Goal: Information Seeking & Learning: Find contact information

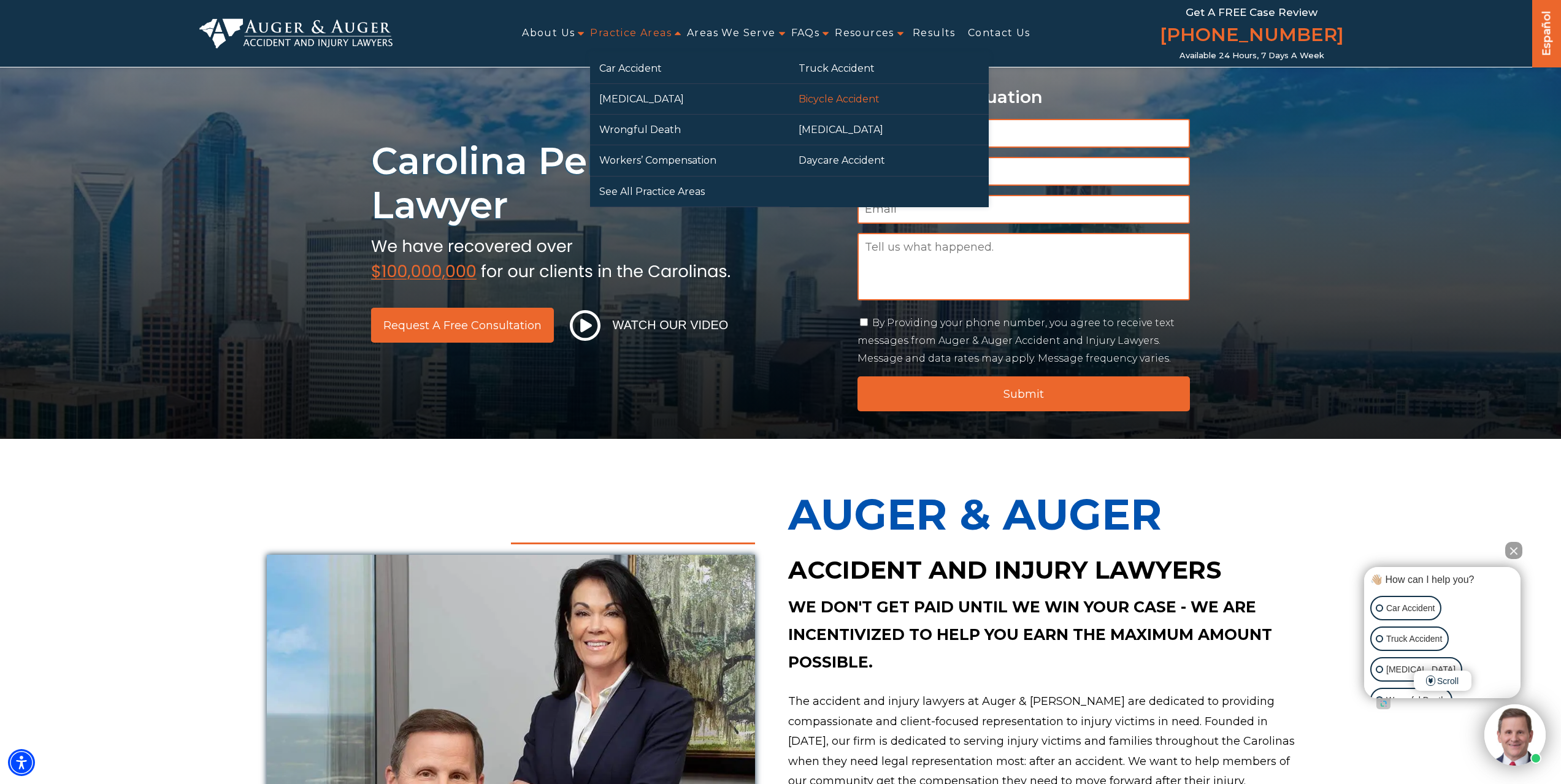
drag, startPoint x: 829, startPoint y: 91, endPoint x: 826, endPoint y: 109, distance: 18.2
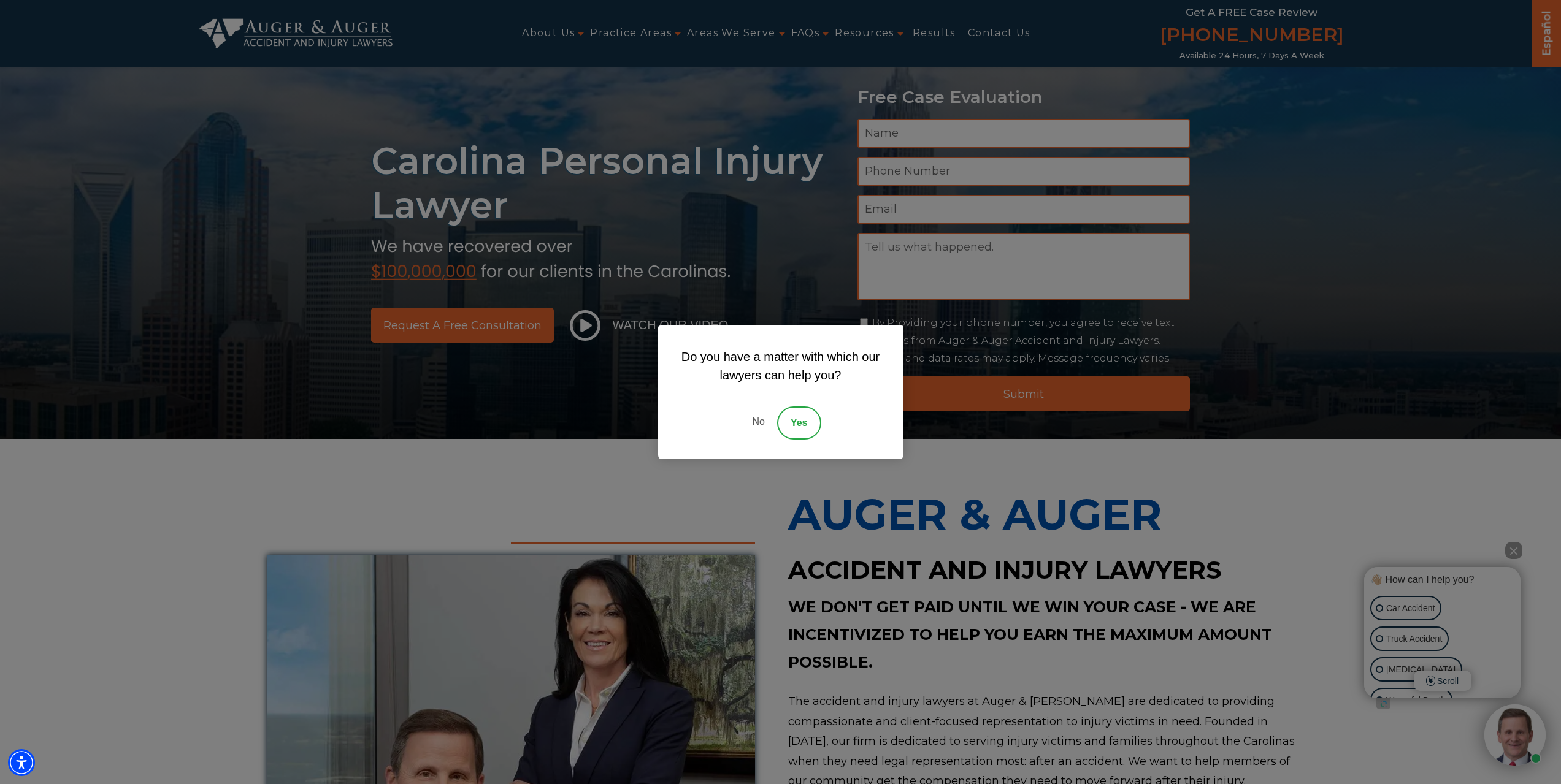
click at [754, 431] on link "No" at bounding box center [758, 423] width 37 height 33
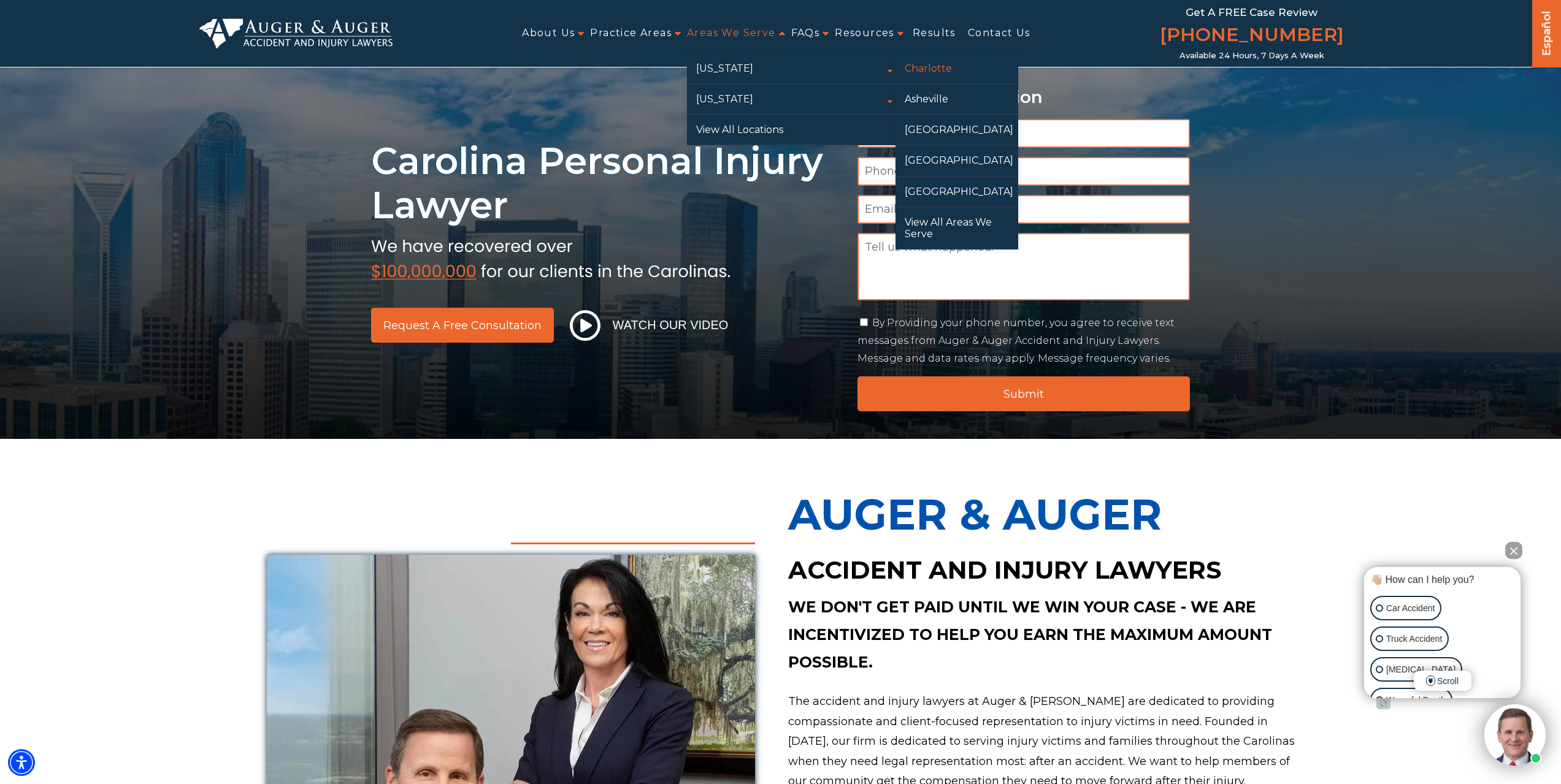
click at [947, 68] on link "Charlotte" at bounding box center [957, 68] width 123 height 30
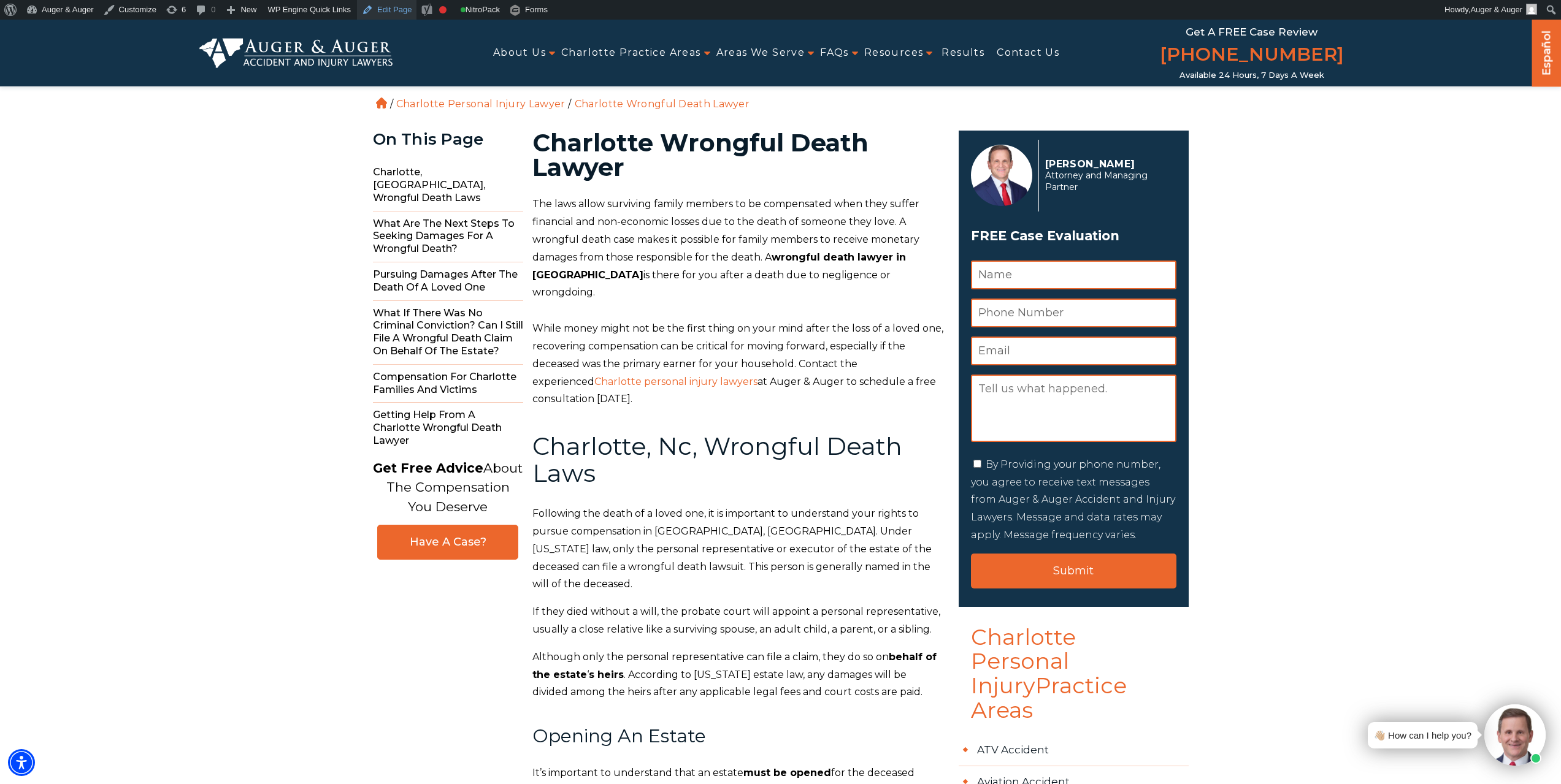
drag, startPoint x: 393, startPoint y: 14, endPoint x: 716, endPoint y: 0, distance: 323.3
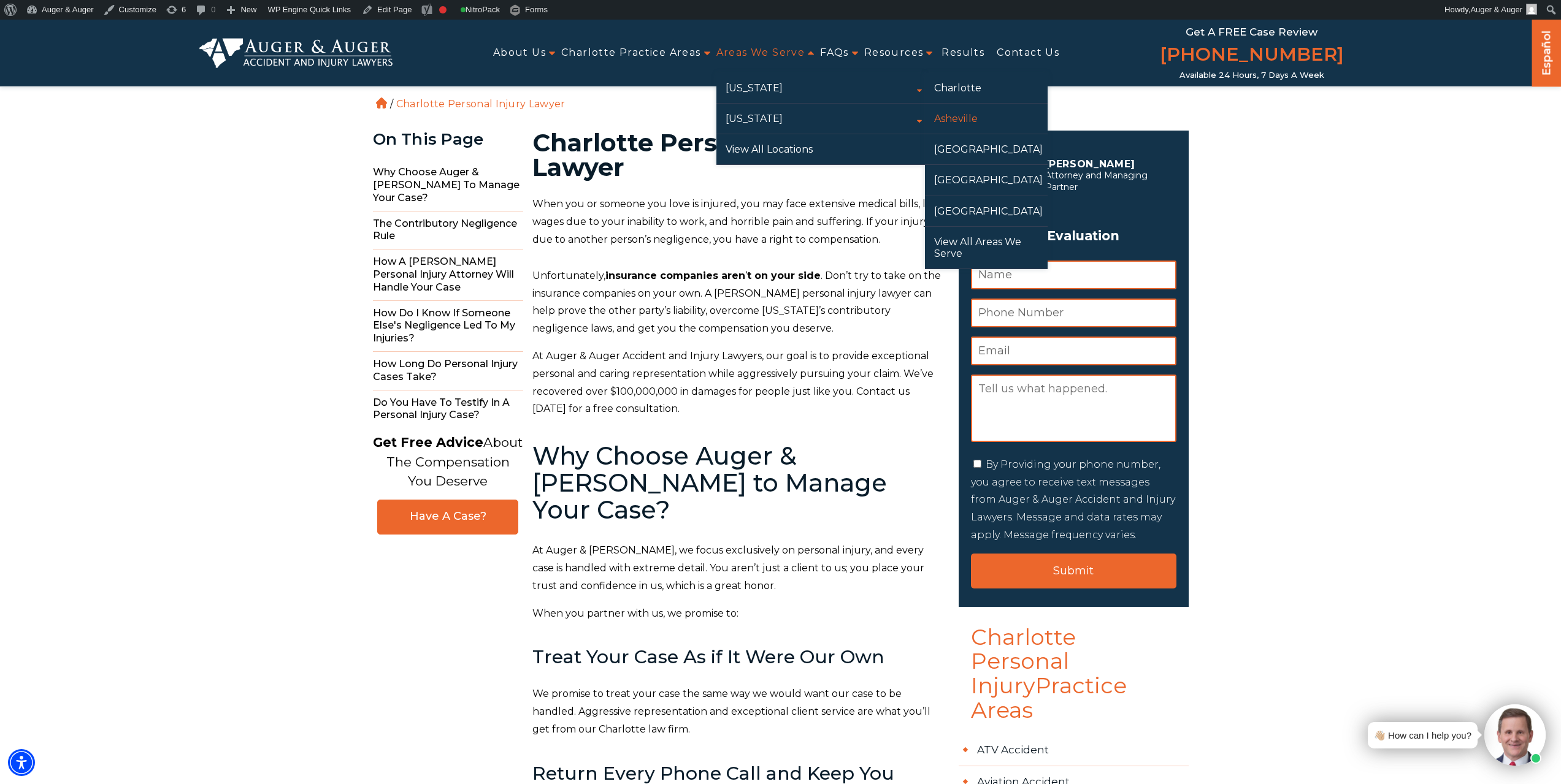
click at [967, 115] on link "Asheville" at bounding box center [986, 118] width 123 height 30
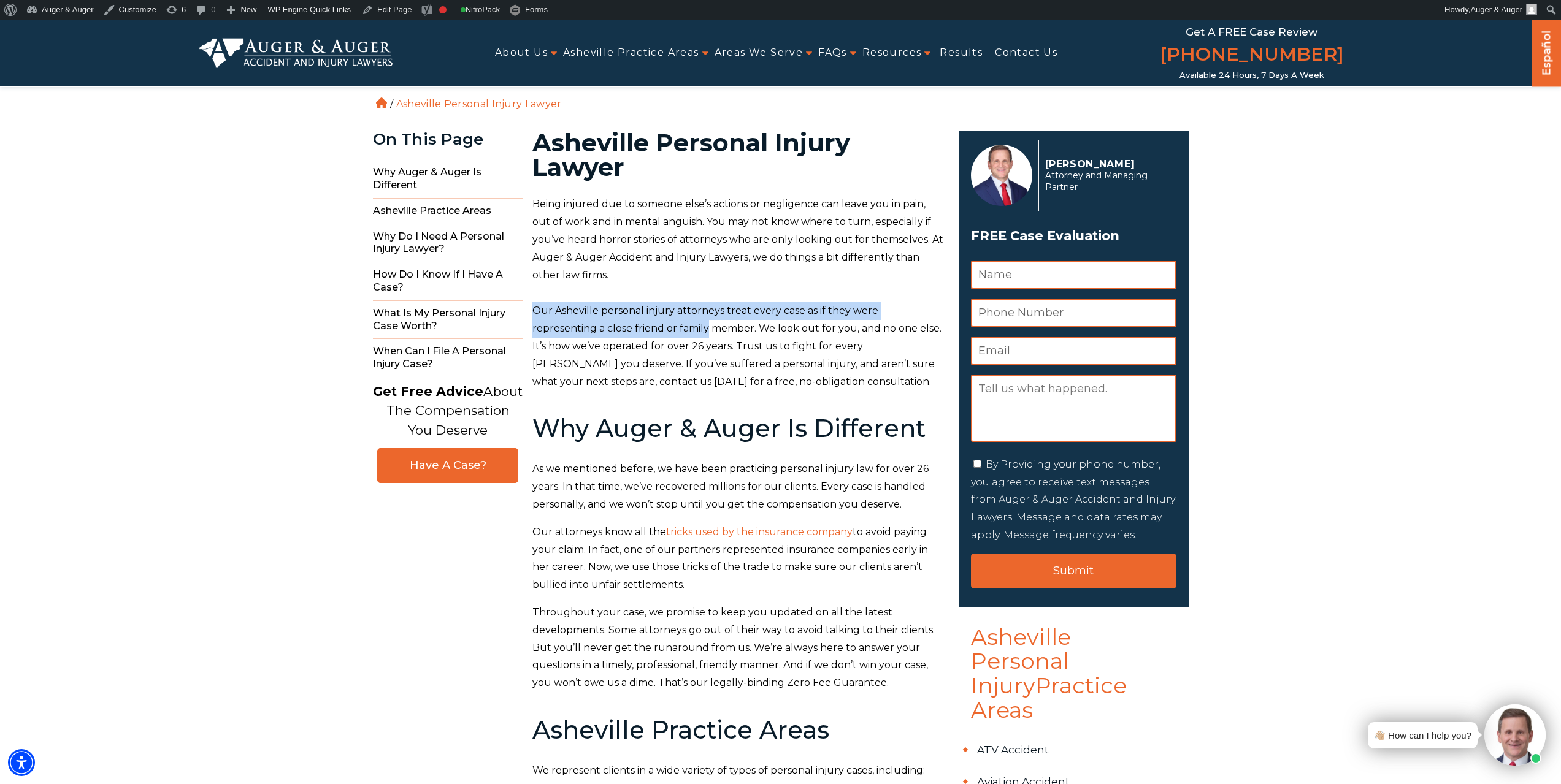
drag, startPoint x: 529, startPoint y: 307, endPoint x: 640, endPoint y: 321, distance: 111.9
drag, startPoint x: 798, startPoint y: 234, endPoint x: 875, endPoint y: 195, distance: 86.3
click at [800, 232] on p "Being injured due to someone else’s actions or negligence can leave you in pain…" at bounding box center [738, 240] width 412 height 88
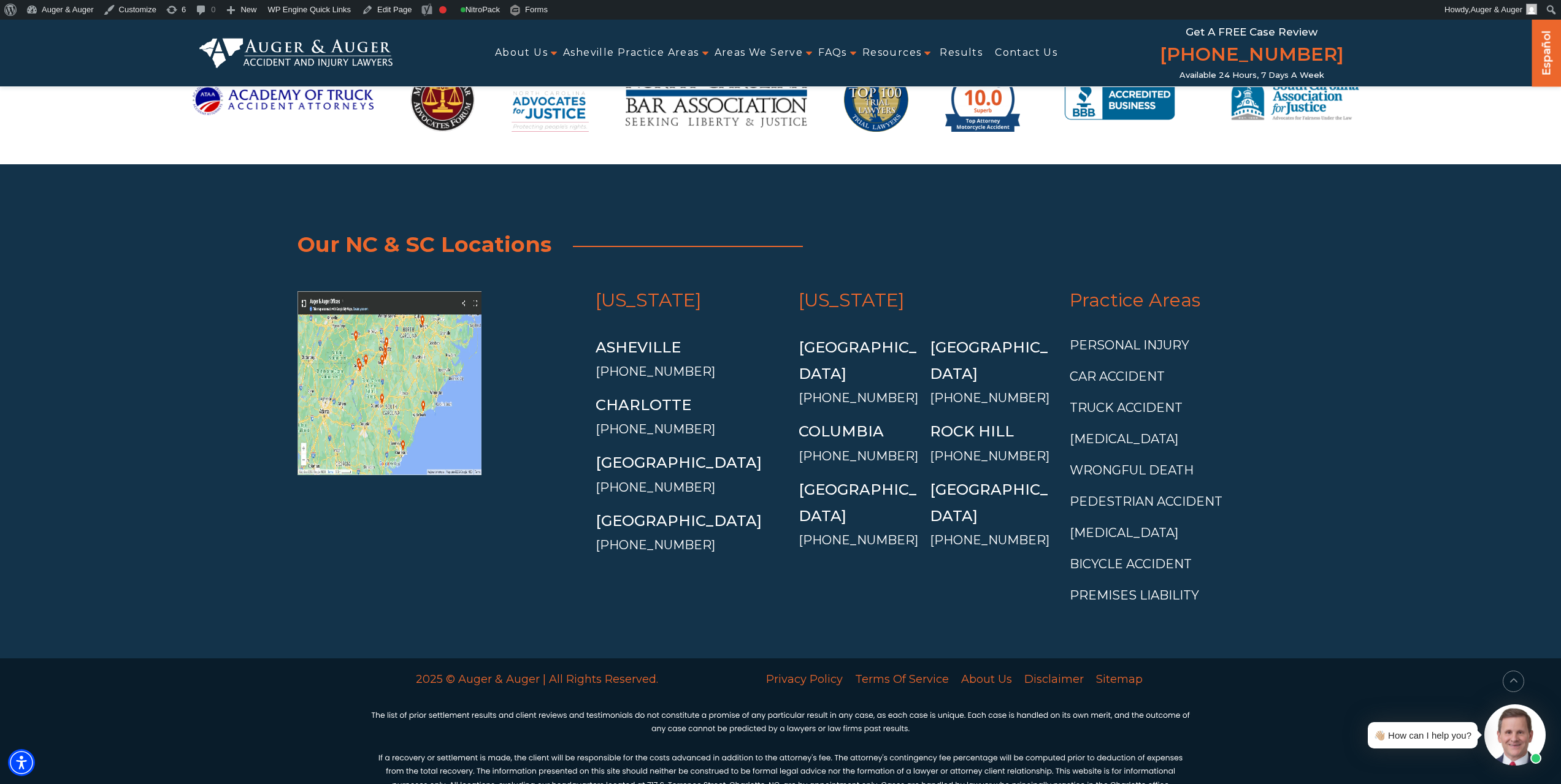
scroll to position [4771, 0]
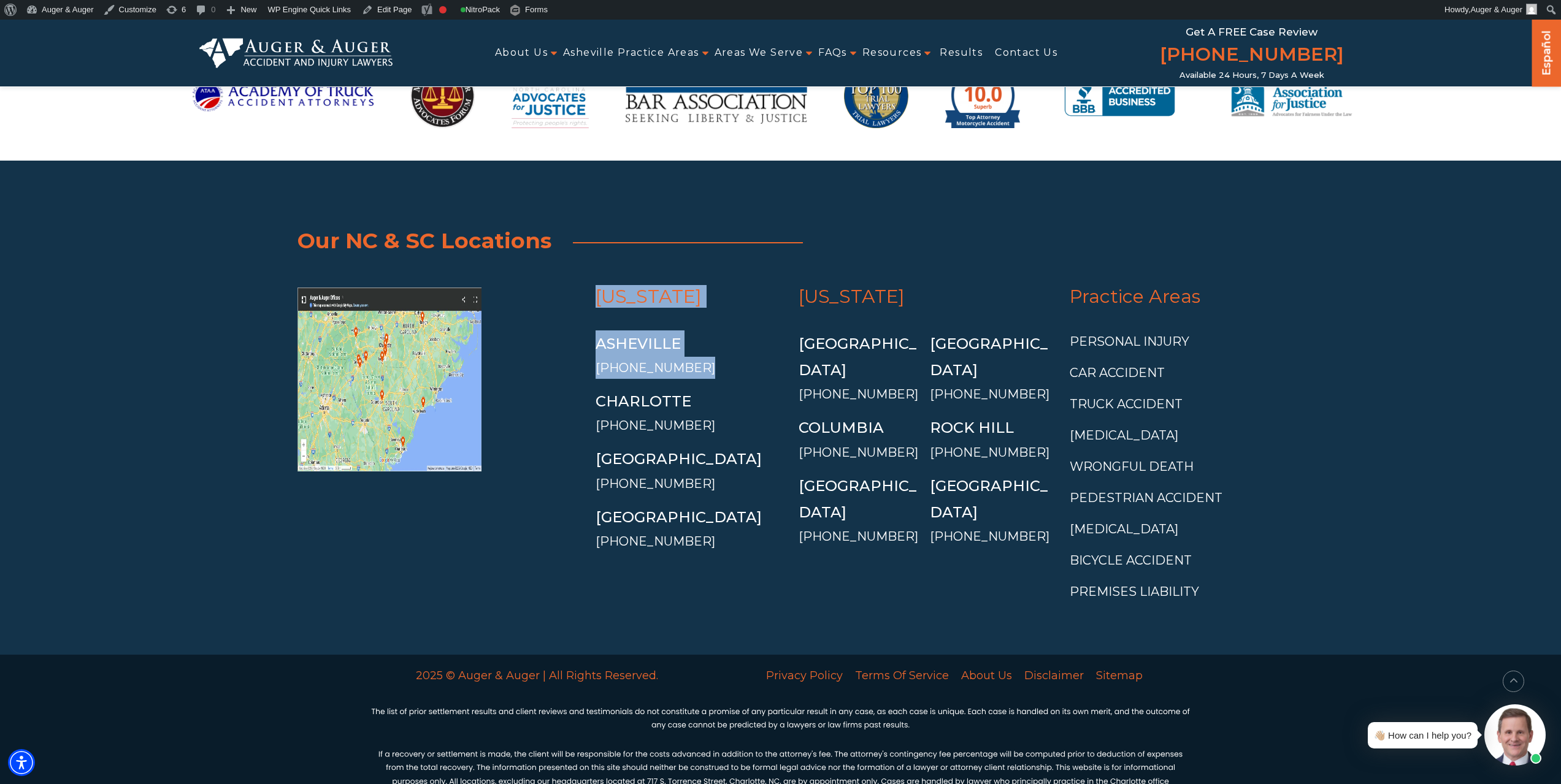
drag, startPoint x: 586, startPoint y: 337, endPoint x: 718, endPoint y: 329, distance: 132.2
click at [718, 329] on div "North Carolina Asheville (828) 537-8692 Charlotte (704) 751-1475 Greensboro" at bounding box center [781, 442] width 967 height 340
click at [722, 350] on ul "Asheville (828) 537-8692 Charlotte (704) 751-1475 Greensboro (336) 589-6035 Ral…" at bounding box center [688, 442] width 186 height 222
drag, startPoint x: 707, startPoint y: 334, endPoint x: 590, endPoint y: 332, distance: 117.0
click at [590, 332] on div "North Carolina Asheville (828) 537-8692 Charlotte (704) 751-1475 Greensboro (33…" at bounding box center [688, 450] width 203 height 325
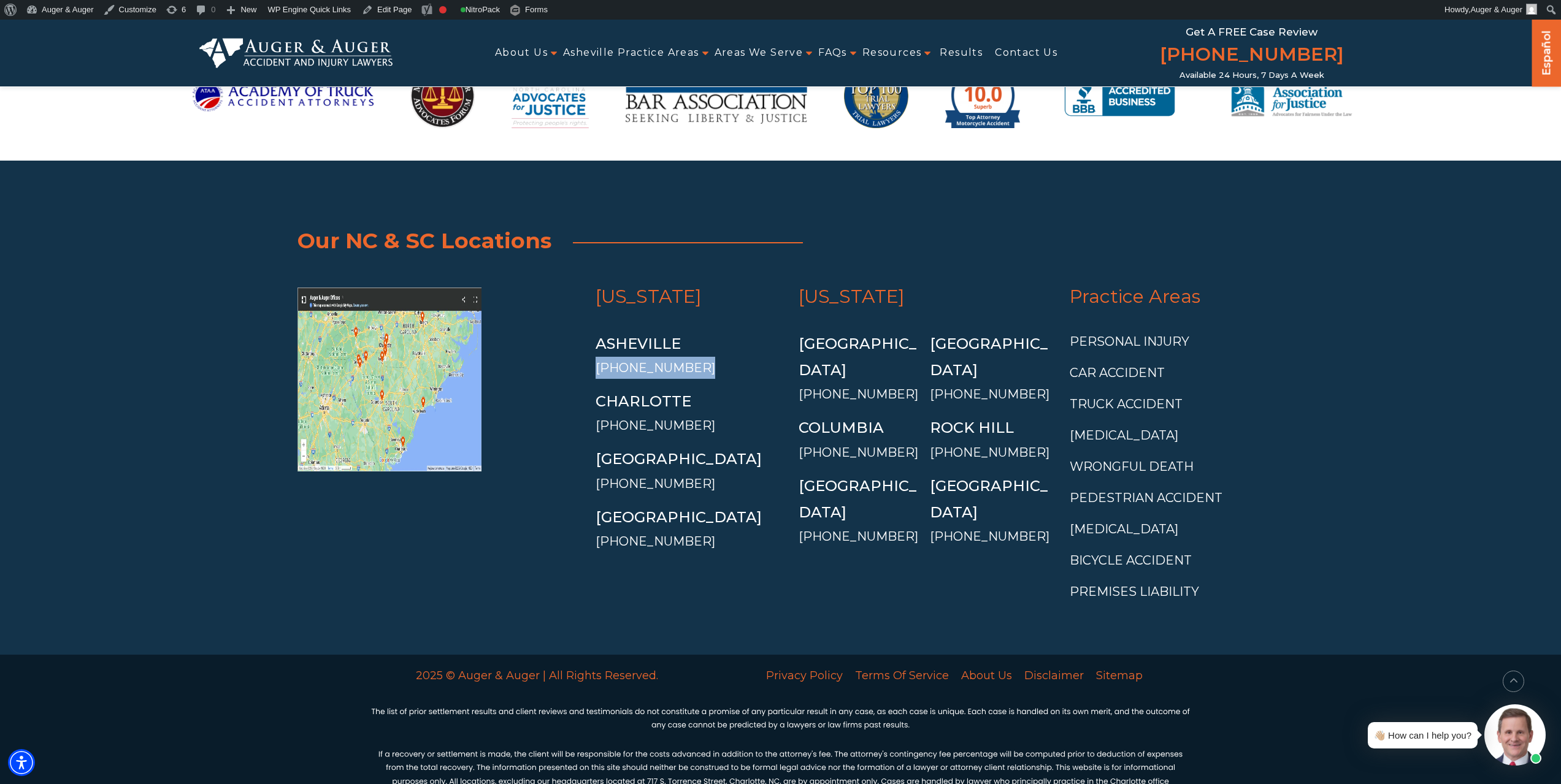
copy link "[PHONE_NUMBER]"
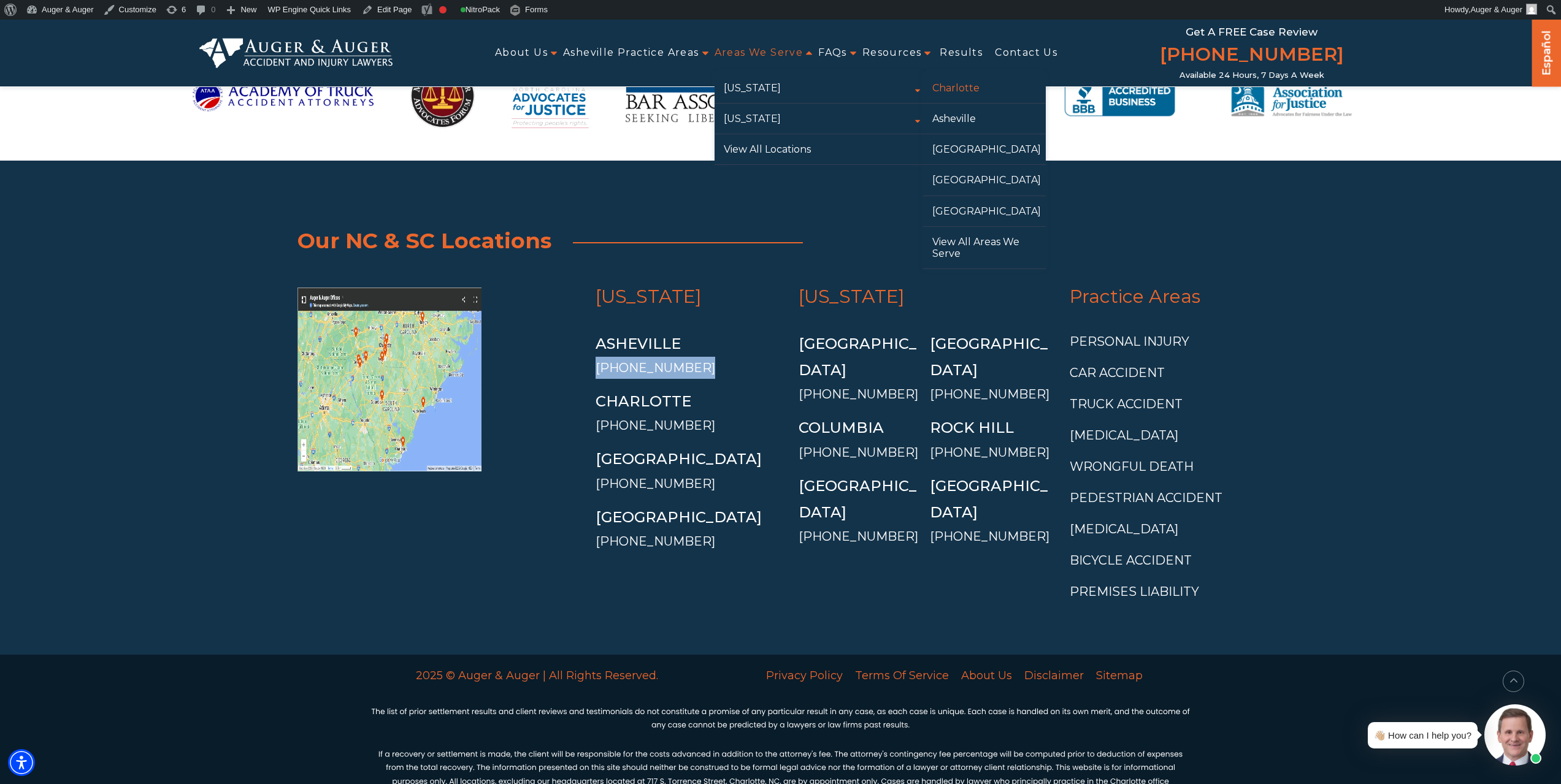
click at [961, 93] on link "Charlotte" at bounding box center [985, 88] width 123 height 30
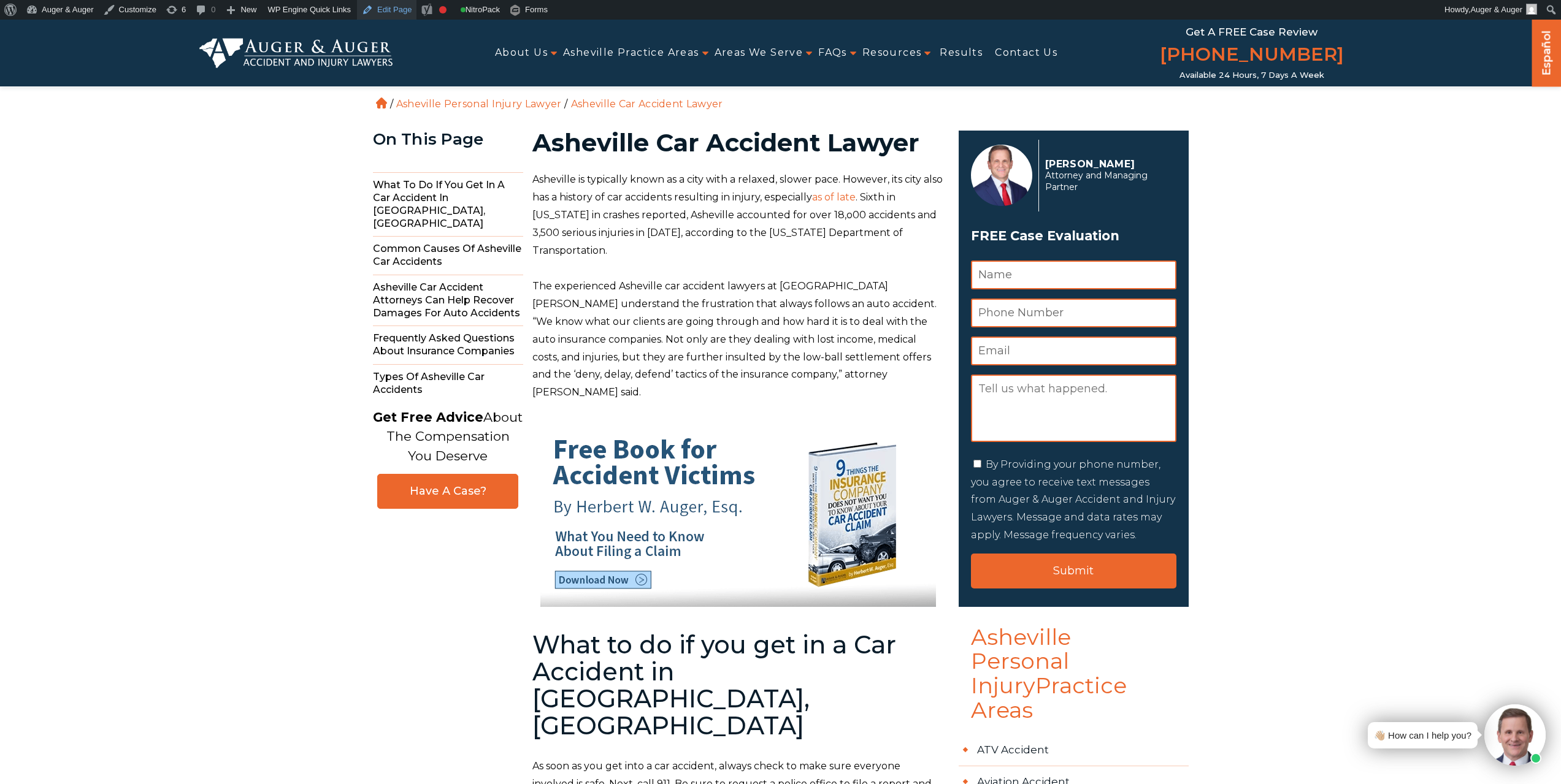
click at [389, 2] on link "Edit Page" at bounding box center [387, 10] width 60 height 20
click at [746, 279] on p "The experienced Asheville car accident lawyers at Auger & Auger understand the …" at bounding box center [738, 340] width 412 height 124
click at [385, 6] on link "Edit Page" at bounding box center [387, 10] width 60 height 20
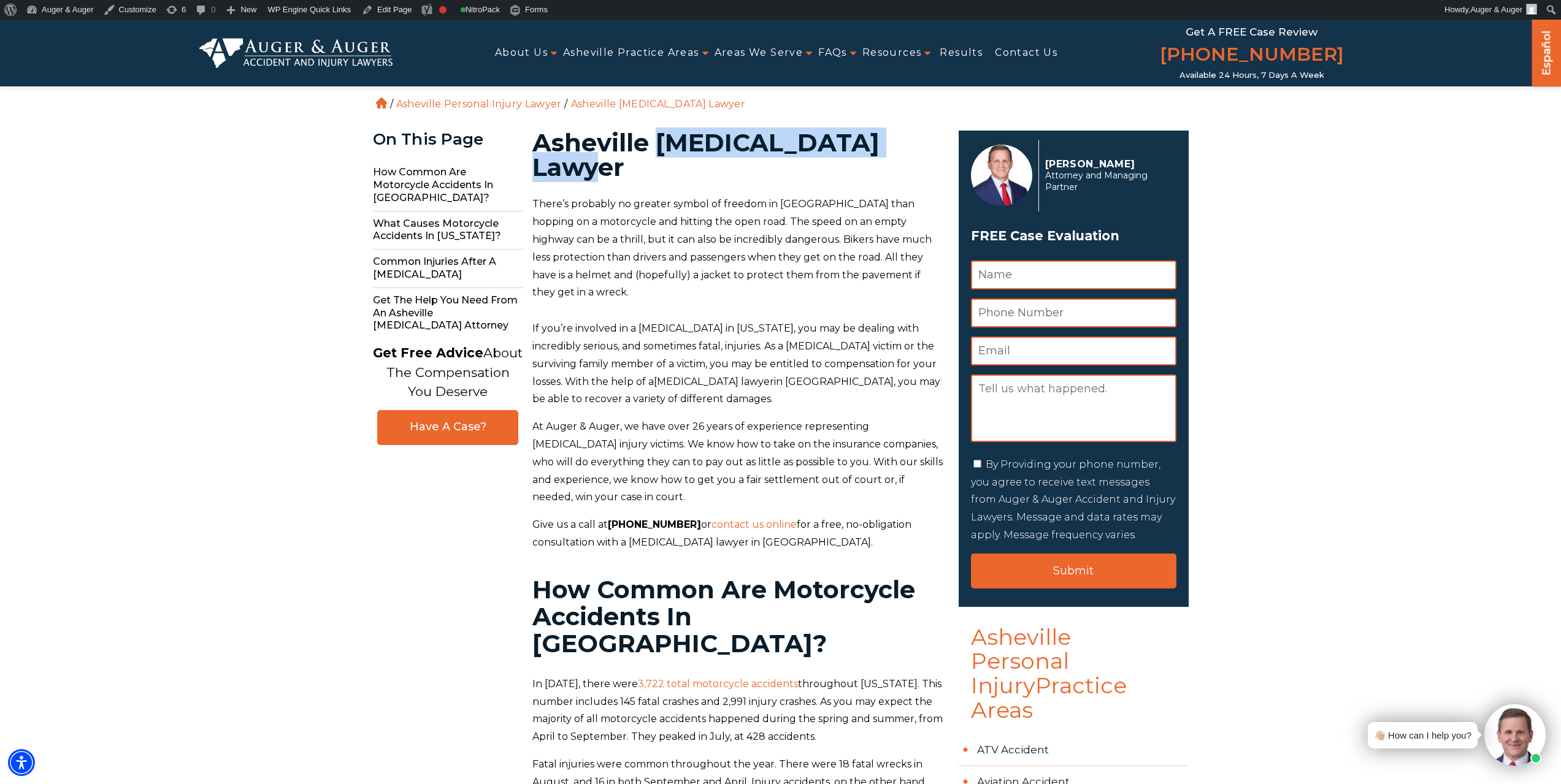
drag, startPoint x: 720, startPoint y: 137, endPoint x: 921, endPoint y: 139, distance: 201.0
click at [921, 139] on h1 "Asheville Motorcycle Accident Lawyer" at bounding box center [738, 155] width 412 height 49
copy h1 "[MEDICAL_DATA]"
click at [381, 7] on link "Edit Page" at bounding box center [387, 10] width 60 height 20
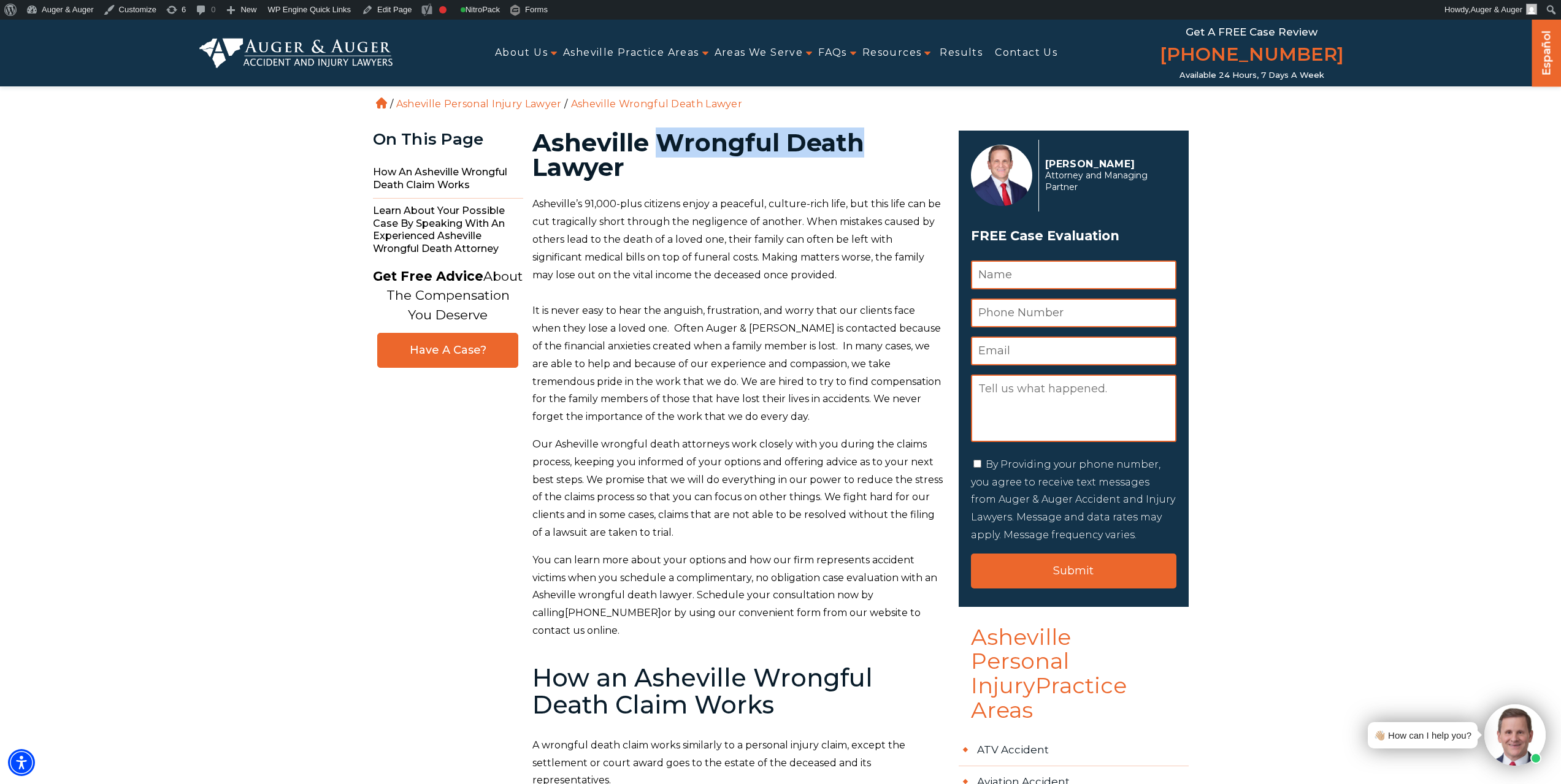
drag, startPoint x: 659, startPoint y: 140, endPoint x: 901, endPoint y: 136, distance: 242.0
click at [901, 136] on h1 "Asheville Wrongful Death Lawyer" at bounding box center [738, 155] width 412 height 49
copy h1 "Wrongful Death"
drag, startPoint x: 721, startPoint y: 228, endPoint x: 717, endPoint y: 223, distance: 6.4
click at [721, 228] on p "Asheville’s 91,000-plus citizens enjoy a peaceful, culture-rich life, but this …" at bounding box center [738, 240] width 412 height 88
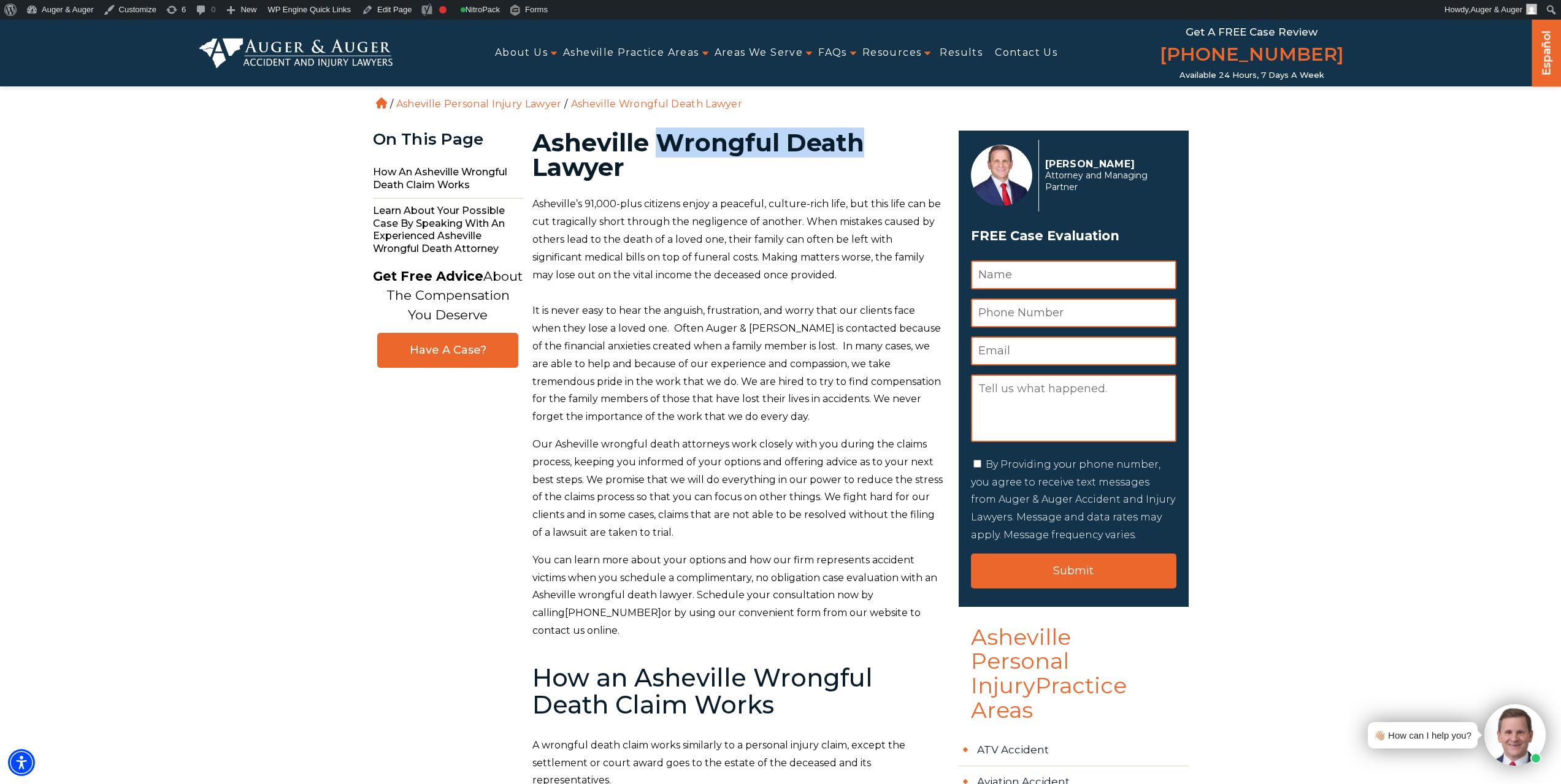
drag, startPoint x: 664, startPoint y: 142, endPoint x: 856, endPoint y: 129, distance: 192.4
click at [856, 131] on h1 "Asheville Wrongful Death Lawyer" at bounding box center [738, 155] width 412 height 49
copy h1 "Wrongful Death"
click at [390, 6] on link "Edit Page" at bounding box center [387, 10] width 60 height 20
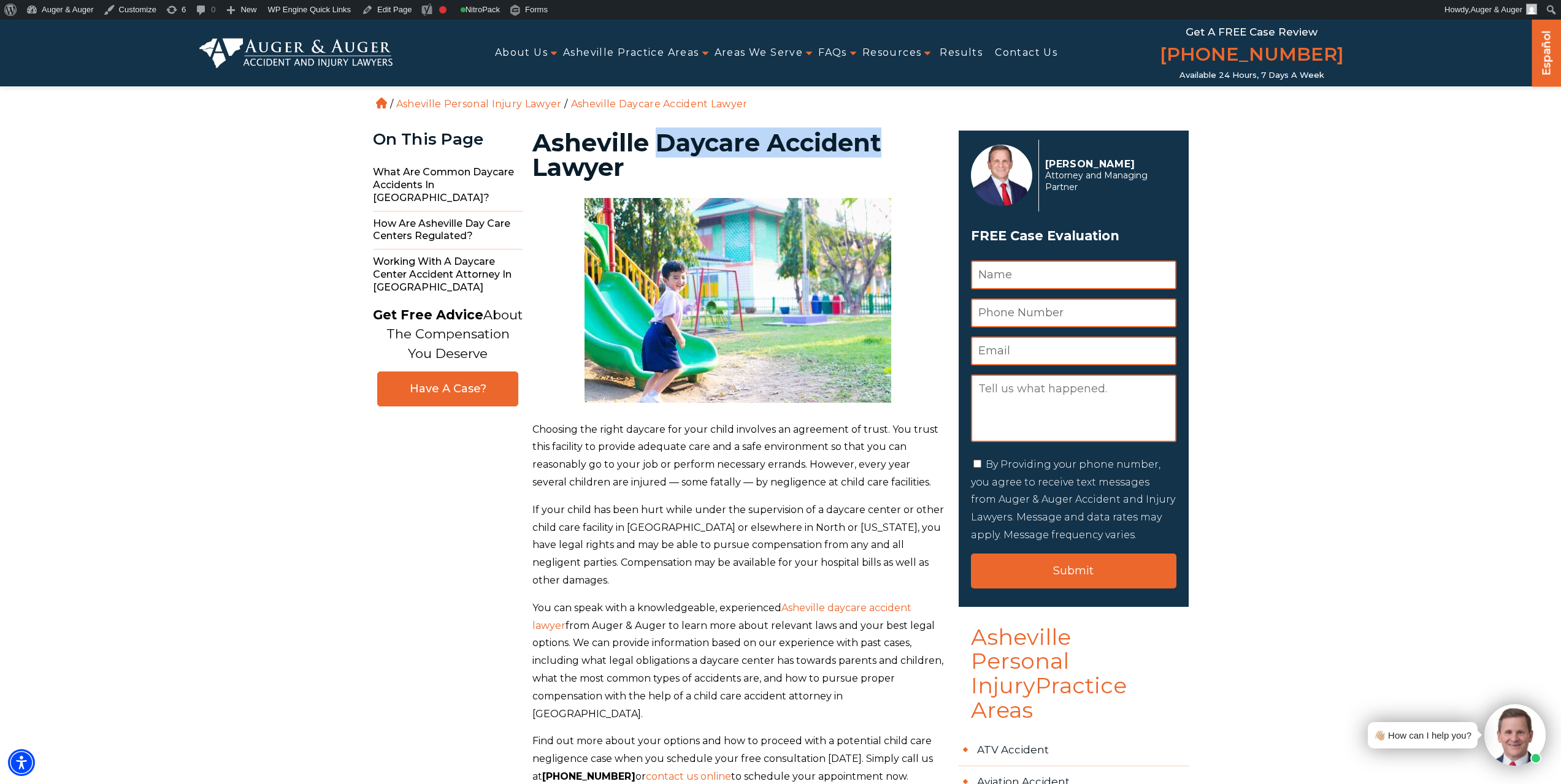
drag, startPoint x: 657, startPoint y: 136, endPoint x: 912, endPoint y: 144, distance: 255.1
click at [912, 144] on h1 "Asheville Daycare Accident Lawyer" at bounding box center [738, 155] width 412 height 49
copy h1 "Daycare Accident"
click at [560, 149] on h1 "Asheville Daycare Accident Lawyer" at bounding box center [738, 155] width 412 height 49
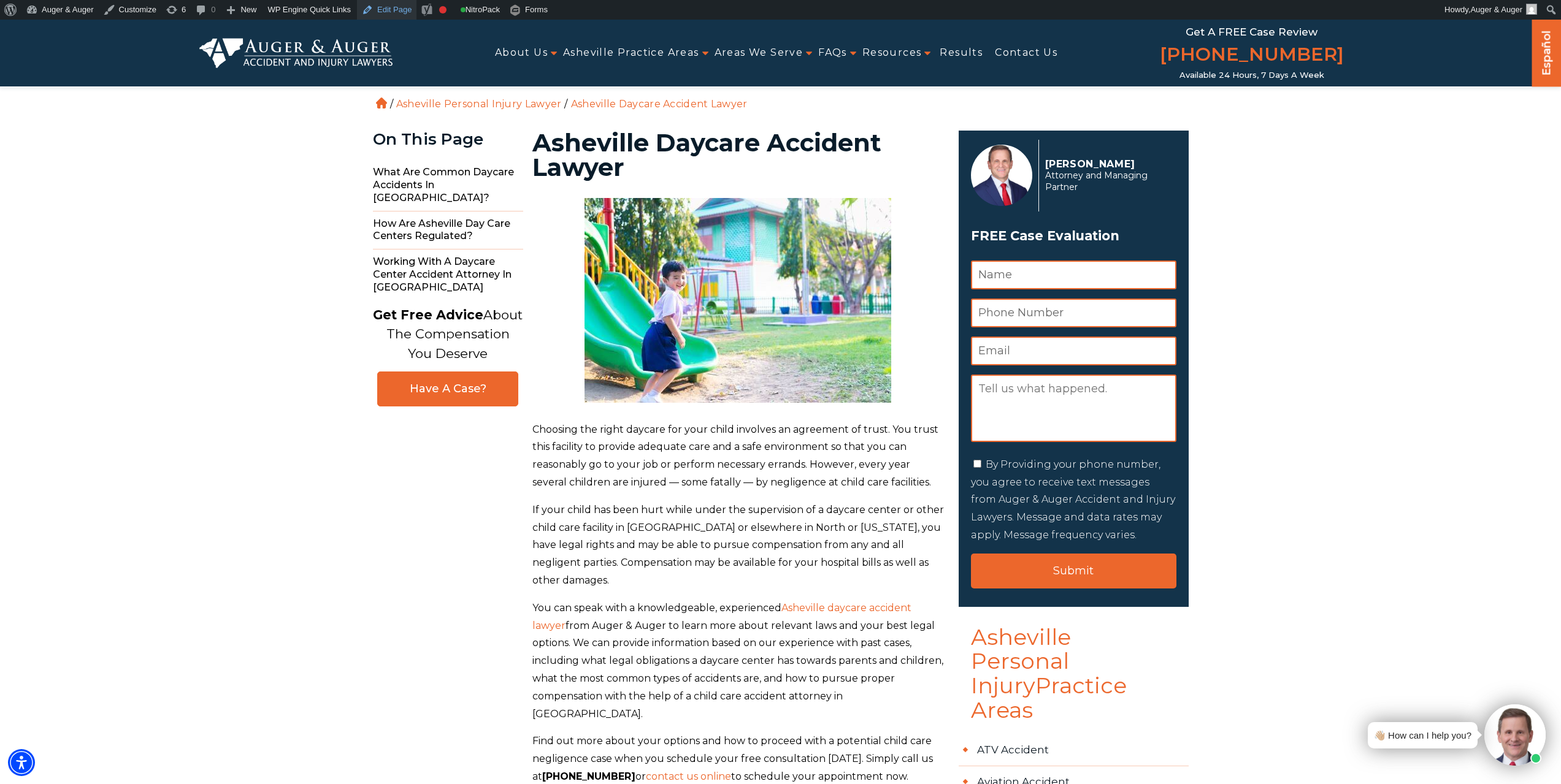
click at [397, 6] on link "Edit Page" at bounding box center [387, 10] width 60 height 20
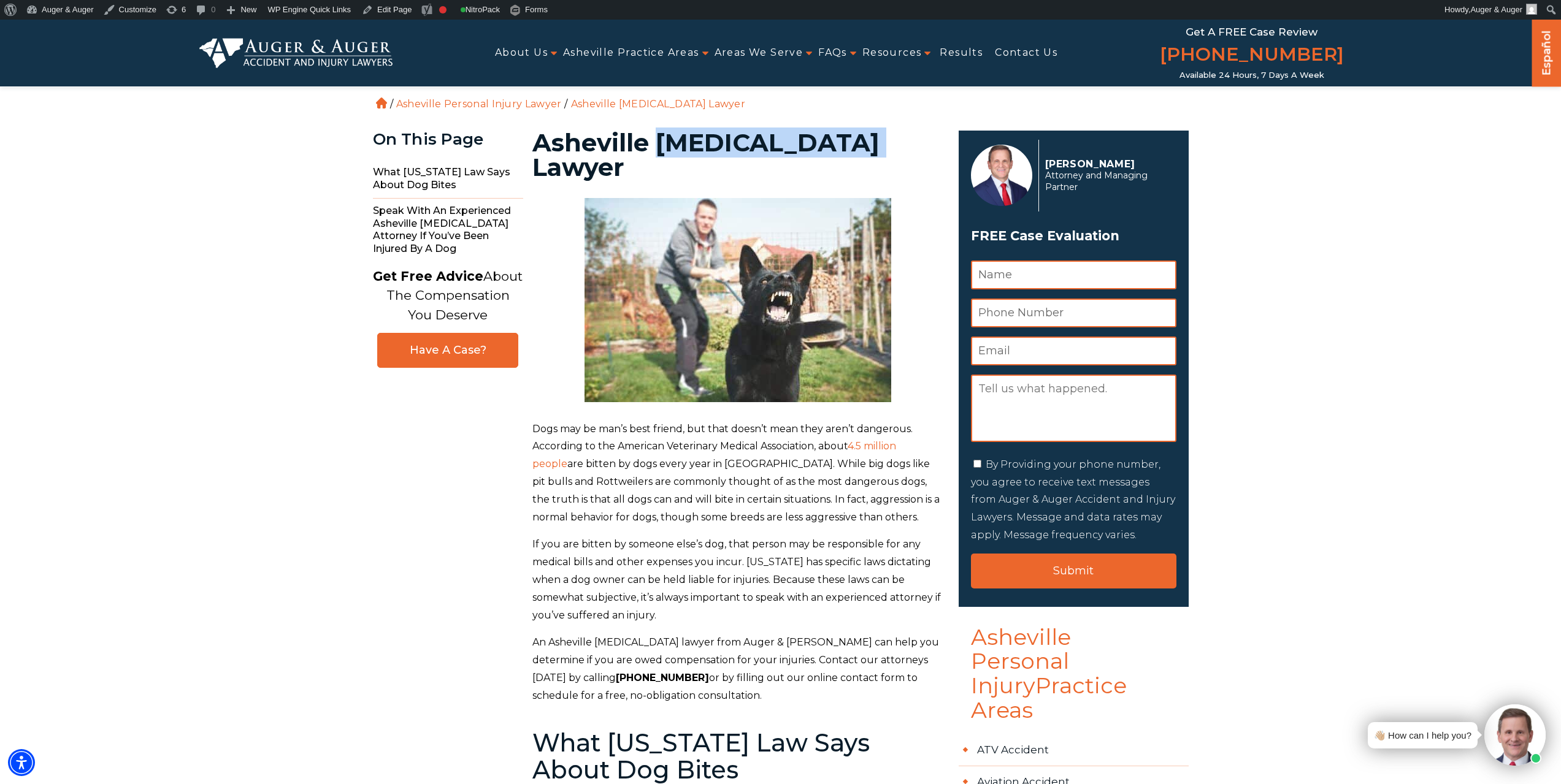
drag, startPoint x: 659, startPoint y: 135, endPoint x: 889, endPoint y: 144, distance: 230.2
click at [889, 144] on h1 "Asheville Dog Bite Lawyer" at bounding box center [738, 155] width 412 height 49
copy h1 "Dog Bite Lawyer"
click at [675, 147] on h1 "Asheville Dog Bite Lawyer" at bounding box center [738, 155] width 412 height 49
drag, startPoint x: 656, startPoint y: 148, endPoint x: 762, endPoint y: 148, distance: 106.0
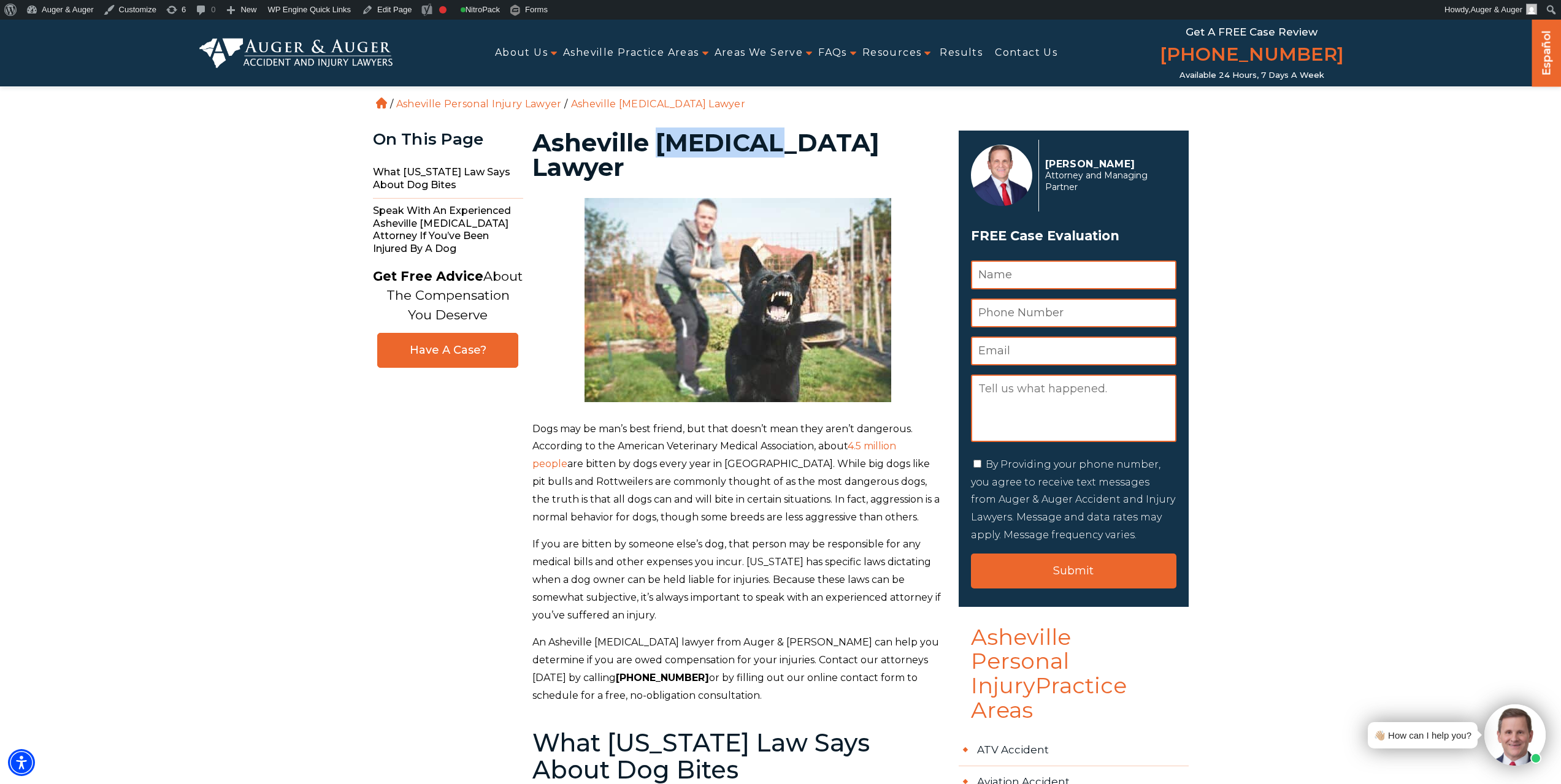
click at [762, 148] on h1 "Asheville Dog Bite Lawyer" at bounding box center [738, 155] width 412 height 49
copy h1 "[MEDICAL_DATA]"
click at [389, 6] on link "Edit Page" at bounding box center [387, 10] width 60 height 20
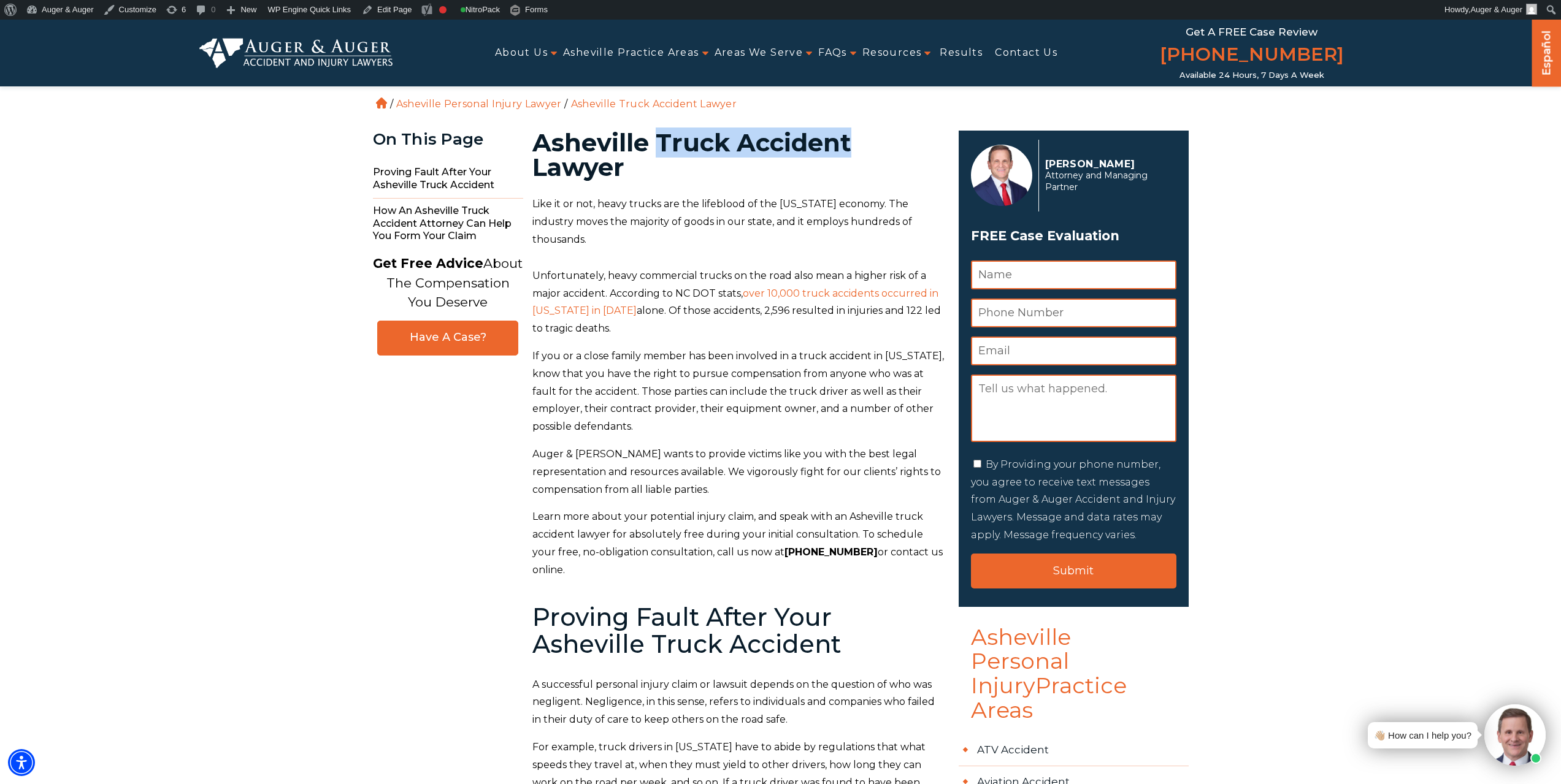
drag, startPoint x: 657, startPoint y: 137, endPoint x: 890, endPoint y: 131, distance: 233.1
click at [890, 131] on h1 "Asheville Truck Accident Lawyer" at bounding box center [738, 155] width 412 height 49
copy h1 "Truck Accident"
click at [677, 136] on h1 "Asheville Truck Accident Lawyer" at bounding box center [738, 155] width 412 height 49
click at [703, 140] on h1 "Asheville Truck Accident Lawyer" at bounding box center [738, 155] width 412 height 49
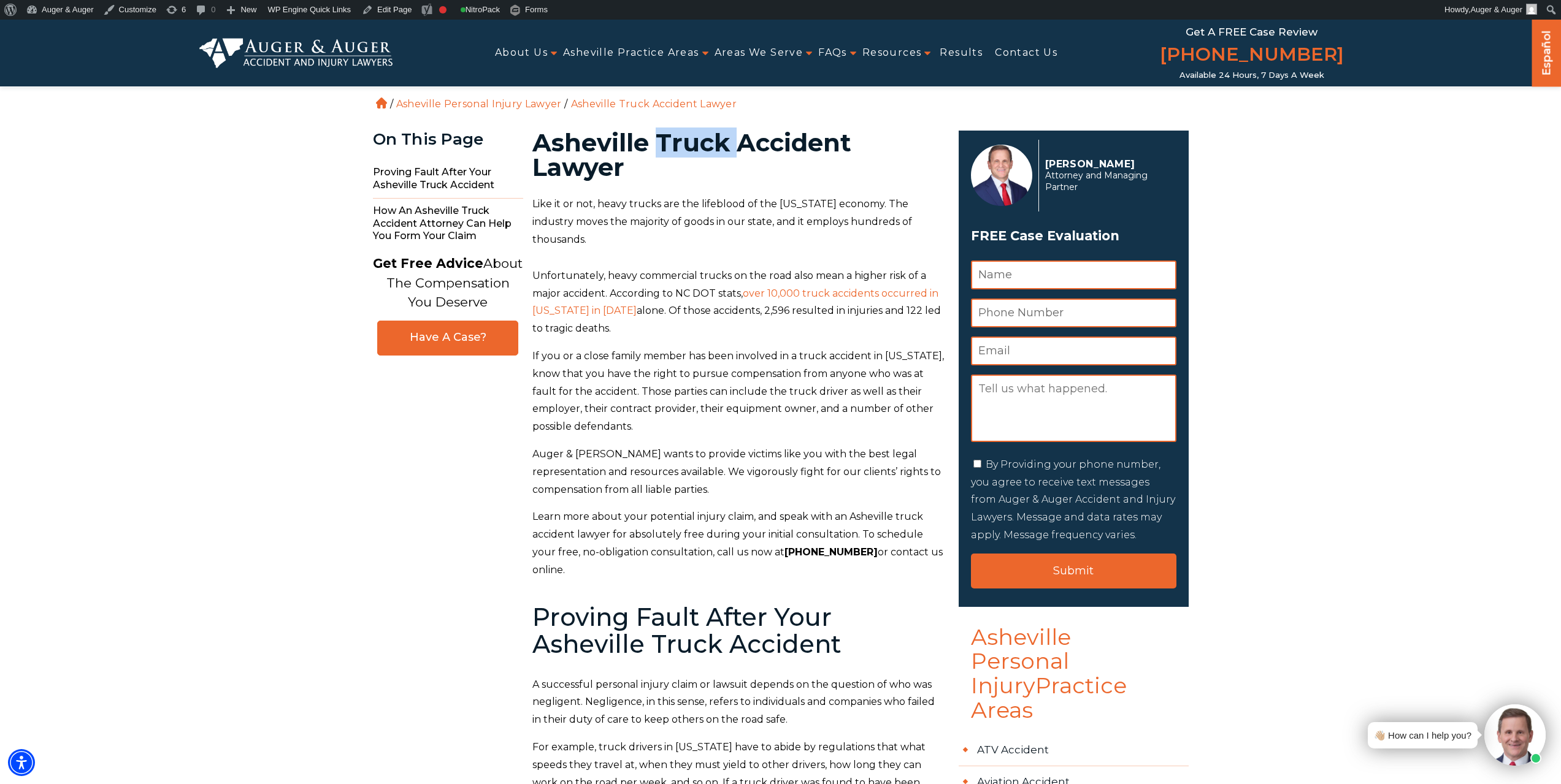
click at [703, 140] on h1 "Asheville Truck Accident Lawyer" at bounding box center [738, 155] width 412 height 49
copy h1 "Truck"
click at [387, 6] on link "Edit Page" at bounding box center [387, 10] width 60 height 20
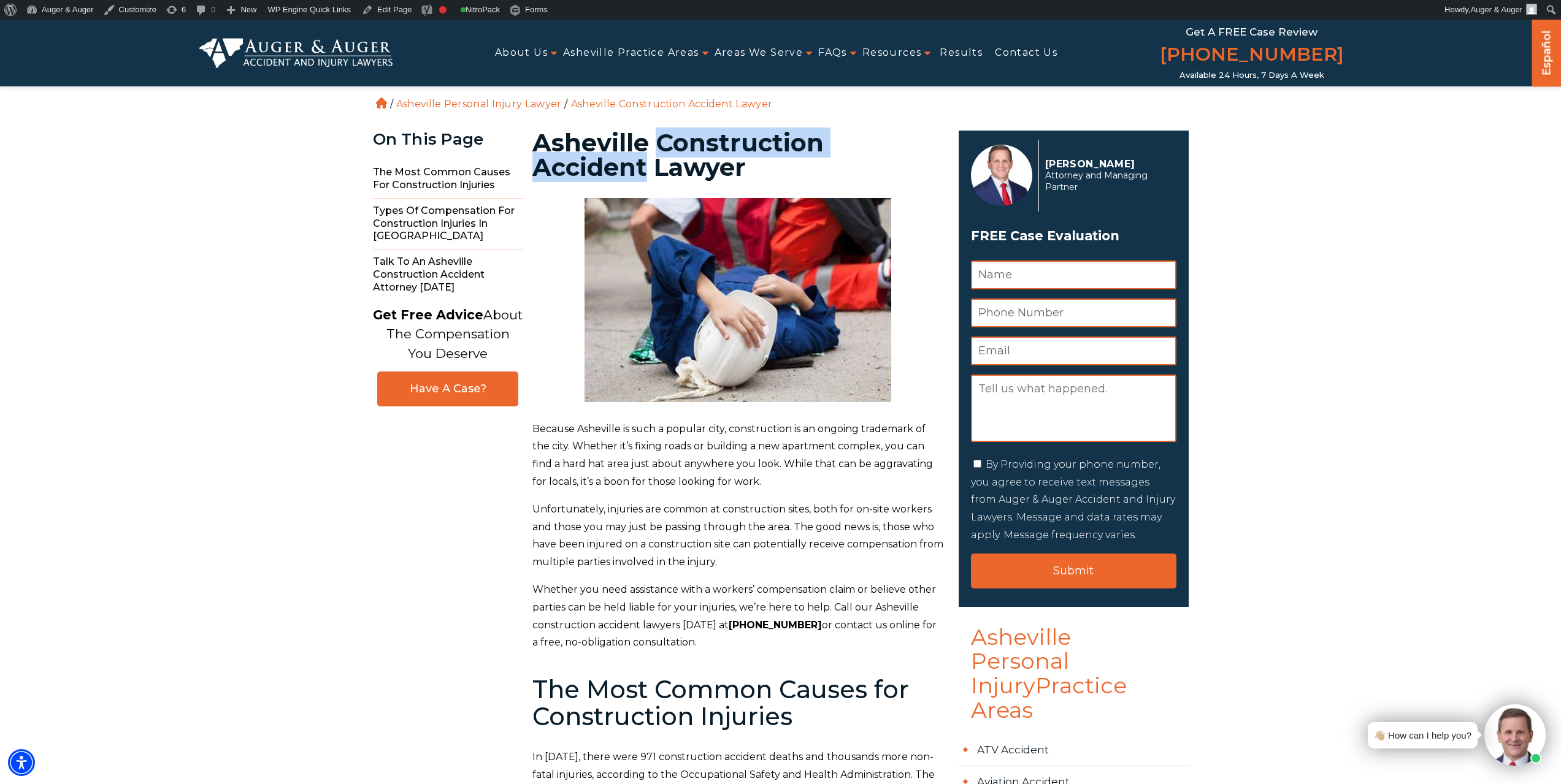
drag, startPoint x: 661, startPoint y: 138, endPoint x: 645, endPoint y: 171, distance: 36.7
click at [645, 171] on h1 "Asheville Construction Accident Lawyer" at bounding box center [738, 155] width 412 height 49
copy h1 "Construction Accident"
click at [705, 143] on h1 "Asheville Construction Accident Lawyer" at bounding box center [738, 155] width 412 height 49
click at [708, 133] on h1 "Asheville Construction Accident Lawyer" at bounding box center [738, 155] width 412 height 49
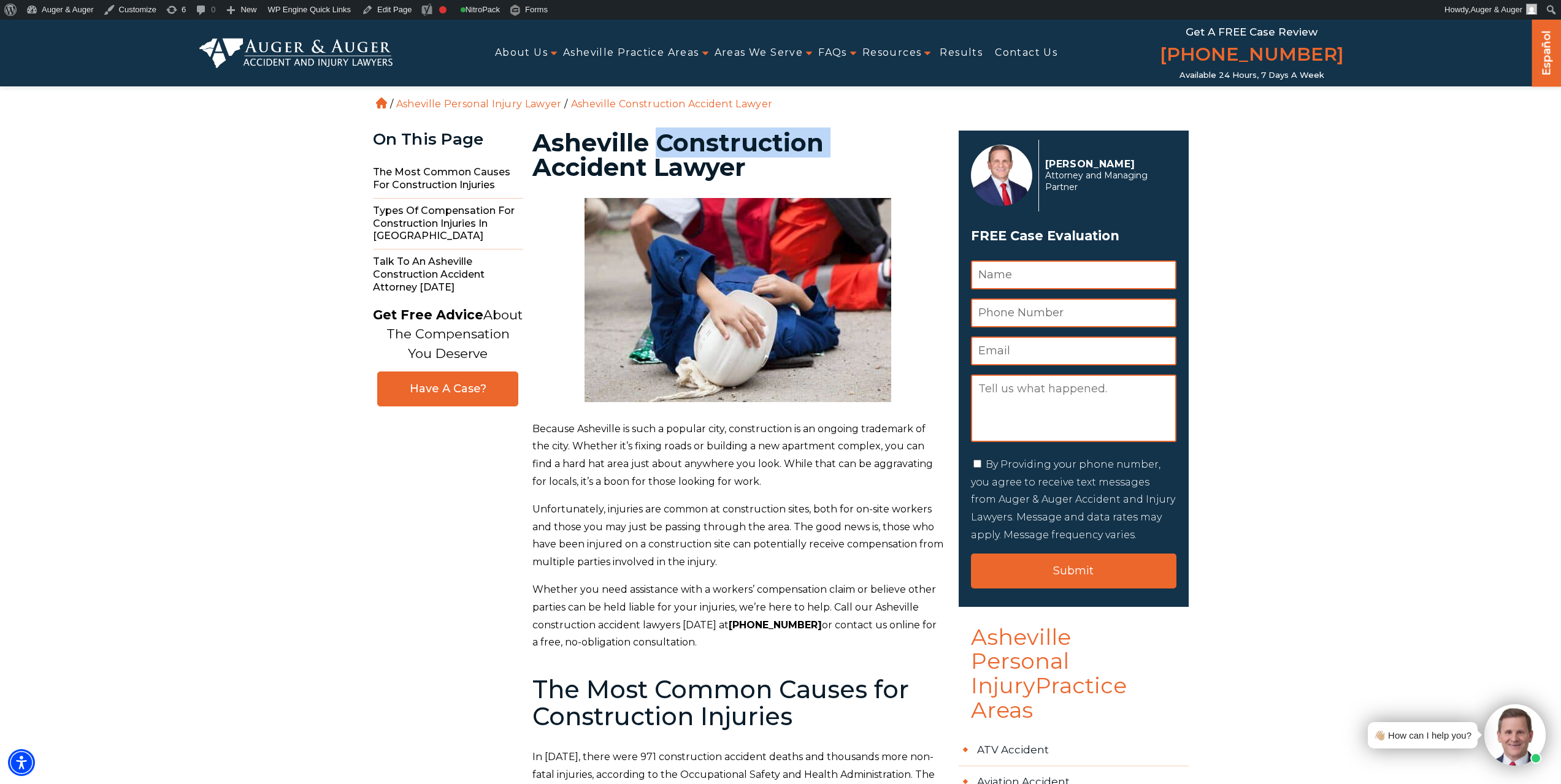
click at [708, 133] on h1 "Asheville Construction Accident Lawyer" at bounding box center [738, 155] width 412 height 49
click at [387, 8] on link "Edit Page" at bounding box center [387, 10] width 60 height 20
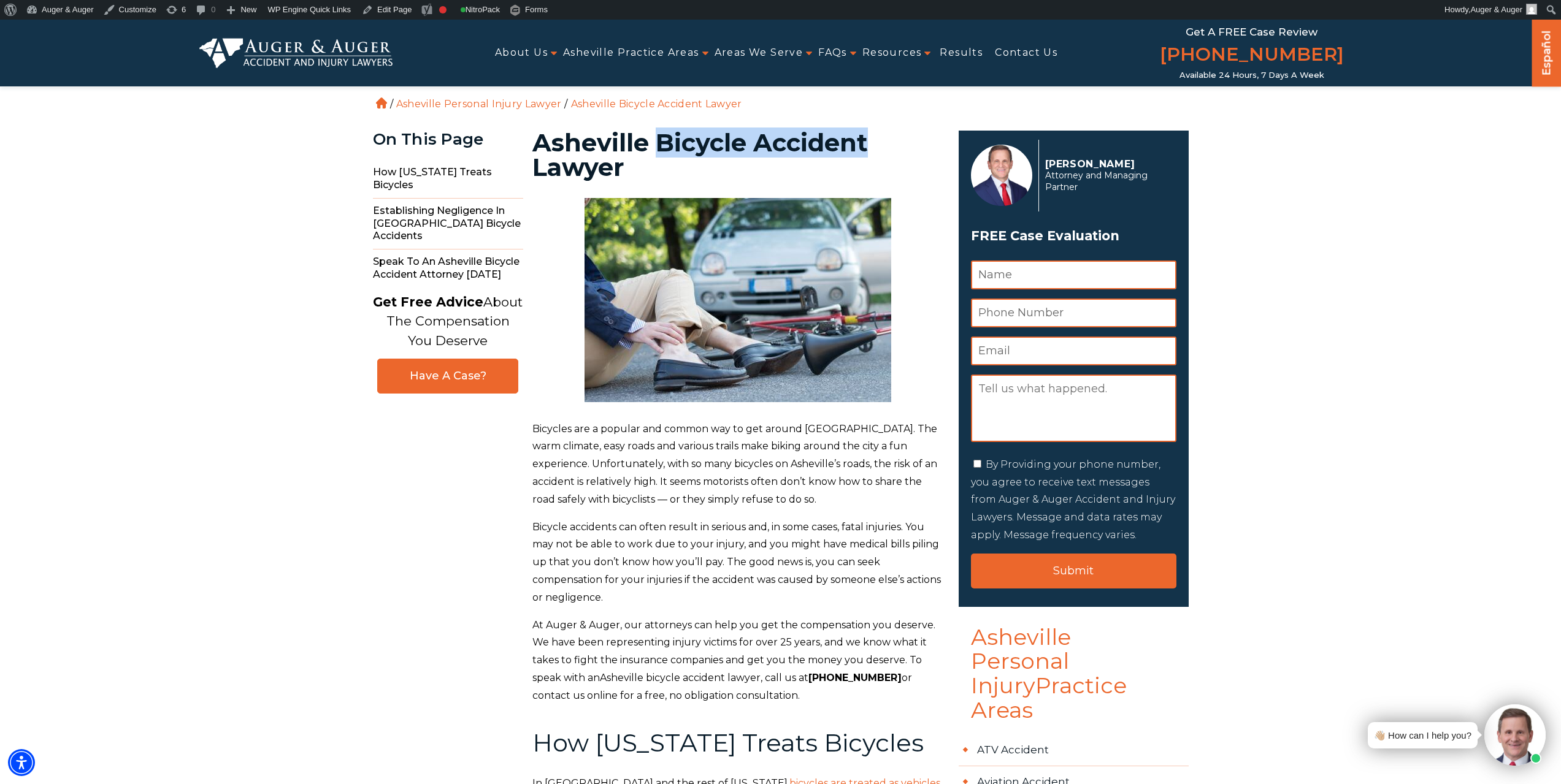
drag, startPoint x: 653, startPoint y: 147, endPoint x: 869, endPoint y: 131, distance: 216.6
click at [869, 131] on h1 "Asheville Bicycle Accident Lawyer" at bounding box center [738, 155] width 412 height 49
copy h1 "Bicycle Accident"
click at [715, 143] on h1 "Asheville Bicycle Accident Lawyer" at bounding box center [738, 155] width 412 height 49
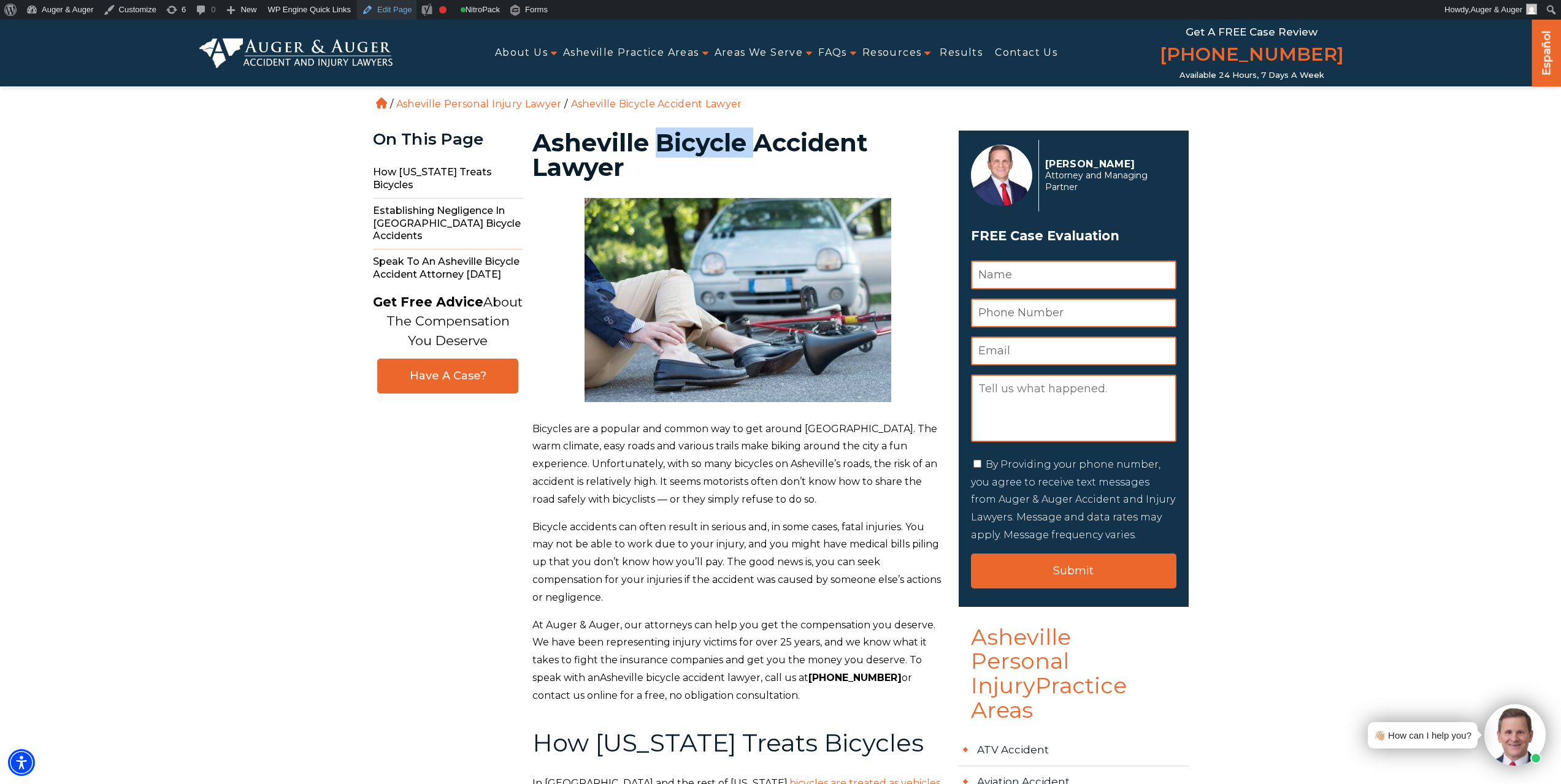
click at [376, 15] on link "Edit Page" at bounding box center [387, 10] width 60 height 20
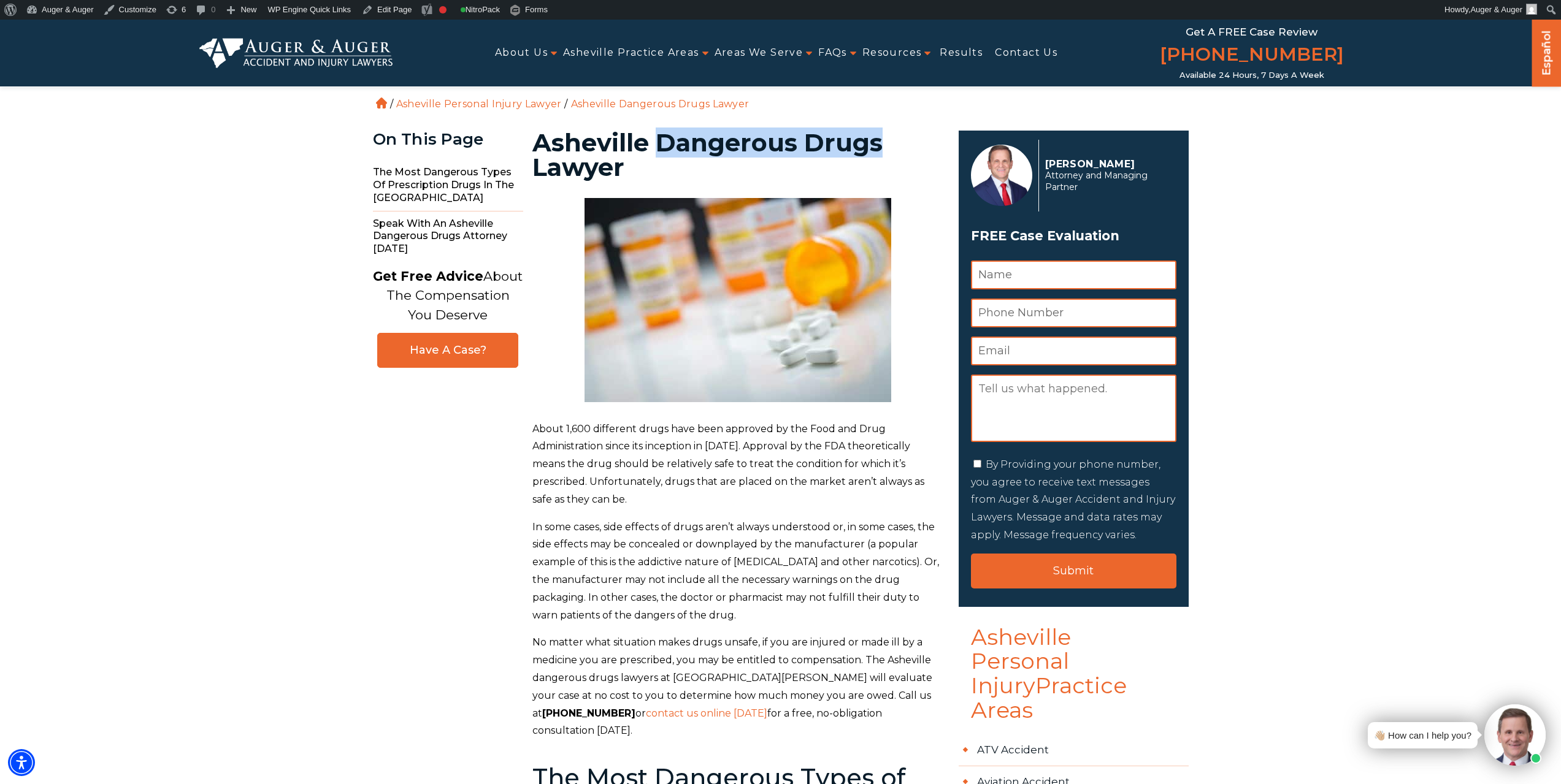
drag, startPoint x: 660, startPoint y: 142, endPoint x: 893, endPoint y: 134, distance: 233.1
click at [893, 134] on h1 "Asheville Dangerous Drugs Lawyer" at bounding box center [738, 155] width 412 height 49
copy h1 "Dangerous Drugs"
click at [381, 9] on link "Edit Page" at bounding box center [387, 10] width 60 height 20
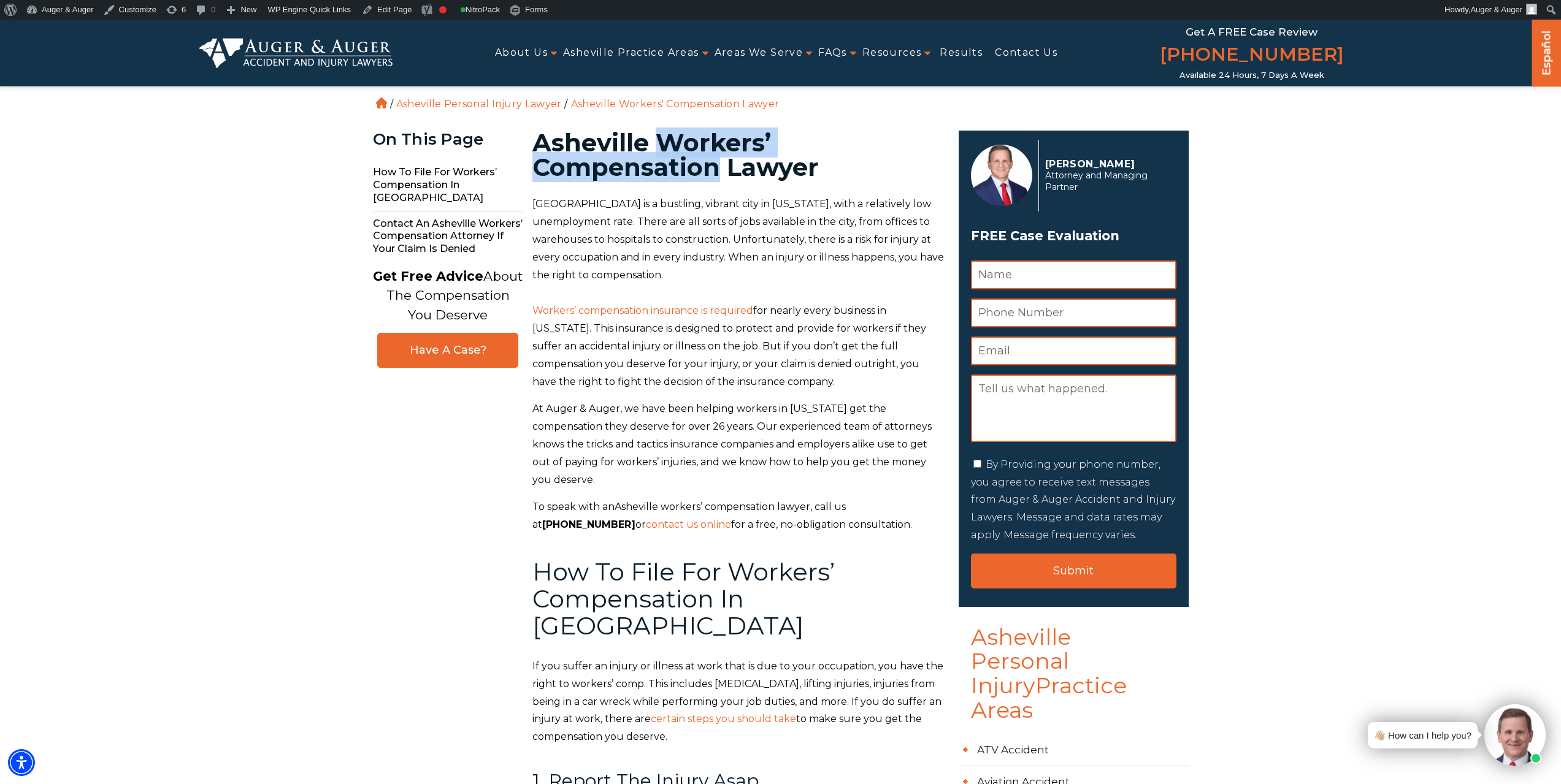
drag, startPoint x: 660, startPoint y: 137, endPoint x: 720, endPoint y: 158, distance: 63.6
click at [720, 158] on h1 "Asheville Workers’ Compensation Lawyer" at bounding box center [738, 155] width 412 height 49
copy h1 "Workers’ Compensation"
click at [721, 155] on h1 "Asheville Workers’ Compensation Lawyer" at bounding box center [738, 155] width 412 height 49
drag, startPoint x: 657, startPoint y: 143, endPoint x: 716, endPoint y: 169, distance: 64.5
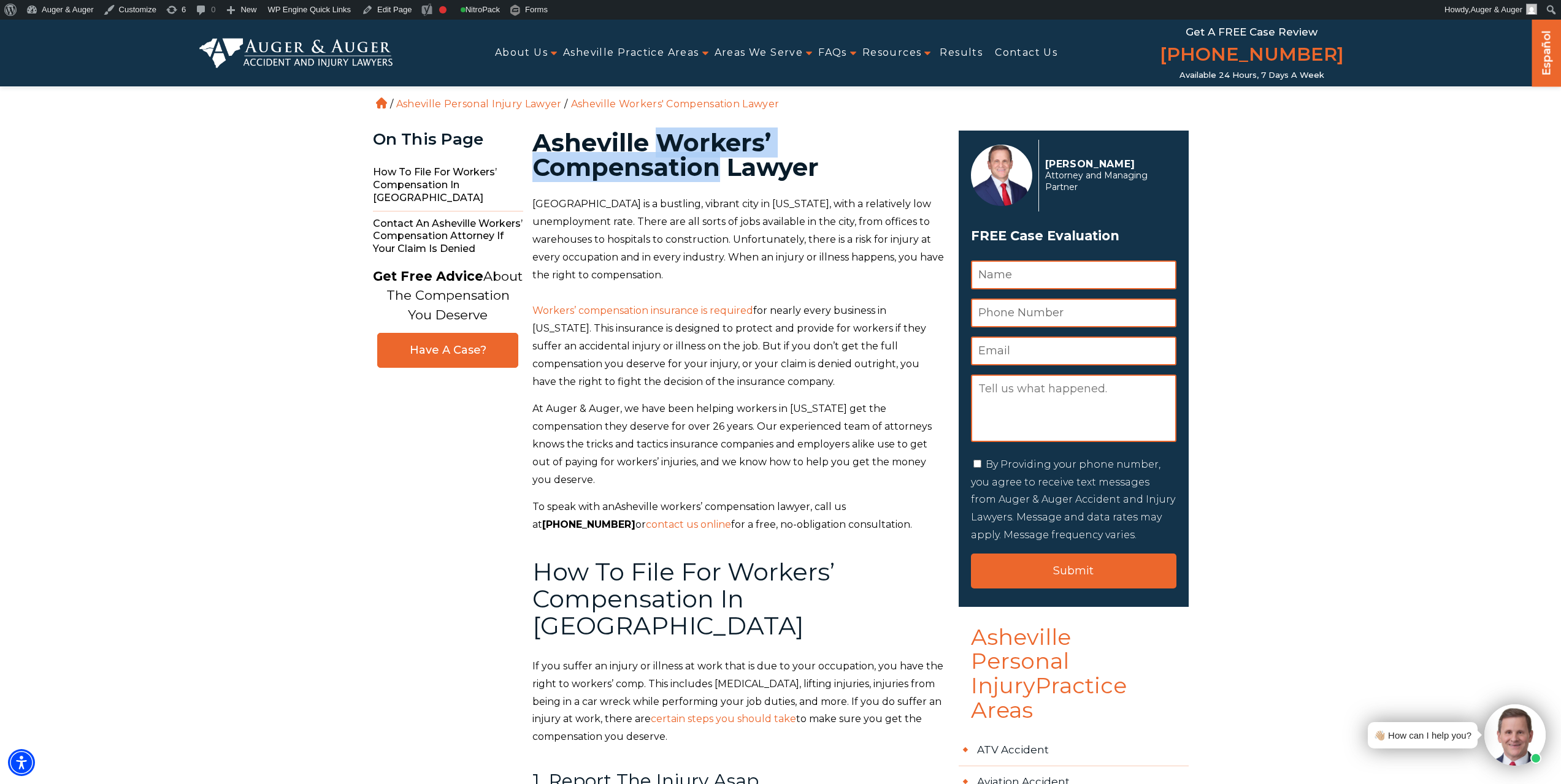
click at [716, 169] on h1 "Asheville Workers’ Compensation Lawyer" at bounding box center [738, 155] width 412 height 49
copy h1 "Workers’ Compensation"
click at [390, 11] on link "Edit Page" at bounding box center [387, 10] width 60 height 20
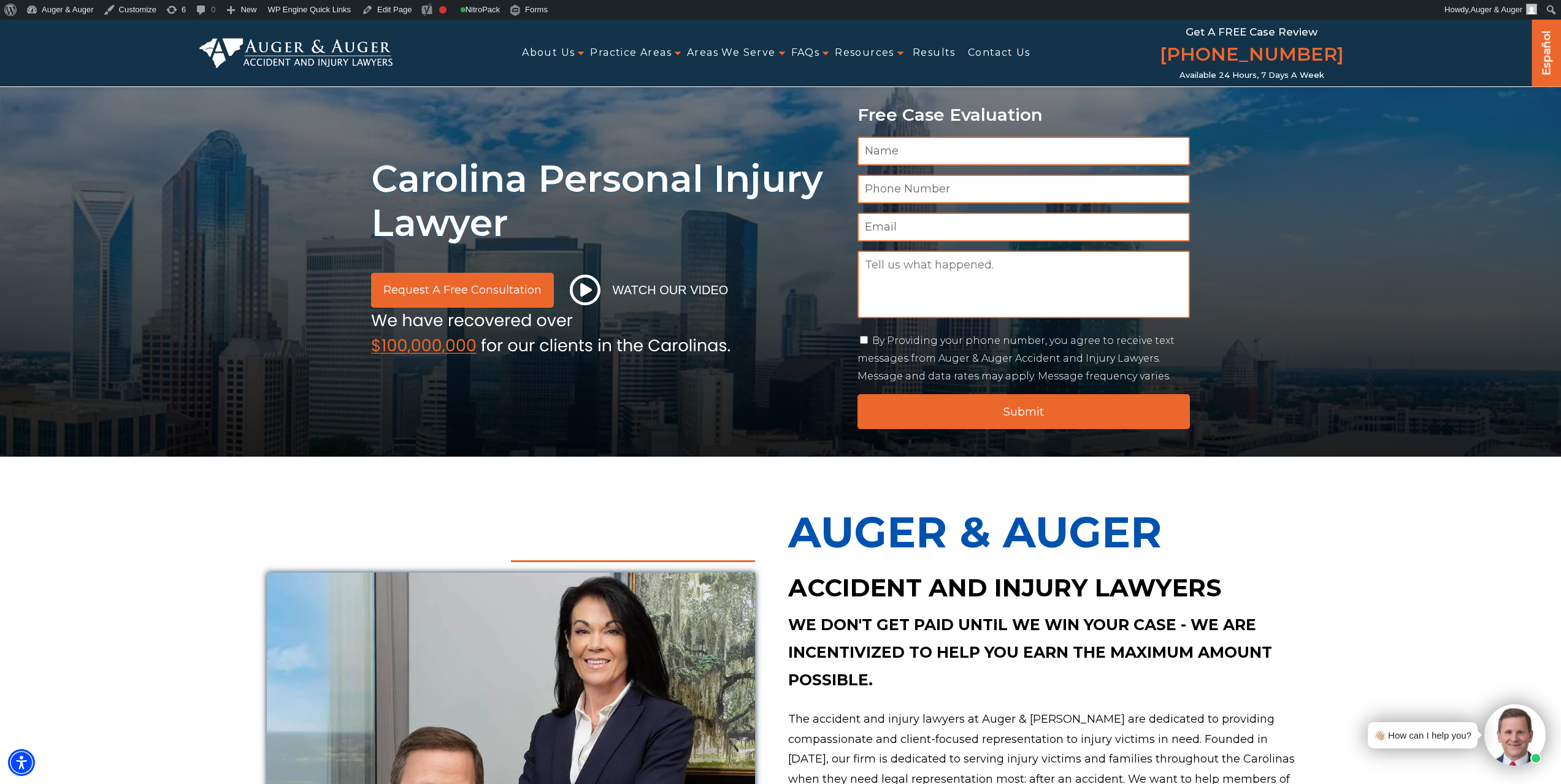
scroll to position [490, 0]
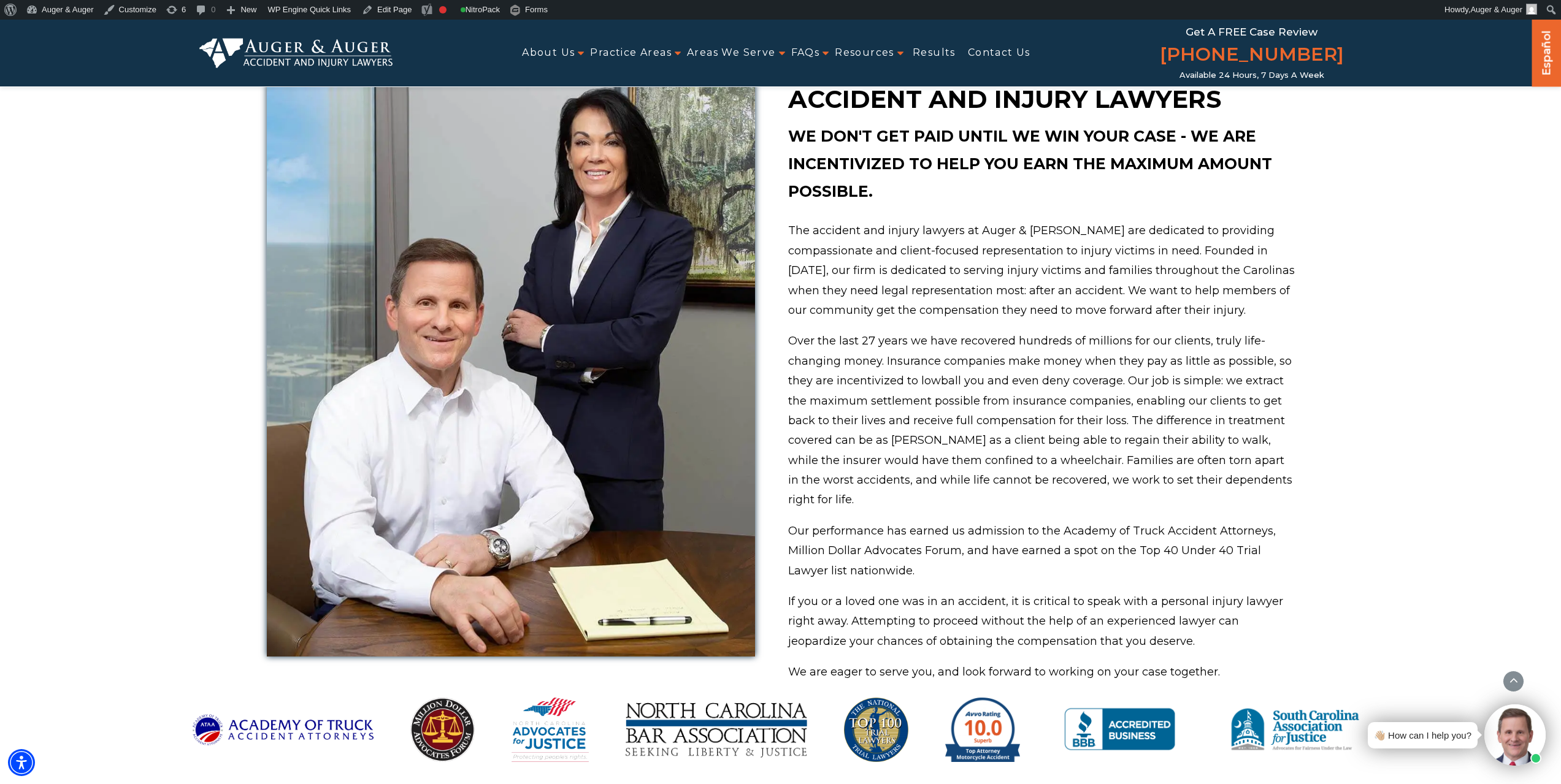
drag, startPoint x: 963, startPoint y: 448, endPoint x: 960, endPoint y: 441, distance: 7.6
click at [963, 448] on p "Over the last 27 years we have recovered hundreds of millions for our clients, …" at bounding box center [1041, 421] width 506 height 179
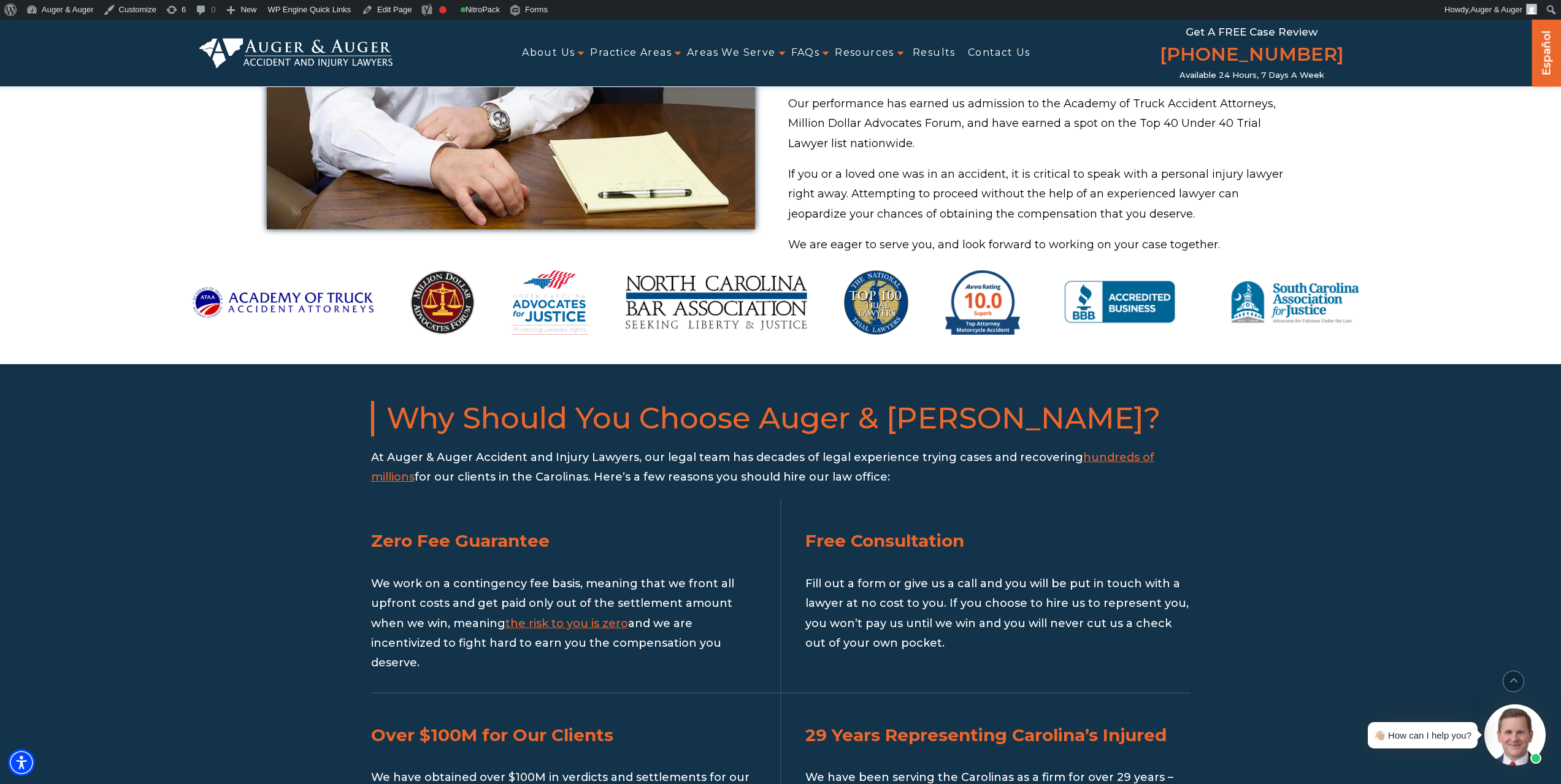
scroll to position [920, 0]
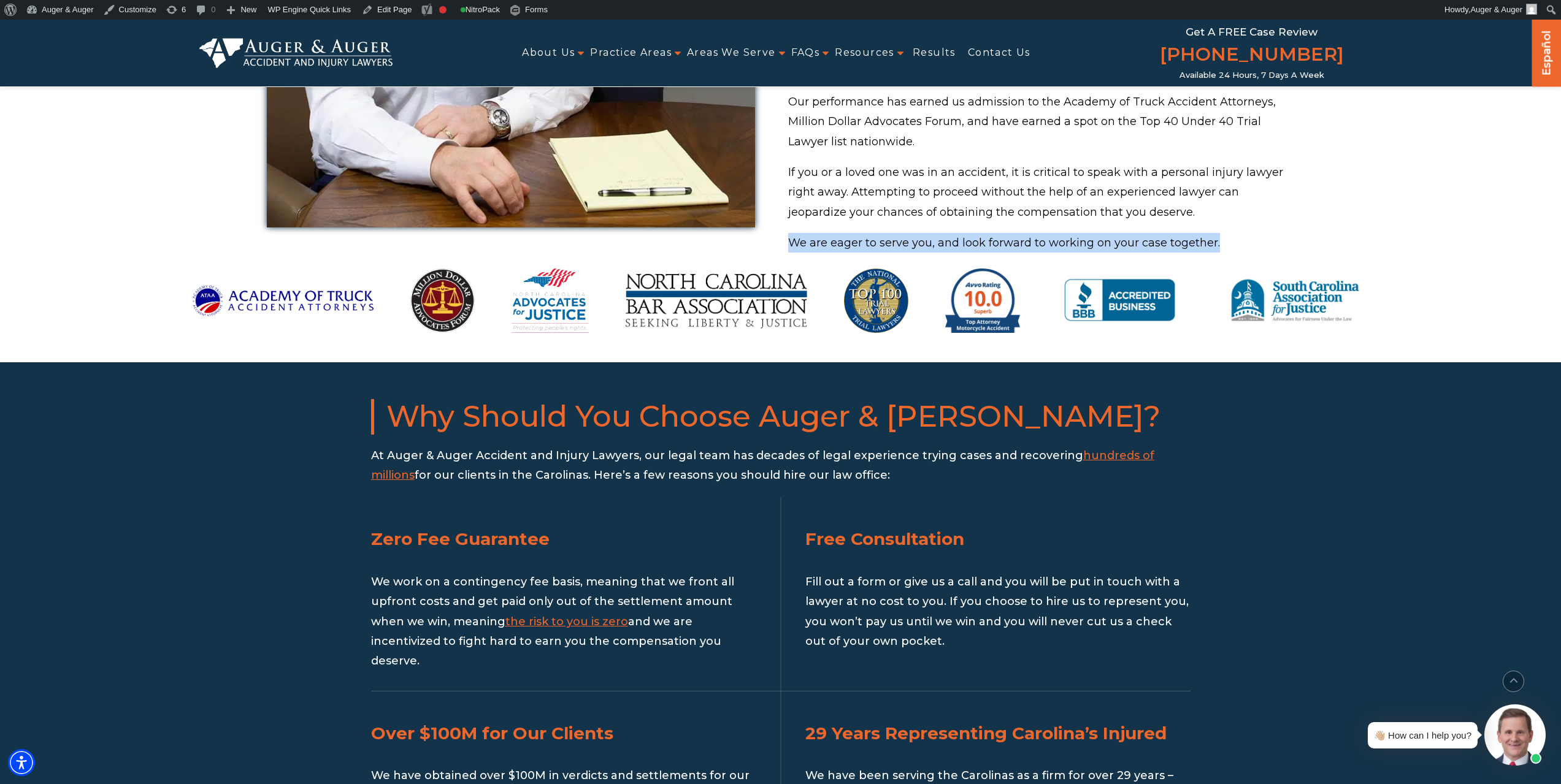
drag, startPoint x: 1238, startPoint y: 223, endPoint x: 778, endPoint y: 233, distance: 460.1
copy p "We are eager to serve you, and look forward to working on your case together."
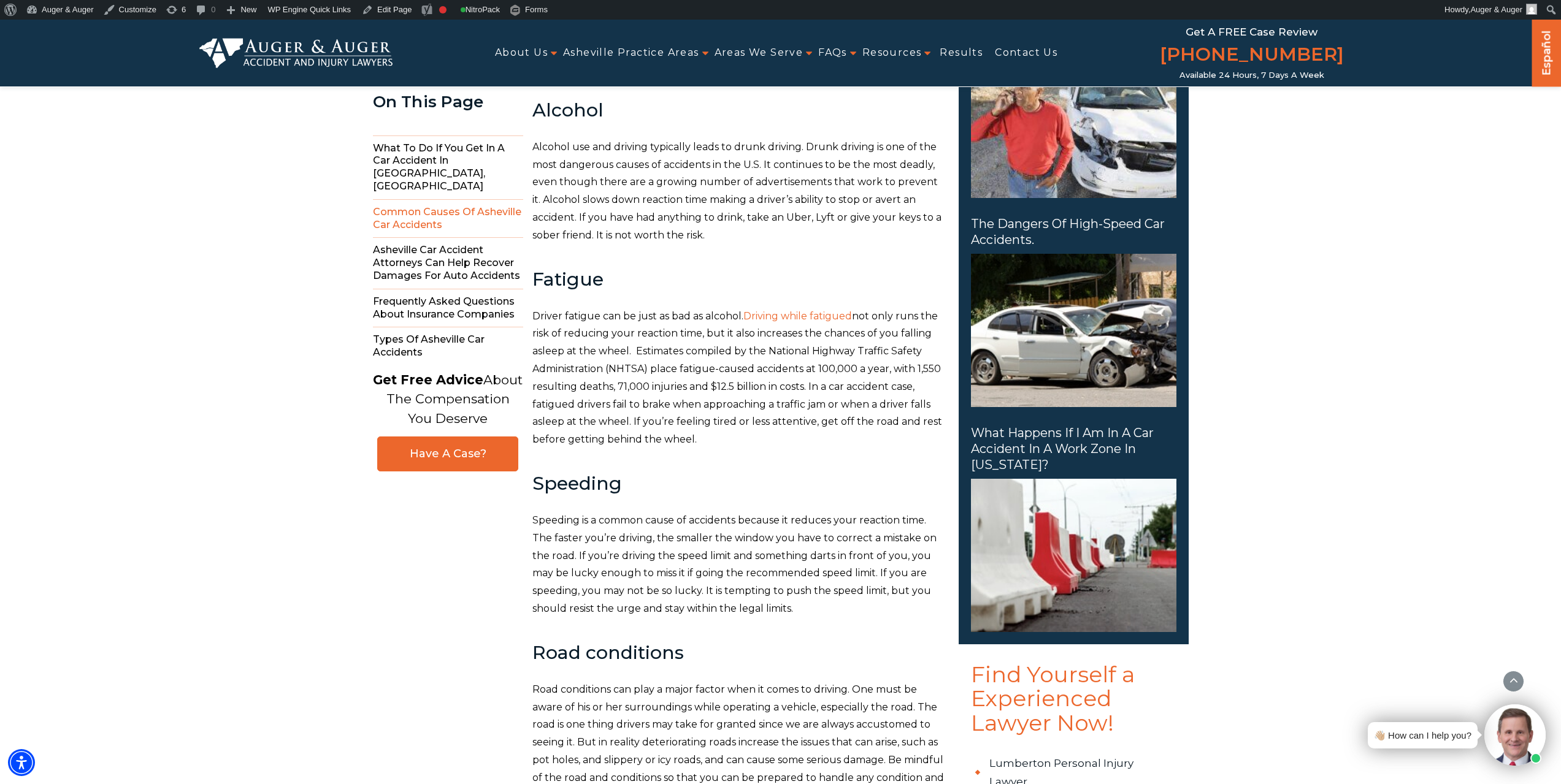
scroll to position [1872, 0]
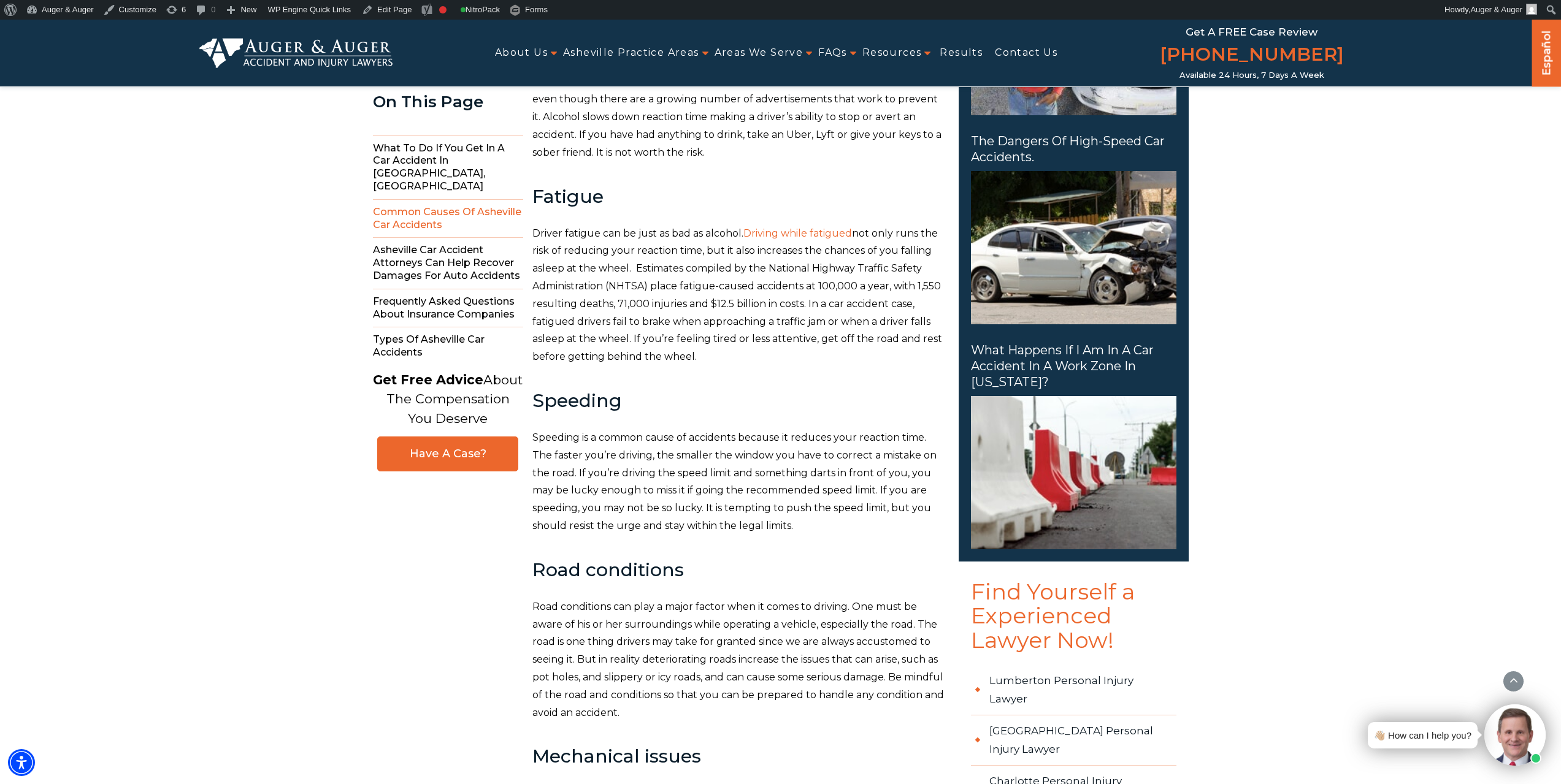
scroll to position [2300, 0]
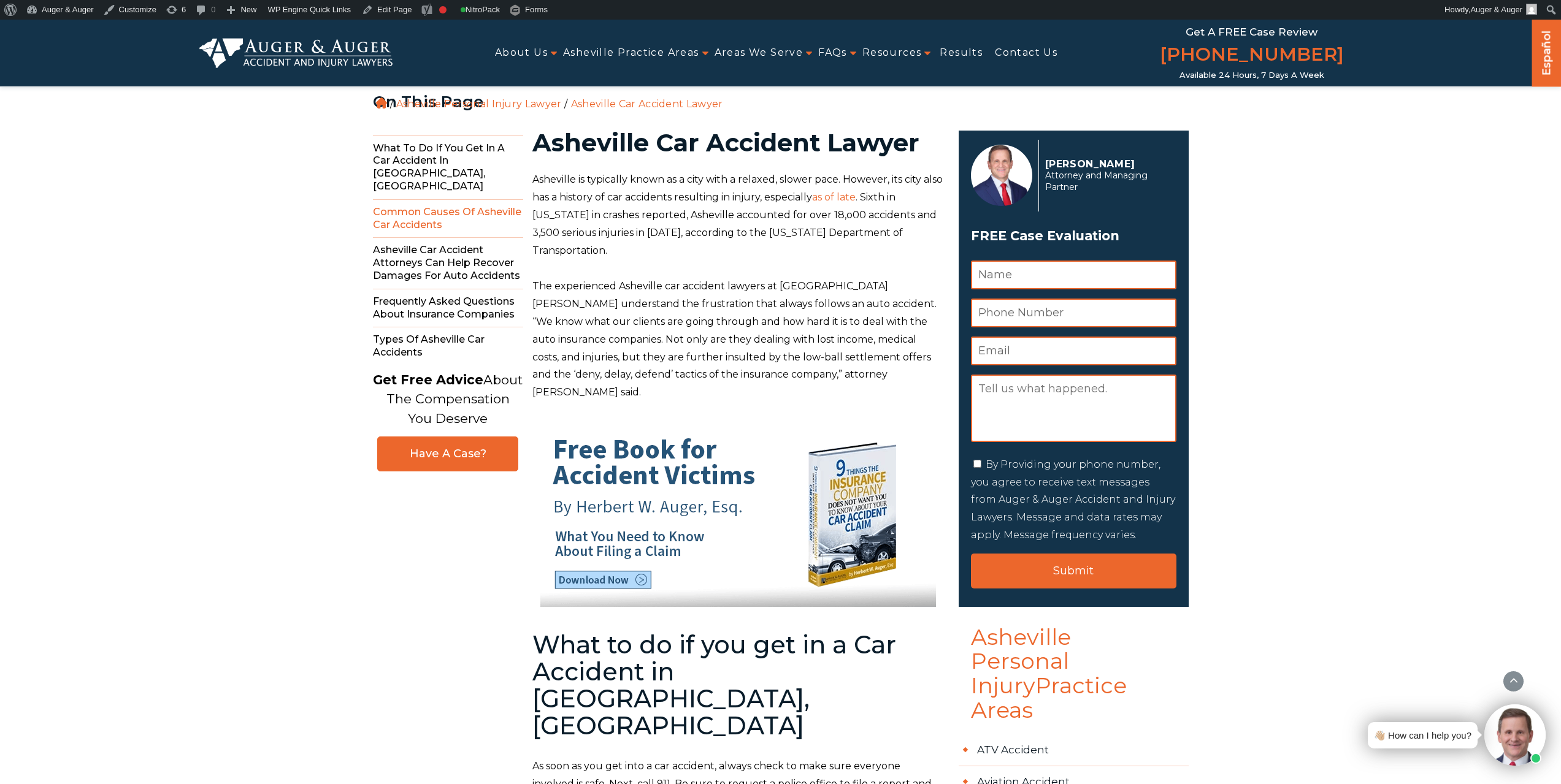
scroll to position [2298, 0]
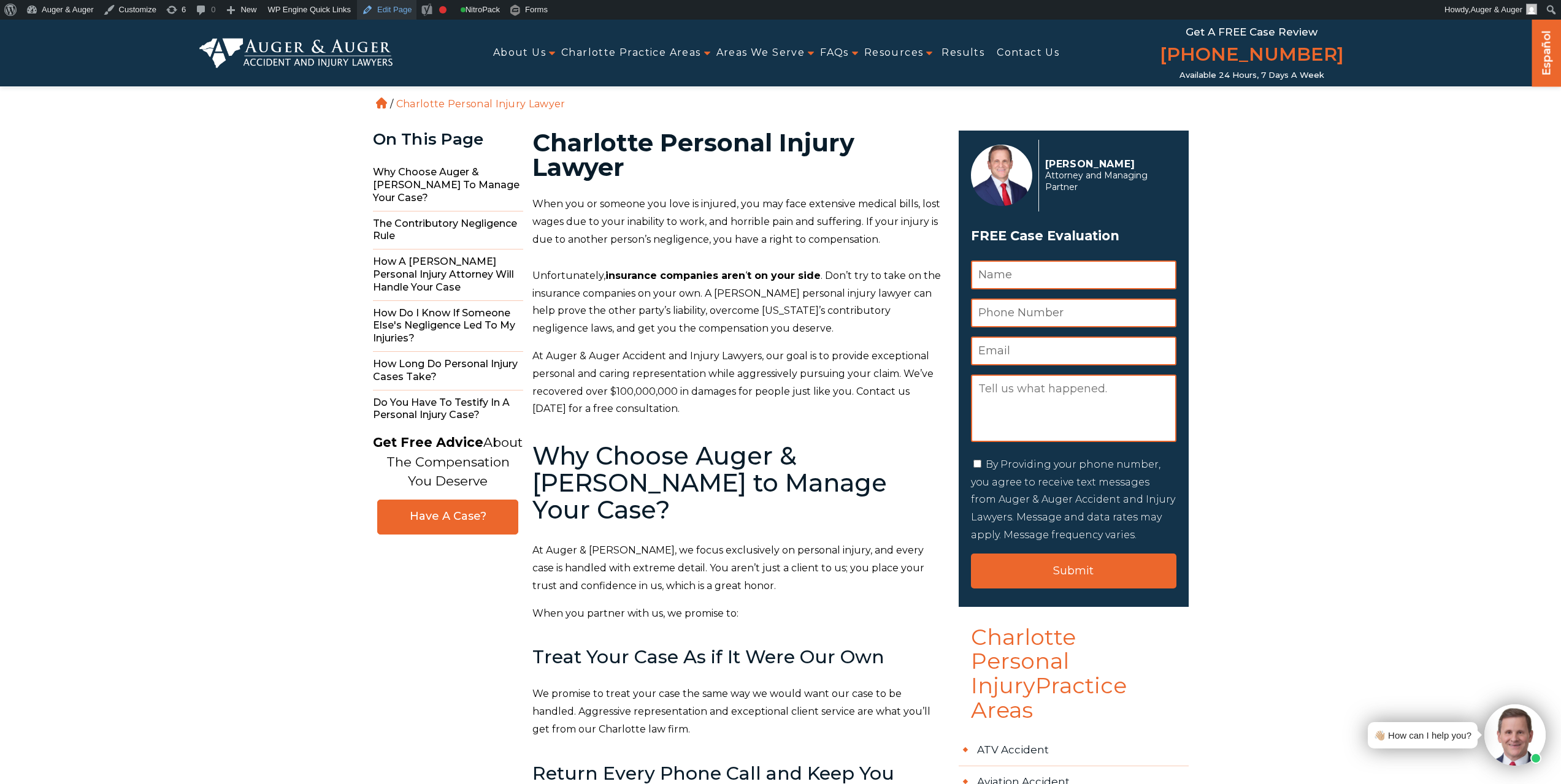
click at [377, 4] on link "Edit Page" at bounding box center [387, 10] width 60 height 20
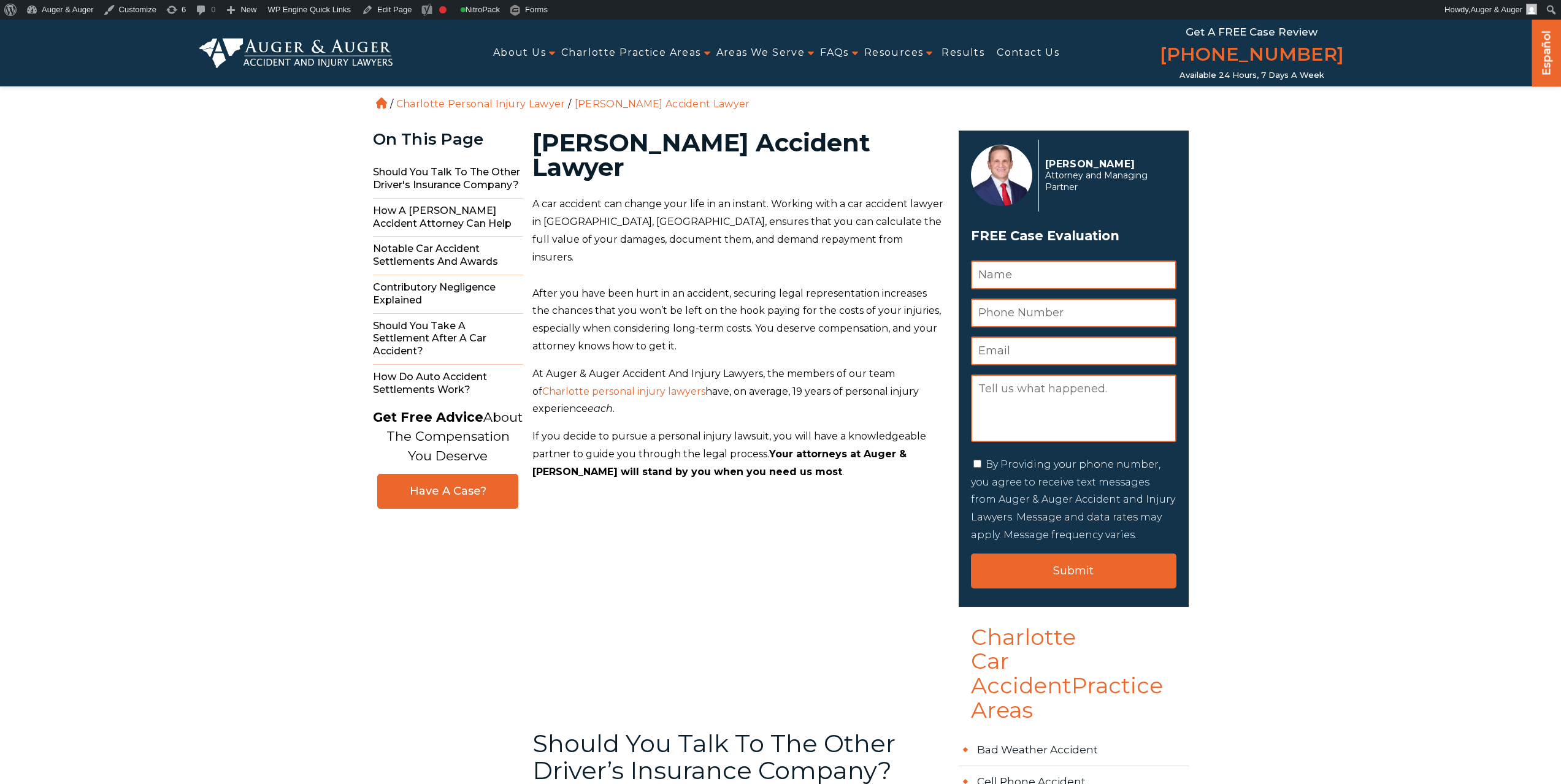
click at [391, 4] on link "Edit Page" at bounding box center [387, 10] width 60 height 20
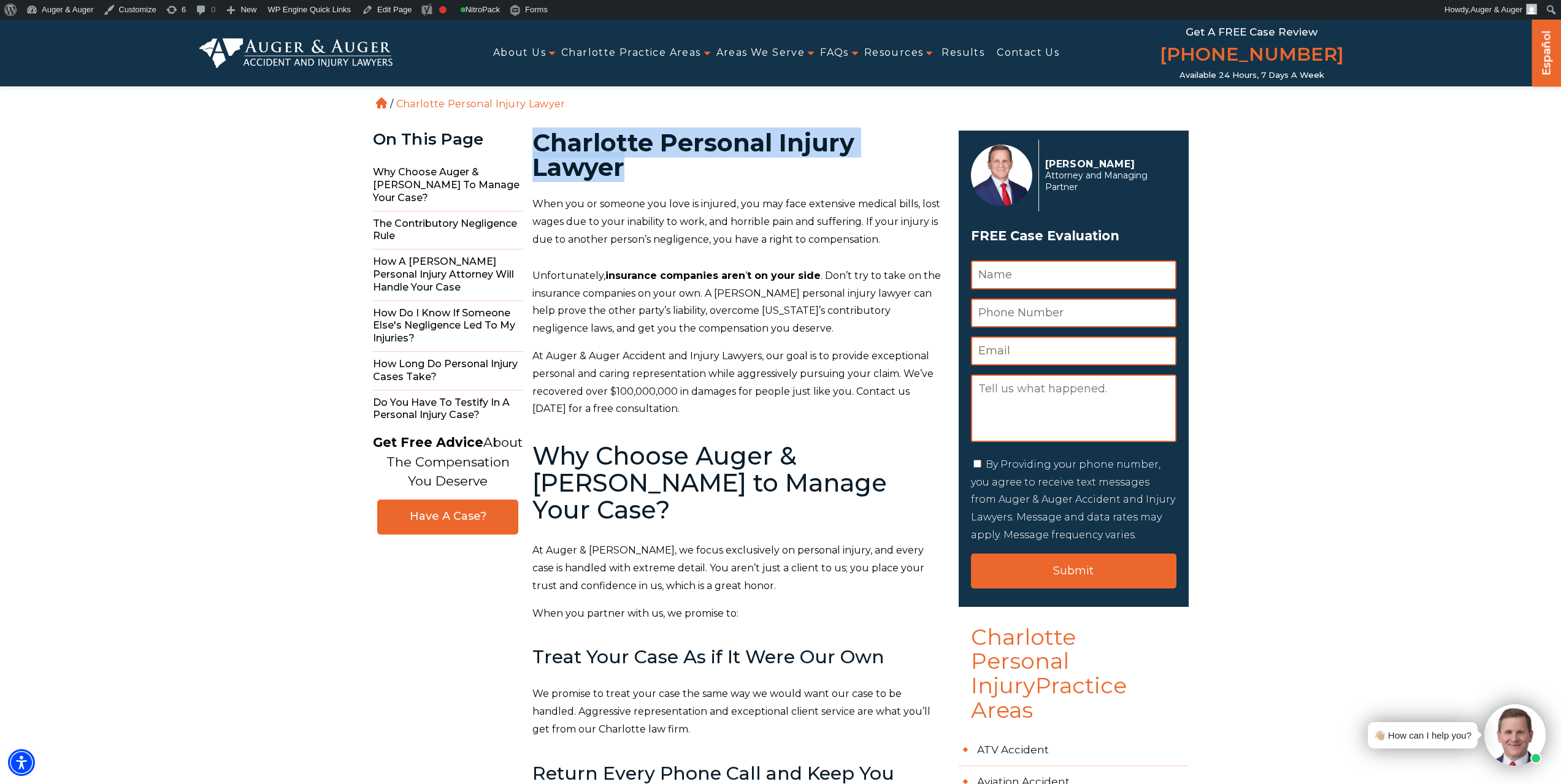
drag, startPoint x: 535, startPoint y: 142, endPoint x: 643, endPoint y: 166, distance: 110.6
click at [643, 166] on h1 "Charlotte Personal Injury Lawyer" at bounding box center [738, 155] width 412 height 49
copy h1 "Charlotte Personal Injury Lawyer"
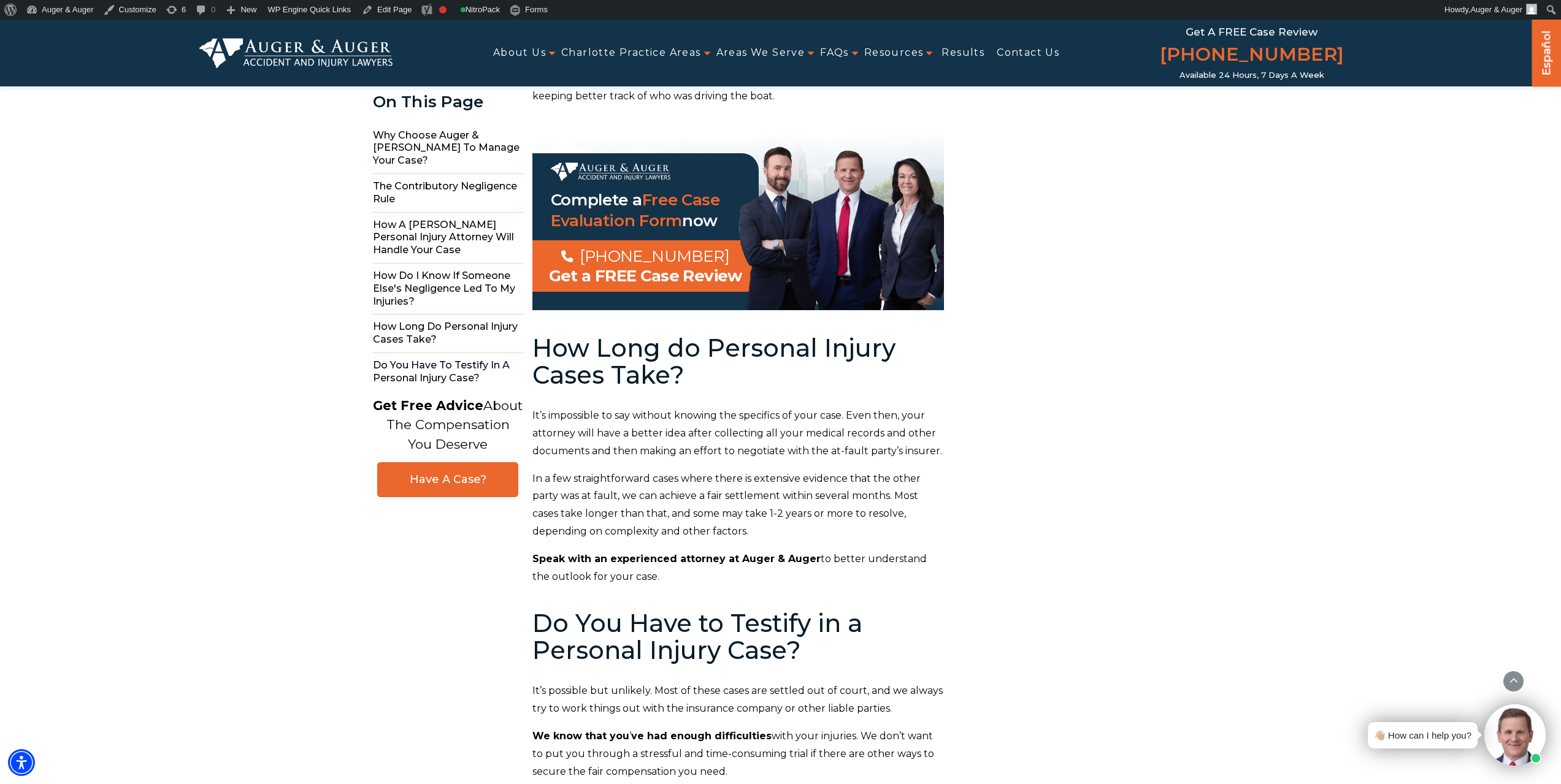
scroll to position [9680, 0]
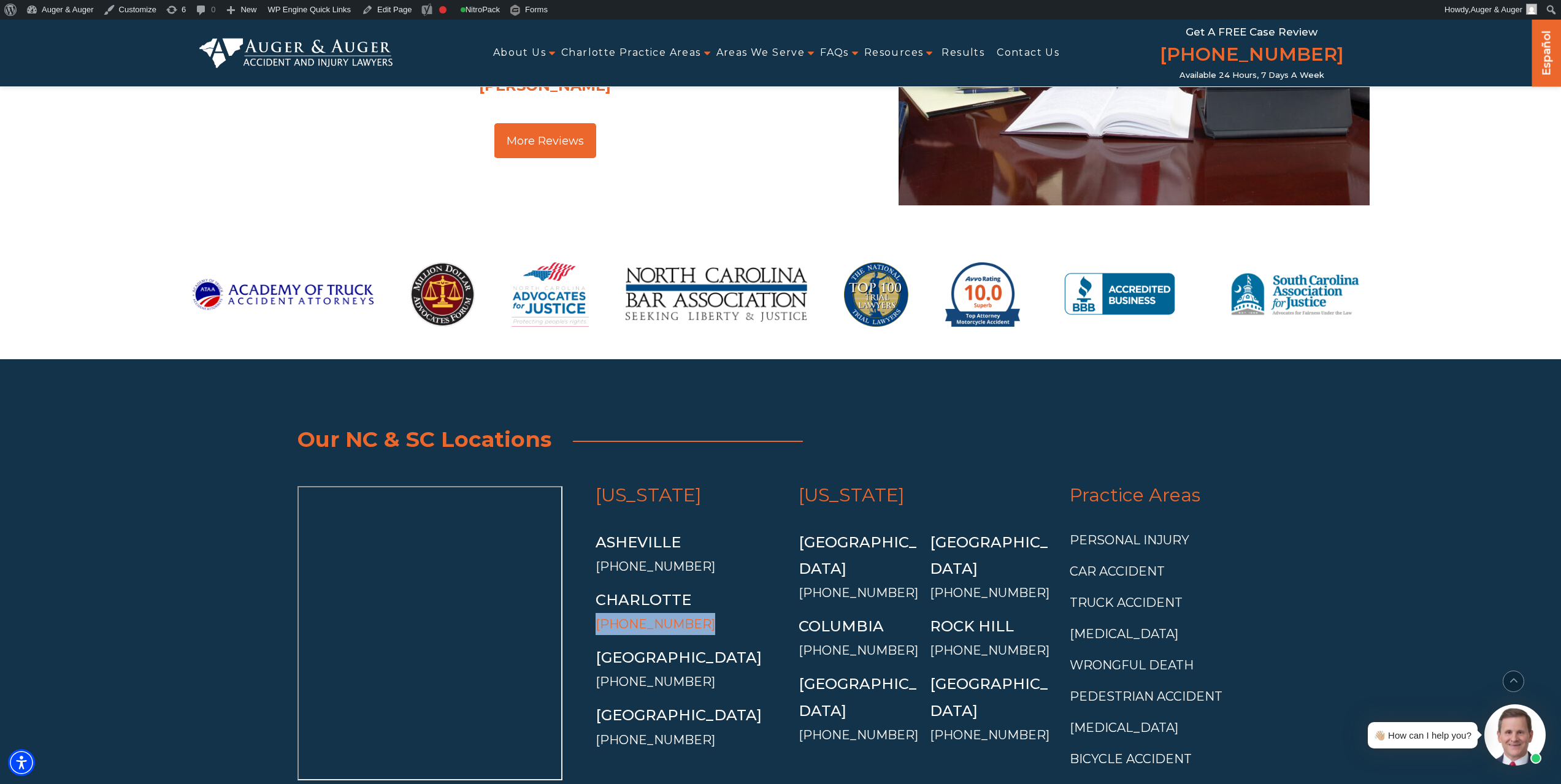
drag, startPoint x: 662, startPoint y: 388, endPoint x: 597, endPoint y: 385, distance: 65.1
click at [597, 586] on li "Charlotte (704) 751-1475" at bounding box center [688, 610] width 186 height 48
copy link "[PHONE_NUMBER]"
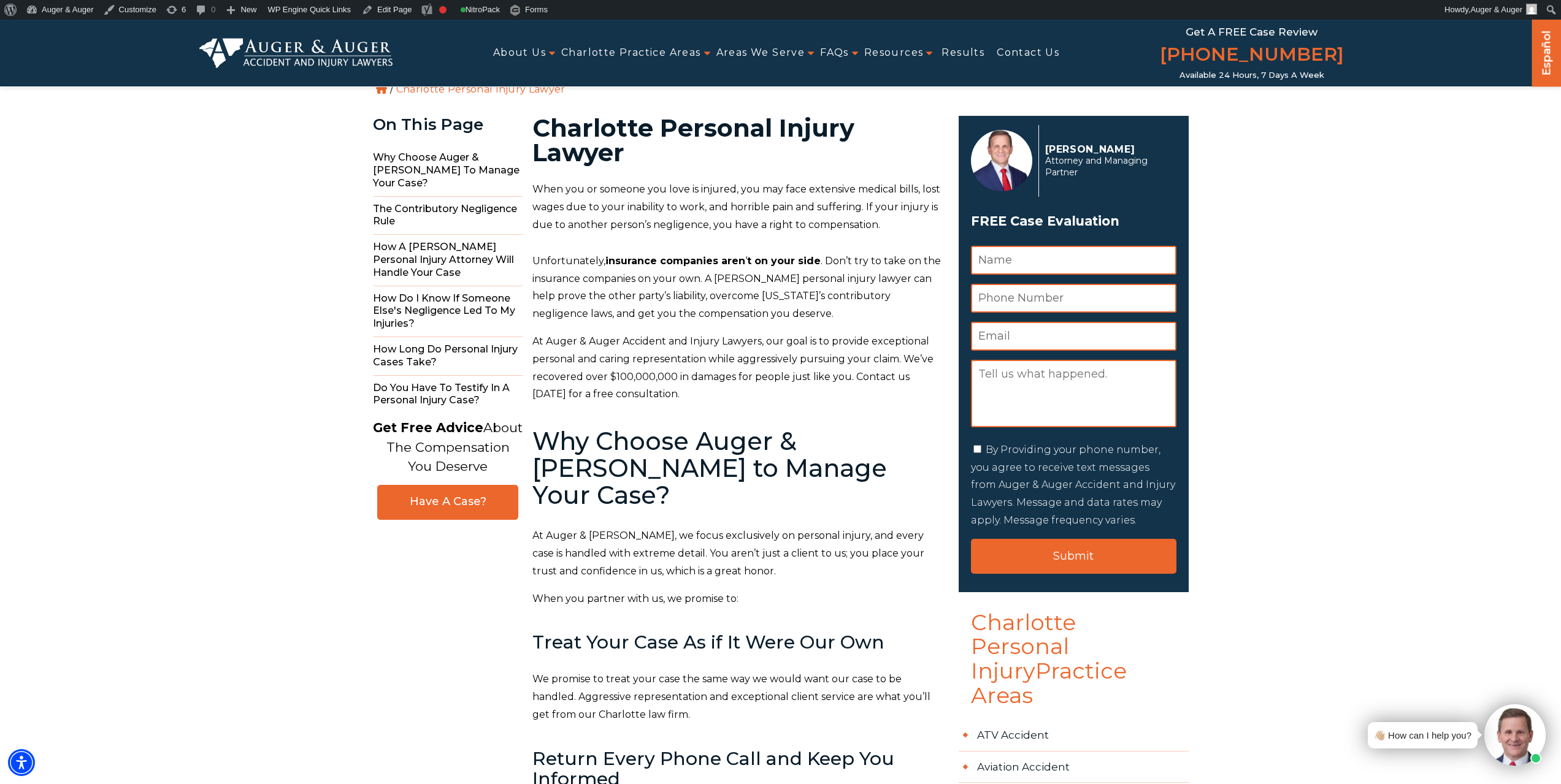
scroll to position [0, 0]
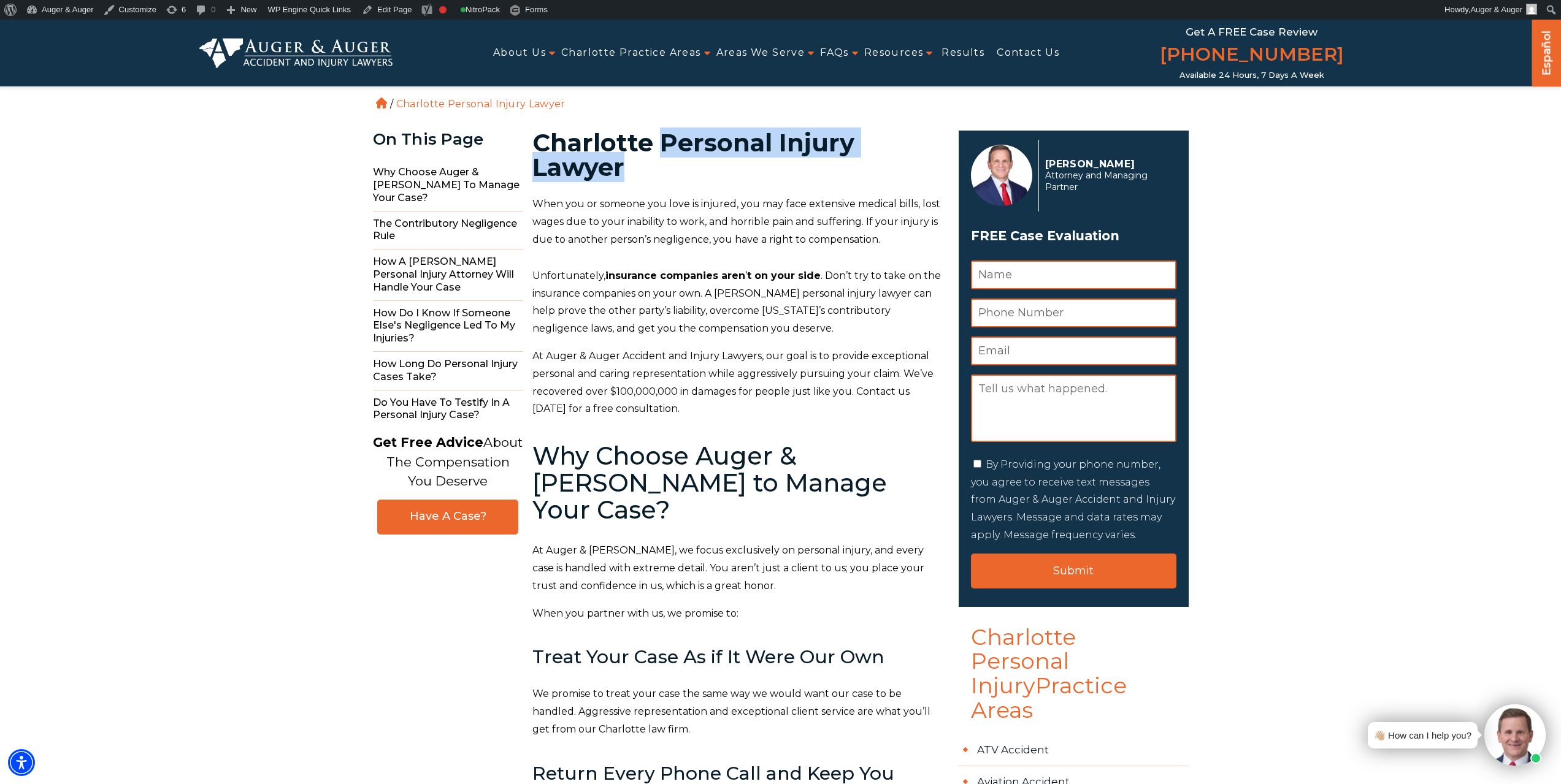
drag, startPoint x: 662, startPoint y: 139, endPoint x: 671, endPoint y: 166, distance: 28.5
click at [671, 166] on h1 "Charlotte Personal Injury Lawyer" at bounding box center [738, 155] width 412 height 49
copy h1 "Personal Injury Lawyer"
click at [388, 8] on link "Edit Page" at bounding box center [387, 10] width 60 height 20
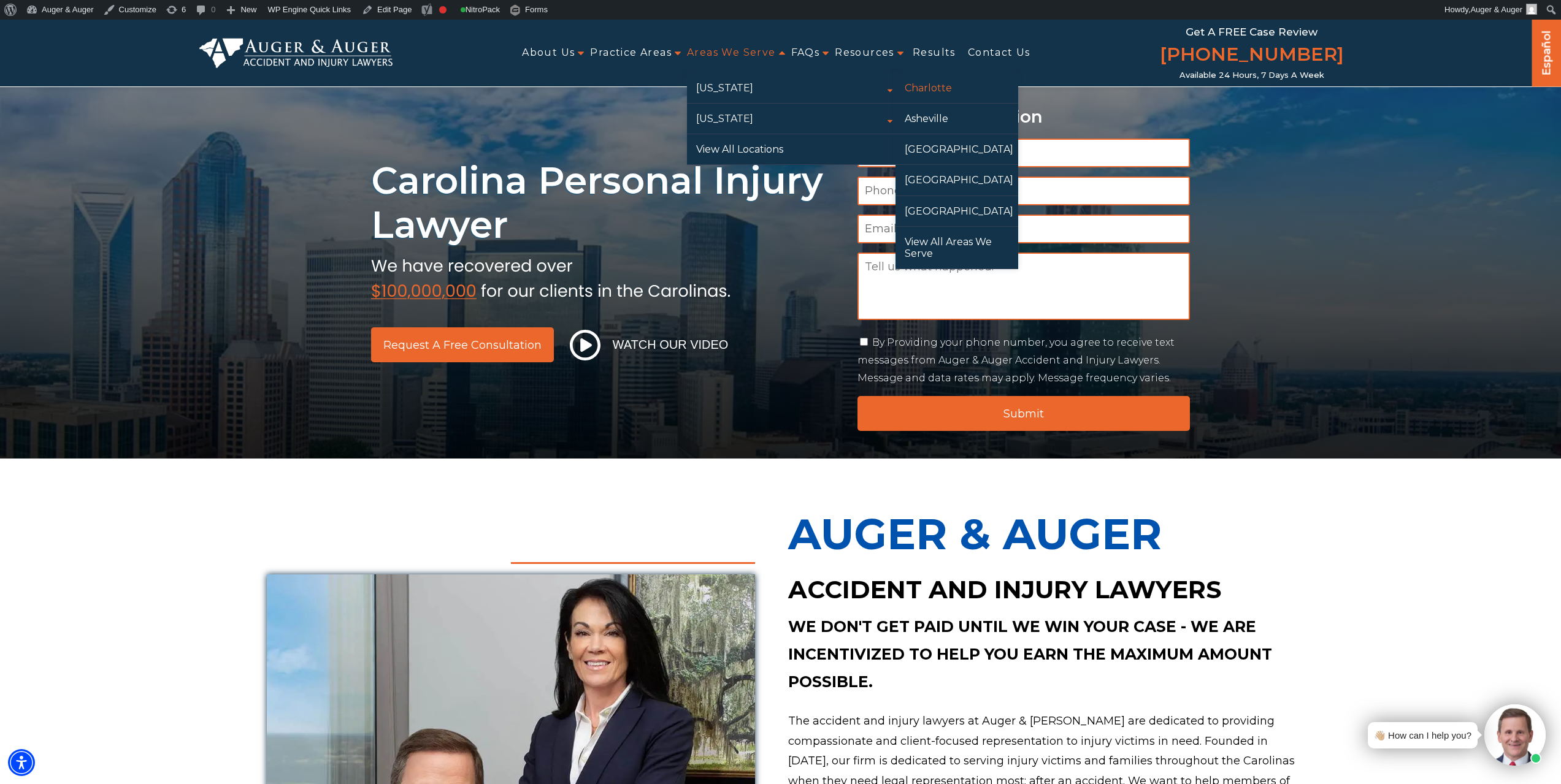
click at [940, 93] on link "Charlotte" at bounding box center [957, 88] width 123 height 30
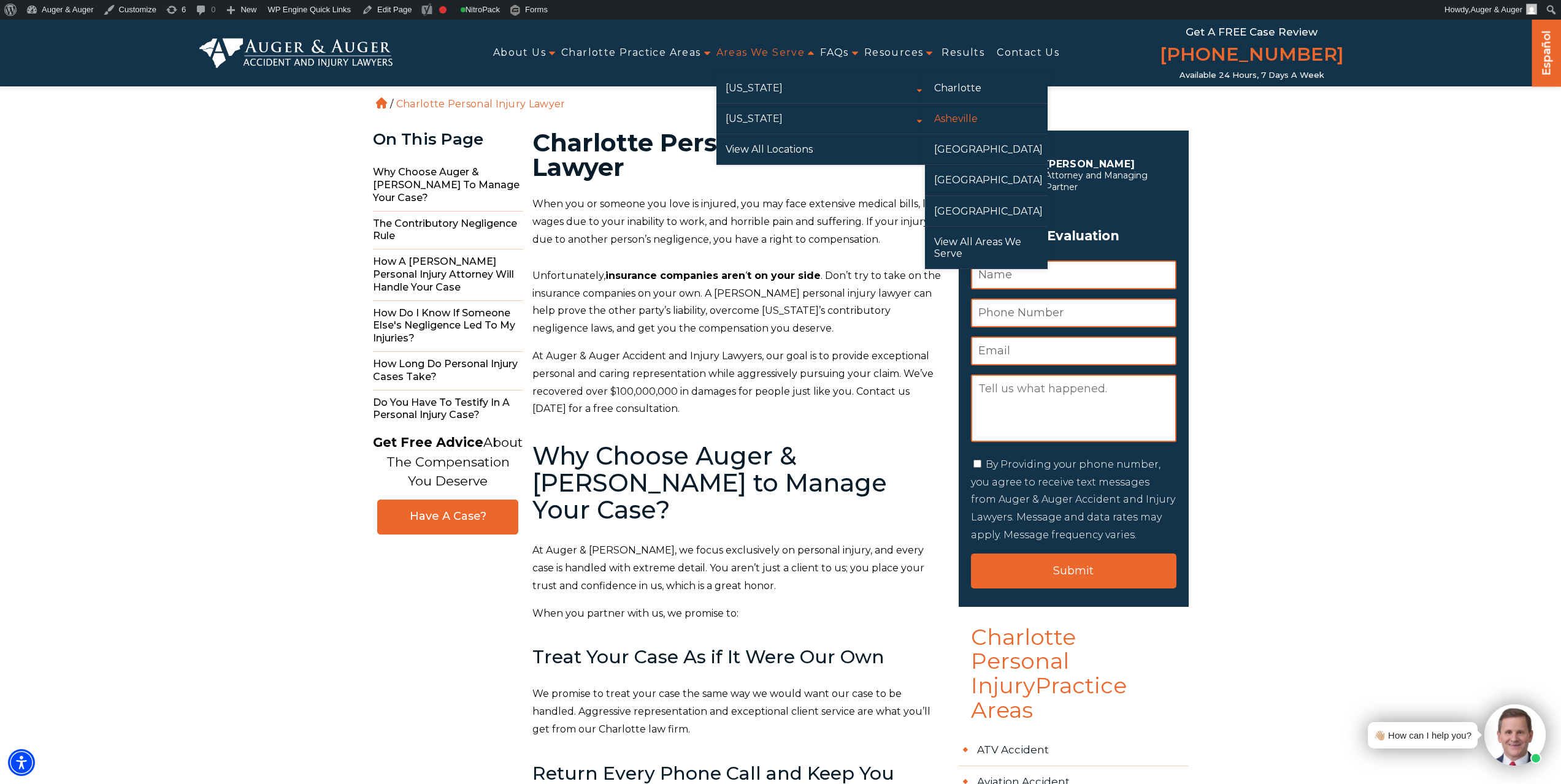
click at [980, 123] on link "Asheville" at bounding box center [986, 118] width 123 height 30
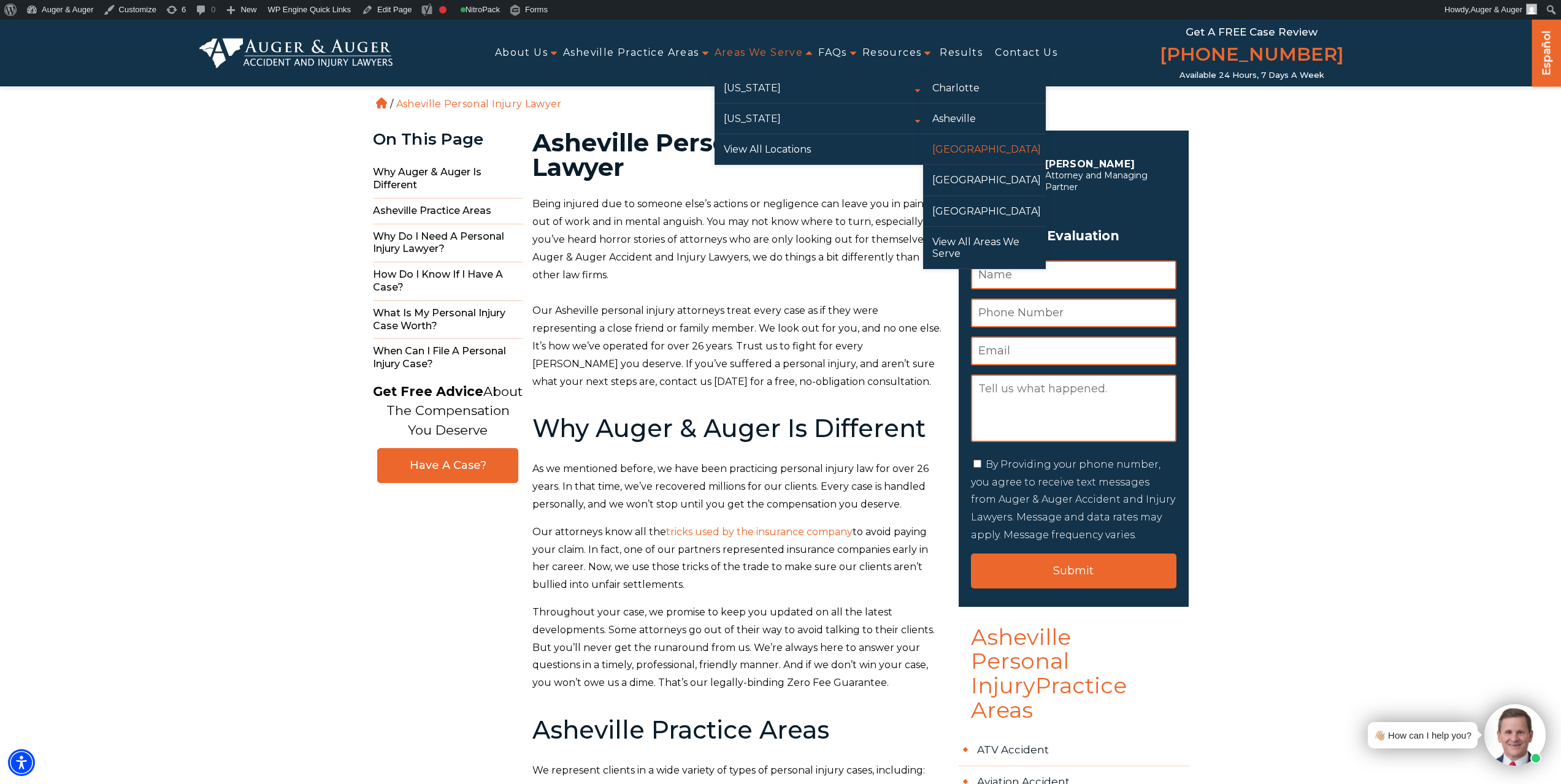
click at [987, 147] on link "[GEOGRAPHIC_DATA]" at bounding box center [985, 149] width 123 height 30
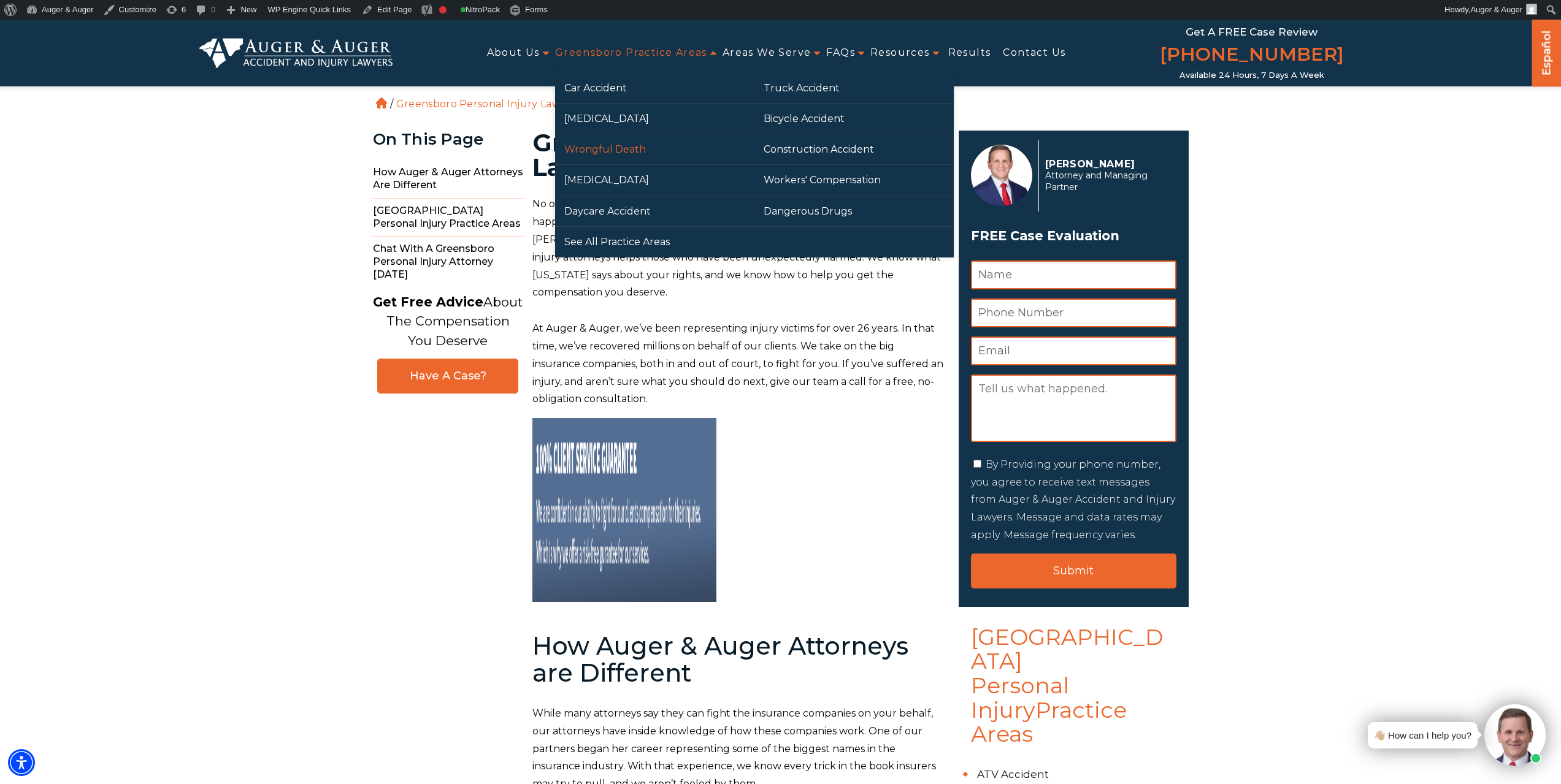
drag, startPoint x: 605, startPoint y: 148, endPoint x: 593, endPoint y: 172, distance: 26.8
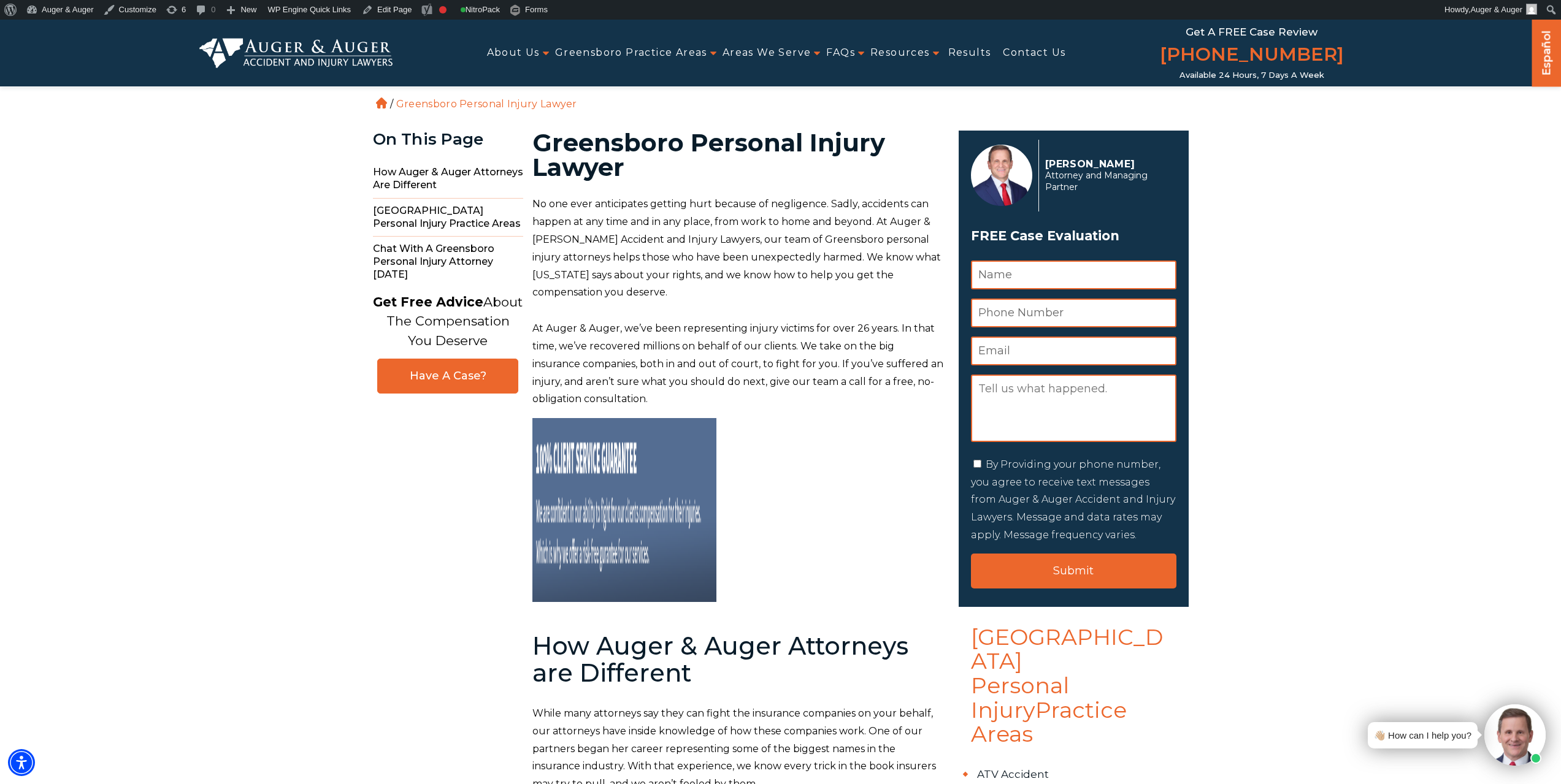
scroll to position [32, 0]
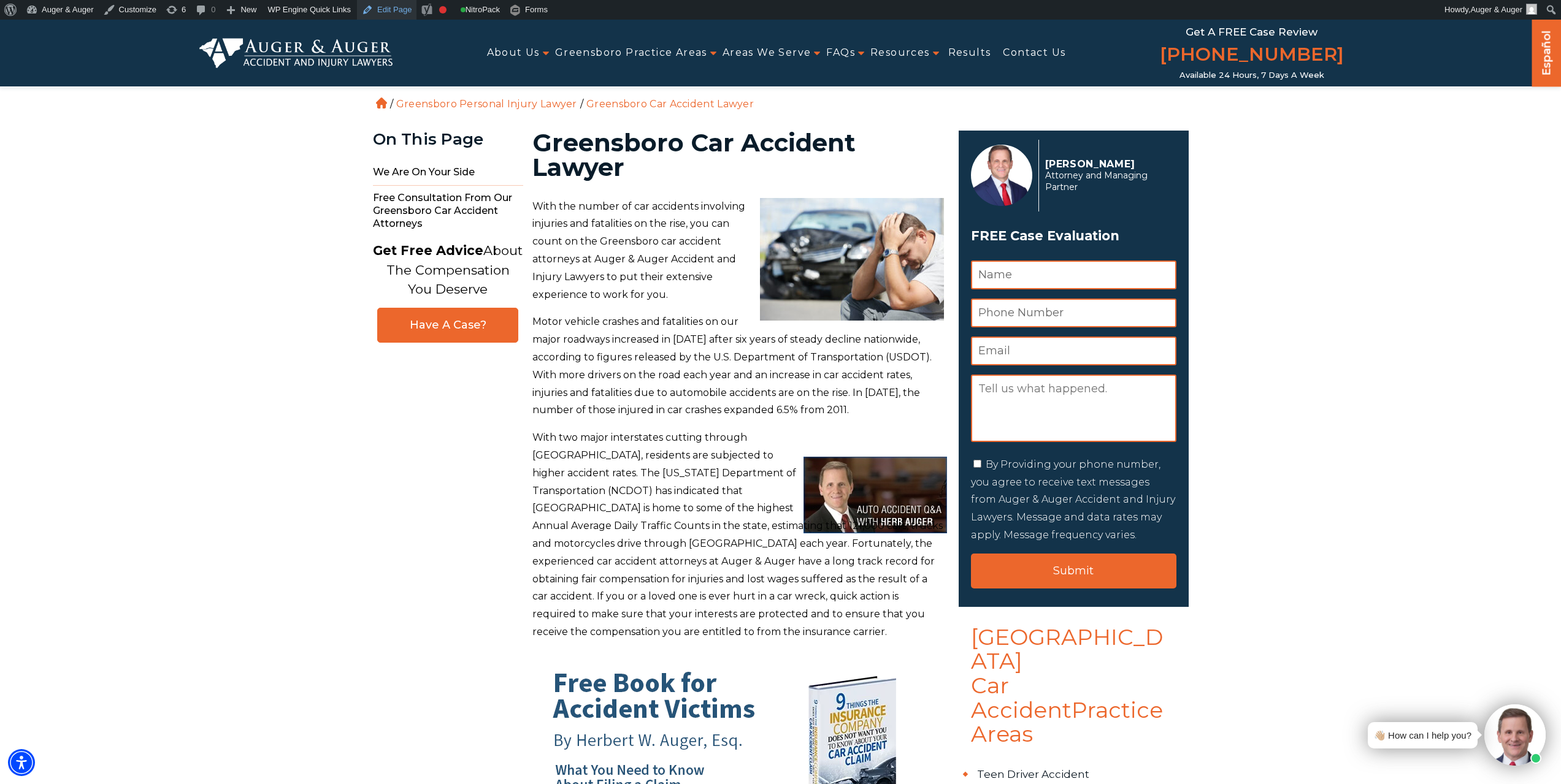
click at [387, 3] on link "Edit Page" at bounding box center [387, 10] width 60 height 20
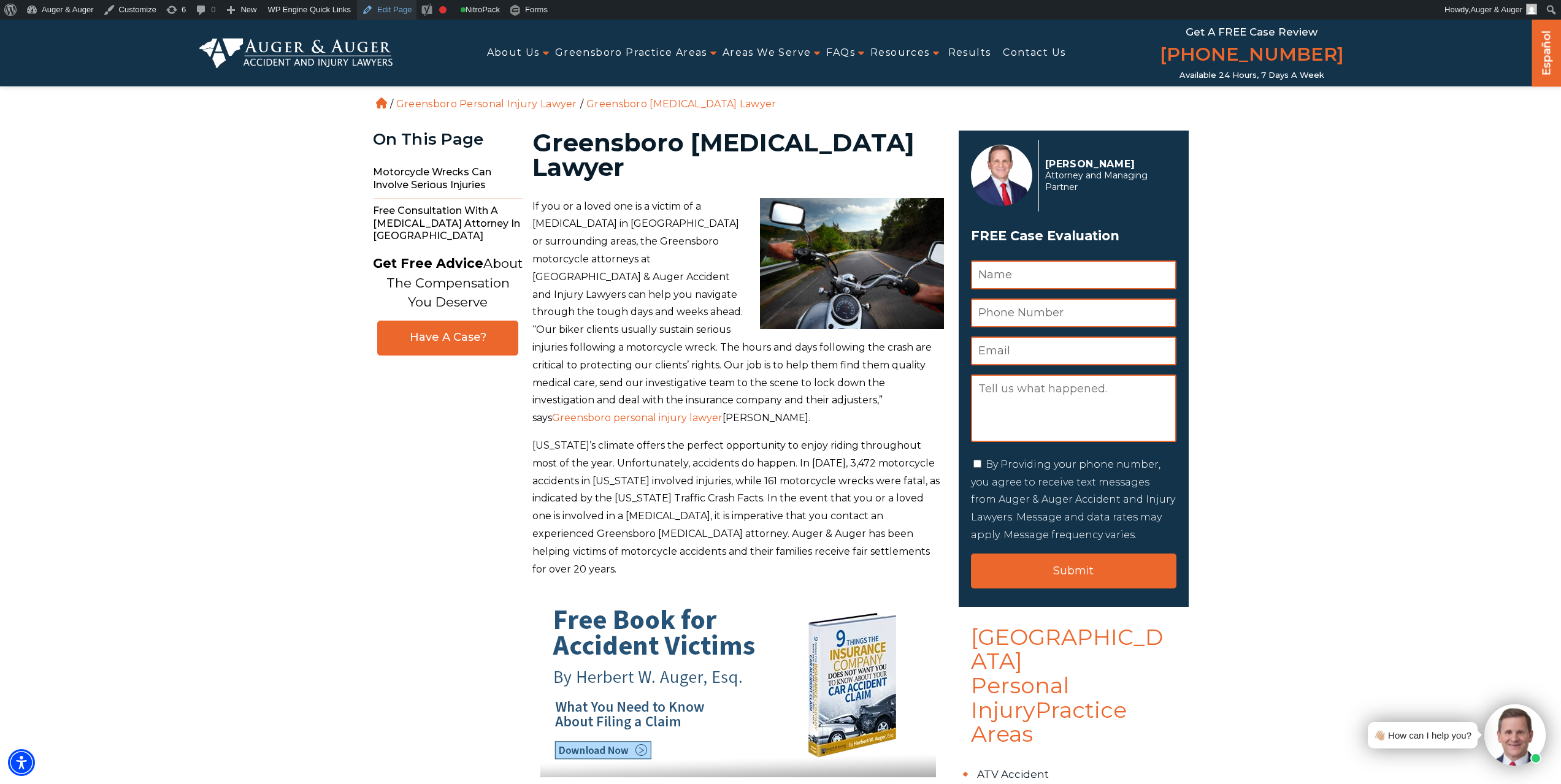
click at [380, 7] on link "Edit Page" at bounding box center [387, 10] width 60 height 20
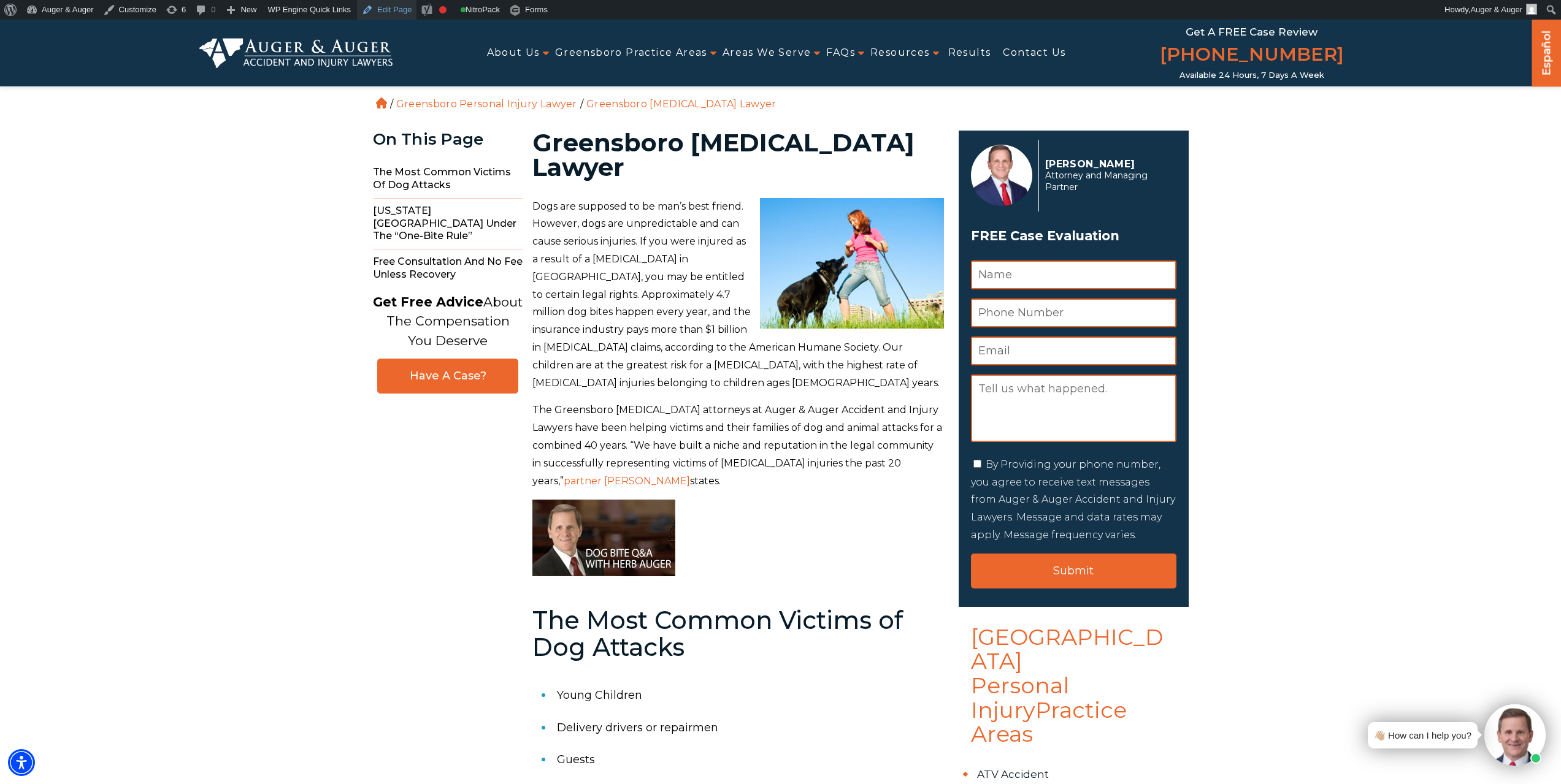
click at [393, 2] on link "Edit Page" at bounding box center [387, 10] width 60 height 20
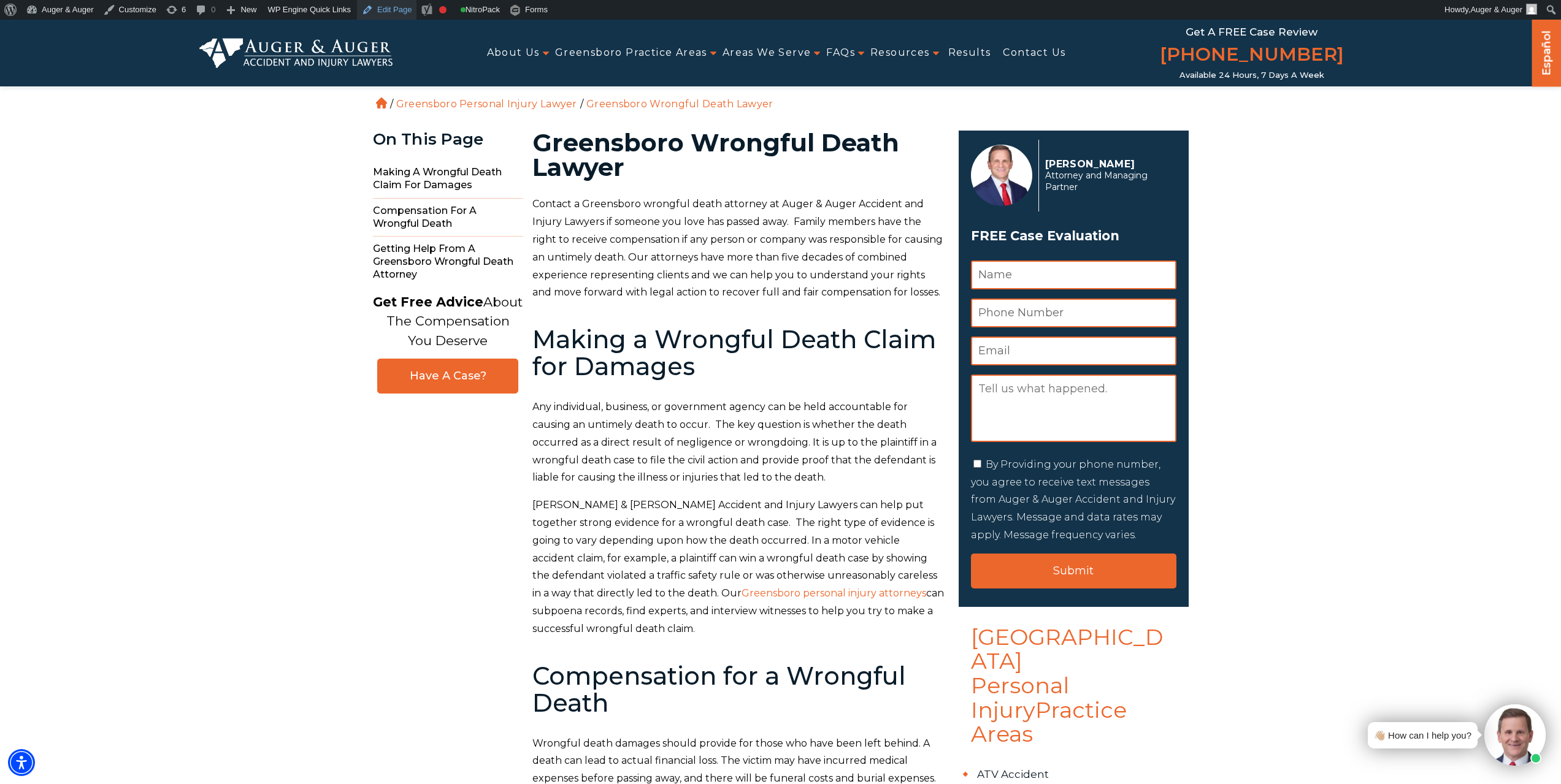
click at [384, 7] on link "Edit Page" at bounding box center [387, 10] width 60 height 20
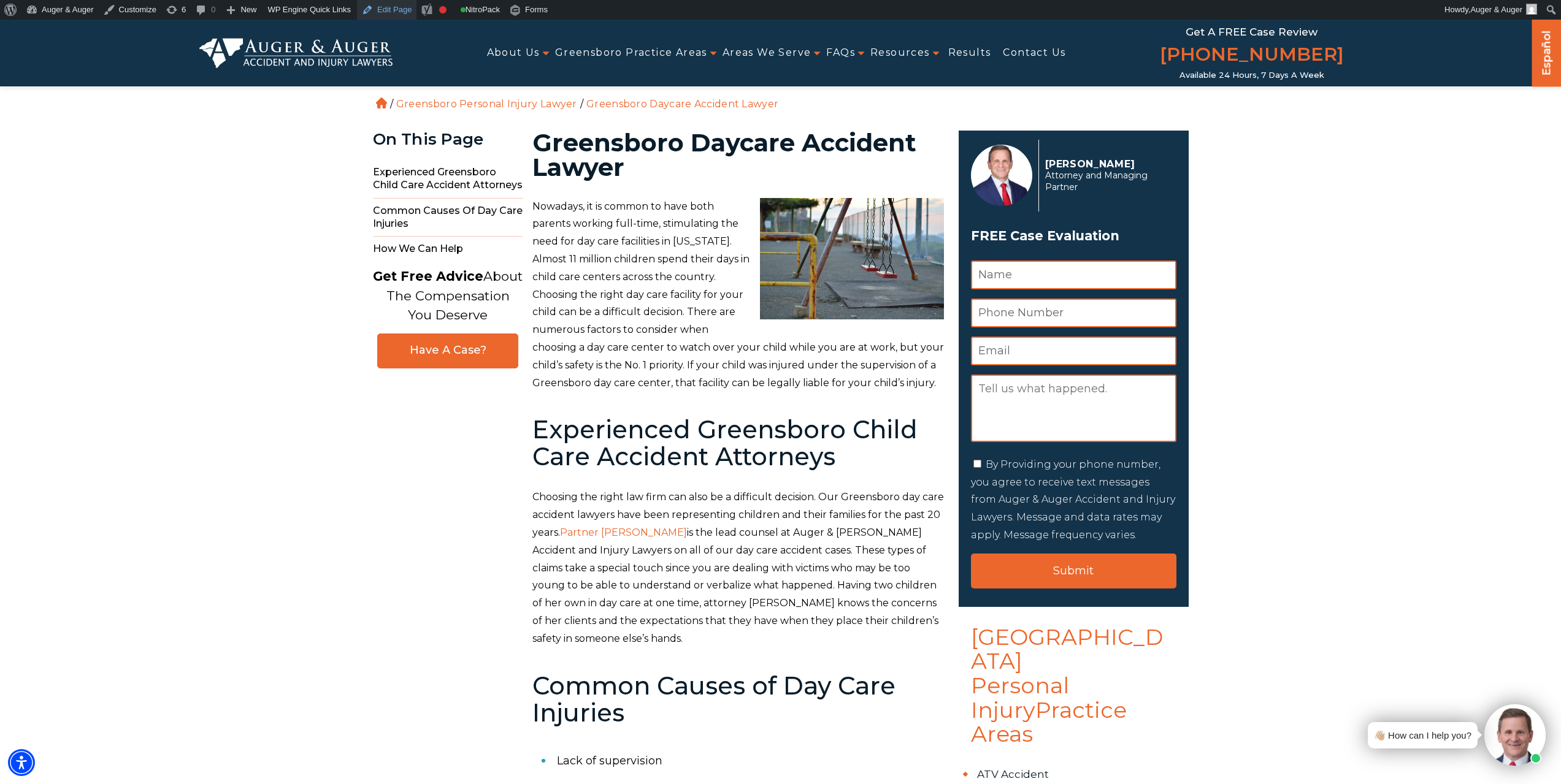
click at [393, 9] on link "Edit Page" at bounding box center [387, 10] width 60 height 20
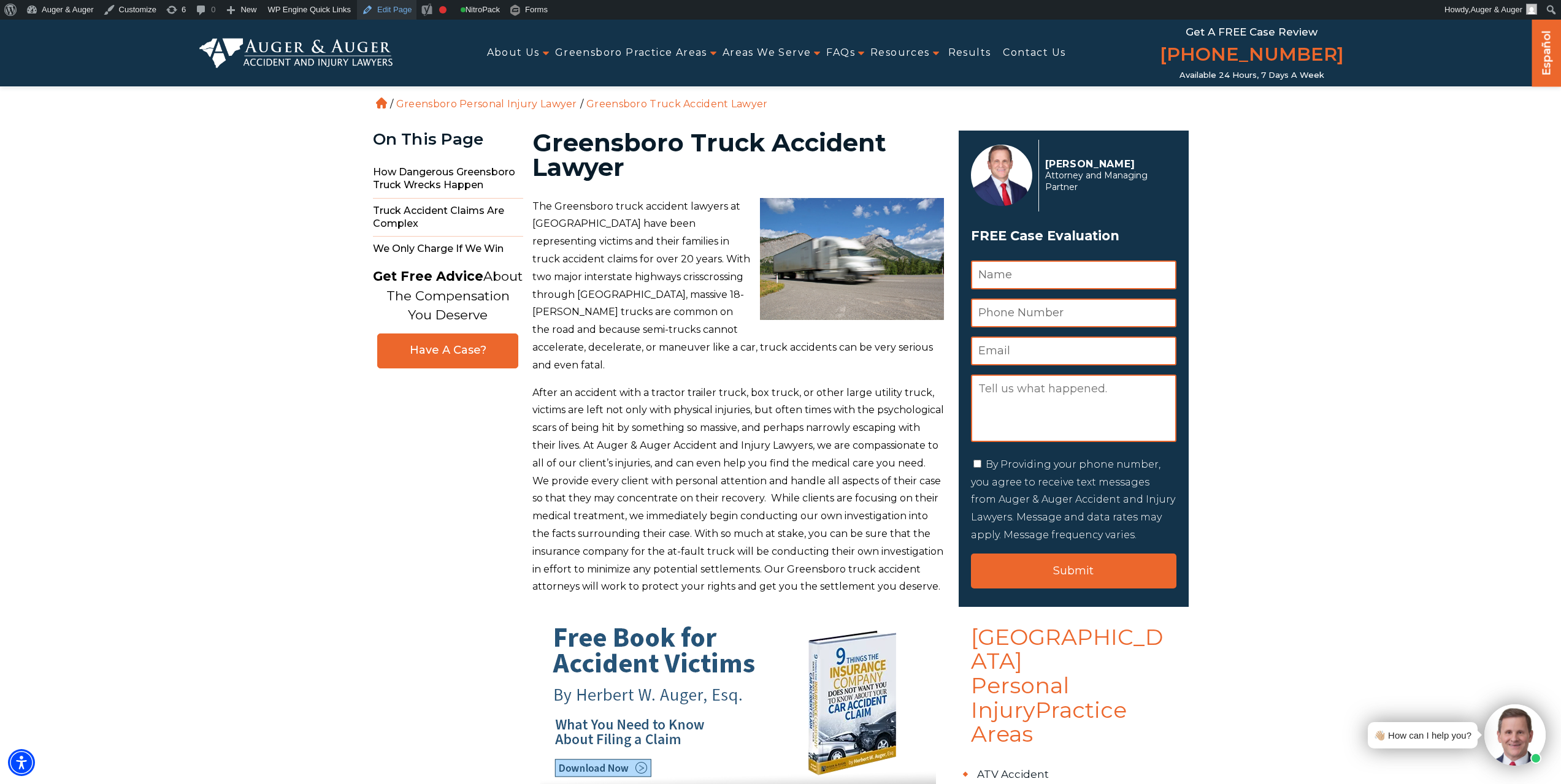
click at [389, 4] on link "Edit Page" at bounding box center [387, 10] width 60 height 20
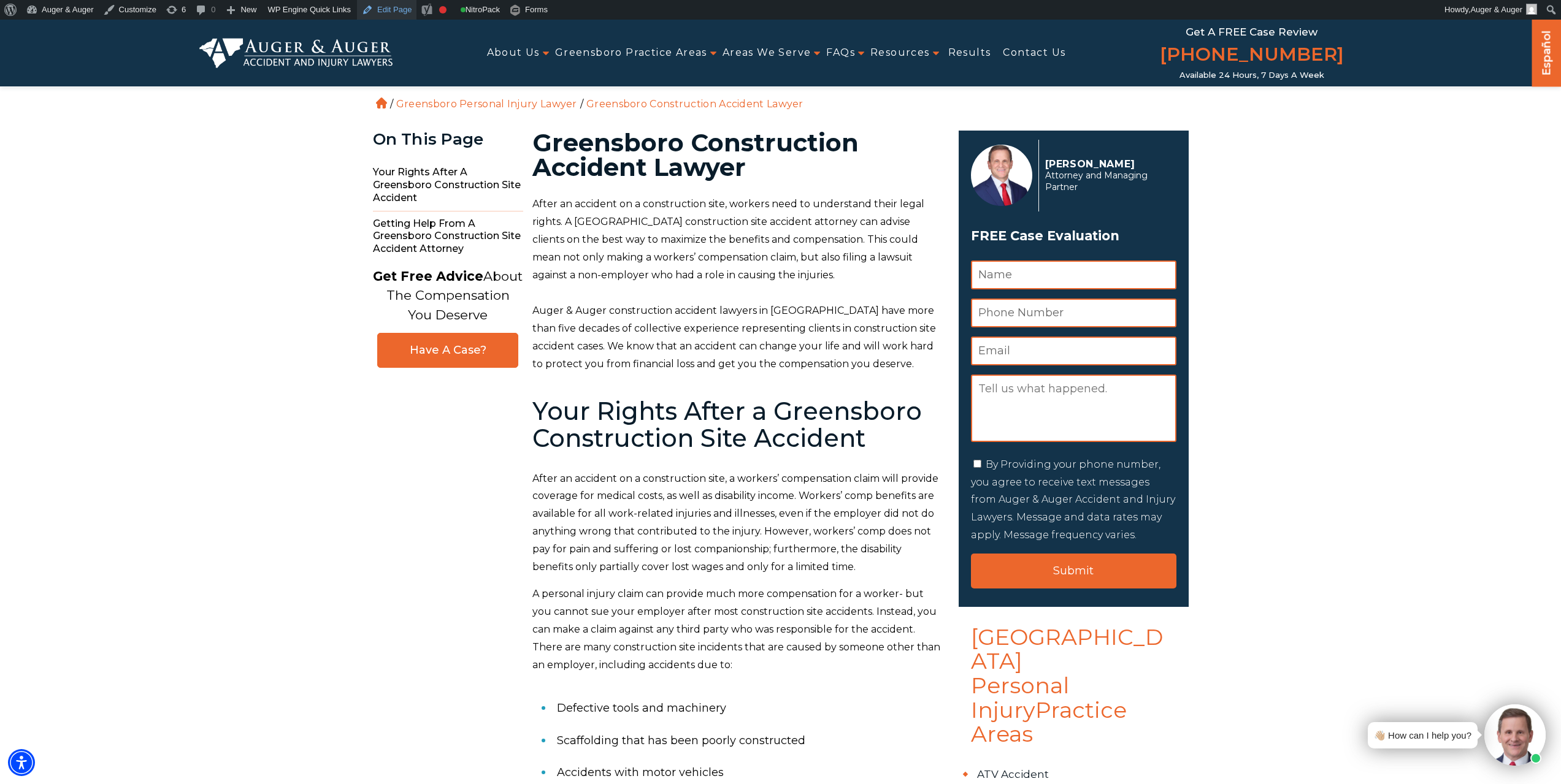
click at [372, 2] on link "Edit Page" at bounding box center [387, 10] width 60 height 20
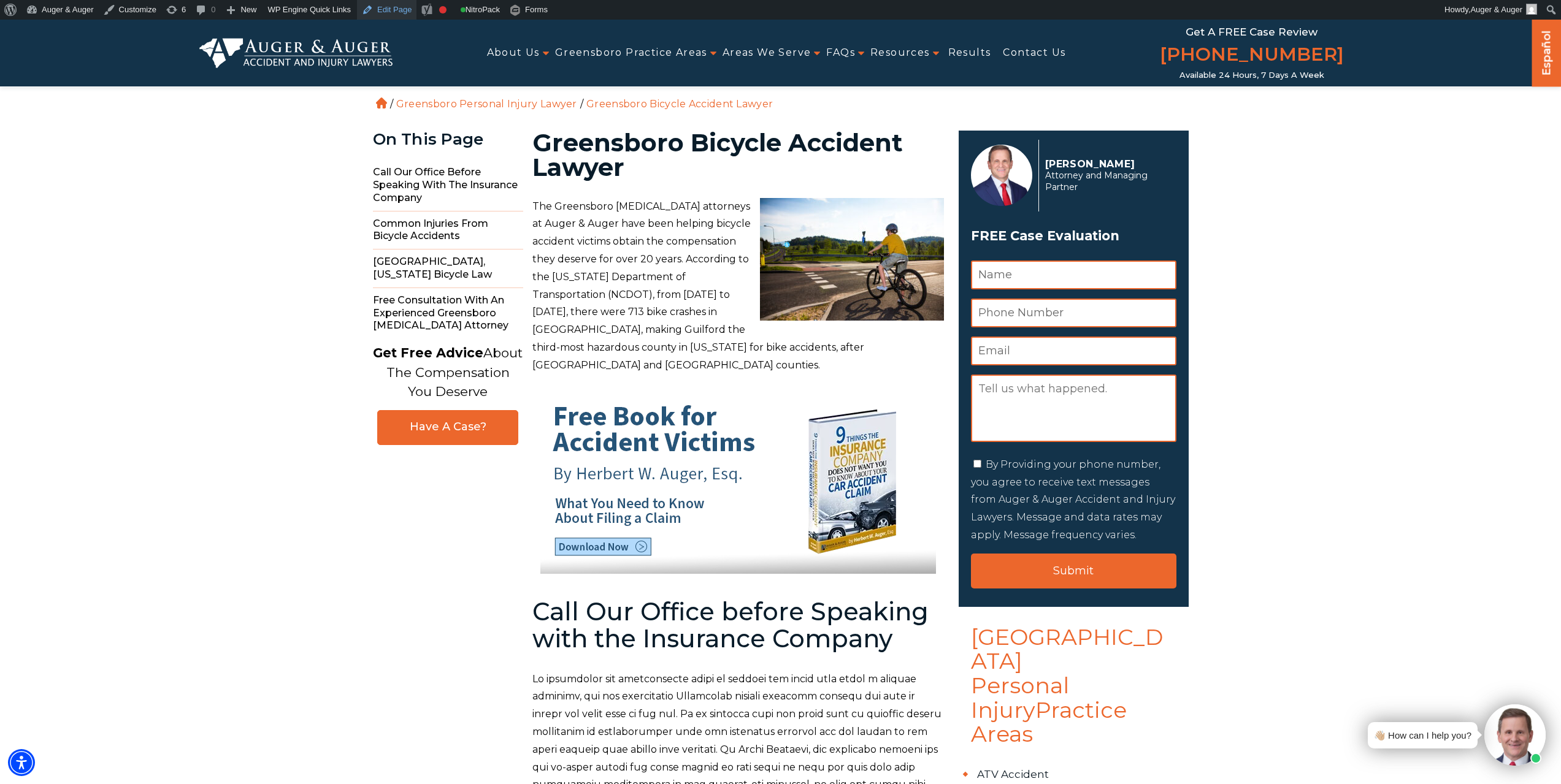
click at [376, 9] on link "Edit Page" at bounding box center [387, 10] width 60 height 20
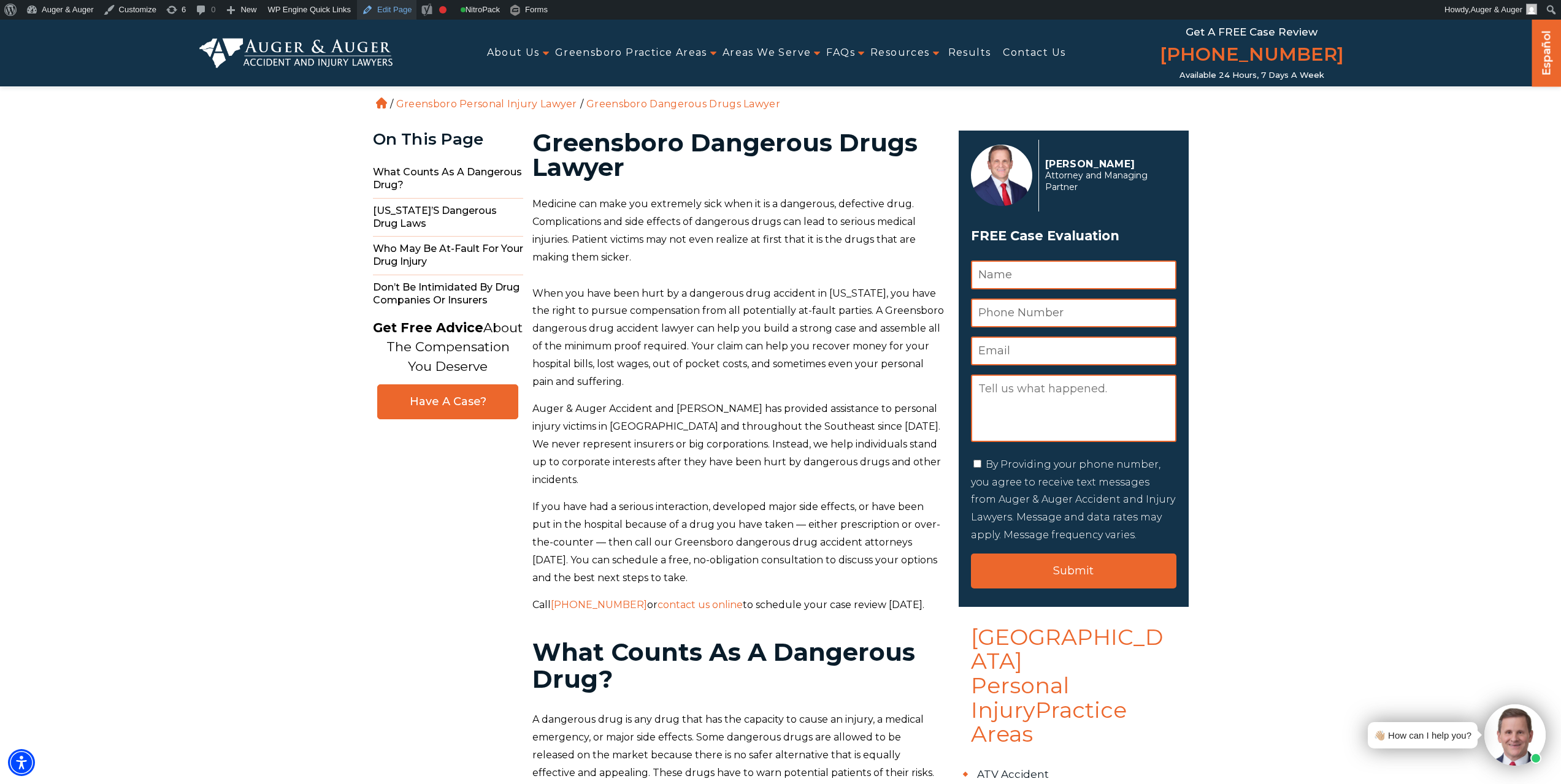
click at [386, 10] on link "Edit Page" at bounding box center [387, 10] width 60 height 20
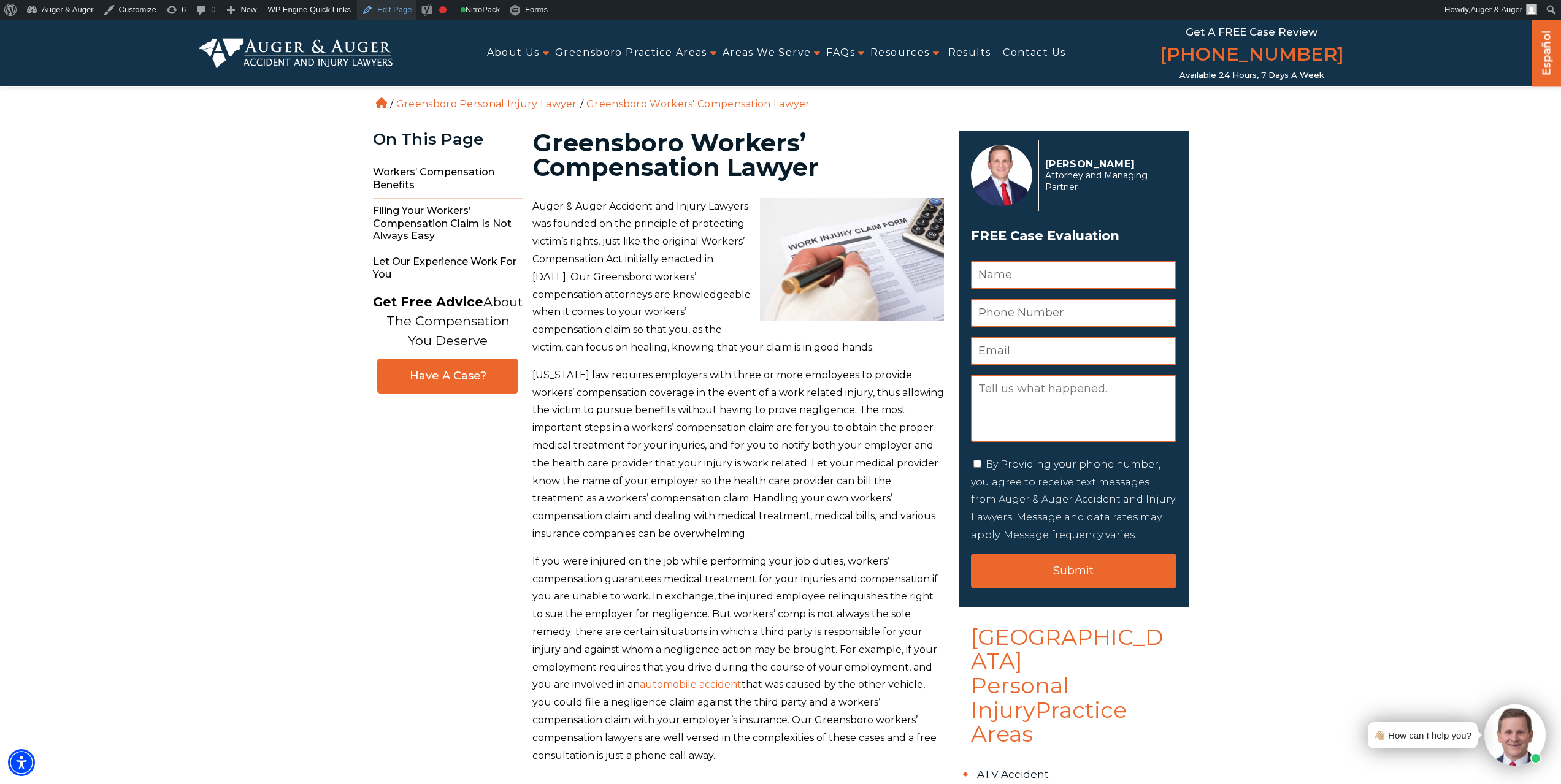
click at [380, 10] on link "Edit Page" at bounding box center [387, 10] width 60 height 20
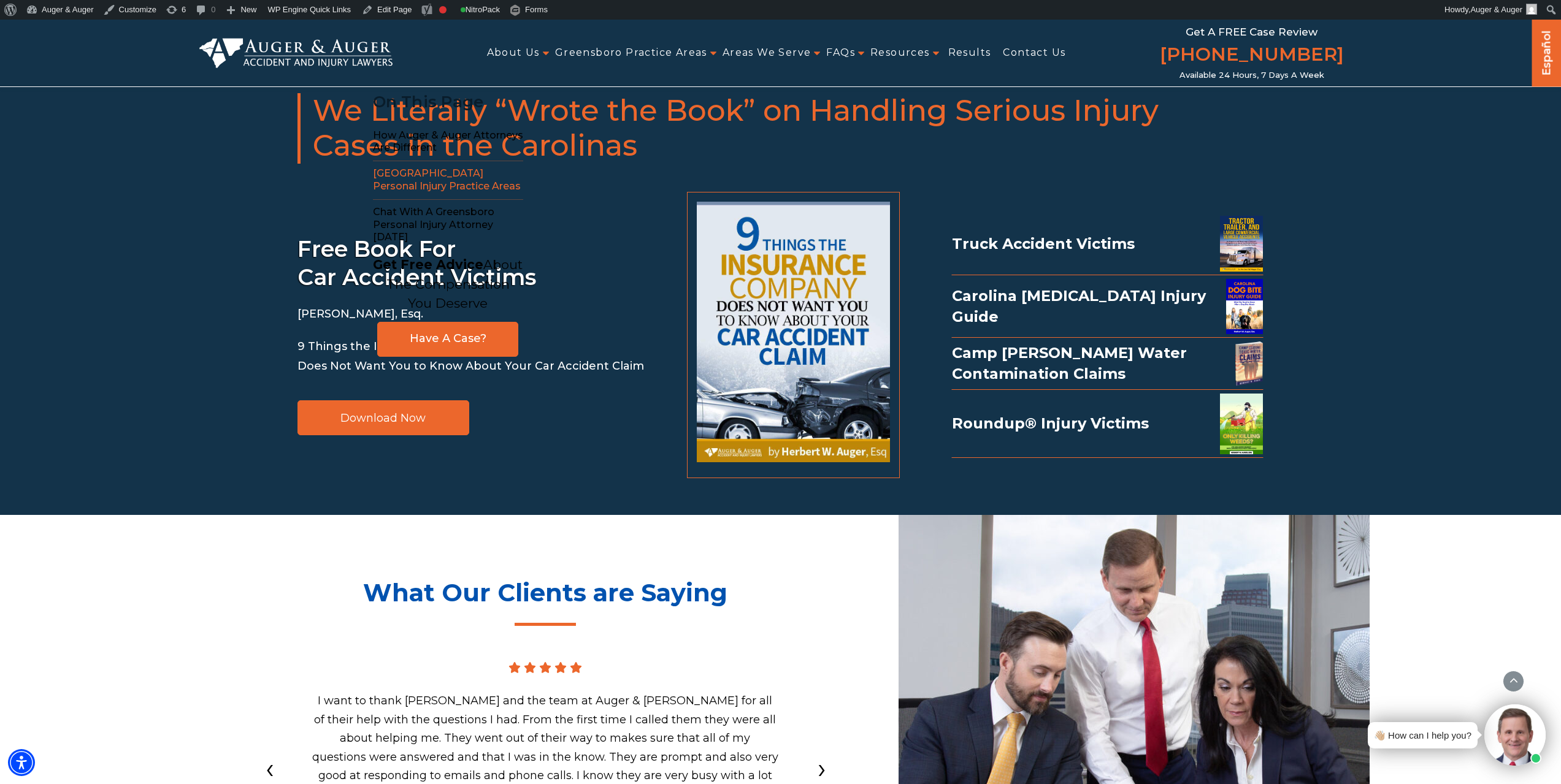
scroll to position [3597, 0]
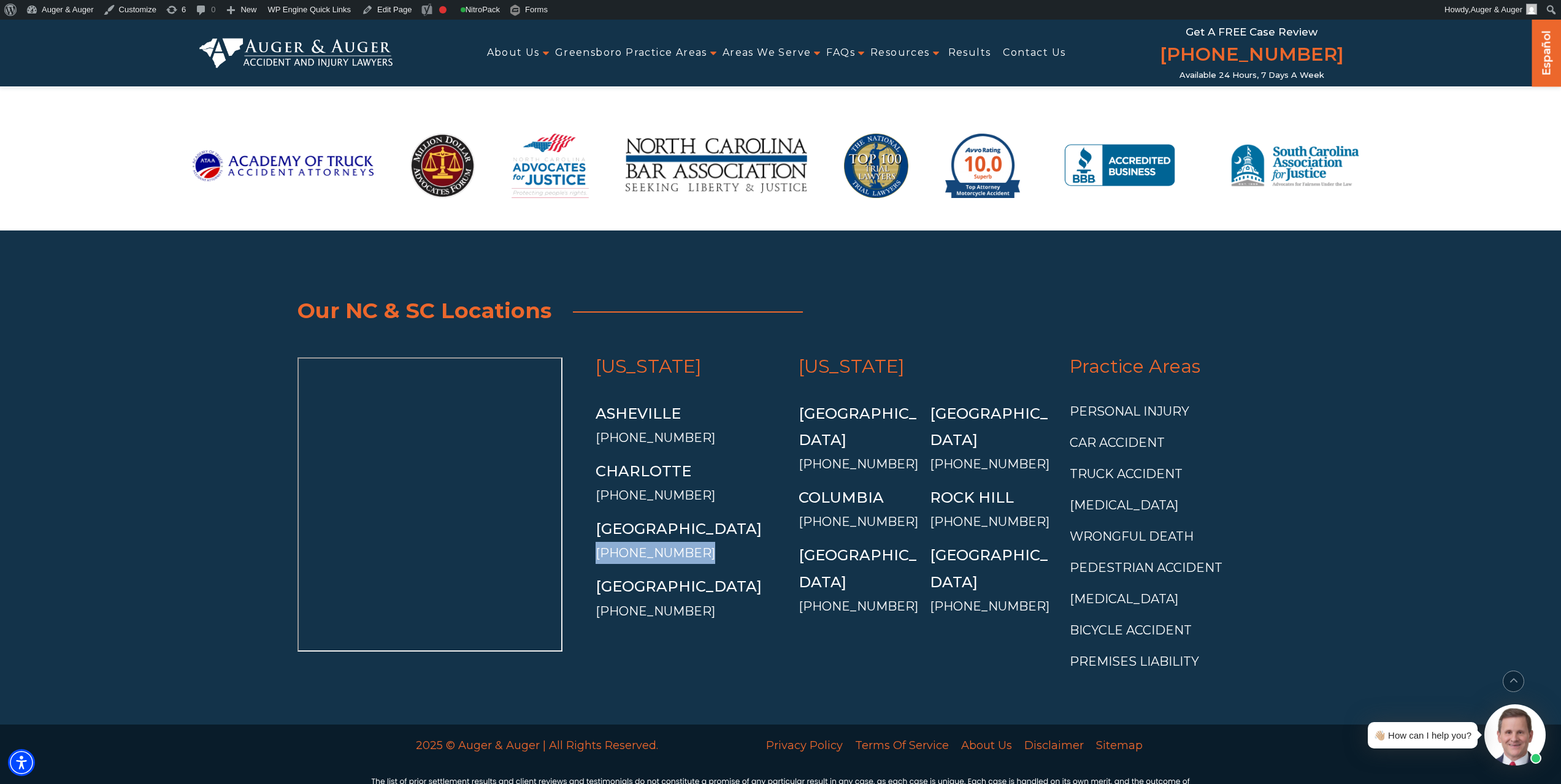
drag, startPoint x: 699, startPoint y: 451, endPoint x: 594, endPoint y: 454, distance: 105.0
click at [594, 454] on div "[US_STATE] [GEOGRAPHIC_DATA] [PHONE_NUMBER] [GEOGRAPHIC_DATA] [PHONE_NUMBER] [G…" at bounding box center [688, 520] width 203 height 325
copy link "[PHONE_NUMBER]"
click at [399, 7] on link "Edit Page" at bounding box center [387, 10] width 60 height 20
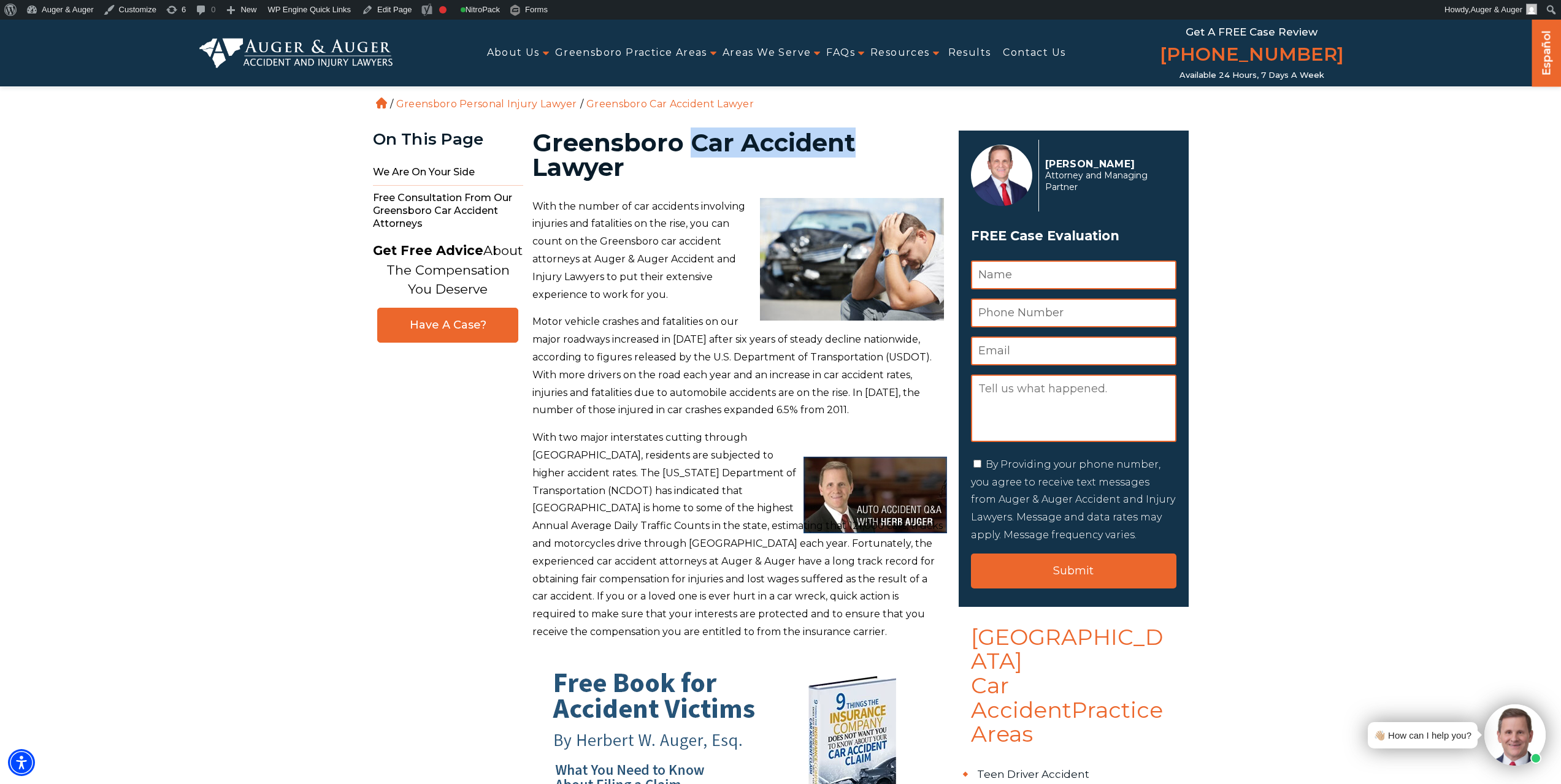
drag, startPoint x: 688, startPoint y: 138, endPoint x: 849, endPoint y: 137, distance: 161.0
click at [849, 137] on h1 "Greensboro Car Accident Lawyer" at bounding box center [738, 155] width 412 height 49
copy h1 "Car Accident"
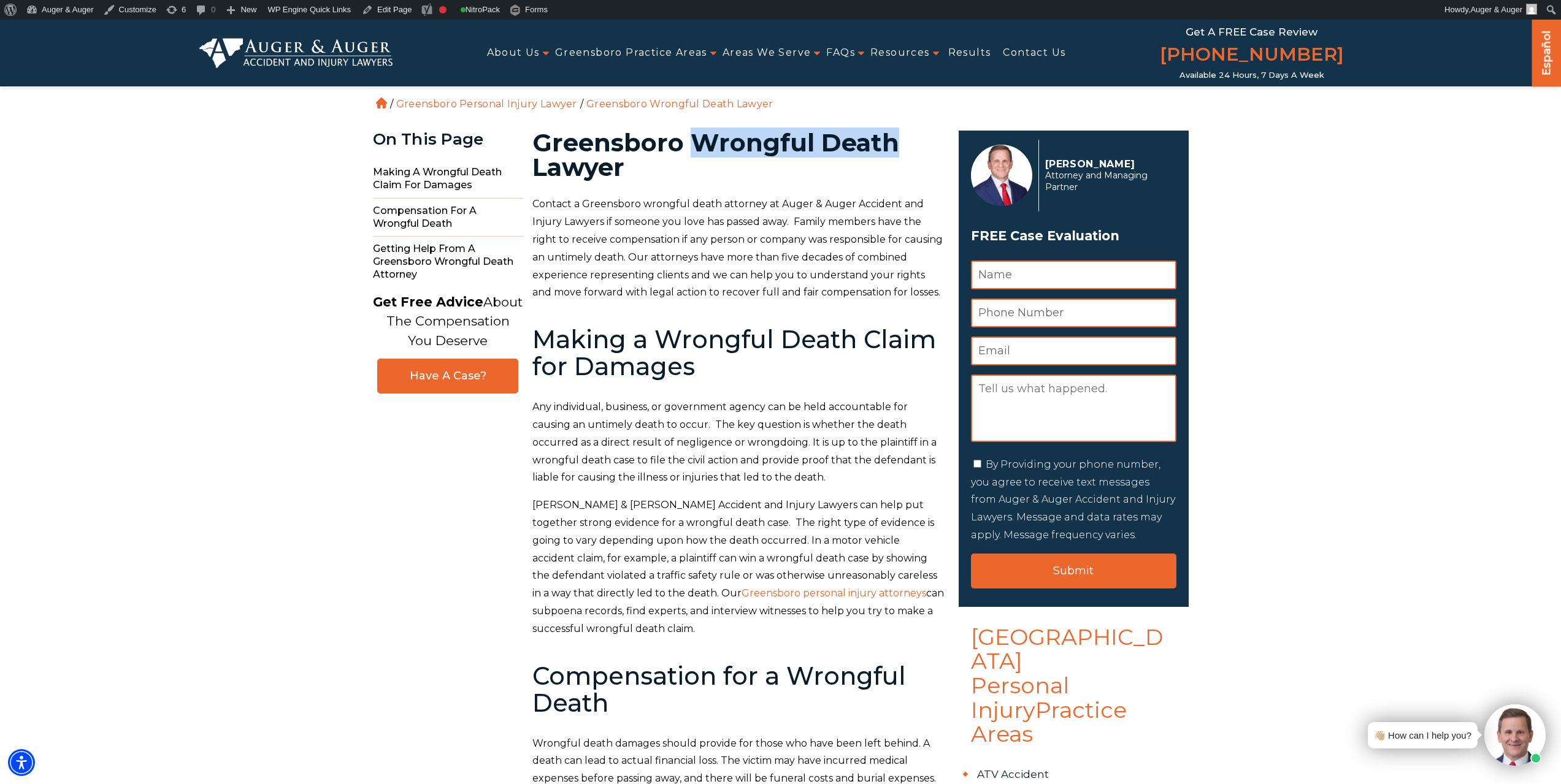
drag, startPoint x: 695, startPoint y: 140, endPoint x: 910, endPoint y: 131, distance: 215.2
click at [910, 131] on h1 "Greensboro Wrongful Death Lawyer" at bounding box center [738, 155] width 412 height 49
copy h1 "Wrongful Death"
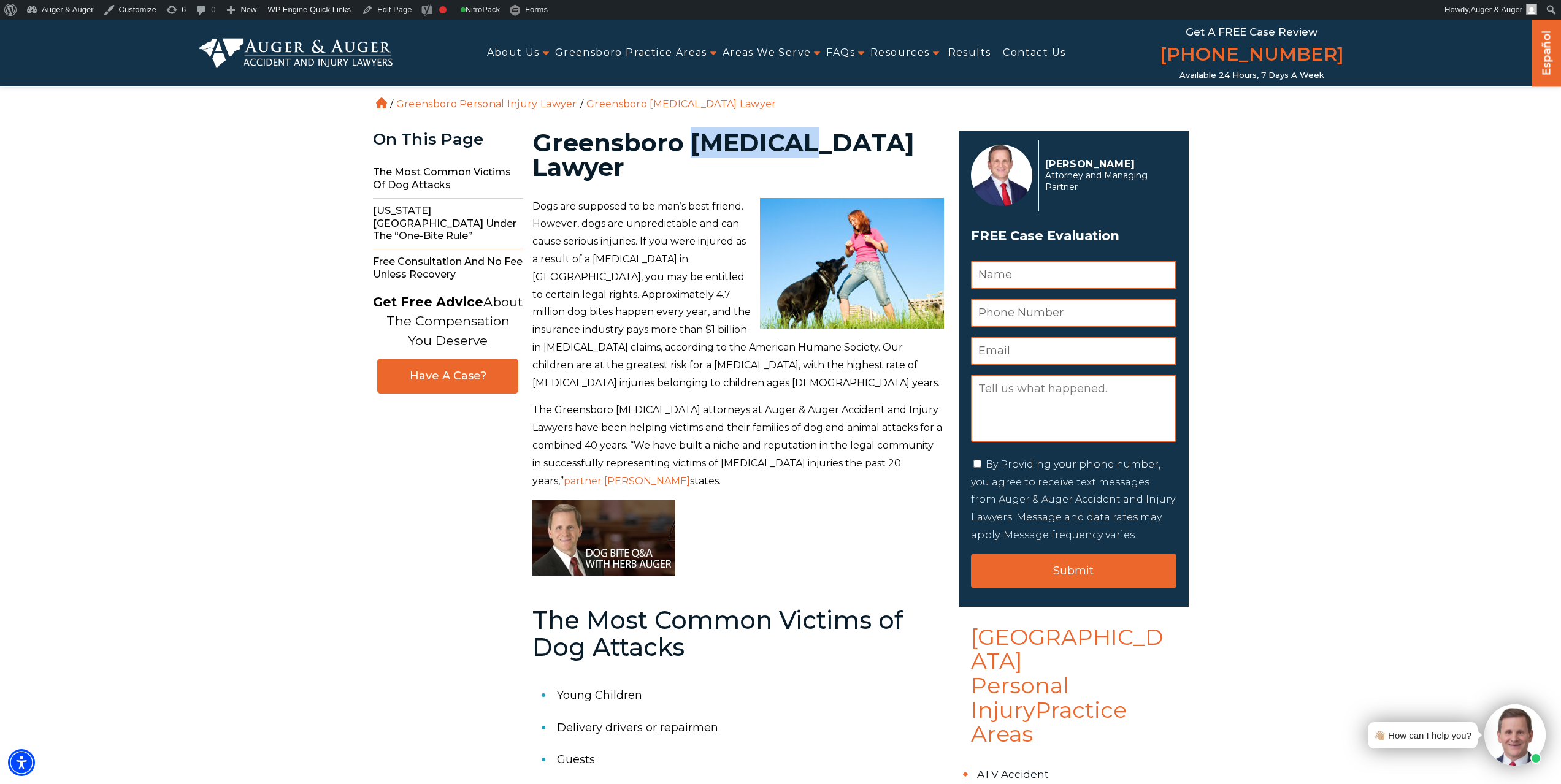
drag, startPoint x: 692, startPoint y: 138, endPoint x: 799, endPoint y: 148, distance: 107.5
click at [799, 148] on h1 "Greensboro Dog Bite Lawyer" at bounding box center [738, 155] width 412 height 49
copy h1 "[MEDICAL_DATA]"
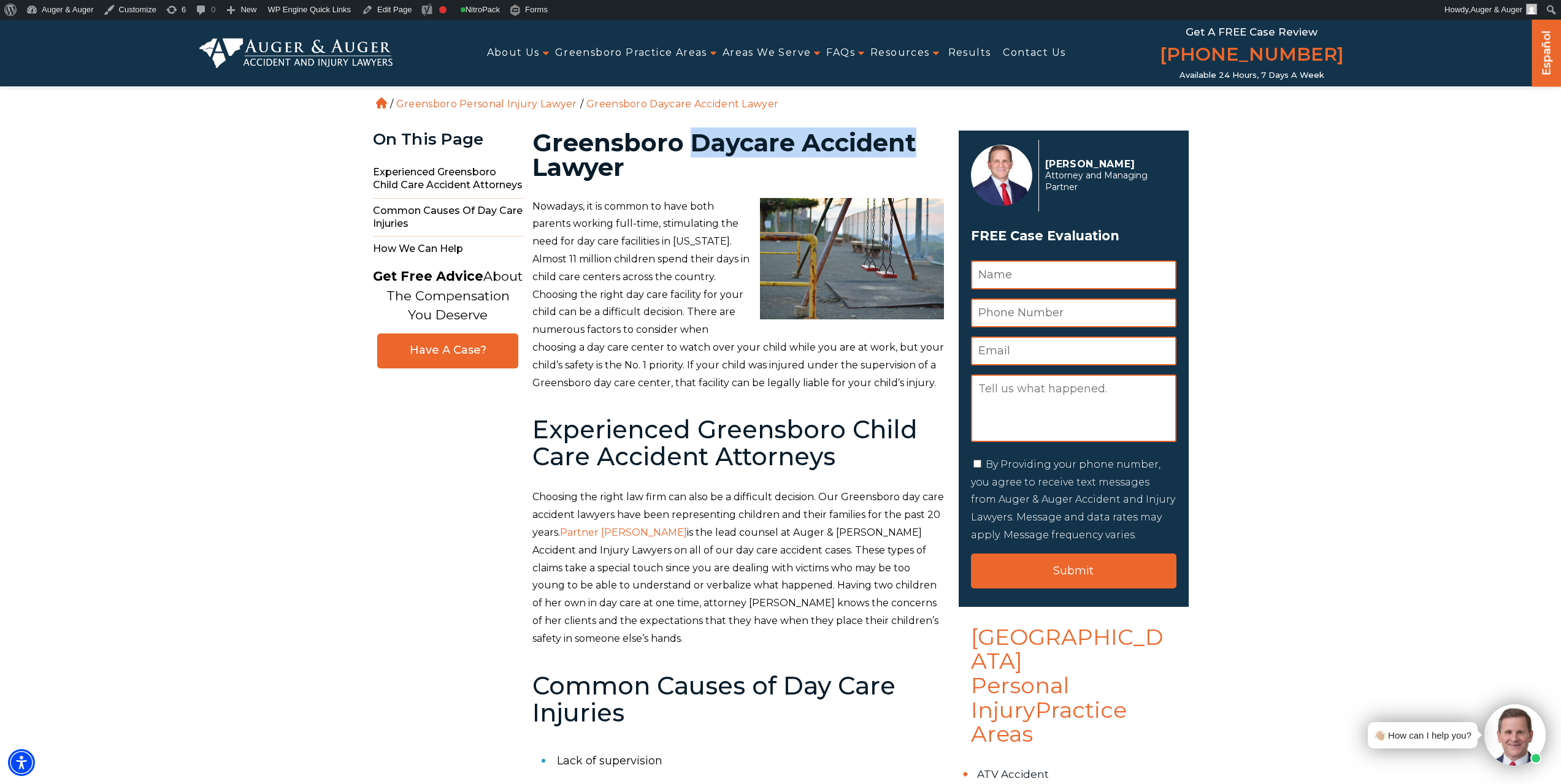
drag, startPoint x: 712, startPoint y: 140, endPoint x: 910, endPoint y: 130, distance: 198.3
click at [910, 131] on h1 "Greensboro Daycare Accident Lawyer" at bounding box center [738, 155] width 412 height 49
copy h1 "Daycare Accident"
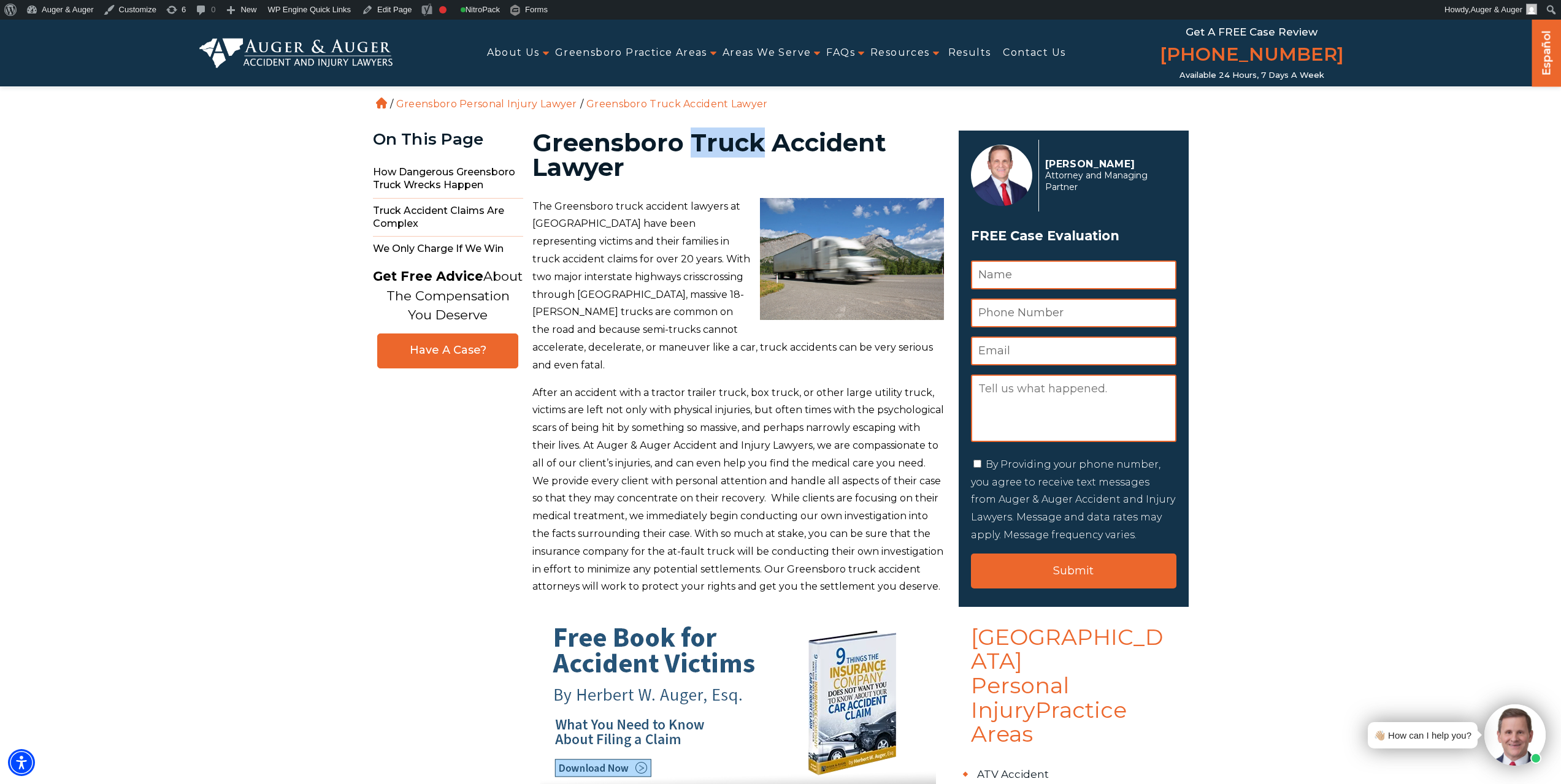
drag, startPoint x: 694, startPoint y: 140, endPoint x: 759, endPoint y: 144, distance: 65.1
click at [759, 144] on h1 "Greensboro Truck Accident Lawyer" at bounding box center [738, 155] width 412 height 49
copy h1 "Truck"
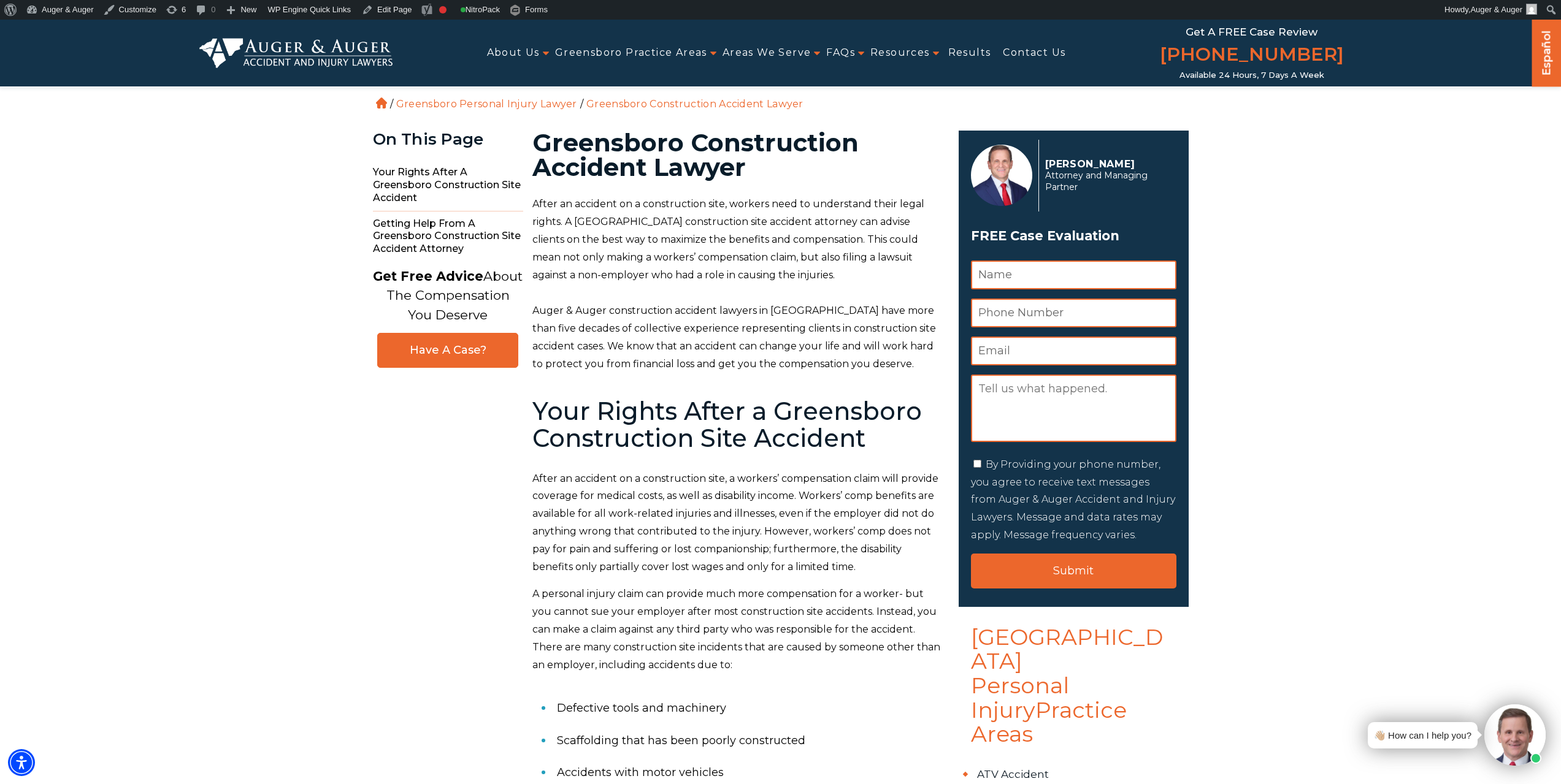
click at [713, 140] on h1 "Greensboro Construction Accident Lawyer" at bounding box center [738, 155] width 412 height 49
copy h1 "Construction"
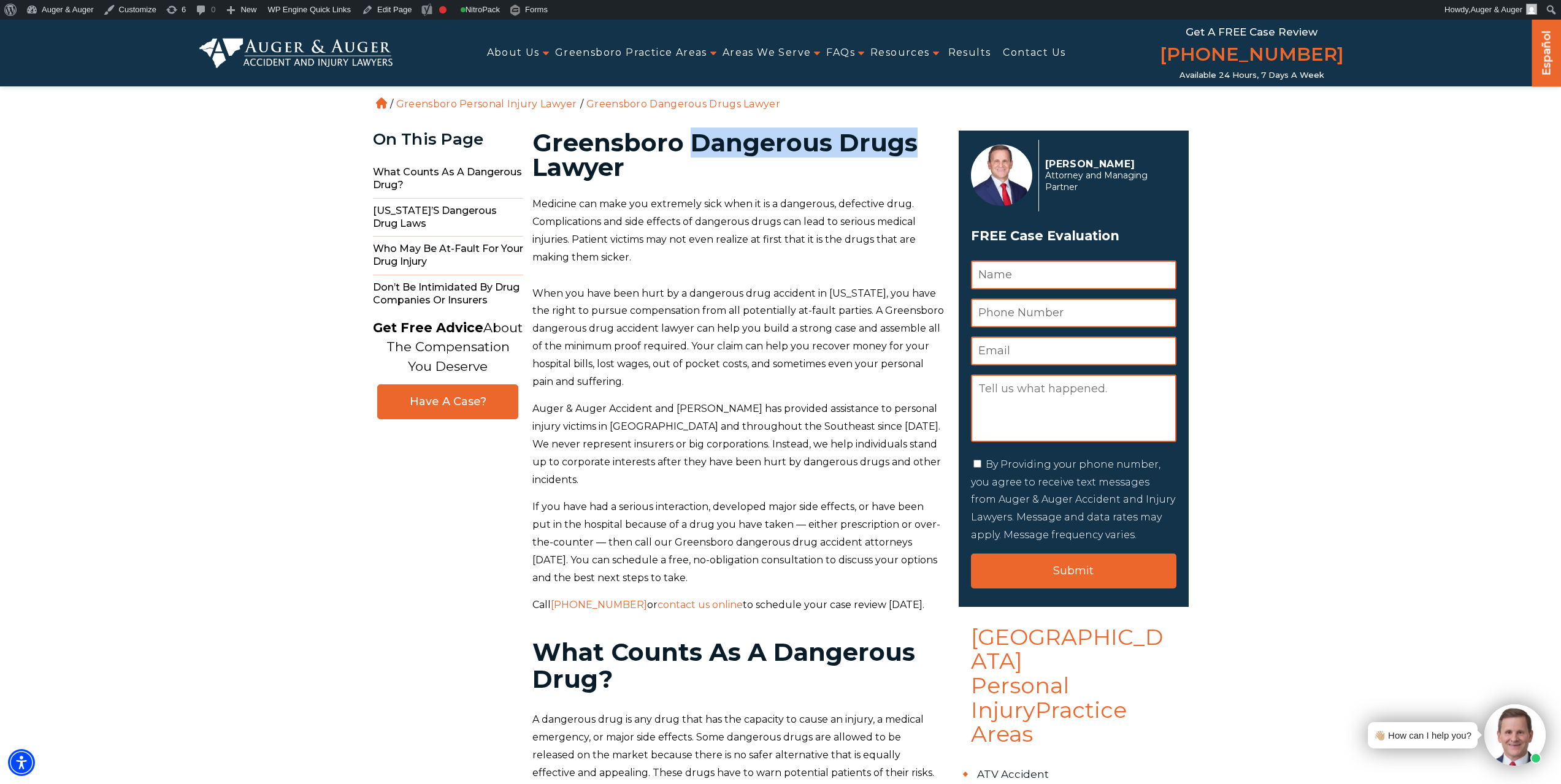
drag, startPoint x: 686, startPoint y: 142, endPoint x: 911, endPoint y: 141, distance: 225.0
click at [911, 141] on h1 "Greensboro Dangerous Drugs Lawyer" at bounding box center [738, 155] width 412 height 49
copy h1 "Dangerous Drugs"
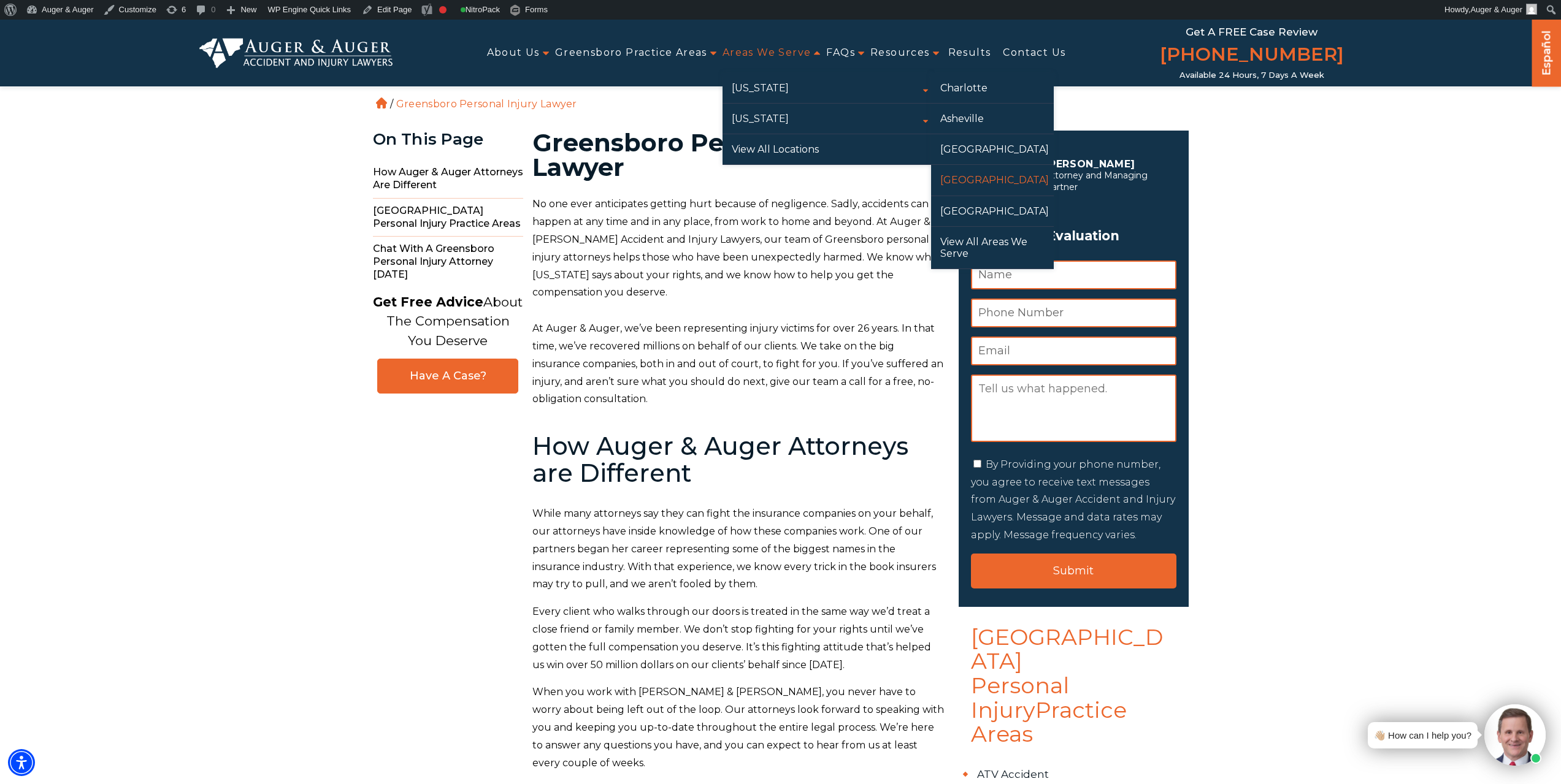
click at [976, 177] on link "[GEOGRAPHIC_DATA]" at bounding box center [993, 180] width 123 height 30
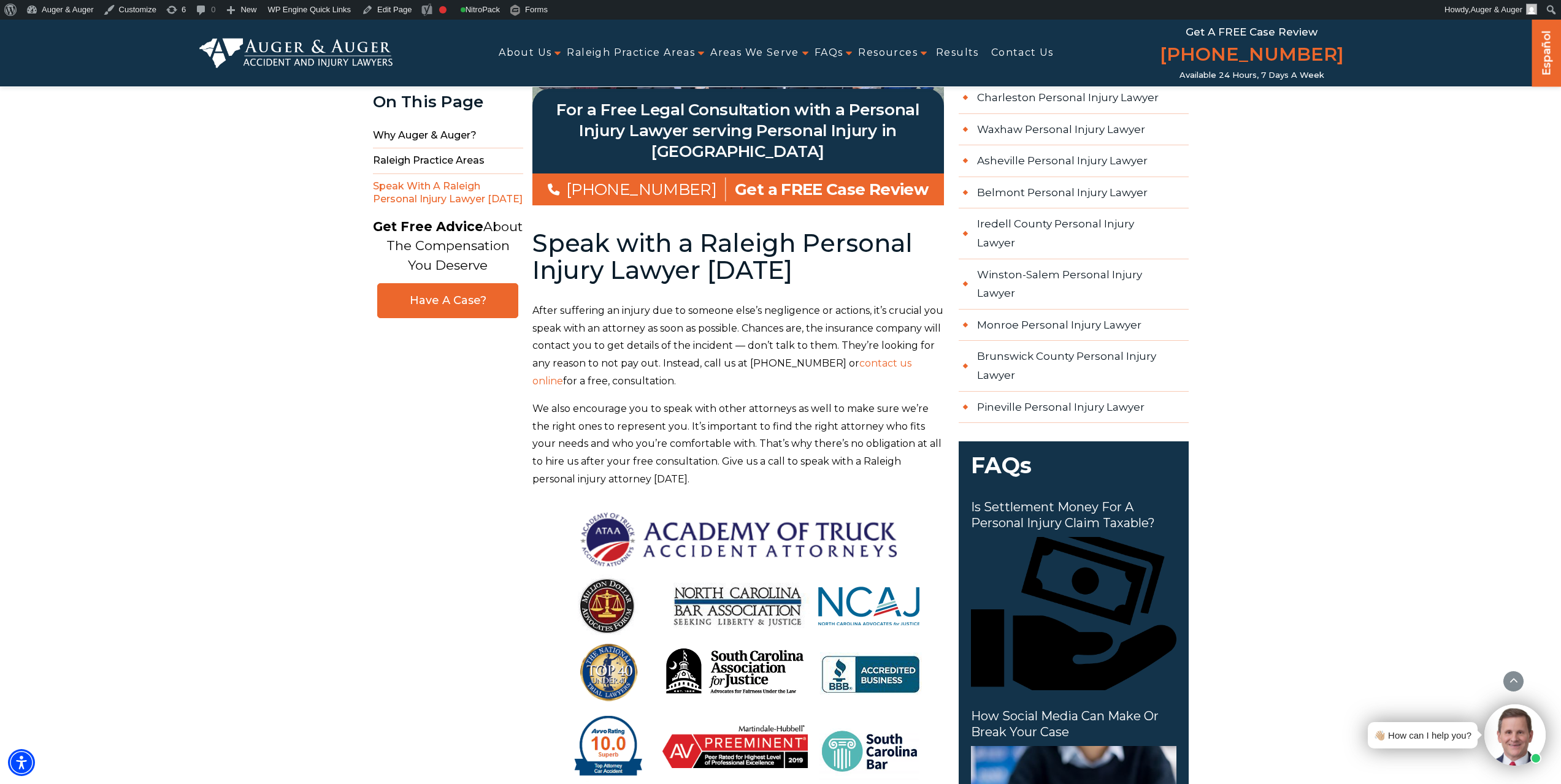
scroll to position [3622, 0]
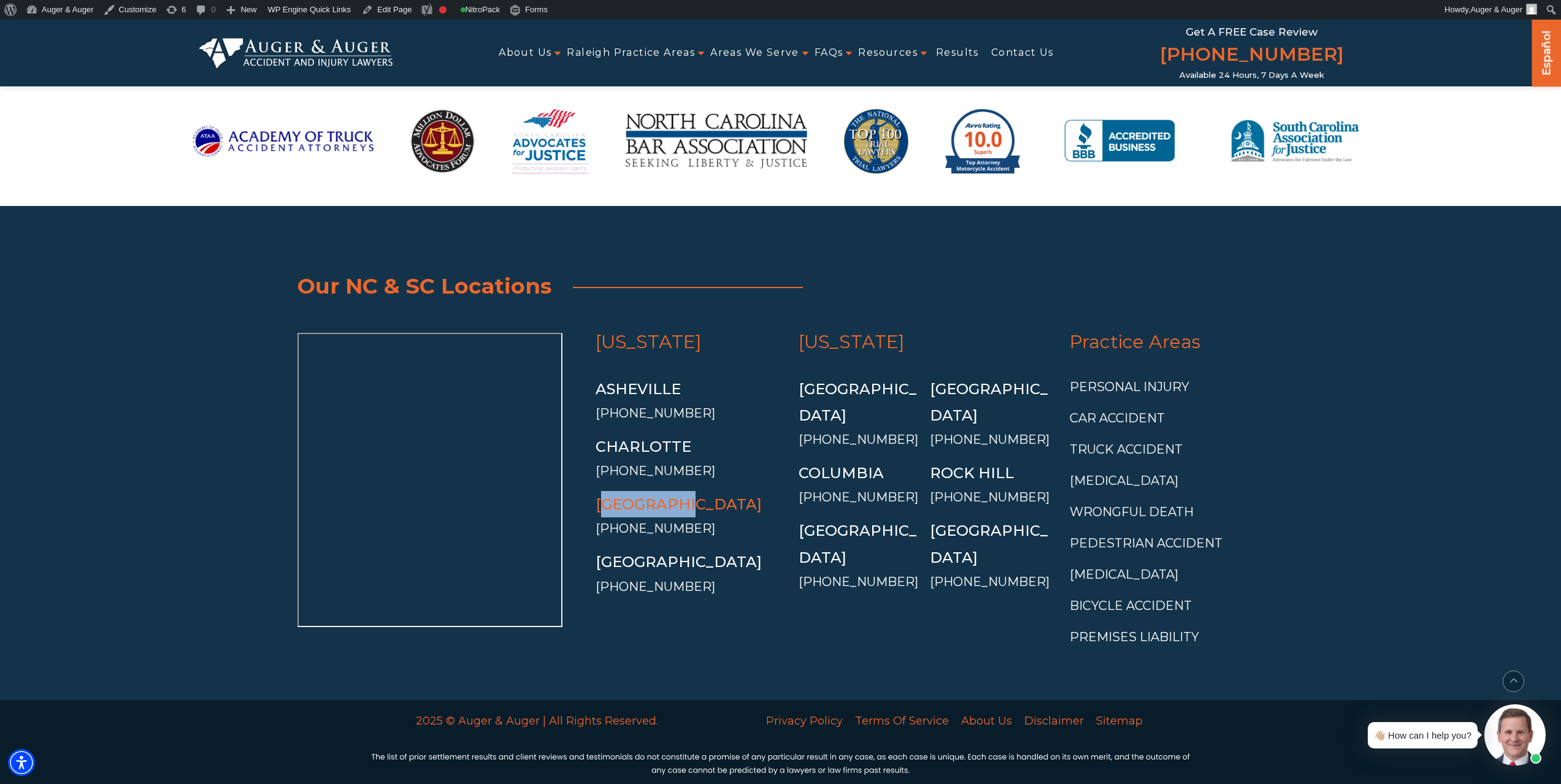
drag, startPoint x: 745, startPoint y: 423, endPoint x: 611, endPoint y: 421, distance: 134.0
click at [611, 491] on div "[GEOGRAPHIC_DATA]" at bounding box center [688, 504] width 186 height 26
copy link "reensboro"
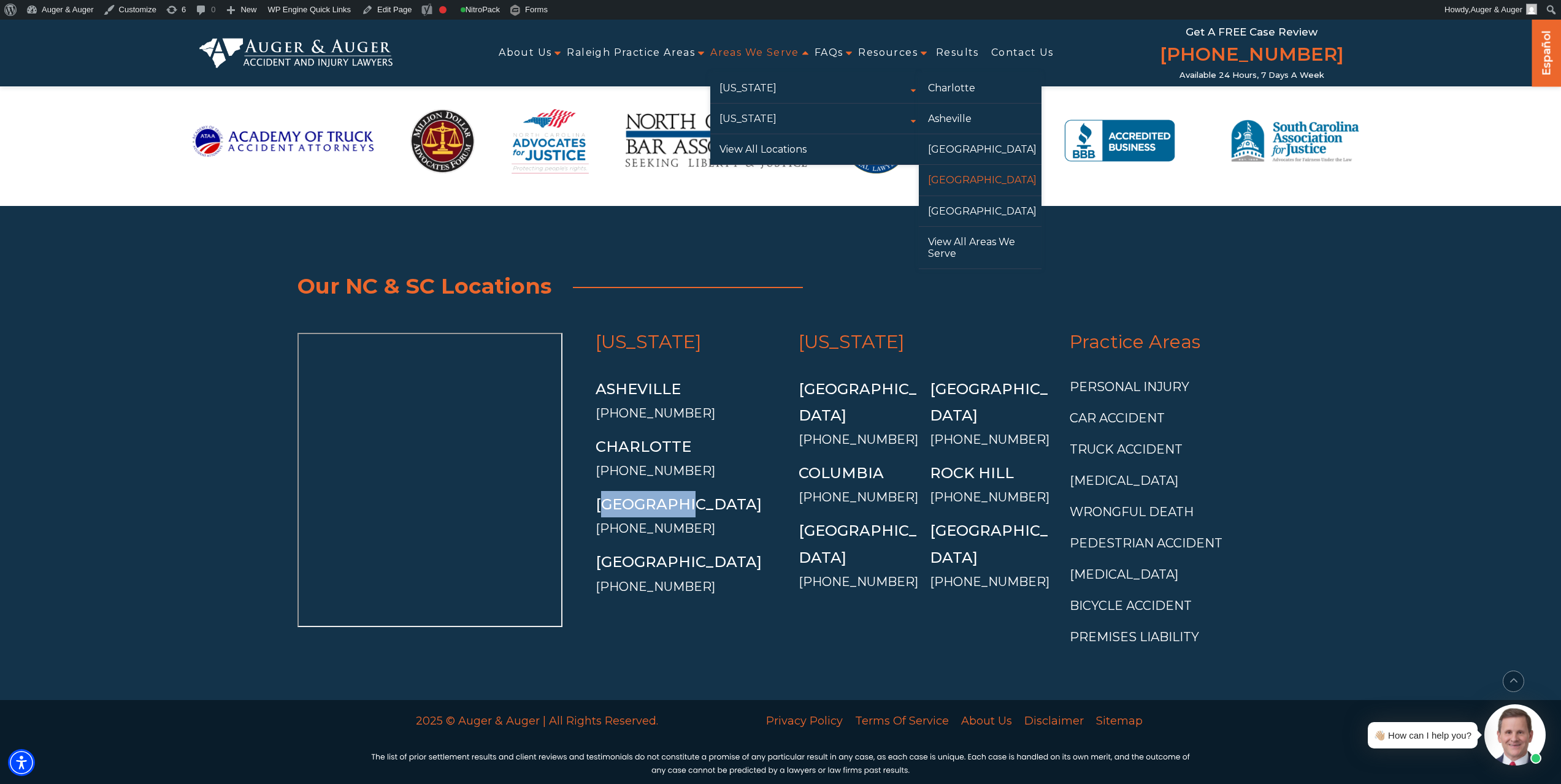
click at [961, 185] on link "[GEOGRAPHIC_DATA]" at bounding box center [980, 180] width 123 height 30
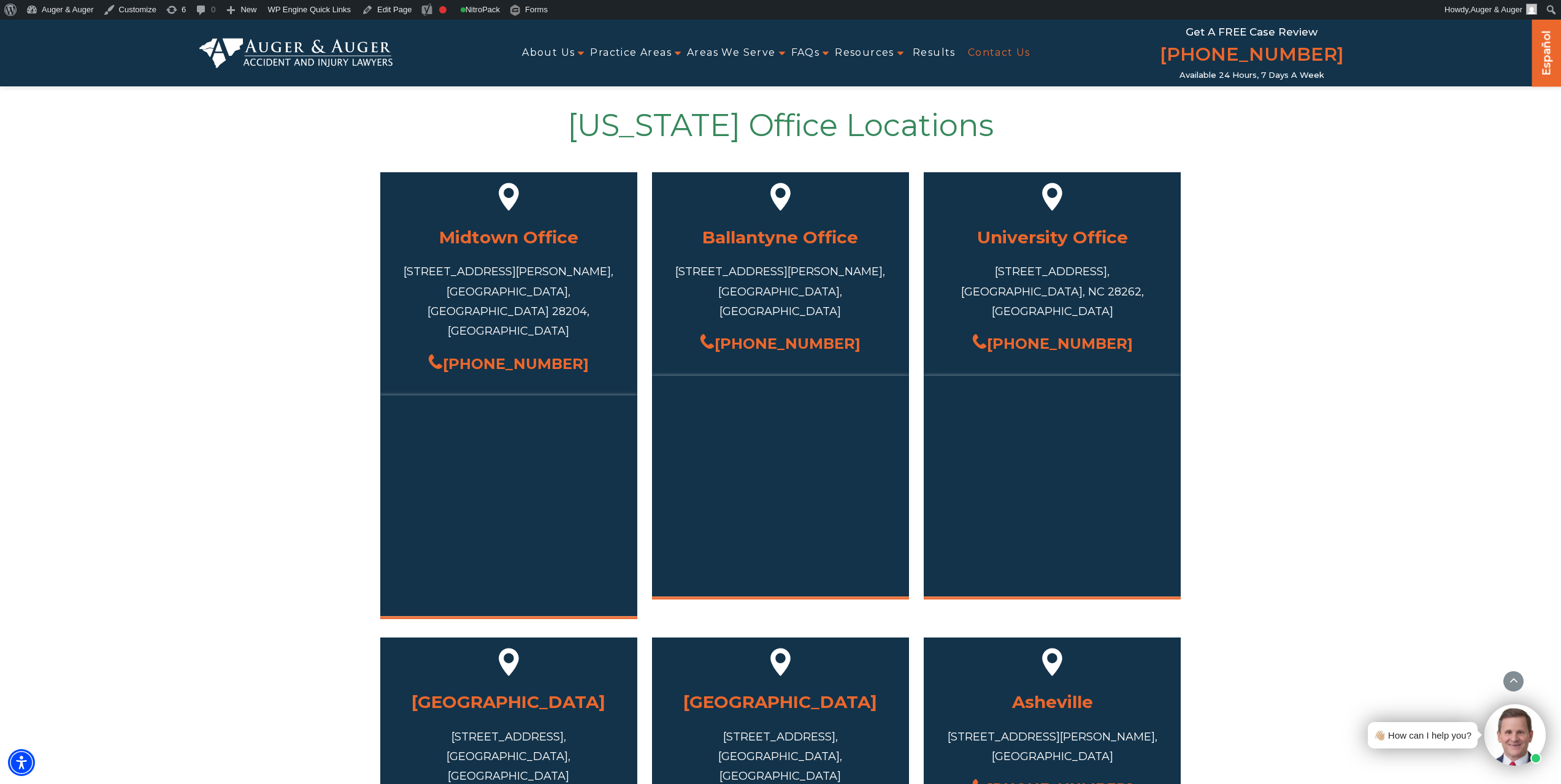
scroll to position [858, 0]
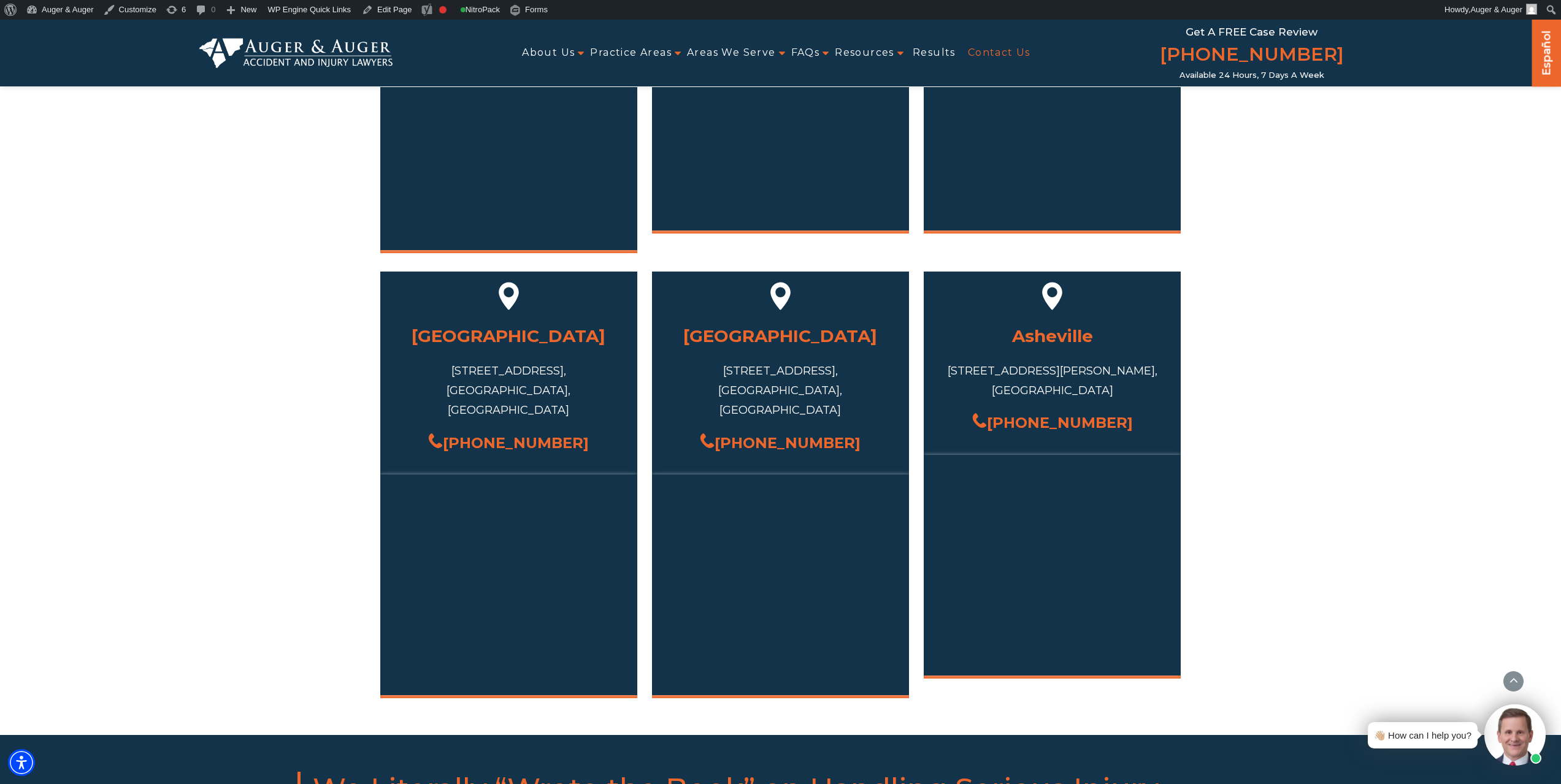
click at [862, 361] on div "7 Corporate Center Ct, Greensboro, NC 27408, USA" at bounding box center [780, 391] width 220 height 60
click at [786, 321] on h3 "[GEOGRAPHIC_DATA]" at bounding box center [780, 336] width 220 height 31
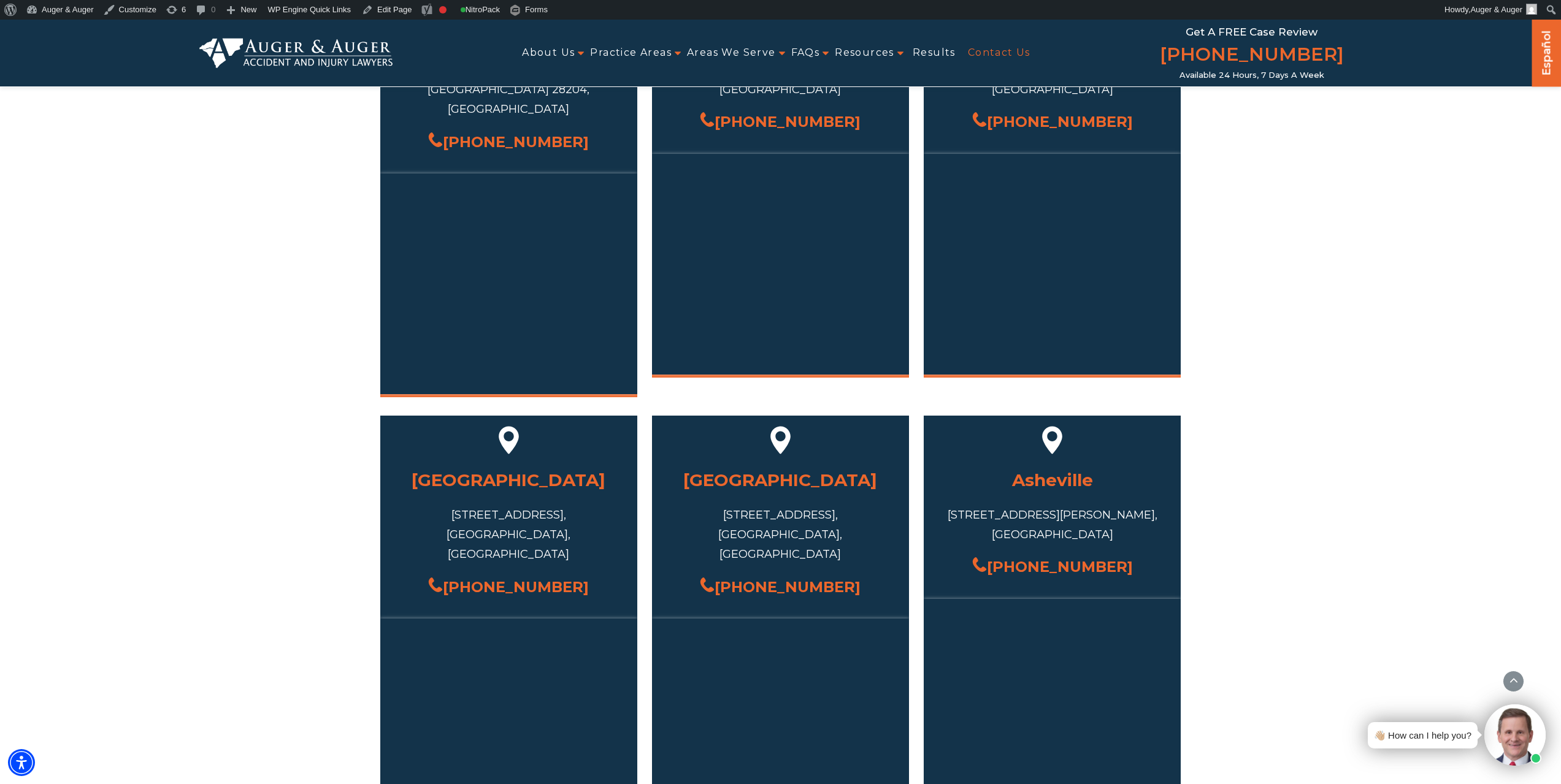
scroll to position [713, 0]
drag, startPoint x: 713, startPoint y: 476, endPoint x: 838, endPoint y: 474, distance: 125.0
click at [838, 505] on div "7 Corporate Center Ct, Greensboro, NC 27408, USA" at bounding box center [780, 535] width 220 height 60
copy div "7 Corporate Center Ct"
click at [732, 505] on div "7 Corporate Center Ct, Greensboro, NC 27408, USA" at bounding box center [780, 535] width 220 height 60
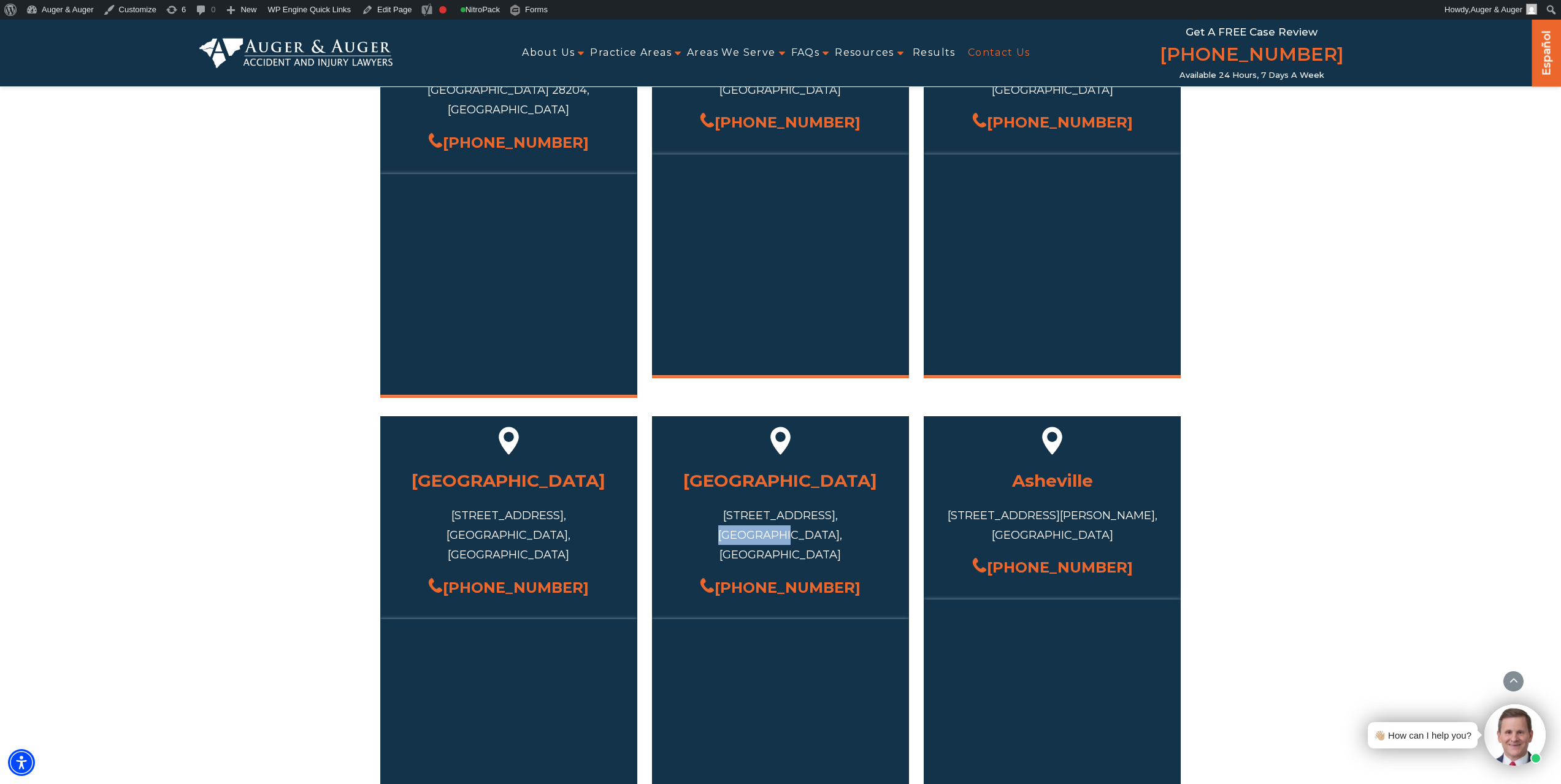
click at [732, 505] on div "7 Corporate Center Ct, Greensboro, NC 27408, USA" at bounding box center [780, 535] width 220 height 60
copy div "[GEOGRAPHIC_DATA]"
click at [783, 505] on div "7 Corporate Center Ct, Greensboro, NC 27408, USA" at bounding box center [780, 535] width 220 height 60
copy div "NC"
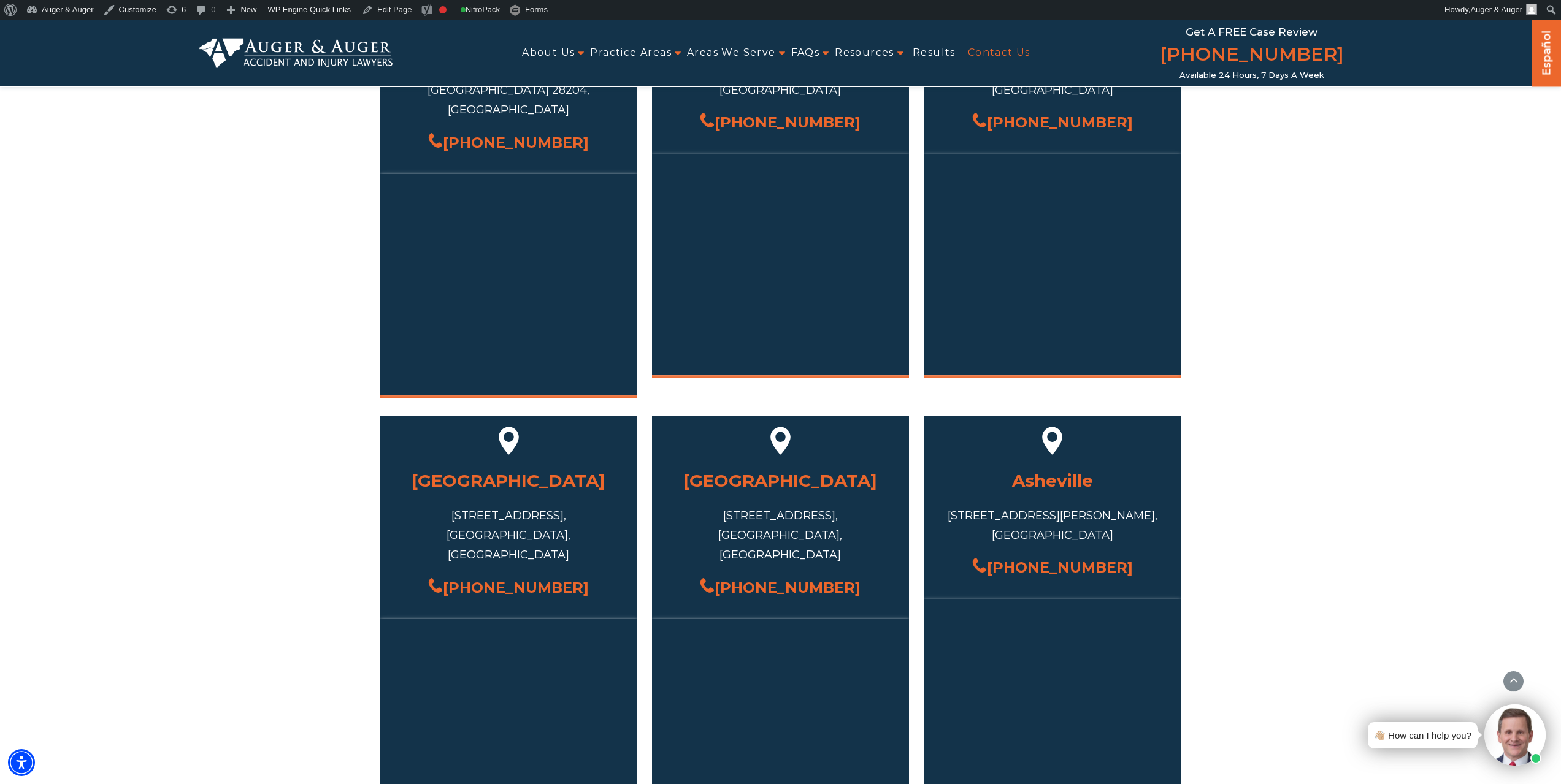
click at [804, 505] on div "7 Corporate Center Ct, Greensboro, NC 27408, USA" at bounding box center [780, 535] width 220 height 60
copy div "27408"
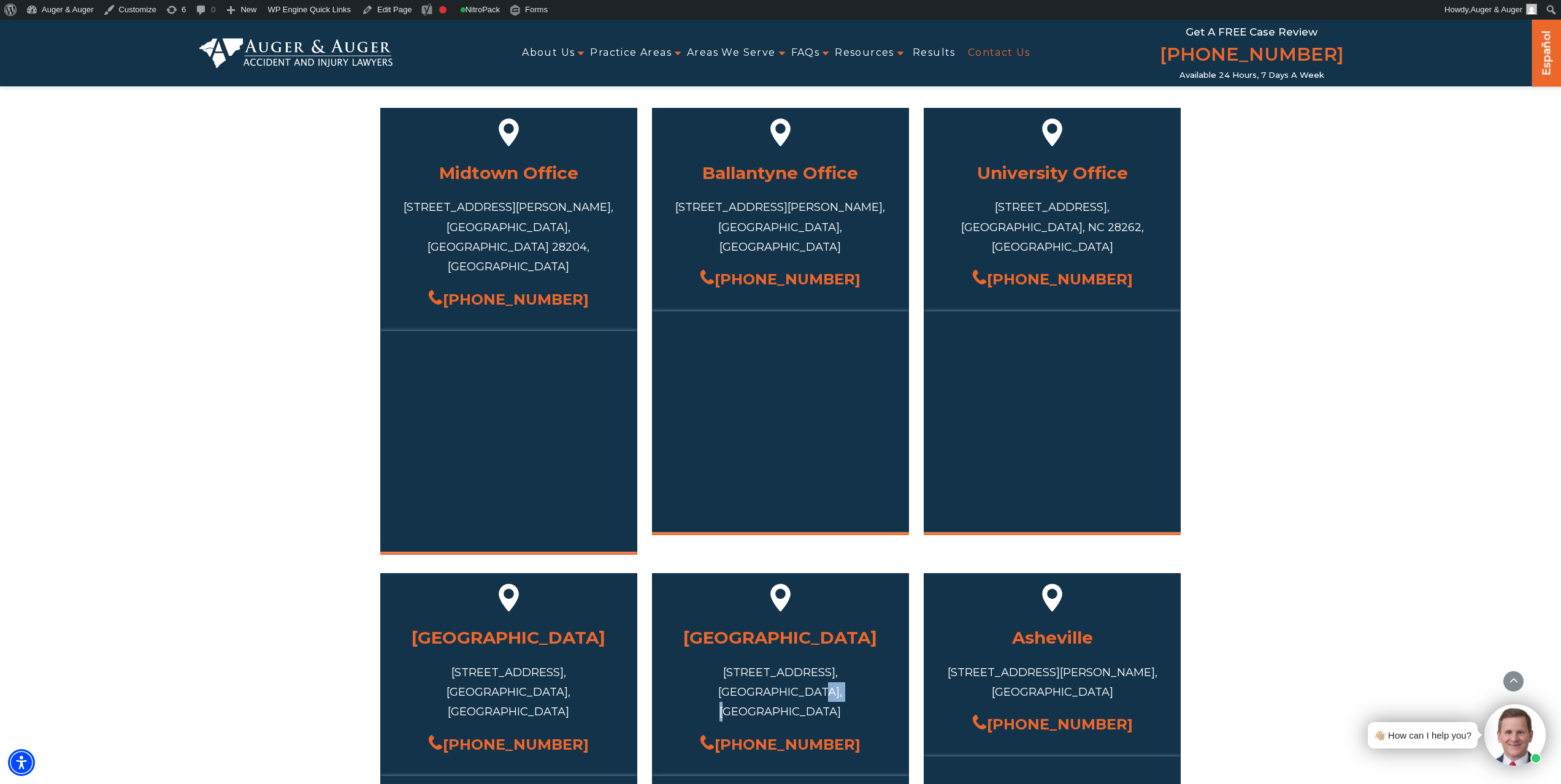
scroll to position [529, 0]
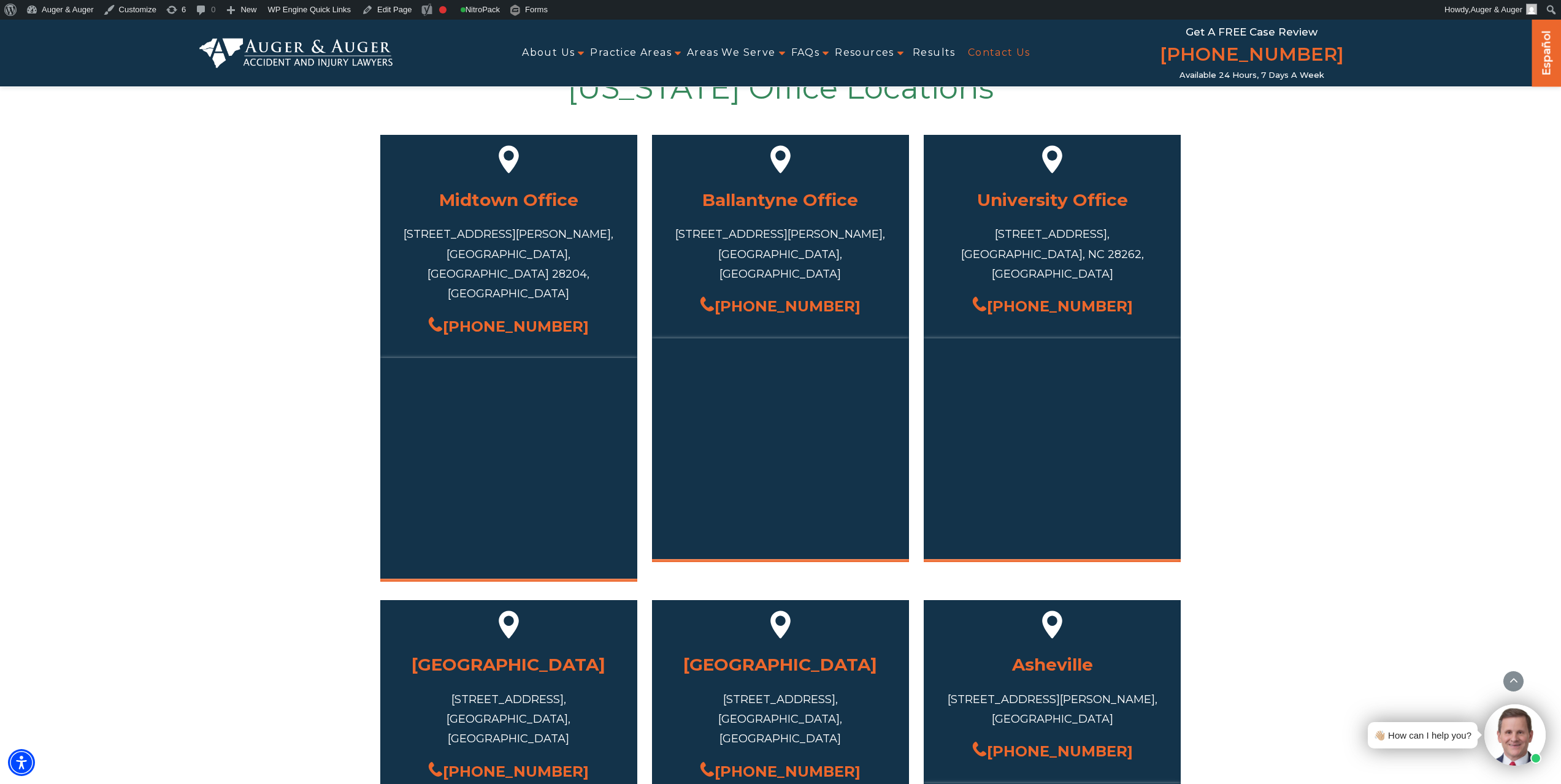
click at [488, 235] on div "717 S Torrence St #101, Charlotte, NC 28204, USA" at bounding box center [509, 264] width 220 height 80
copy div "Torrence"
click at [730, 232] on div "15720 John J Delaney Dr #300, Charlotte, NC 28277, USA" at bounding box center [780, 254] width 220 height 60
click at [730, 230] on div "15720 John J Delaney Dr #300, Charlotte, NC 28277, USA" at bounding box center [780, 254] width 220 height 60
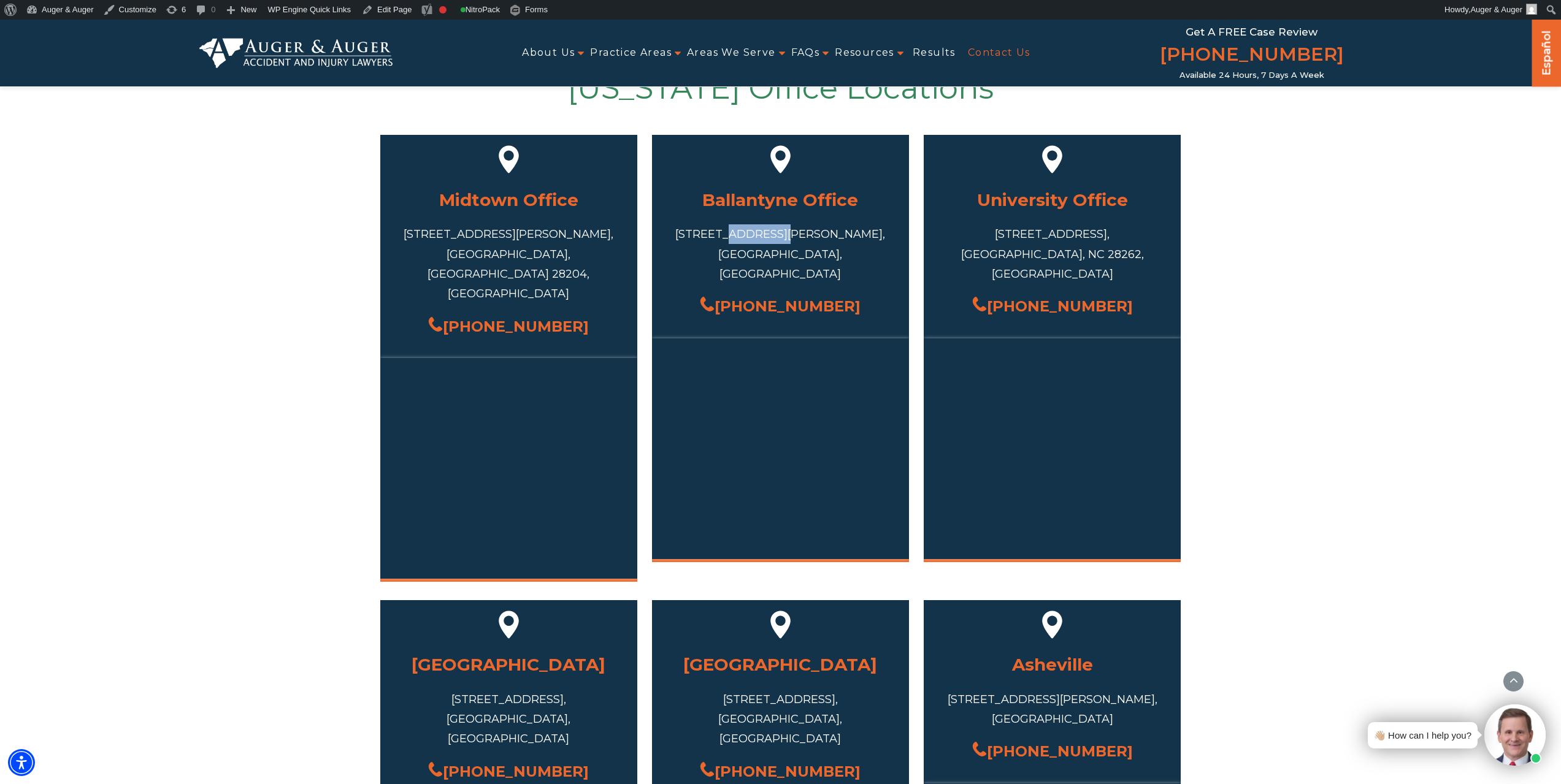
drag, startPoint x: 745, startPoint y: 232, endPoint x: 797, endPoint y: 239, distance: 52.5
click at [797, 239] on div "15720 John J Delaney Dr #300, Charlotte, NC 28277, USA" at bounding box center [780, 254] width 220 height 60
copy div "hn J Dela"
click at [729, 257] on div "15720 John J Delaney Dr #300, Charlotte, NC 28277, USA" at bounding box center [780, 254] width 220 height 60
click at [1017, 231] on div "10130 Mallard Creek Rd #300, Charlotte, NC 28262, USA" at bounding box center [1052, 254] width 220 height 60
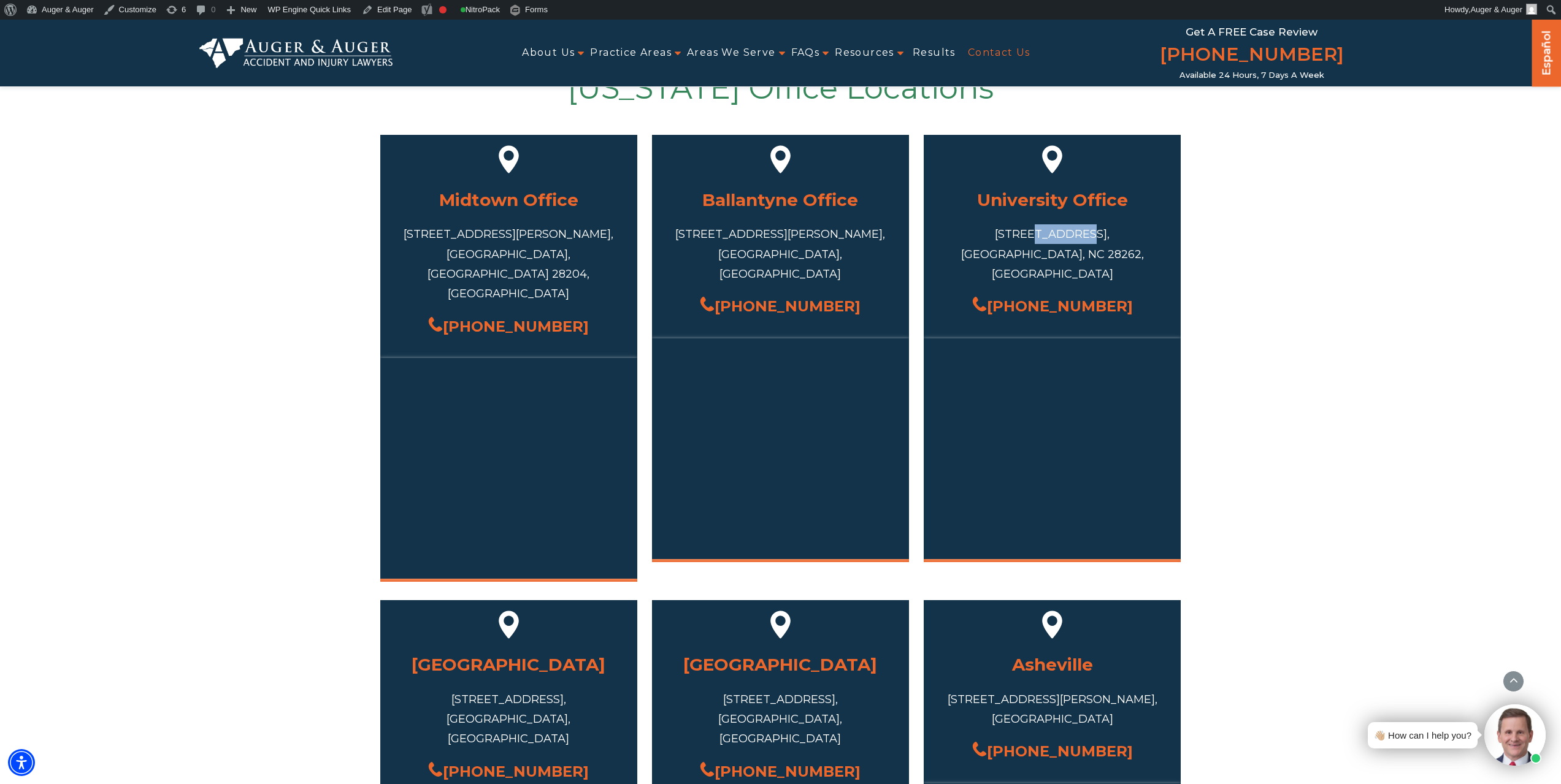
click at [1017, 231] on div "10130 Mallard Creek Rd #300, Charlotte, NC 28262, USA" at bounding box center [1052, 254] width 220 height 60
copy div "Mallard"
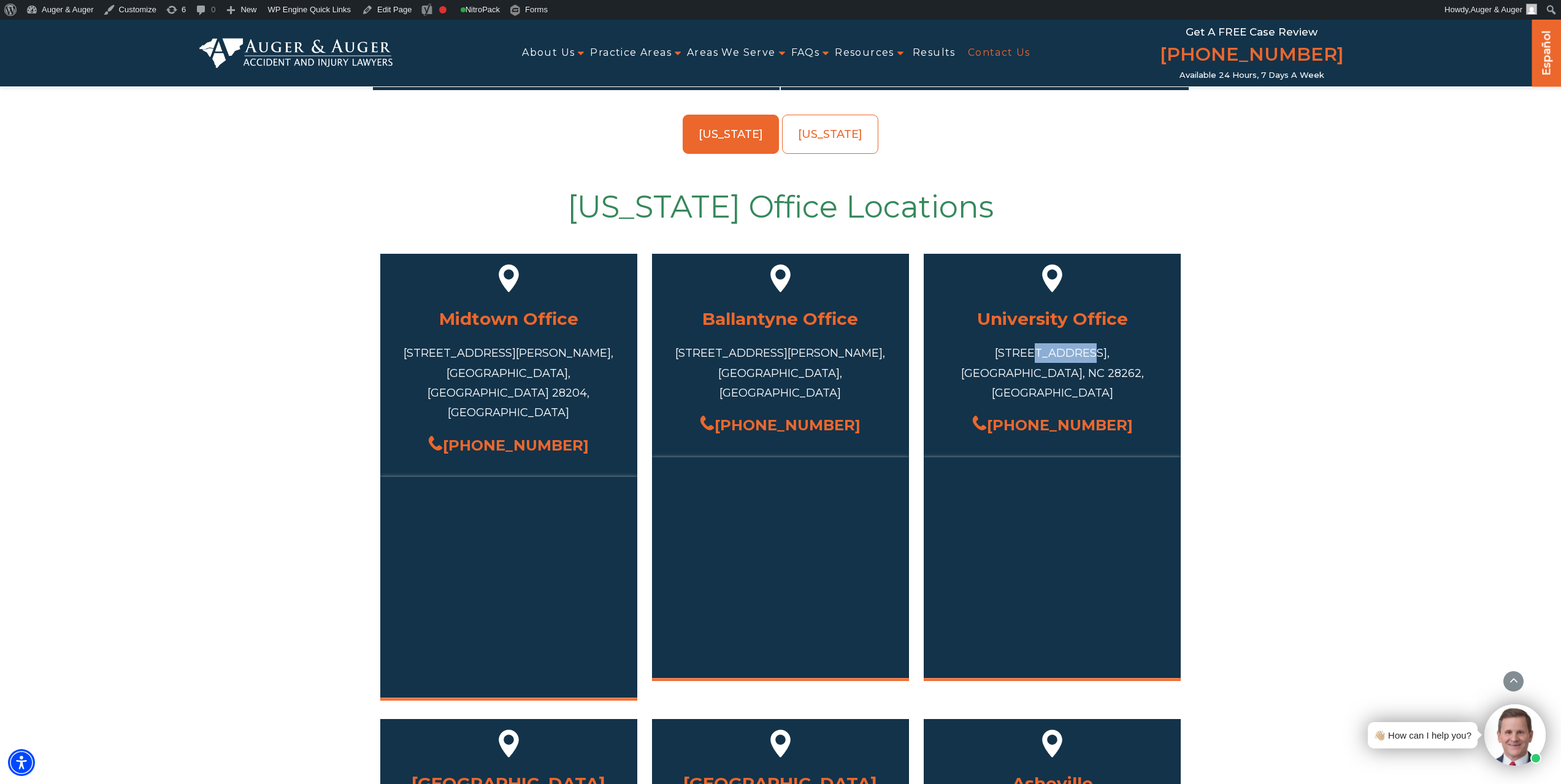
scroll to position [285, 0]
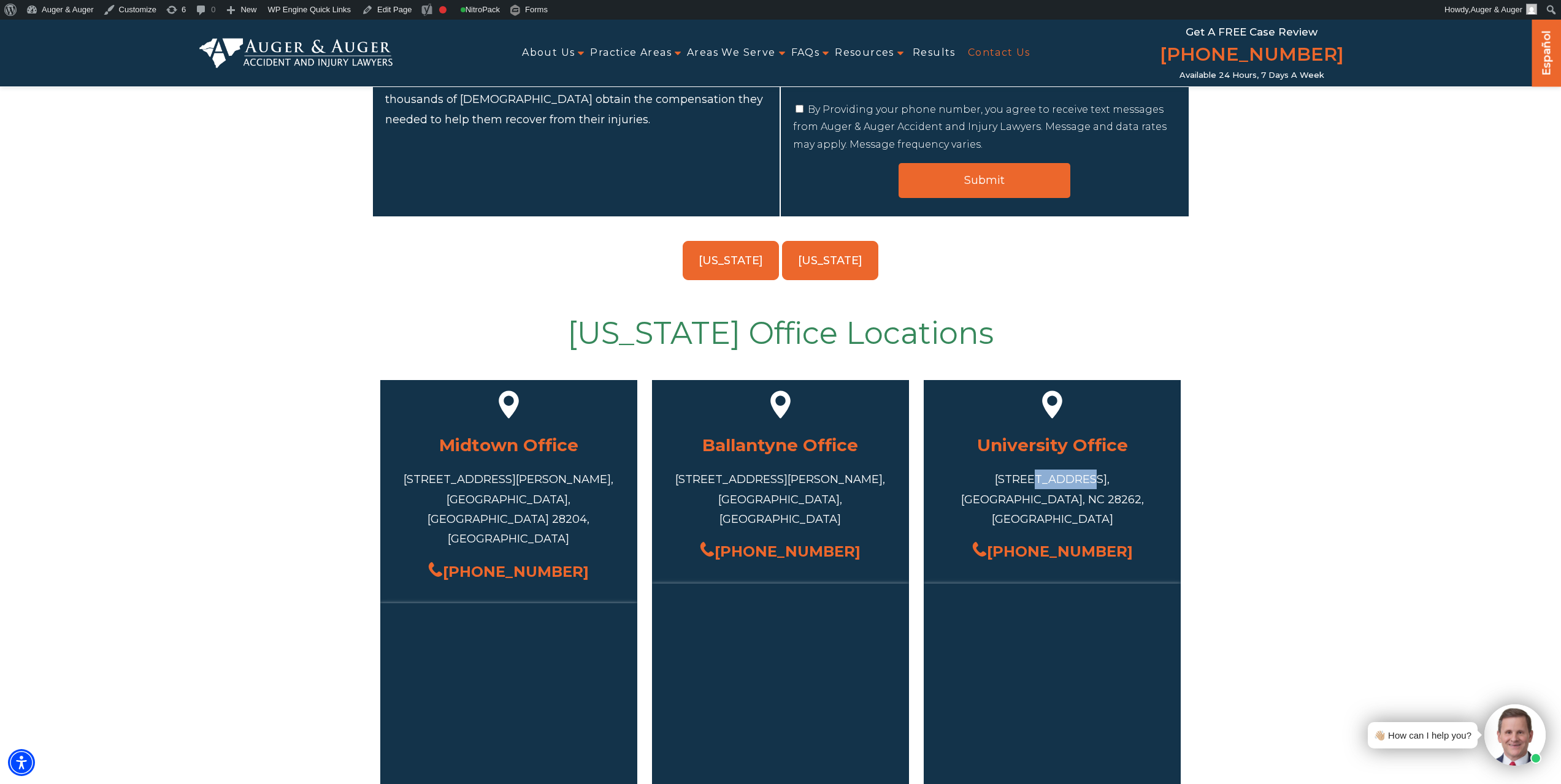
click at [837, 263] on link "[US_STATE]" at bounding box center [830, 261] width 96 height 39
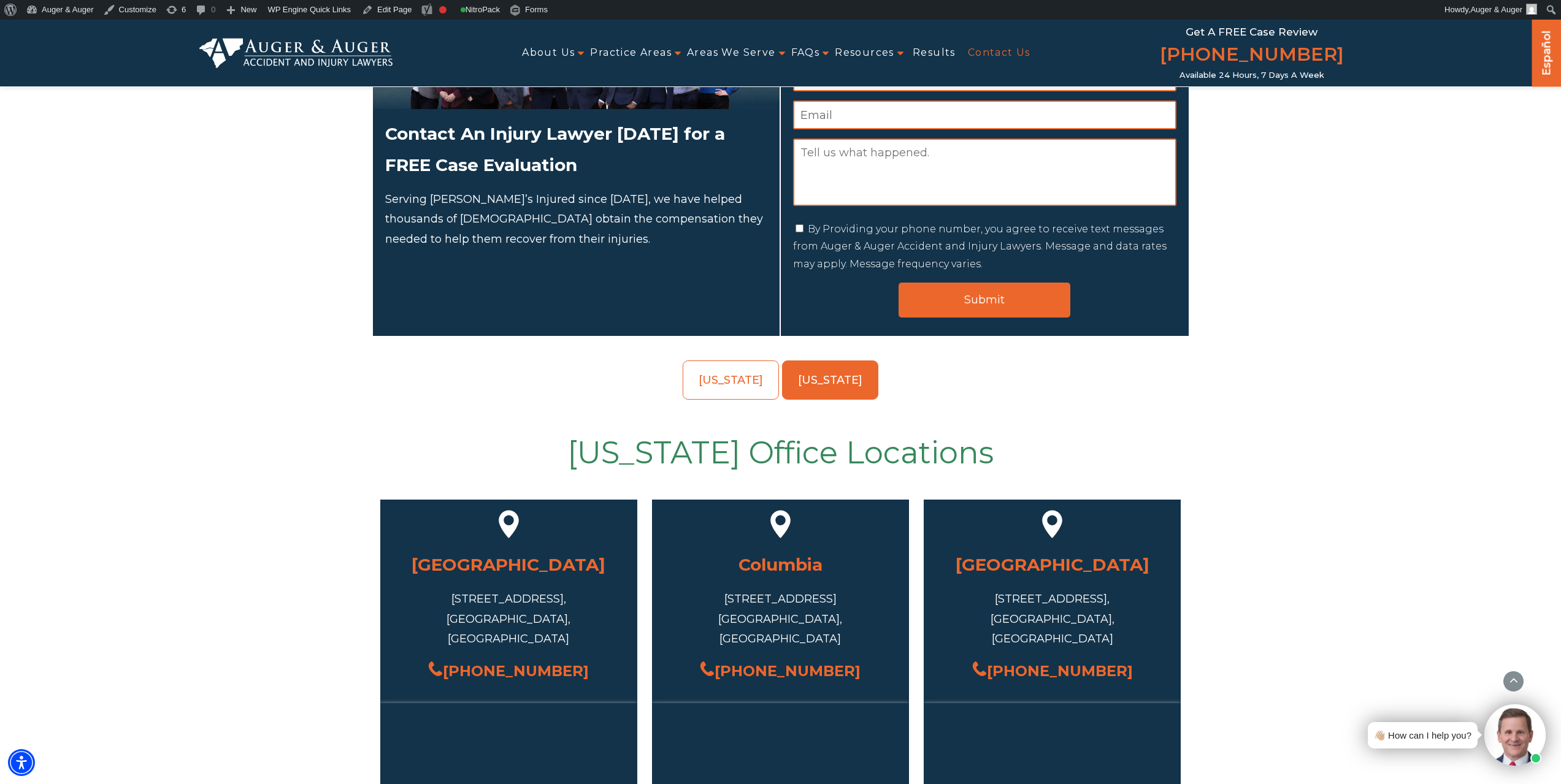
scroll to position [162, 0]
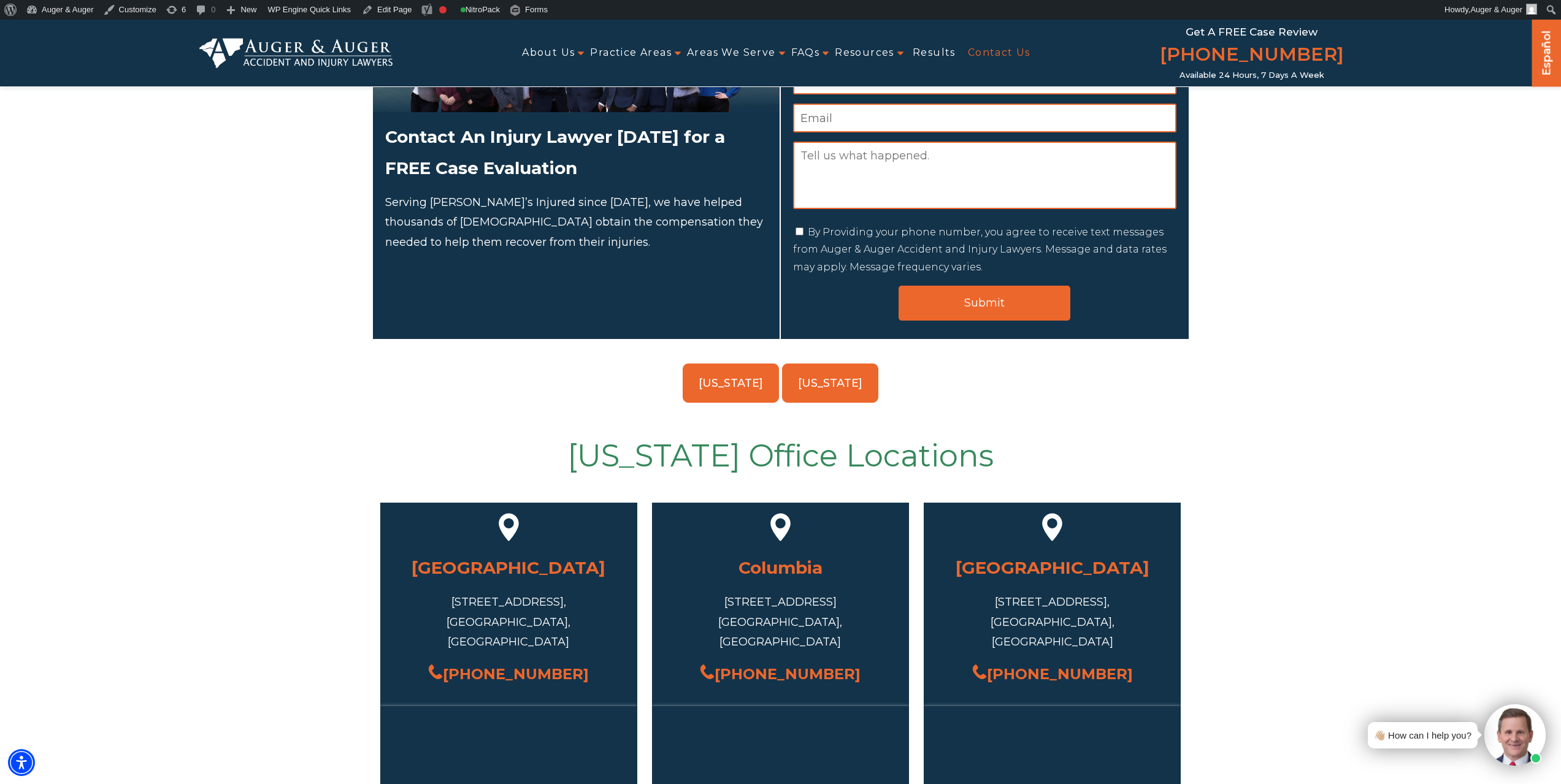
click at [717, 396] on link "[US_STATE]" at bounding box center [730, 383] width 96 height 39
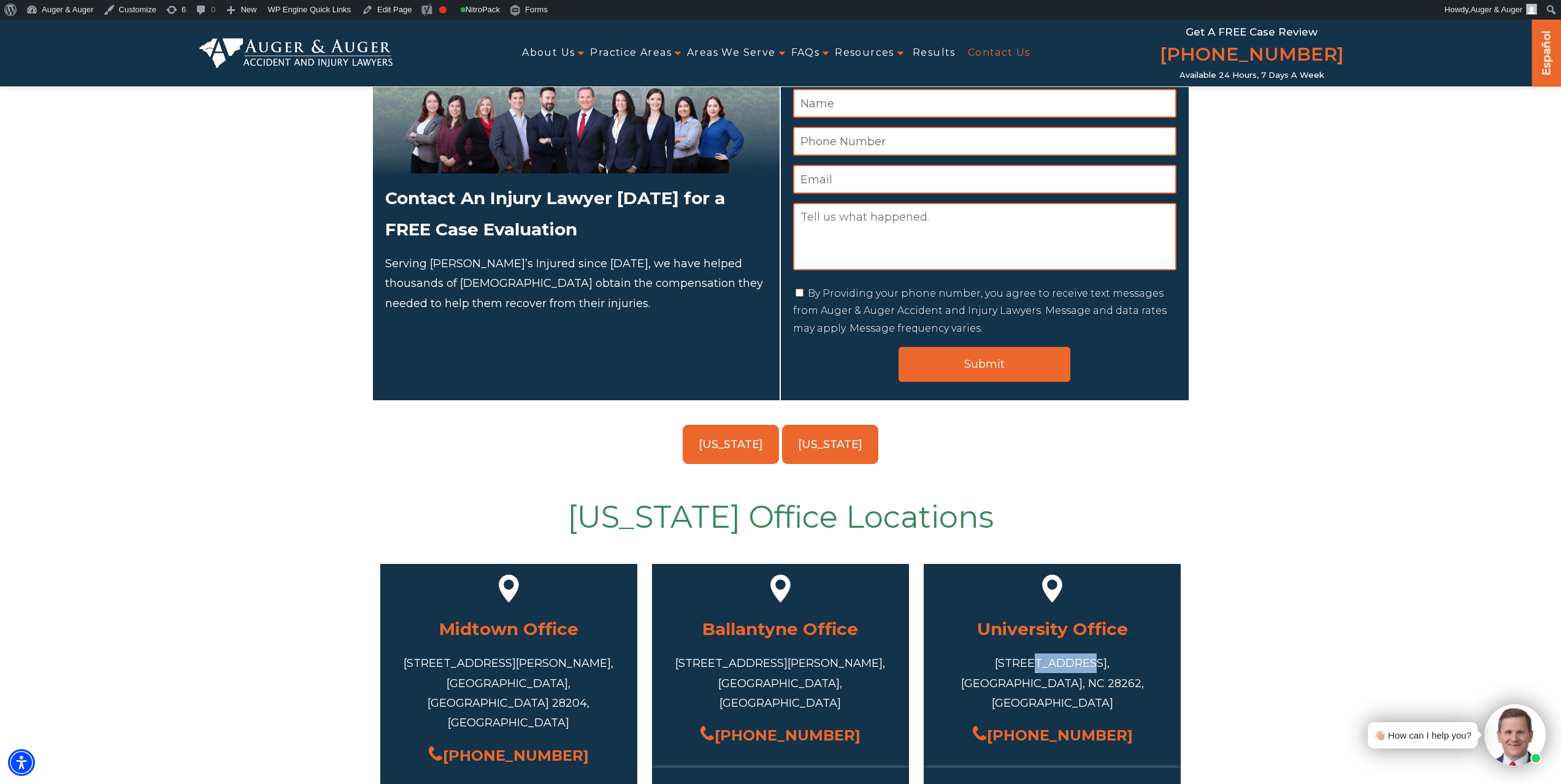
click at [818, 428] on link "[US_STATE]" at bounding box center [830, 444] width 96 height 39
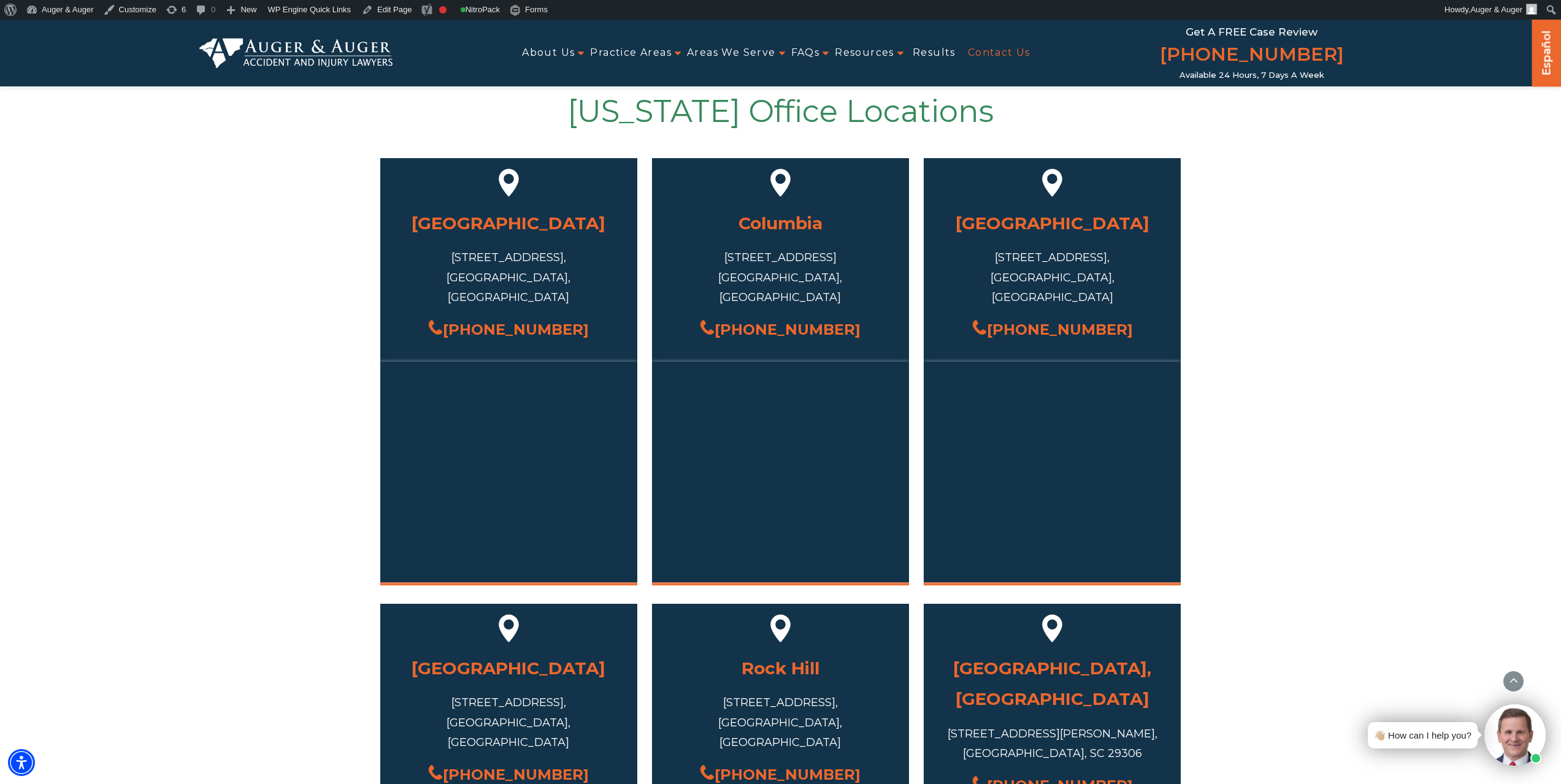
scroll to position [468, 0]
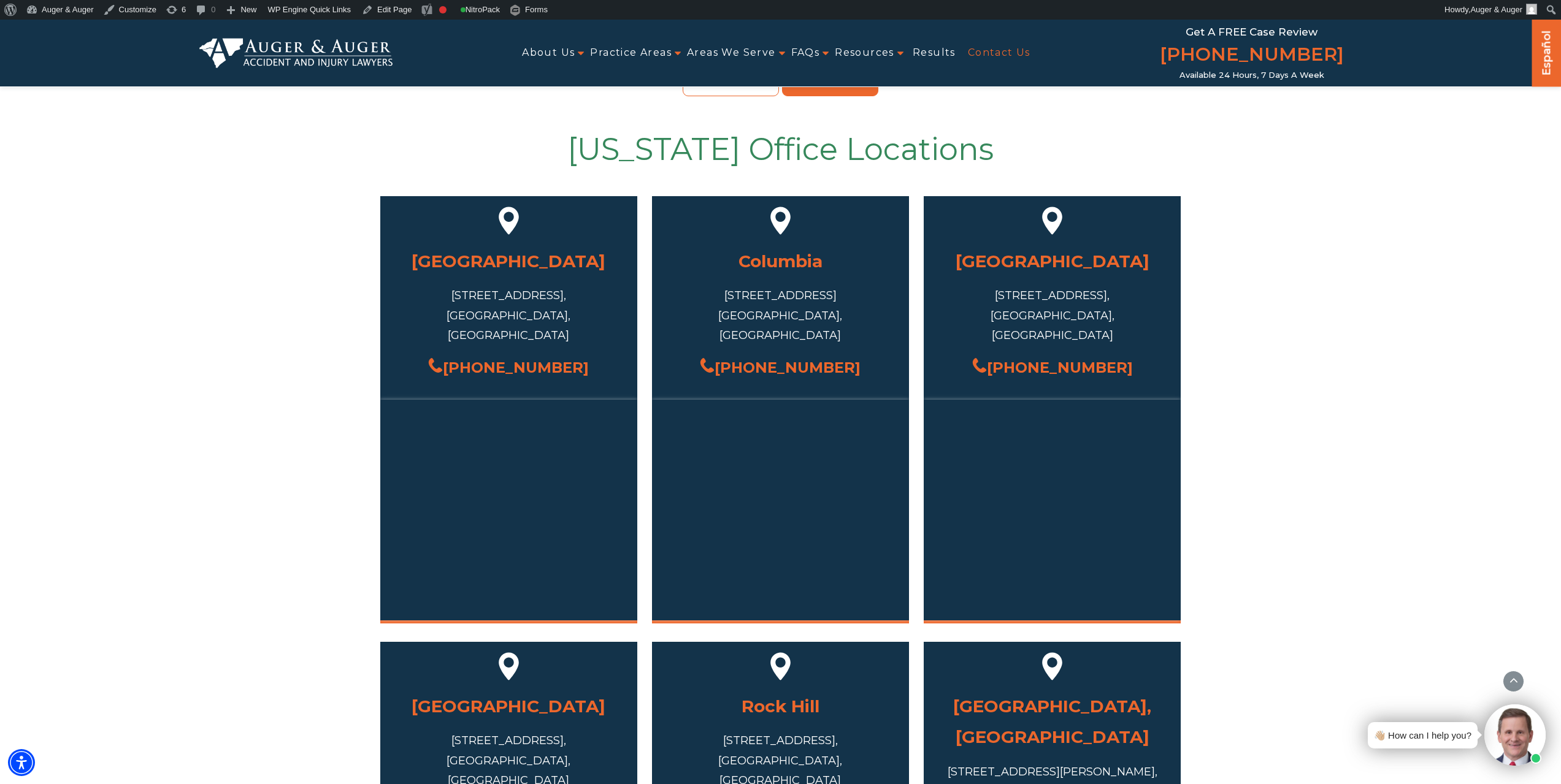
click at [819, 295] on div "1320 Main St, Columbia, SC 29201, USA" at bounding box center [780, 315] width 220 height 60
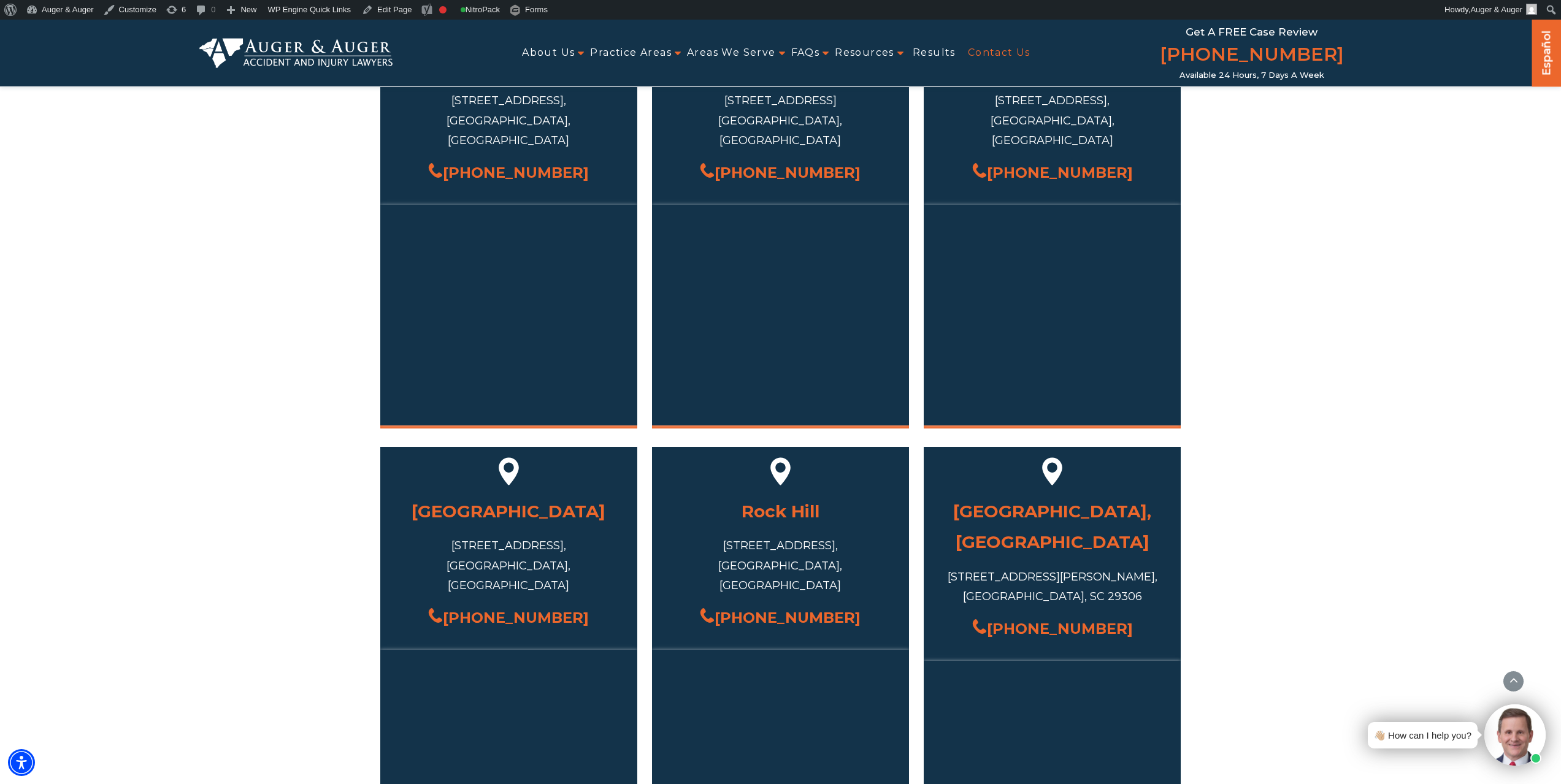
scroll to position [775, 0]
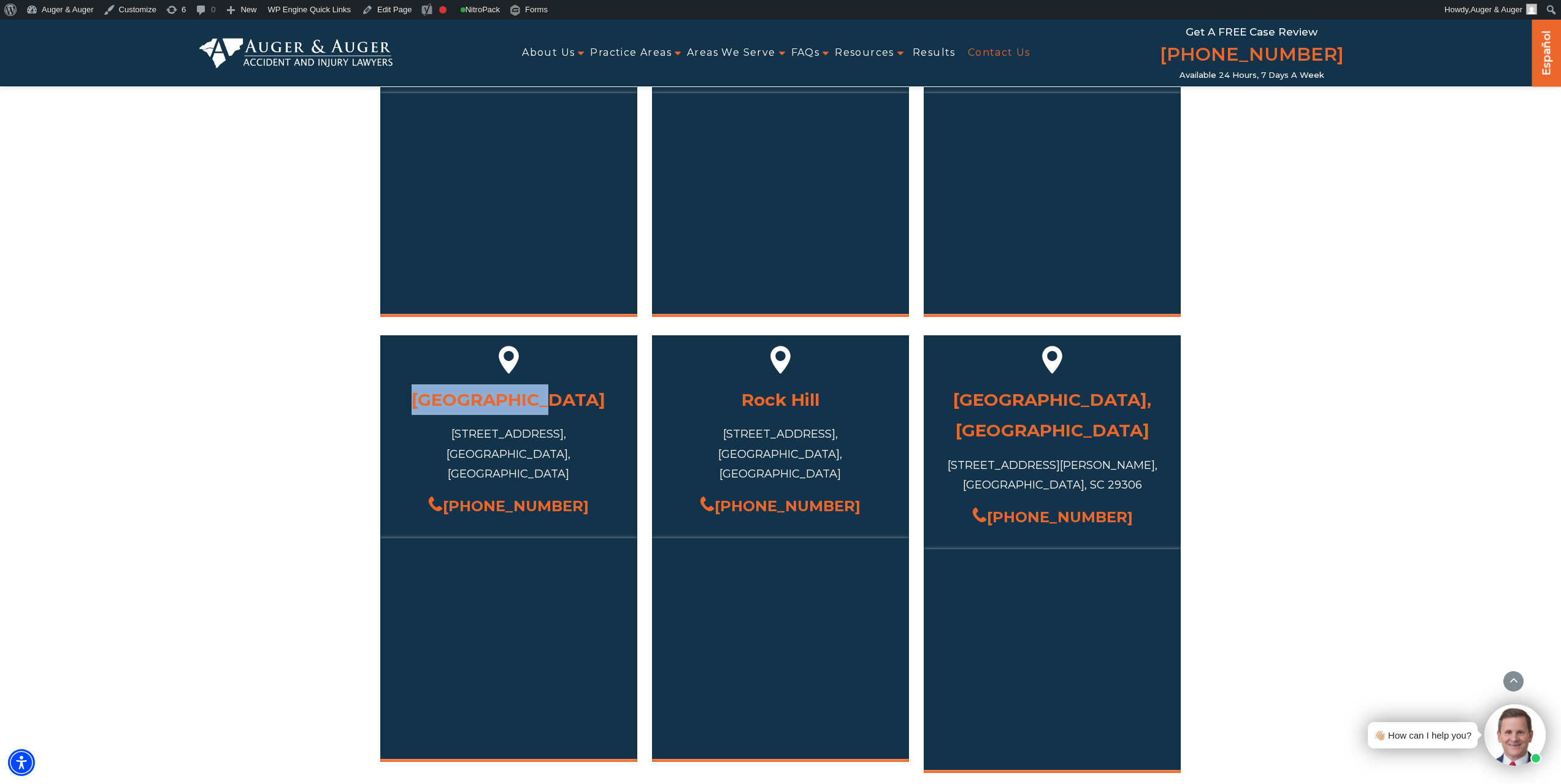
drag, startPoint x: 443, startPoint y: 380, endPoint x: 562, endPoint y: 383, distance: 119.0
click at [562, 385] on h3 "[GEOGRAPHIC_DATA]" at bounding box center [509, 400] width 220 height 31
drag, startPoint x: 433, startPoint y: 410, endPoint x: 592, endPoint y: 416, distance: 159.1
click at [592, 424] on div "1000 Sea Mountain Hwy Suite 5, North Myrtle Beach, SC 29582, USA" at bounding box center [509, 453] width 220 height 60
copy div "1000 Sea Mountain Hwy Suite 5"
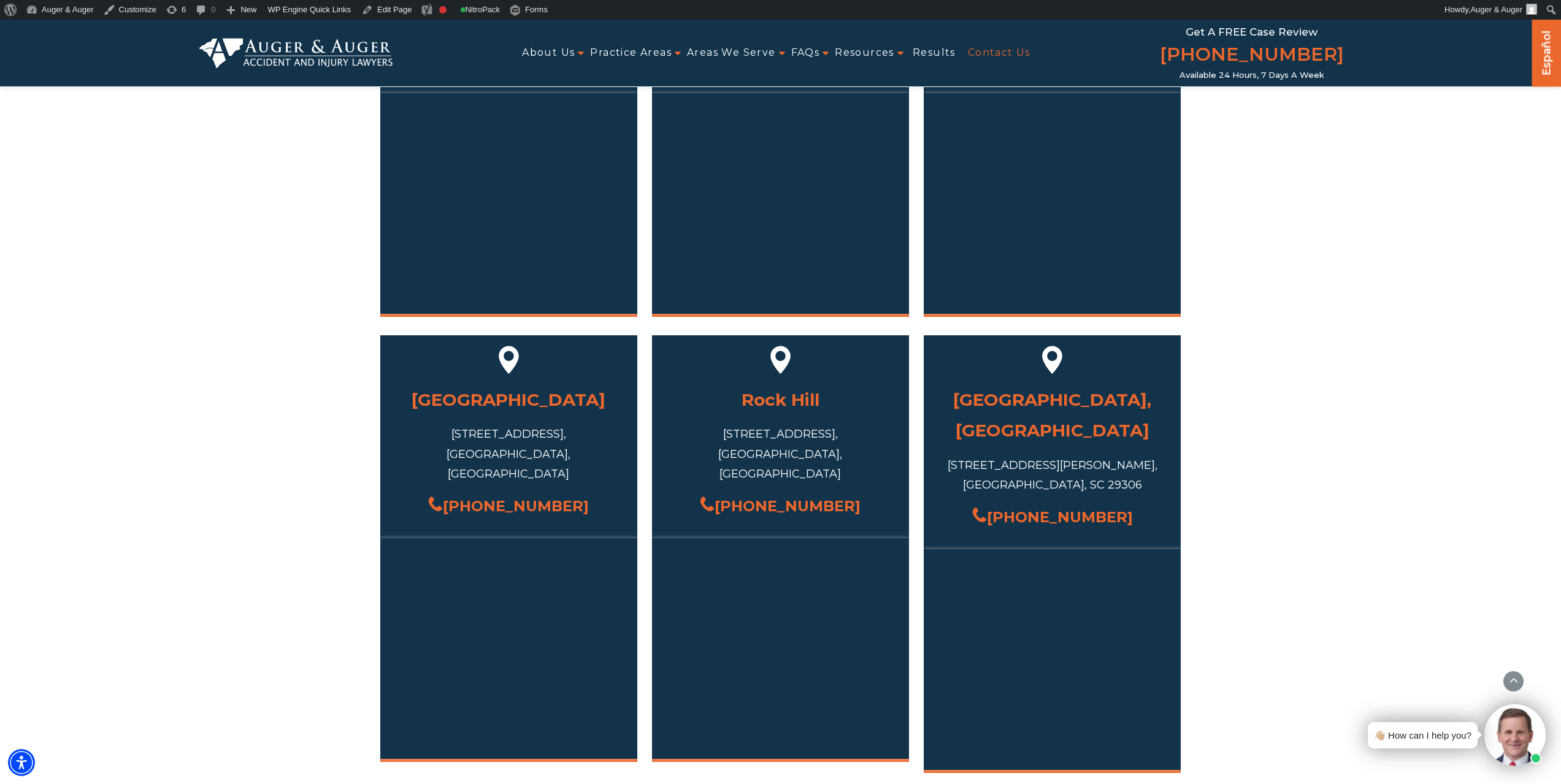
click at [559, 433] on div "1000 Sea Mountain Hwy Suite 5, North Myrtle Beach, SC 29582, USA" at bounding box center [509, 453] width 220 height 60
copy div "29582"
drag, startPoint x: 500, startPoint y: 436, endPoint x: 520, endPoint y: 438, distance: 20.1
click at [520, 438] on div "1000 Sea Mountain Hwy Suite 5, North Myrtle Beach, SC 29582, USA" at bounding box center [509, 453] width 220 height 60
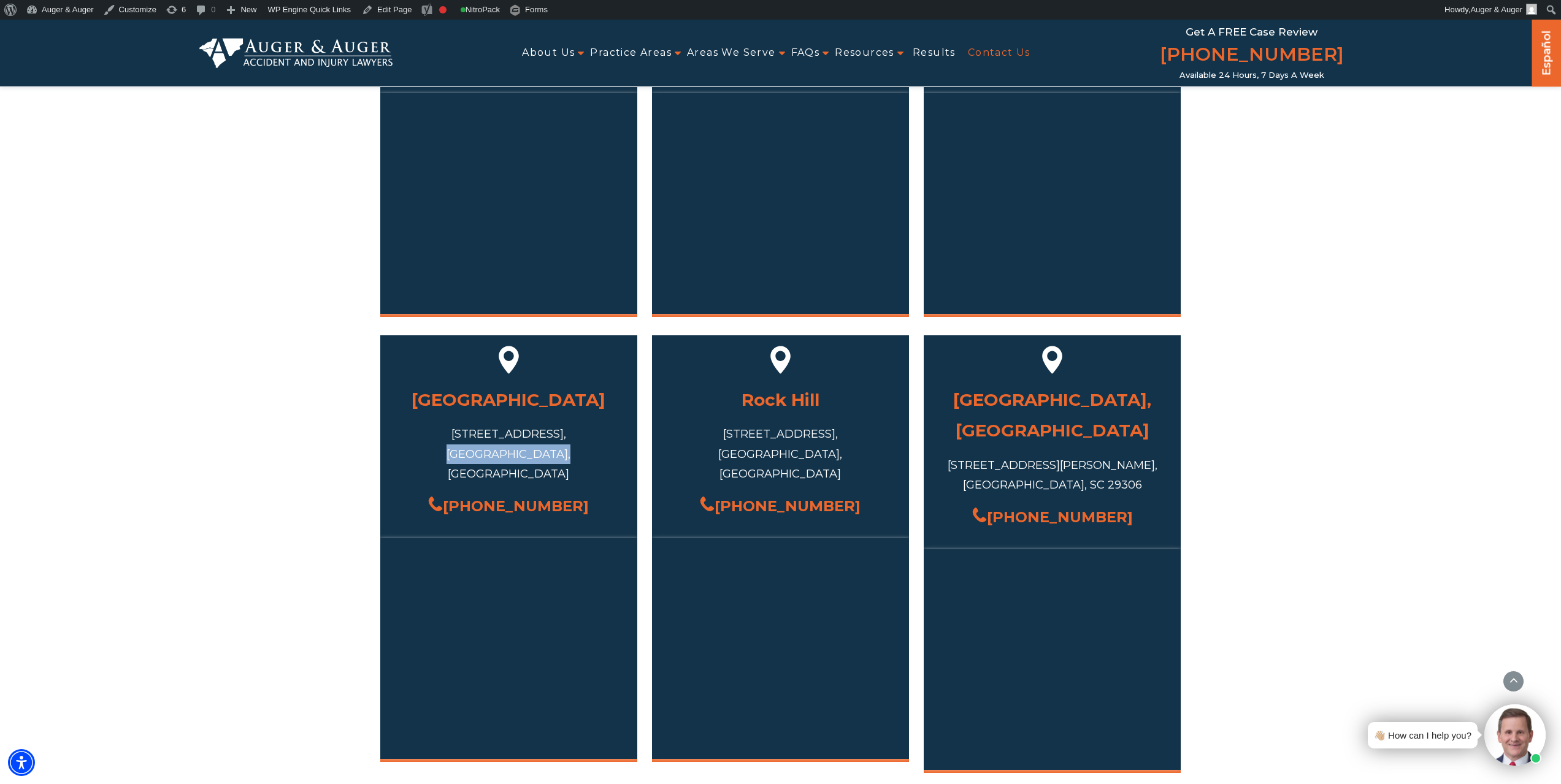
copy div "North Myrtle Beach"
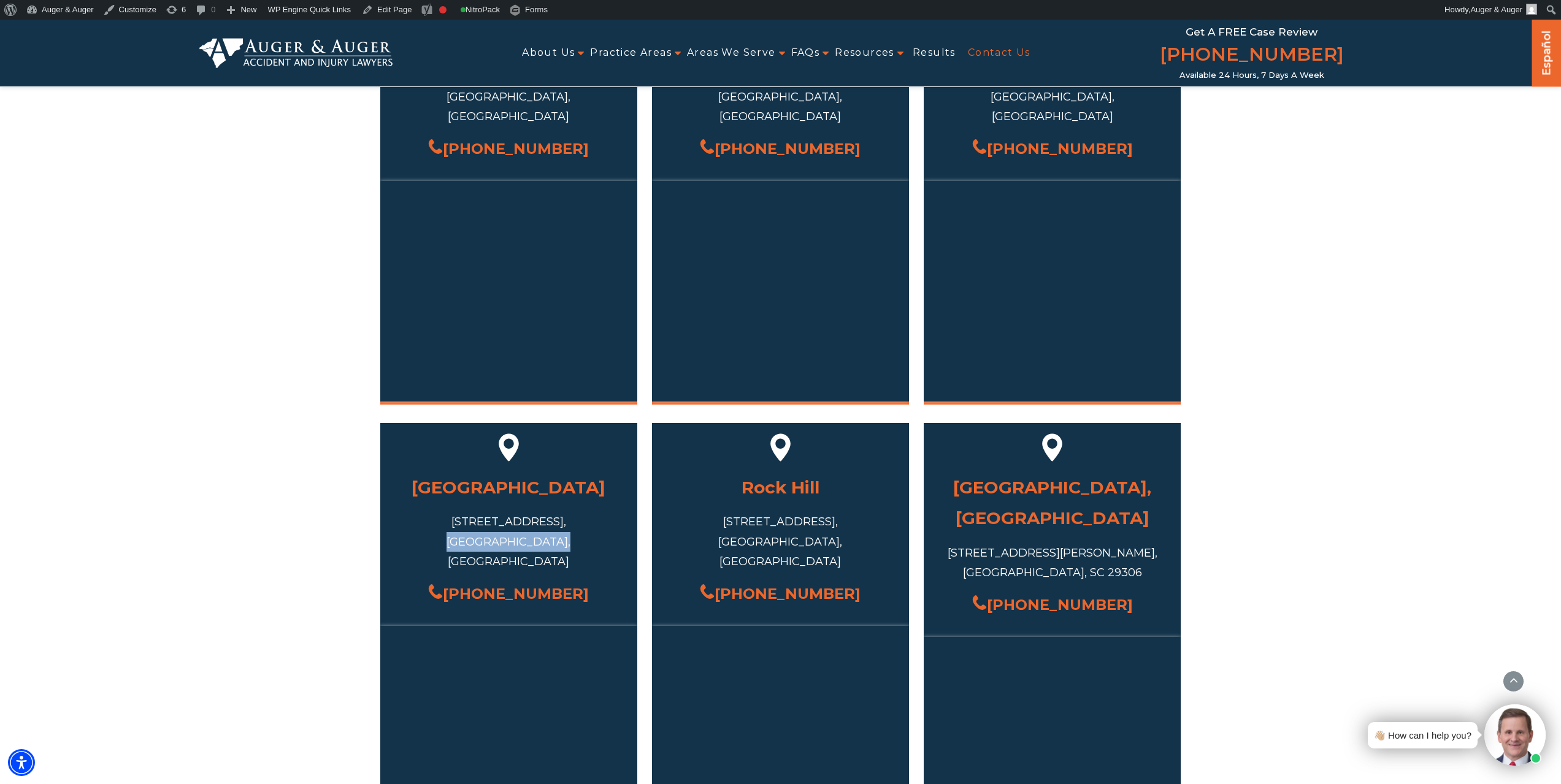
scroll to position [836, 0]
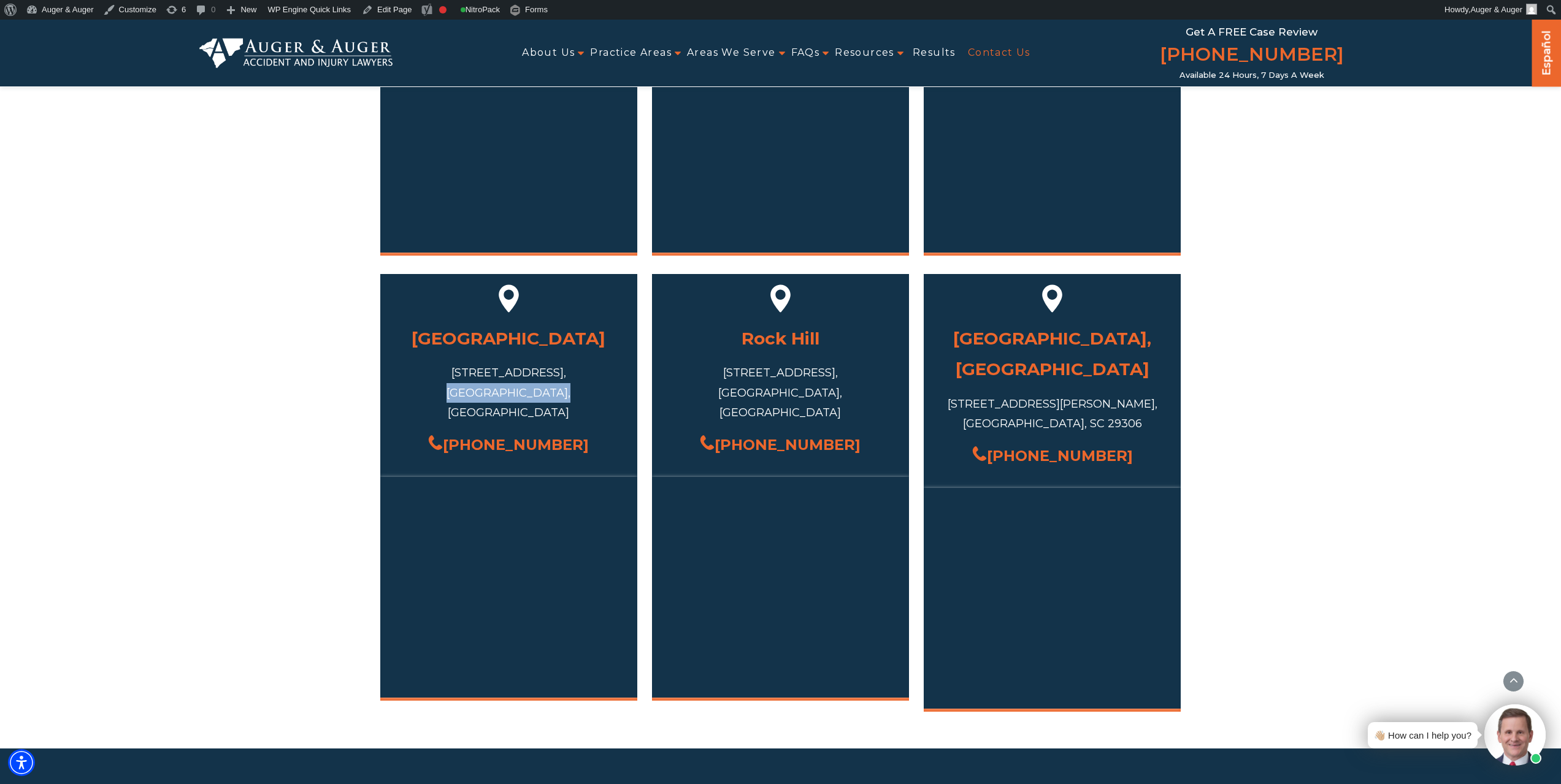
drag, startPoint x: 958, startPoint y: 352, endPoint x: 1134, endPoint y: 353, distance: 176.0
click at [1140, 394] on div "1230 John B White Sr Blvd ste 16, Spartanburg, SC 29306" at bounding box center [1052, 414] width 220 height 40
click at [1009, 323] on h3 "[GEOGRAPHIC_DATA], [GEOGRAPHIC_DATA]" at bounding box center [1052, 354] width 220 height 62
click at [1094, 394] on div "1230 John B White Sr Blvd ste 16, Spartanburg, SC 29306" at bounding box center [1052, 414] width 220 height 40
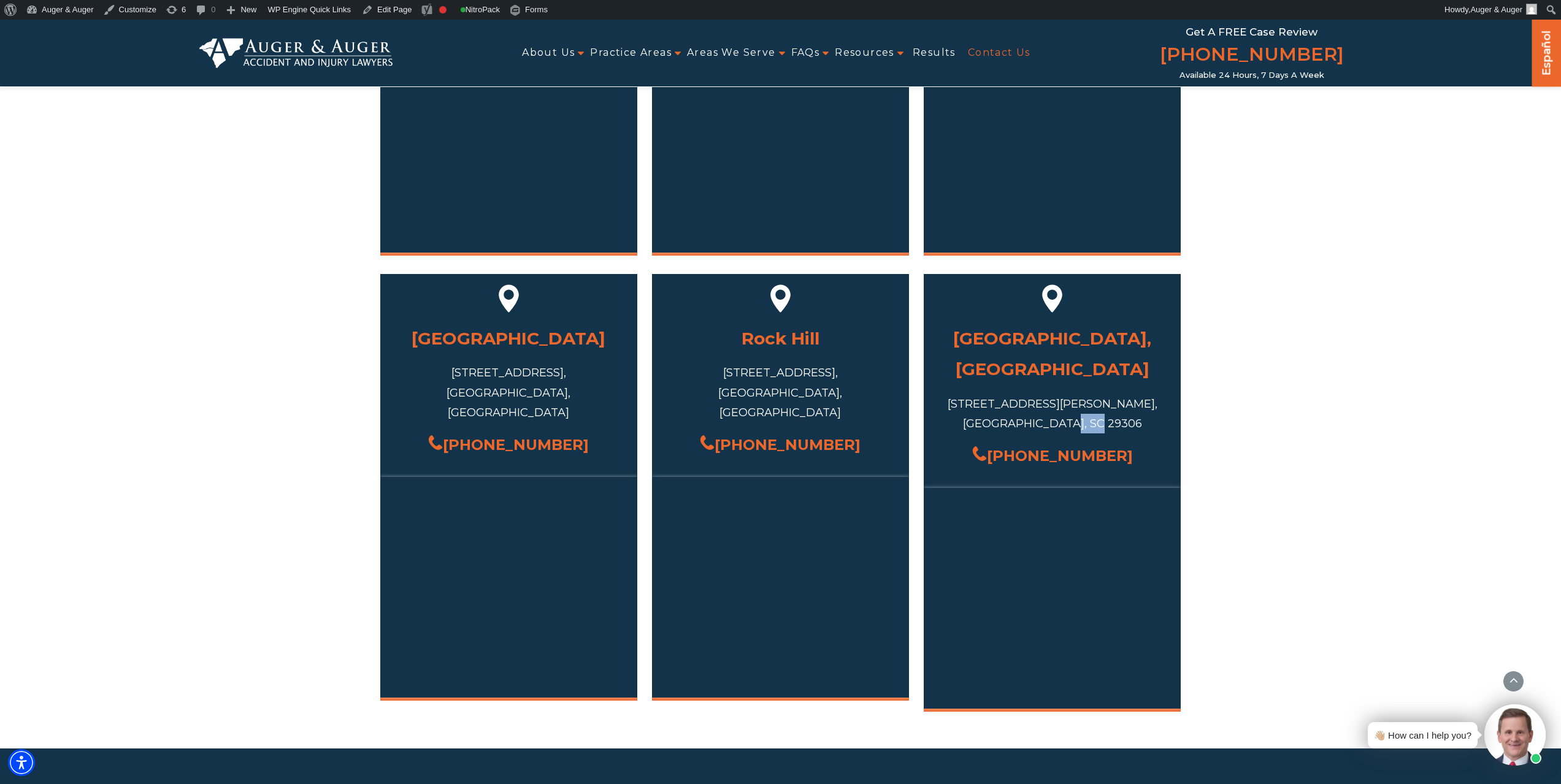
click at [1094, 394] on div "1230 John B White Sr Blvd ste 16, Spartanburg, SC 29306" at bounding box center [1052, 414] width 220 height 40
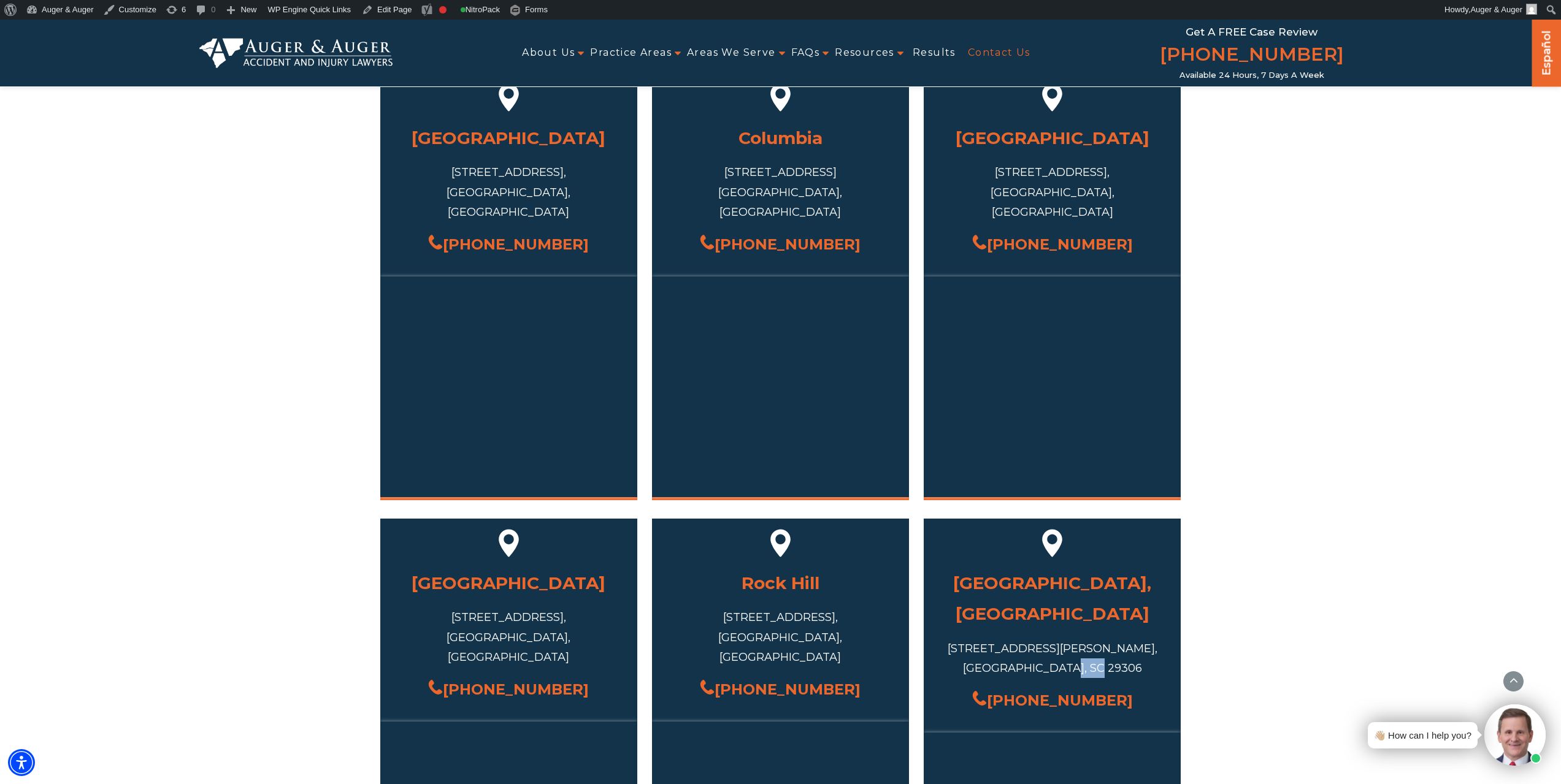
scroll to position [407, 0]
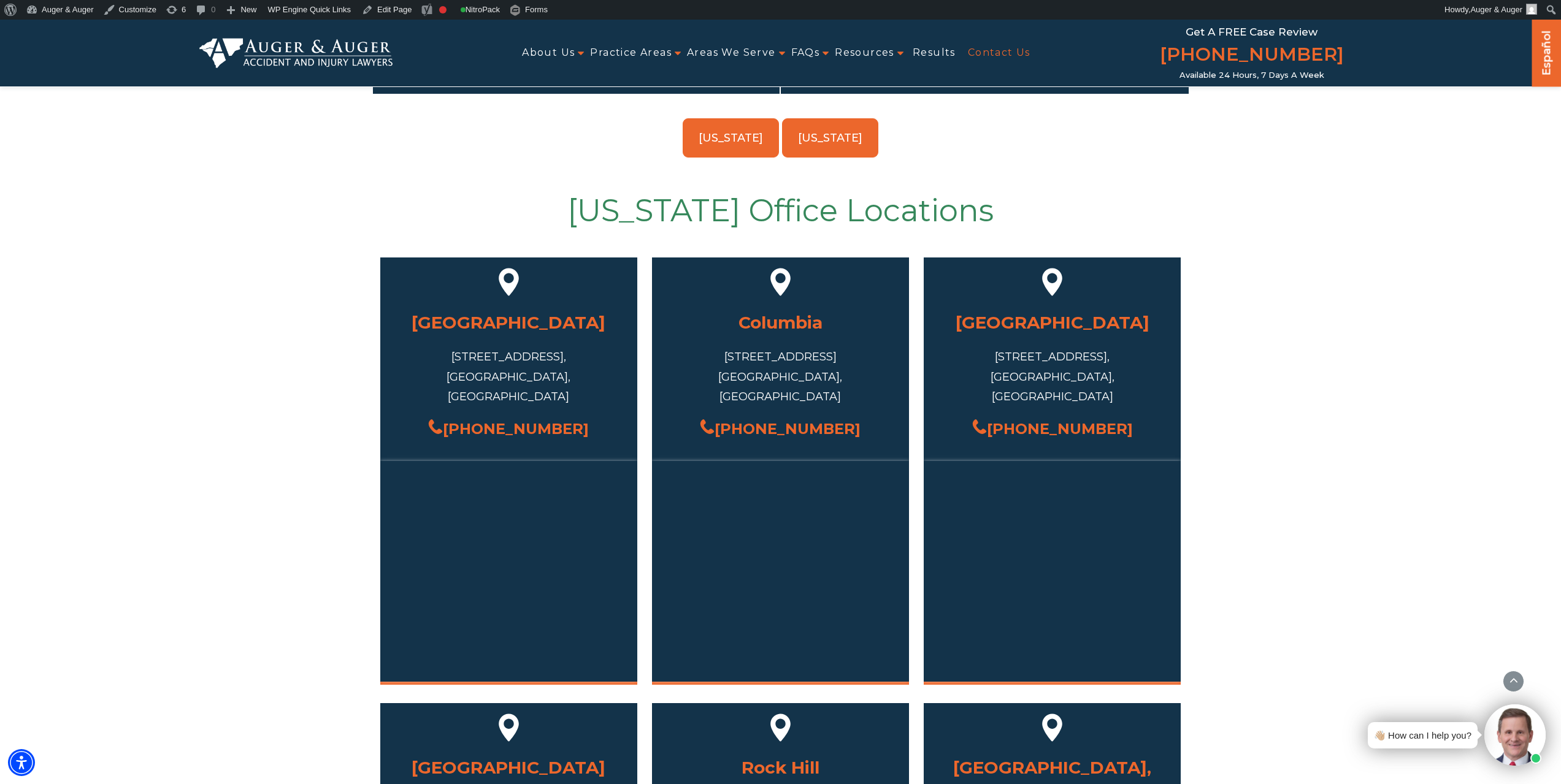
click at [727, 139] on link "[US_STATE]" at bounding box center [730, 138] width 96 height 39
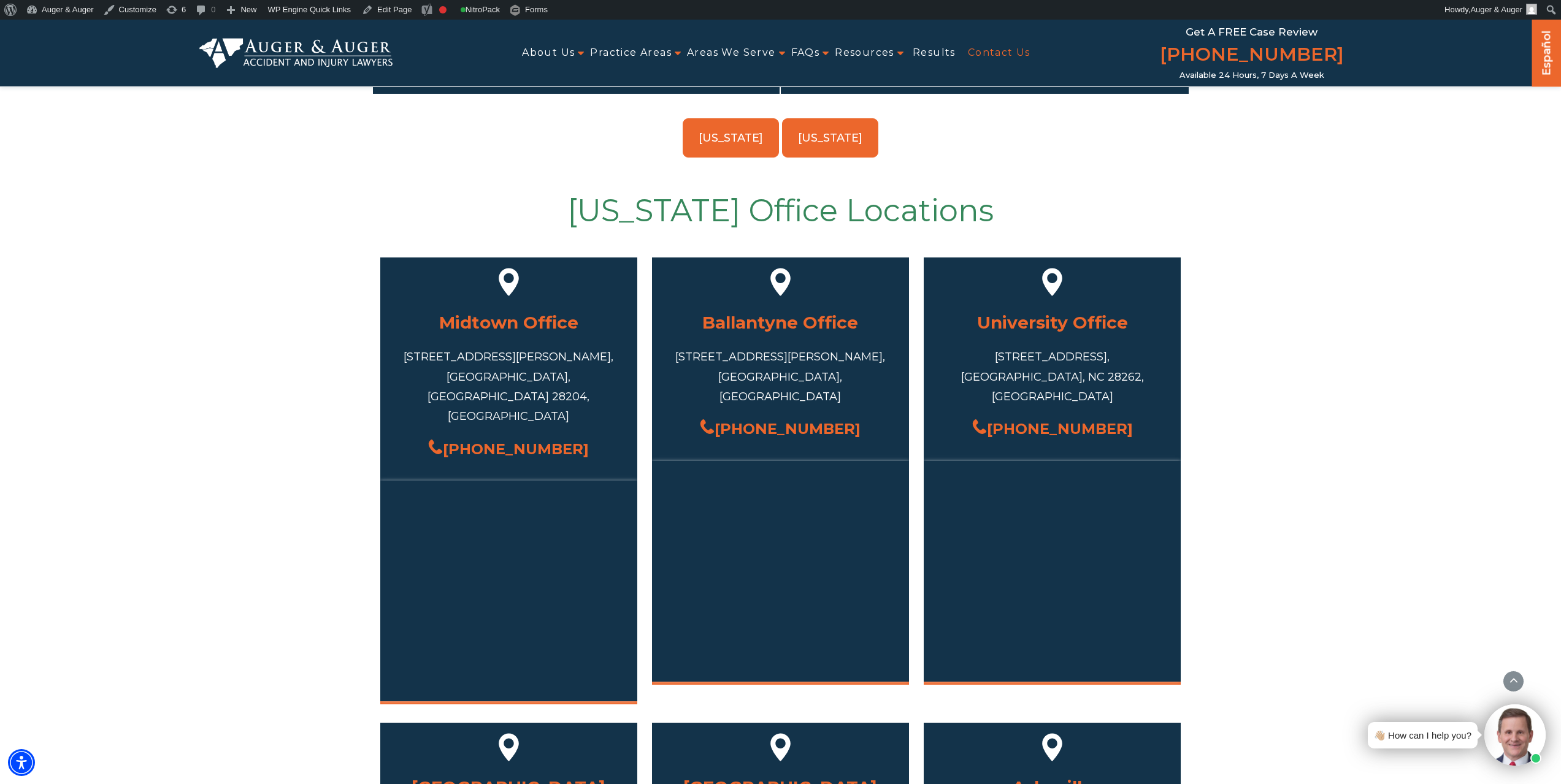
click at [827, 142] on link "[US_STATE]" at bounding box center [830, 138] width 96 height 39
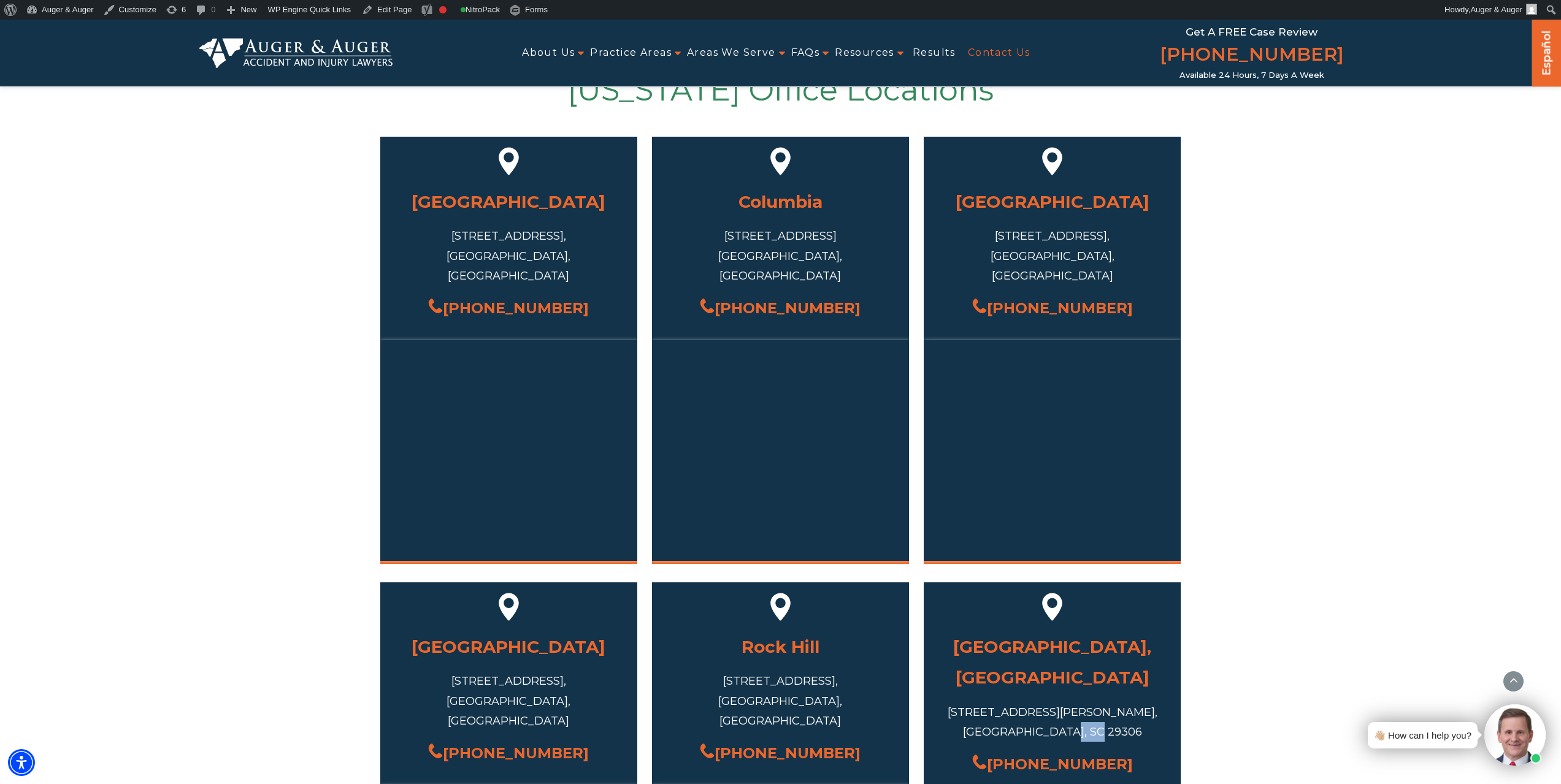
scroll to position [775, 0]
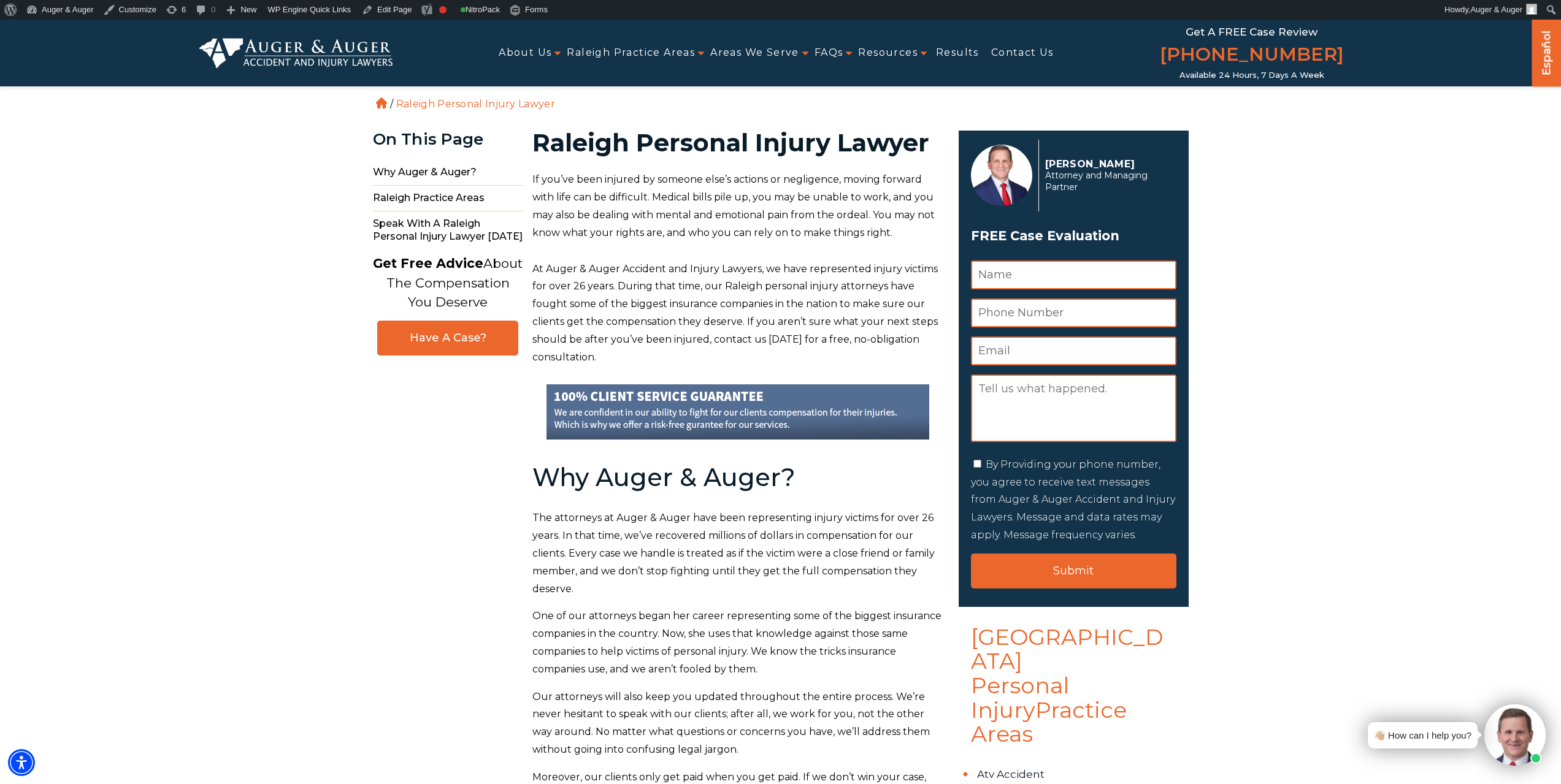
click at [853, 261] on p "At Auger & Auger Accident and Injury Lawyers, we have represented injury victim…" at bounding box center [738, 313] width 412 height 106
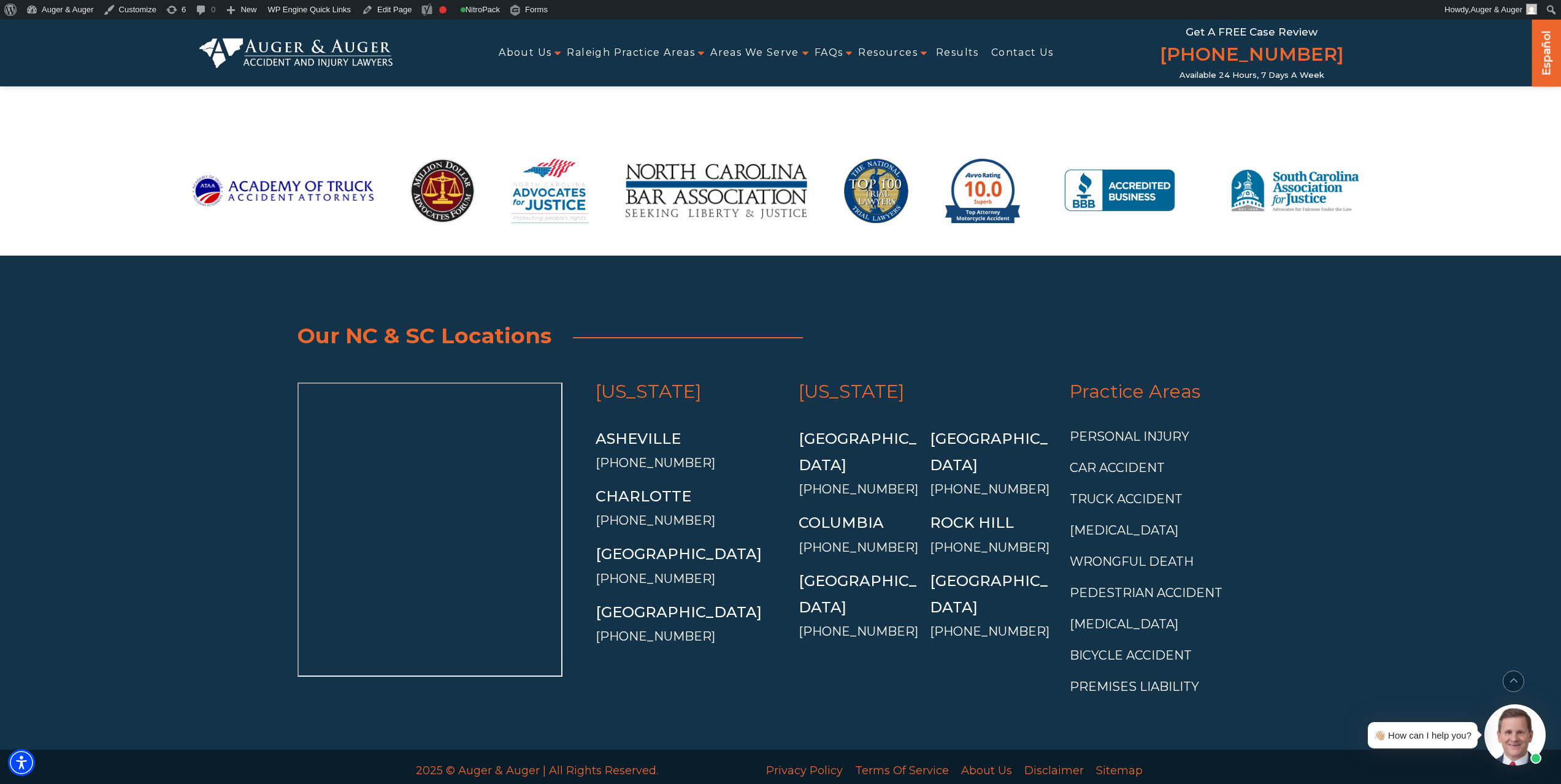
scroll to position [3614, 0]
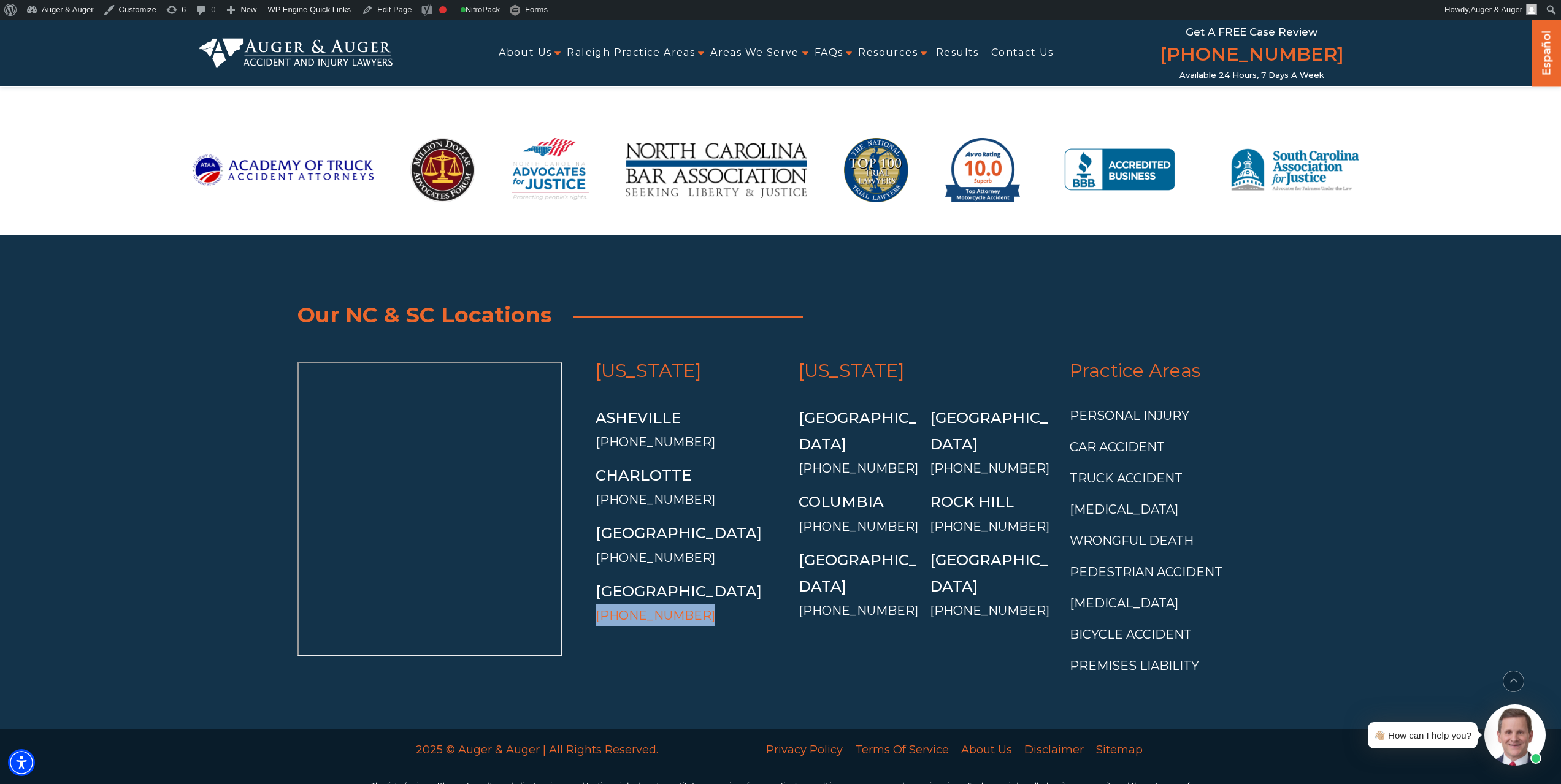
drag, startPoint x: 672, startPoint y: 515, endPoint x: 597, endPoint y: 518, distance: 75.1
click at [597, 578] on li "Raleigh (919) 813-6810" at bounding box center [688, 602] width 186 height 48
copy link "[PHONE_NUMBER]"
click at [386, 10] on link "Edit Page" at bounding box center [387, 10] width 60 height 20
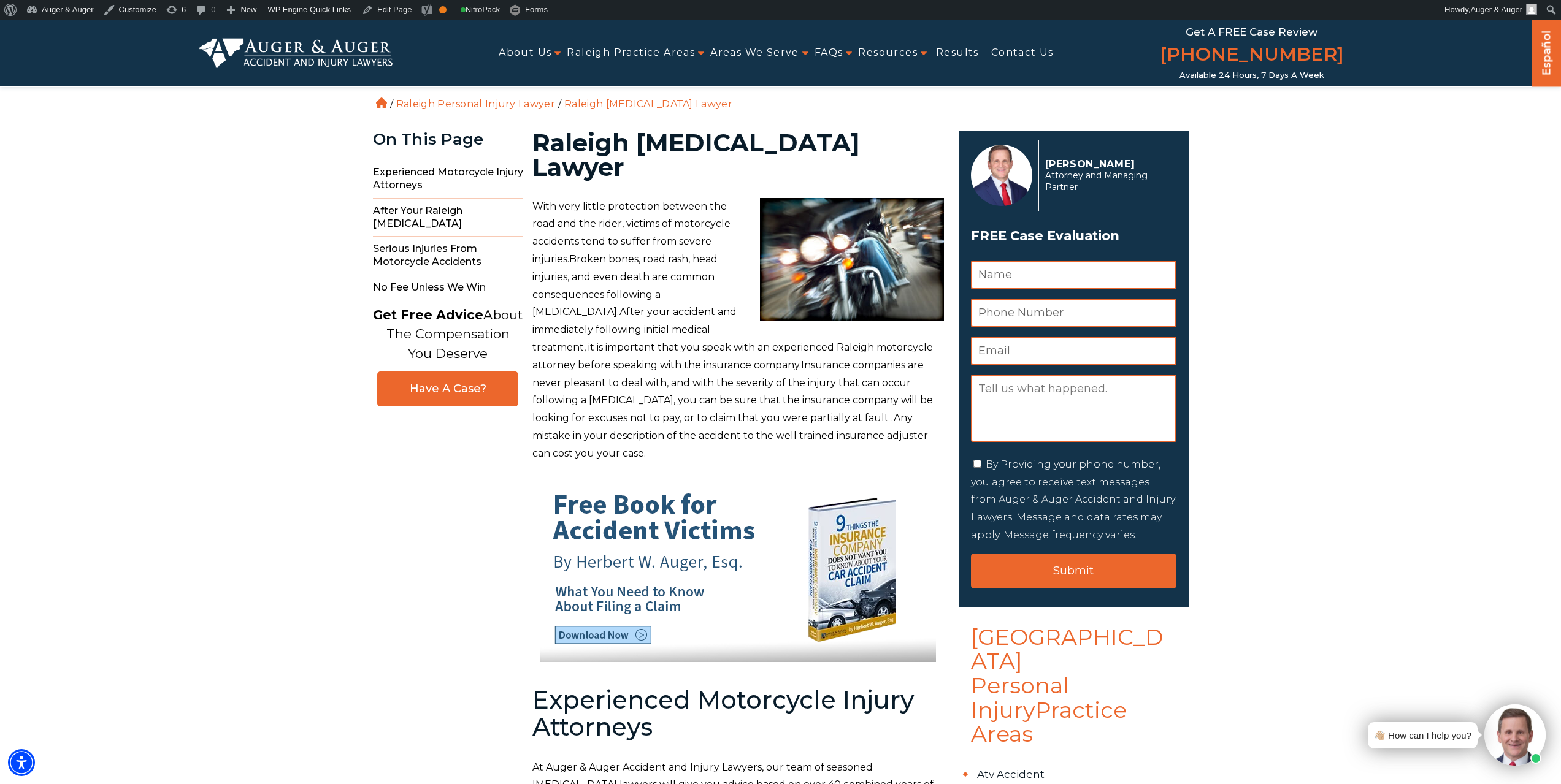
click at [672, 147] on h1 "Raleigh [MEDICAL_DATA] Lawyer" at bounding box center [738, 155] width 412 height 49
copy h1 "Motorcycle"
click at [390, 5] on link "Edit Page" at bounding box center [387, 10] width 60 height 20
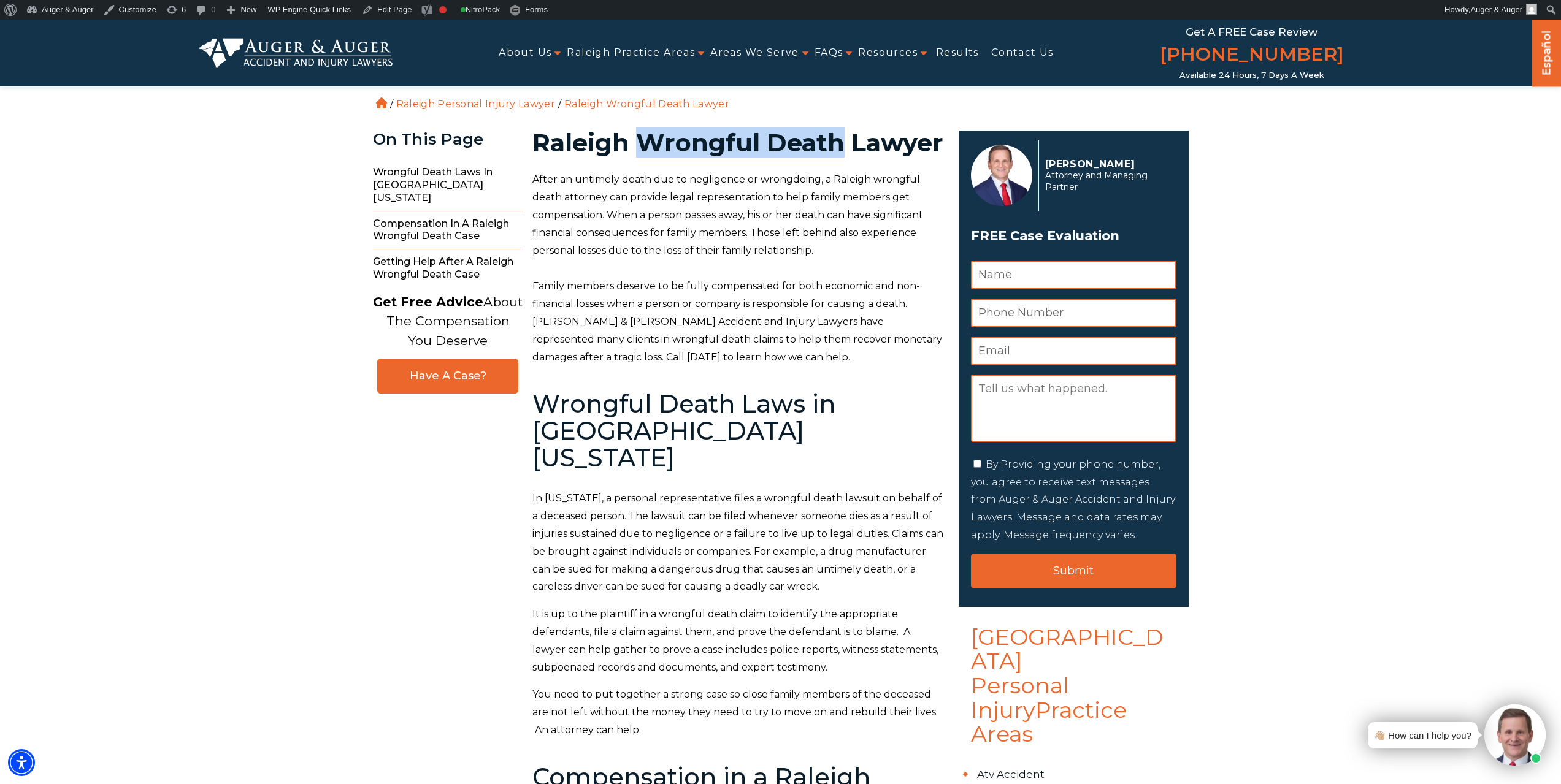
drag, startPoint x: 646, startPoint y: 141, endPoint x: 844, endPoint y: 138, distance: 198.0
click at [844, 138] on h1 "Raleigh Wrongful Death Lawyer" at bounding box center [738, 143] width 412 height 25
copy h1 "Wrongful Death"
click at [387, 10] on link "Edit Page" at bounding box center [387, 10] width 60 height 20
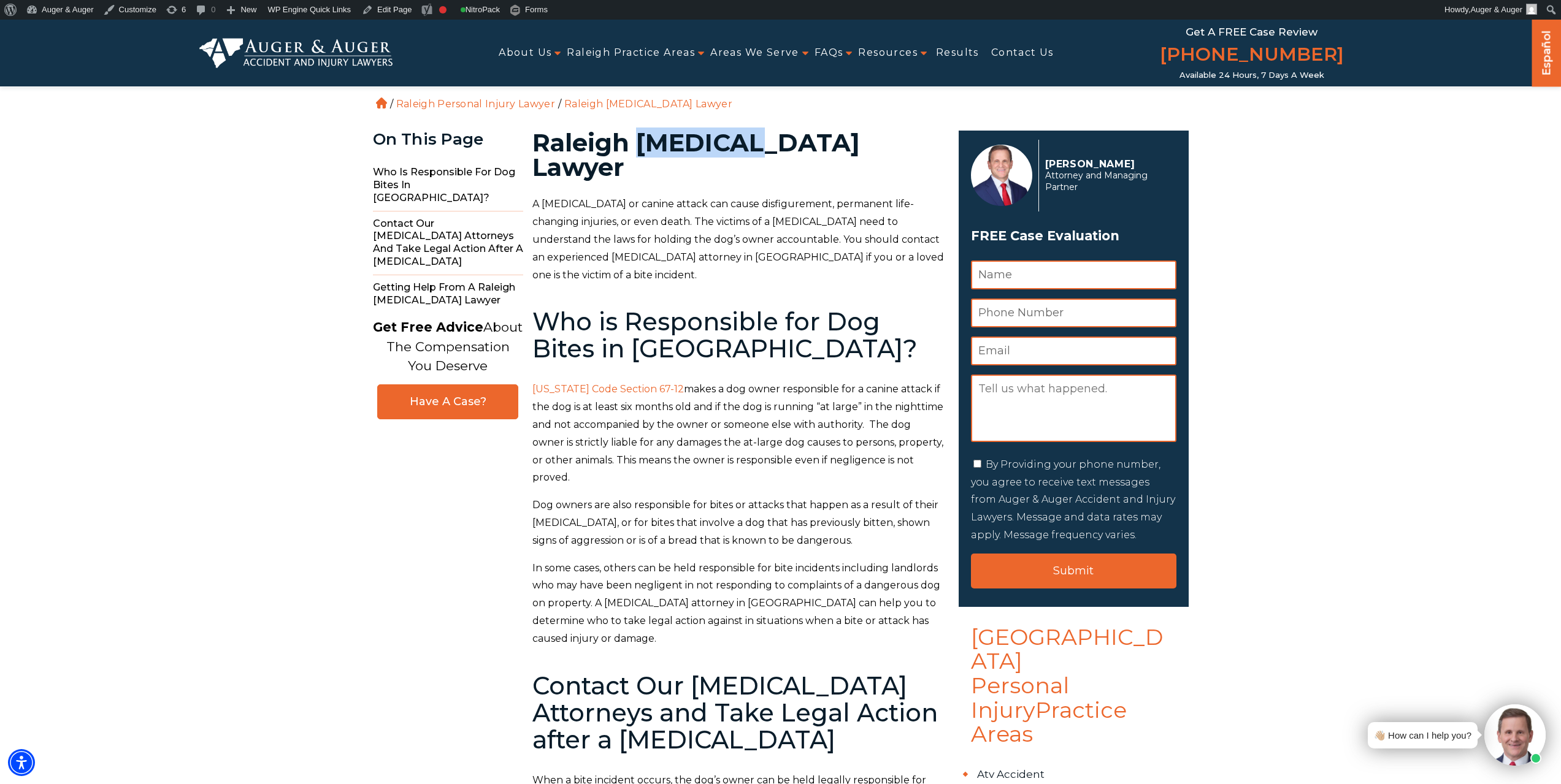
drag, startPoint x: 637, startPoint y: 142, endPoint x: 748, endPoint y: 147, distance: 111.1
click at [748, 147] on h1 "Raleigh [MEDICAL_DATA] Lawyer" at bounding box center [738, 155] width 412 height 49
copy h1 "[MEDICAL_DATA]"
click at [393, 12] on link "Edit Page" at bounding box center [387, 10] width 60 height 20
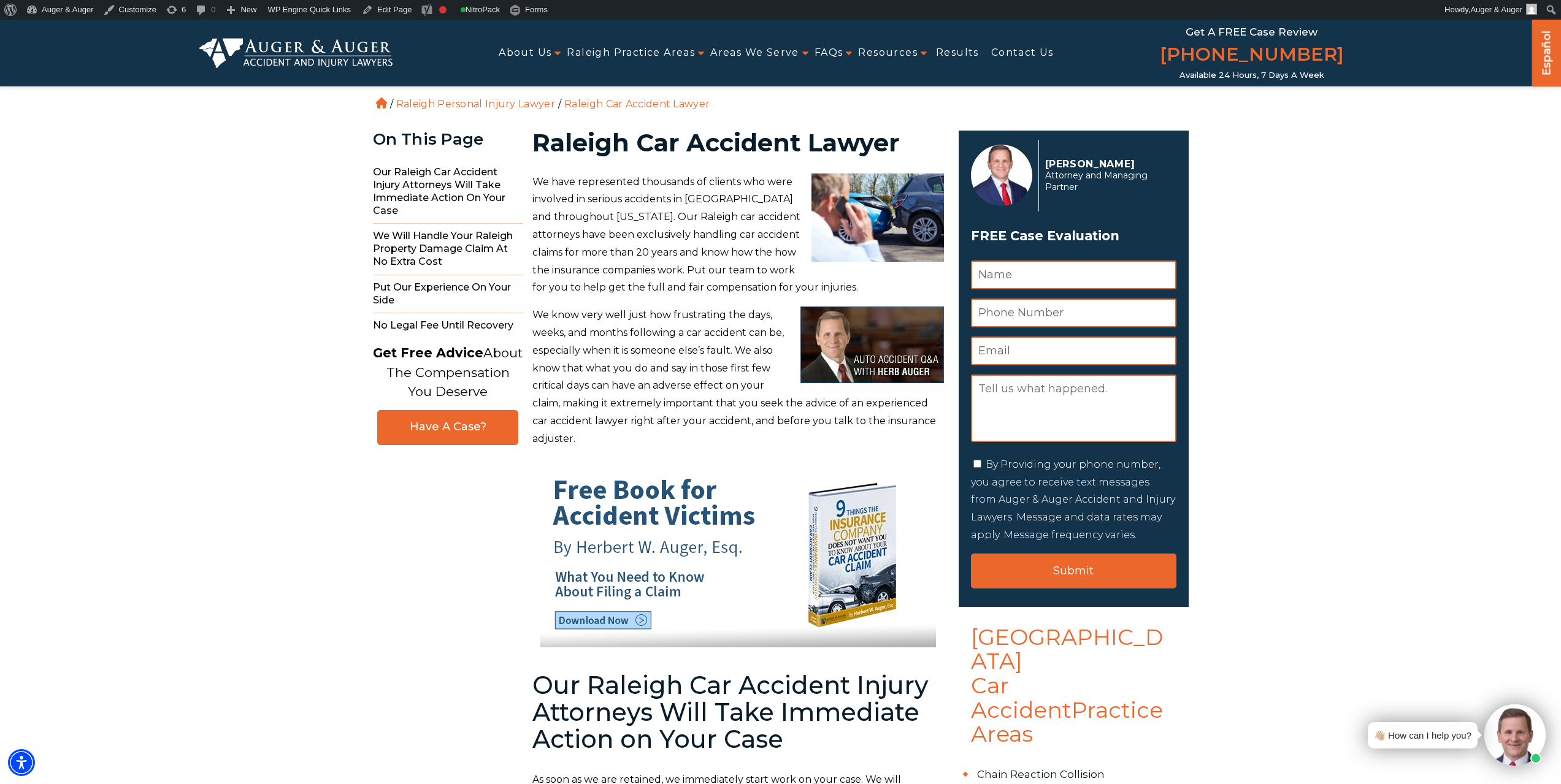
click at [659, 147] on h1 "Raleigh Car Accident Lawyer" at bounding box center [738, 143] width 412 height 25
copy h1 "Car"
click at [750, 135] on h1 "Raleigh Car Accident Lawyer" at bounding box center [738, 143] width 412 height 25
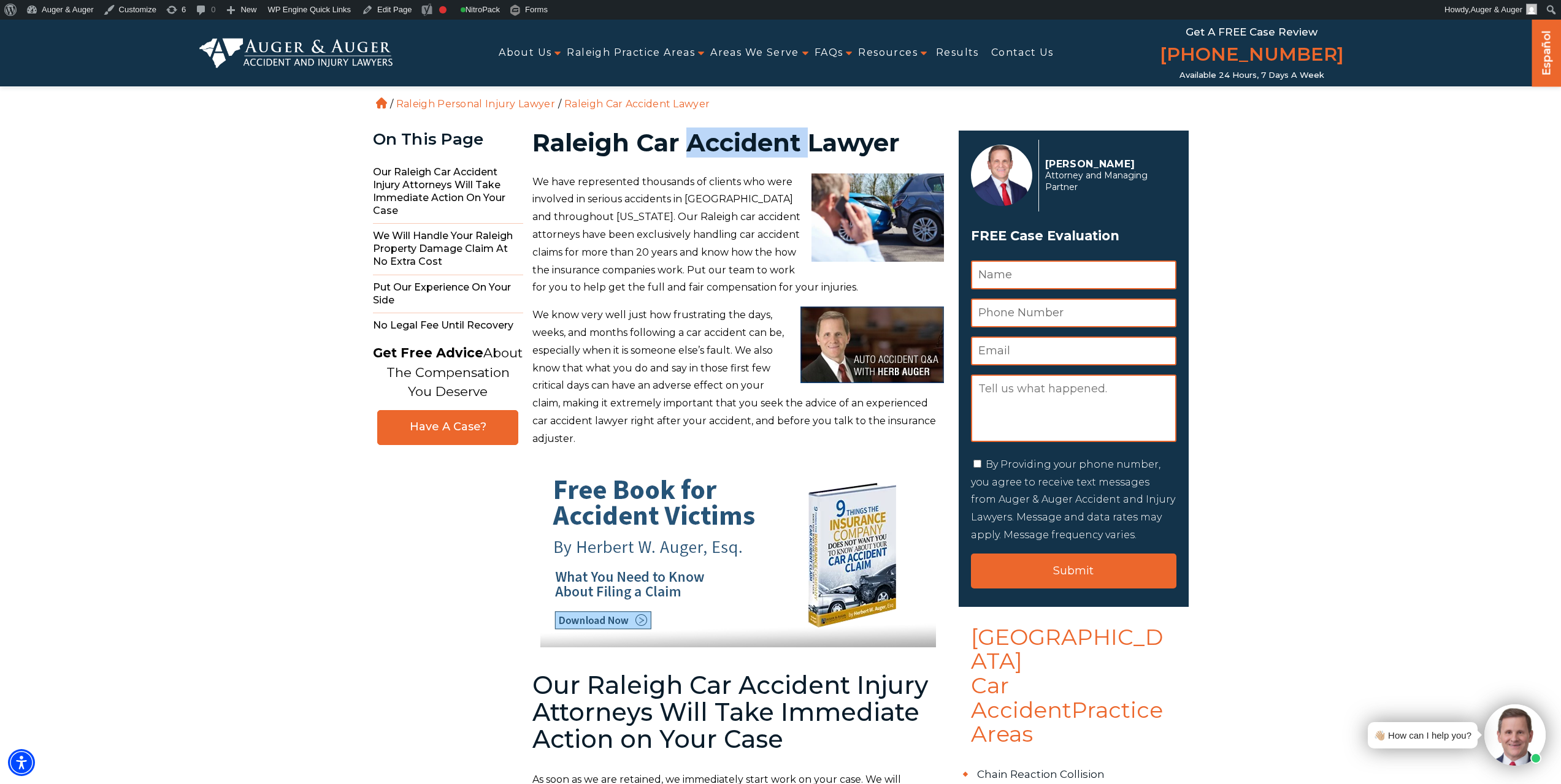
copy h1 "Accident"
click at [386, 7] on link "Edit Page" at bounding box center [387, 10] width 60 height 20
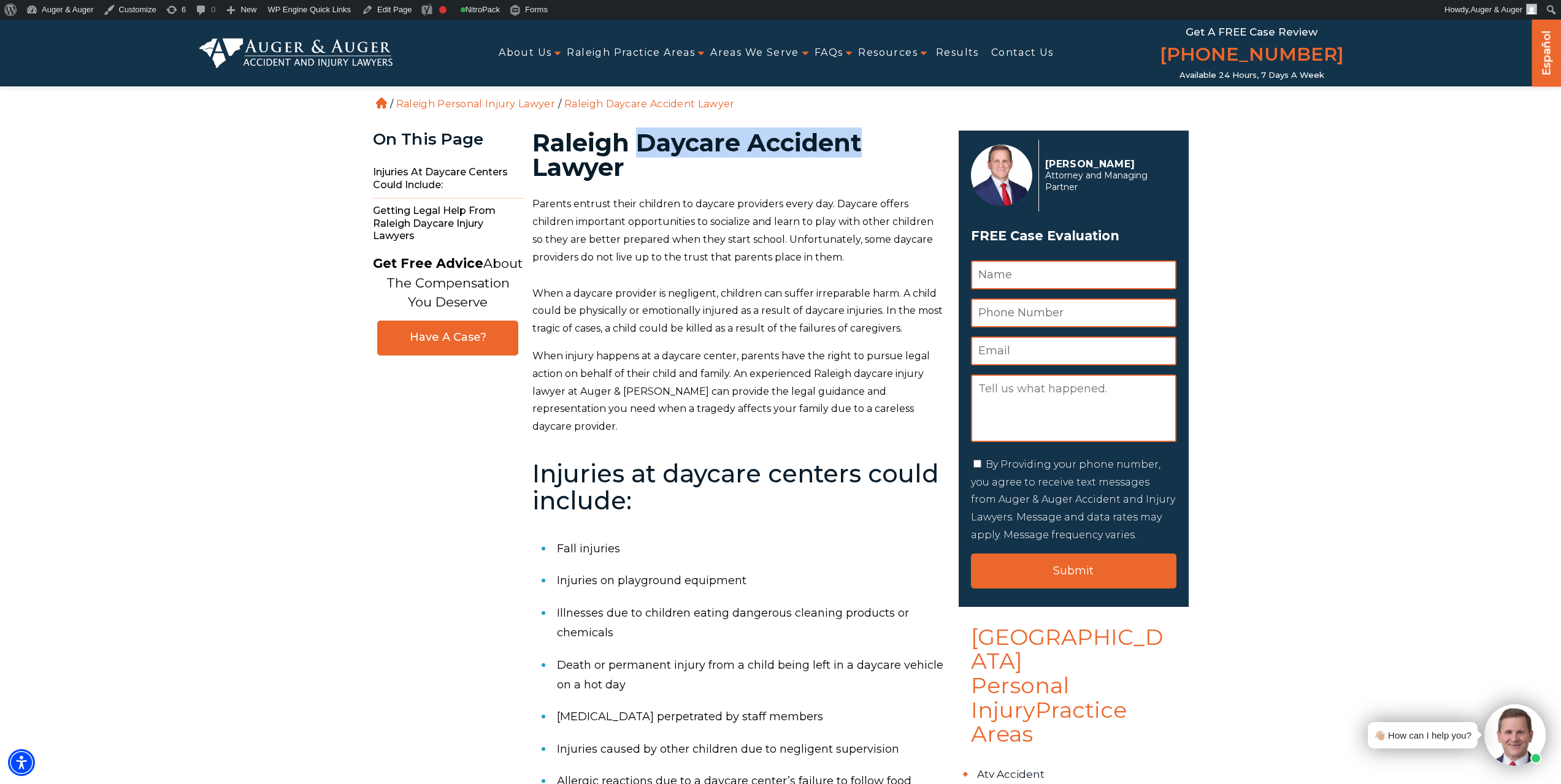
drag, startPoint x: 643, startPoint y: 137, endPoint x: 931, endPoint y: 129, distance: 288.1
copy h1 "Daycare Accident"
click at [385, 6] on link "Edit Page" at bounding box center [387, 10] width 60 height 20
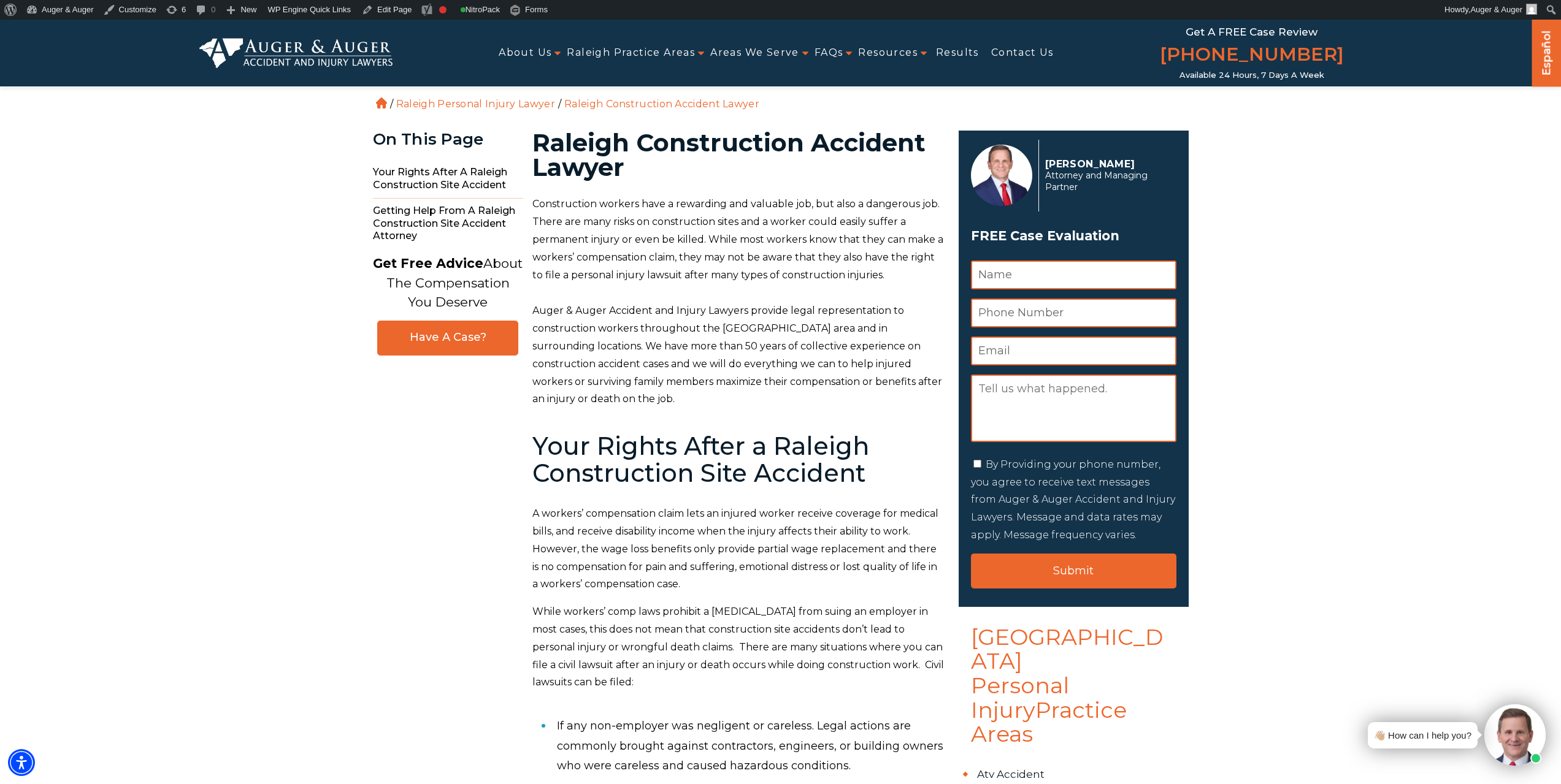
click at [698, 141] on h1 "Raleigh Construction Accident Lawyer" at bounding box center [738, 155] width 412 height 49
copy h1 "Construction"
click at [386, 10] on link "Edit Page" at bounding box center [387, 10] width 60 height 20
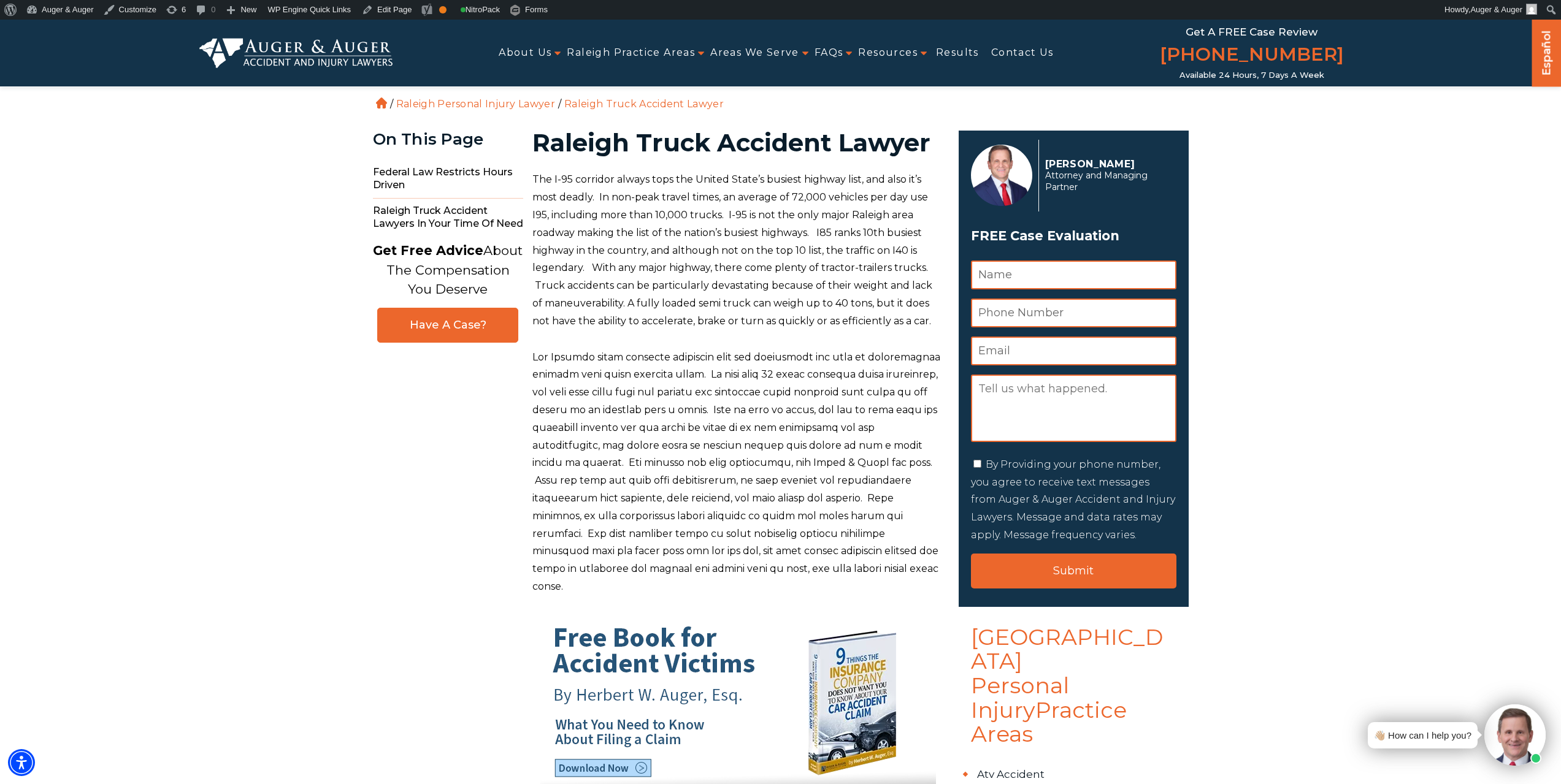
click at [688, 141] on h1 "Raleigh Truck Accident Lawyer" at bounding box center [738, 143] width 412 height 25
click at [688, 140] on h1 "Raleigh Truck Accident Lawyer" at bounding box center [738, 143] width 412 height 25
copy h1 "Truck"
click at [372, 12] on link "Edit Page" at bounding box center [387, 10] width 60 height 20
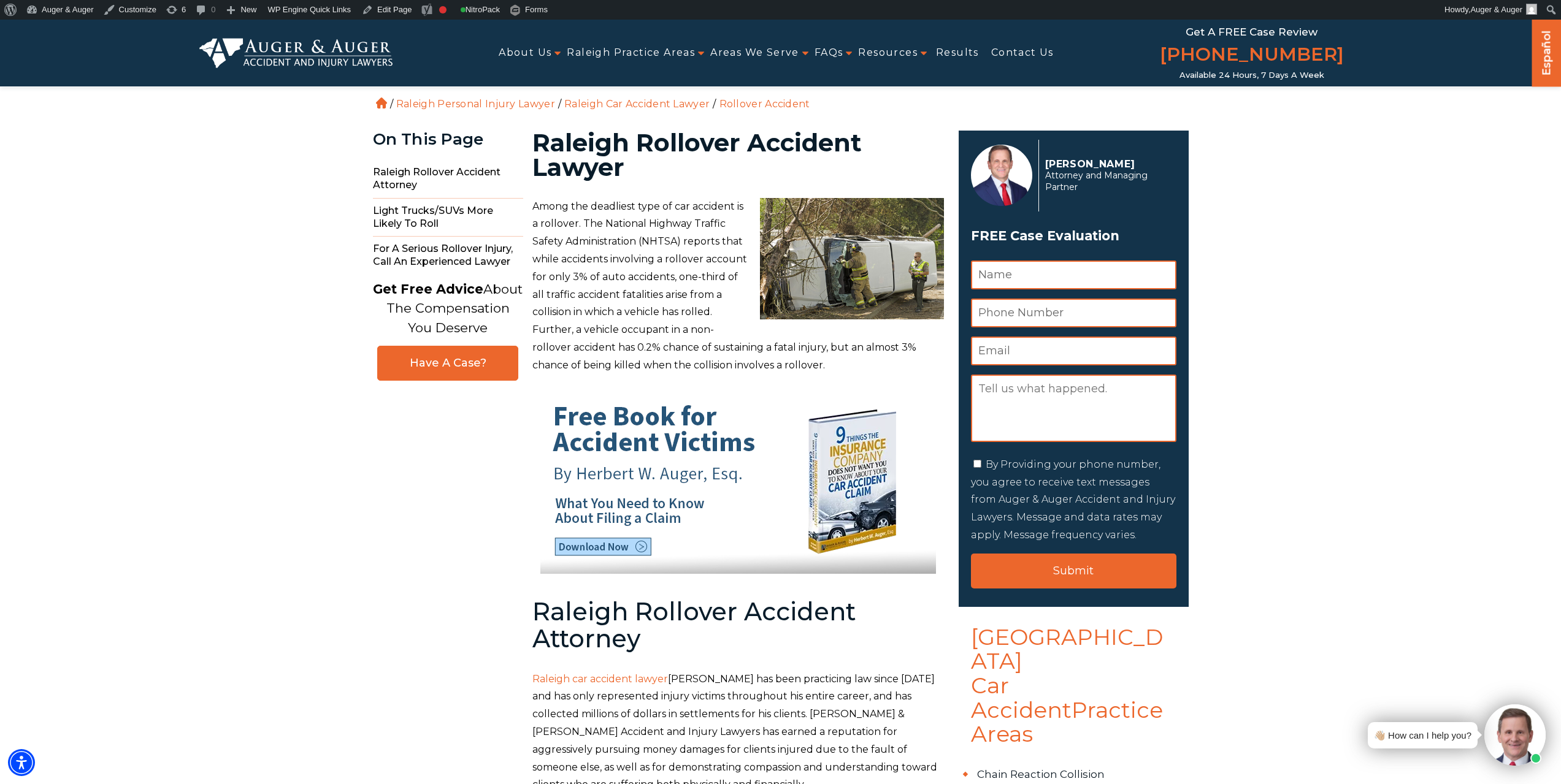
click at [683, 140] on h1 "Raleigh Rollover Accident Lawyer" at bounding box center [738, 155] width 412 height 49
copy h1 "Rollover"
click at [384, 10] on link "Edit Page" at bounding box center [387, 10] width 60 height 20
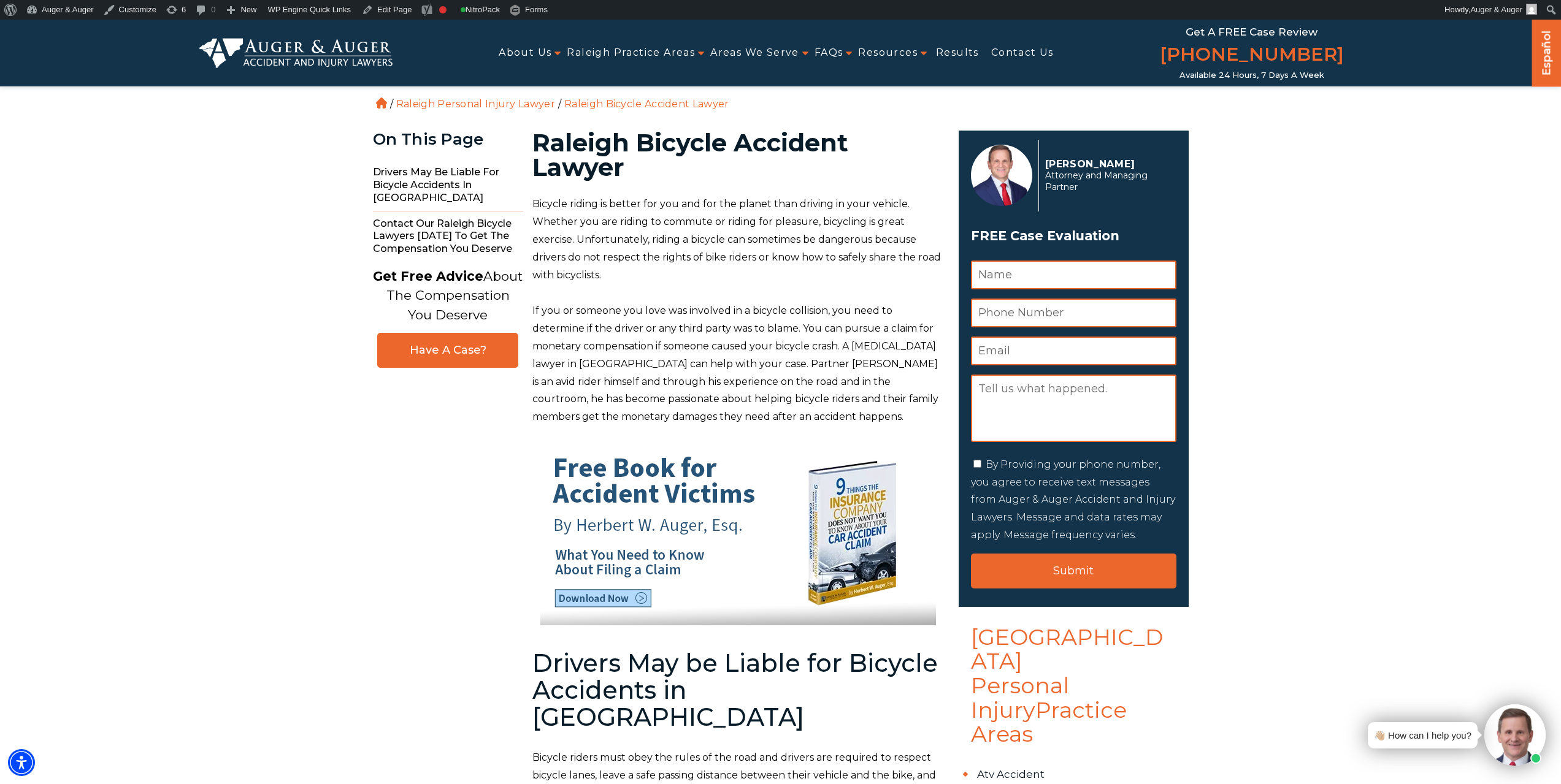
click at [670, 137] on h1 "Raleigh Bicycle Accident Lawyer" at bounding box center [738, 155] width 412 height 49
copy h1 "Bicycle"
click at [384, 12] on link "Edit Page" at bounding box center [387, 10] width 60 height 20
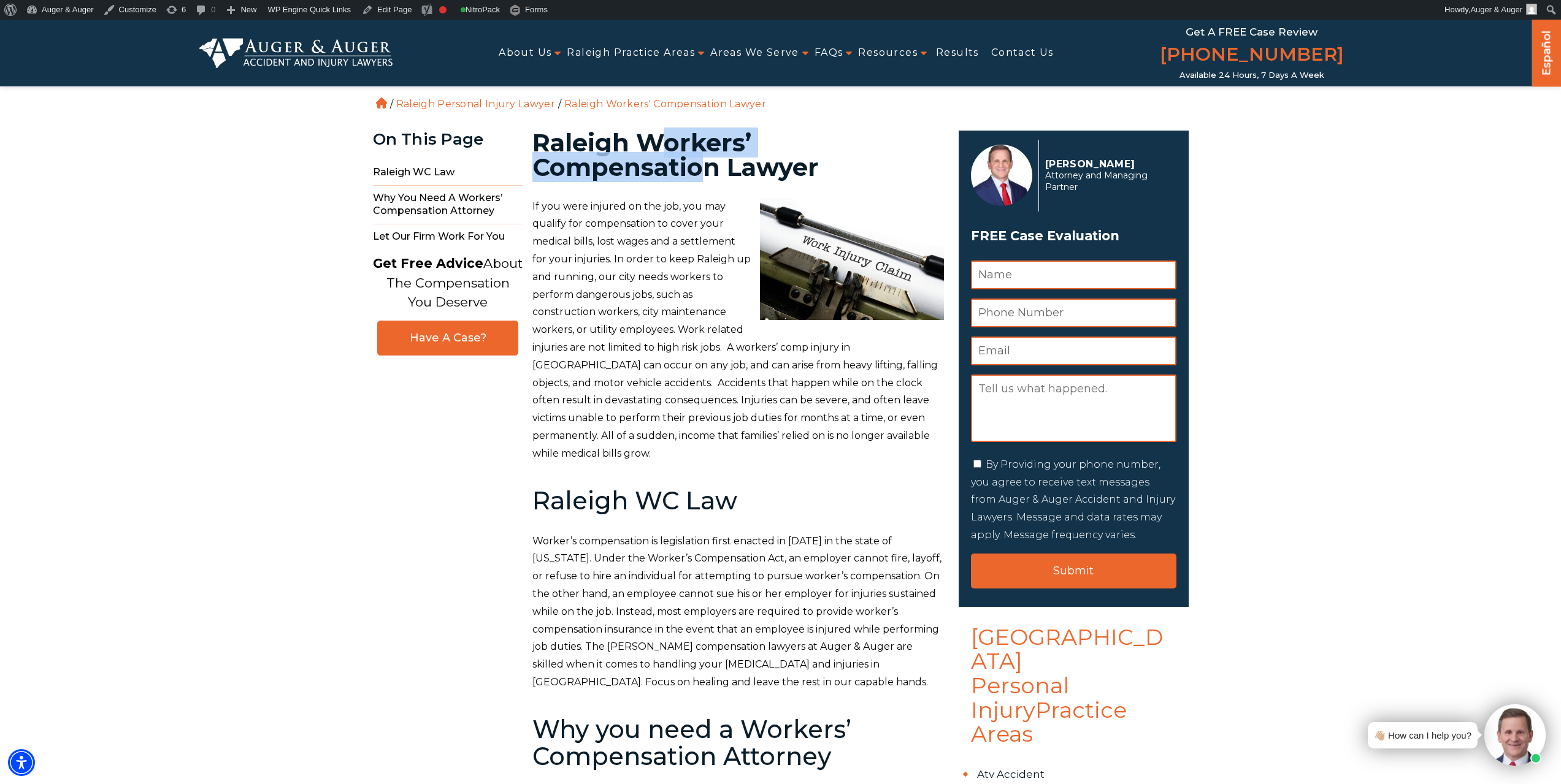
drag, startPoint x: 654, startPoint y: 144, endPoint x: 706, endPoint y: 174, distance: 60.0
click at [708, 174] on h1 "Raleigh Workers’ Compensation Lawyer" at bounding box center [738, 155] width 412 height 49
drag, startPoint x: 644, startPoint y: 143, endPoint x: 718, endPoint y: 174, distance: 80.2
click at [718, 174] on h1 "Raleigh Workers’ Compensation Lawyer" at bounding box center [738, 155] width 412 height 49
copy h1 "Workers’ Compensation"
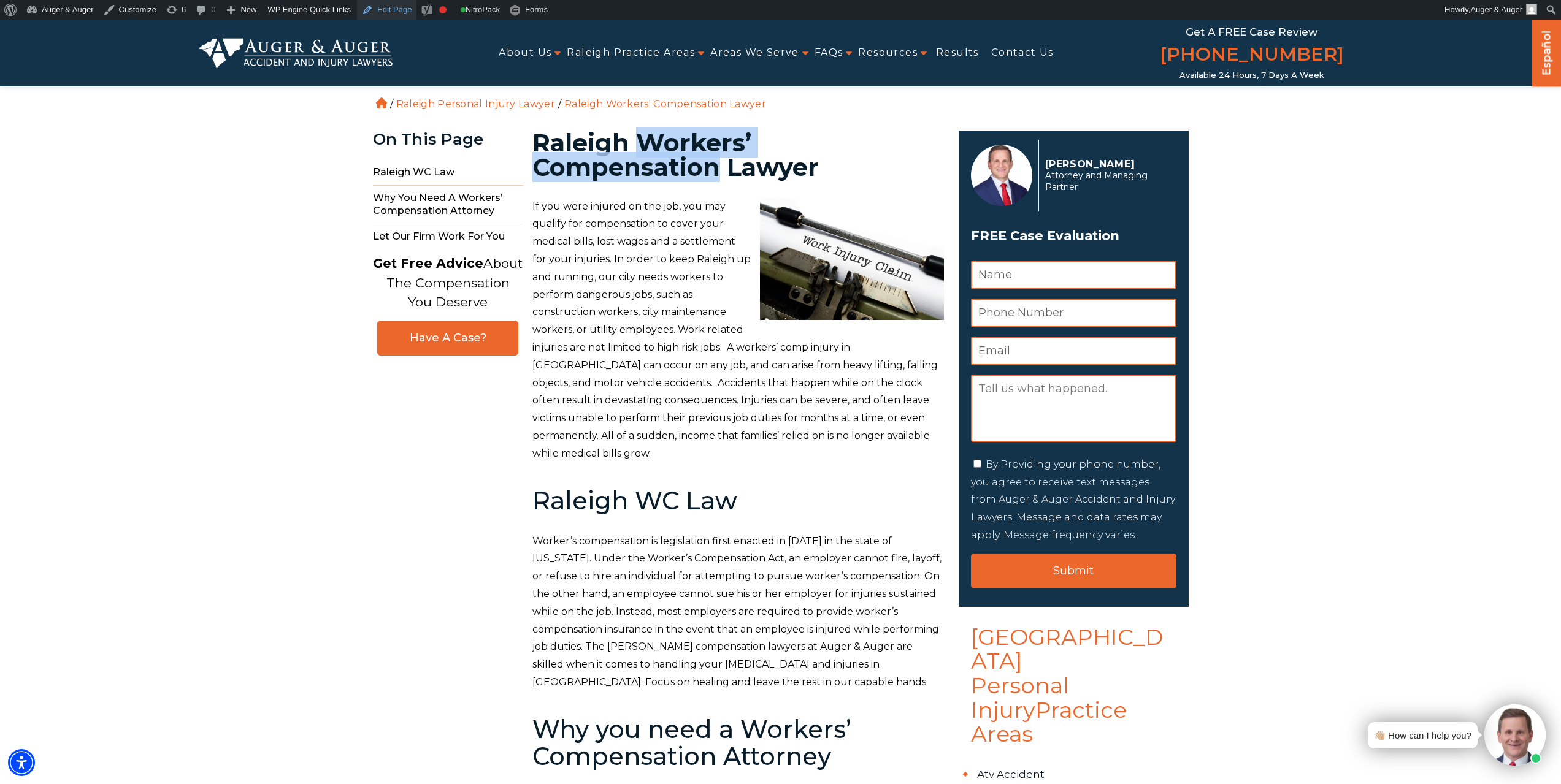
click at [389, 7] on link "Edit Page" at bounding box center [387, 10] width 60 height 20
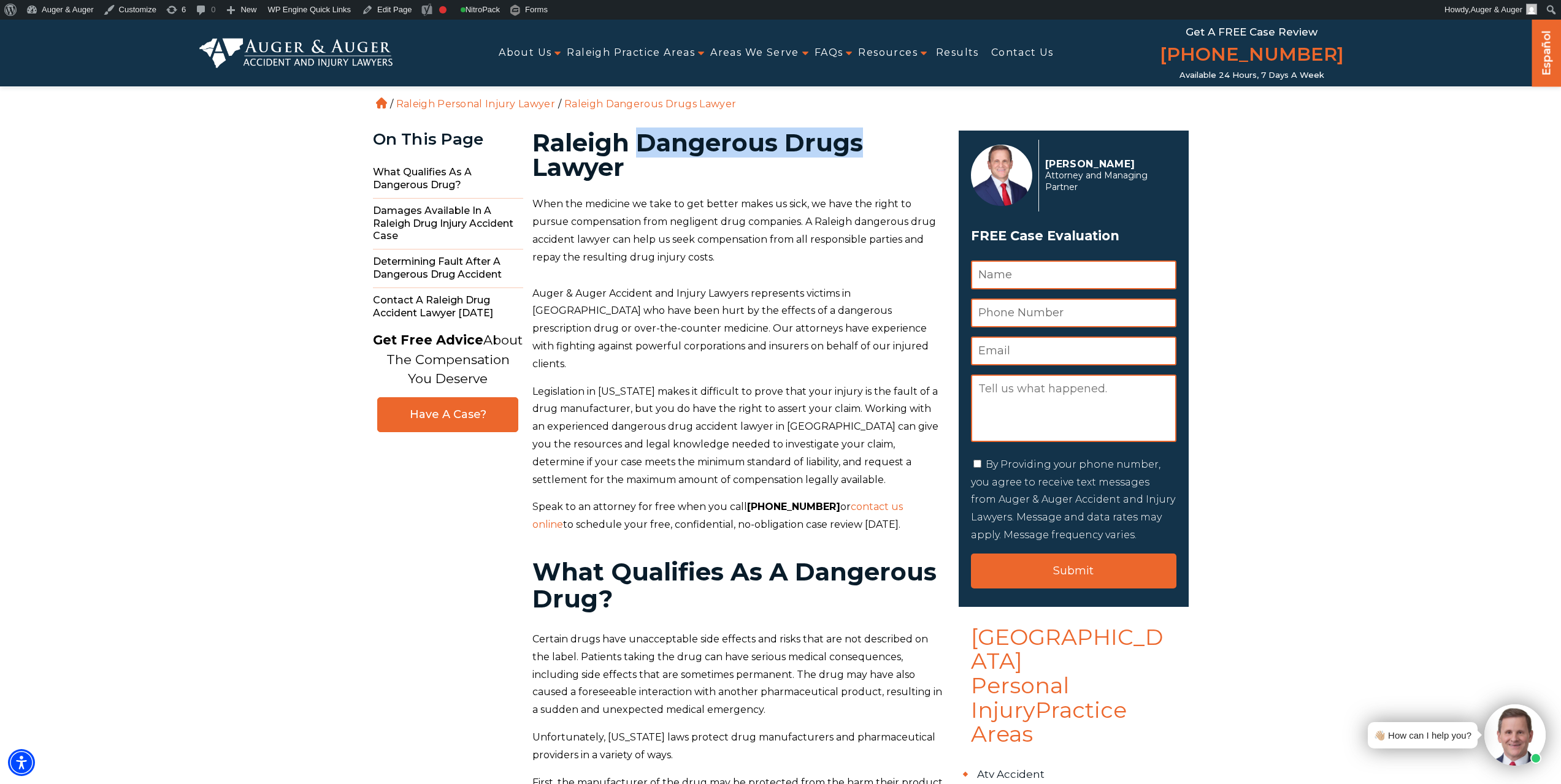
drag, startPoint x: 641, startPoint y: 140, endPoint x: 889, endPoint y: 145, distance: 248.1
click at [889, 145] on h1 "Raleigh Dangerous Drugs Lawyer" at bounding box center [738, 155] width 412 height 49
copy h1 "Dangerous Drugs"
click at [390, 7] on link "Edit Page" at bounding box center [387, 10] width 60 height 20
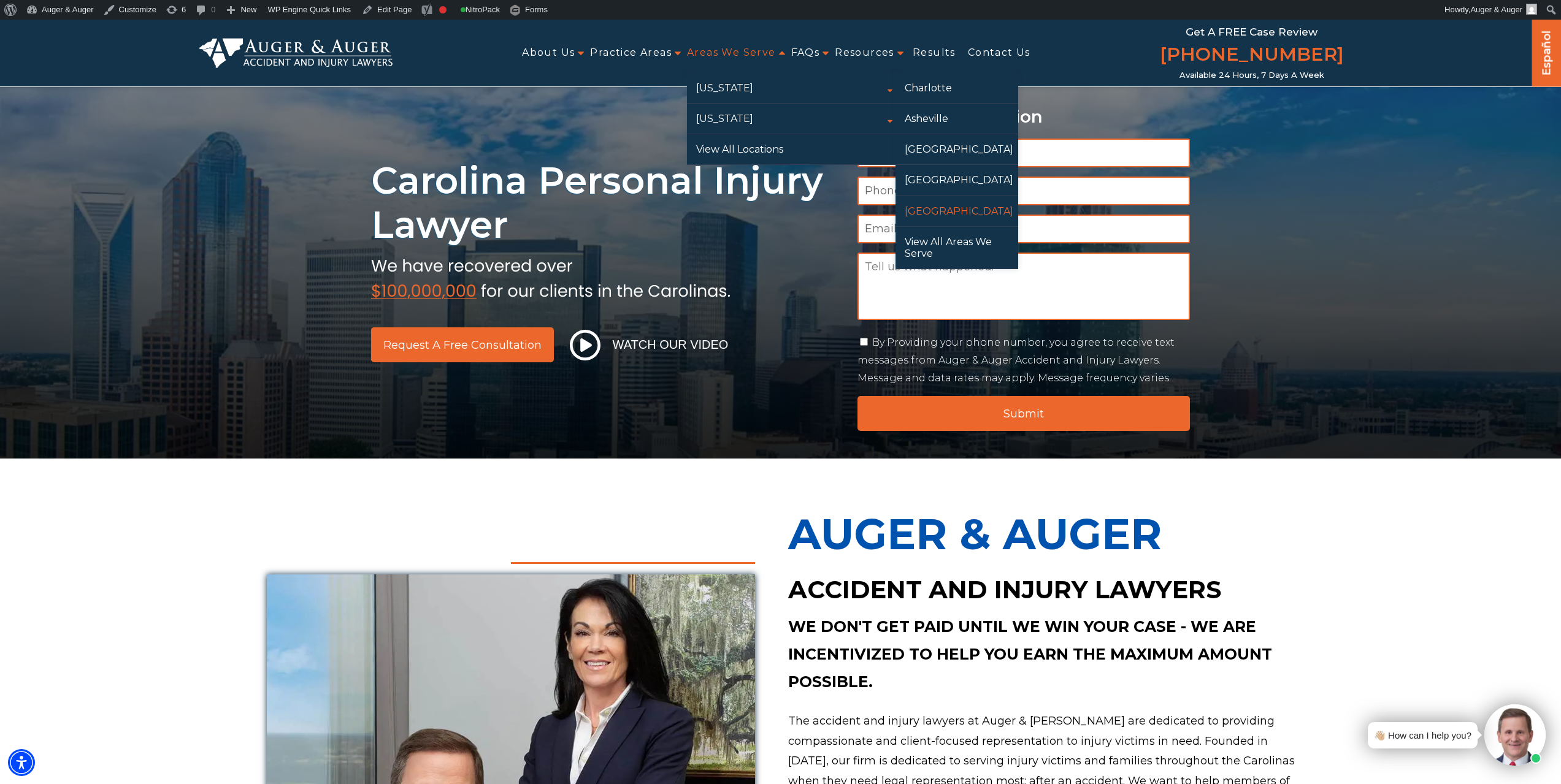
click at [929, 215] on link "[GEOGRAPHIC_DATA]" at bounding box center [957, 211] width 123 height 30
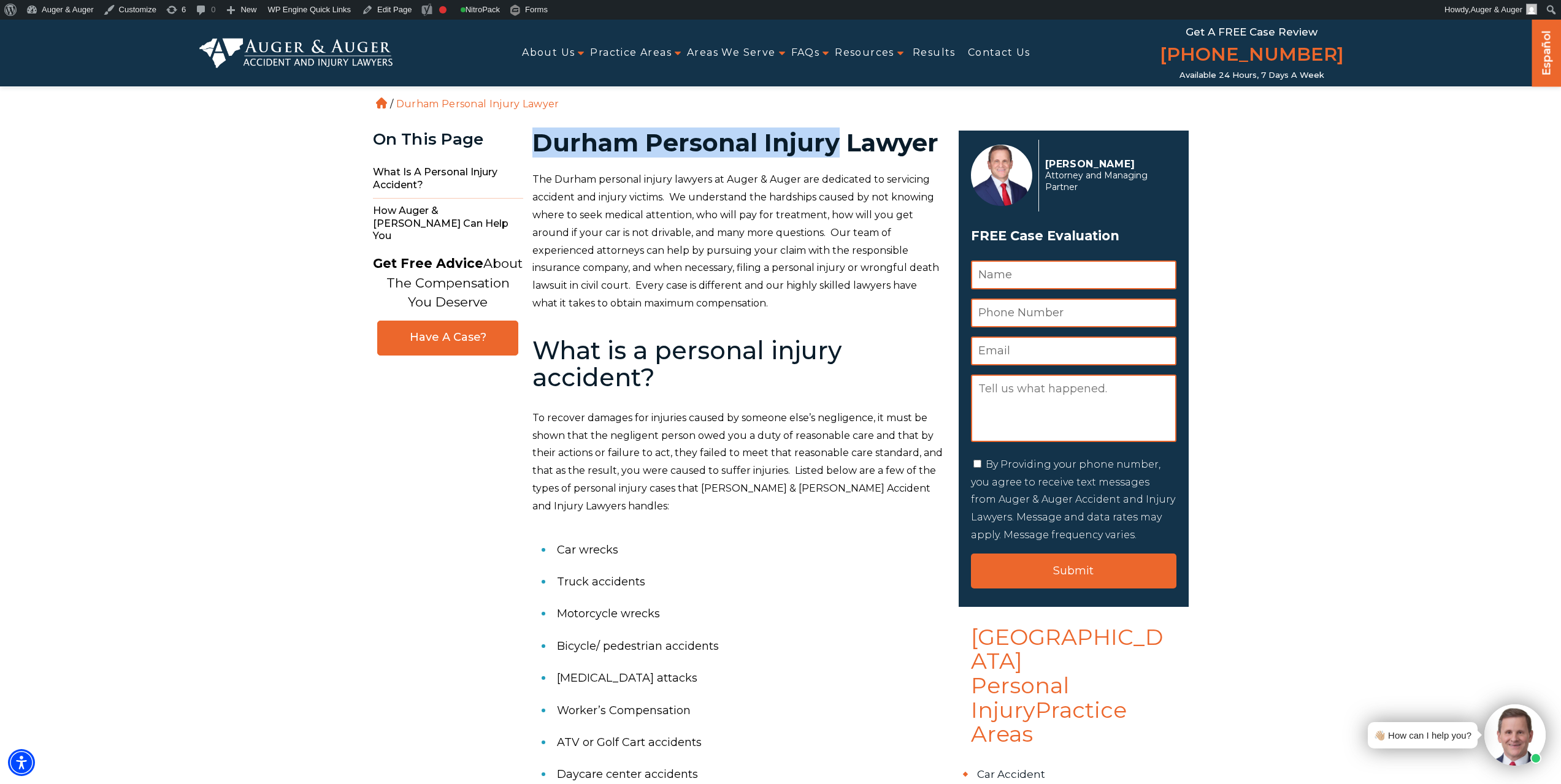
drag, startPoint x: 535, startPoint y: 146, endPoint x: 836, endPoint y: 152, distance: 301.1
click at [836, 152] on h1 "Durham Personal Injury Lawyer" at bounding box center [738, 143] width 412 height 25
copy h1 "Durham Personal Injury"
click at [578, 141] on h1 "Durham Personal Injury Lawyer" at bounding box center [738, 143] width 412 height 25
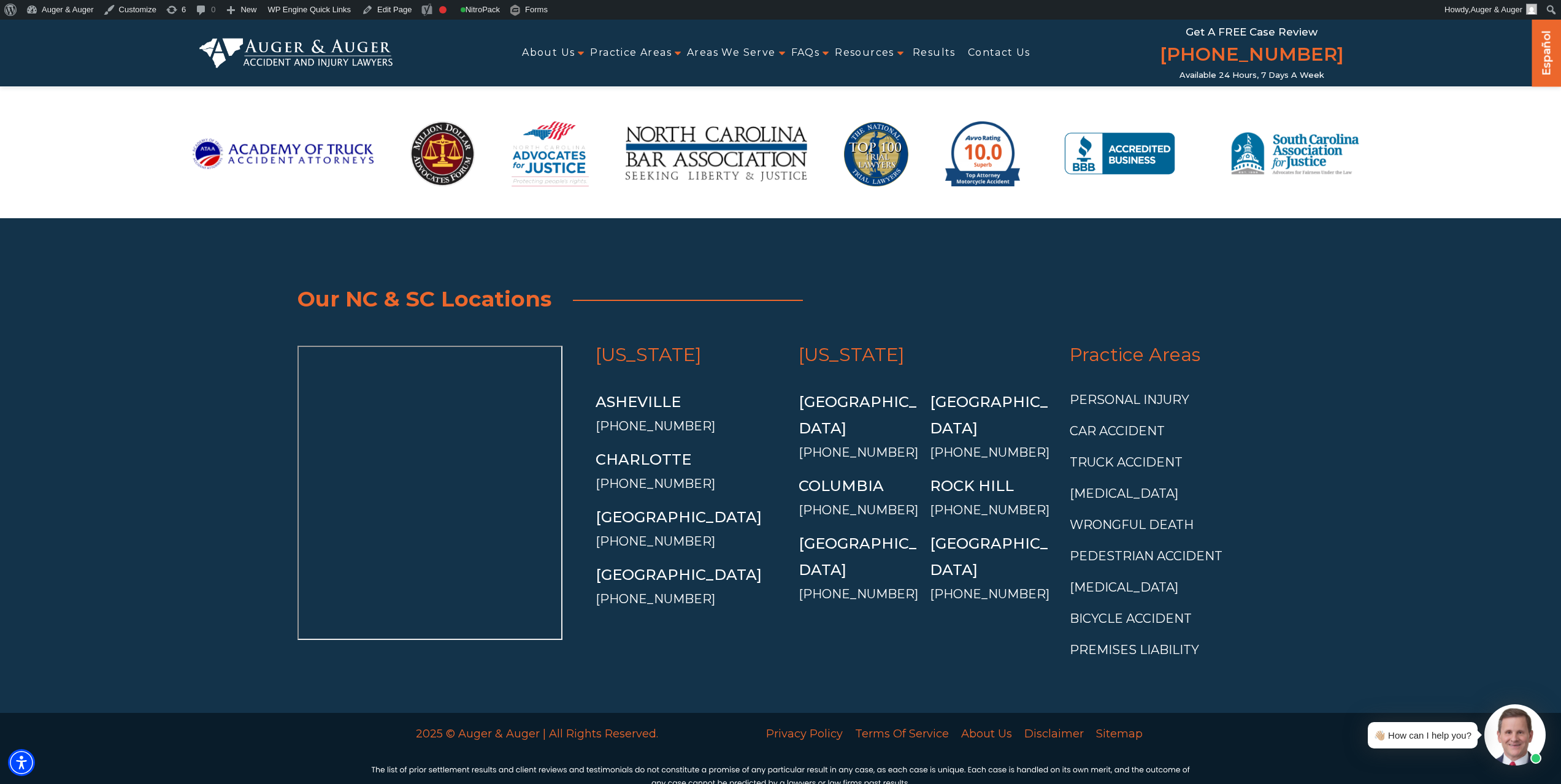
scroll to position [3057, 0]
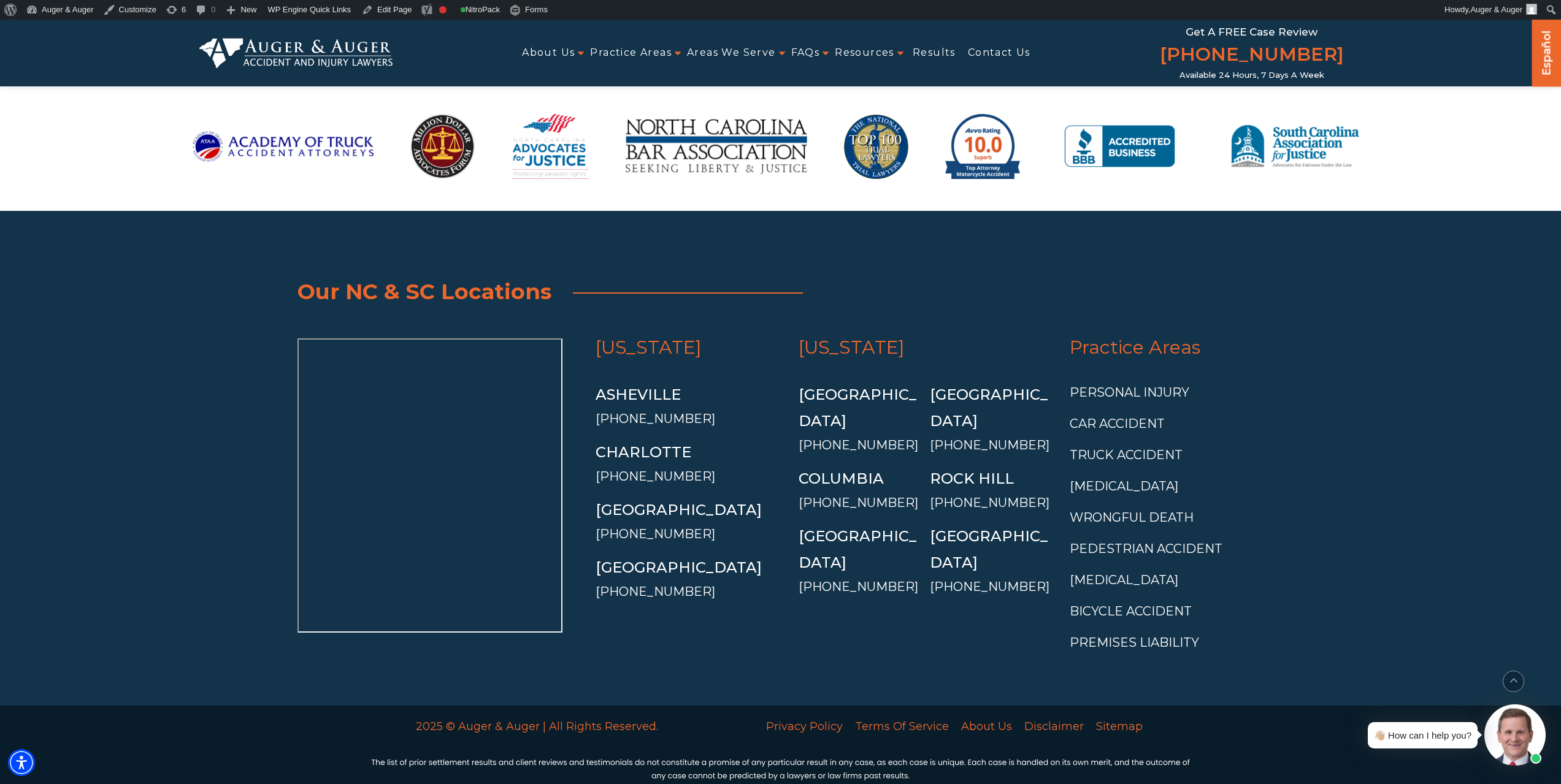
drag, startPoint x: 66, startPoint y: 521, endPoint x: 81, endPoint y: 531, distance: 18.0
click at [66, 521] on section "Our NC & SC Locations North Carolina Asheville (828) 537-8692 Charlotte" at bounding box center [780, 458] width 1561 height 494
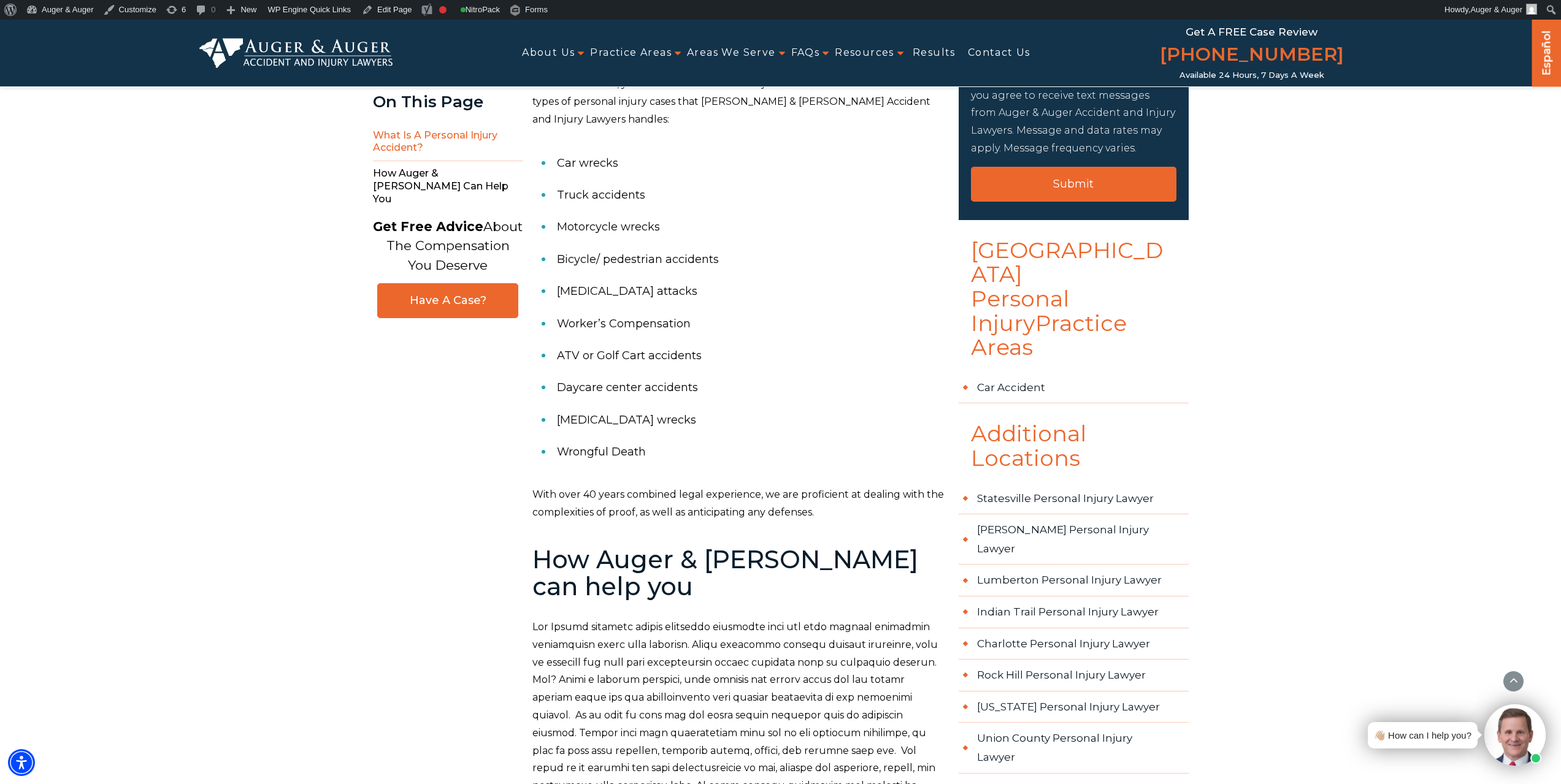
scroll to position [237, 0]
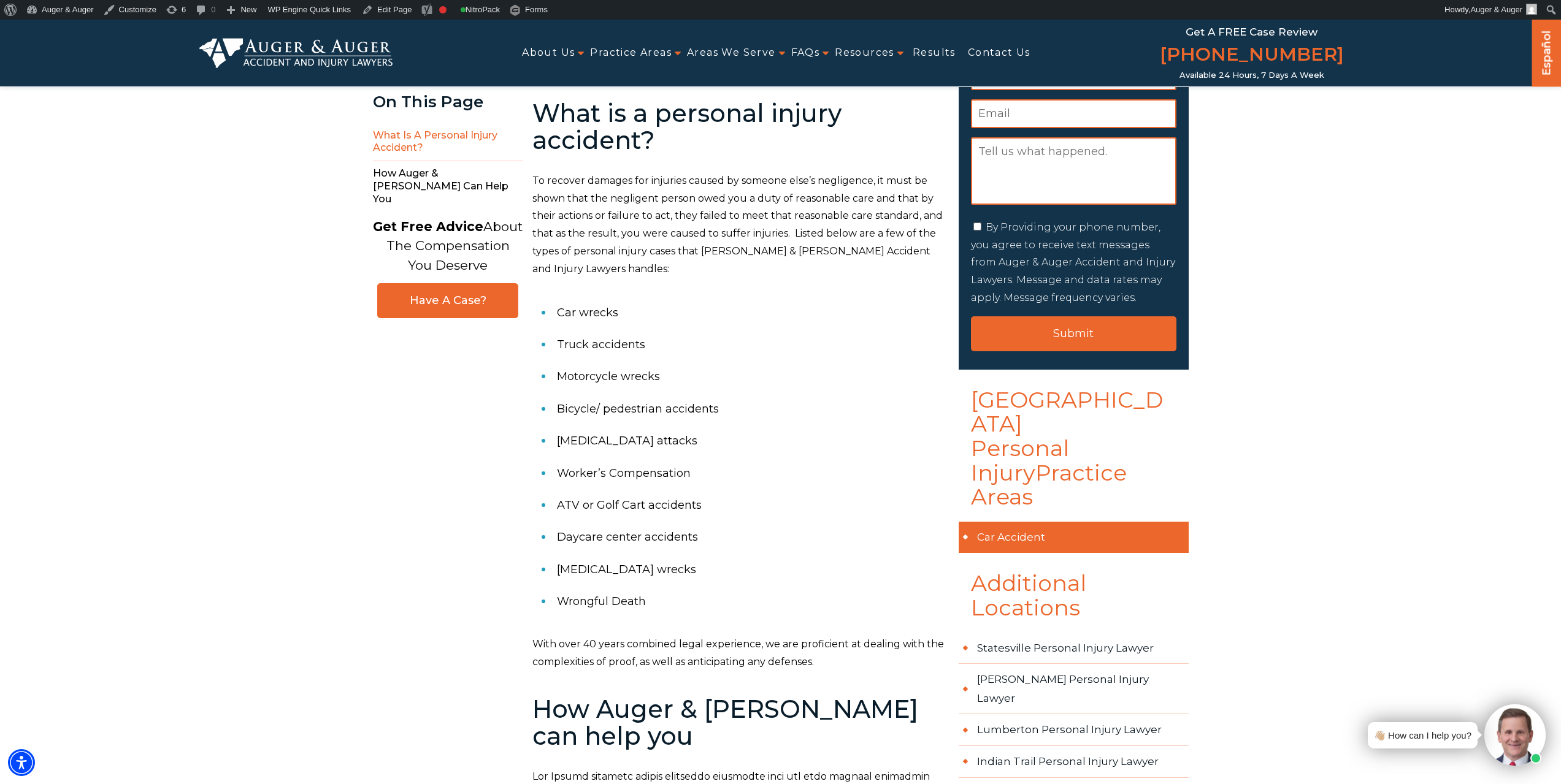
drag, startPoint x: 997, startPoint y: 486, endPoint x: 993, endPoint y: 478, distance: 8.9
click at [376, 7] on link "Edit Page" at bounding box center [387, 10] width 60 height 20
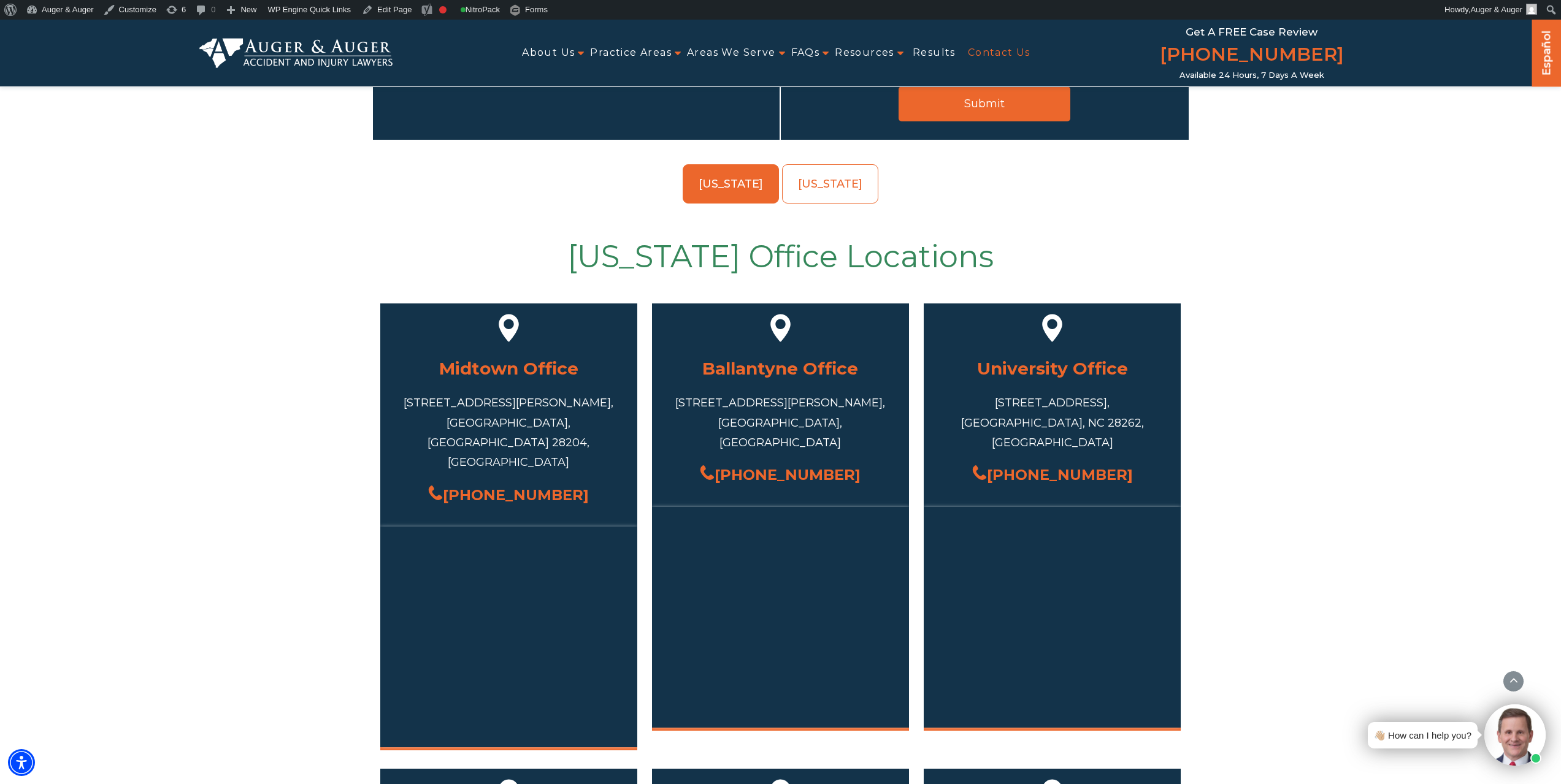
scroll to position [307, 0]
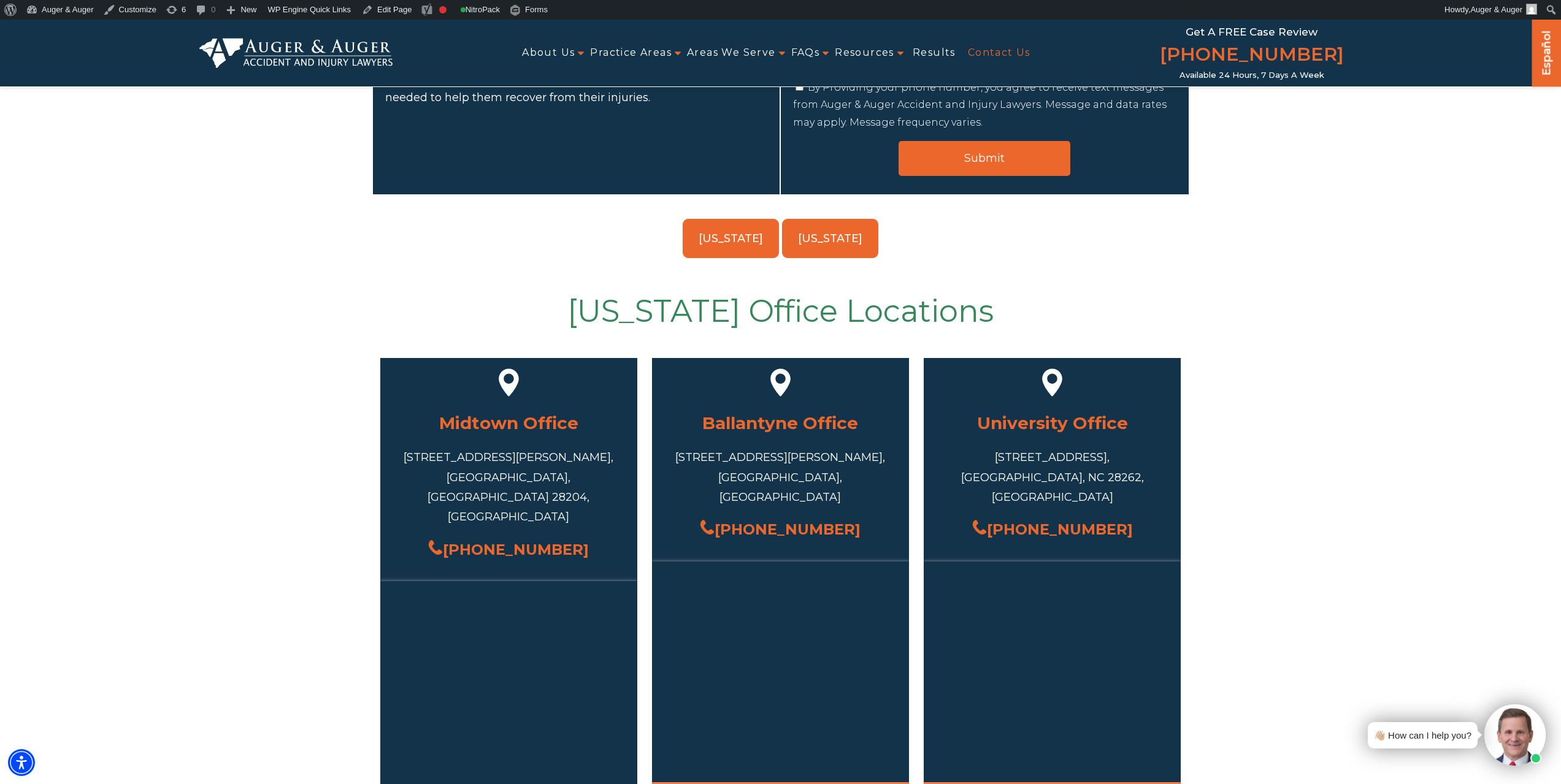
click at [856, 219] on link "[US_STATE]" at bounding box center [830, 239] width 96 height 39
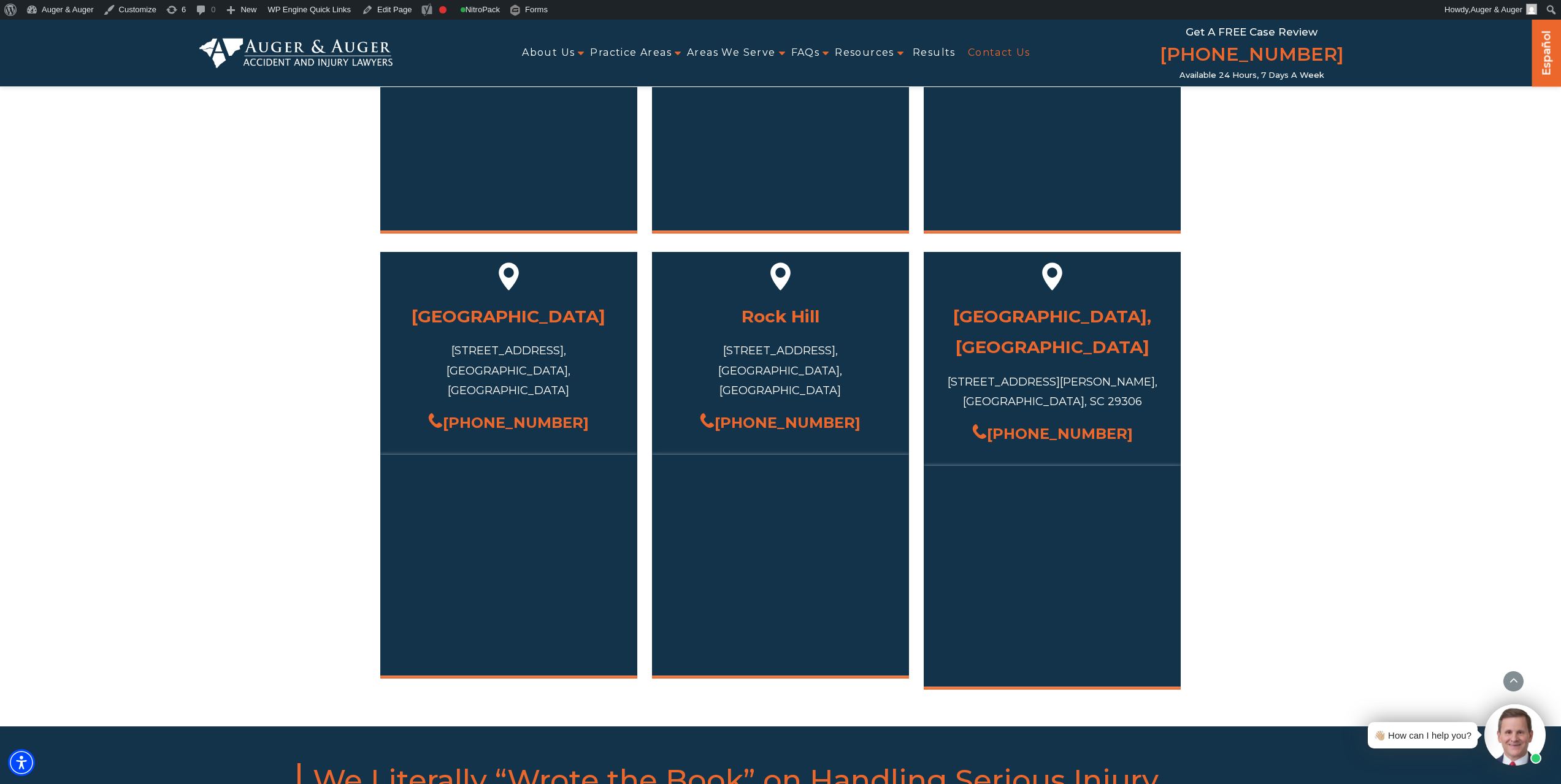
scroll to position [368, 0]
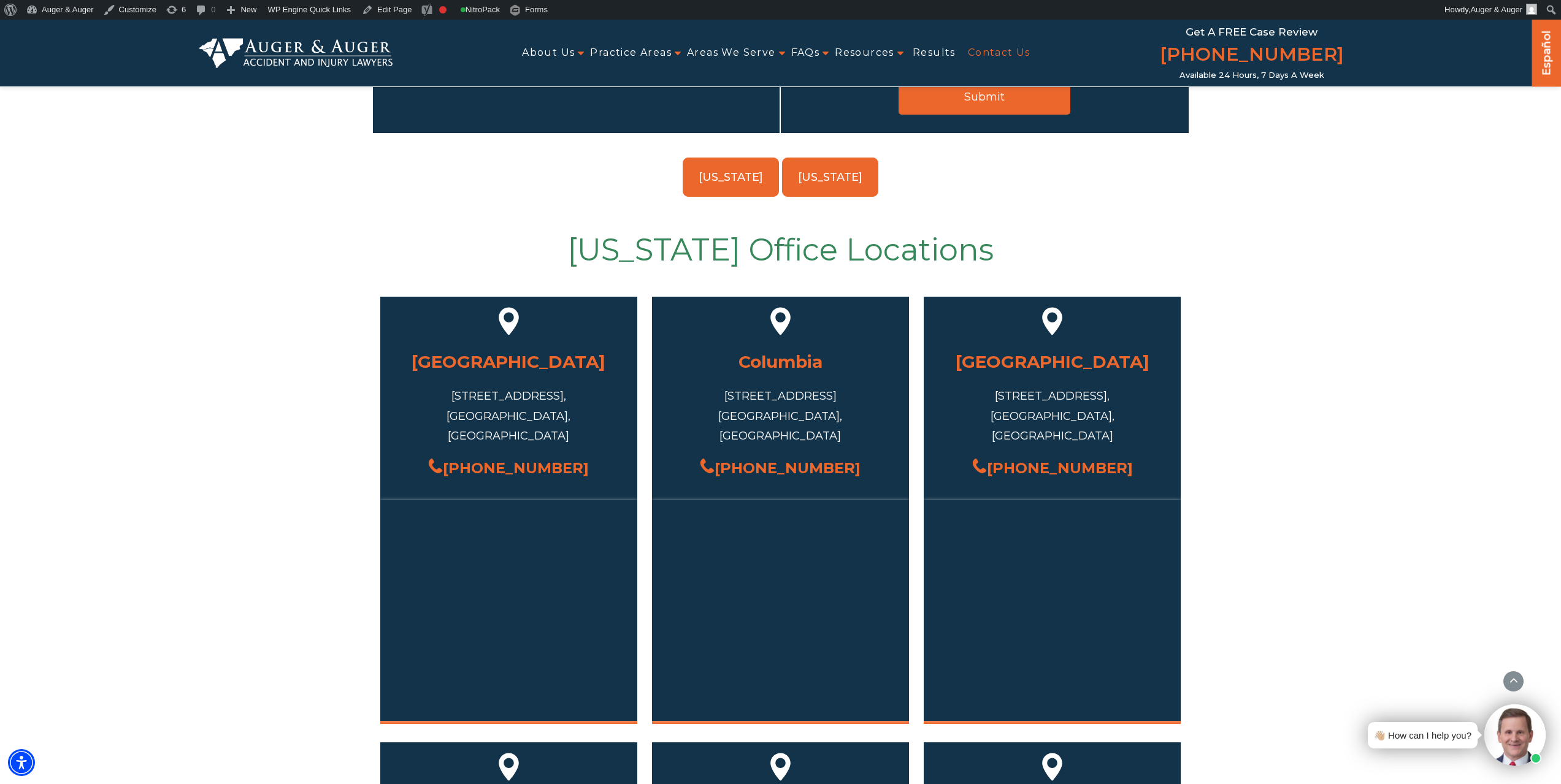
click at [708, 171] on link "[US_STATE]" at bounding box center [730, 177] width 96 height 39
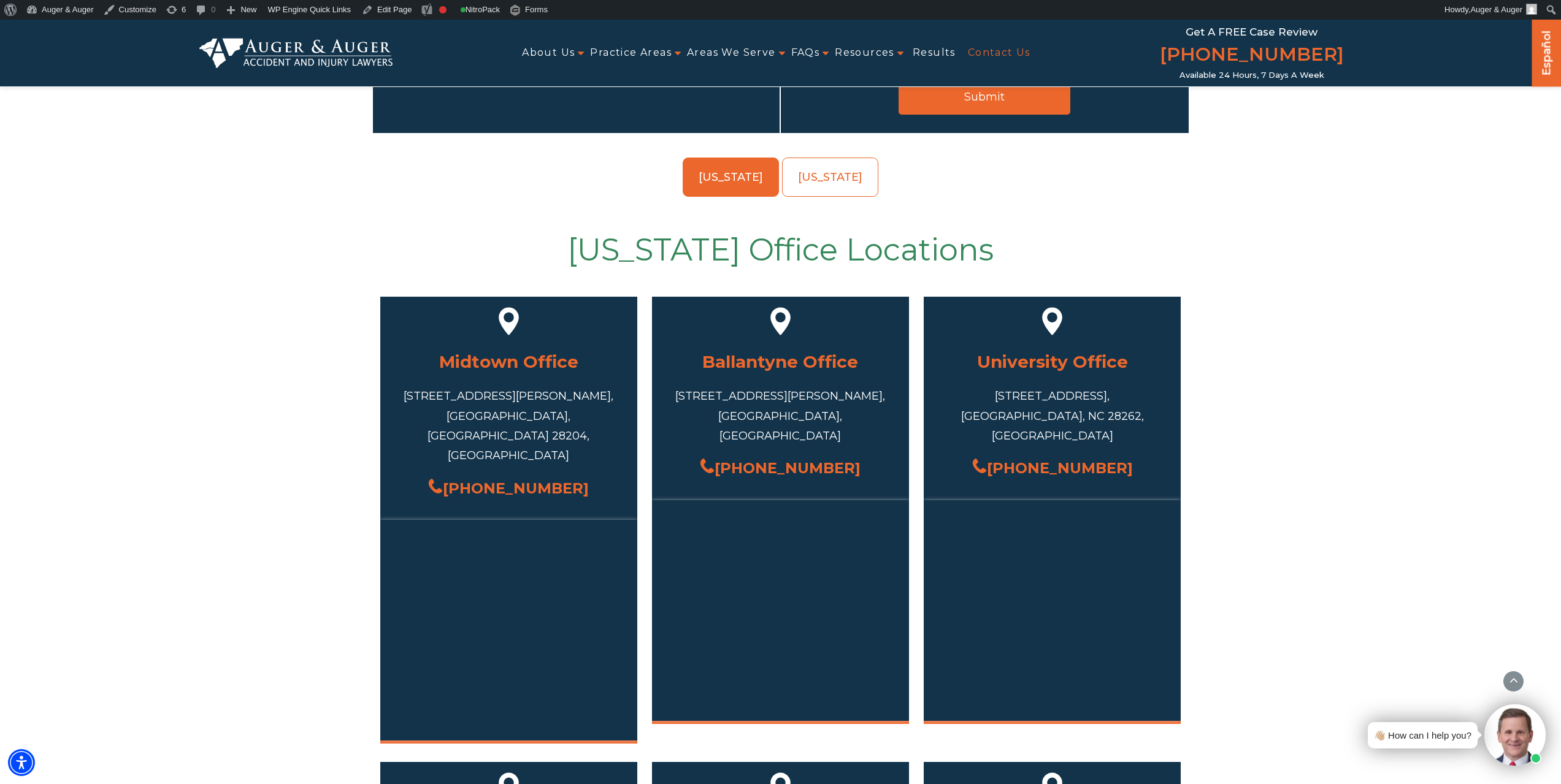
drag, startPoint x: 1360, startPoint y: 50, endPoint x: 1176, endPoint y: 54, distance: 184.0
click at [1176, 54] on div "About Us Attorneys Herbert Auger Arlene Auger Hunter Gillespie Madison McLawhor…" at bounding box center [877, 53] width 969 height 67
copy link "[PHONE_NUMBER]"
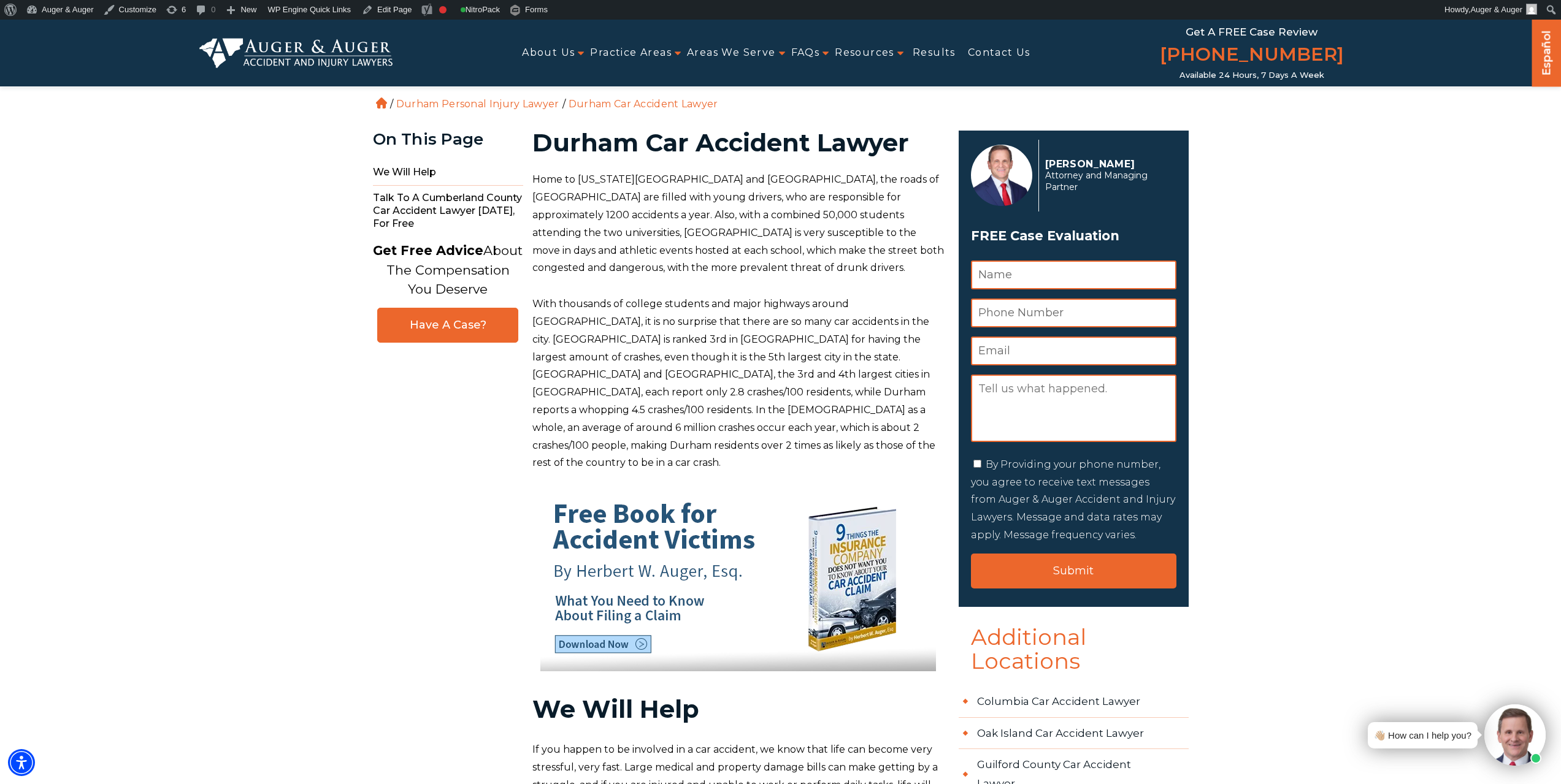
click at [657, 138] on h1 "Durham Car Accident Lawyer" at bounding box center [738, 143] width 412 height 25
copy h1 "Car"
click at [377, 9] on link "Edit Page" at bounding box center [387, 10] width 60 height 20
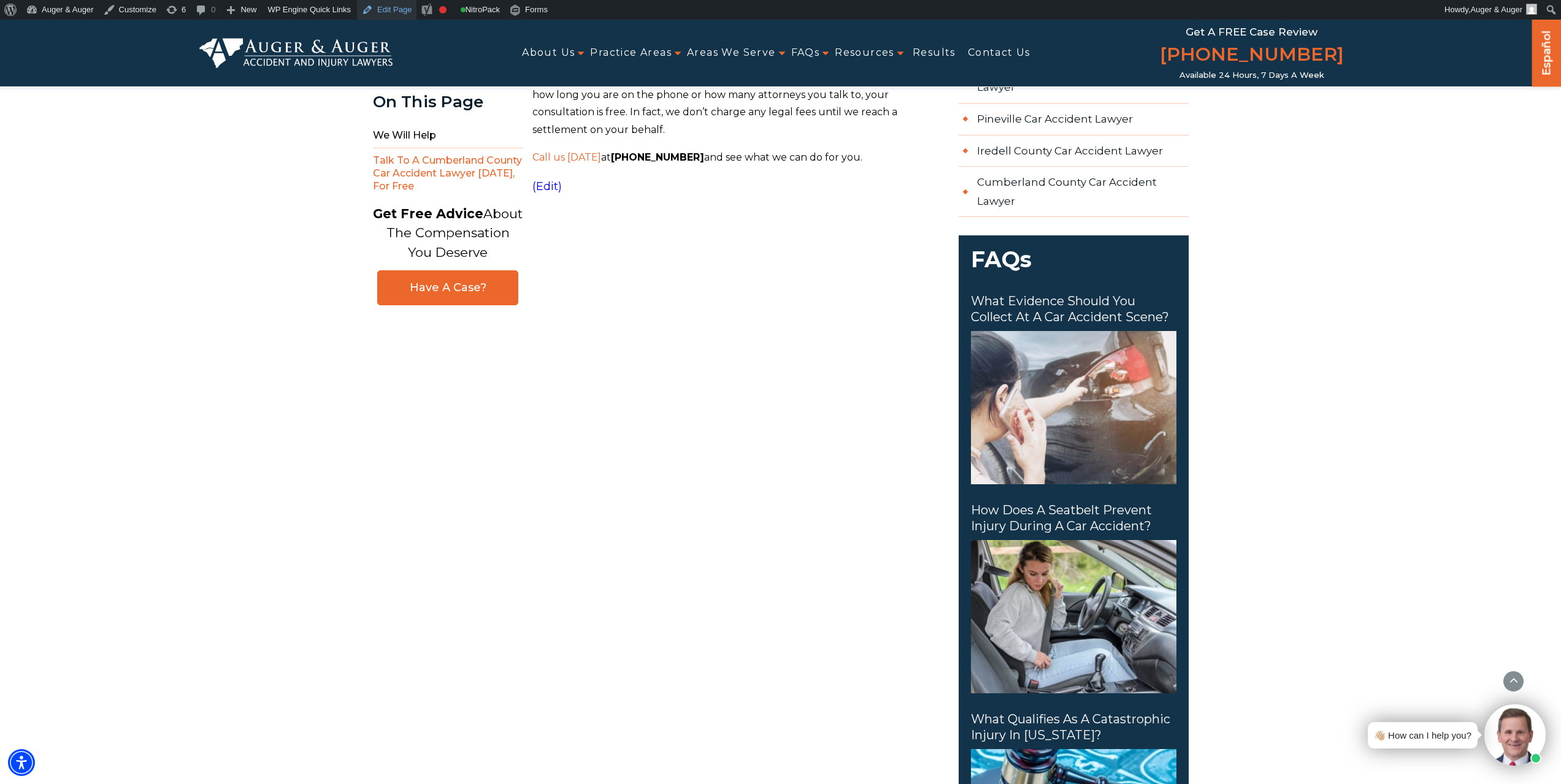
scroll to position [1042, 0]
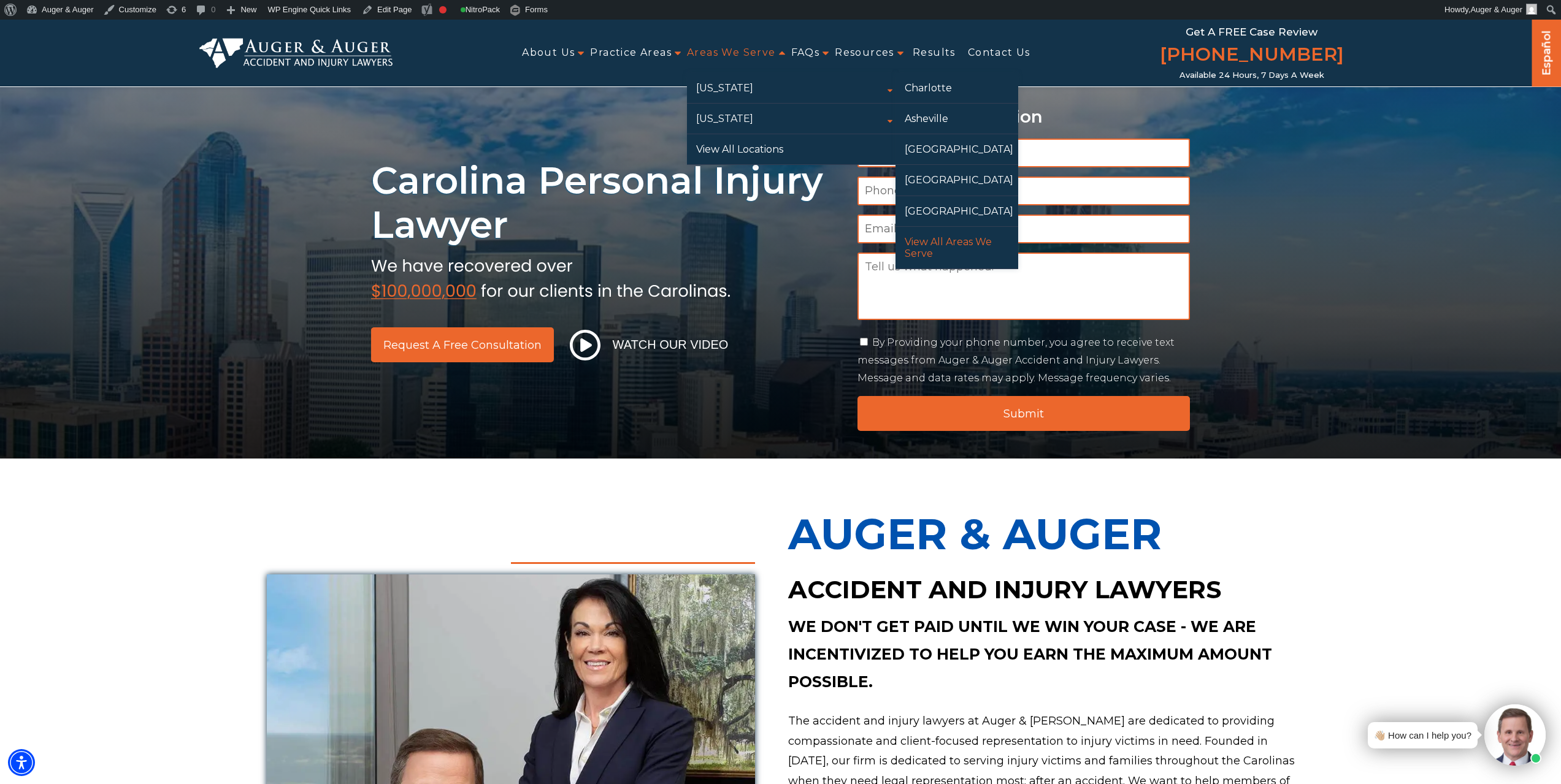
click at [937, 250] on link "View All Areas We Serve" at bounding box center [957, 248] width 123 height 42
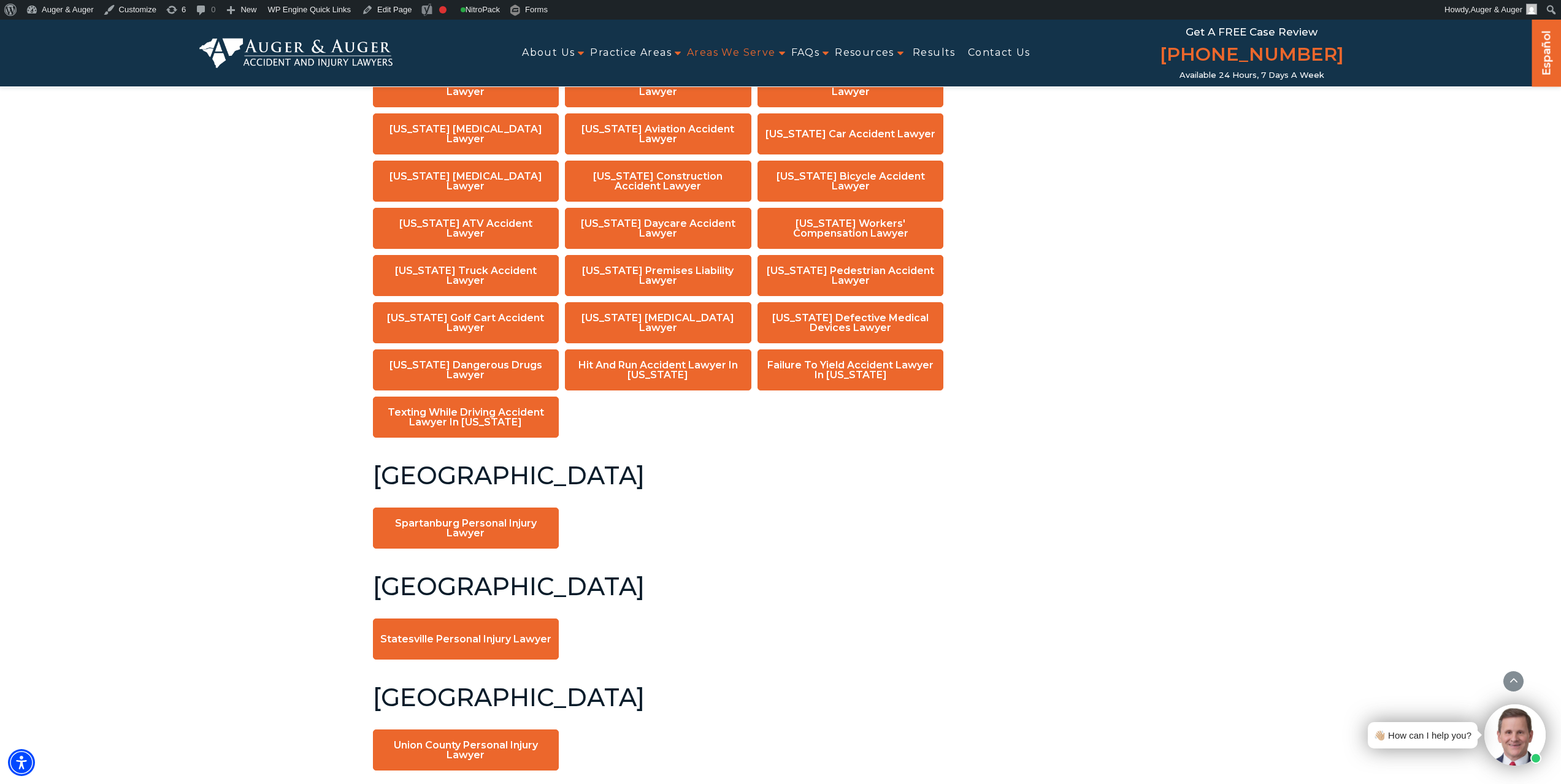
scroll to position [9195, 0]
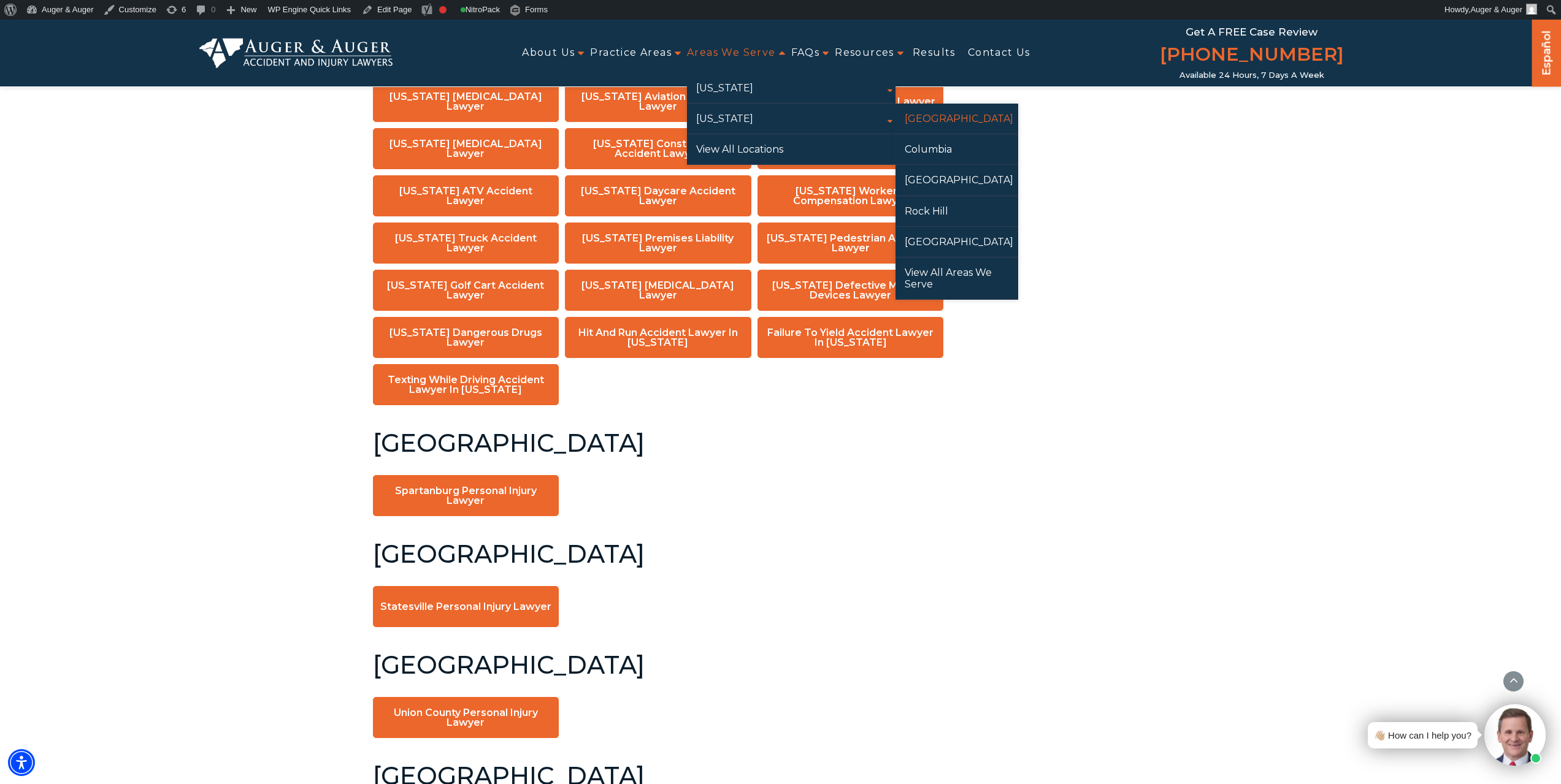
click at [958, 121] on link "[GEOGRAPHIC_DATA]" at bounding box center [957, 118] width 123 height 30
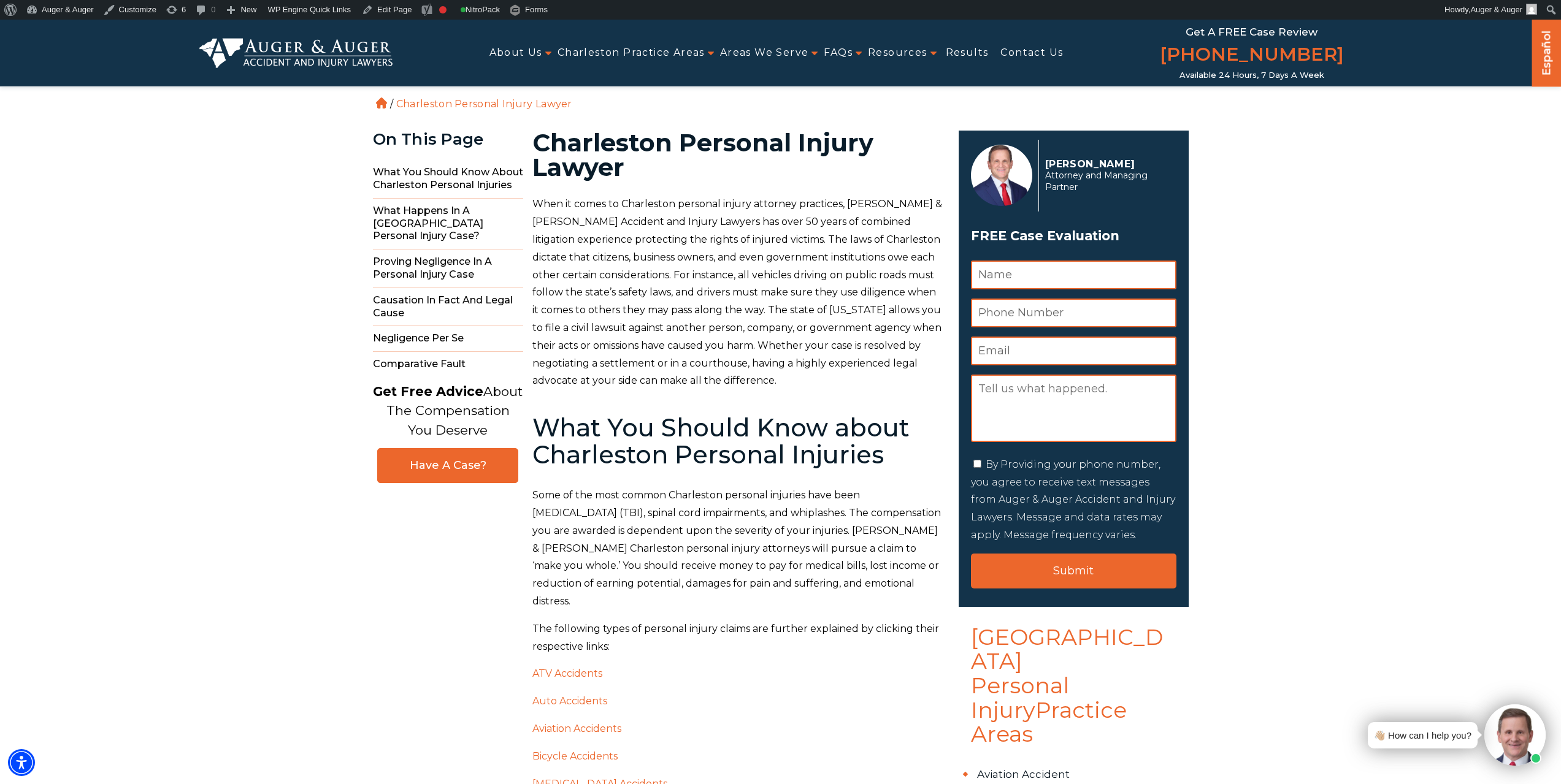
click at [614, 137] on h1 "Charleston Personal Injury Lawyer" at bounding box center [738, 155] width 412 height 49
copy h1 "[GEOGRAPHIC_DATA]"
click at [667, 336] on p "When it comes to Charleston personal injury attorney practices, Auger & Auger A…" at bounding box center [738, 293] width 412 height 194
click at [386, 10] on link "Edit Page" at bounding box center [387, 10] width 60 height 20
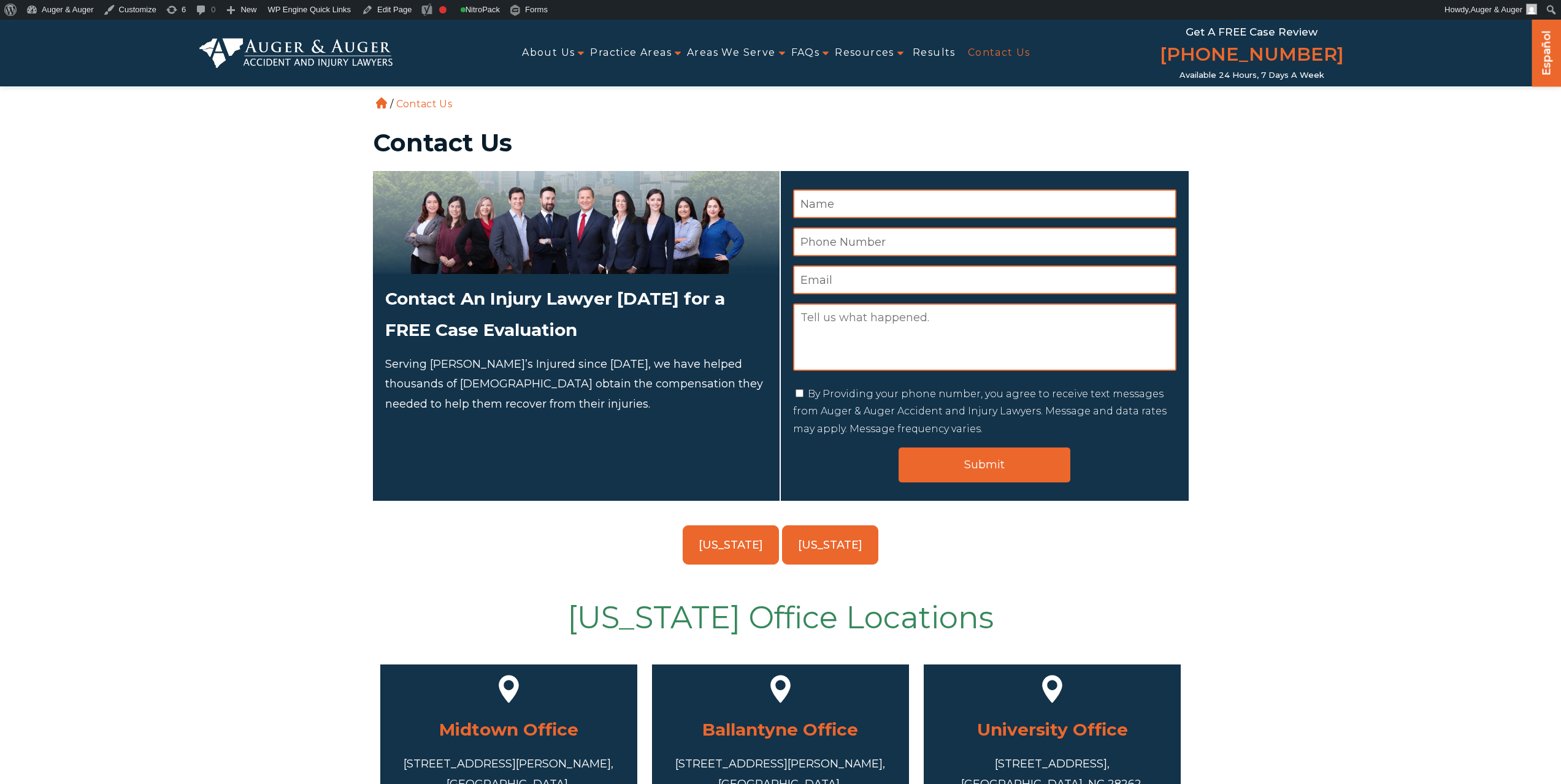
click at [835, 533] on link "[US_STATE]" at bounding box center [830, 545] width 96 height 39
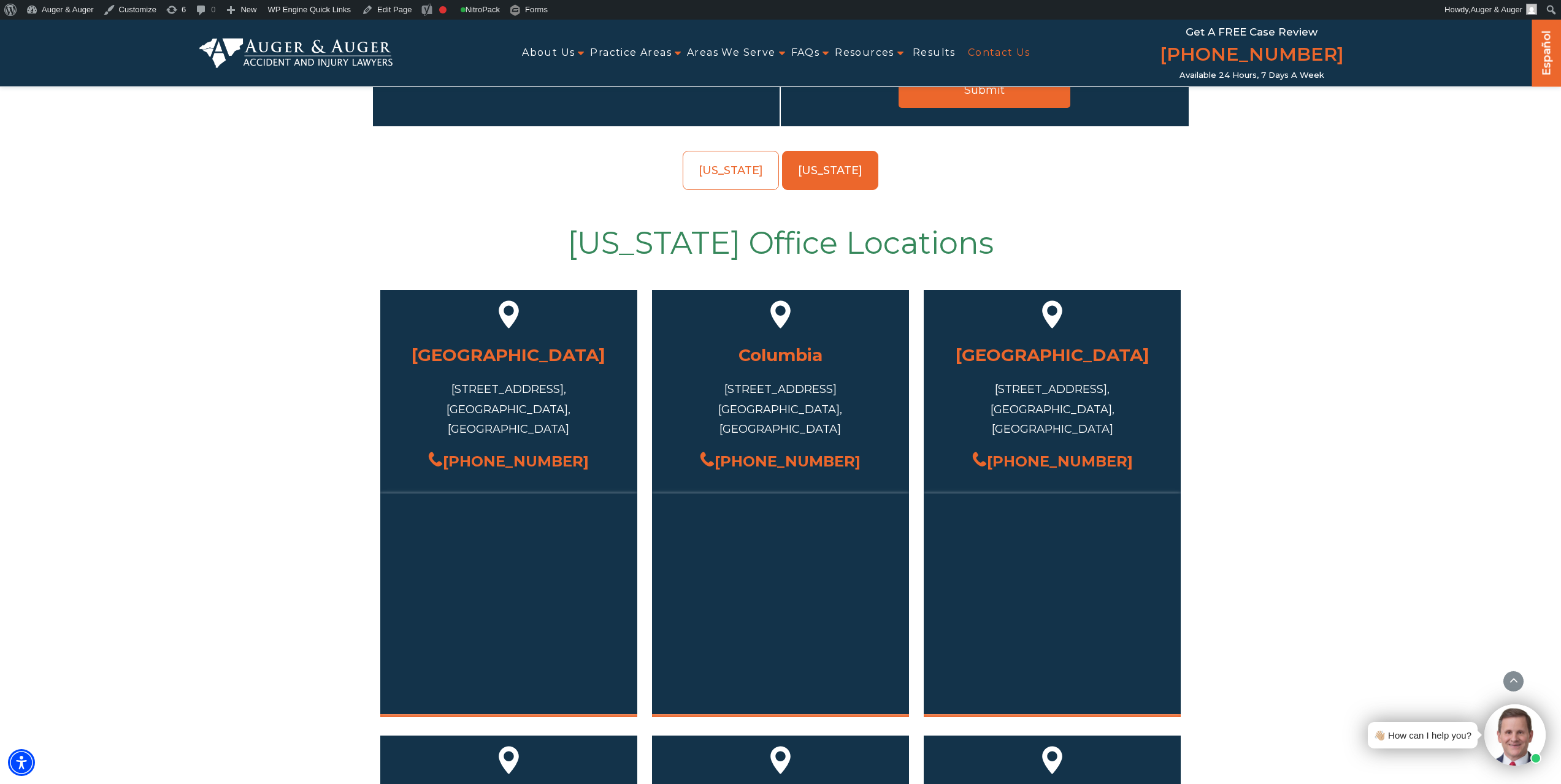
scroll to position [372, 0]
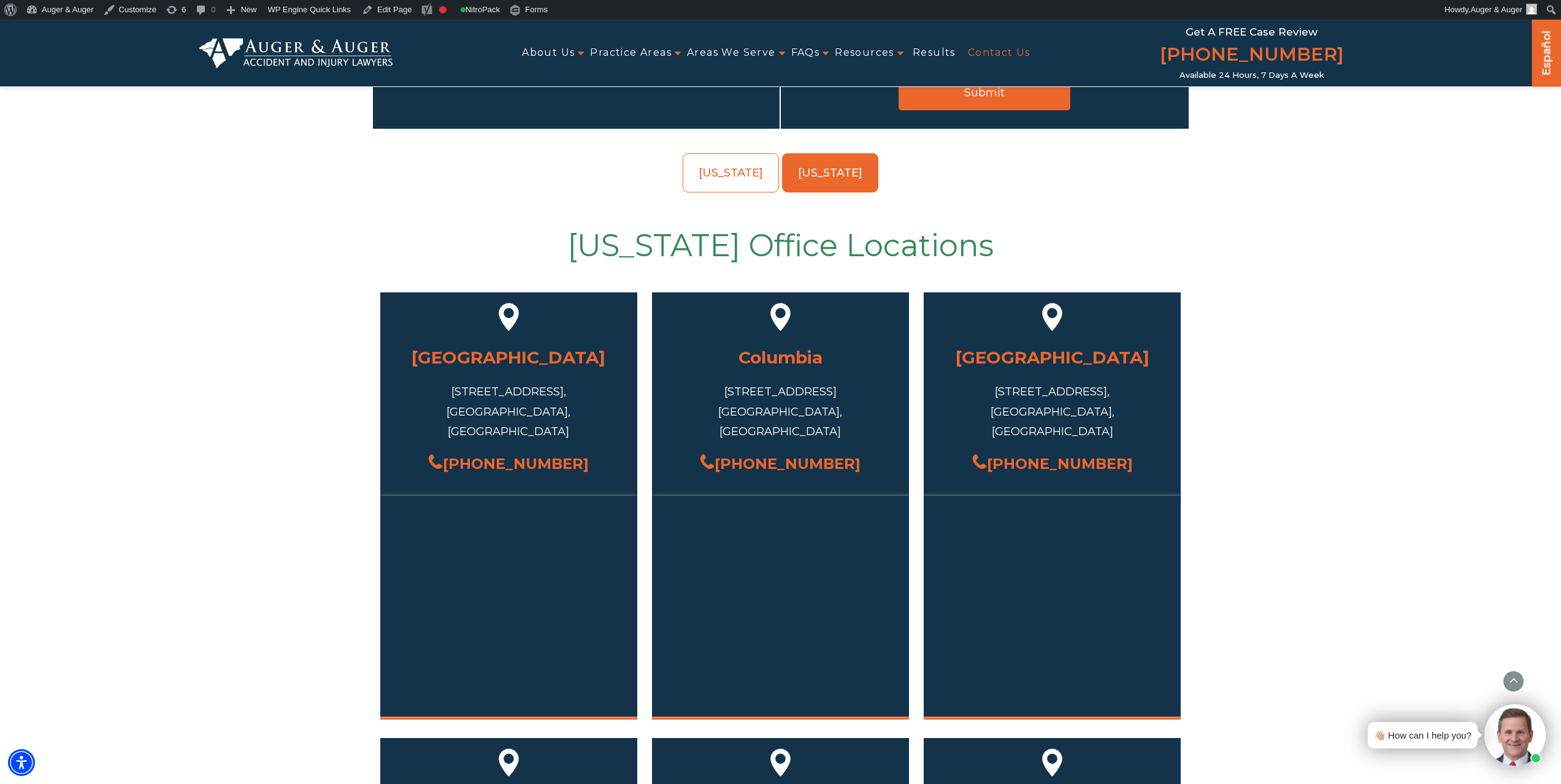
drag, startPoint x: 586, startPoint y: 445, endPoint x: 462, endPoint y: 448, distance: 124.0
click at [462, 450] on div "[PHONE_NUMBER]" at bounding box center [509, 463] width 220 height 26
copy link "[PHONE_NUMBER]"
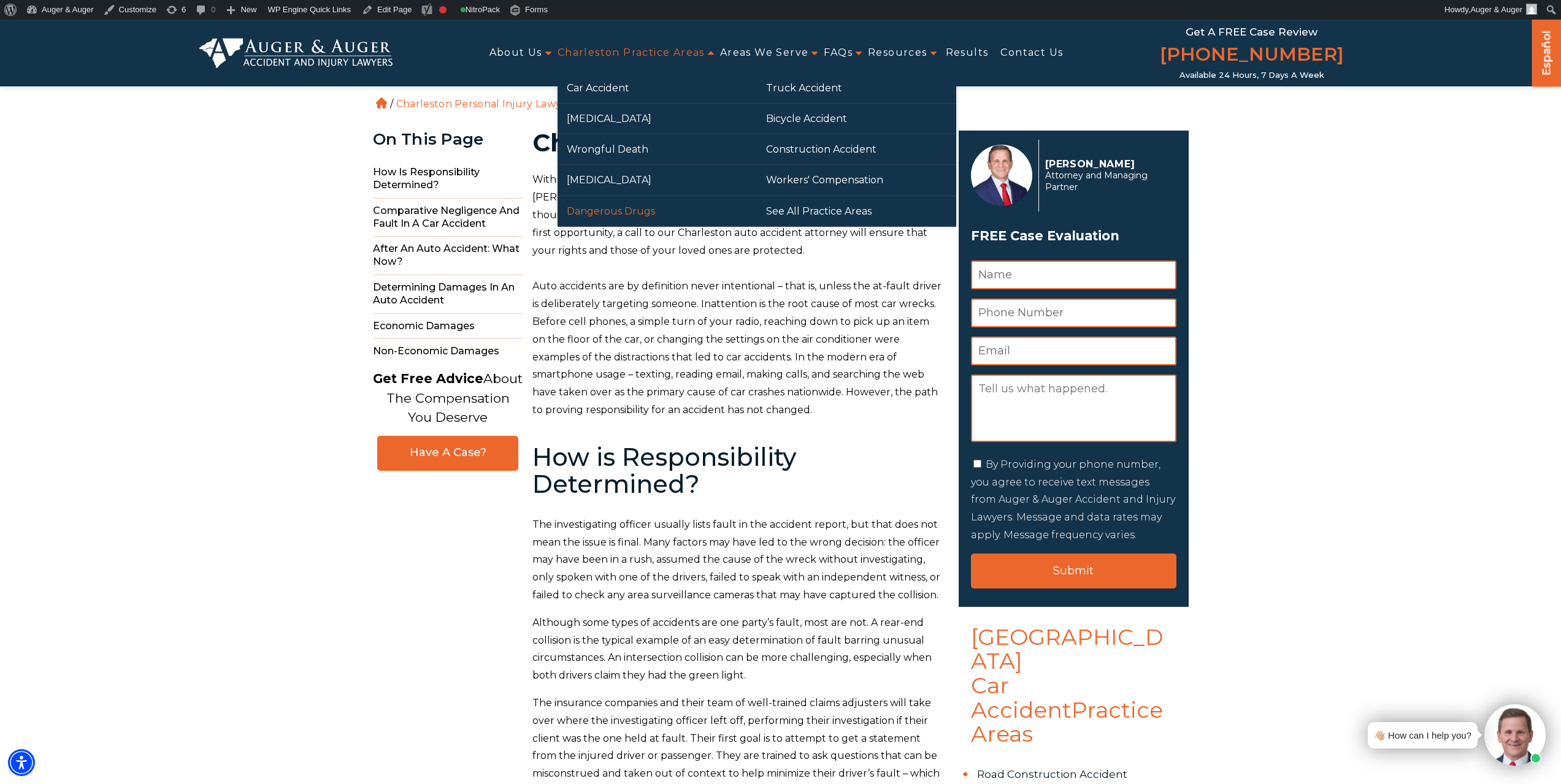
drag, startPoint x: 602, startPoint y: 212, endPoint x: 613, endPoint y: 207, distance: 12.1
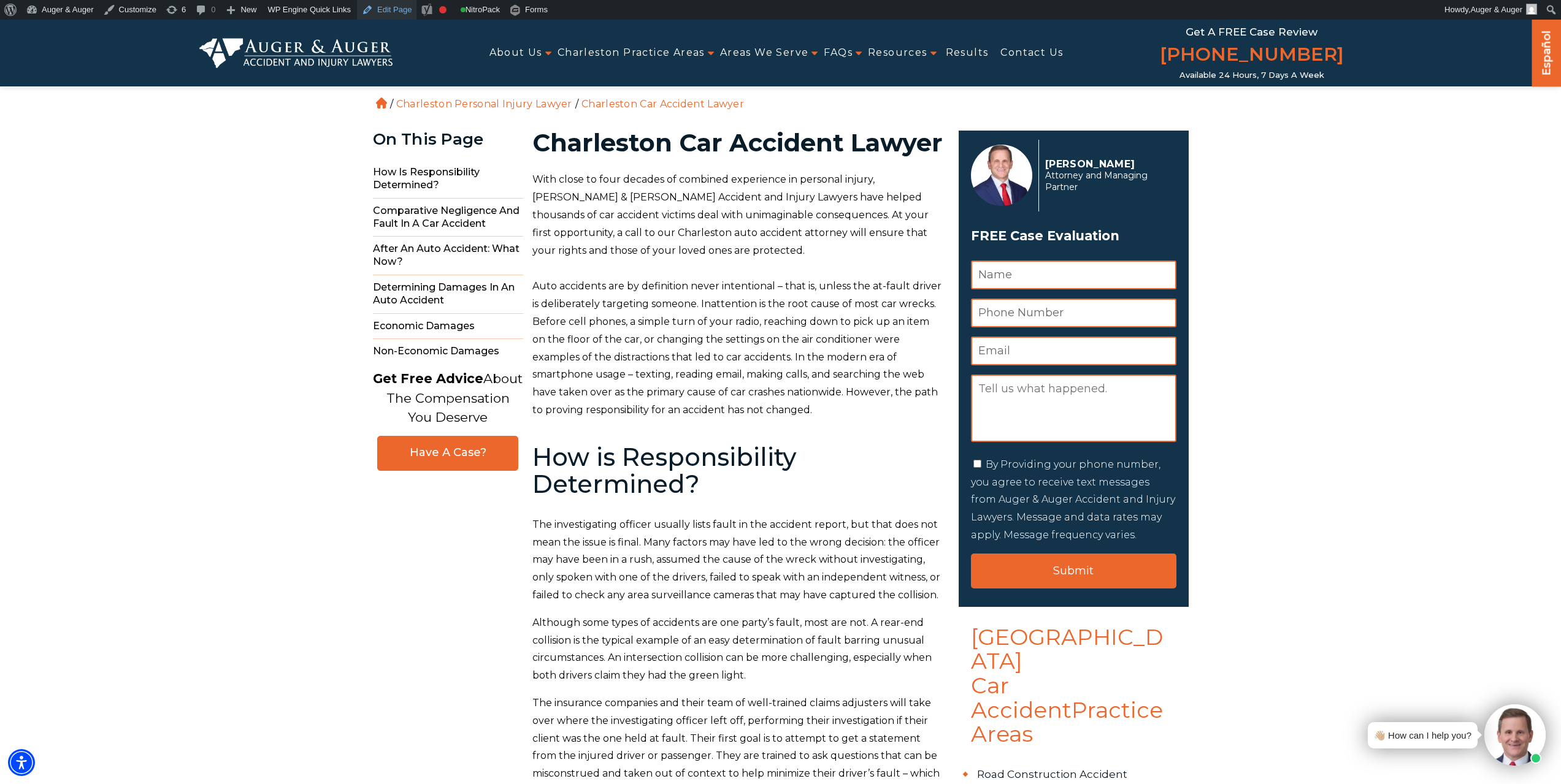
click at [373, 10] on link "Edit Page" at bounding box center [387, 10] width 60 height 20
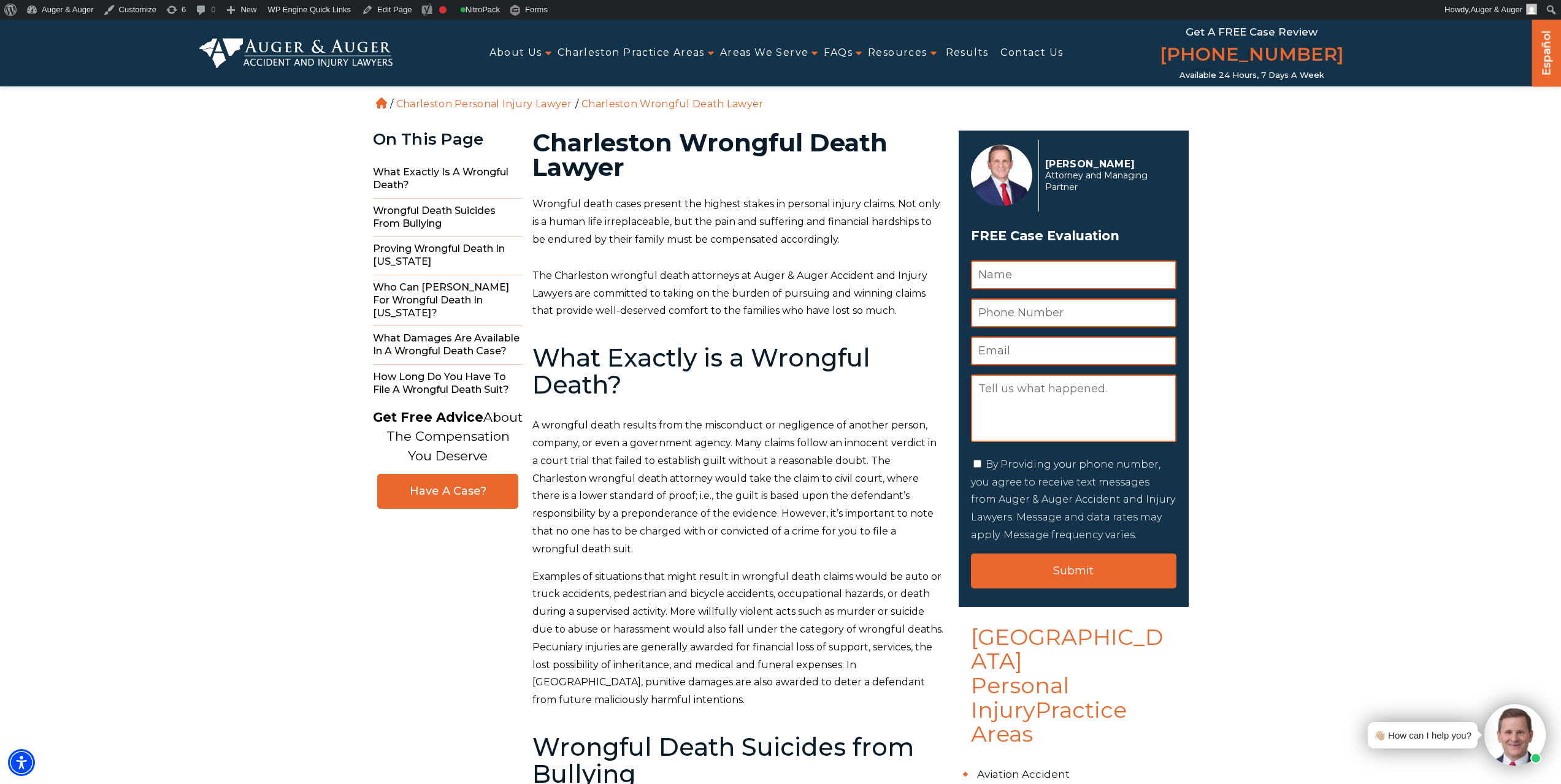
click at [703, 147] on h1 "Charleston Wrongful Death Lawyer" at bounding box center [738, 155] width 412 height 49
drag, startPoint x: 688, startPoint y: 142, endPoint x: 886, endPoint y: 136, distance: 198.1
click at [886, 136] on h1 "Charleston Wrongful Death Lawyer" at bounding box center [738, 155] width 412 height 49
copy h1 "Wrongful Death"
click at [384, 6] on link "Edit Page" at bounding box center [387, 10] width 60 height 20
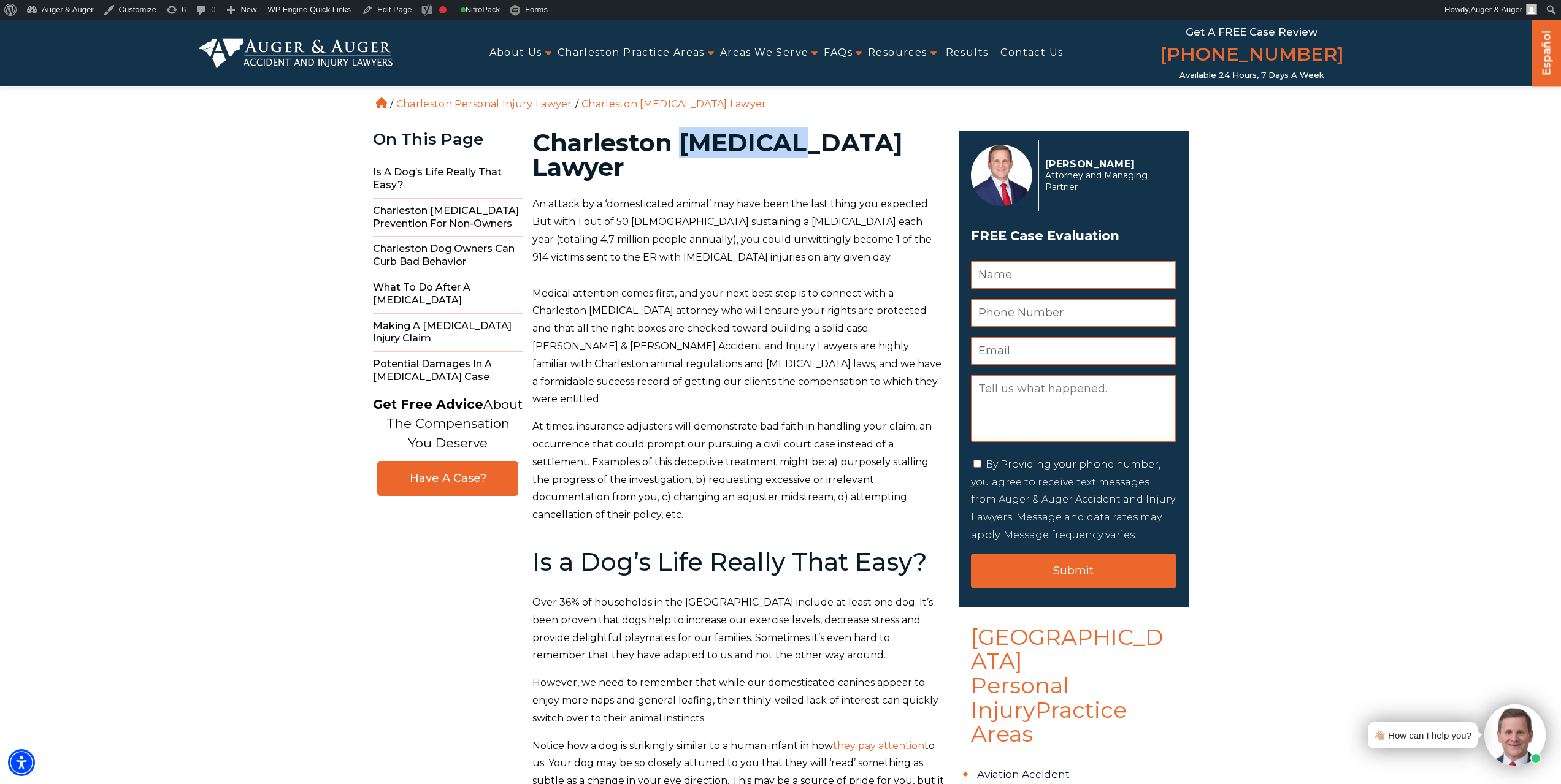
drag, startPoint x: 683, startPoint y: 142, endPoint x: 791, endPoint y: 144, distance: 108.0
click at [791, 144] on h1 "Charleston Dog Bite Lawyer" at bounding box center [738, 155] width 412 height 49
copy h1 "[MEDICAL_DATA]"
click at [379, 12] on link "Edit Page" at bounding box center [387, 10] width 60 height 20
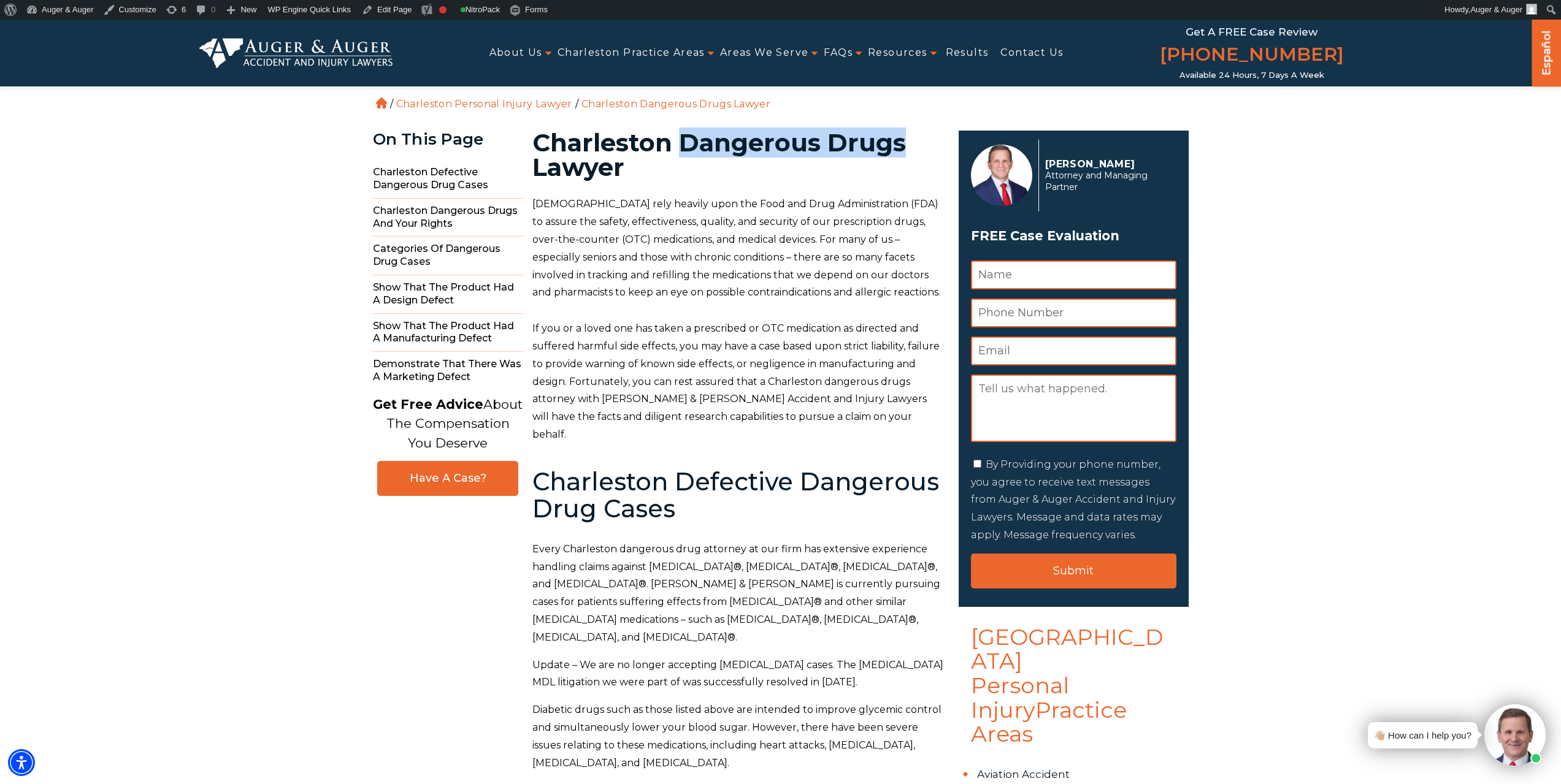
drag, startPoint x: 680, startPoint y: 144, endPoint x: 911, endPoint y: 142, distance: 231.0
click at [911, 142] on h1 "Charleston Dangerous Drugs Lawyer" at bounding box center [738, 155] width 412 height 49
copy h1 "Dangerous Drugs"
click at [384, 13] on link "Edit Page" at bounding box center [387, 10] width 60 height 20
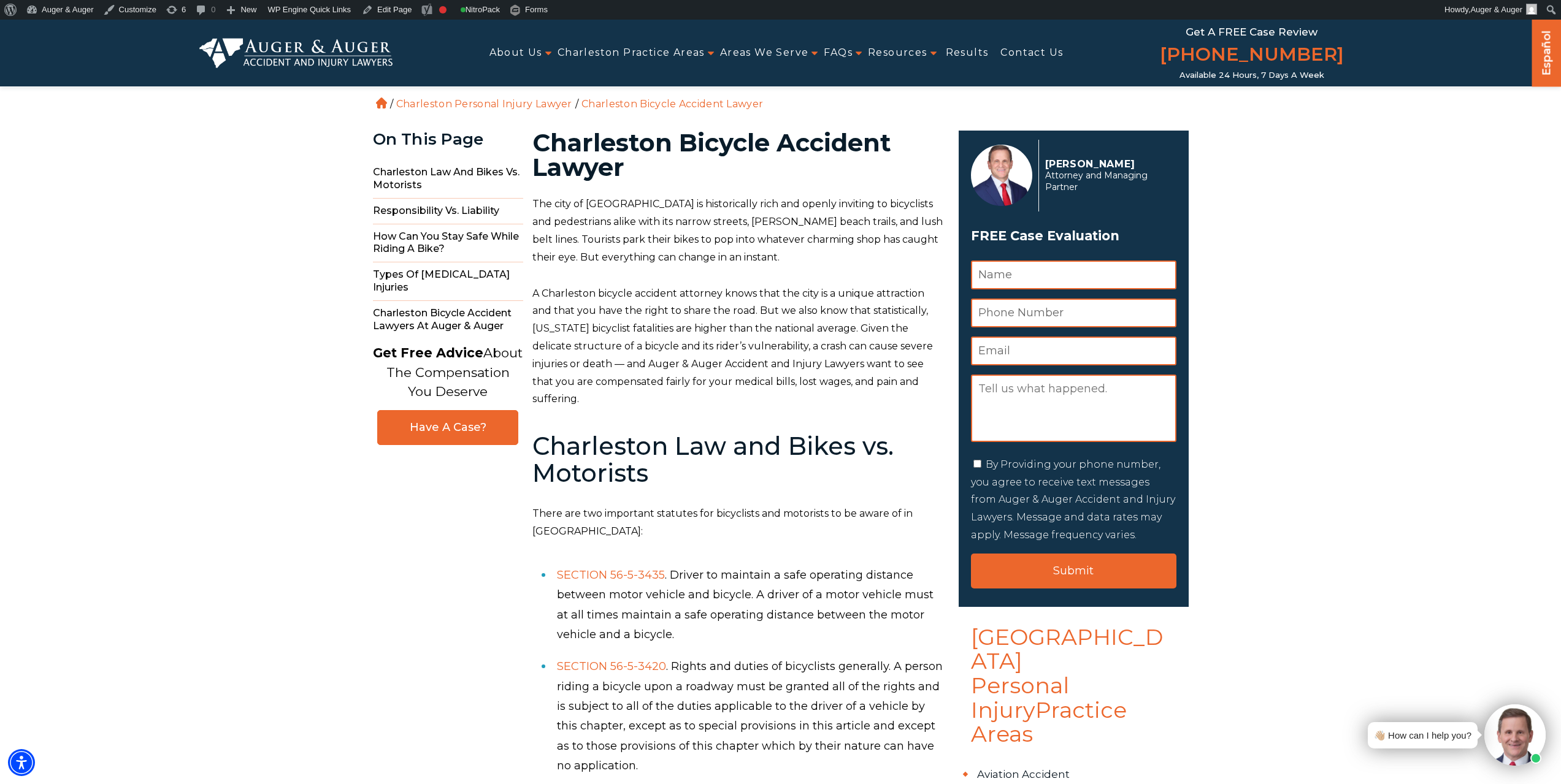
click at [690, 142] on h1 "Charleston Bicycle Accident Lawyer" at bounding box center [738, 155] width 412 height 49
copy h1 "Bicycle"
click at [386, 17] on link "Edit Page" at bounding box center [387, 10] width 60 height 20
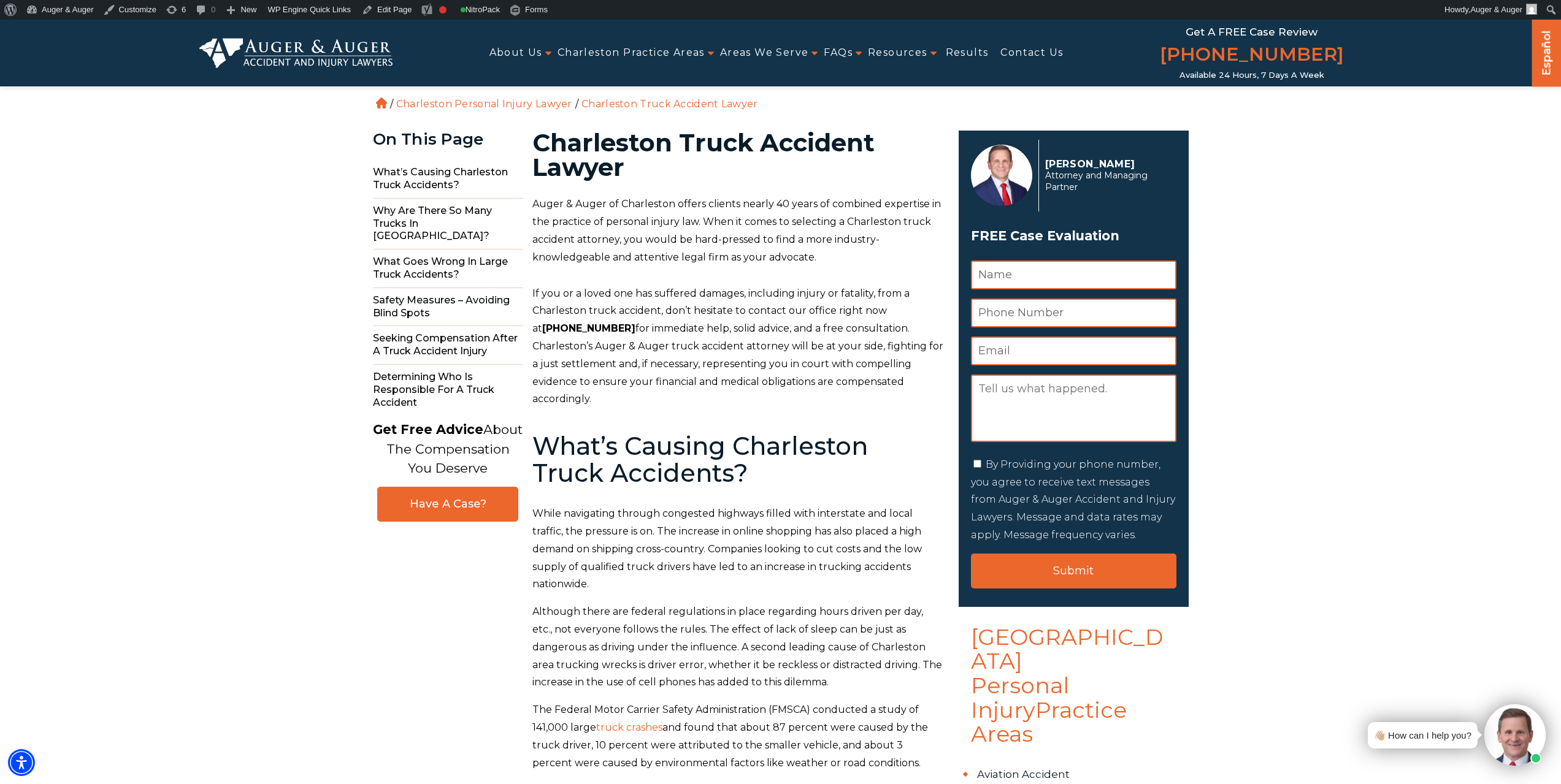
click at [705, 141] on h1 "Charleston Truck Accident Lawyer" at bounding box center [738, 155] width 412 height 49
copy h1 "Truck"
click at [823, 142] on h1 "Charleston Truck Accident Lawyer" at bounding box center [738, 155] width 412 height 49
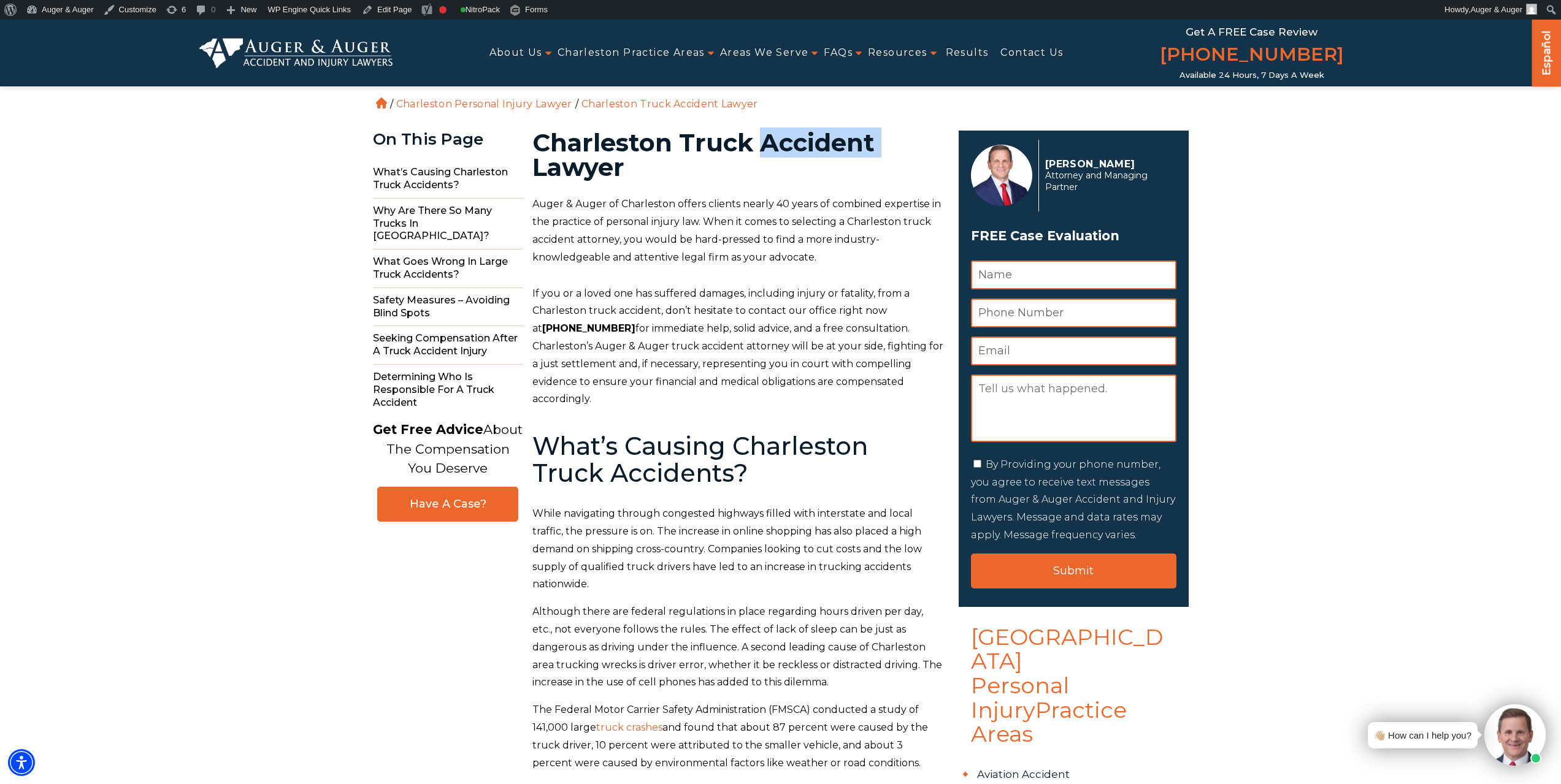
copy h1 "Accident"
click at [385, 9] on link "Edit Page" at bounding box center [387, 10] width 60 height 20
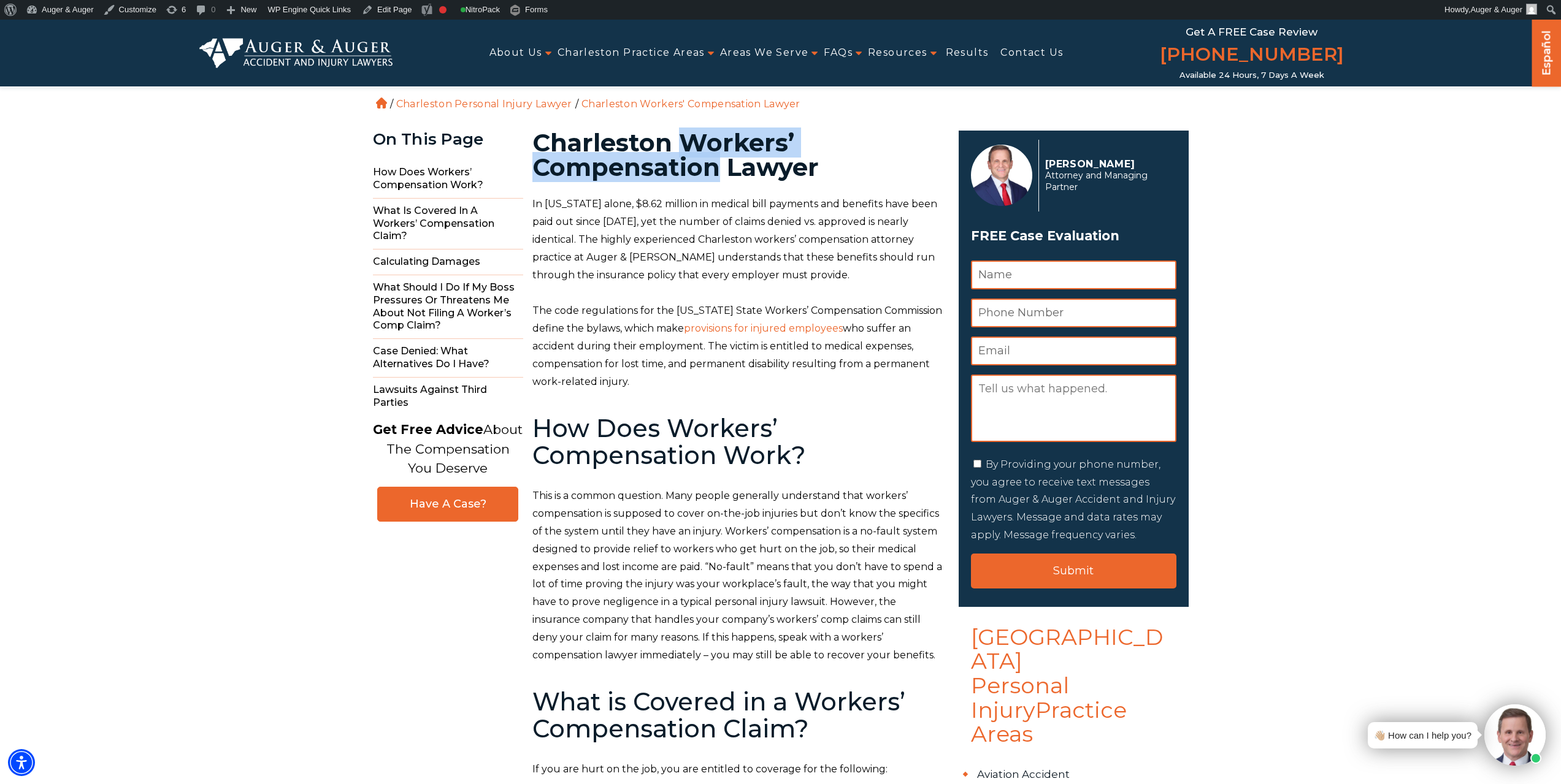
drag, startPoint x: 681, startPoint y: 137, endPoint x: 718, endPoint y: 169, distance: 48.9
click at [718, 169] on h1 "Charleston Workers’ Compensation Lawyer" at bounding box center [738, 155] width 412 height 49
copy h1 "Workers’ Compensation"
click at [380, 10] on link "Edit Page" at bounding box center [387, 10] width 60 height 20
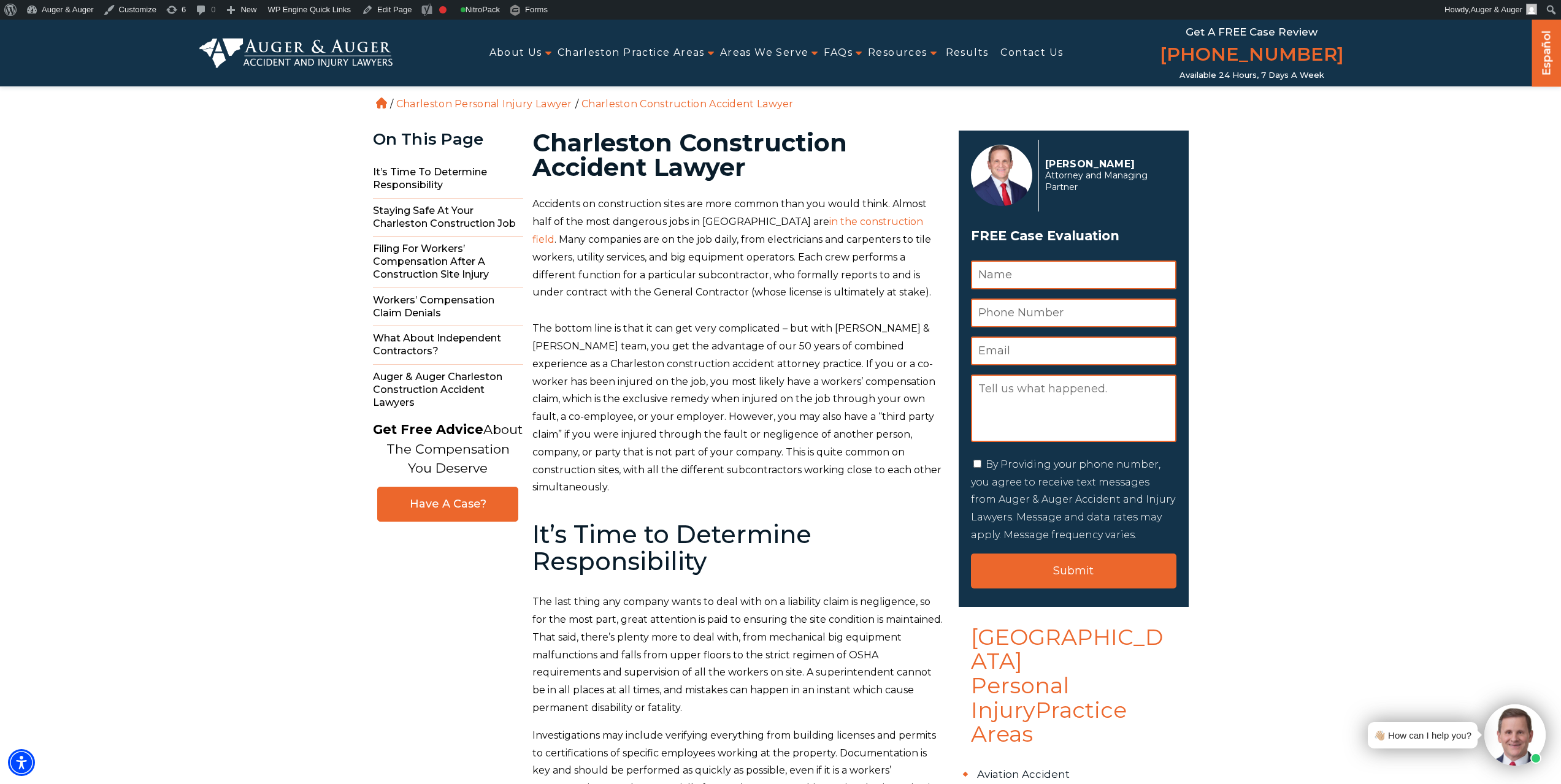
click at [761, 137] on h1 "Charleston Construction Accident Lawyer" at bounding box center [738, 155] width 412 height 49
copy h1 "Construction"
click at [387, 12] on link "Edit Page" at bounding box center [387, 10] width 60 height 20
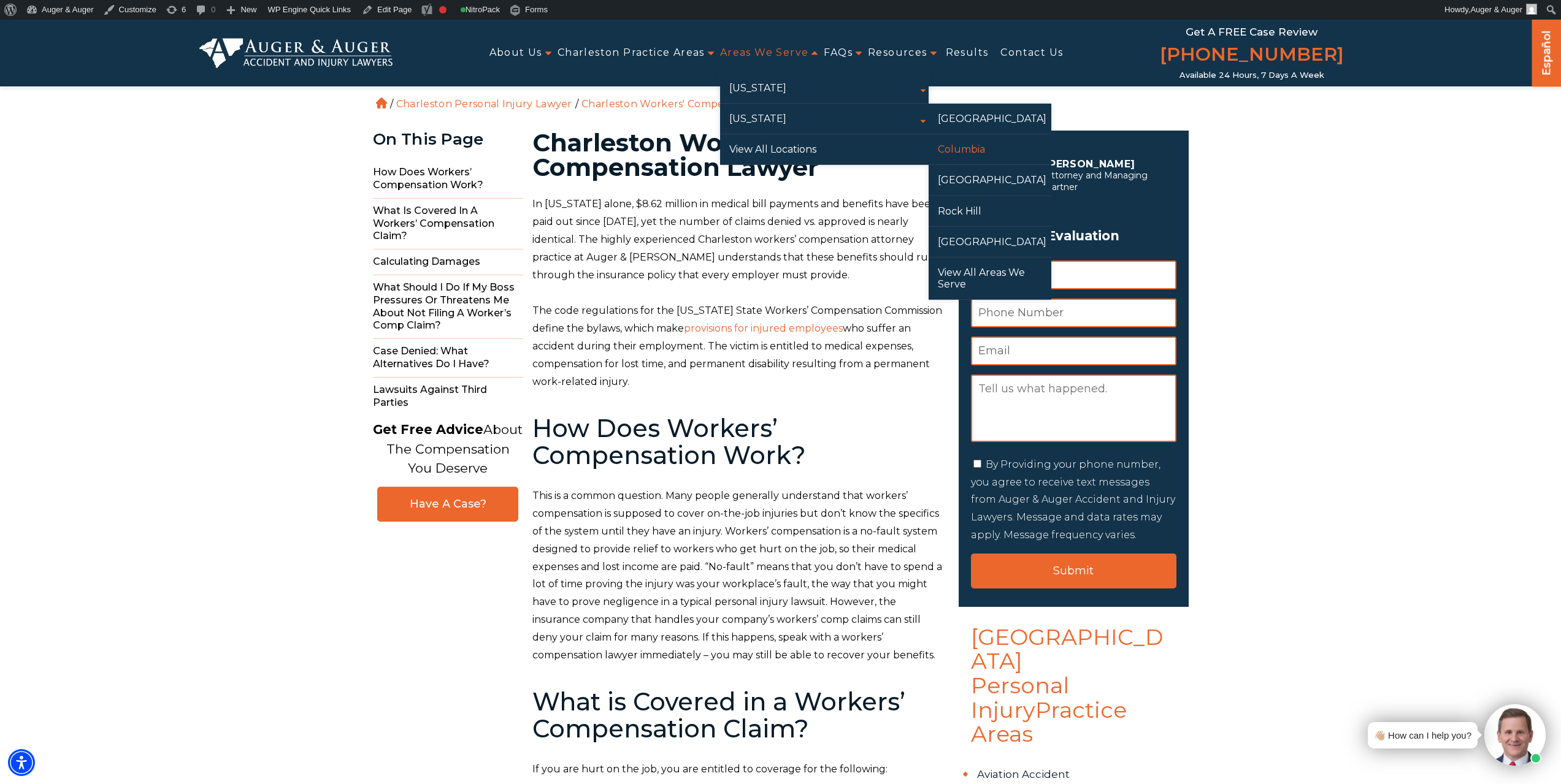
click at [980, 152] on link "Columbia" at bounding box center [990, 149] width 123 height 30
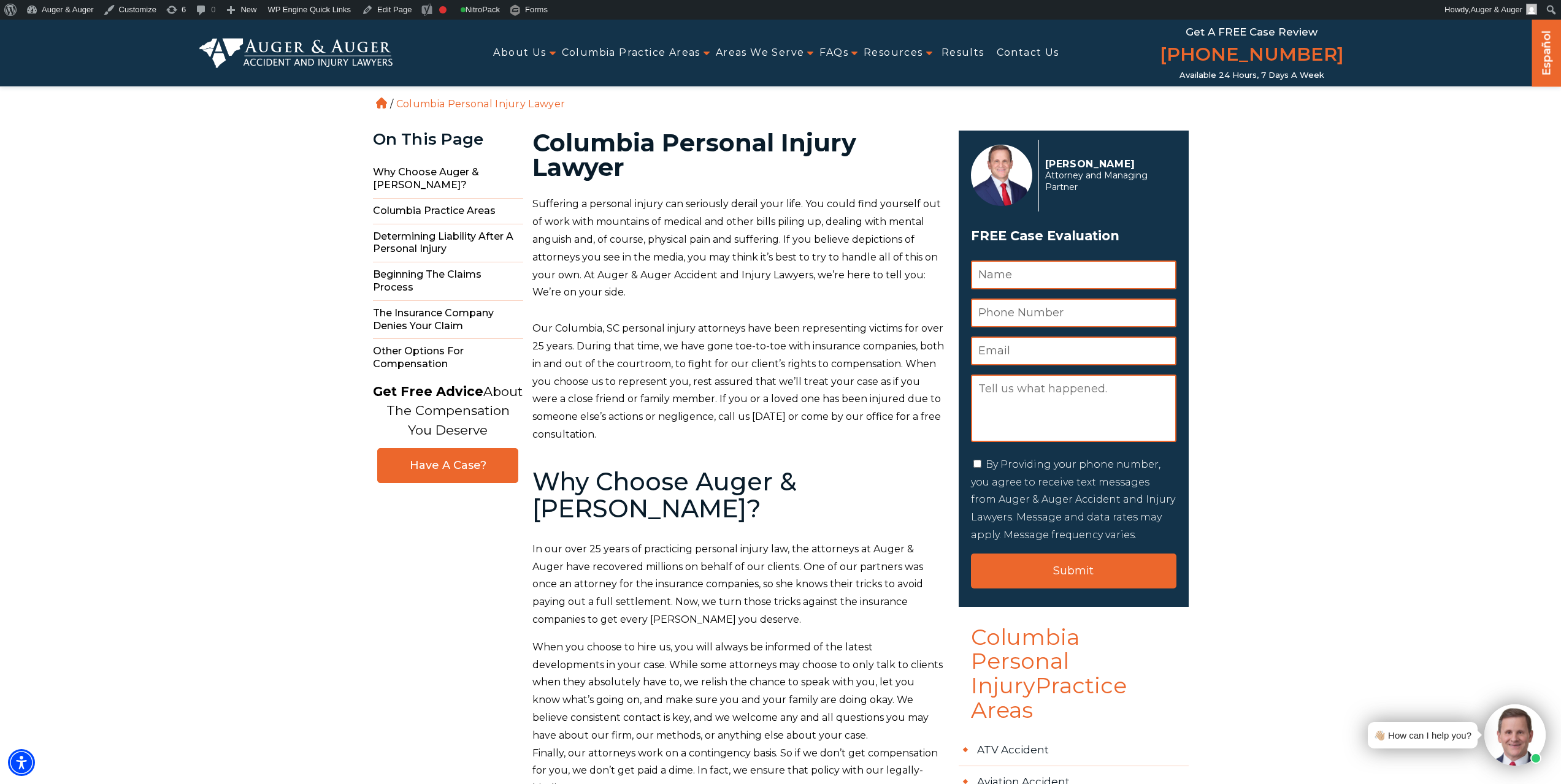
click at [608, 142] on h1 "Columbia Personal Injury Lawyer" at bounding box center [738, 155] width 412 height 49
copy h1 "Columbia"
drag, startPoint x: 694, startPoint y: 136, endPoint x: 529, endPoint y: 131, distance: 165.1
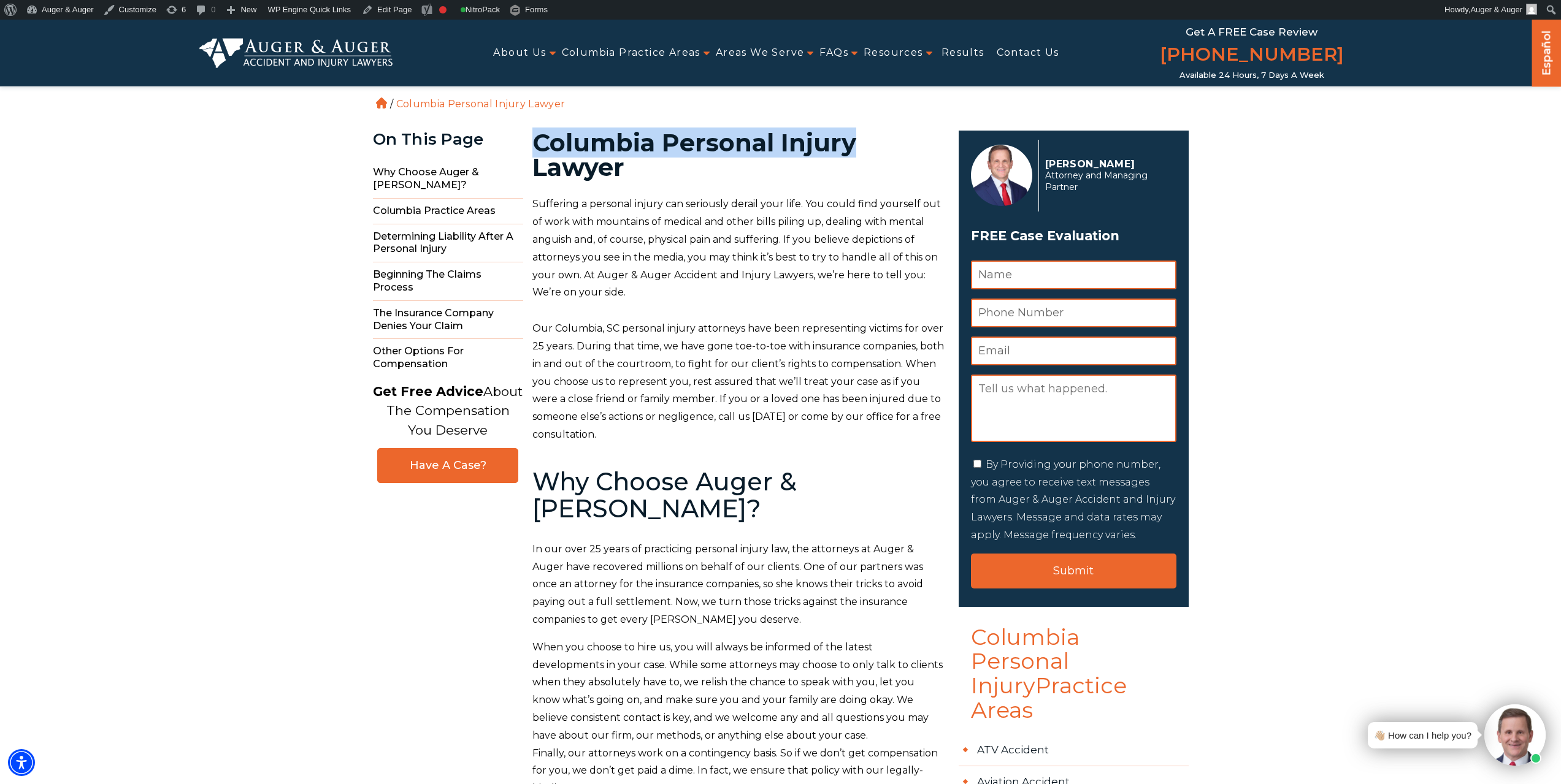
copy h1 "Columbia Personal Injury"
click at [781, 270] on p "Suffering a personal injury can seriously derail your life. You could find your…" at bounding box center [738, 248] width 412 height 106
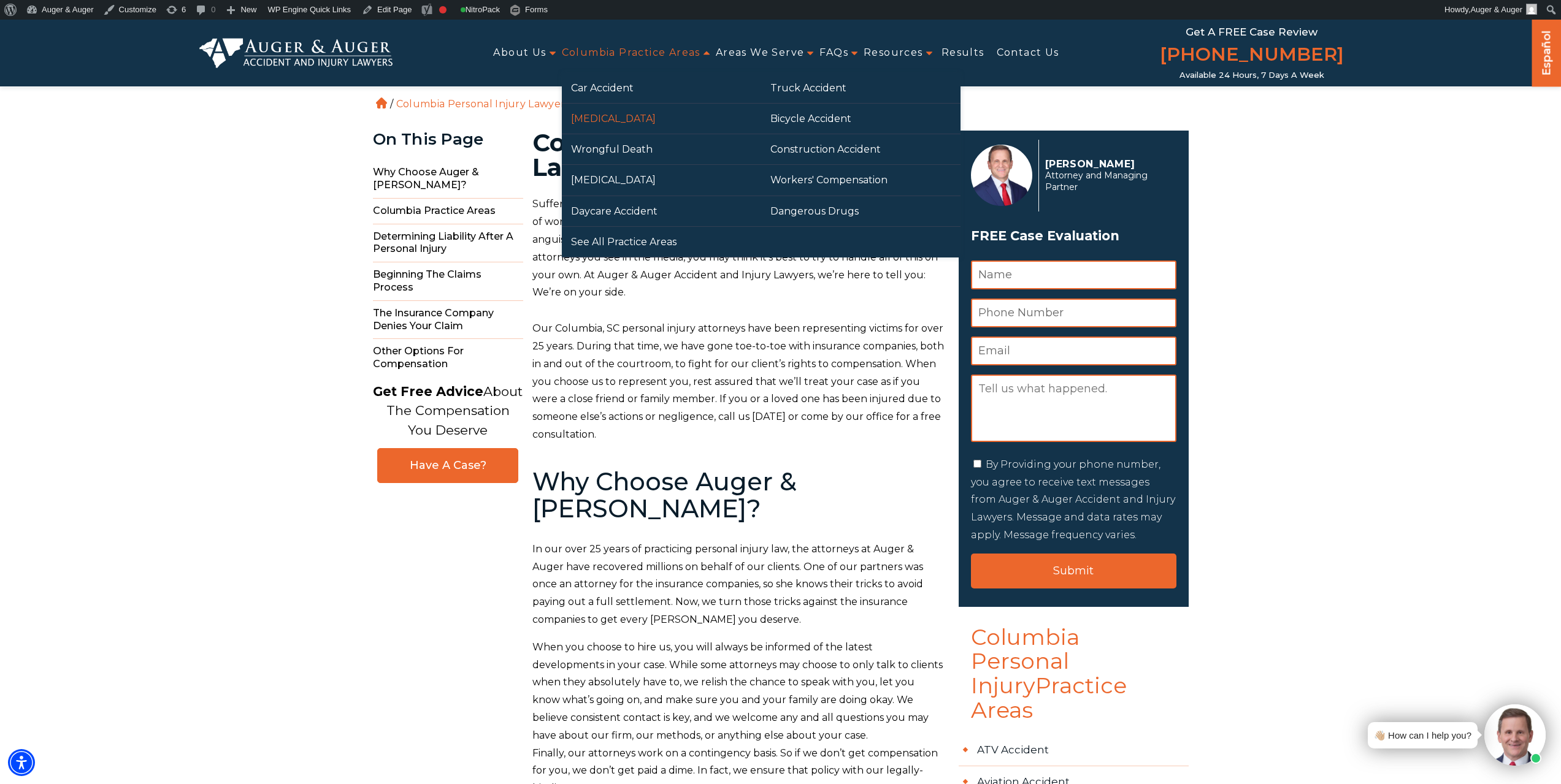
drag, startPoint x: 628, startPoint y: 123, endPoint x: 623, endPoint y: 130, distance: 8.6
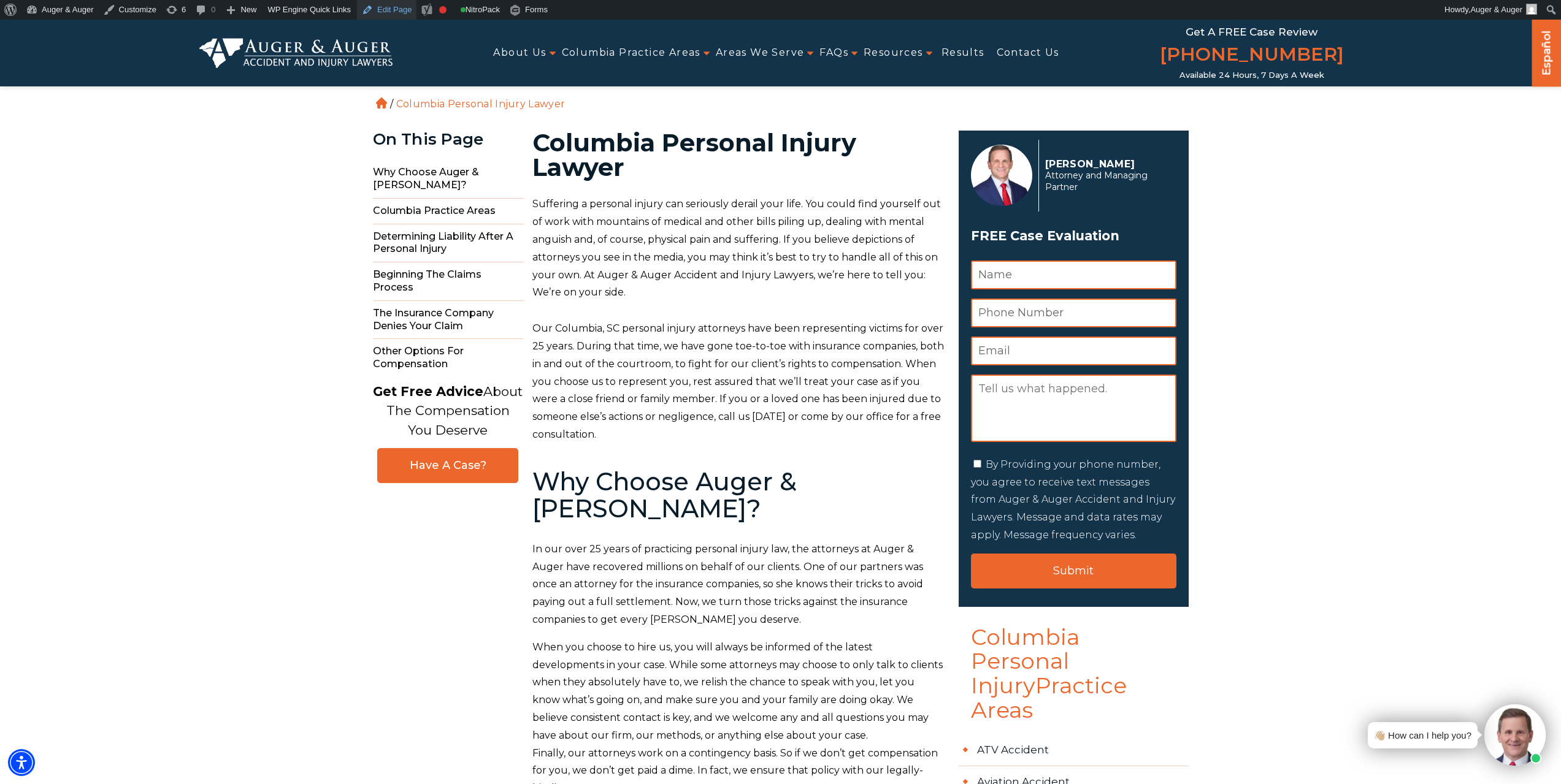
click at [398, 12] on link "Edit Page" at bounding box center [387, 10] width 60 height 20
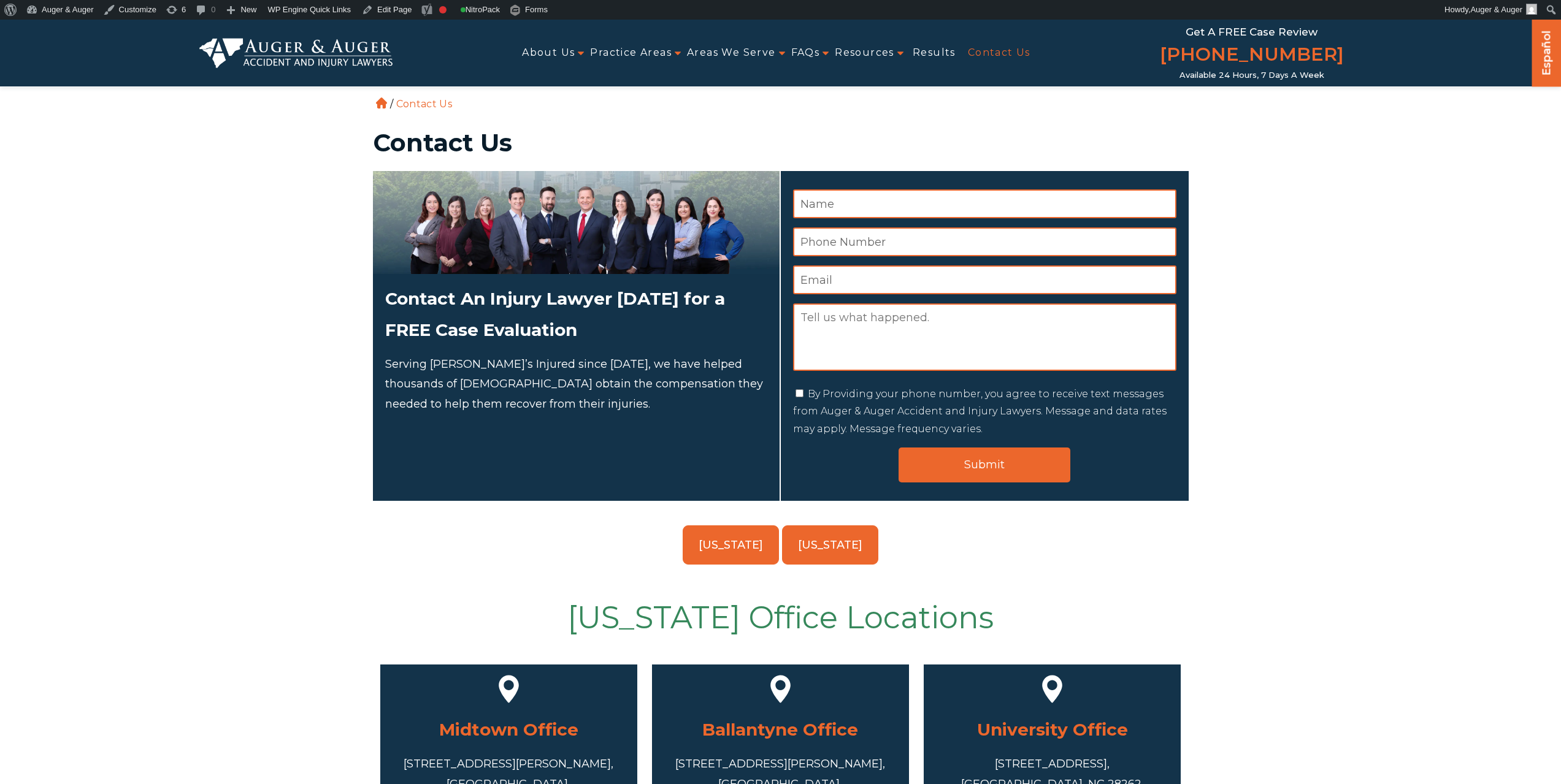
click at [834, 546] on link "[US_STATE]" at bounding box center [830, 545] width 96 height 39
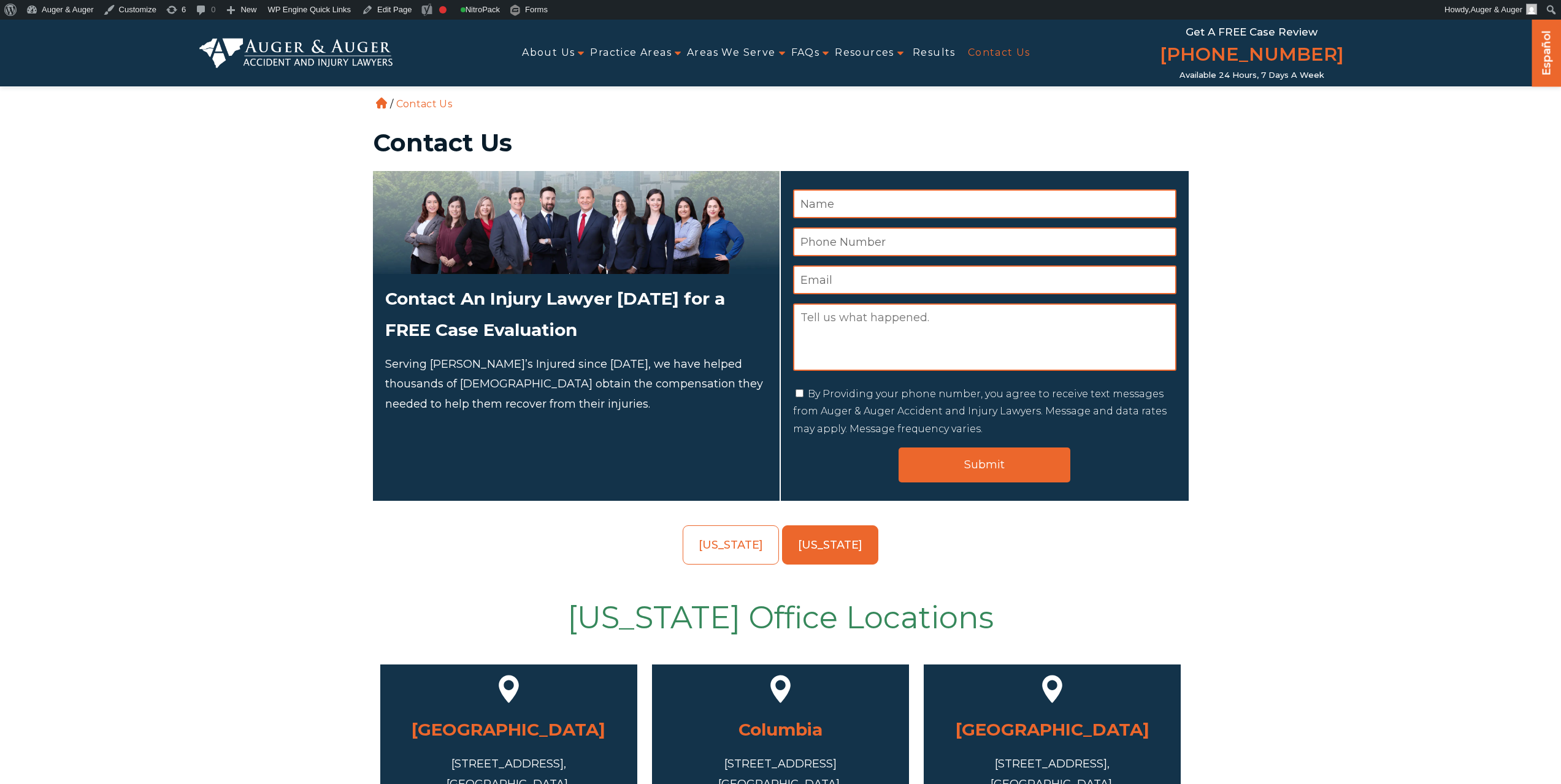
scroll to position [307, 0]
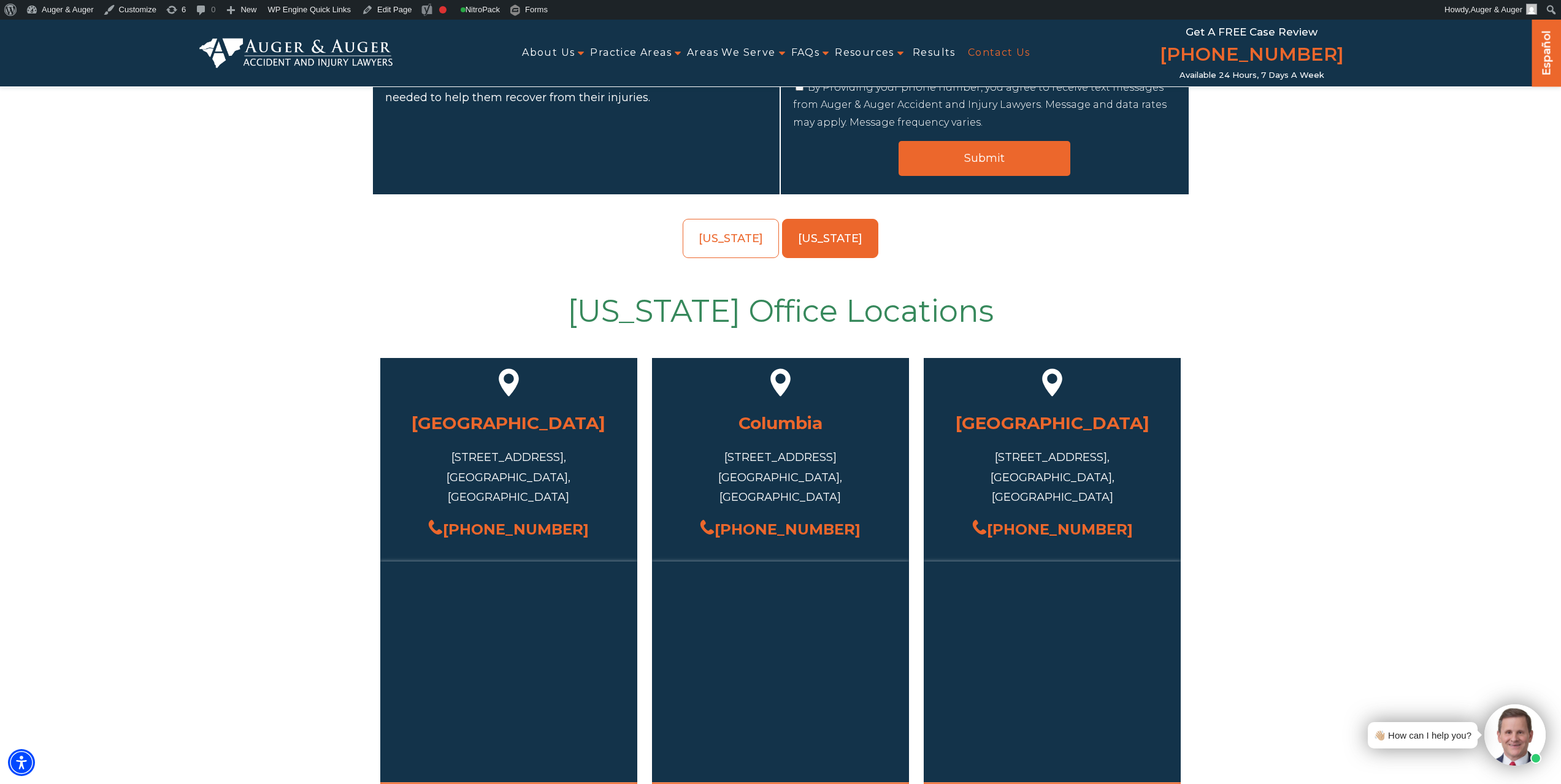
drag, startPoint x: 791, startPoint y: 515, endPoint x: 730, endPoint y: 517, distance: 61.0
click at [730, 517] on div "Columbia 1320 Main St, Columbia, SC 29201, USA (803) 470-5298" at bounding box center [780, 485] width 257 height 154
copy link "[PHONE_NUMBER]"
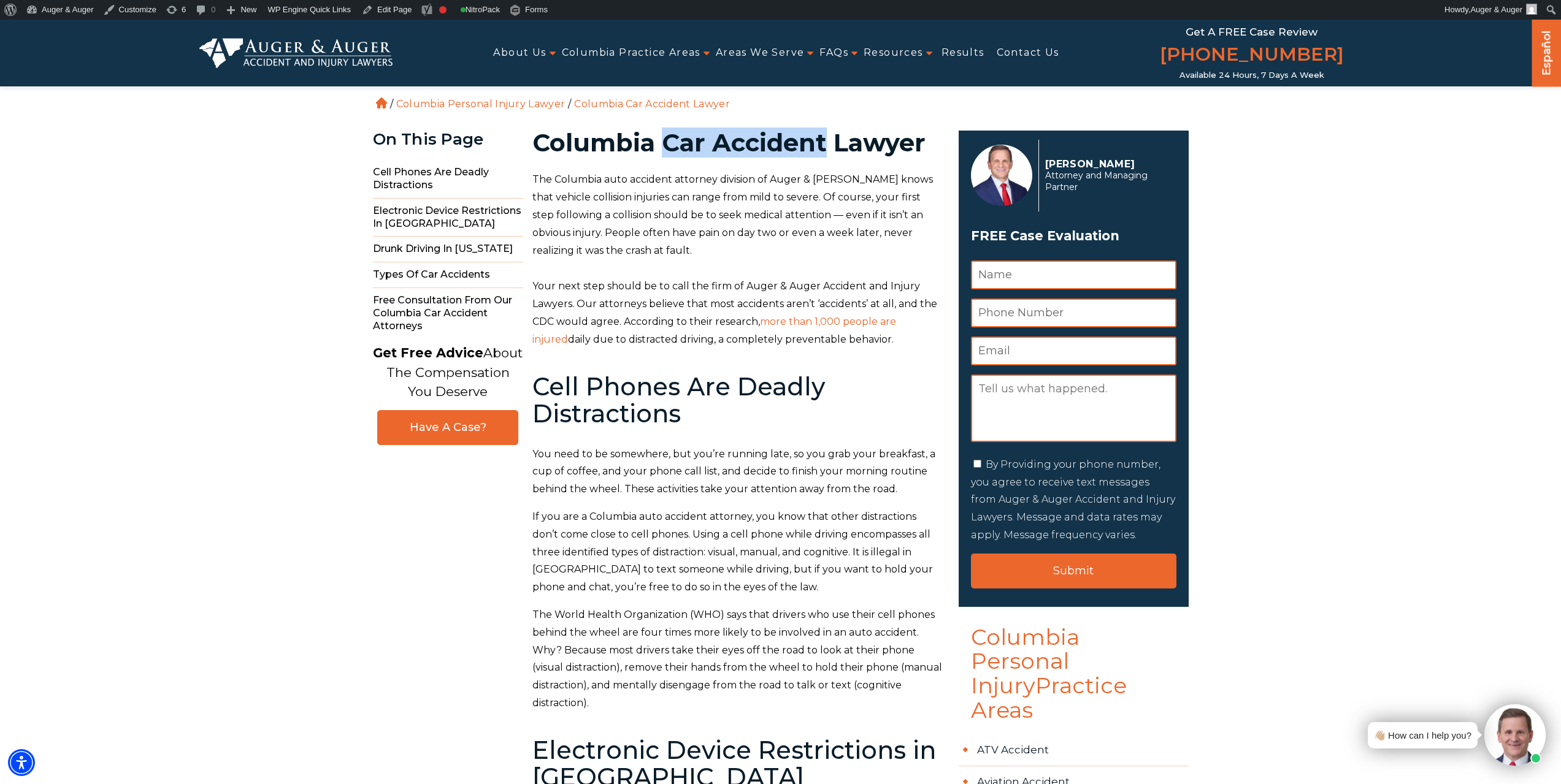
drag, startPoint x: 667, startPoint y: 145, endPoint x: 829, endPoint y: 140, distance: 162.1
click at [829, 140] on h1 "Columbia Car Accident Lawyer" at bounding box center [738, 143] width 412 height 25
copy h1 "Car Accident"
click at [386, 12] on link "Edit Page" at bounding box center [387, 10] width 60 height 20
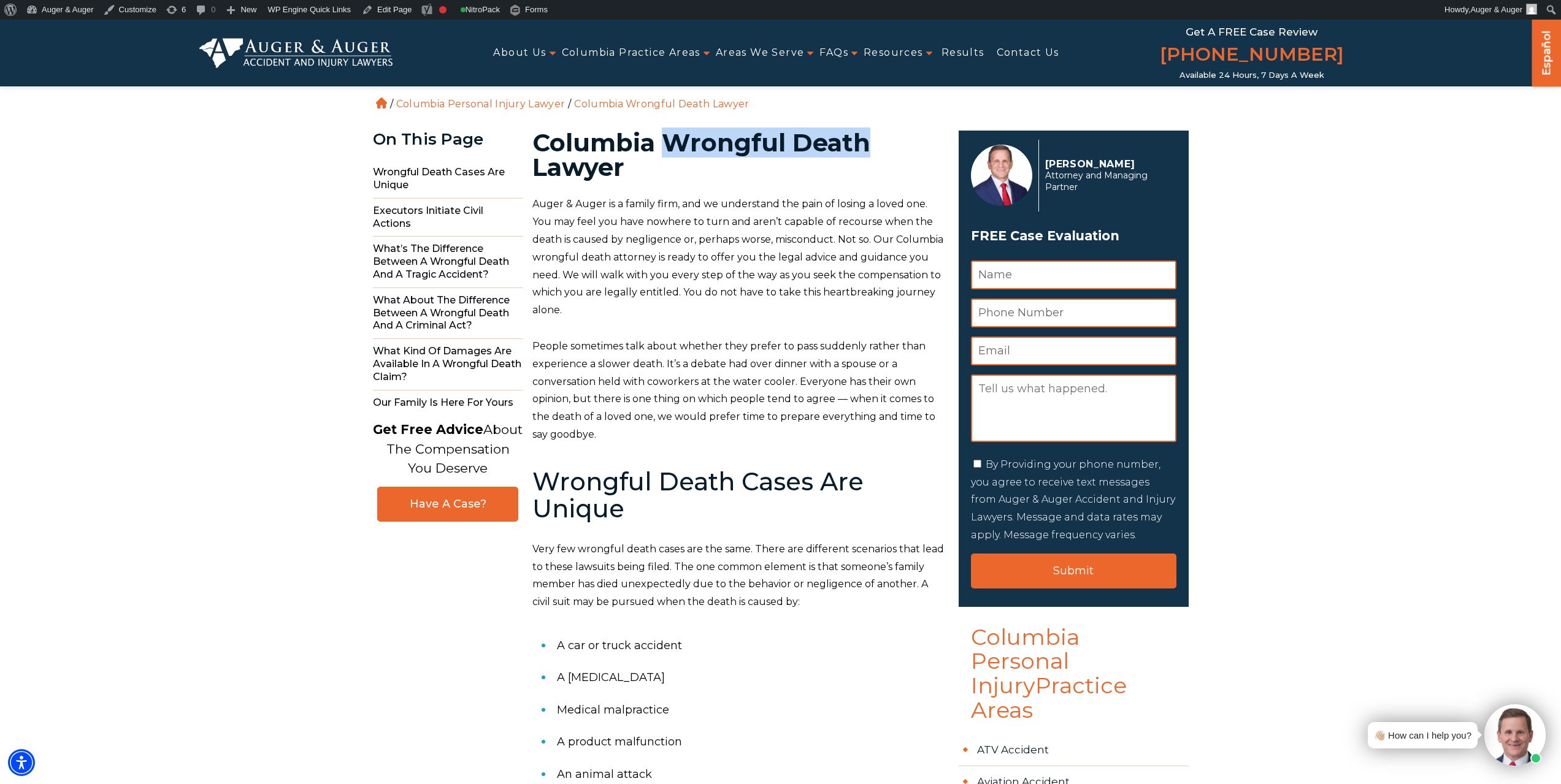
drag, startPoint x: 663, startPoint y: 143, endPoint x: 883, endPoint y: 140, distance: 220.0
click at [883, 140] on h1 "Columbia Wrongful Death Lawyer" at bounding box center [738, 155] width 412 height 49
copy h1 "Wrongful Death"
click at [387, 16] on link "Edit Page" at bounding box center [387, 10] width 60 height 20
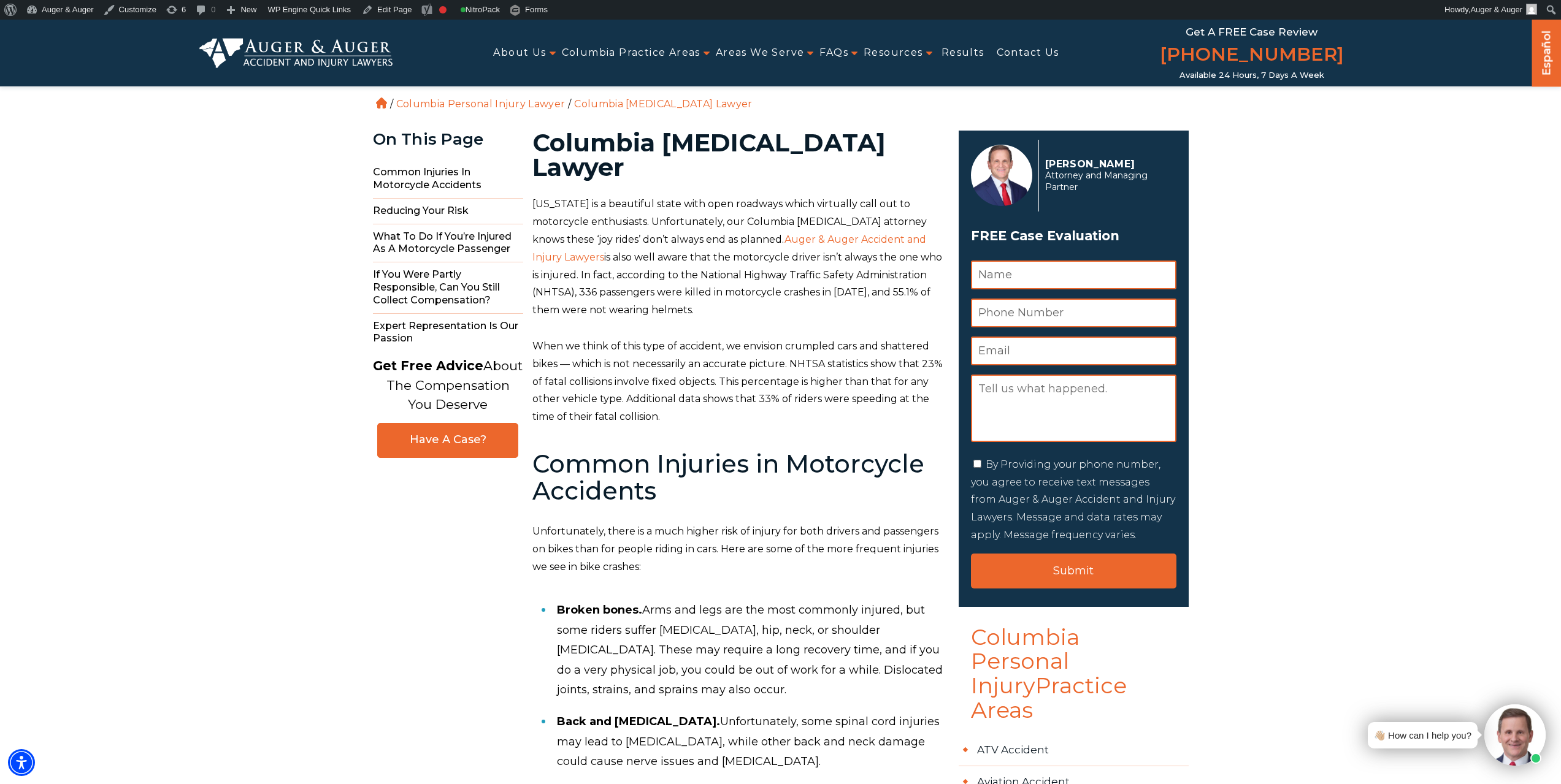
click at [704, 146] on h1 "Columbia Motorcycle Accident Lawyer" at bounding box center [738, 155] width 412 height 49
copy h1 "Motorcycle"
click at [393, 13] on link "Edit Page" at bounding box center [387, 10] width 60 height 20
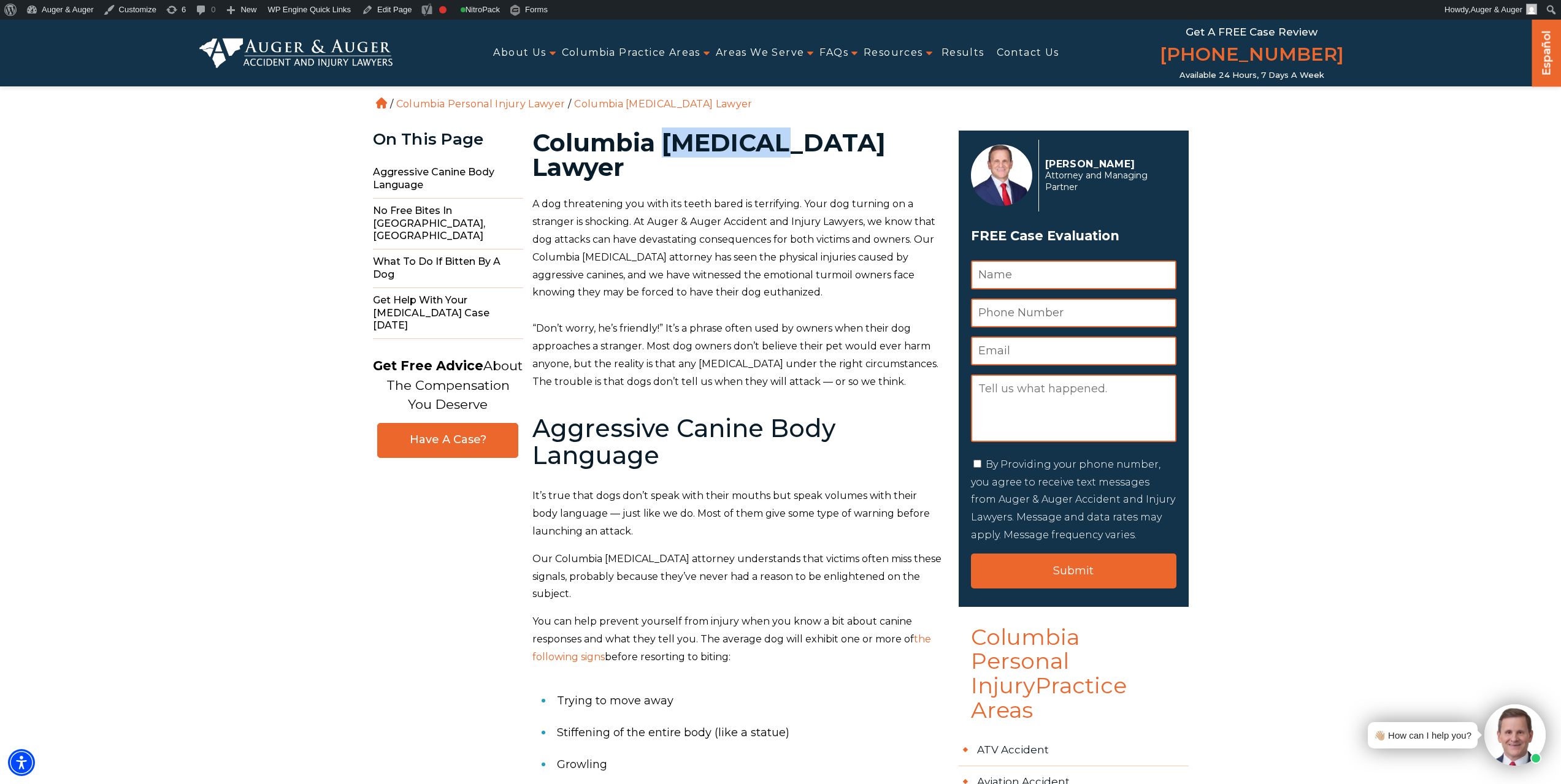
drag, startPoint x: 670, startPoint y: 143, endPoint x: 775, endPoint y: 144, distance: 105.0
click at [775, 144] on h1 "Columbia Dog Bite Lawyer" at bounding box center [738, 155] width 412 height 49
copy h1 "[MEDICAL_DATA]"
click at [385, 10] on link "Edit Page" at bounding box center [387, 10] width 60 height 20
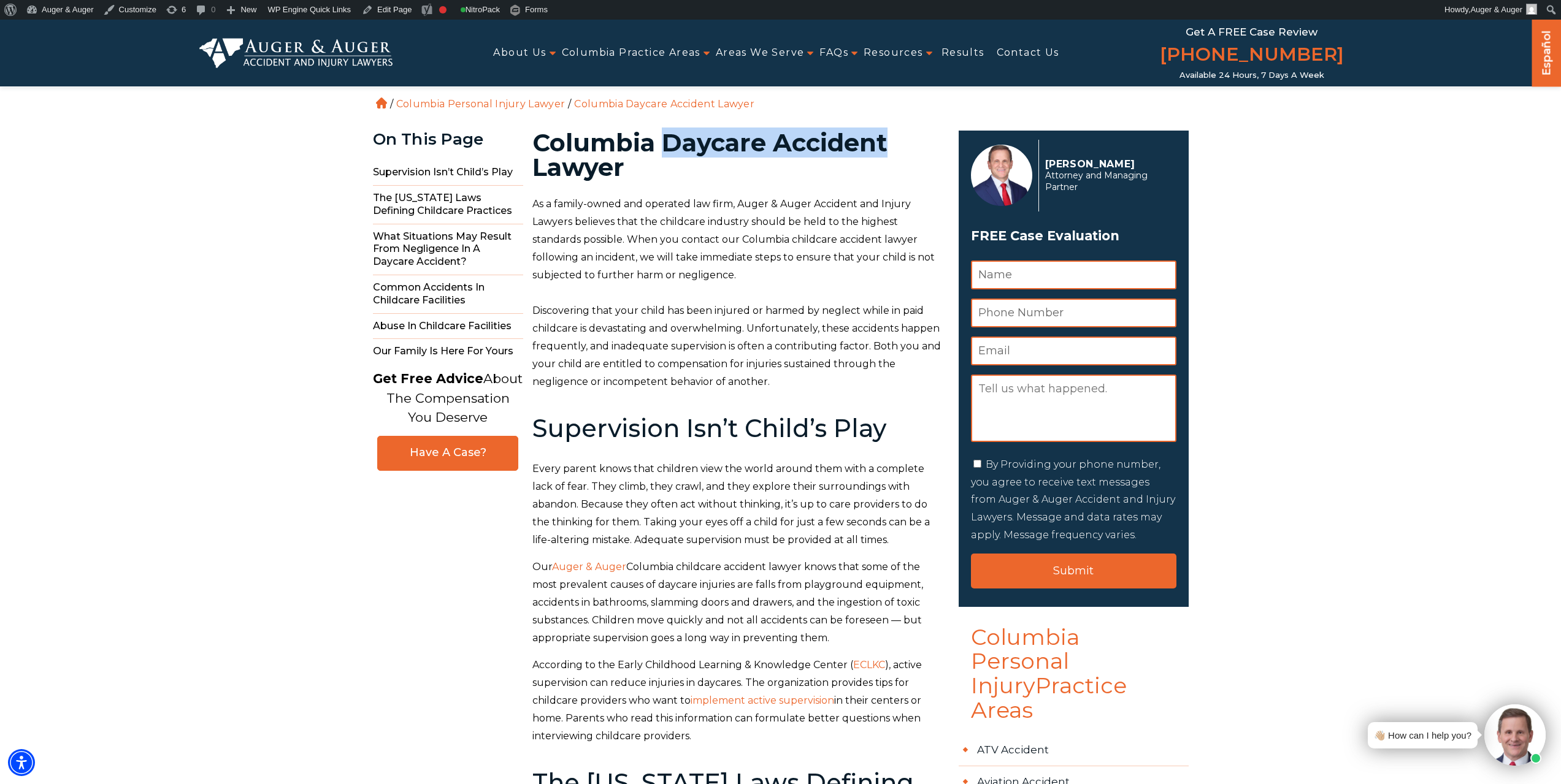
drag, startPoint x: 665, startPoint y: 138, endPoint x: 888, endPoint y: 140, distance: 223.0
click at [888, 140] on h1 "Columbia Daycare Accident Lawyer" at bounding box center [738, 155] width 412 height 49
copy h1 "Daycare Accident"
drag, startPoint x: 385, startPoint y: 9, endPoint x: 484, endPoint y: 4, distance: 99.1
click at [385, 9] on link "Edit Page" at bounding box center [387, 10] width 60 height 20
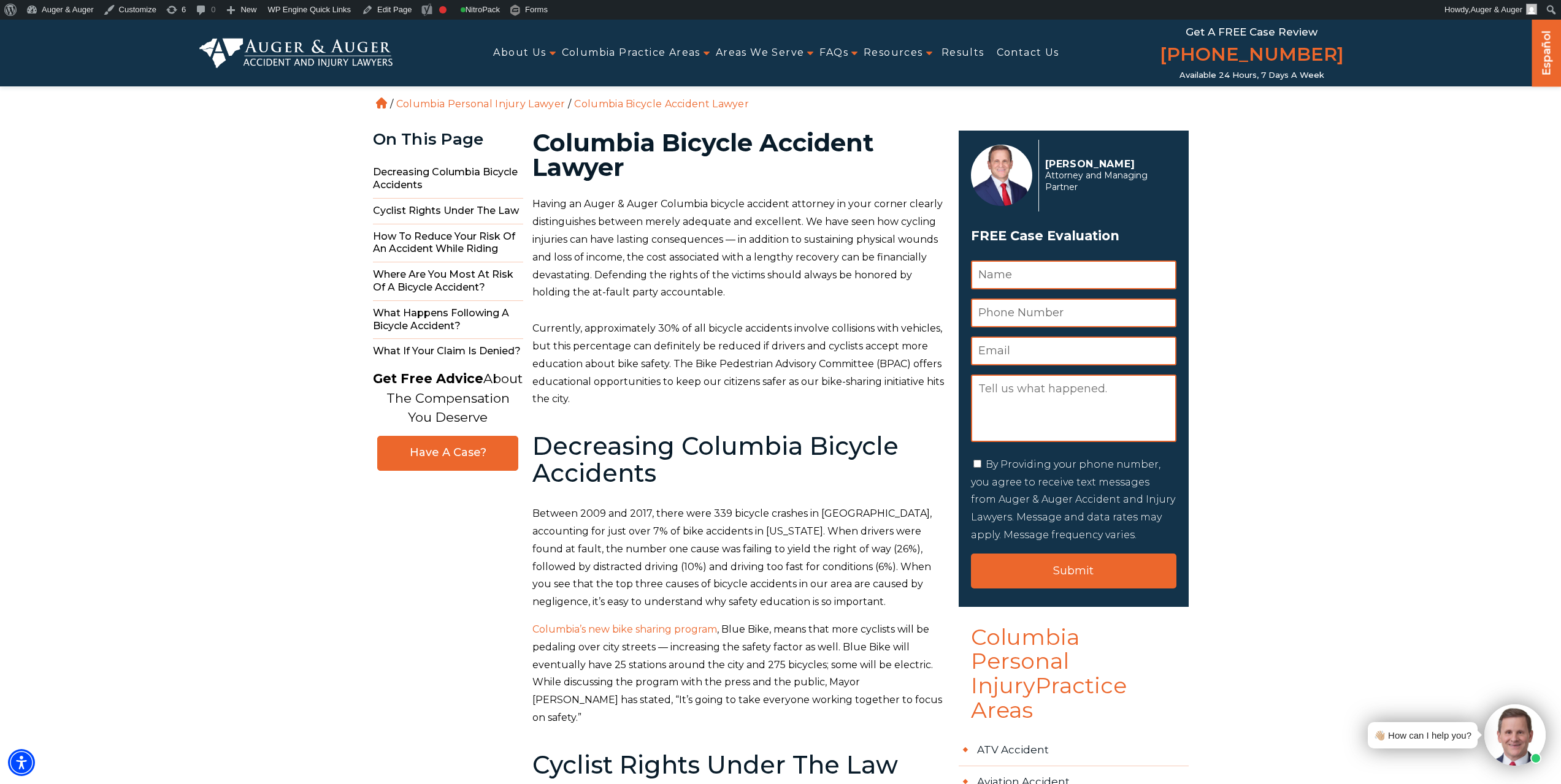
click at [681, 144] on h1 "Columbia Bicycle Accident Lawyer" at bounding box center [738, 155] width 412 height 49
copy h1 "Bicycle"
click at [391, 17] on link "Edit Page" at bounding box center [387, 10] width 60 height 20
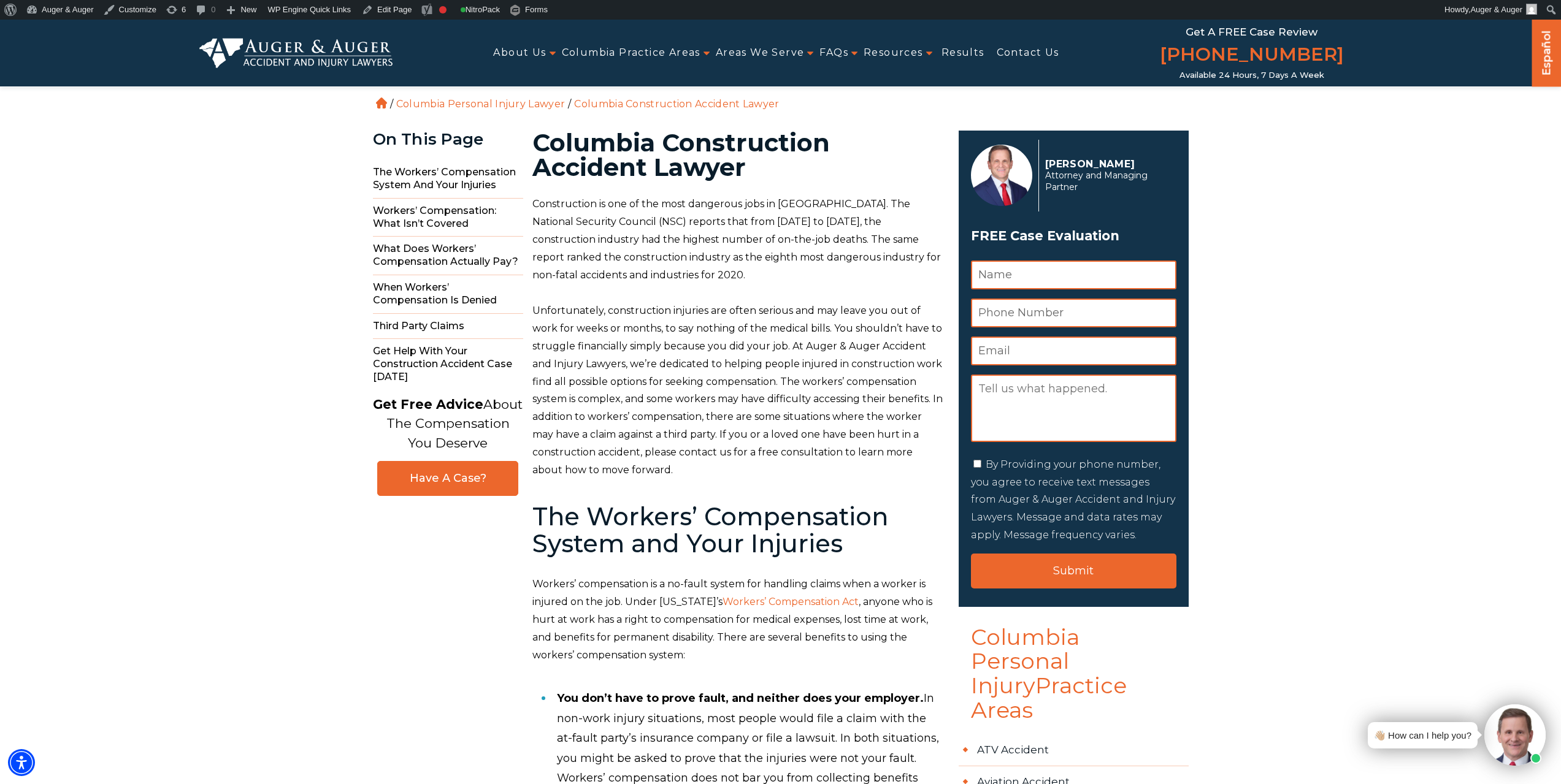
click at [705, 139] on h1 "Columbia Construction Accident Lawyer" at bounding box center [738, 155] width 412 height 49
copy h1 "Construction"
click at [384, 15] on link "Edit Page" at bounding box center [387, 10] width 60 height 20
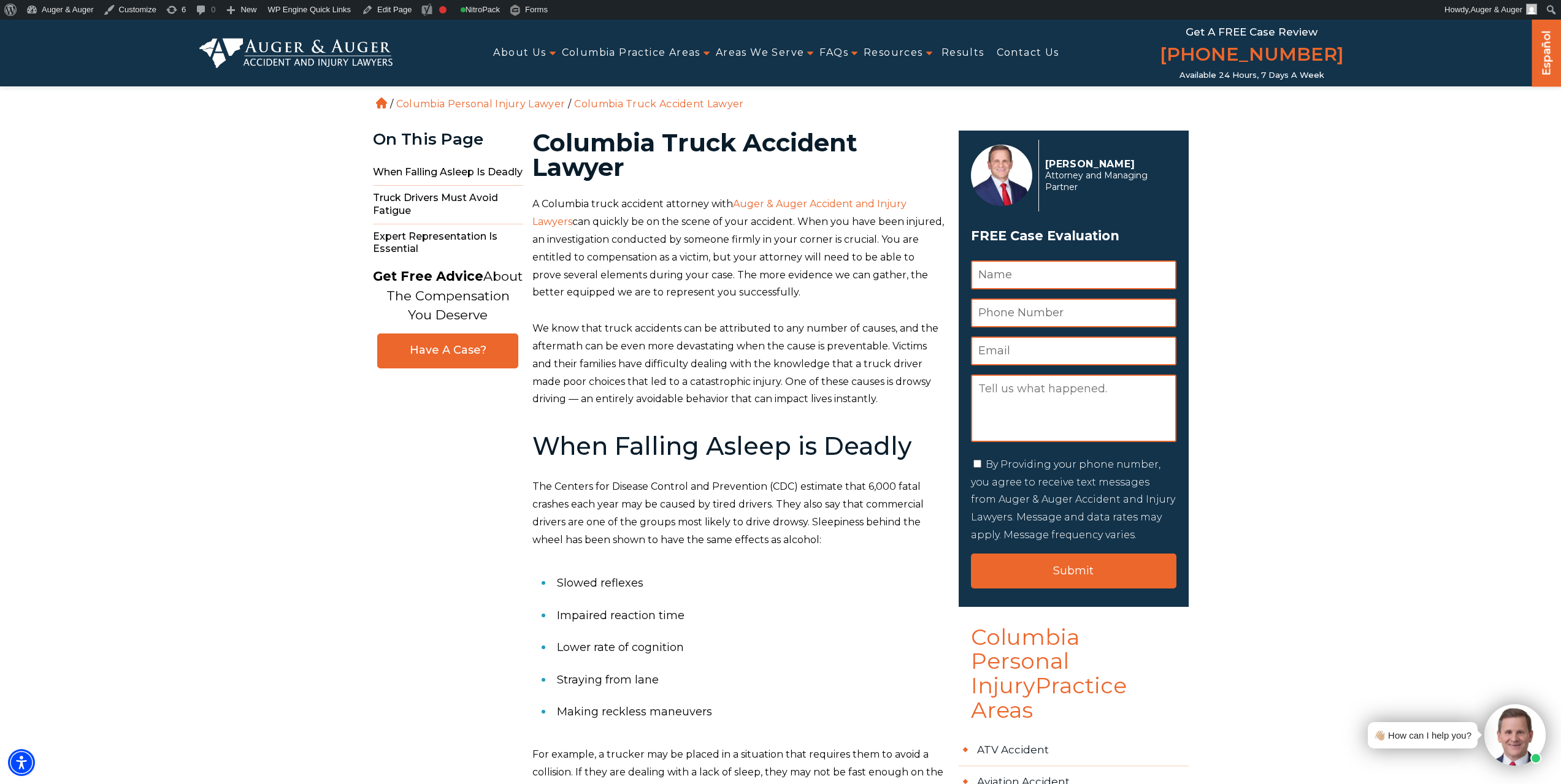
click at [690, 140] on h1 "Columbia Truck Accident Lawyer" at bounding box center [738, 155] width 412 height 49
copy h1 "Truck"
click at [384, 4] on link "Edit Page" at bounding box center [387, 10] width 60 height 20
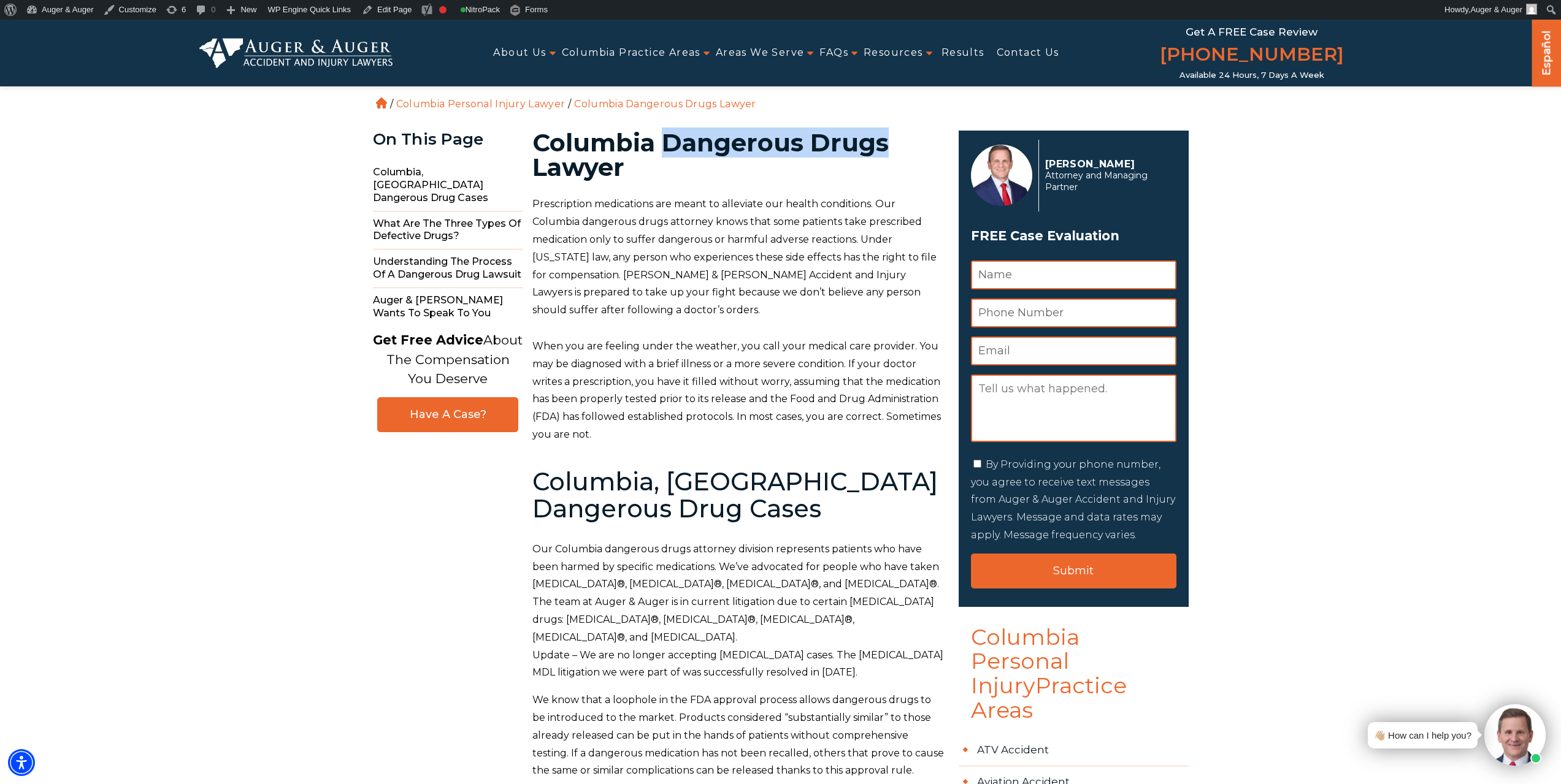
drag, startPoint x: 665, startPoint y: 135, endPoint x: 888, endPoint y: 129, distance: 223.1
copy h1 "Dangerous Drugs"
click at [387, 6] on link "Edit Page" at bounding box center [387, 10] width 60 height 20
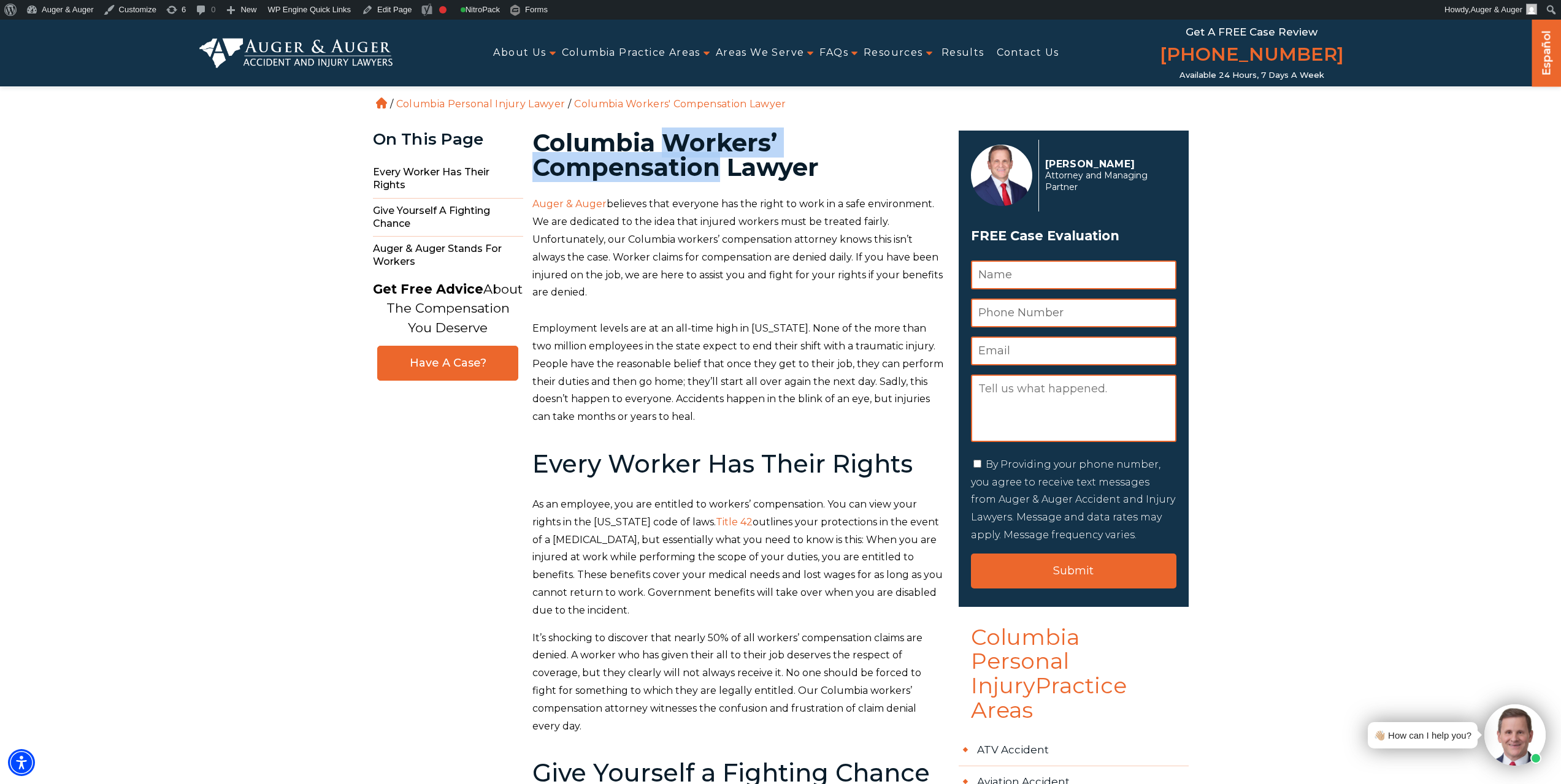
drag, startPoint x: 666, startPoint y: 141, endPoint x: 716, endPoint y: 174, distance: 59.9
click at [716, 174] on h1 "Columbia Workers’ Compensation Lawyer" at bounding box center [738, 155] width 412 height 49
copy h1 "Workers’ Compensation"
click at [389, 9] on link "Edit Page" at bounding box center [387, 10] width 60 height 20
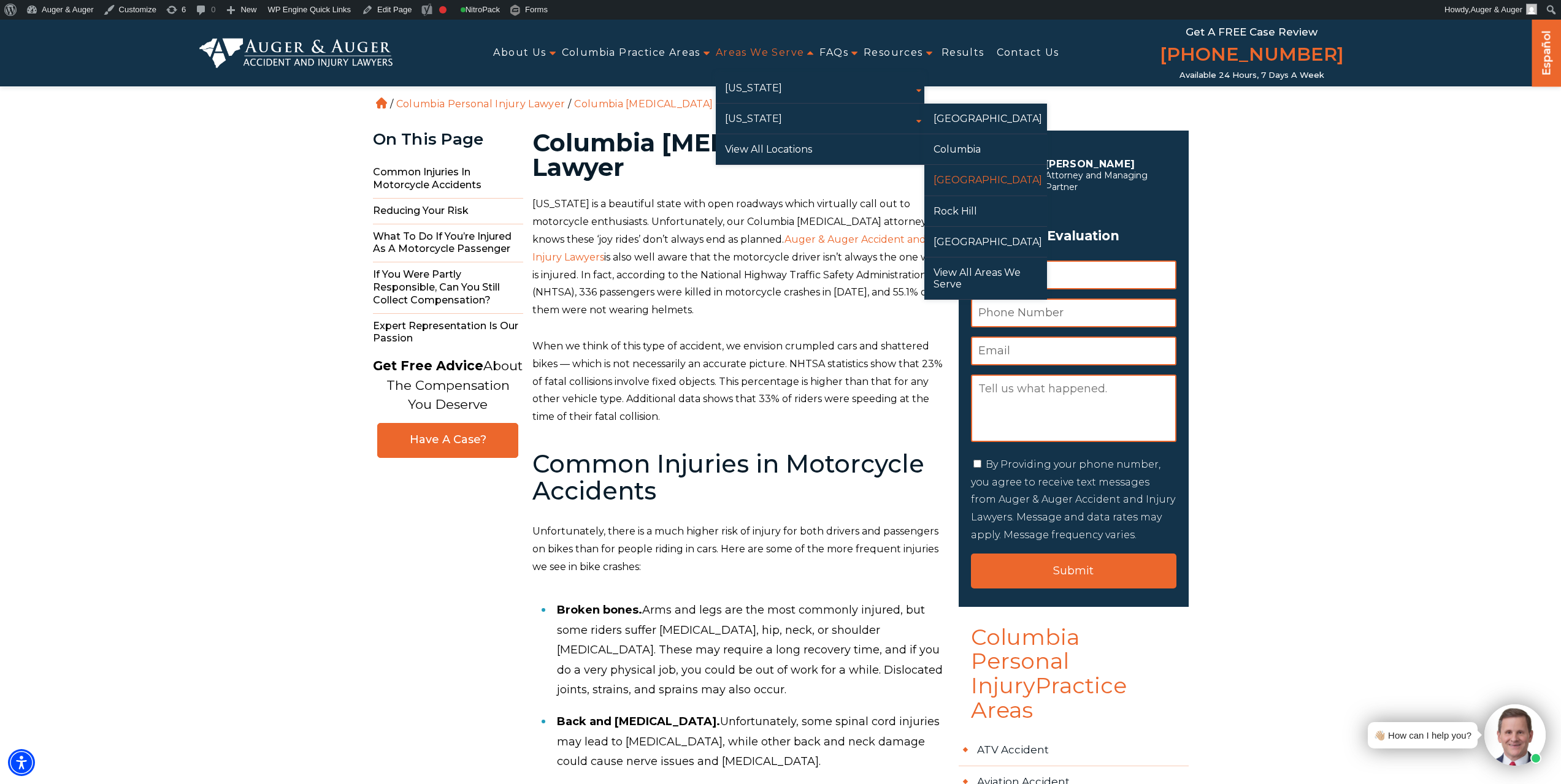
click at [975, 185] on link "[GEOGRAPHIC_DATA]" at bounding box center [986, 180] width 123 height 30
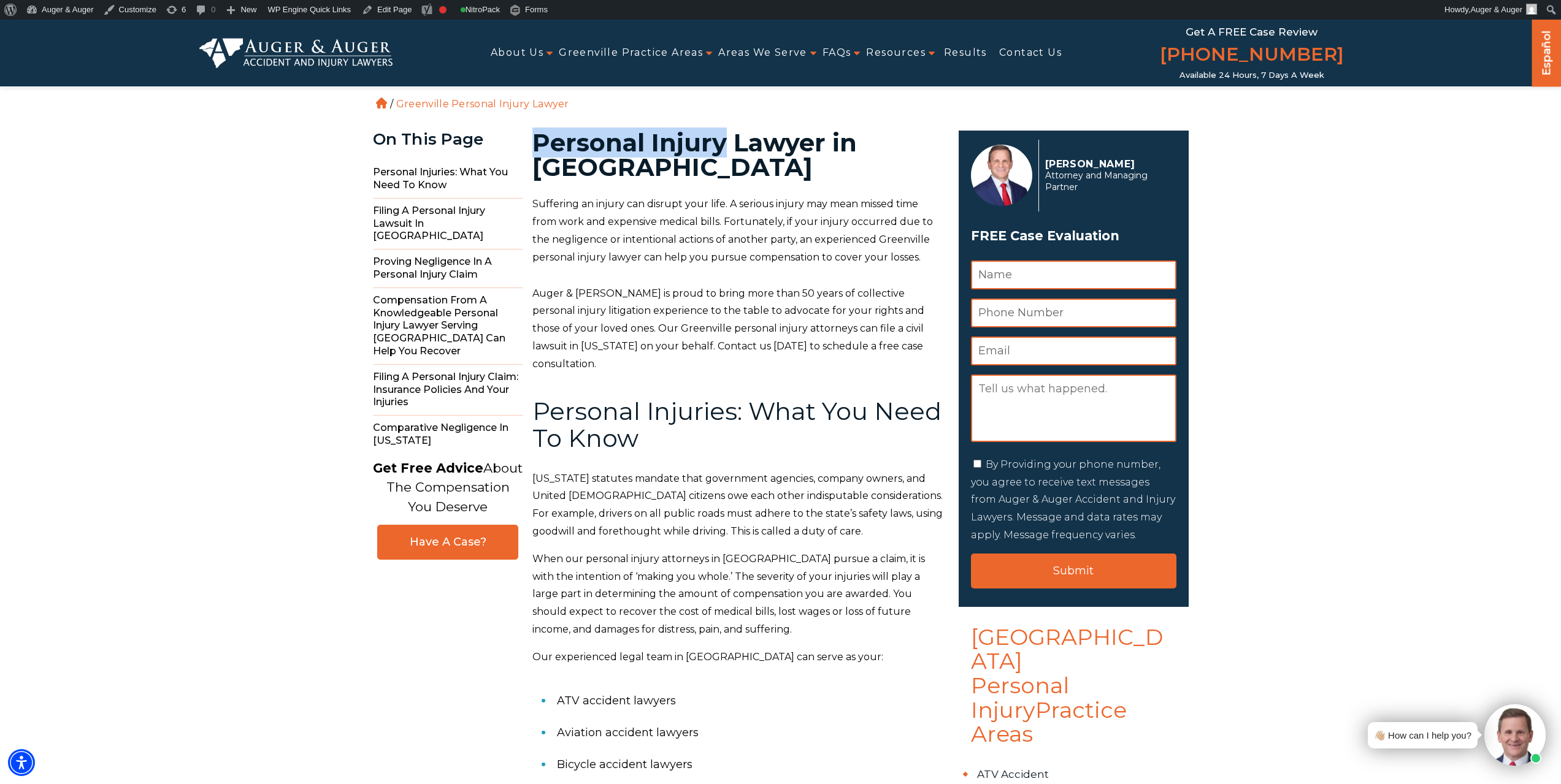
drag, startPoint x: 530, startPoint y: 136, endPoint x: 719, endPoint y: 151, distance: 189.6
copy h1 "Personal Injury"
click at [583, 164] on h1 "Personal Injury Lawyer in Greenville" at bounding box center [738, 155] width 412 height 49
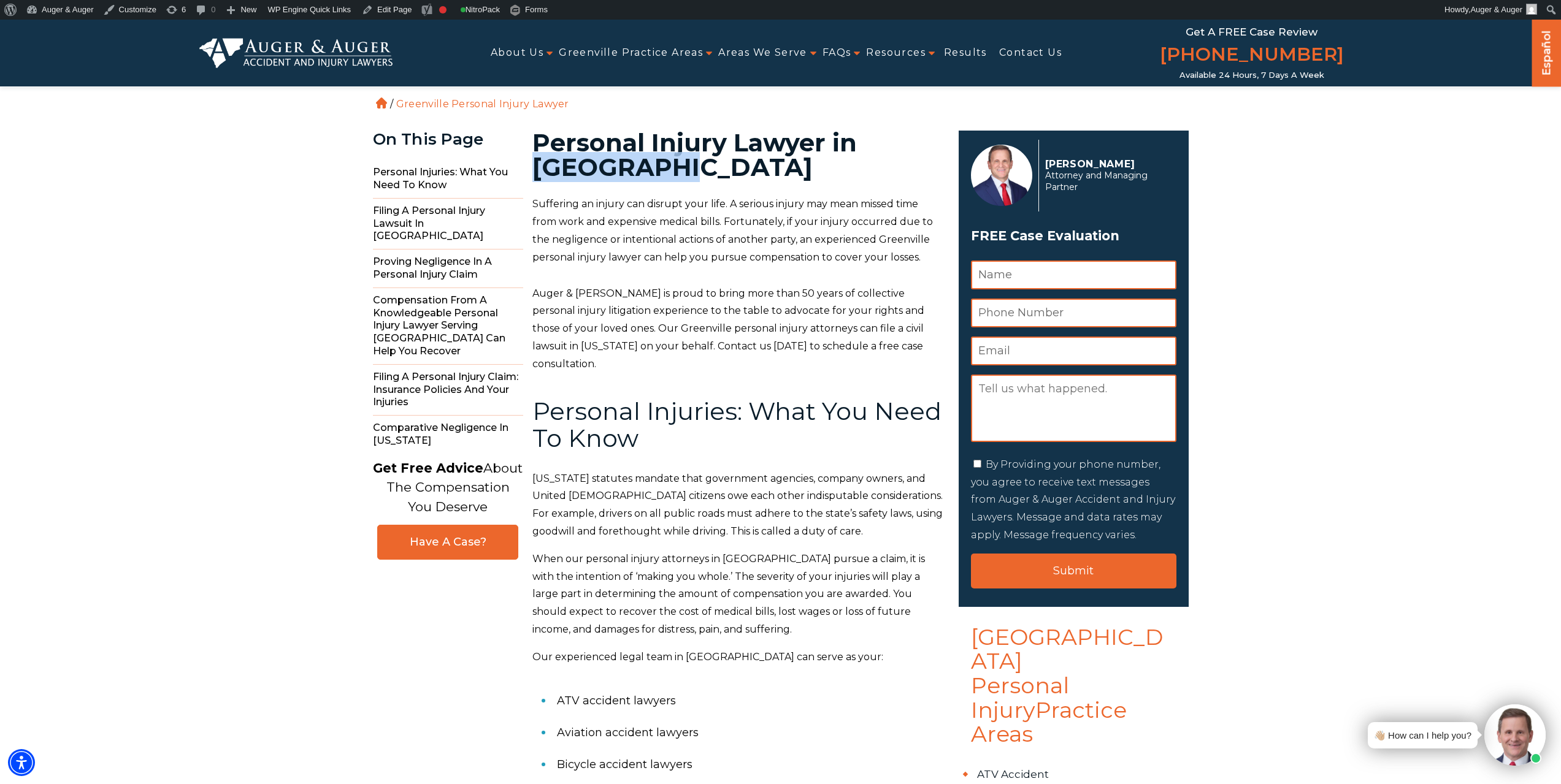
copy h1 "[GEOGRAPHIC_DATA]"
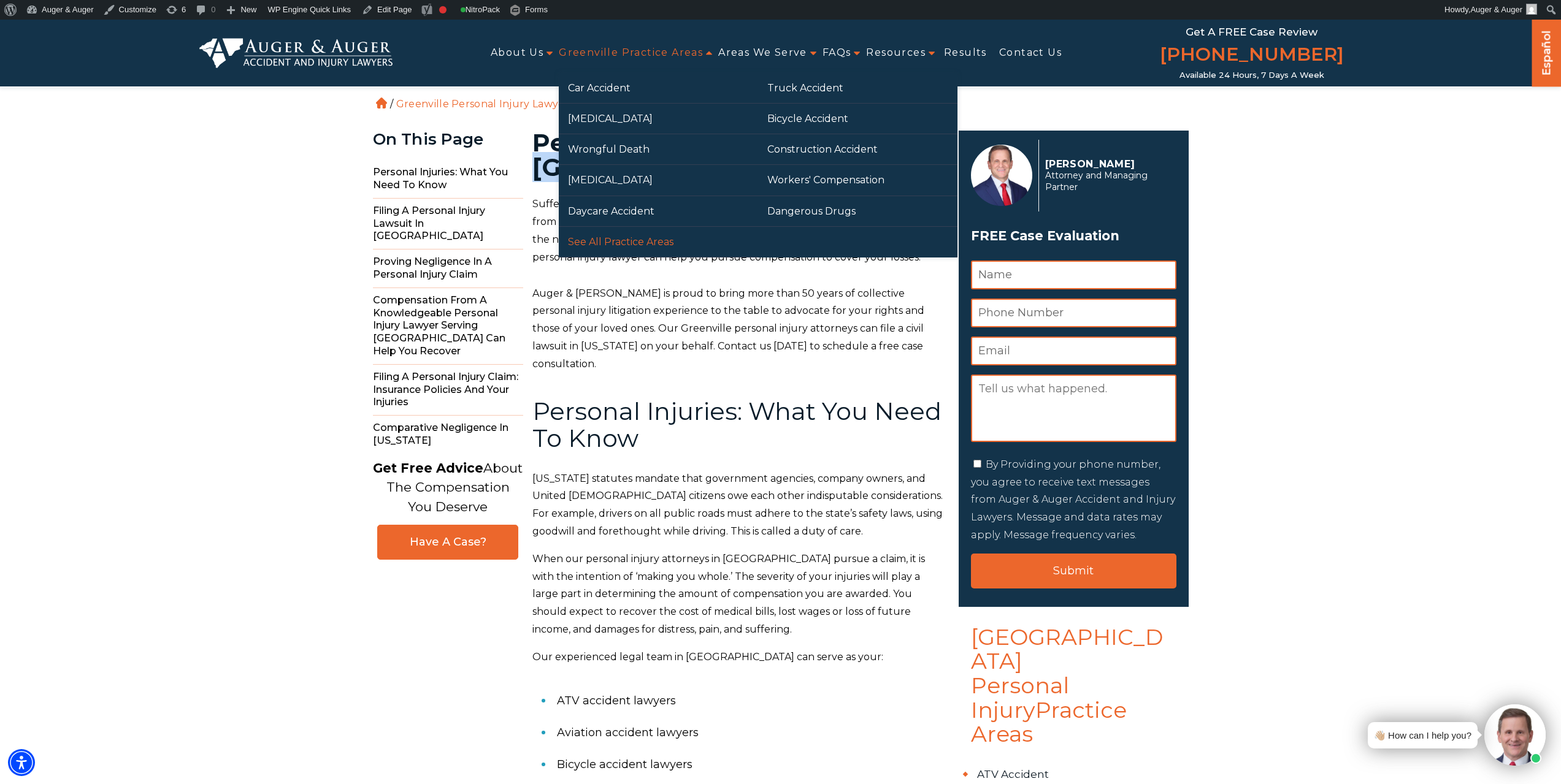
click at [753, 233] on link "See All Practice Areas" at bounding box center [658, 242] width 199 height 30
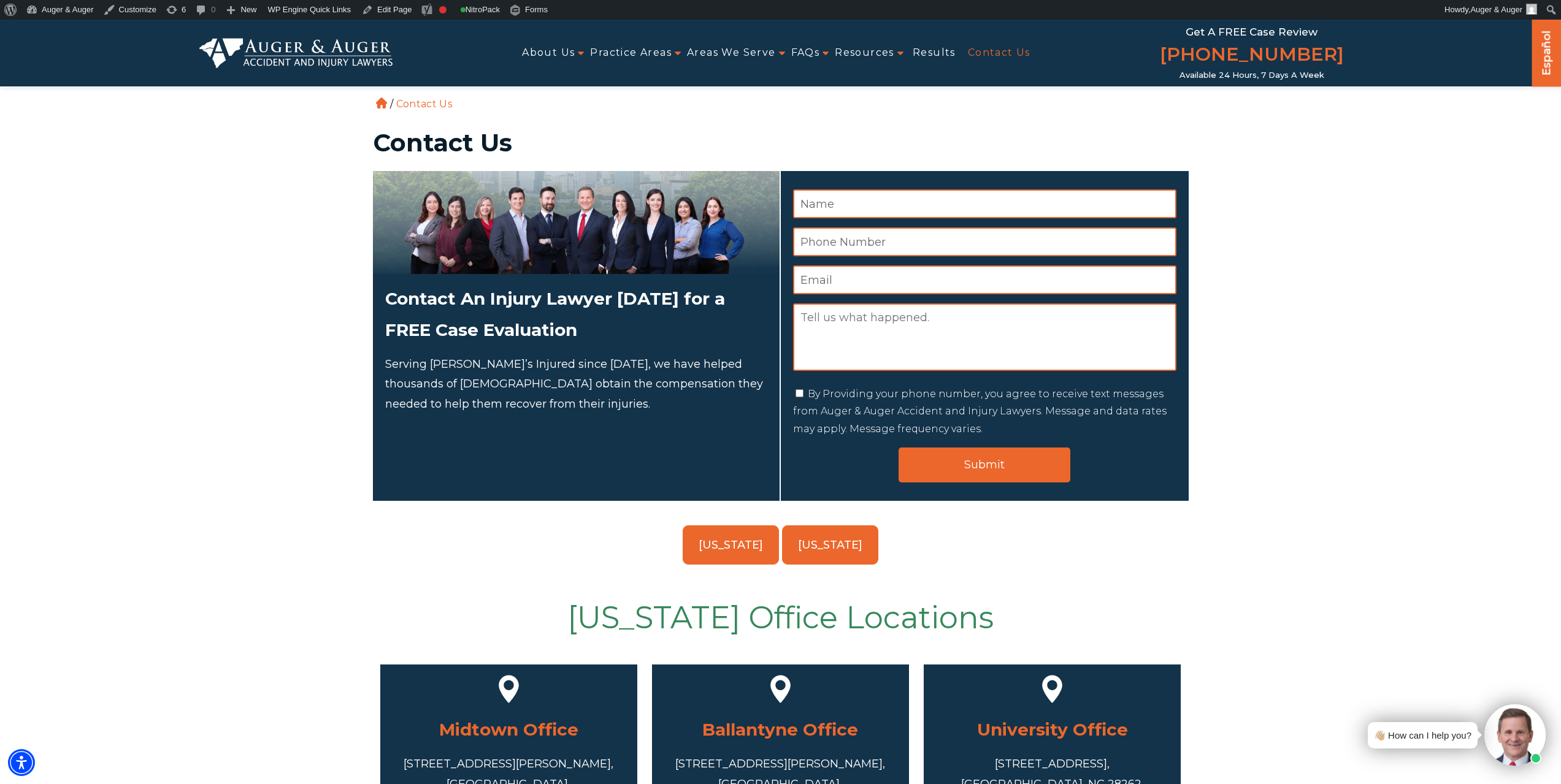
click at [845, 529] on link "[US_STATE]" at bounding box center [830, 545] width 96 height 39
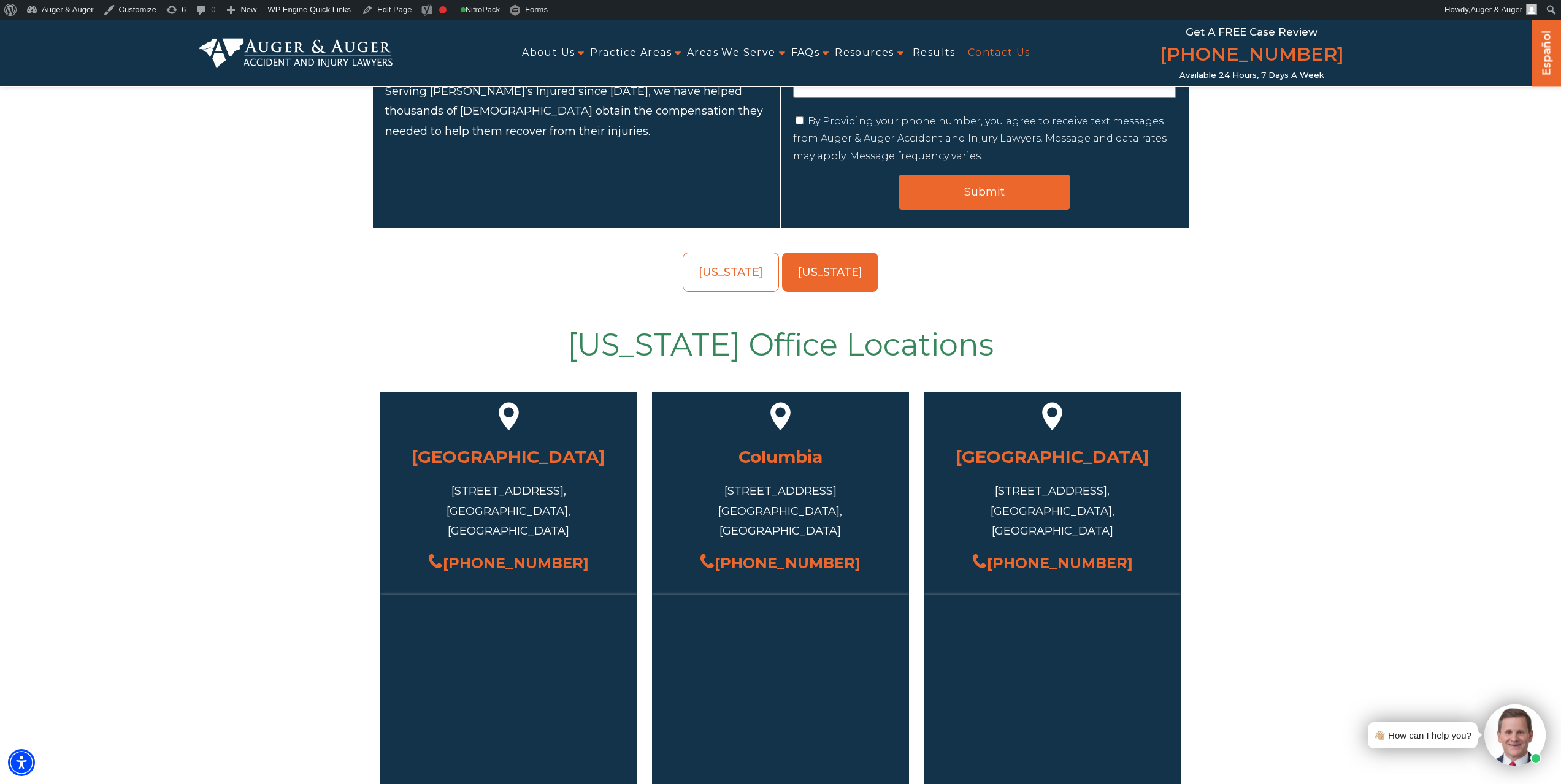
scroll to position [307, 0]
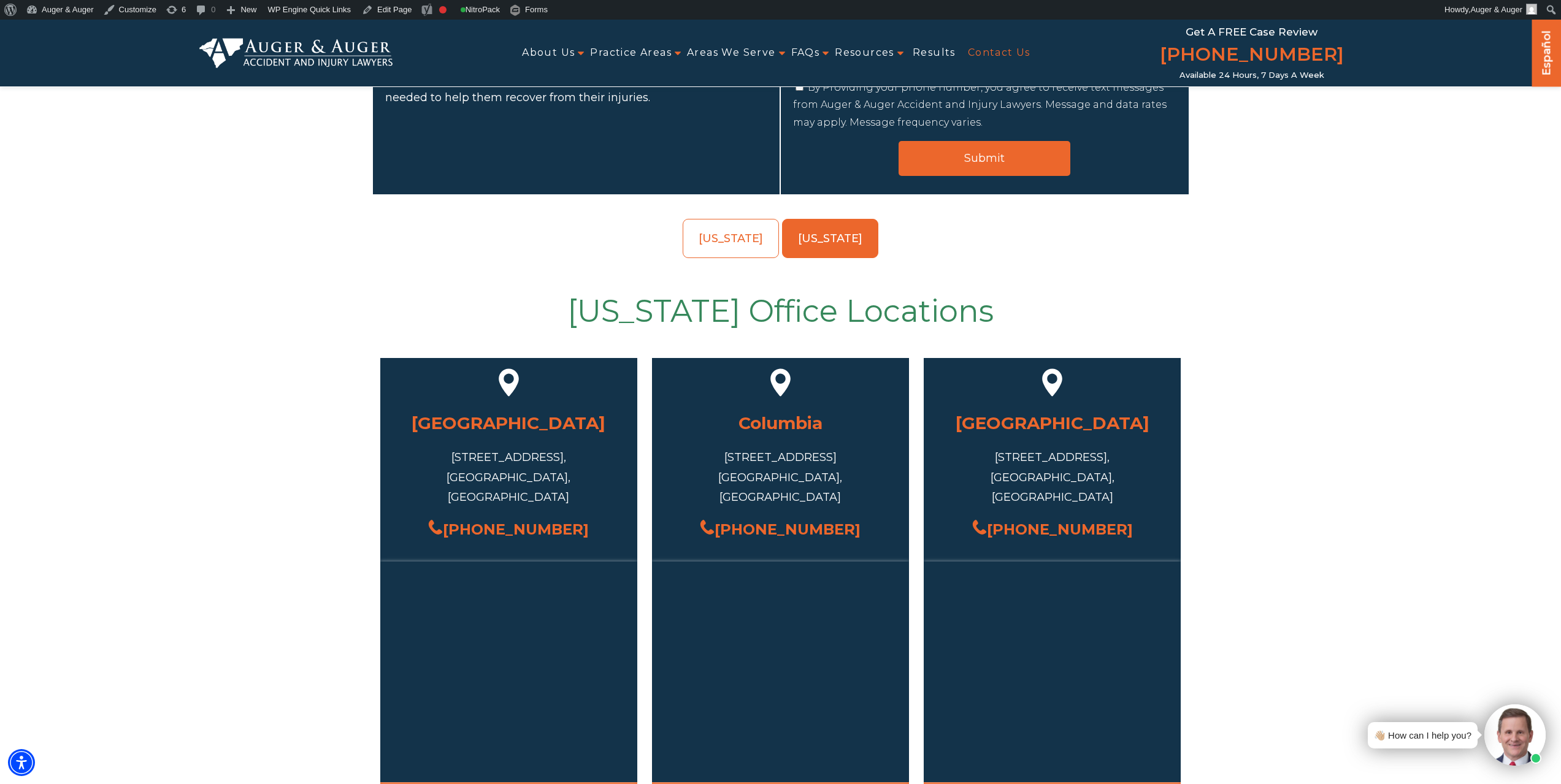
drag, startPoint x: 1153, startPoint y: 506, endPoint x: 1007, endPoint y: 514, distance: 146.2
click at [1007, 516] on div "[PHONE_NUMBER]" at bounding box center [1052, 529] width 220 height 26
copy link "[PHONE_NUMBER]"
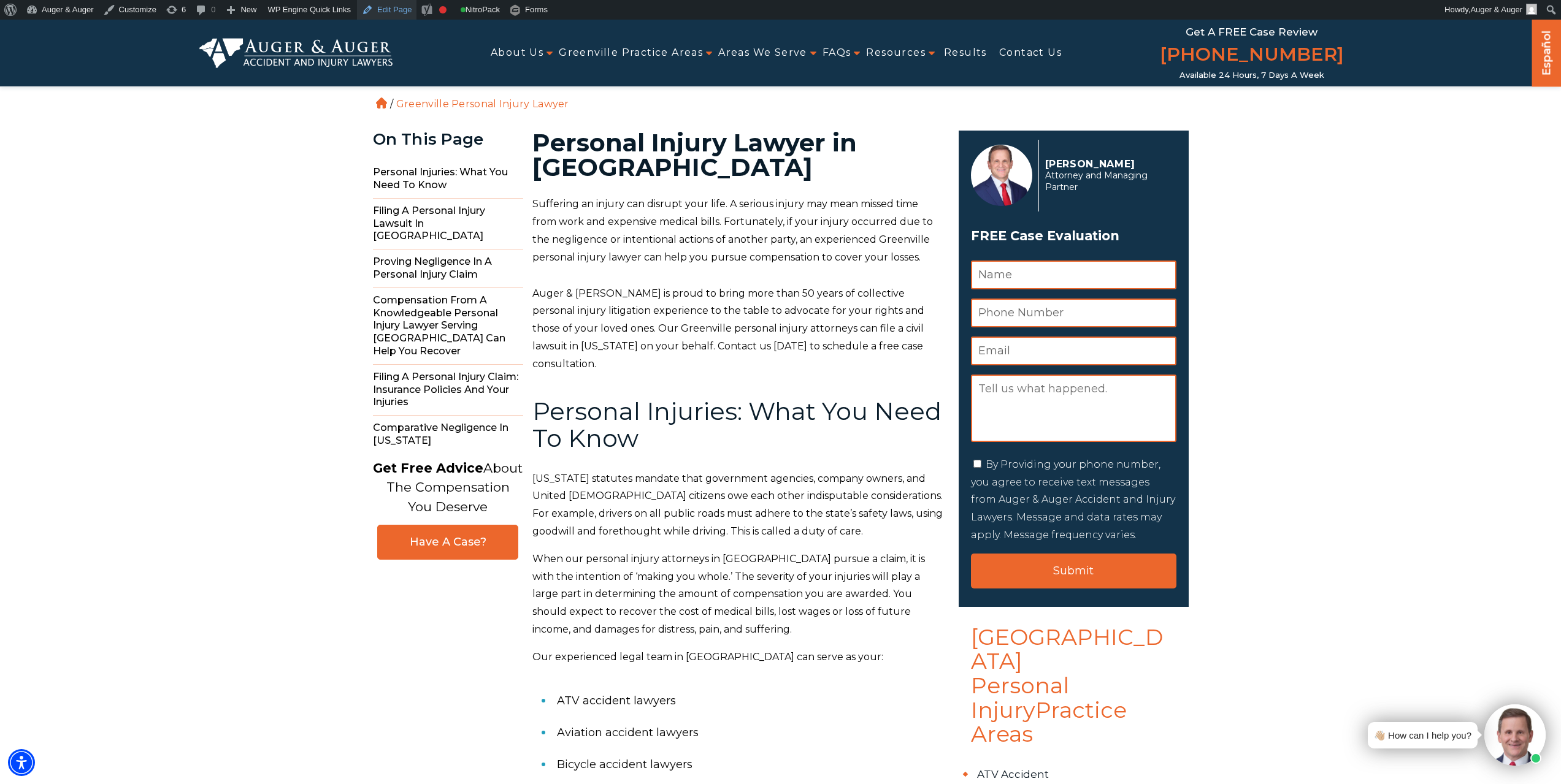
click at [396, 8] on link "Edit Page" at bounding box center [387, 10] width 60 height 20
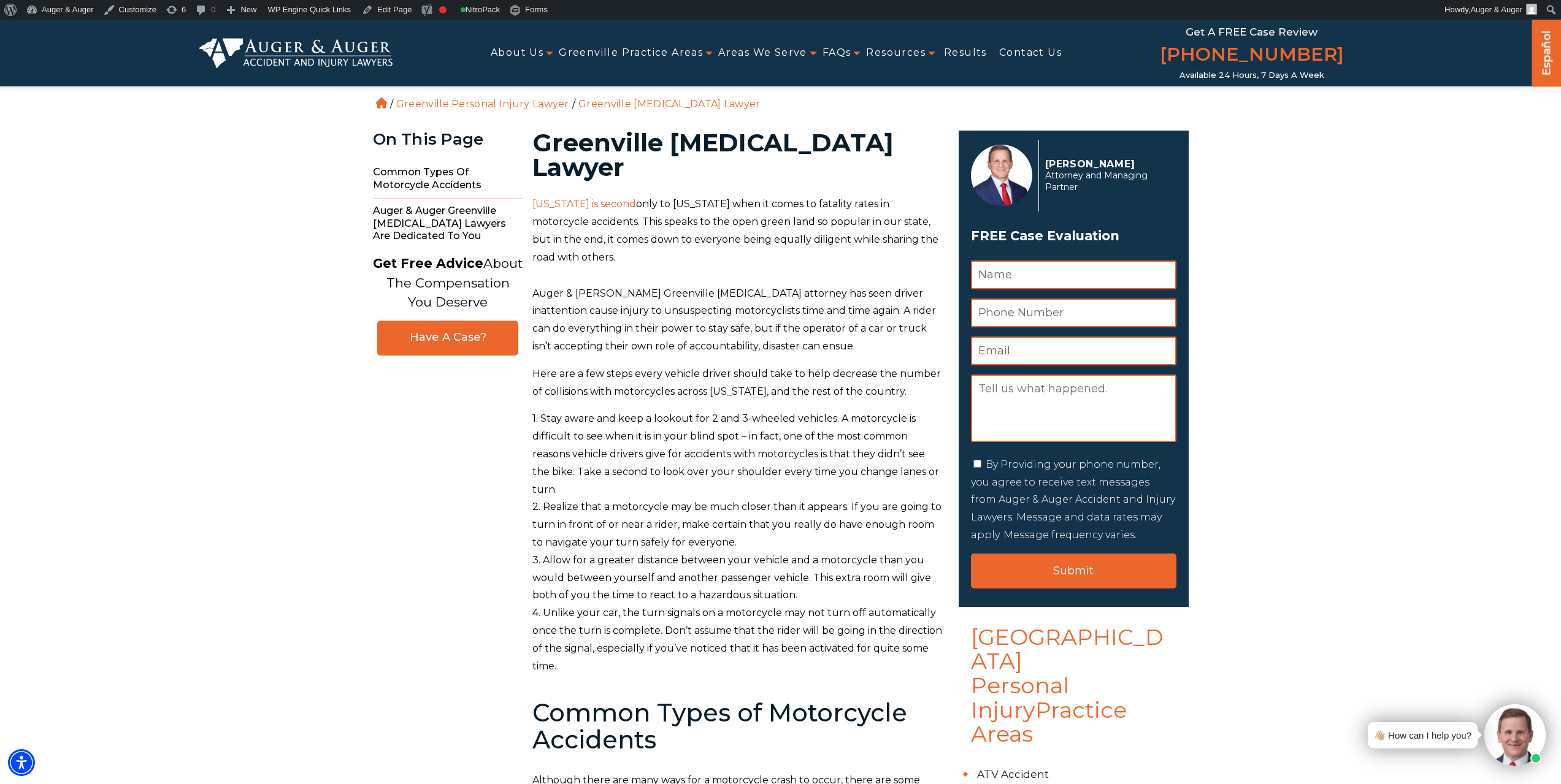
click at [688, 144] on h1 "Greenville [MEDICAL_DATA] Lawyer" at bounding box center [738, 155] width 412 height 49
copy h1 "Motorcycle"
click at [378, 6] on link "Edit Page" at bounding box center [387, 10] width 60 height 20
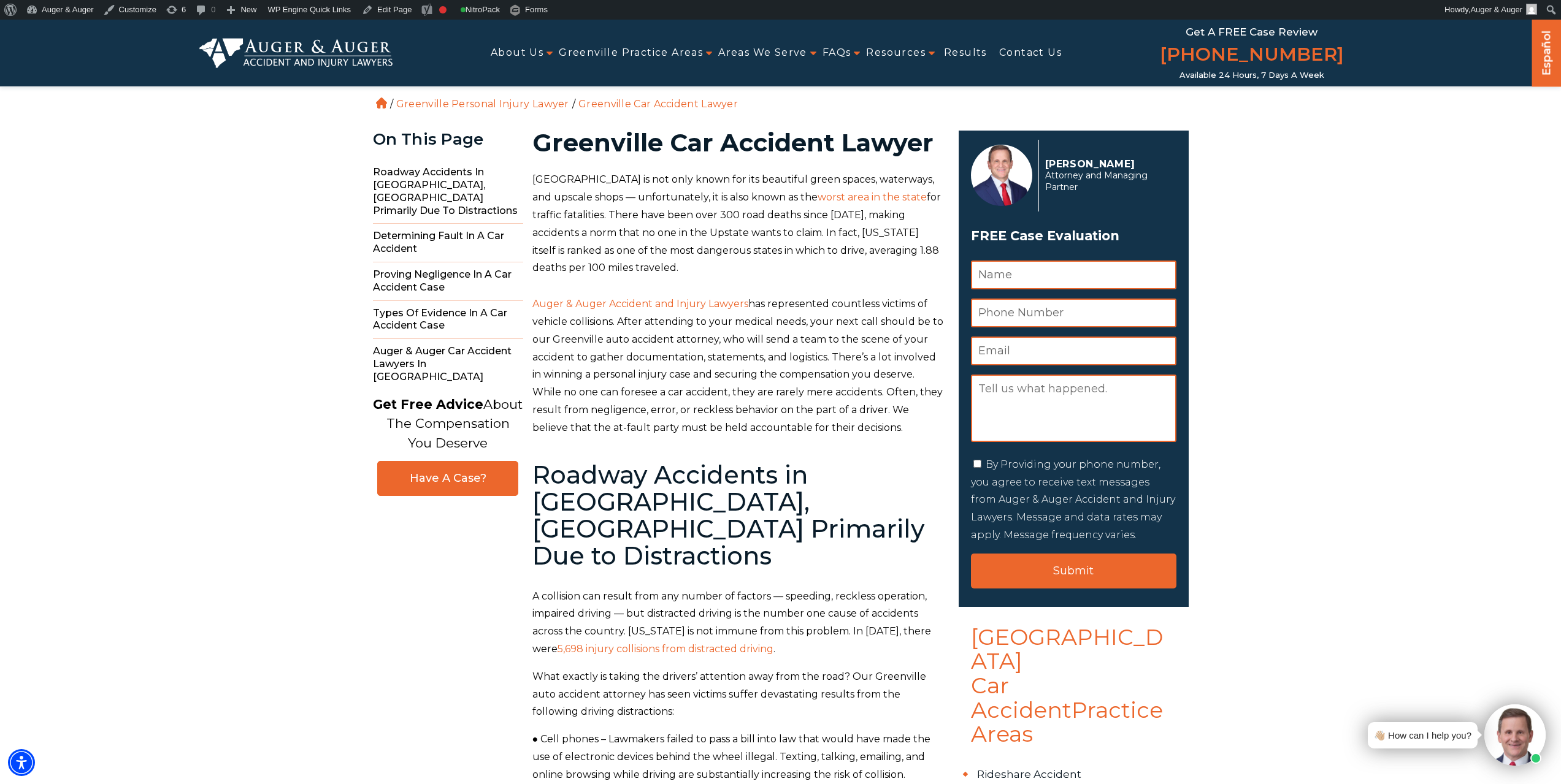
click at [603, 142] on h1 "Greenville Car Accident Lawyer" at bounding box center [738, 143] width 412 height 25
copy h1 "[GEOGRAPHIC_DATA]"
click at [664, 148] on h1 "Greenville Car Accident Lawyer" at bounding box center [738, 143] width 412 height 25
drag, startPoint x: 668, startPoint y: 147, endPoint x: 835, endPoint y: 143, distance: 167.0
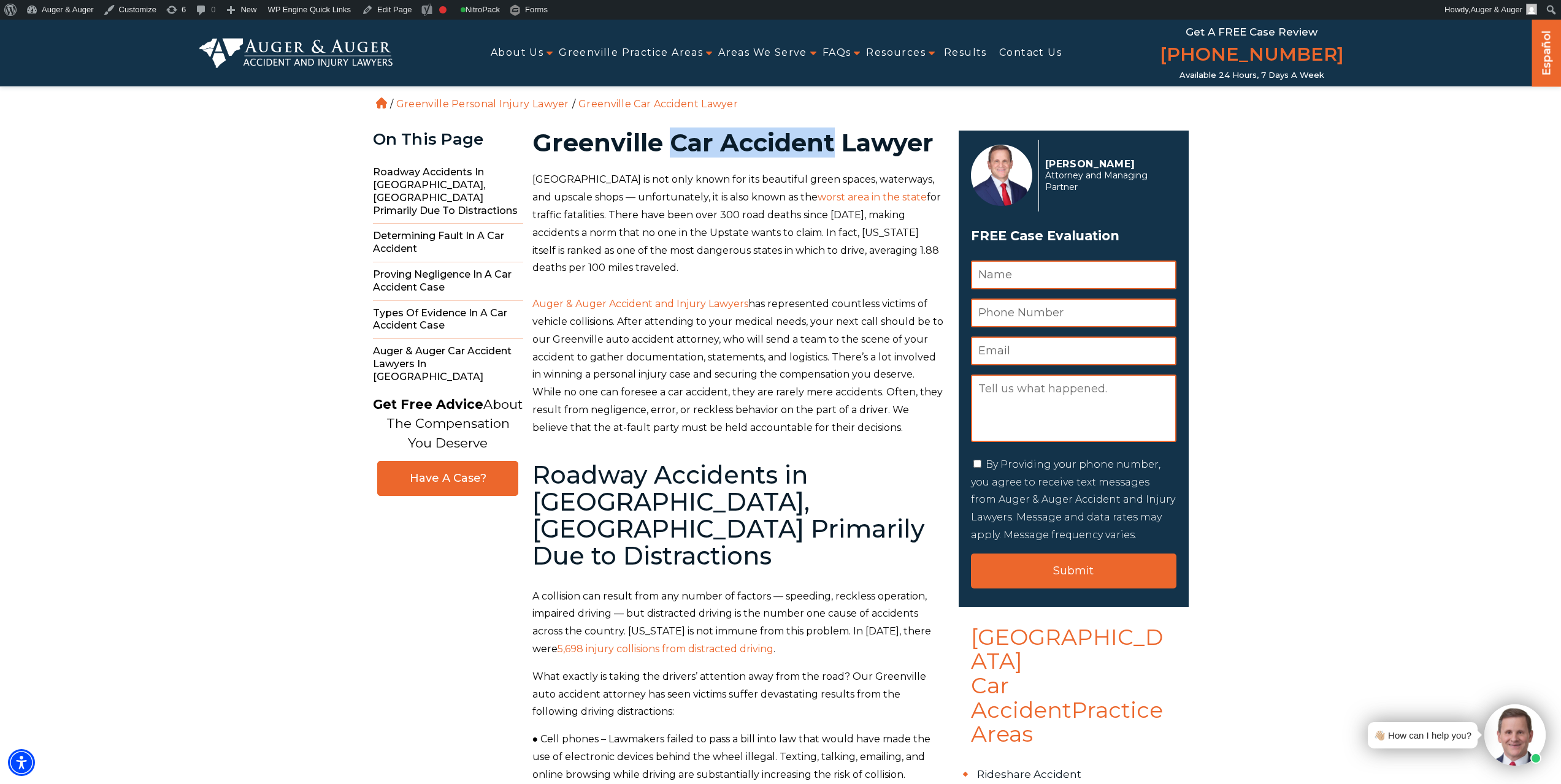
click at [835, 143] on h1 "Greenville Car Accident Lawyer" at bounding box center [738, 143] width 412 height 25
copy h1 "Car Accident"
click at [382, 17] on link "Edit Page" at bounding box center [387, 10] width 60 height 20
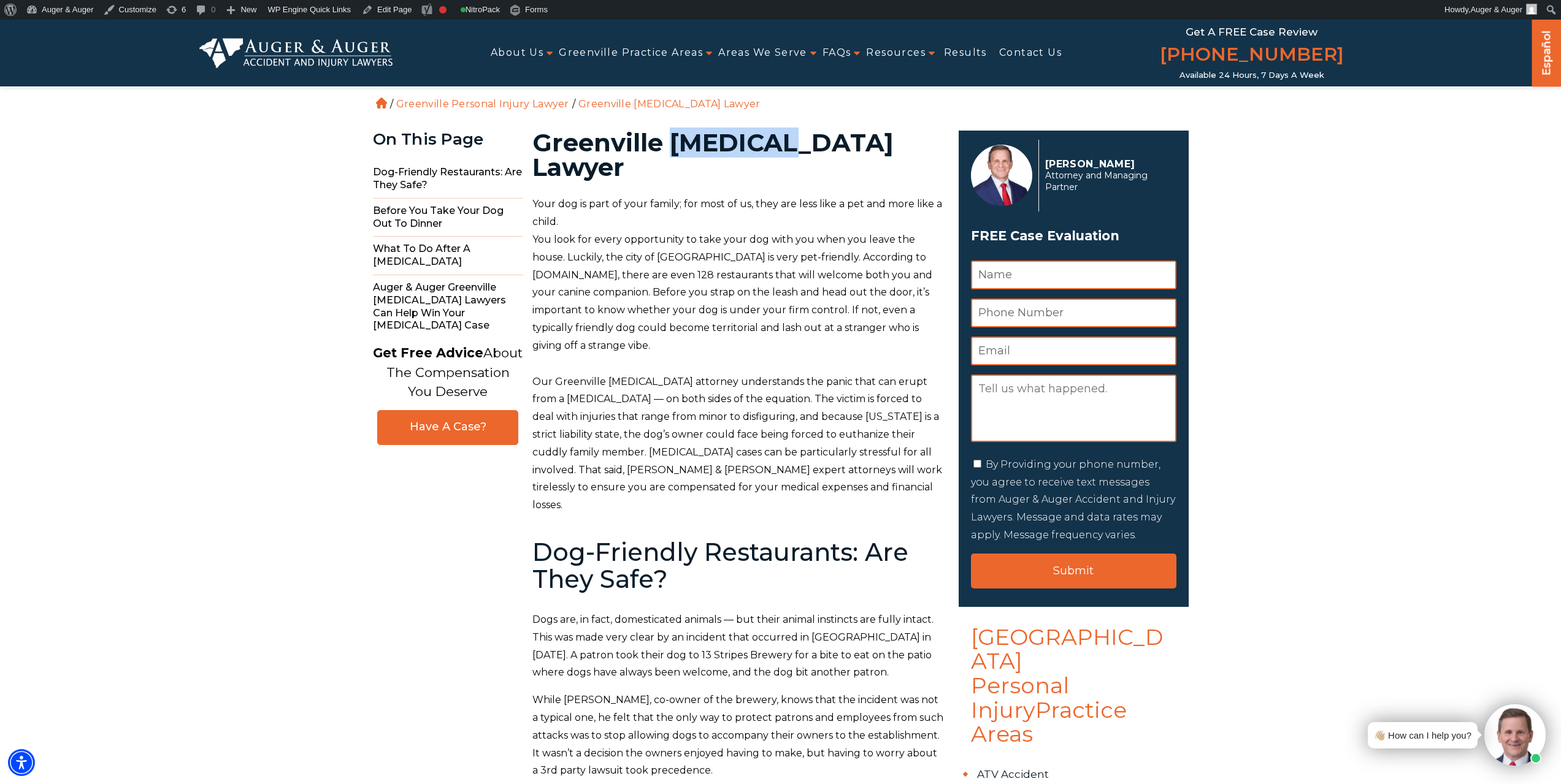
drag, startPoint x: 667, startPoint y: 140, endPoint x: 778, endPoint y: 142, distance: 111.0
click at [778, 142] on h1 "Greenville [MEDICAL_DATA] Lawyer" at bounding box center [738, 155] width 412 height 49
copy h1 "[MEDICAL_DATA]"
click at [382, 7] on link "Edit Page" at bounding box center [387, 10] width 60 height 20
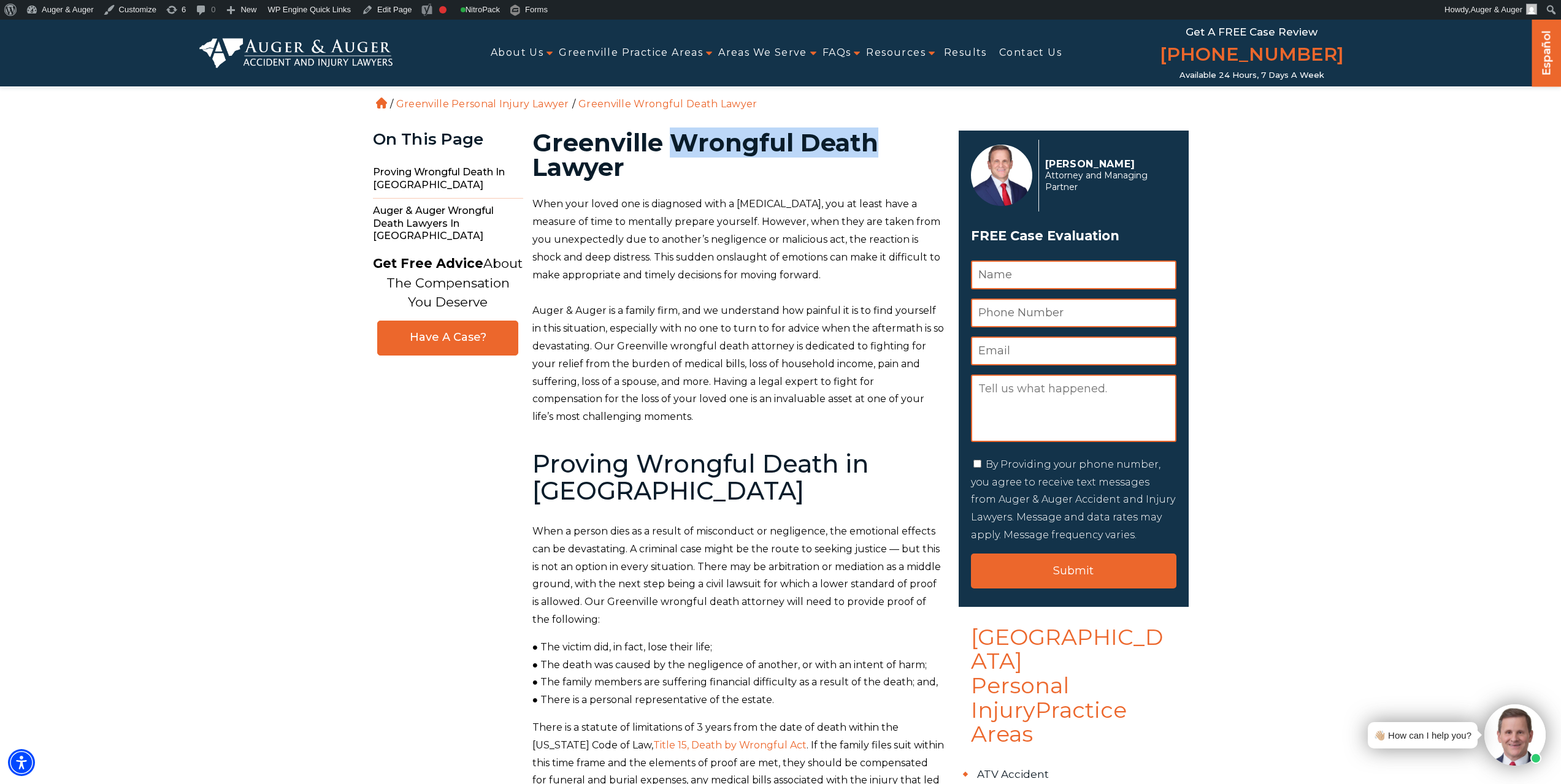
drag, startPoint x: 672, startPoint y: 137, endPoint x: 869, endPoint y: 131, distance: 197.1
click at [869, 131] on h1 "Greenville Wrongful Death Lawyer" at bounding box center [738, 155] width 412 height 49
copy h1 "Wrongful Death"
click at [391, 7] on link "Edit Page" at bounding box center [387, 10] width 60 height 20
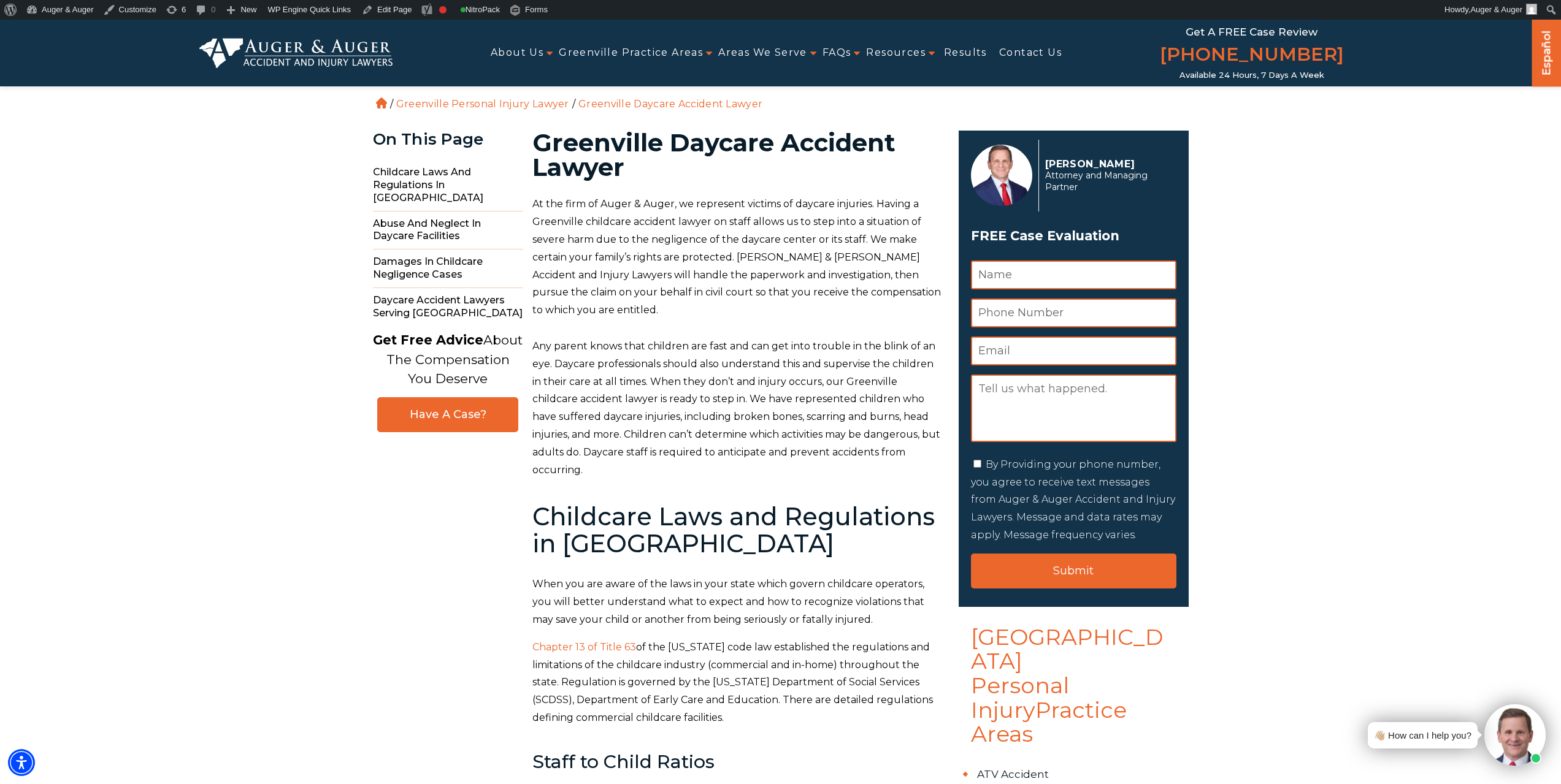
click at [685, 136] on h1 "Greenville Daycare Accident Lawyer" at bounding box center [738, 155] width 412 height 49
copy h1 "Daycare"
click at [840, 147] on h1 "Greenville Daycare Accident Lawyer" at bounding box center [738, 155] width 412 height 49
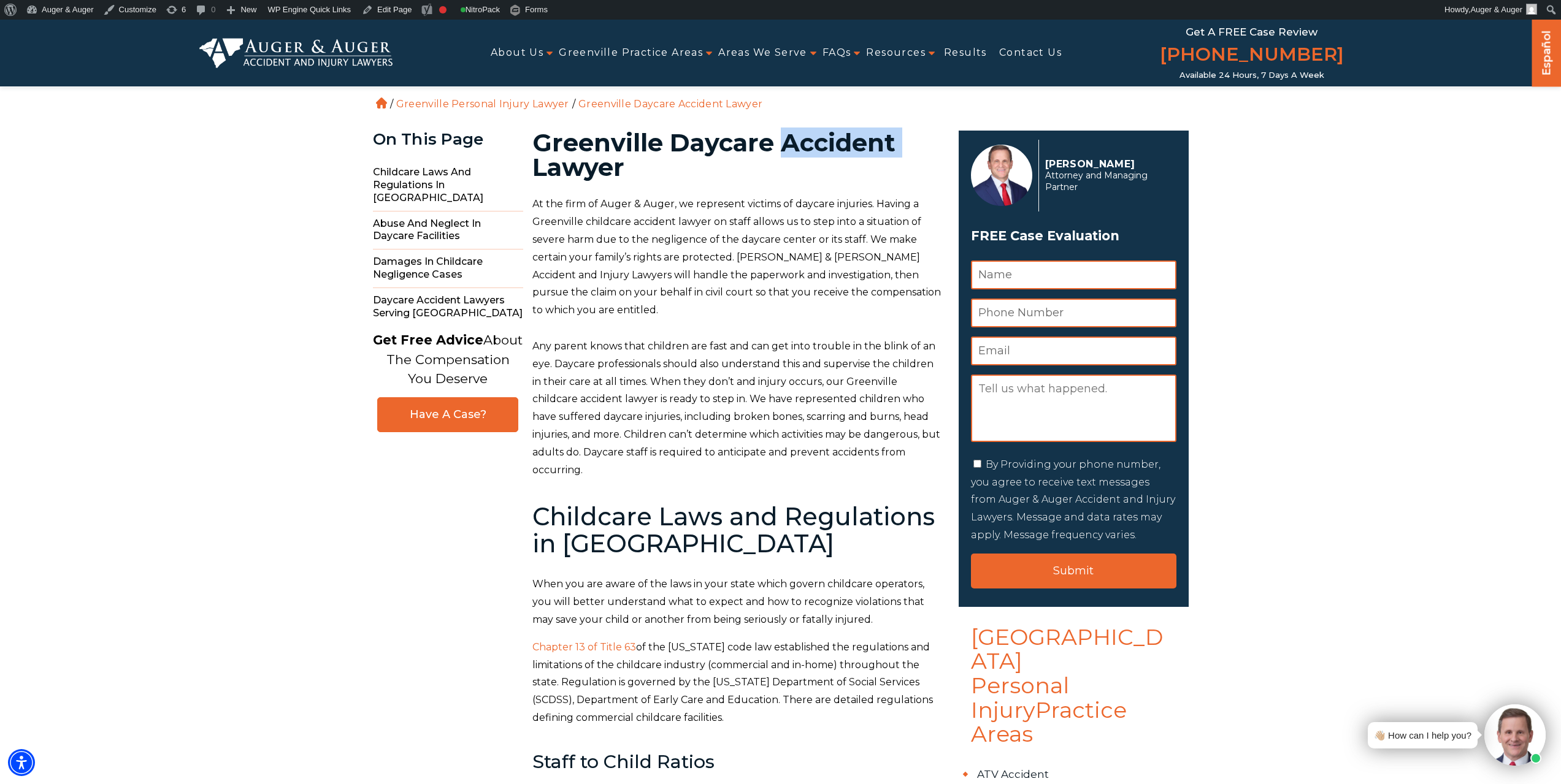
copy h1 "Accident"
click at [387, 15] on link "Edit Page" at bounding box center [387, 10] width 60 height 20
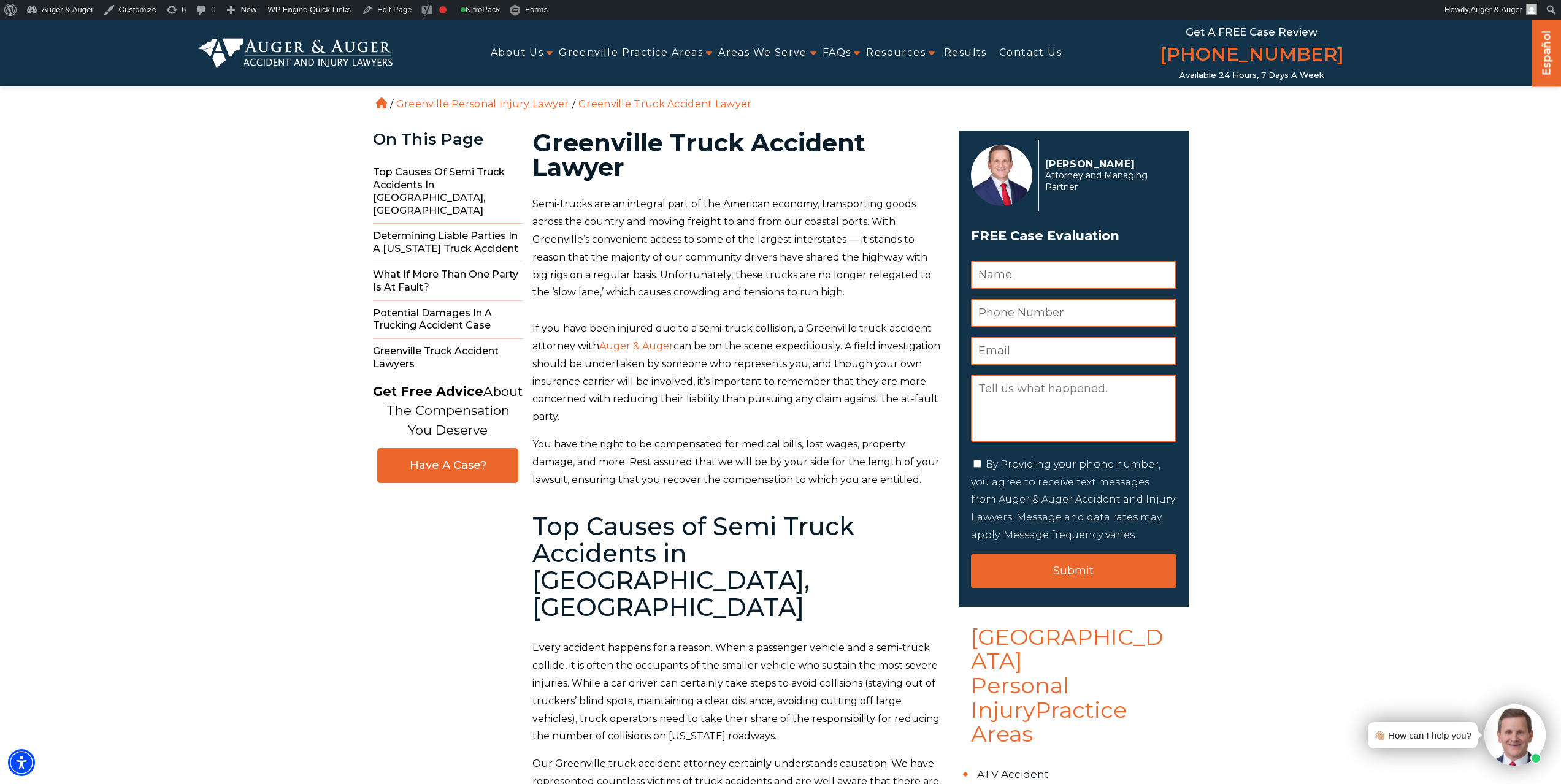
click at [697, 138] on h1 "Greenville Truck Accident Lawyer" at bounding box center [738, 155] width 412 height 49
copy h1 "Truck"
click at [379, 10] on link "Edit Page" at bounding box center [387, 10] width 60 height 20
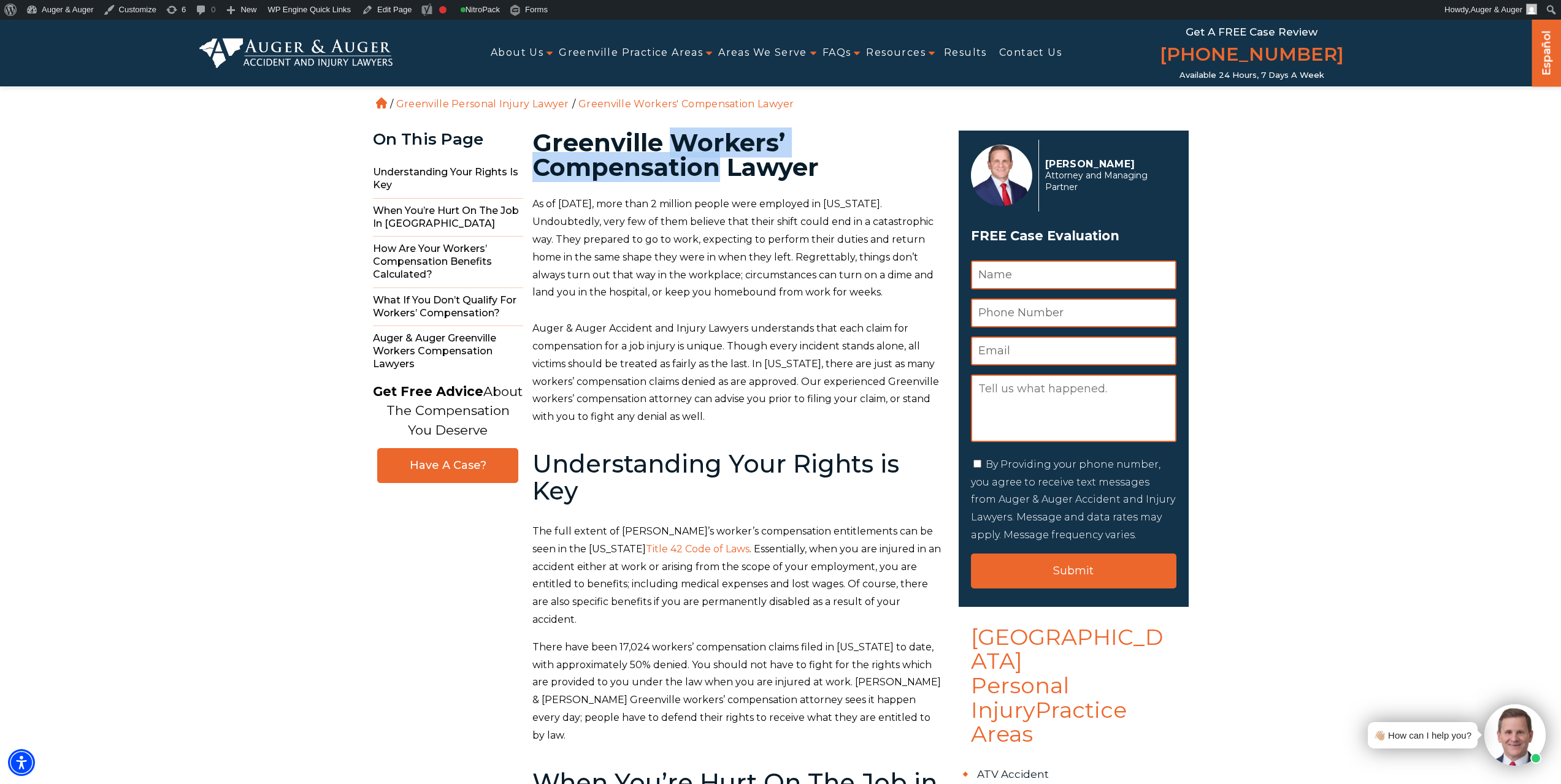
drag, startPoint x: 676, startPoint y: 139, endPoint x: 715, endPoint y: 162, distance: 45.3
click at [715, 162] on h1 "Greenville Workers’ Compensation Lawyer" at bounding box center [738, 155] width 412 height 49
copy h1 "Workers’ Compensation"
click at [391, 9] on link "Edit Page" at bounding box center [387, 10] width 60 height 20
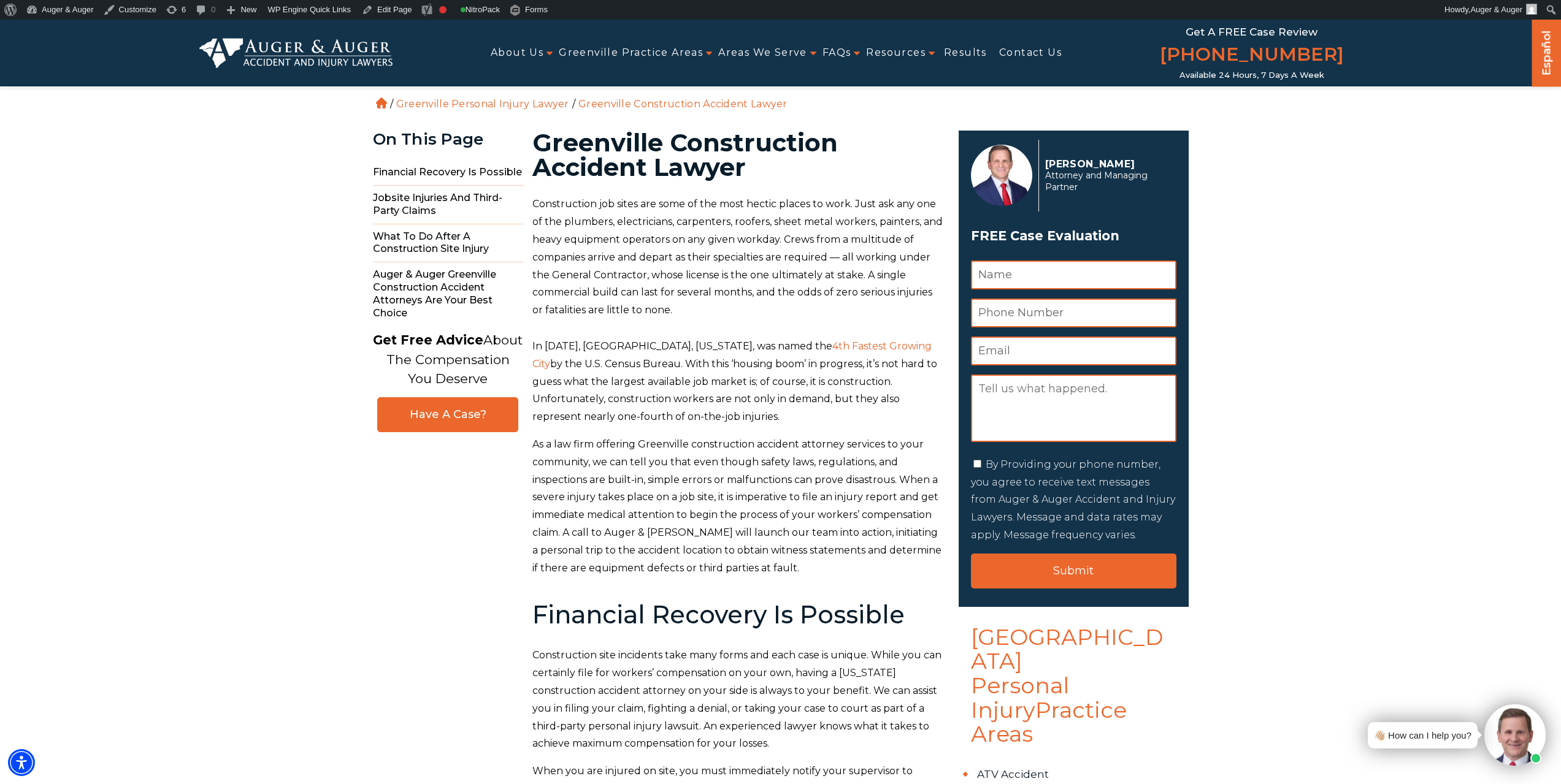
click at [718, 143] on h1 "Greenville Construction Accident Lawyer" at bounding box center [738, 155] width 412 height 49
copy h1 "Construction"
click at [390, 5] on link "Edit Page" at bounding box center [387, 10] width 60 height 20
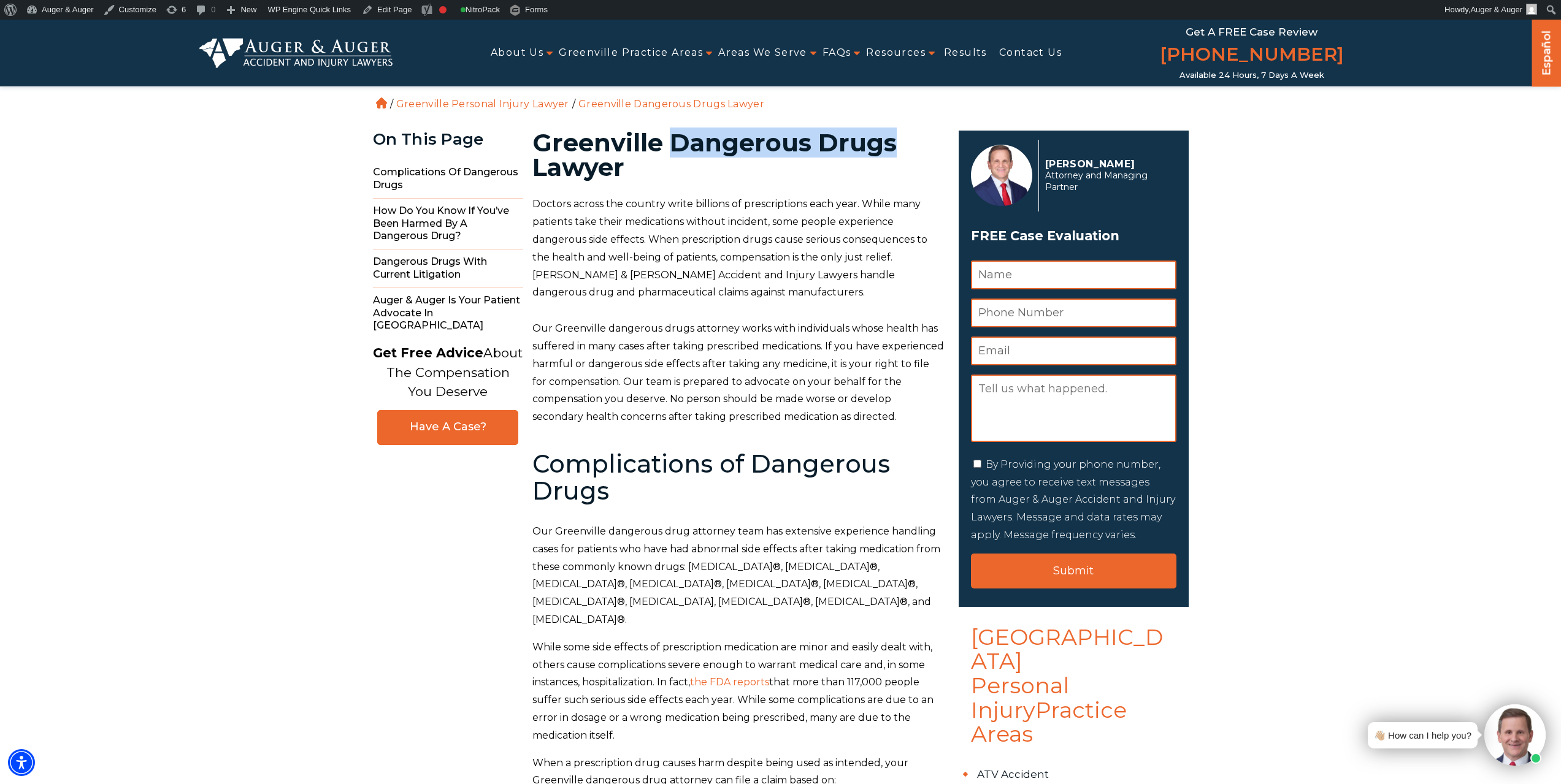
drag, startPoint x: 673, startPoint y: 143, endPoint x: 894, endPoint y: 129, distance: 221.4
click at [894, 131] on h1 "Greenville Dangerous Drugs Lawyer" at bounding box center [738, 155] width 412 height 49
copy h1 "Dangerous Drugs"
click at [377, 3] on link "Edit Page" at bounding box center [387, 10] width 60 height 20
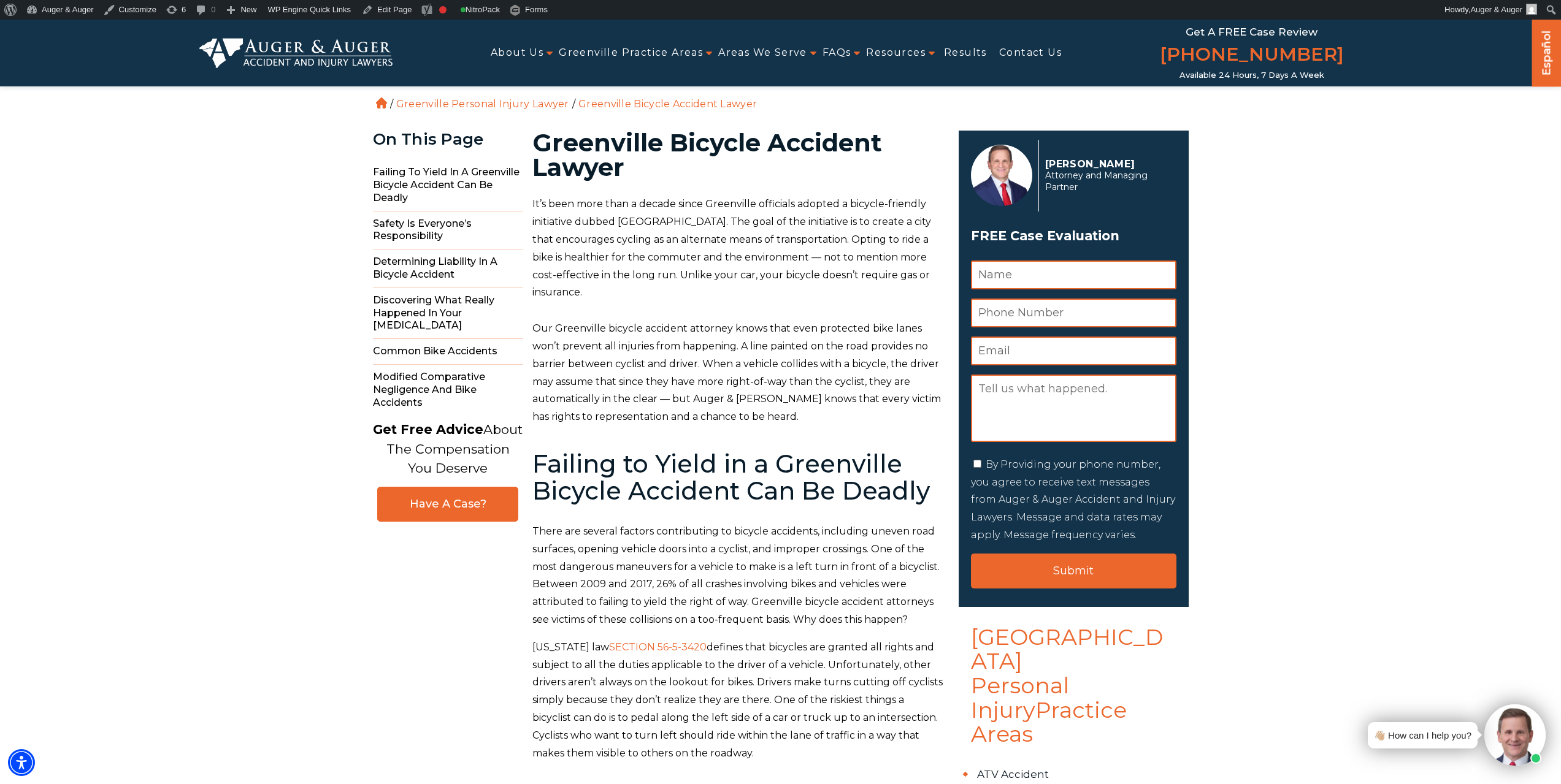
click at [699, 144] on h1 "Greenville Bicycle Accident Lawyer" at bounding box center [738, 155] width 412 height 49
copy h1 "Bicycle"
drag, startPoint x: 385, startPoint y: 13, endPoint x: 470, endPoint y: 14, distance: 85.0
click at [384, 13] on link "Edit Page" at bounding box center [387, 10] width 60 height 20
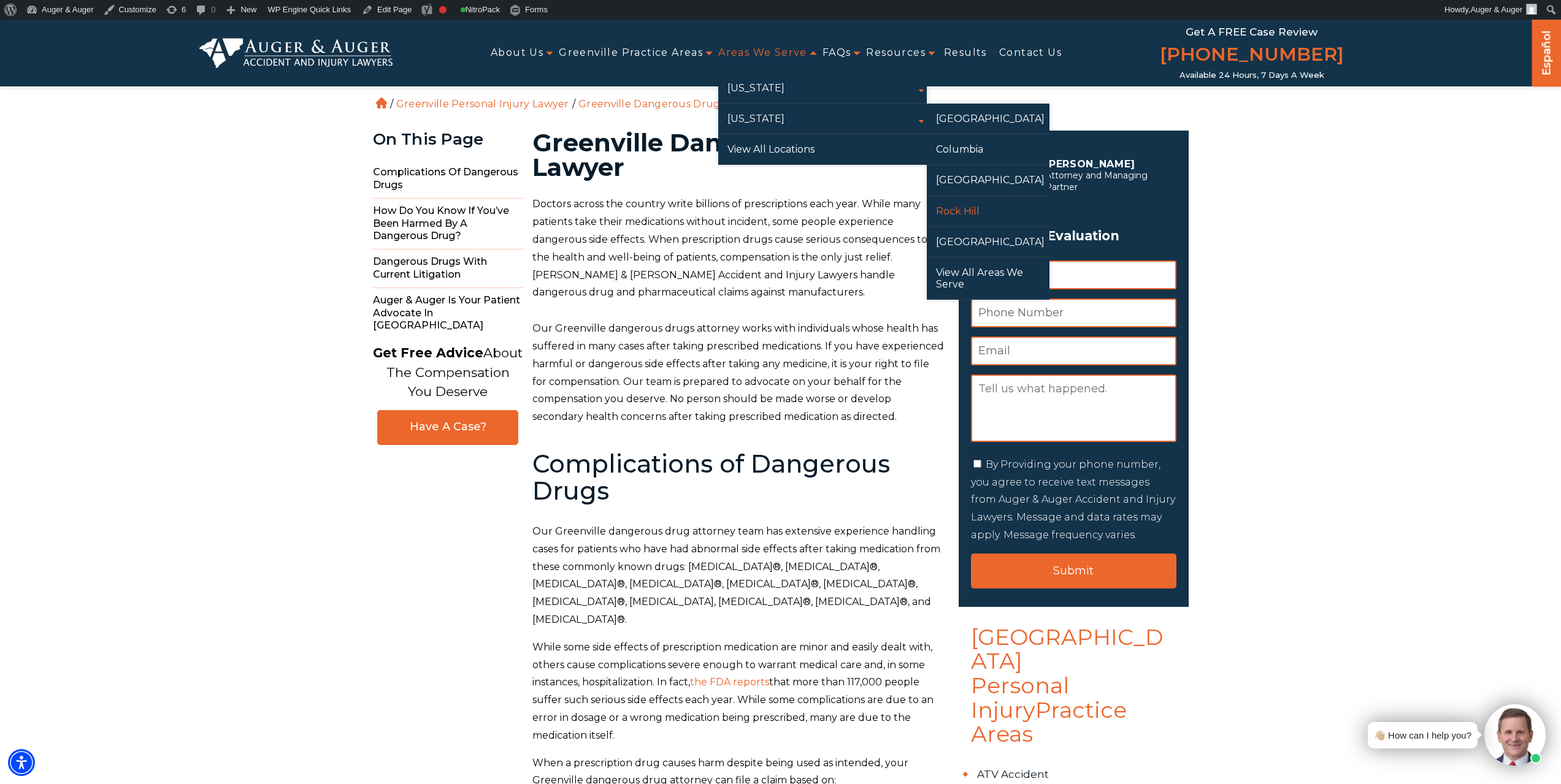
click at [956, 212] on link "Rock Hill" at bounding box center [988, 211] width 123 height 30
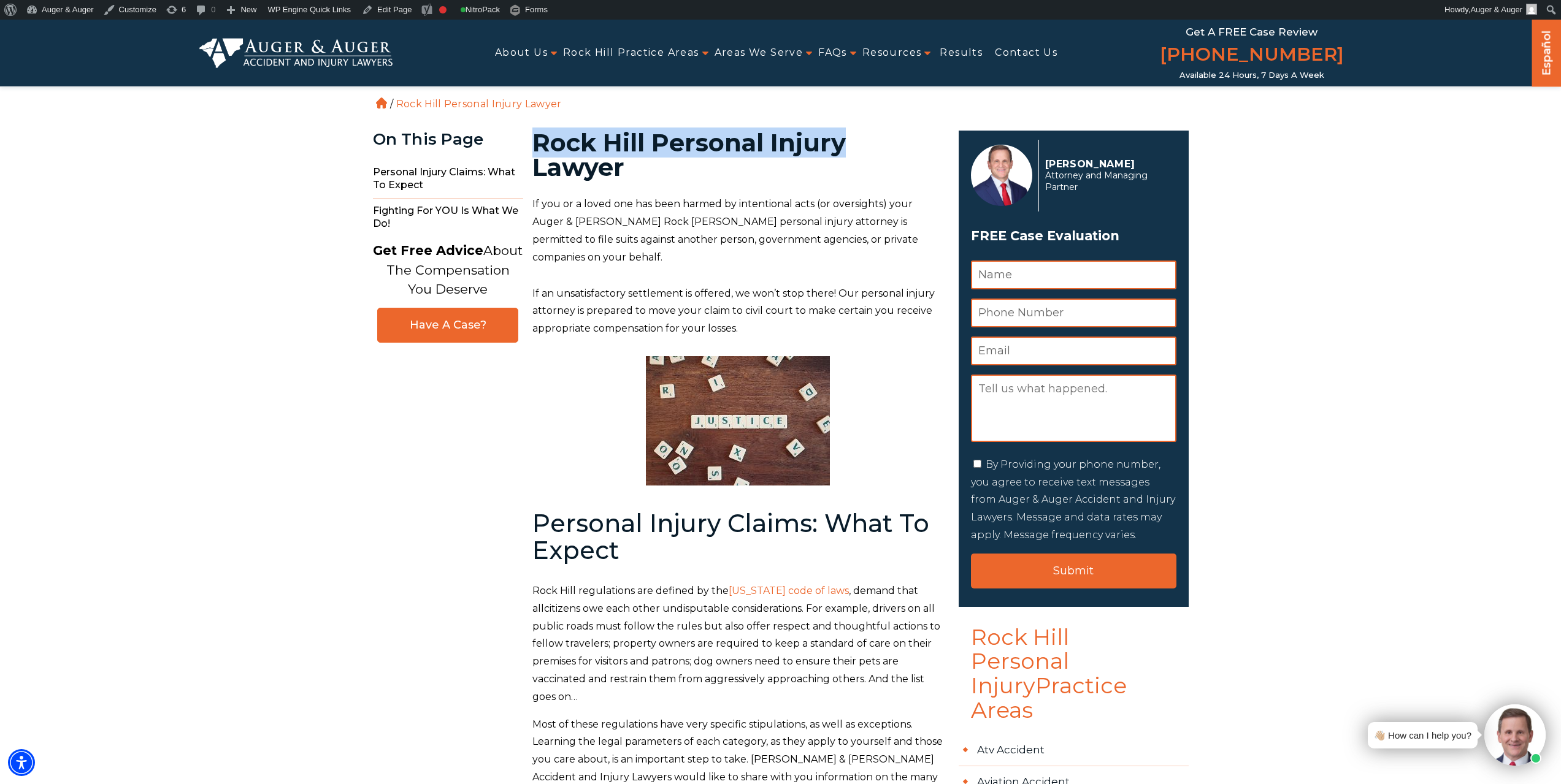
drag, startPoint x: 530, startPoint y: 142, endPoint x: 869, endPoint y: 145, distance: 339.0
copy h1 "Rock Hill Personal Injury"
click at [689, 285] on p "If an unsatisfactory settlement is offered, we won’t stop there! Our personal i…" at bounding box center [738, 312] width 412 height 53
click at [384, 9] on link "Edit Page" at bounding box center [387, 10] width 60 height 20
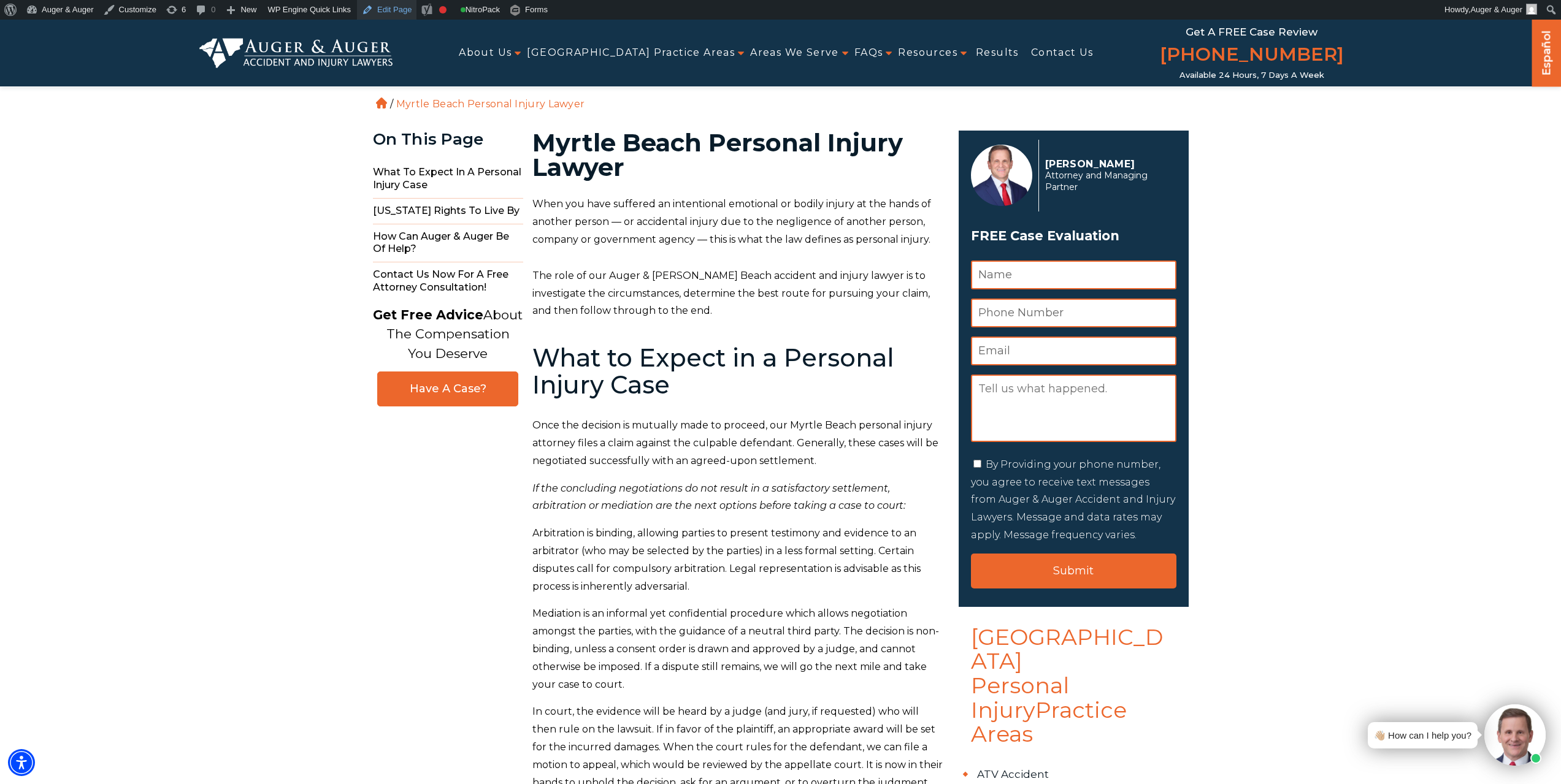
click at [389, 10] on link "Edit Page" at bounding box center [387, 10] width 60 height 20
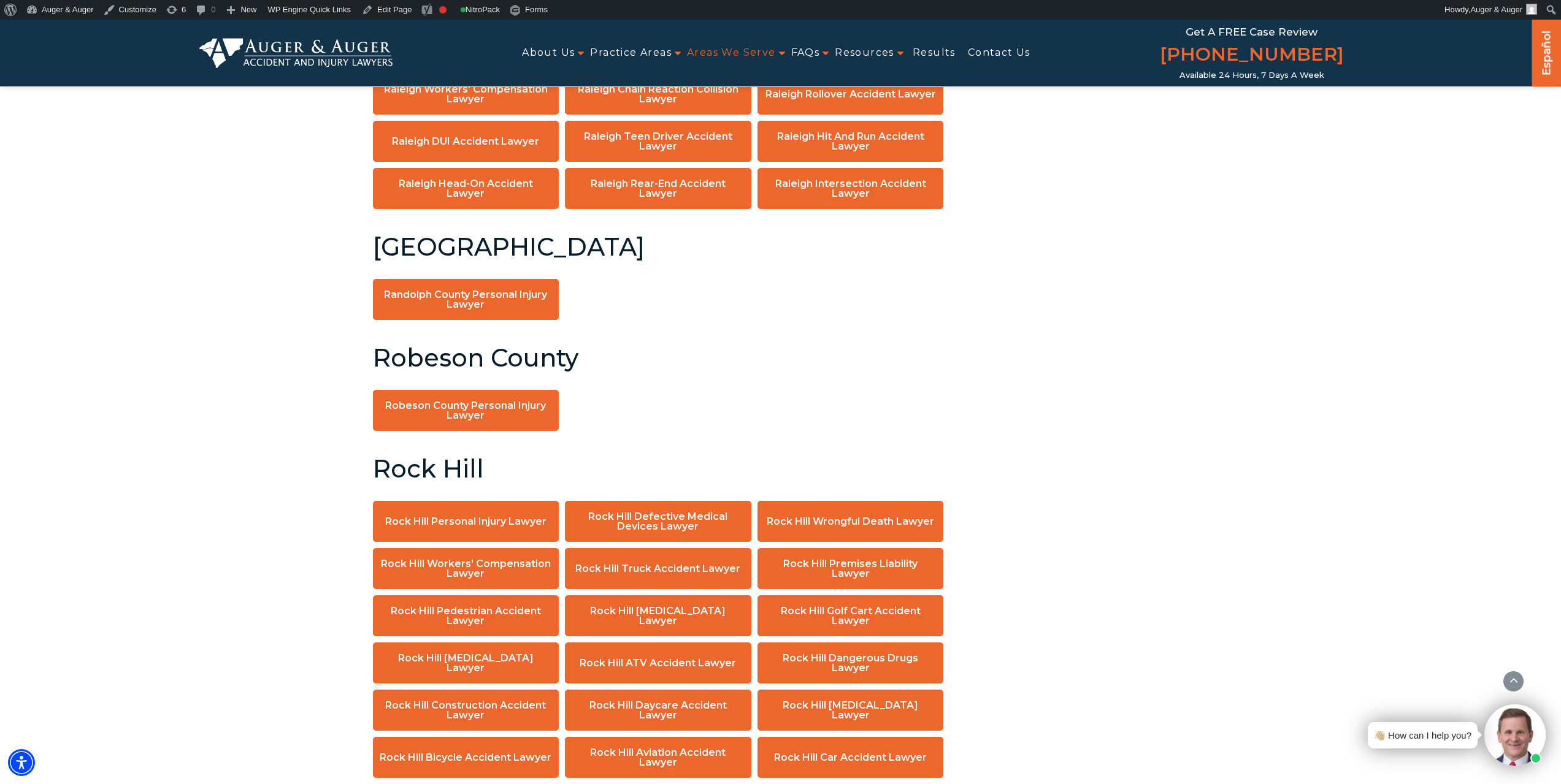
scroll to position [8092, 0]
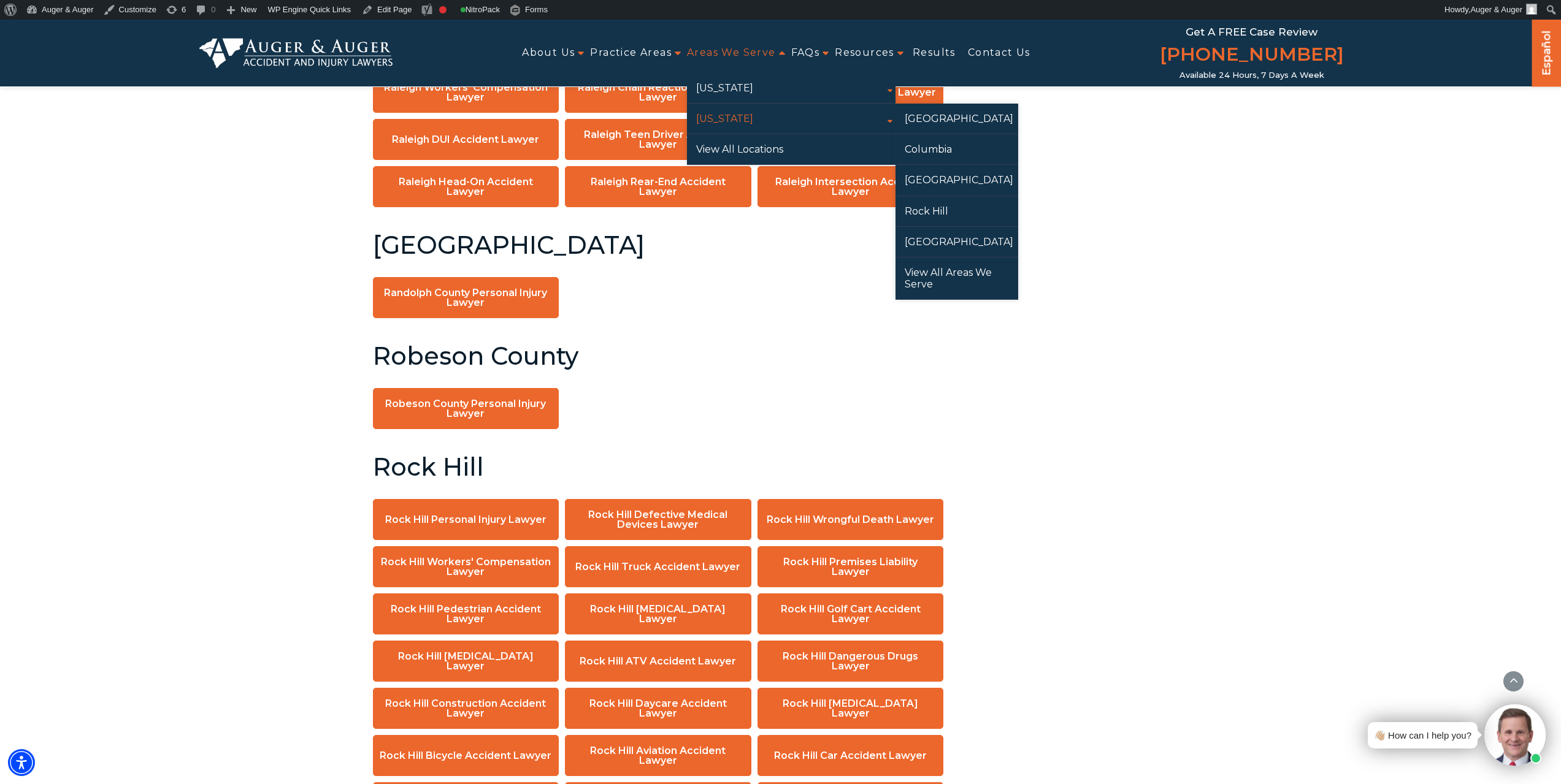
click at [742, 124] on link "[US_STATE]" at bounding box center [791, 118] width 209 height 30
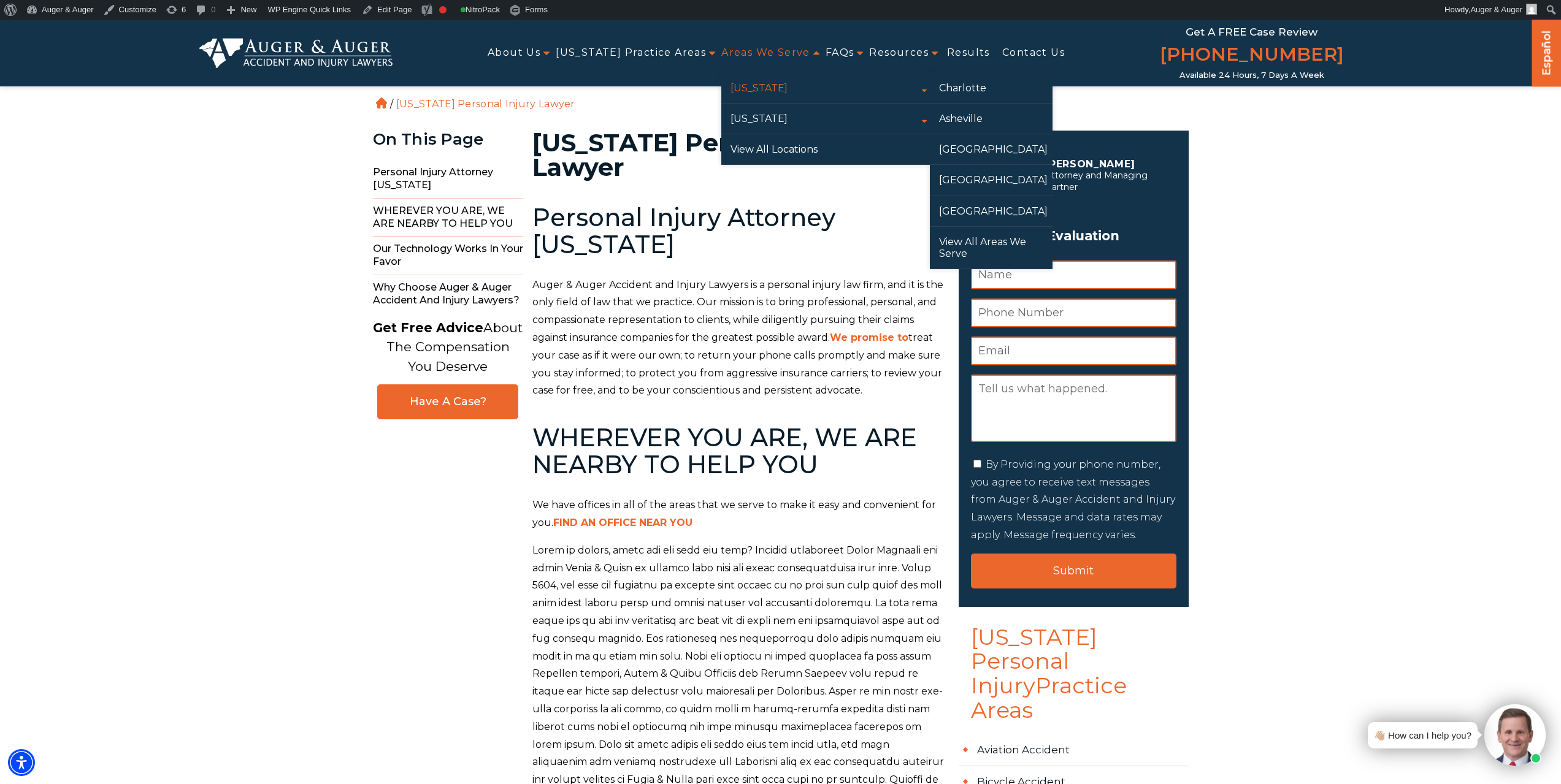
click at [762, 88] on link "[US_STATE]" at bounding box center [826, 88] width 209 height 30
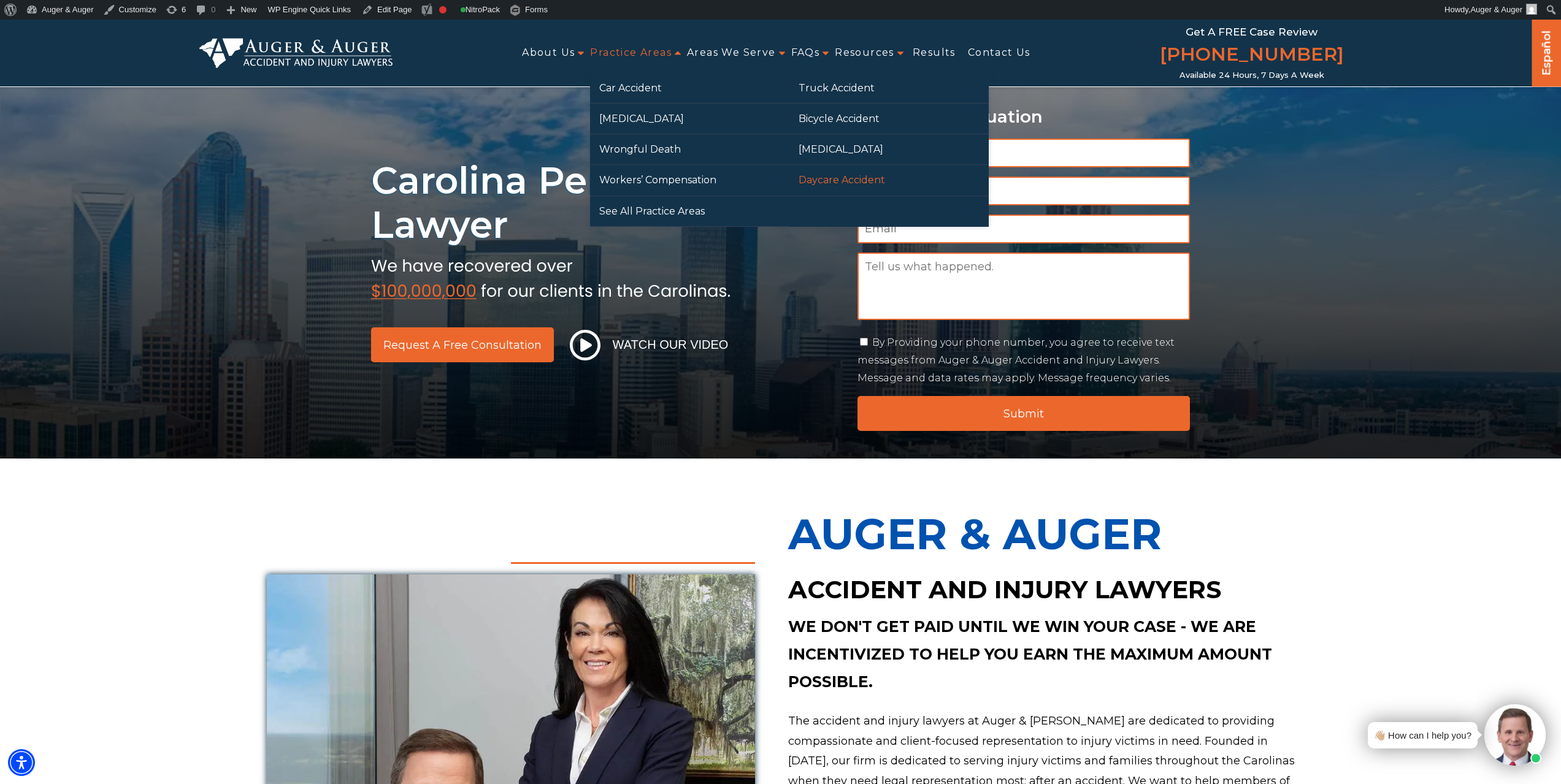
drag, startPoint x: 658, startPoint y: 182, endPoint x: 800, endPoint y: 179, distance: 142.0
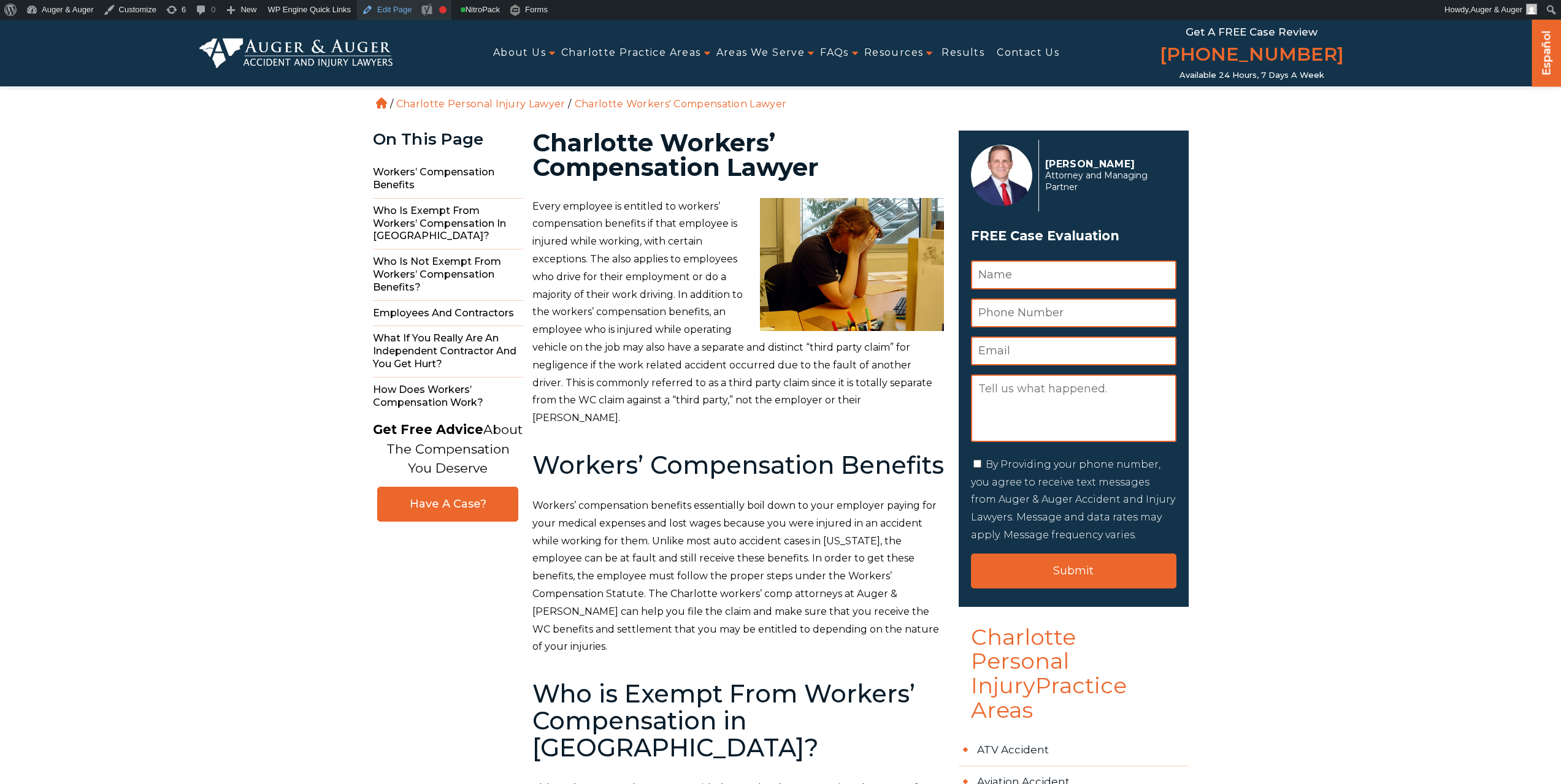
drag, startPoint x: 0, startPoint y: 0, endPoint x: 412, endPoint y: 6, distance: 412.0
click at [381, 7] on link "Edit Page" at bounding box center [387, 10] width 60 height 20
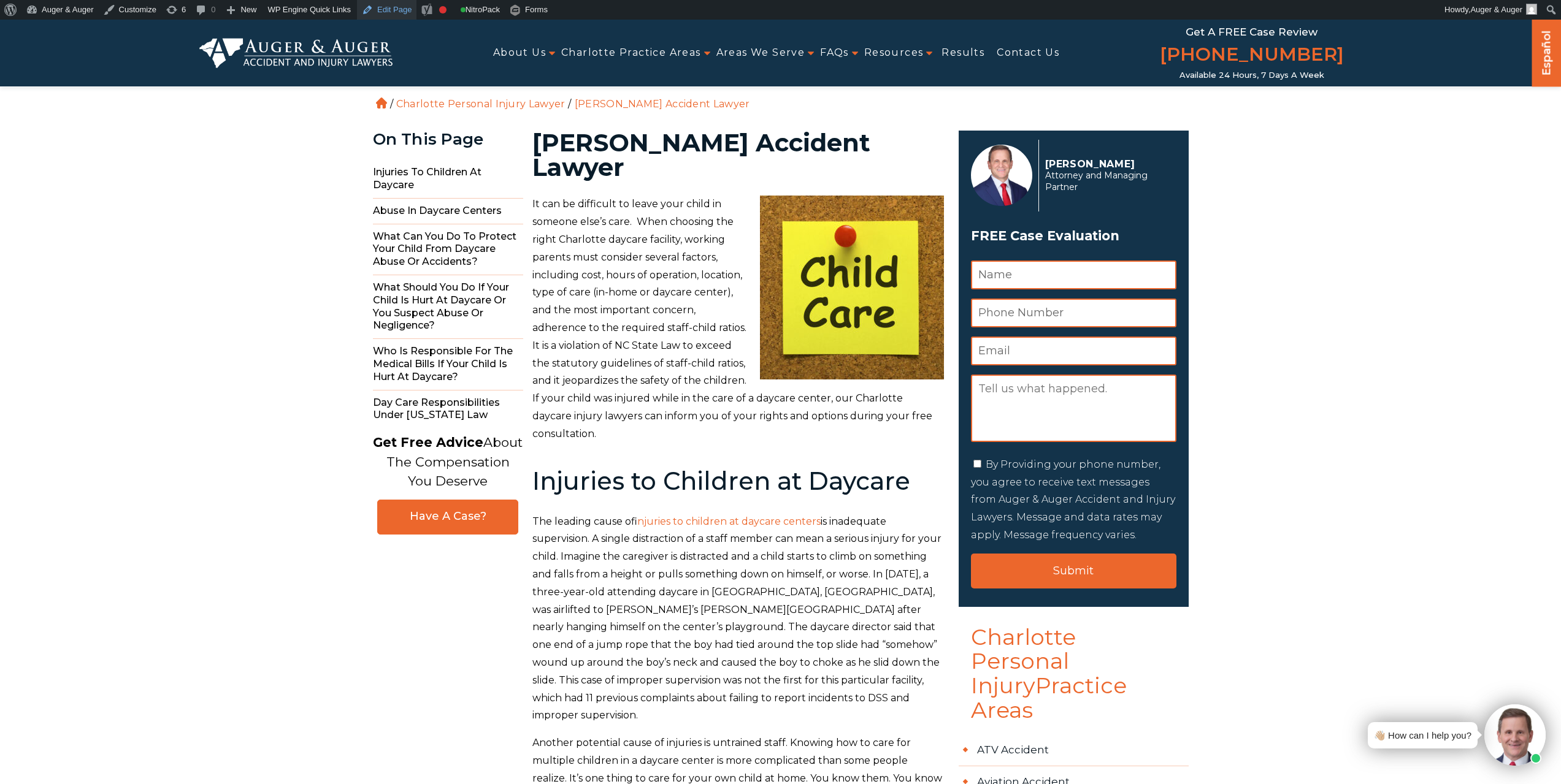
click at [392, 11] on link "Edit Page" at bounding box center [387, 10] width 60 height 20
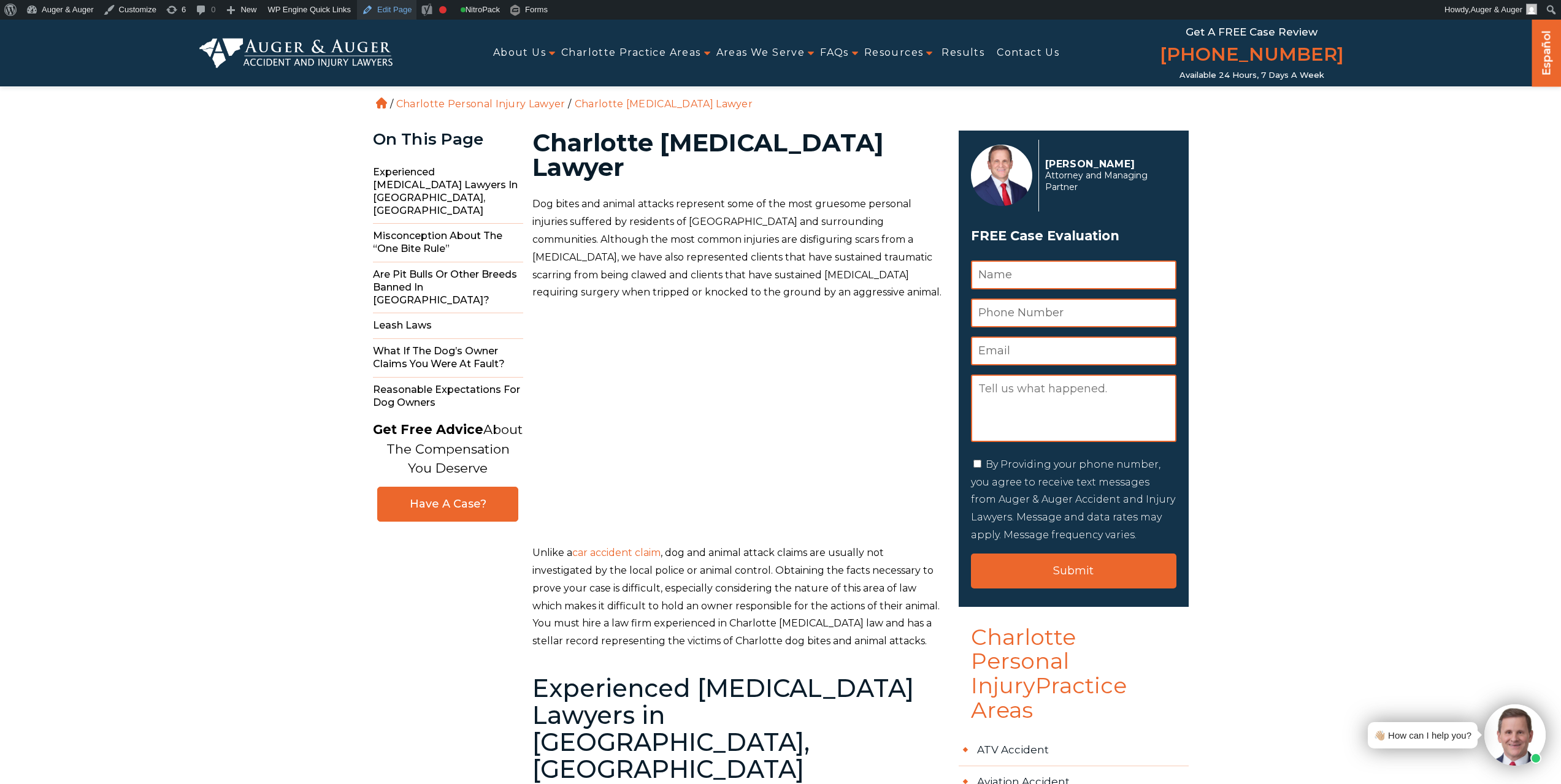
click at [375, 2] on link "Edit Page" at bounding box center [387, 10] width 60 height 20
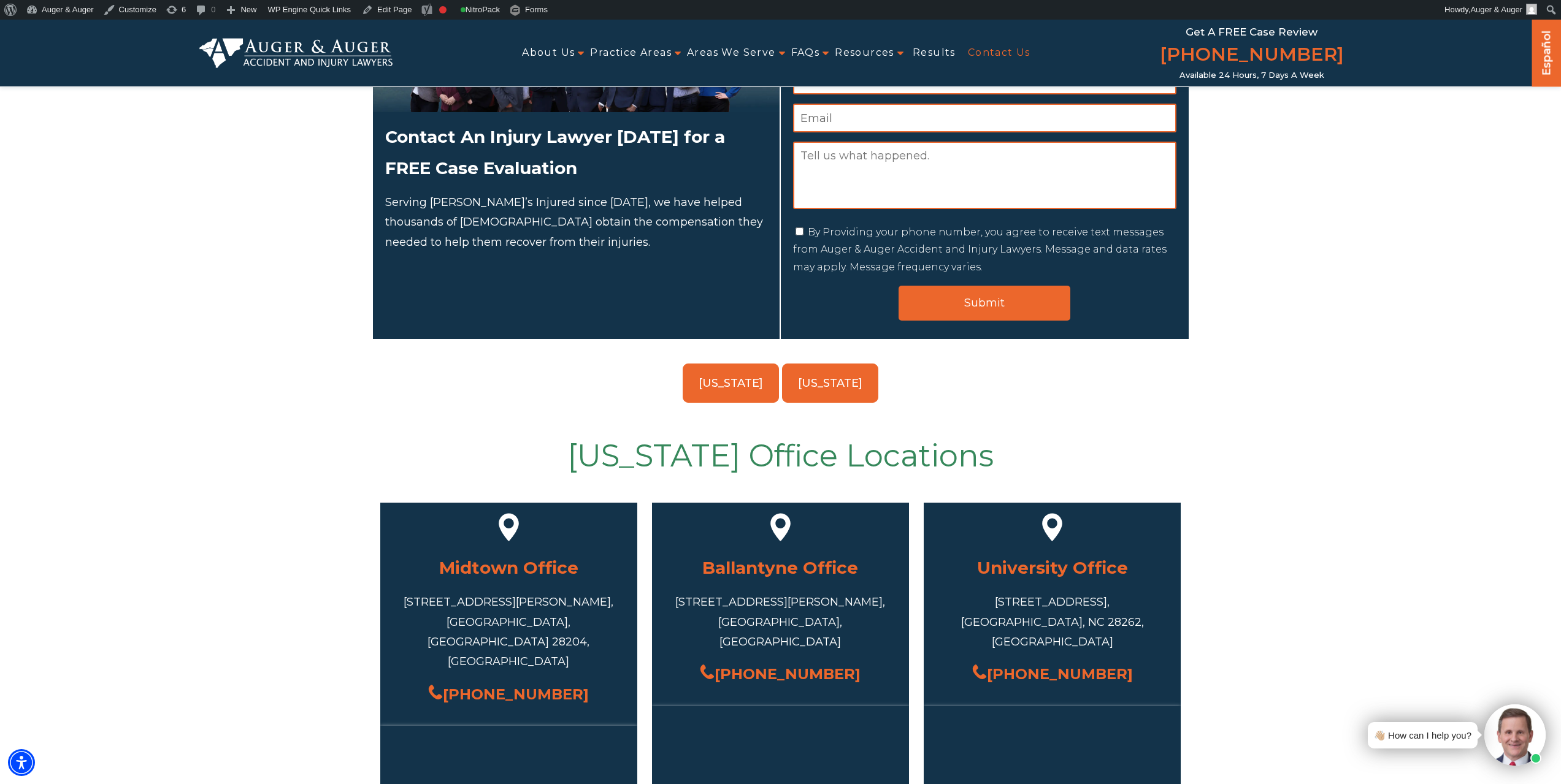
click at [830, 381] on link "[US_STATE]" at bounding box center [830, 383] width 96 height 39
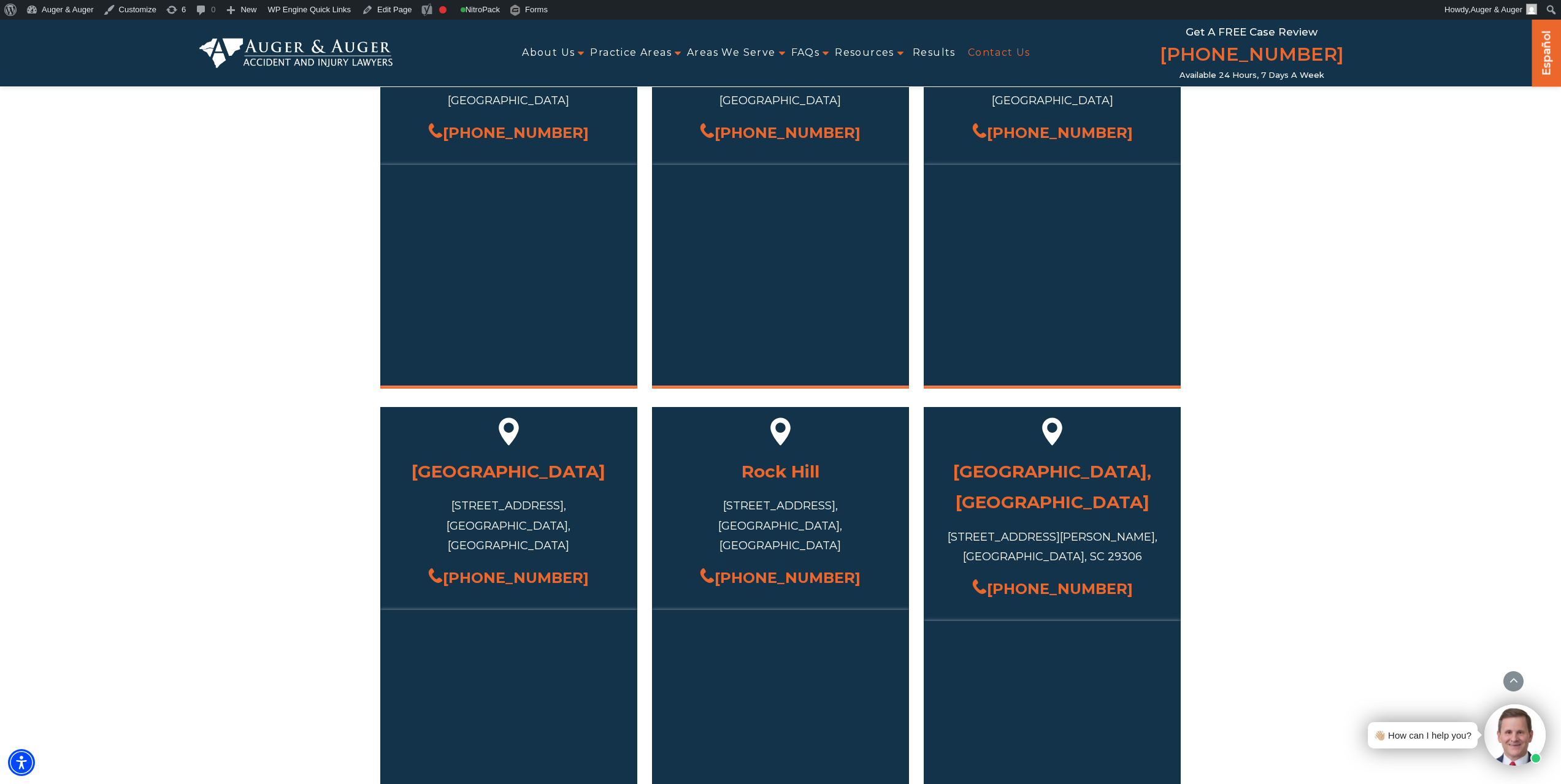
scroll to position [713, 0]
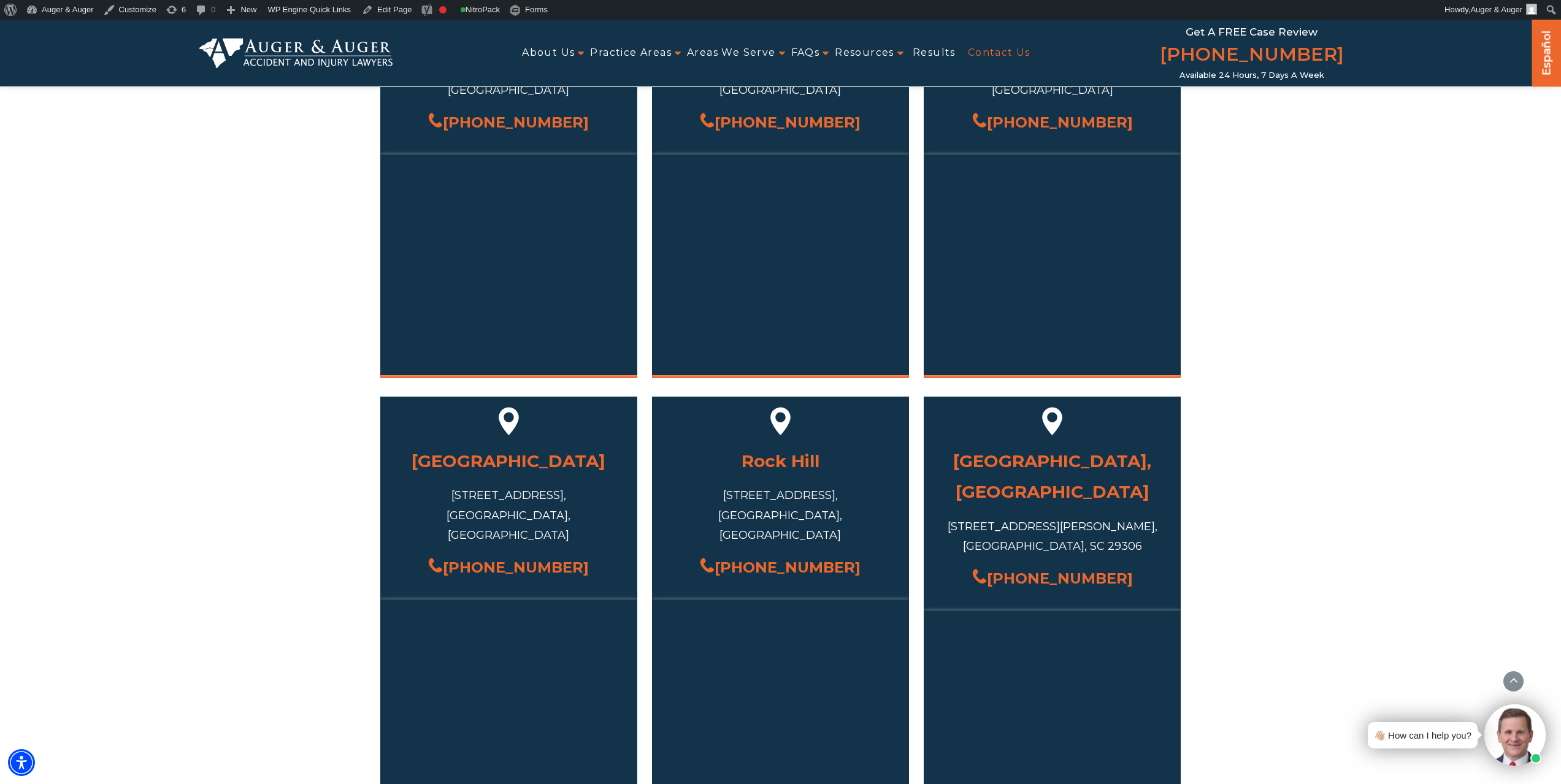
drag, startPoint x: 849, startPoint y: 532, endPoint x: 734, endPoint y: 537, distance: 115.1
click at [734, 554] on div "[PHONE_NUMBER]" at bounding box center [780, 567] width 220 height 26
copy link "[PHONE_NUMBER]"
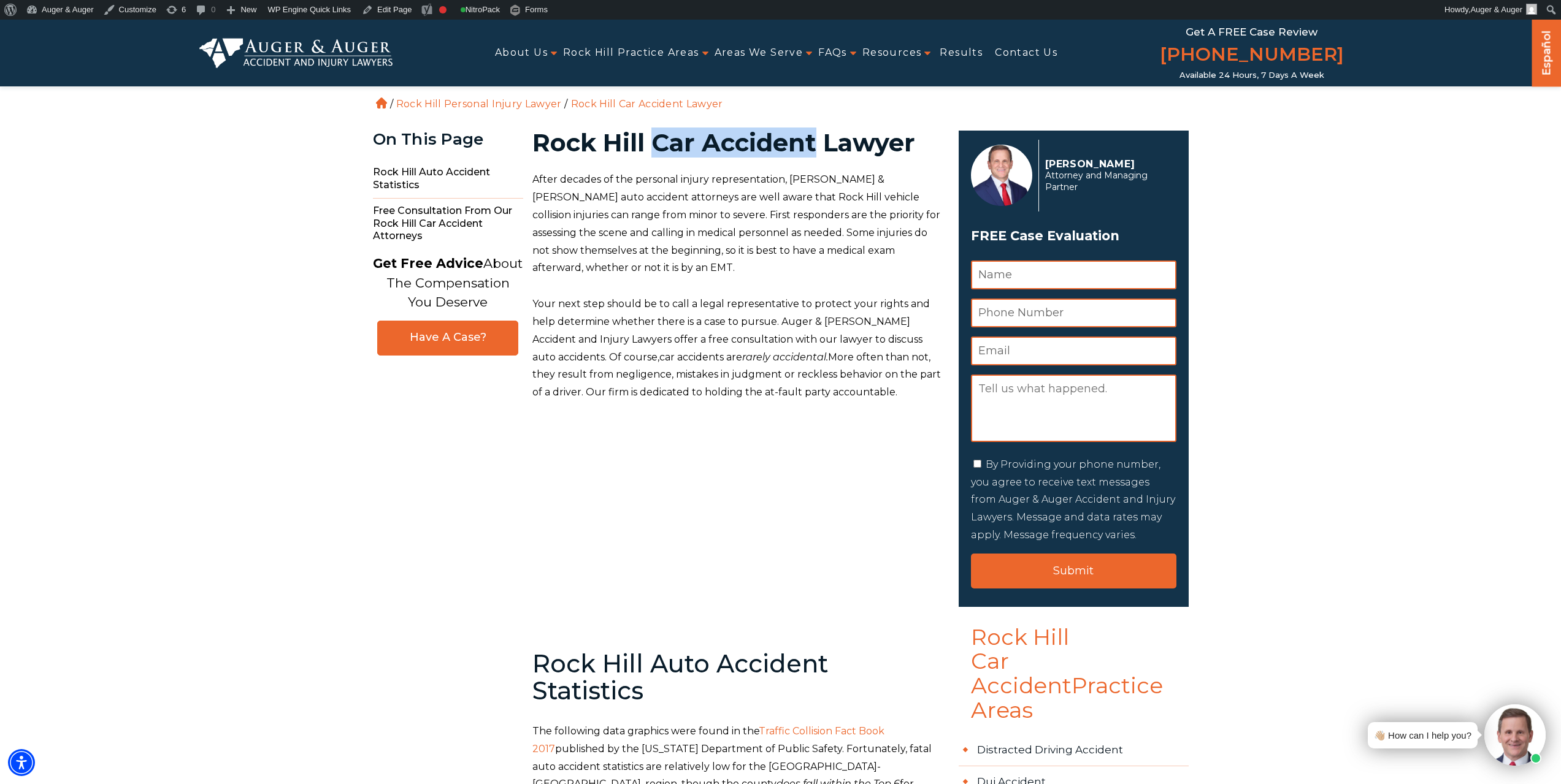
drag, startPoint x: 653, startPoint y: 146, endPoint x: 813, endPoint y: 149, distance: 160.0
click at [813, 149] on h1 "Rock Hill Car Accident Lawyer" at bounding box center [738, 143] width 412 height 25
copy h1 "Car Accident"
click at [384, 13] on link "Edit Page" at bounding box center [387, 10] width 60 height 20
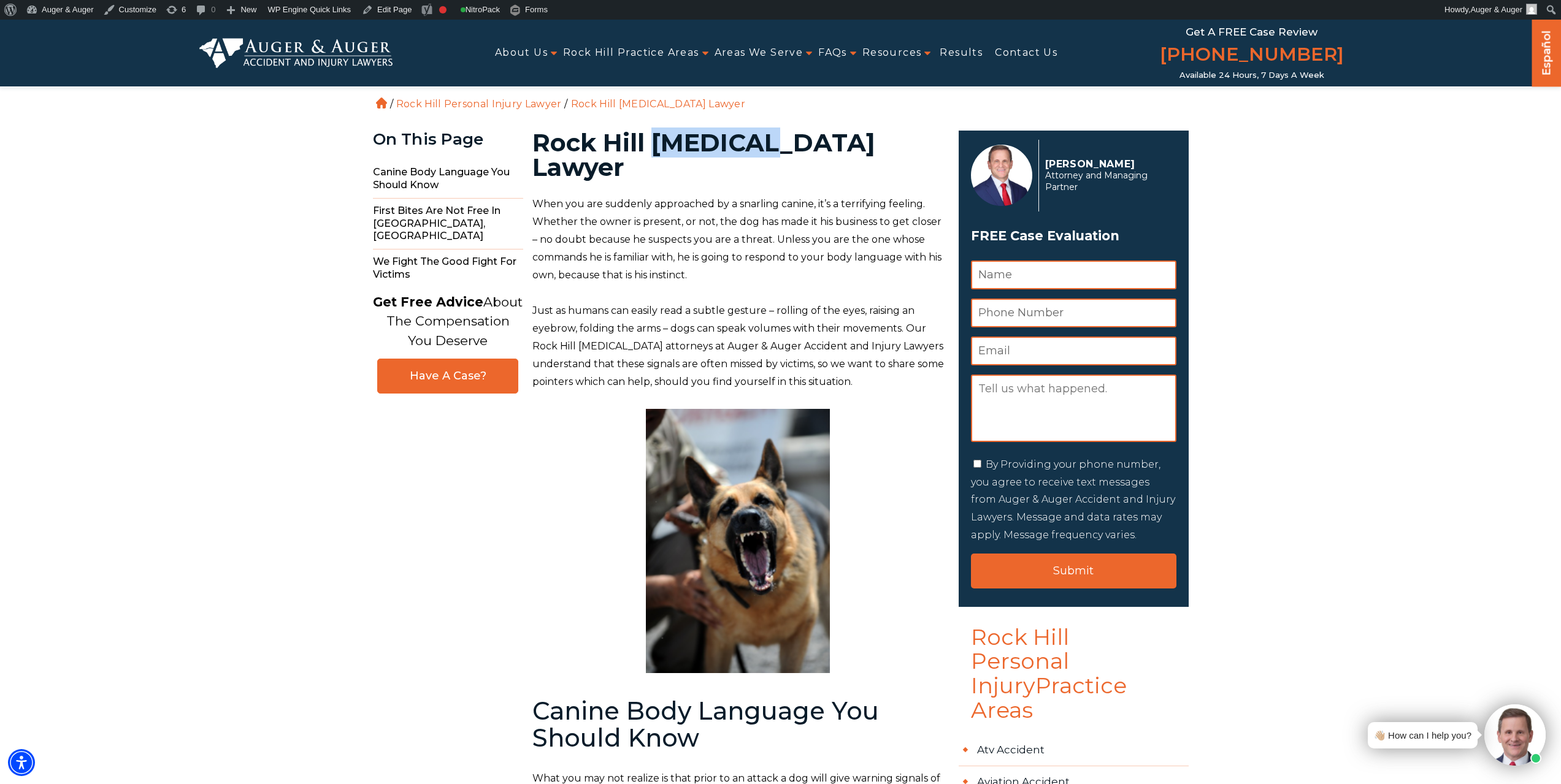
drag, startPoint x: 659, startPoint y: 140, endPoint x: 757, endPoint y: 150, distance: 98.5
click at [757, 150] on h1 "Rock Hill [MEDICAL_DATA] Lawyer" at bounding box center [738, 155] width 412 height 49
copy h1 "[MEDICAL_DATA]"
click at [380, 9] on link "Edit Page" at bounding box center [387, 10] width 60 height 20
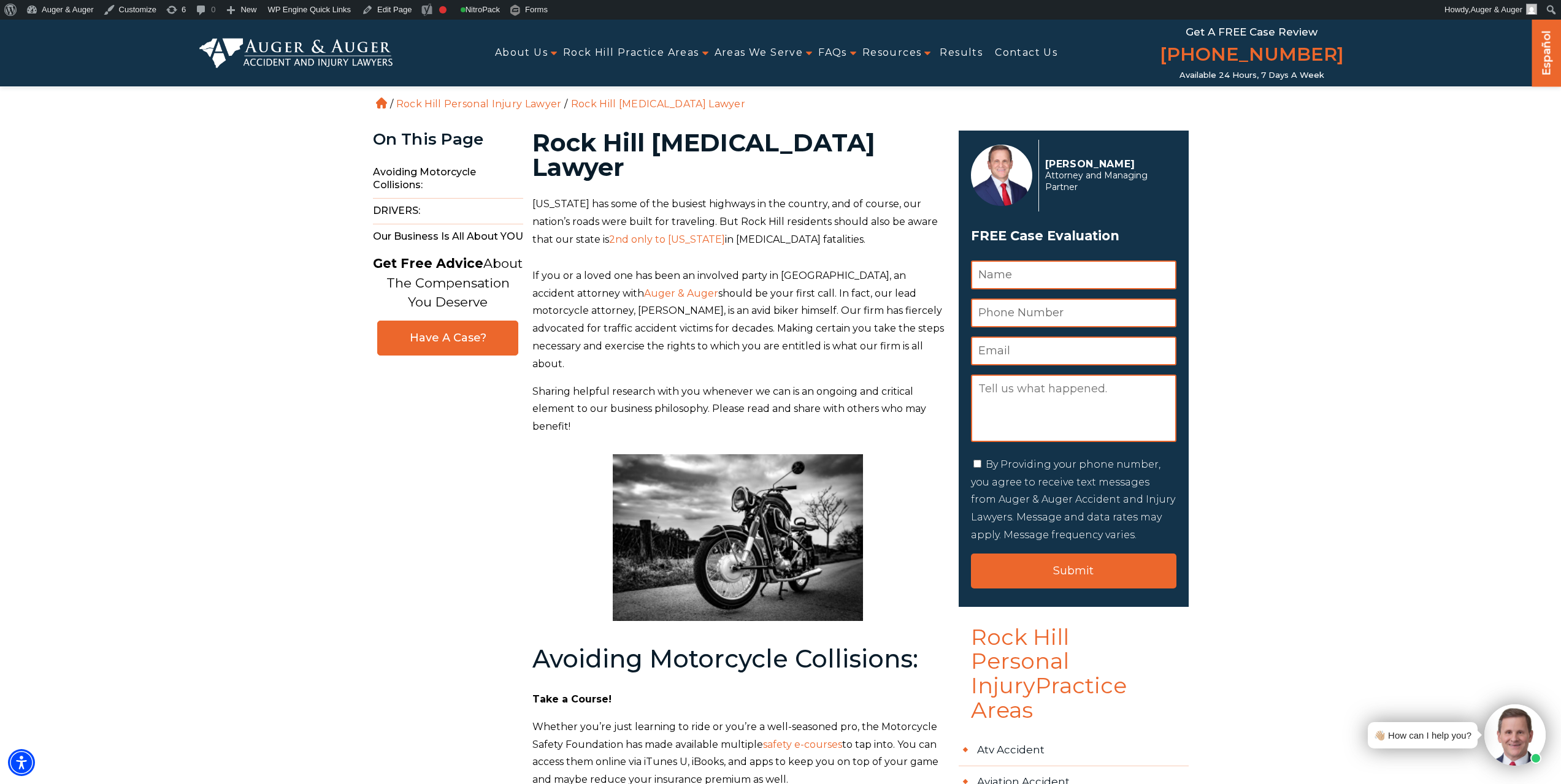
click at [716, 148] on h1 "Rock Hill Motorcycle Accident Lawyer" at bounding box center [738, 155] width 412 height 49
copy h1 "Motorcycle"
click at [388, 10] on link "Edit Page" at bounding box center [387, 10] width 60 height 20
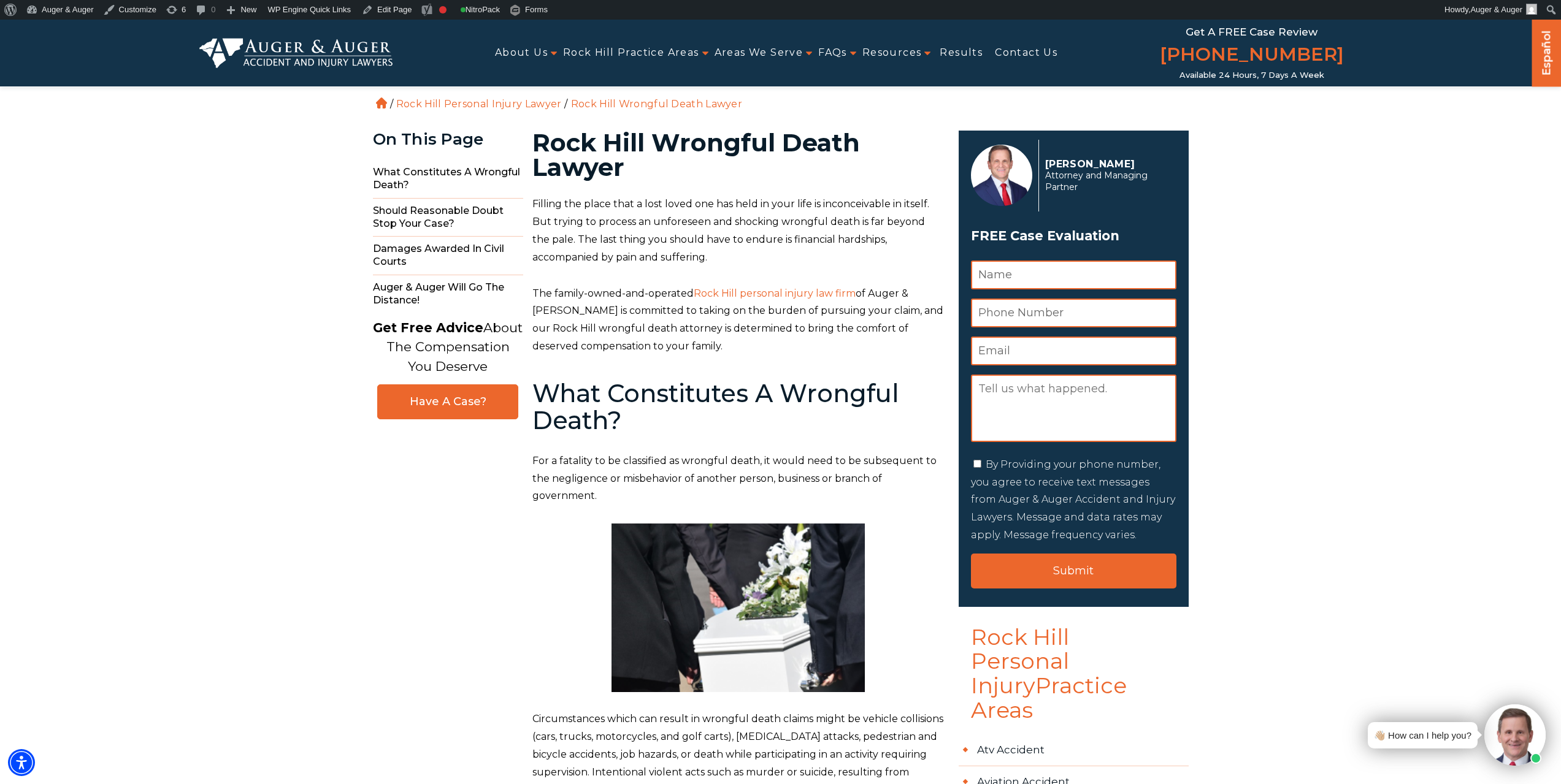
click at [677, 139] on h1 "Rock Hill Wrongful Death Lawyer" at bounding box center [738, 155] width 412 height 49
copy h1 "Wrongful"
drag, startPoint x: 854, startPoint y: 140, endPoint x: 661, endPoint y: 145, distance: 193.1
click at [661, 145] on h1 "Rock Hill Wrongful Death Lawyer" at bounding box center [738, 155] width 412 height 49
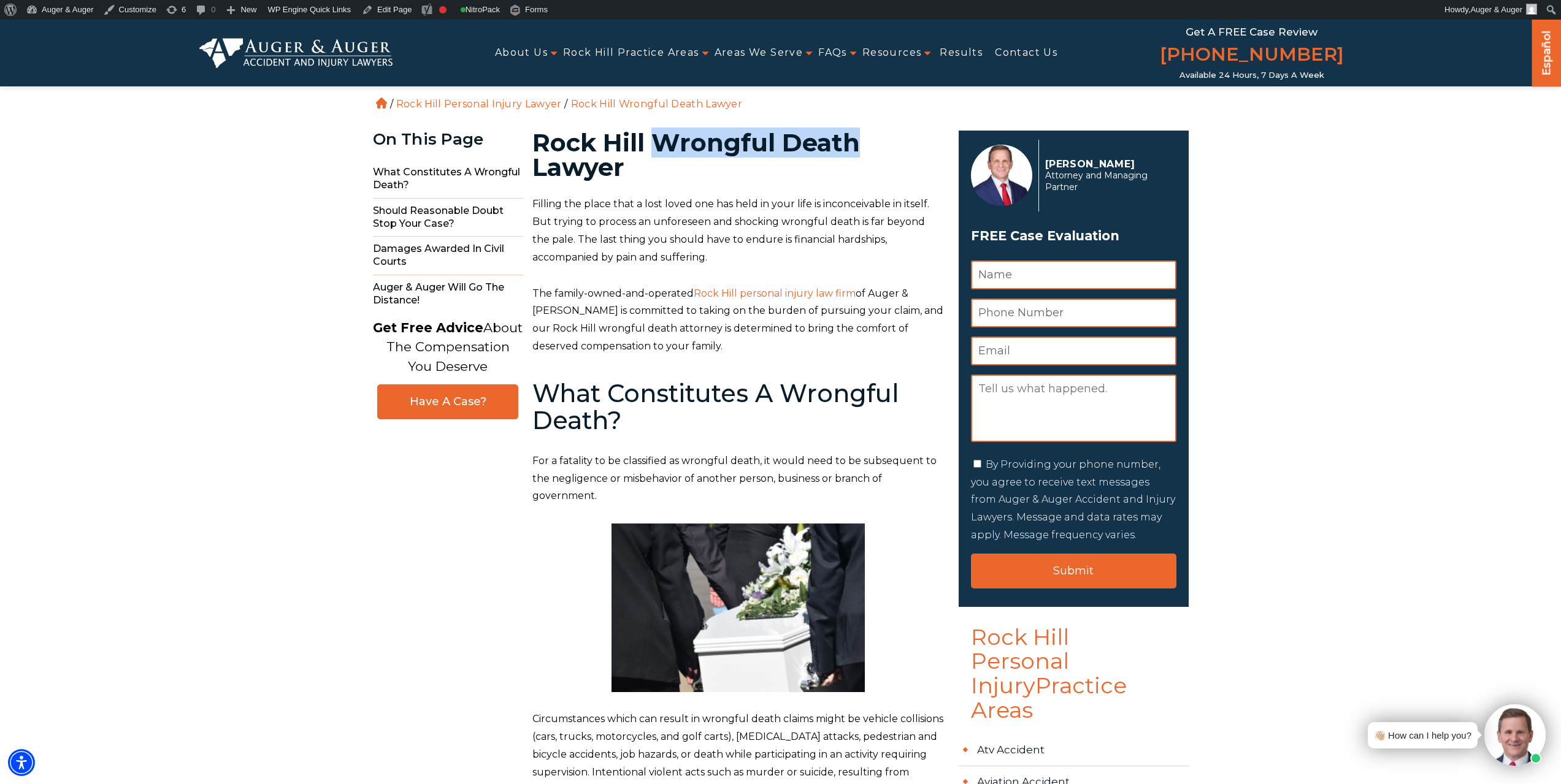
copy h1 "Wrongful Death"
click at [392, 7] on link "Edit Page" at bounding box center [387, 10] width 60 height 20
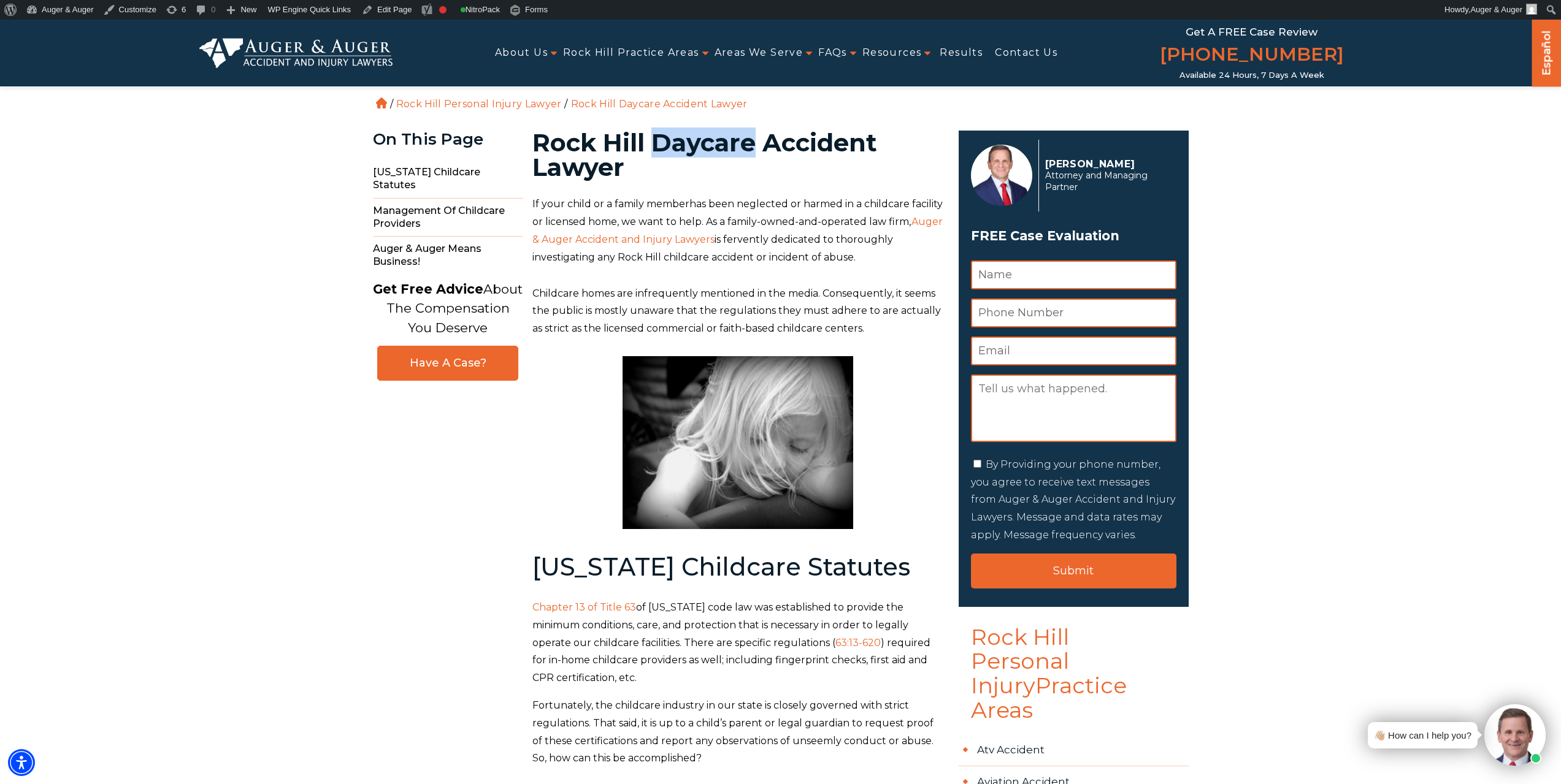
drag, startPoint x: 658, startPoint y: 140, endPoint x: 755, endPoint y: 149, distance: 97.4
click at [755, 149] on h1 "Rock Hill Daycare Accident Lawyer" at bounding box center [738, 155] width 412 height 49
drag, startPoint x: 826, startPoint y: 141, endPoint x: 659, endPoint y: 135, distance: 167.1
click at [659, 135] on h1 "Rock Hill Daycare Accident Lawyer" at bounding box center [738, 155] width 412 height 49
copy h1 "Daycare Accident"
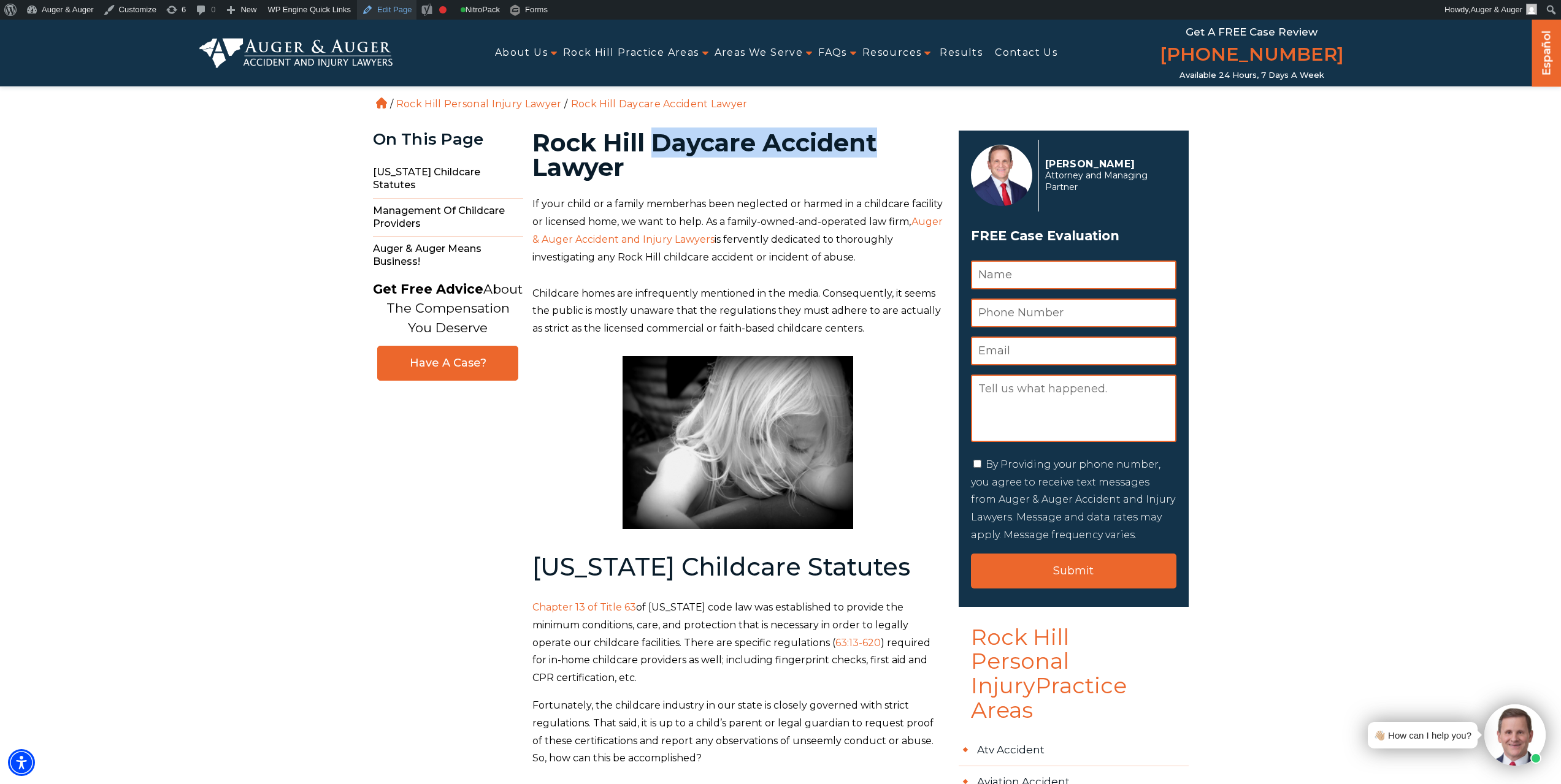
click at [382, 9] on link "Edit Page" at bounding box center [387, 10] width 60 height 20
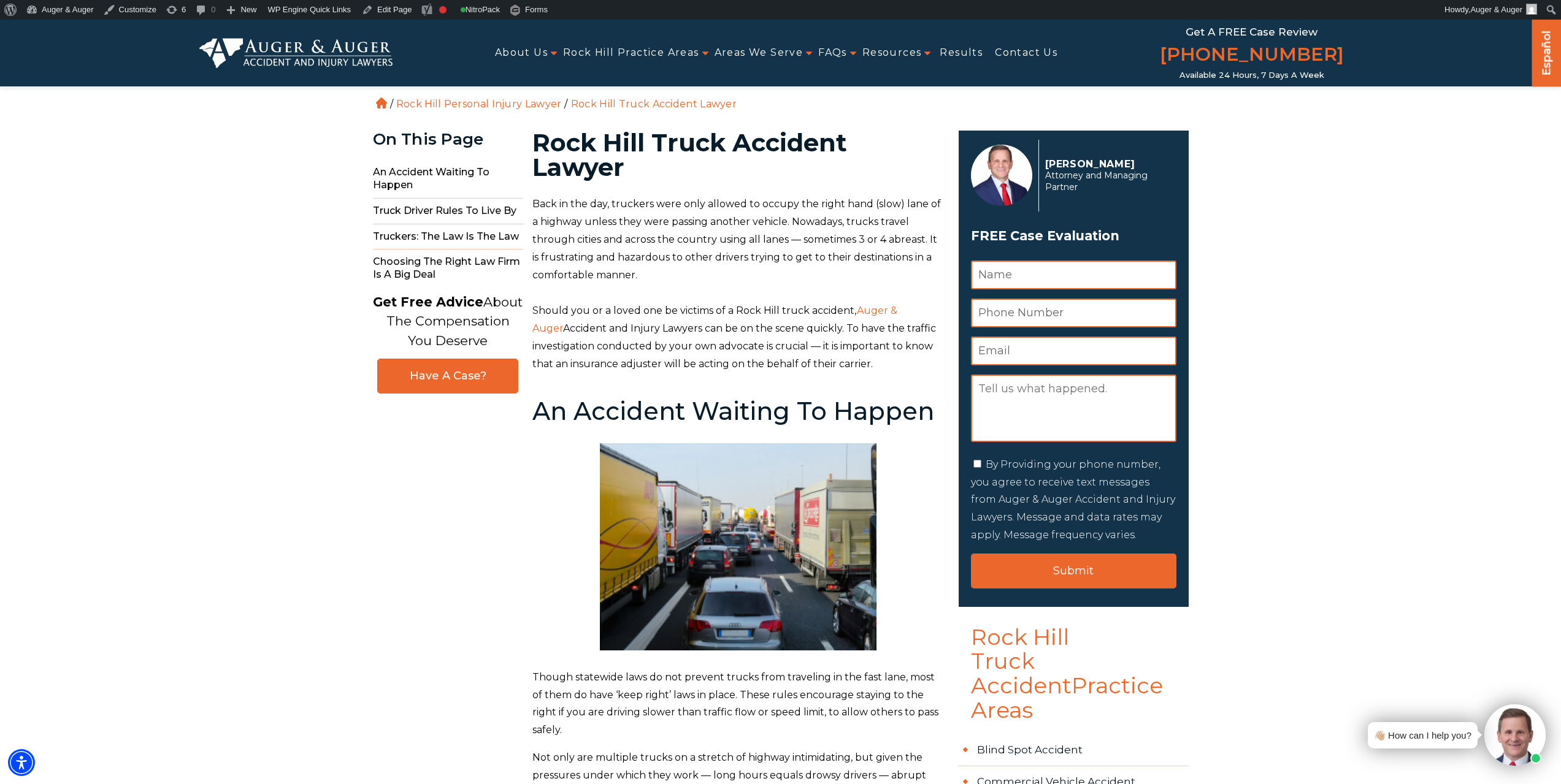
click at [686, 132] on h1 "Rock Hill Truck Accident Lawyer" at bounding box center [738, 155] width 412 height 49
copy h1 "Truck"
click at [394, 8] on link "Edit Page" at bounding box center [387, 10] width 60 height 20
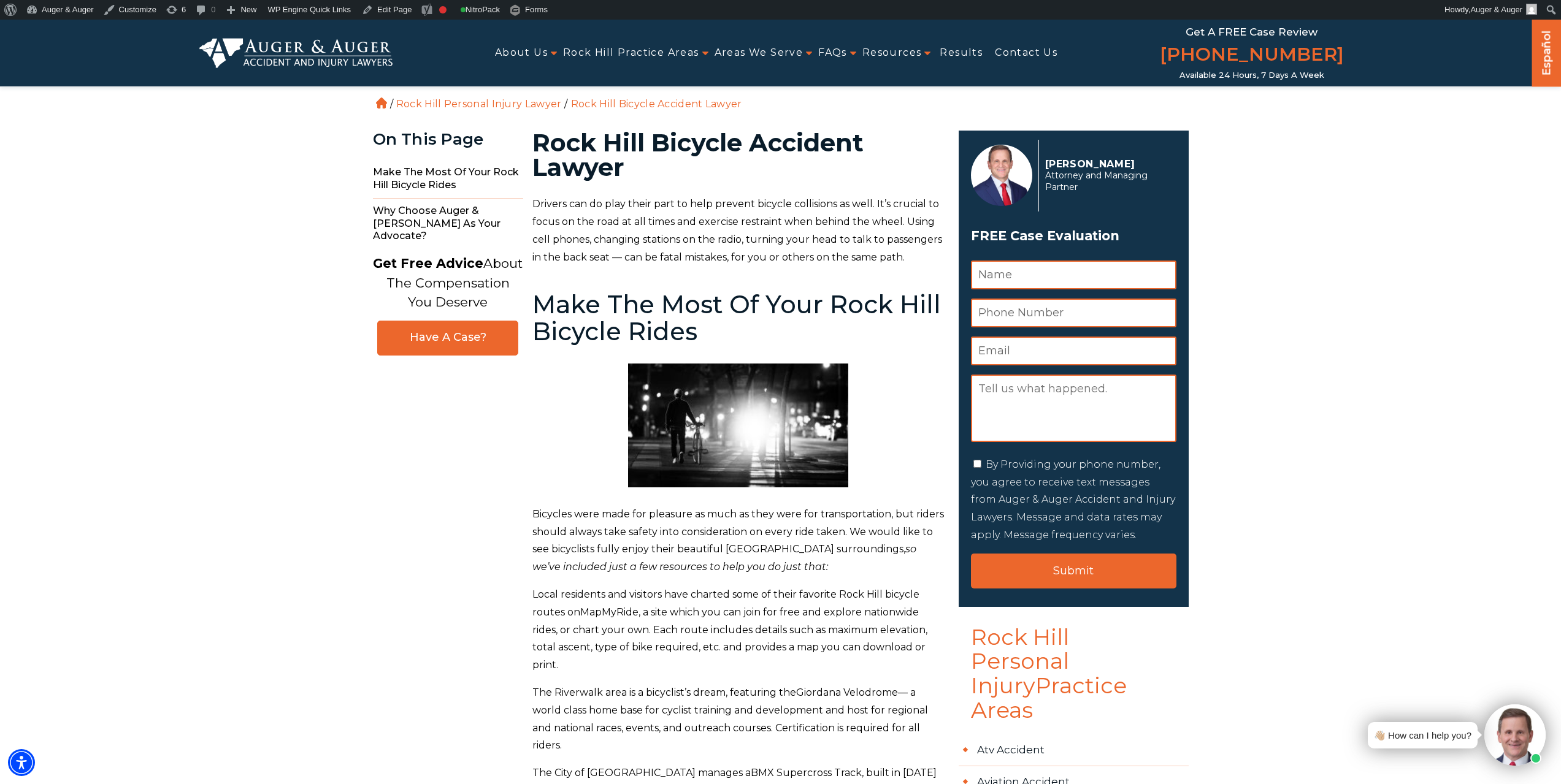
click at [673, 139] on h1 "Rock Hill Bicycle Accident Lawyer" at bounding box center [738, 155] width 412 height 49
copy h1 "Bicycle"
click at [396, 11] on link "Edit Page" at bounding box center [387, 10] width 60 height 20
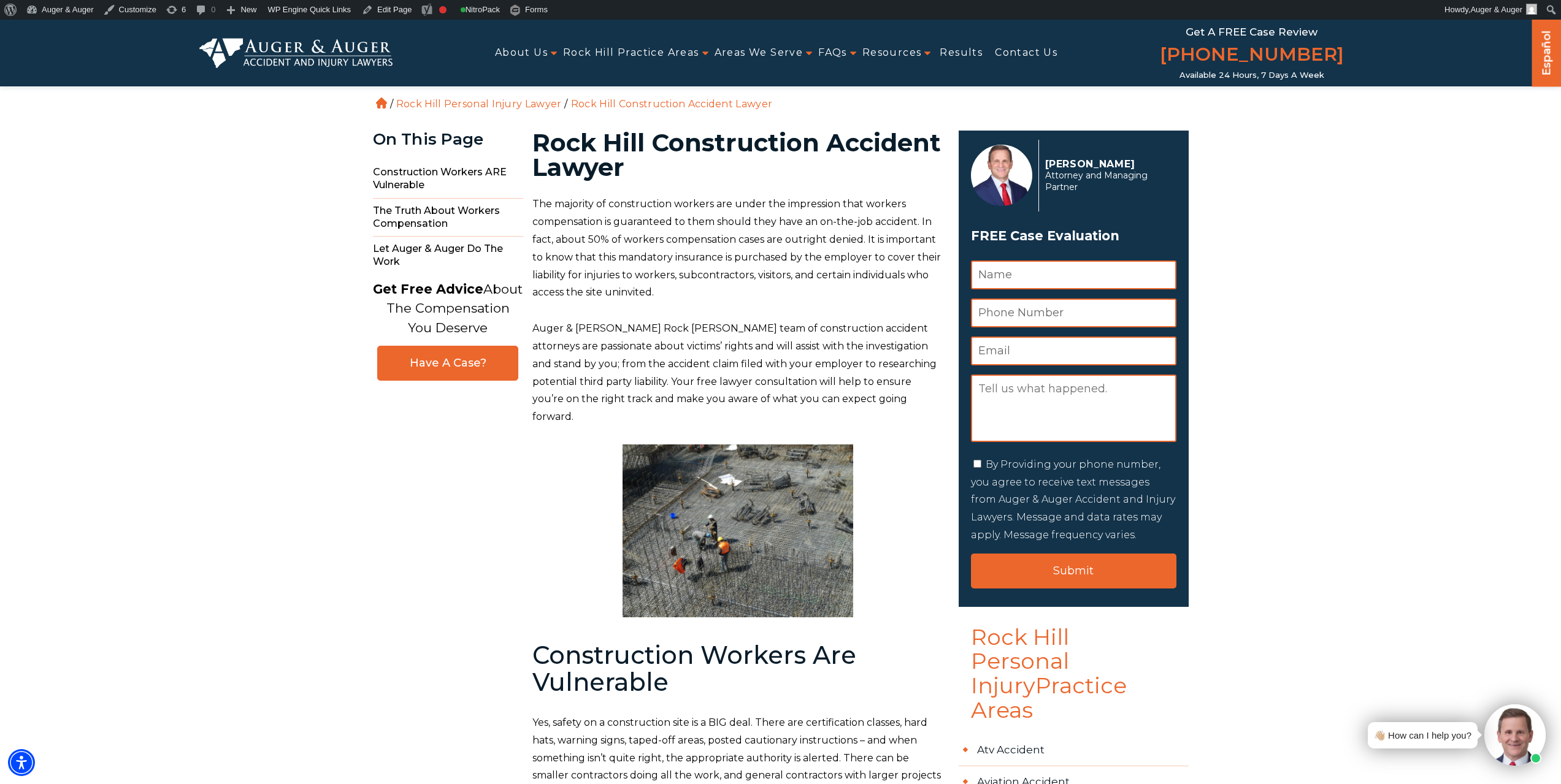
click at [729, 141] on h1 "Rock Hill Construction Accident Lawyer" at bounding box center [738, 155] width 412 height 49
copy h1 "Construction"
click at [381, 7] on link "Edit Page" at bounding box center [387, 10] width 60 height 20
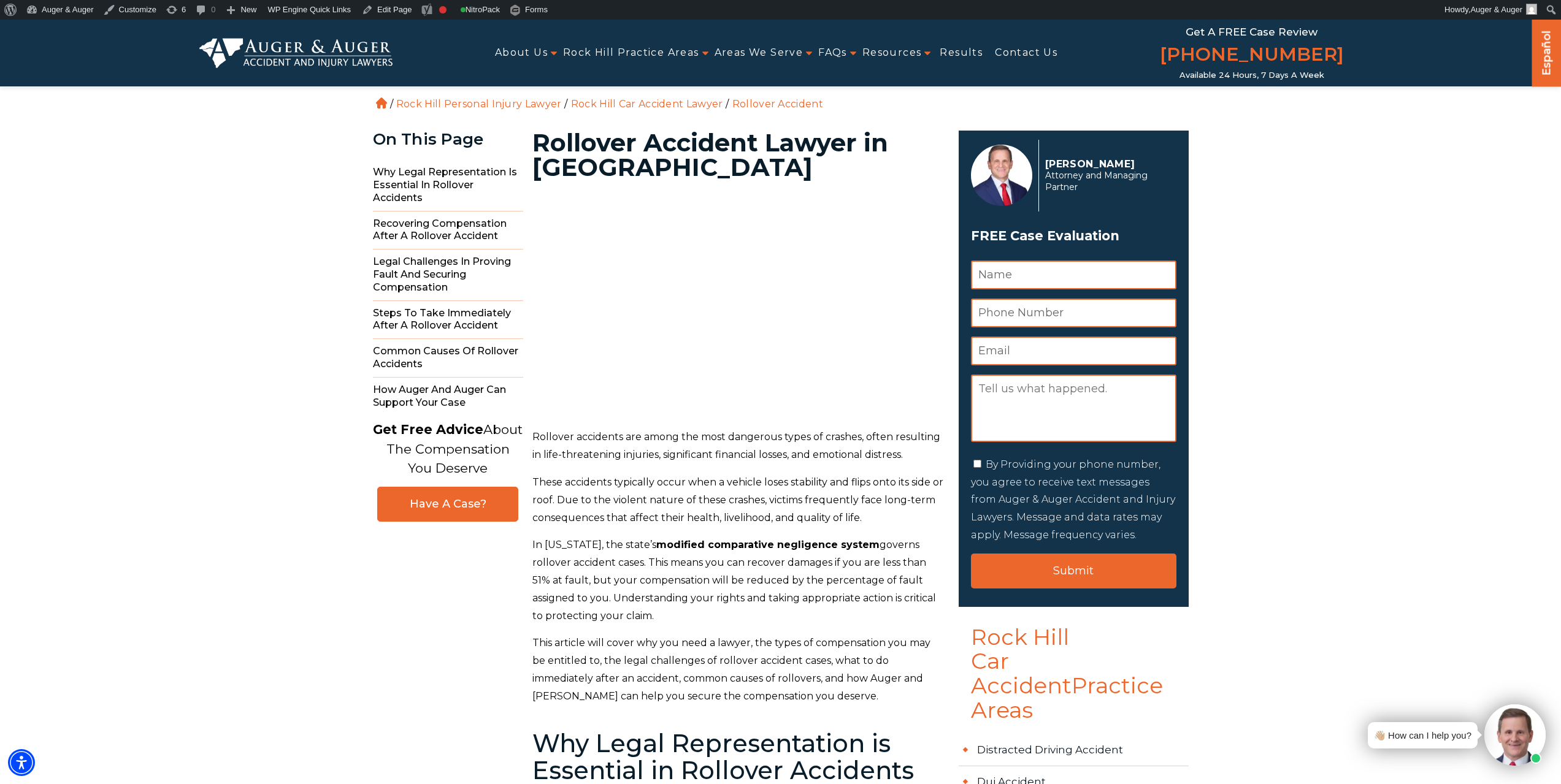
click at [681, 140] on h1 "Rollover Accident Lawyer in Rock Hill" at bounding box center [738, 155] width 412 height 49
copy h1 "Accident"
click at [589, 142] on h1 "Rollover Accident Lawyer in Rock Hill" at bounding box center [738, 155] width 412 height 49
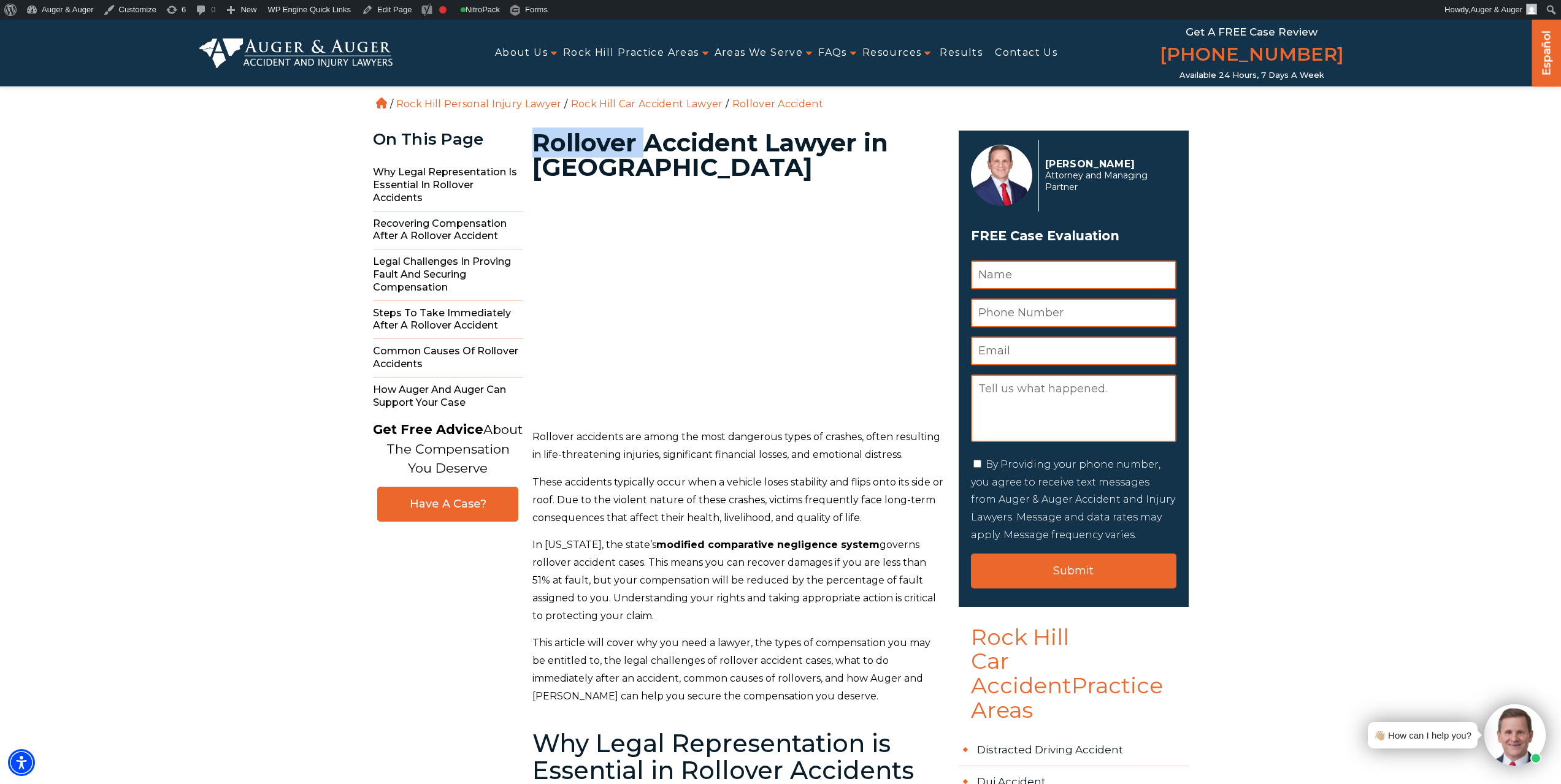
copy h1 "Rollover"
click at [722, 148] on h1 "Rollover Accident Lawyer in Rock Hill" at bounding box center [738, 155] width 412 height 49
click at [388, 9] on link "Edit Page" at bounding box center [387, 10] width 60 height 20
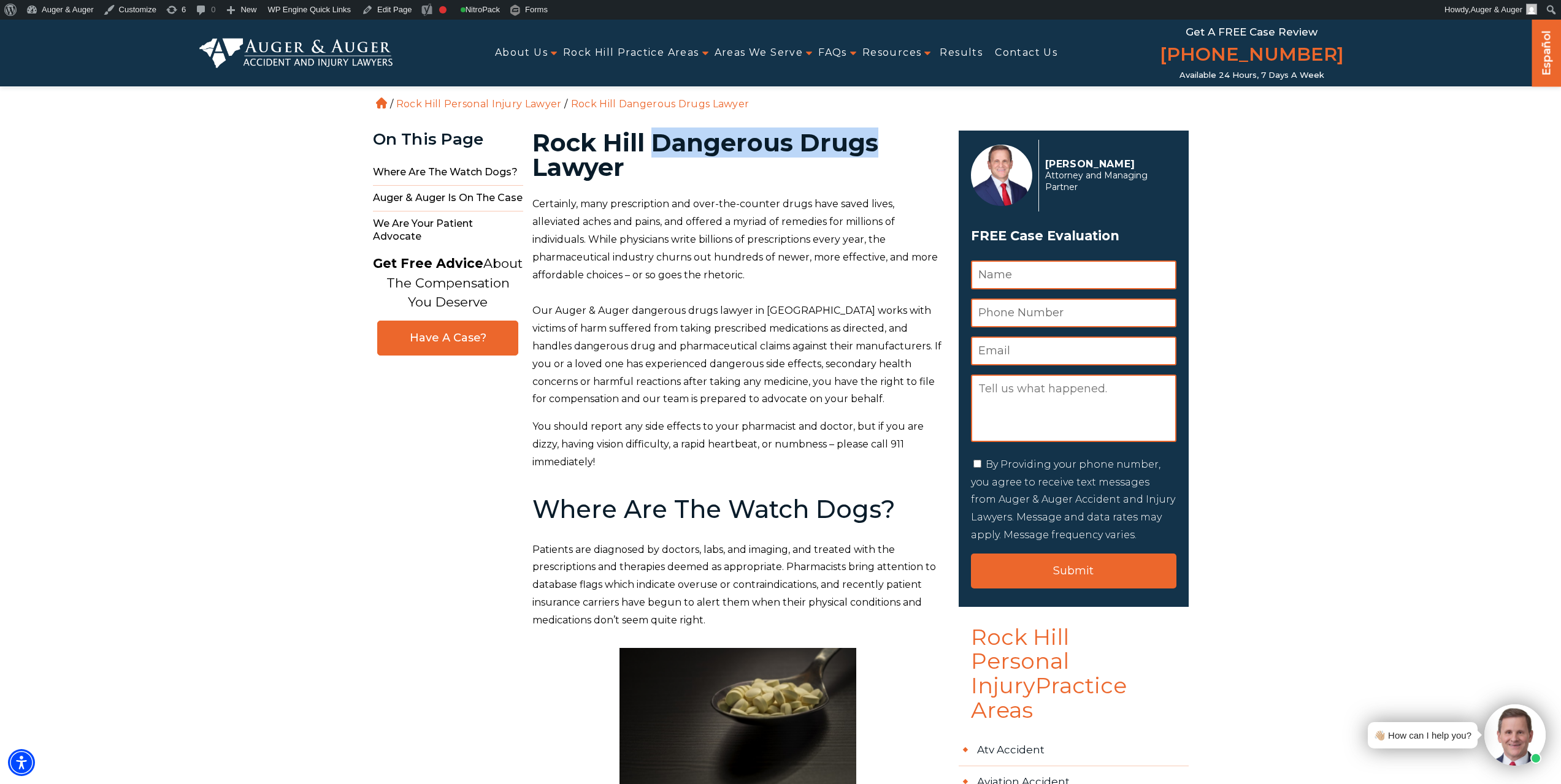
drag, startPoint x: 655, startPoint y: 144, endPoint x: 882, endPoint y: 134, distance: 227.2
click at [882, 134] on h1 "Rock Hill Dangerous Drugs Lawyer" at bounding box center [738, 155] width 412 height 49
copy h1 "Dangerous Drugs"
click at [394, 11] on link "Edit Page" at bounding box center [387, 10] width 60 height 20
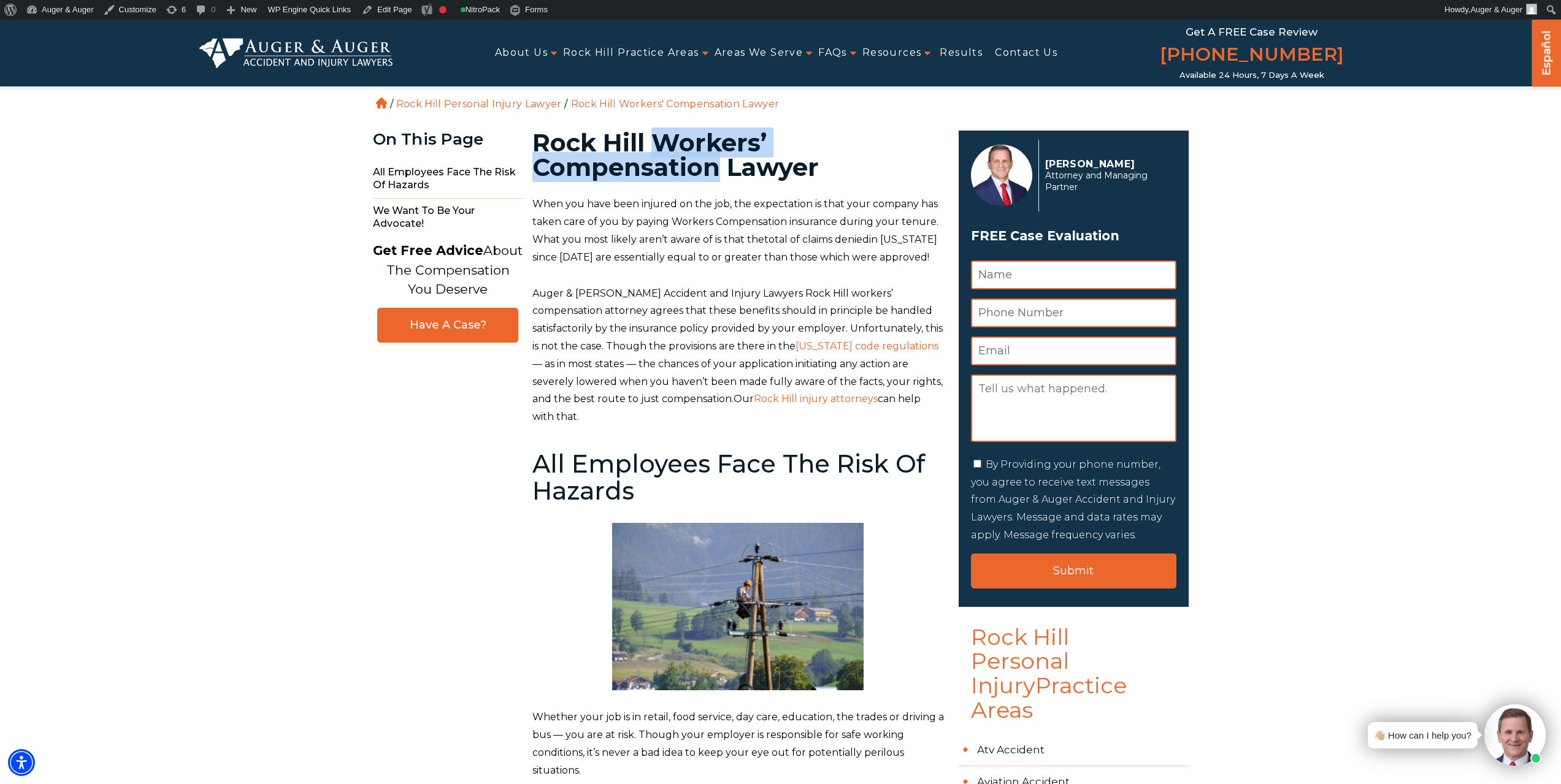
drag, startPoint x: 664, startPoint y: 139, endPoint x: 719, endPoint y: 173, distance: 64.7
click at [719, 173] on h1 "Rock Hill Workers’ Compensation Lawyer" at bounding box center [738, 155] width 412 height 49
copy h1 "Workers’ Compensation"
click at [384, 7] on link "Edit Page" at bounding box center [387, 10] width 60 height 20
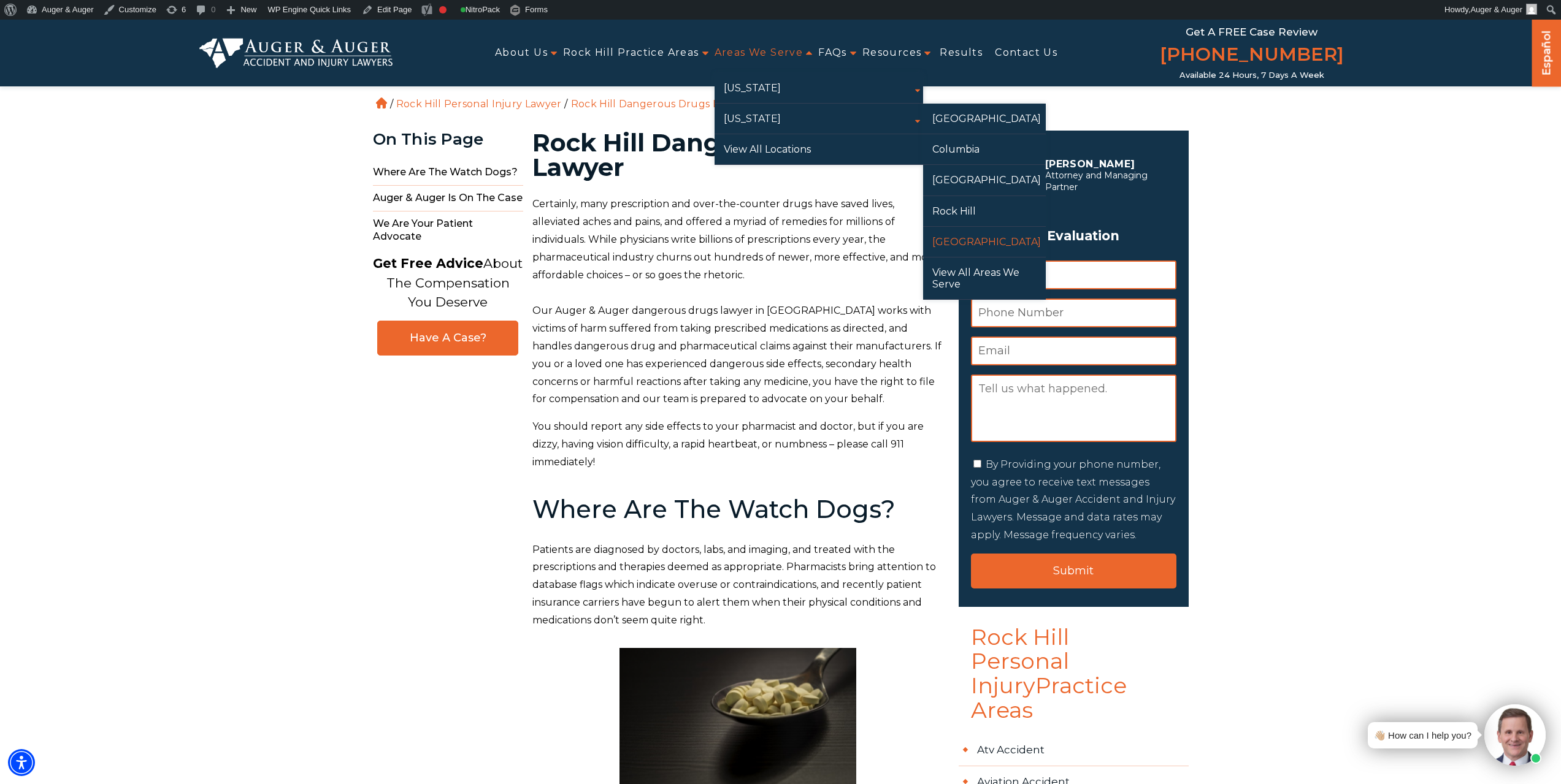
click at [964, 240] on link "[GEOGRAPHIC_DATA]" at bounding box center [985, 242] width 123 height 30
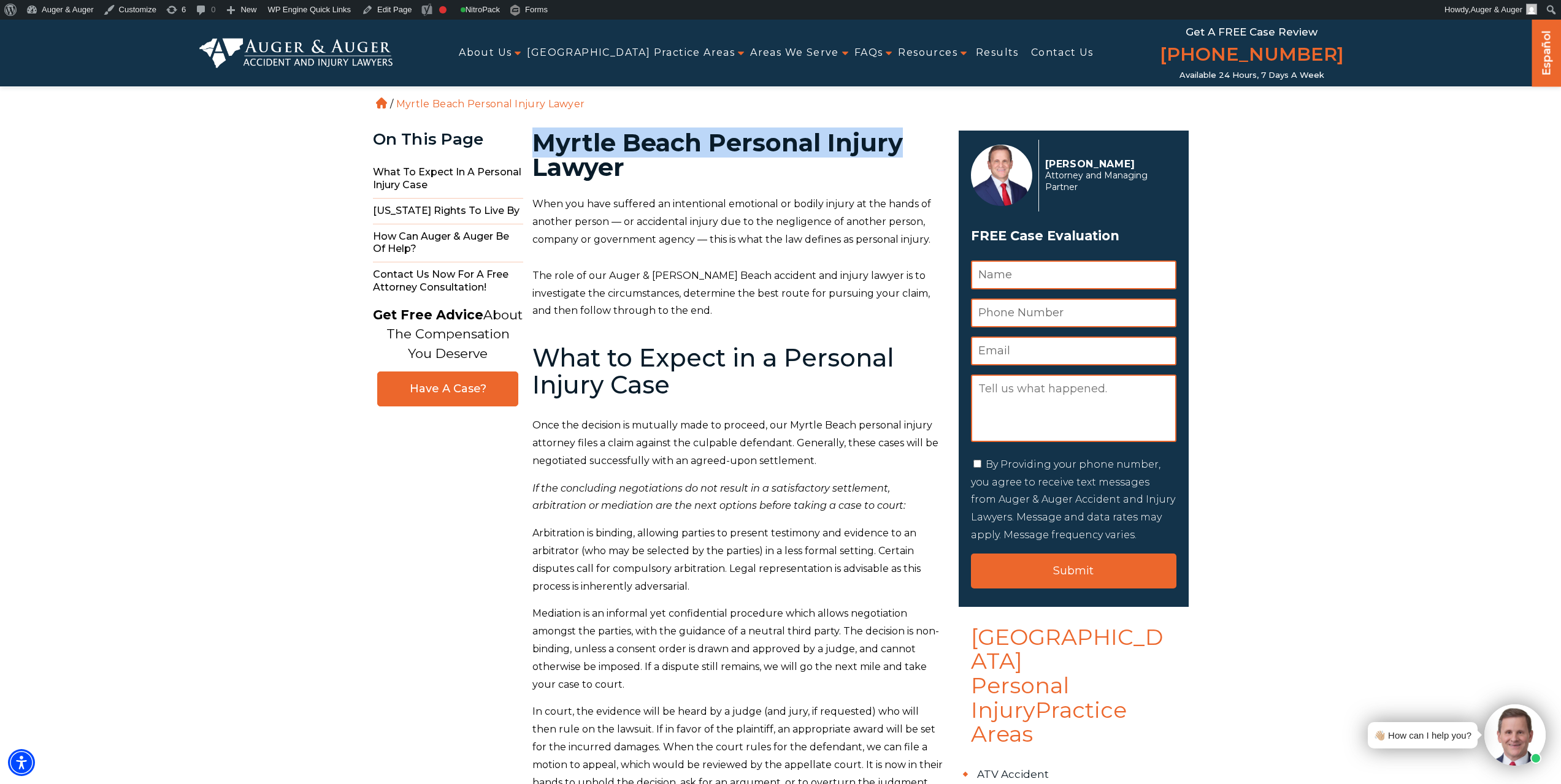
drag, startPoint x: 539, startPoint y: 142, endPoint x: 932, endPoint y: 137, distance: 393.0
click at [932, 137] on h1 "Myrtle Beach Personal Injury Lawyer" at bounding box center [738, 155] width 412 height 49
copy h1 "Myrtle Beach Personal Injury"
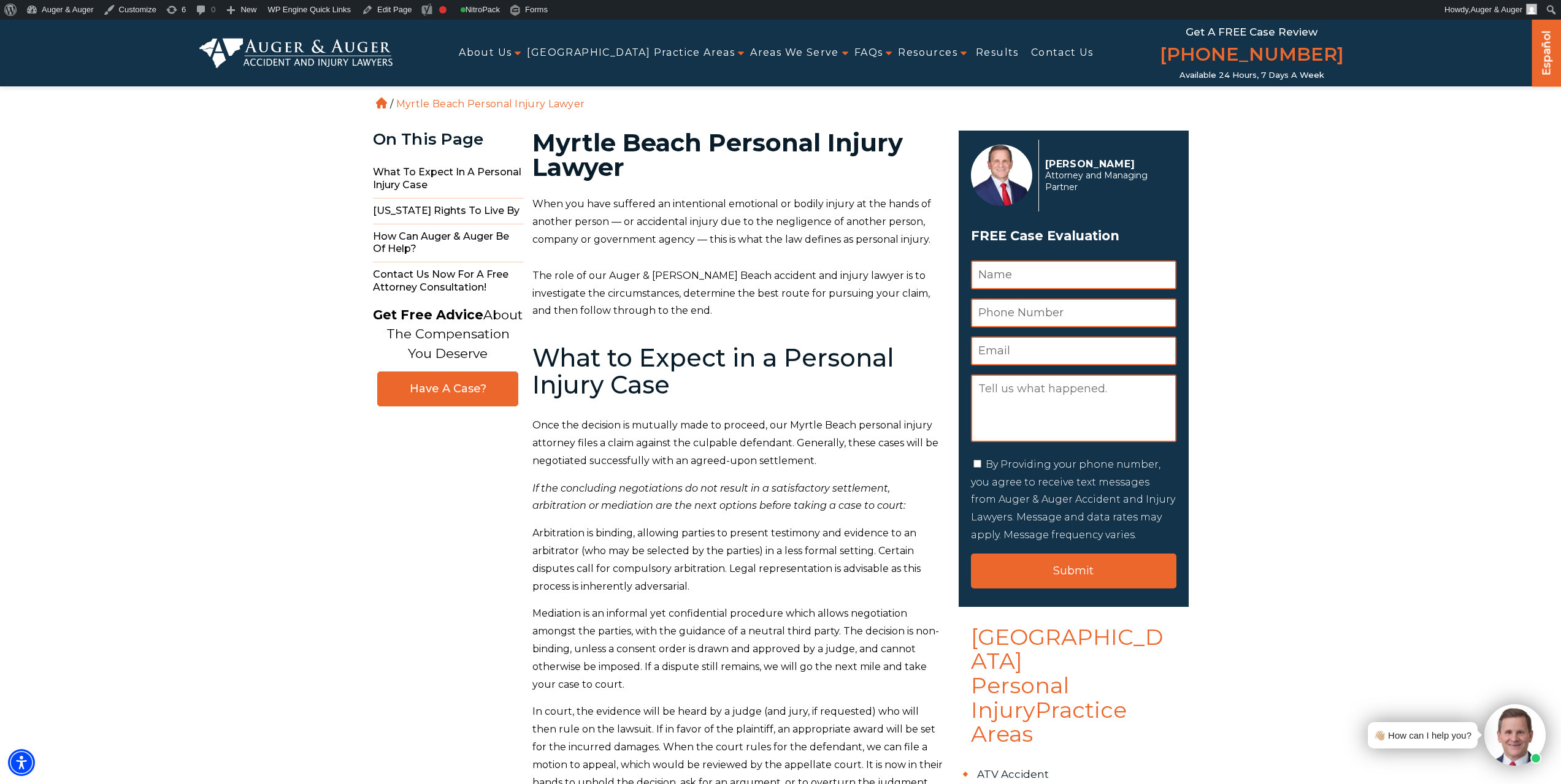
click at [664, 319] on p "The role of our Auger & Auger Myrtle Beach accident and injury lawyer is to inv…" at bounding box center [738, 294] width 412 height 53
click at [382, 14] on link "Edit Page" at bounding box center [387, 10] width 60 height 20
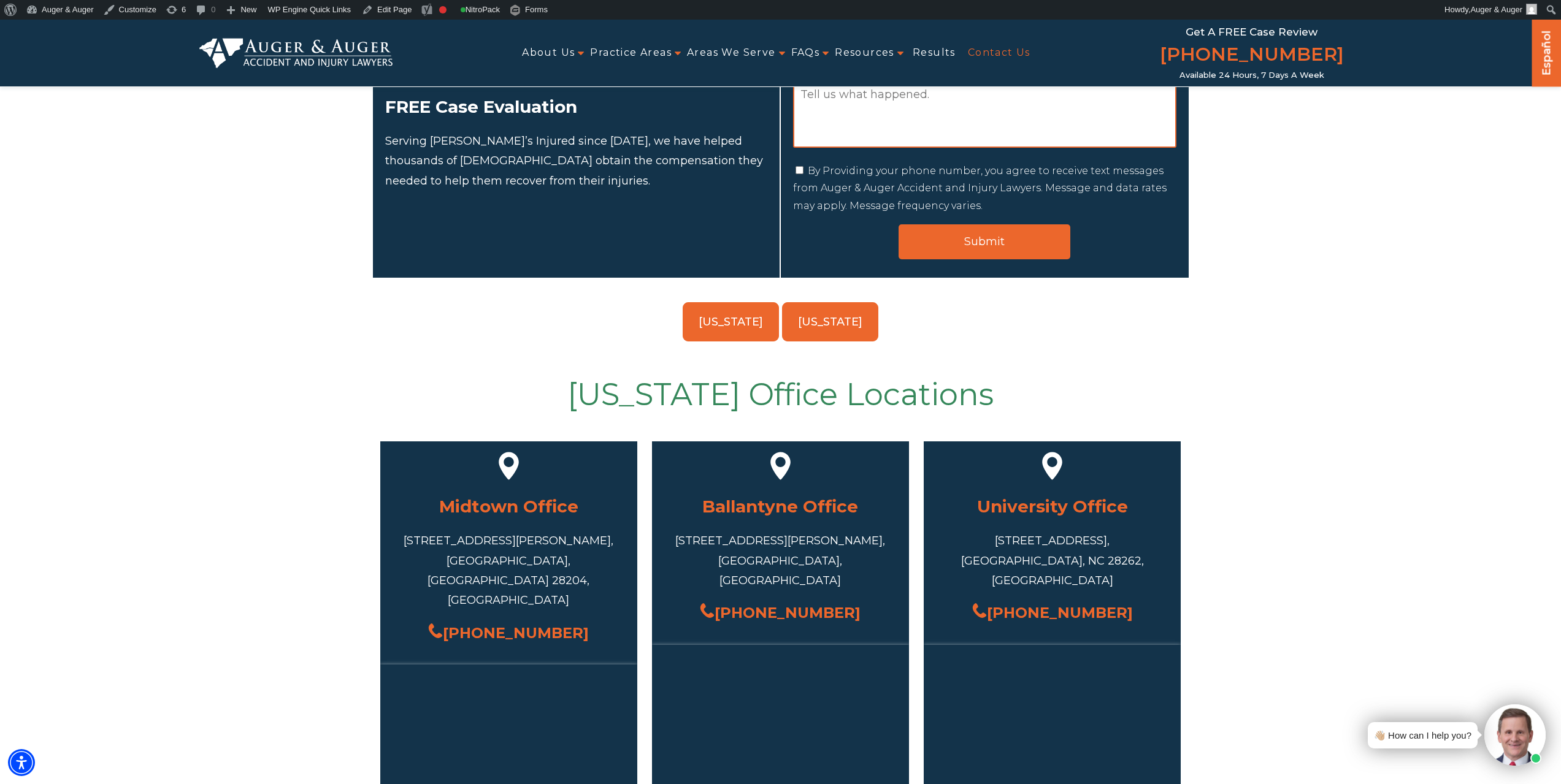
click at [829, 330] on link "[US_STATE]" at bounding box center [830, 322] width 96 height 39
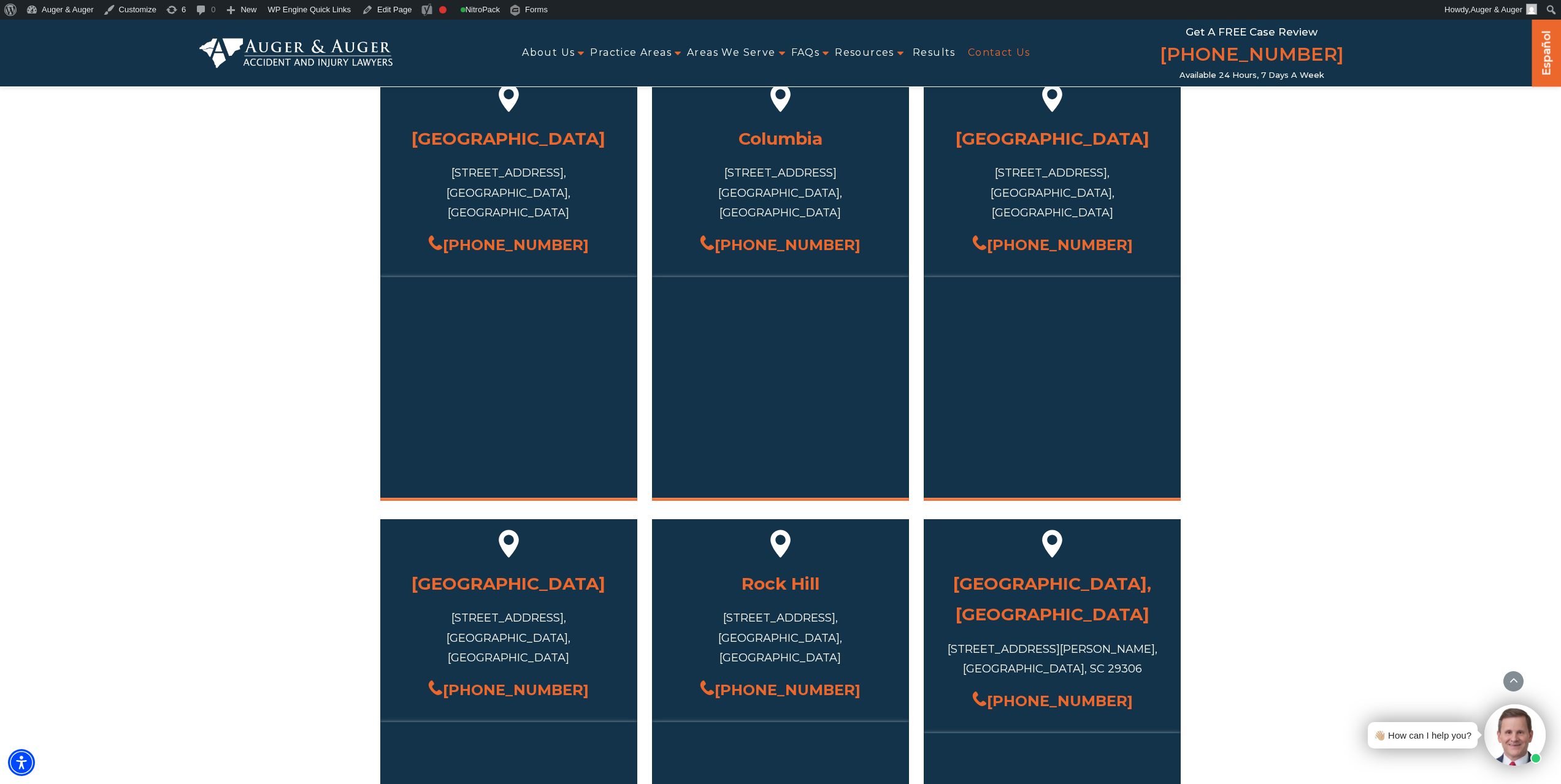
scroll to position [897, 0]
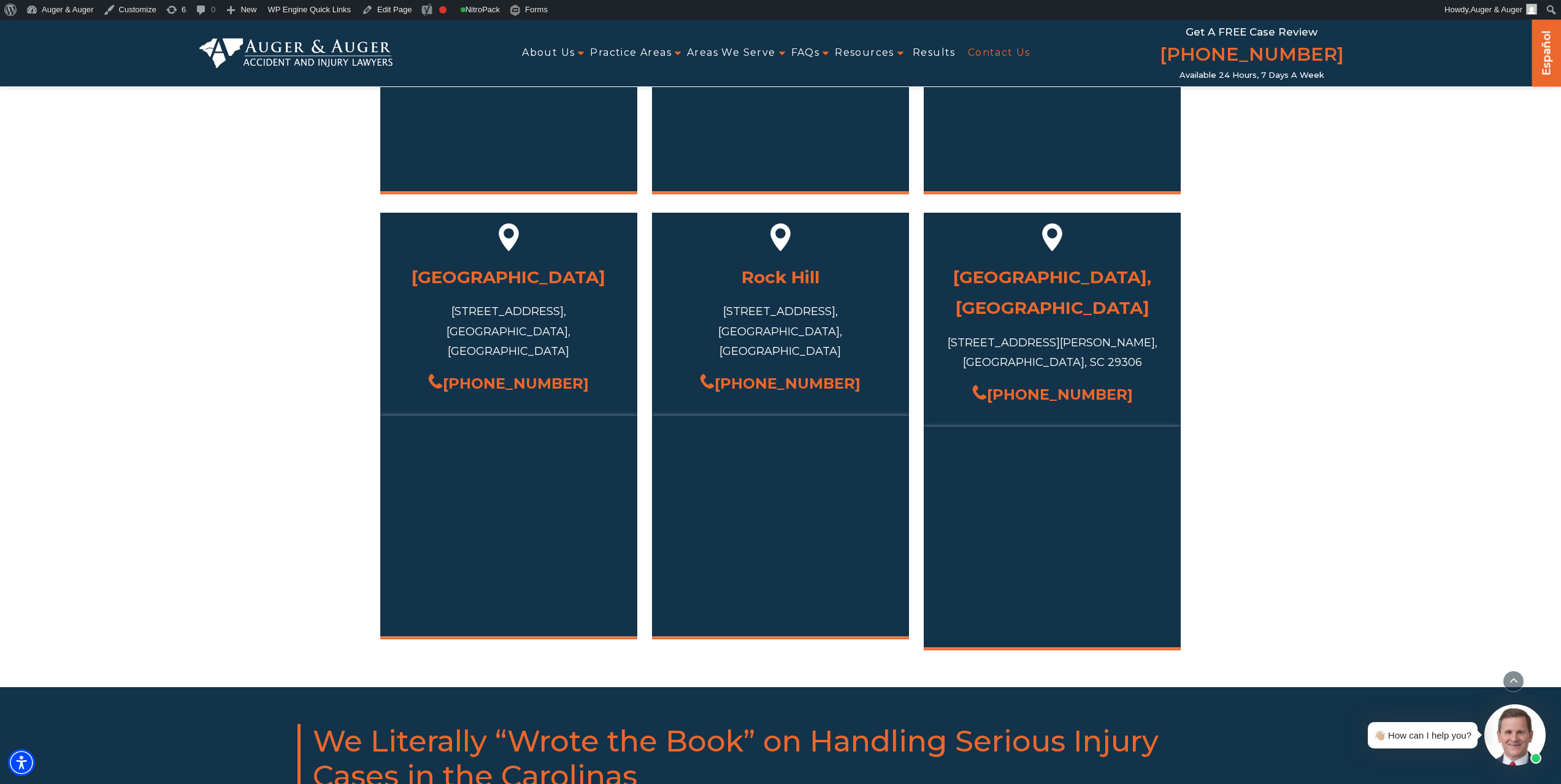
drag, startPoint x: 551, startPoint y: 345, endPoint x: 463, endPoint y: 344, distance: 88.0
click at [463, 371] on div "[PHONE_NUMBER]" at bounding box center [509, 383] width 220 height 26
copy link "[PHONE_NUMBER]"
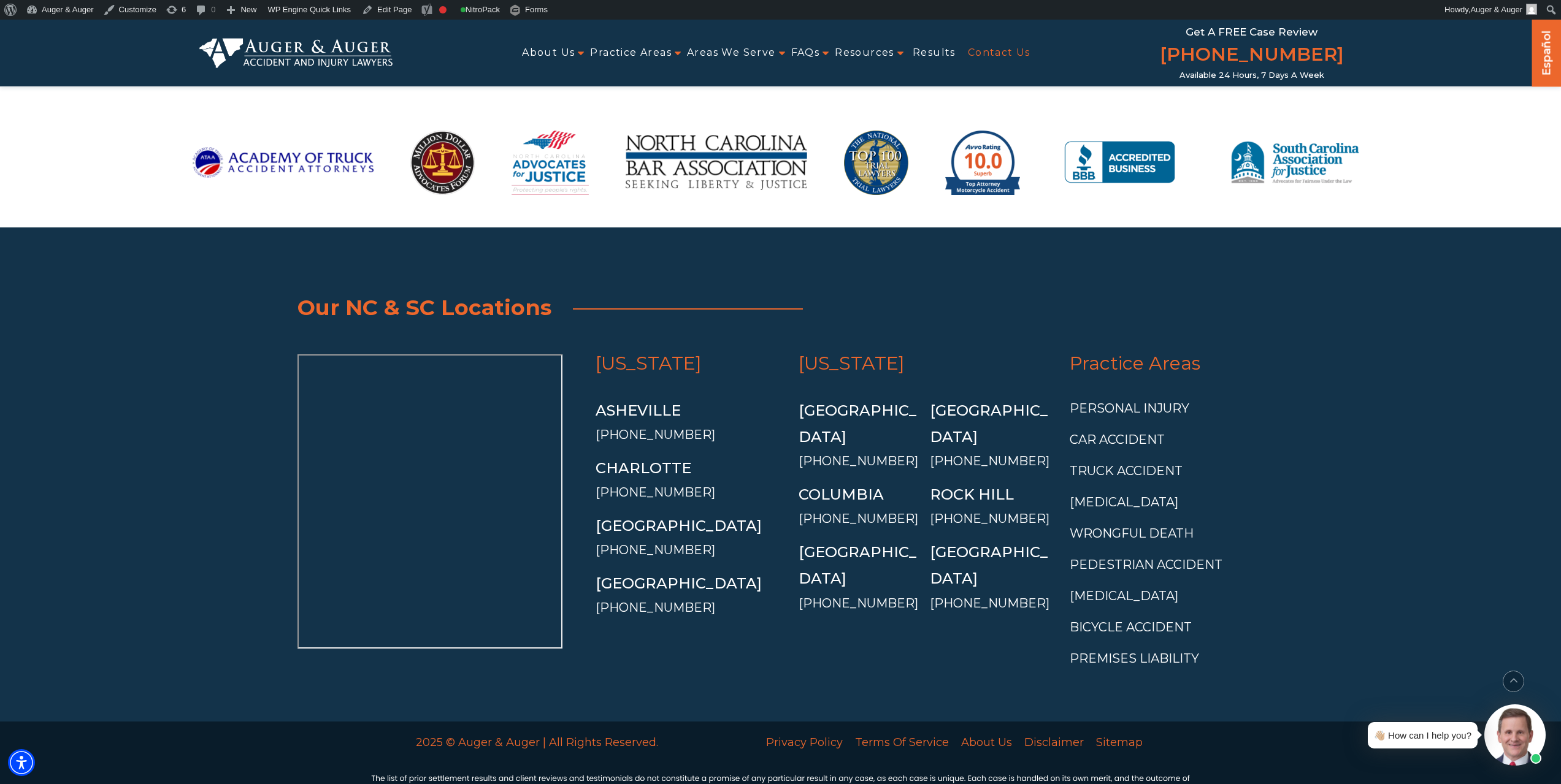
scroll to position [2491, 0]
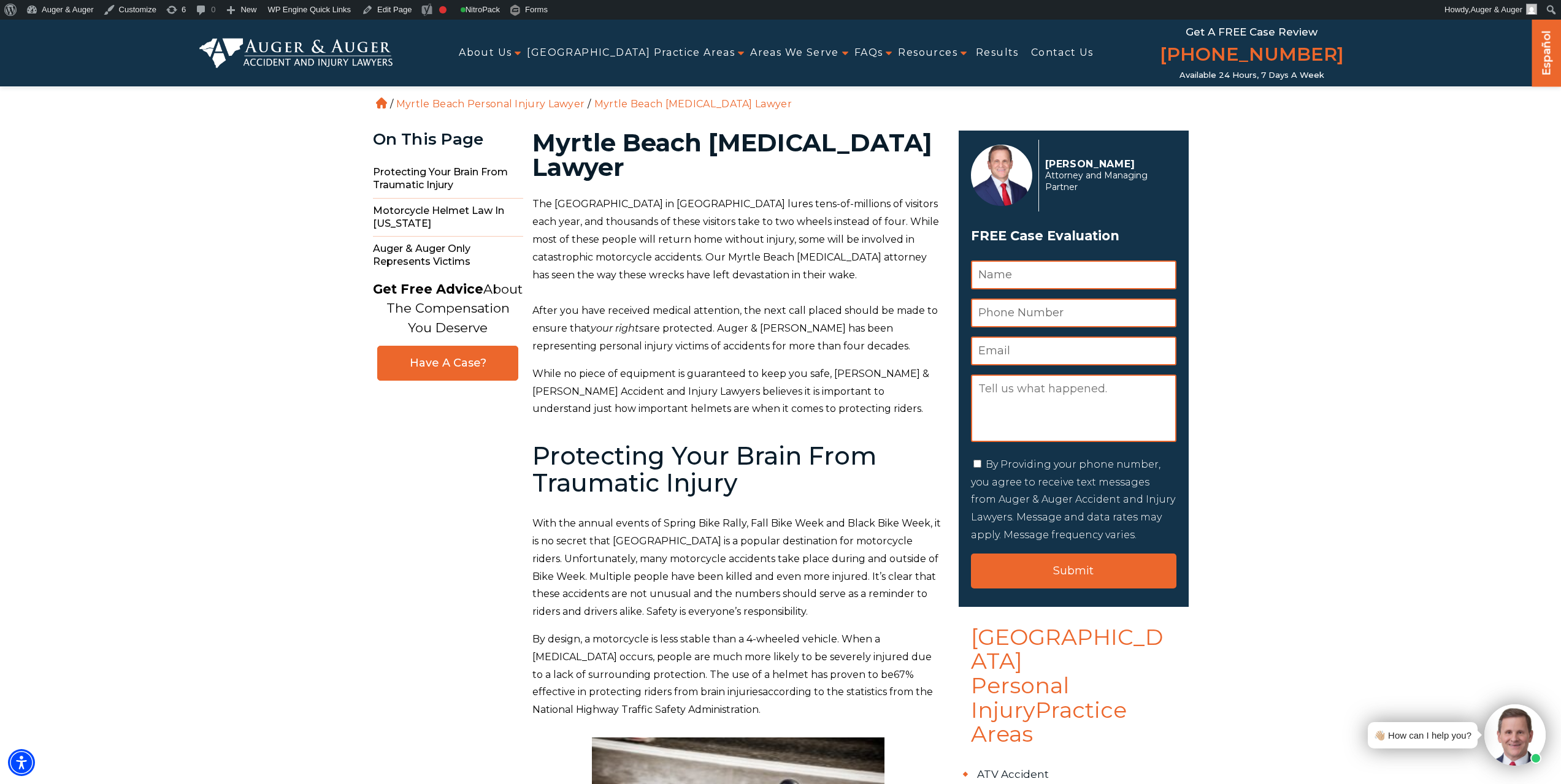
click at [734, 143] on h1 "Myrtle Beach Motorcycle Accident Lawyer" at bounding box center [738, 155] width 412 height 49
copy h1 "Motorcycle"
click at [378, 12] on link "Edit Page" at bounding box center [387, 10] width 60 height 20
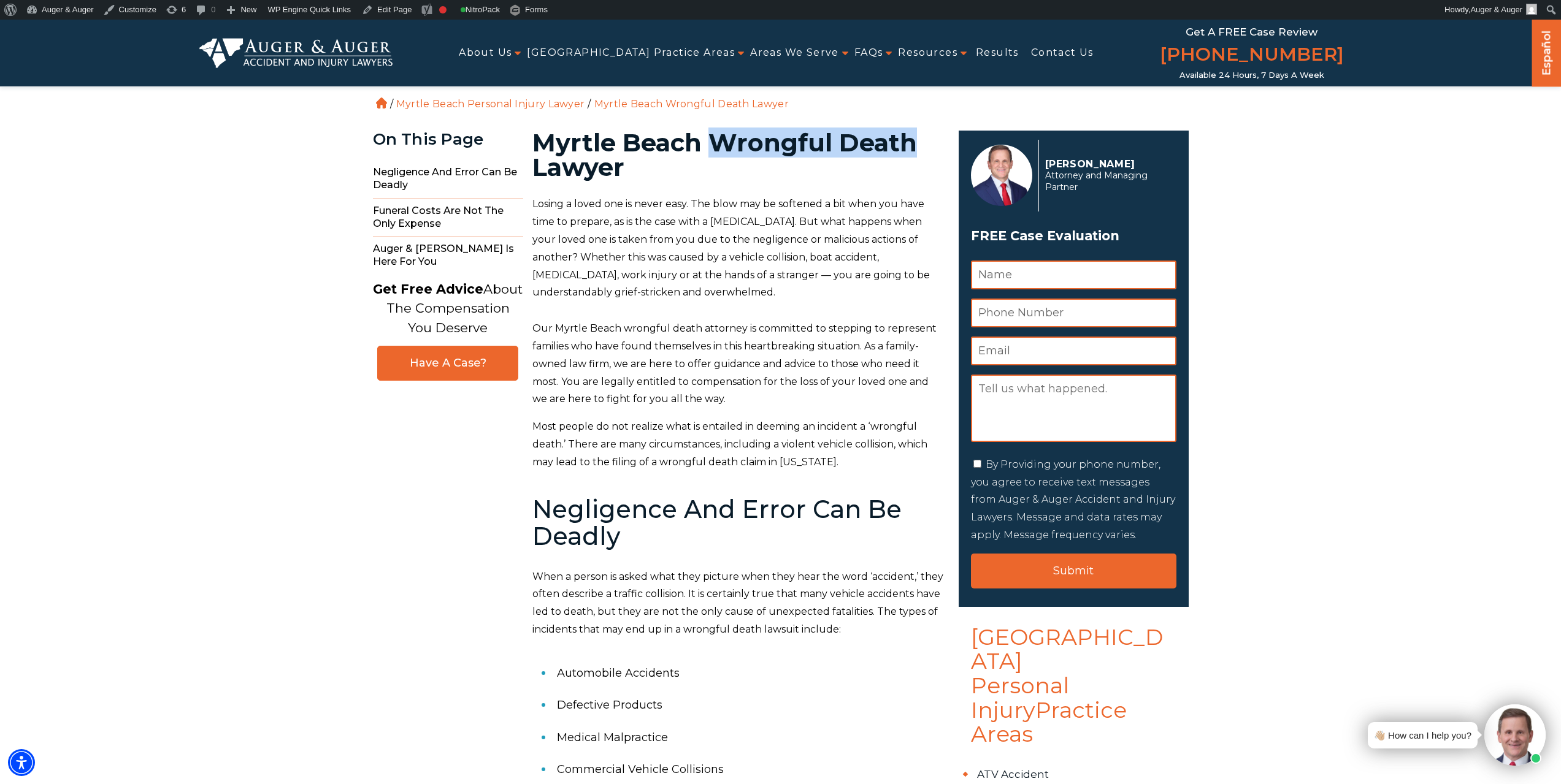
drag, startPoint x: 716, startPoint y: 137, endPoint x: 912, endPoint y: 142, distance: 196.1
click at [912, 142] on h1 "Myrtle Beach Wrongful Death Lawyer" at bounding box center [738, 155] width 412 height 49
copy h1 "Wrongful Death"
click at [387, 14] on link "Edit Page" at bounding box center [387, 10] width 60 height 20
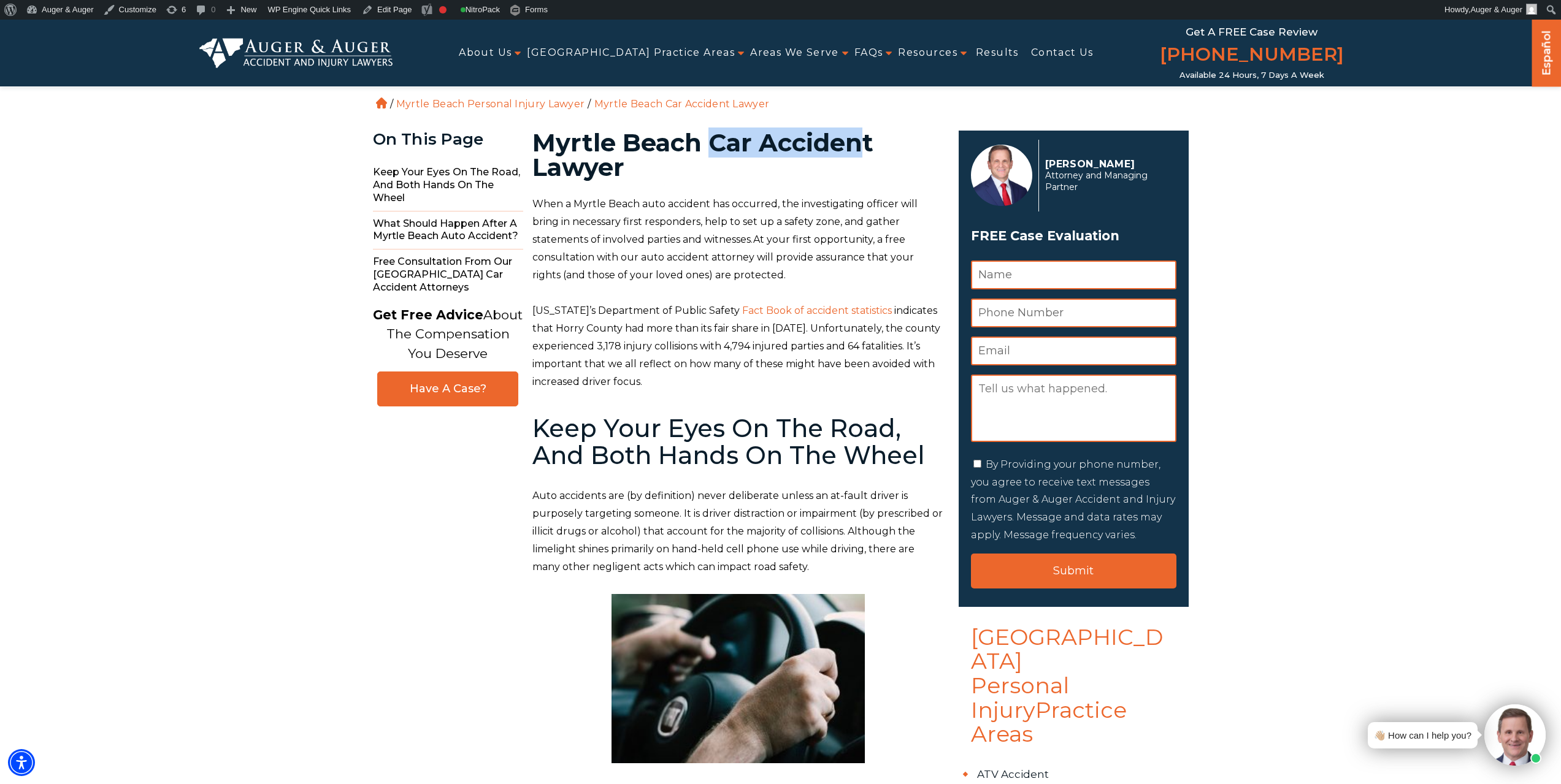
drag, startPoint x: 714, startPoint y: 142, endPoint x: 860, endPoint y: 142, distance: 146.0
click at [860, 142] on h1 "Myrtle Beach Car Accident Lawyer" at bounding box center [738, 155] width 412 height 49
drag, startPoint x: 872, startPoint y: 143, endPoint x: 715, endPoint y: 145, distance: 157.0
click at [715, 145] on h1 "Myrtle Beach Car Accident Lawyer" at bounding box center [738, 155] width 412 height 49
copy h1 "Car Accident"
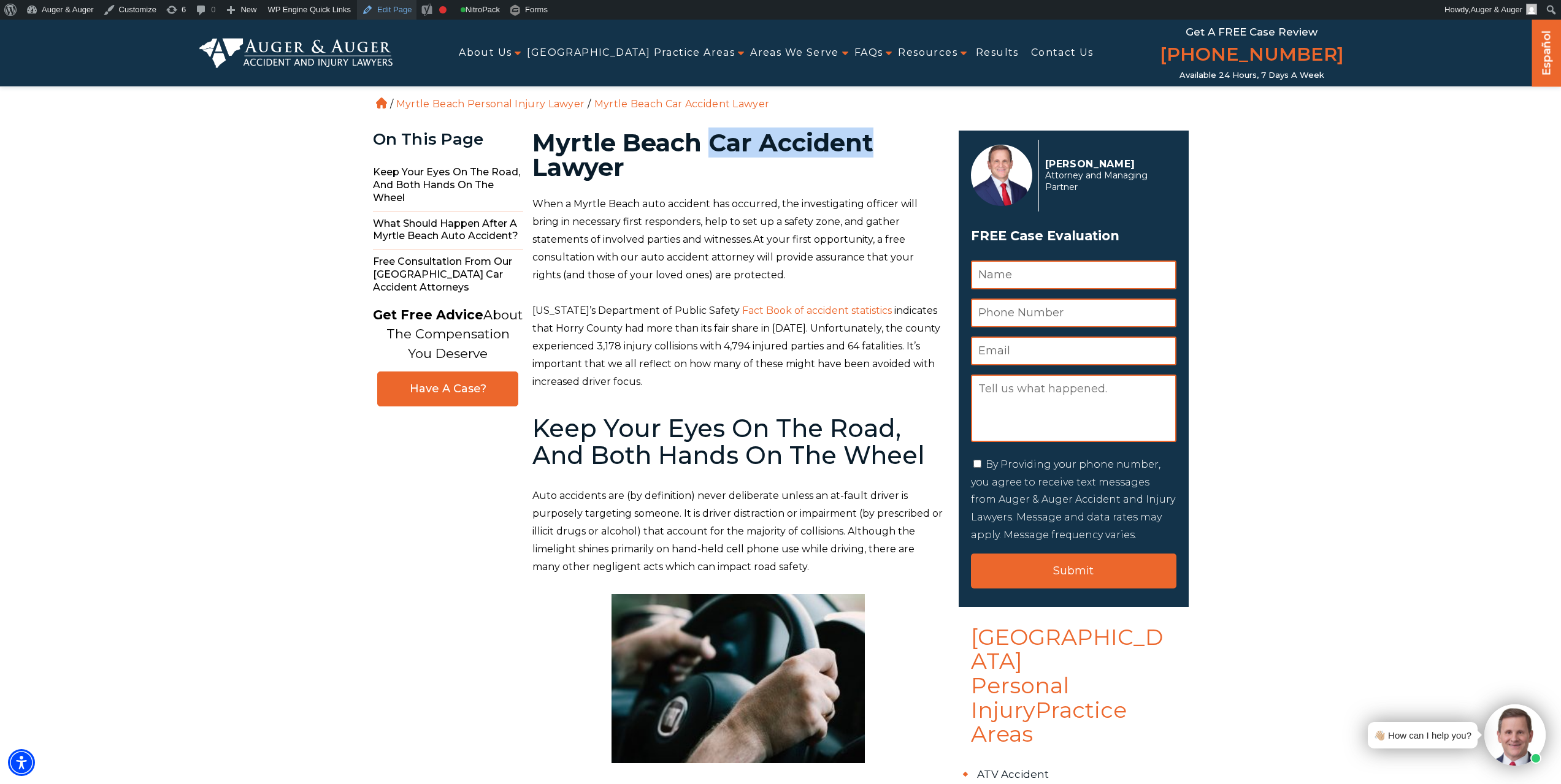
click at [373, 18] on link "Edit Page" at bounding box center [387, 10] width 60 height 20
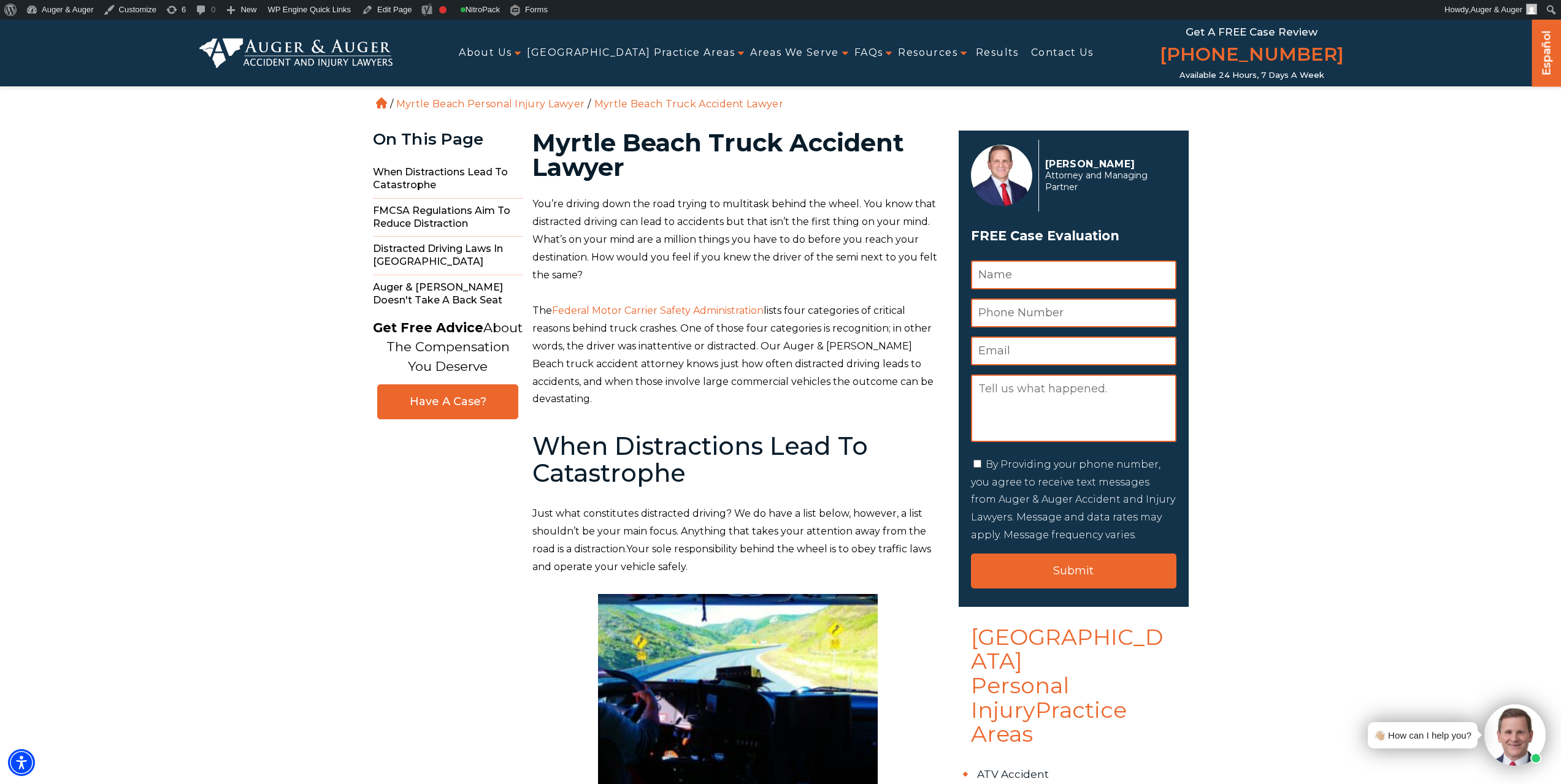
click at [734, 135] on h1 "Myrtle Beach Truck Accident Lawyer" at bounding box center [738, 155] width 412 height 49
copy h1 "Truck"
click at [376, 4] on link "Edit Page" at bounding box center [387, 10] width 60 height 20
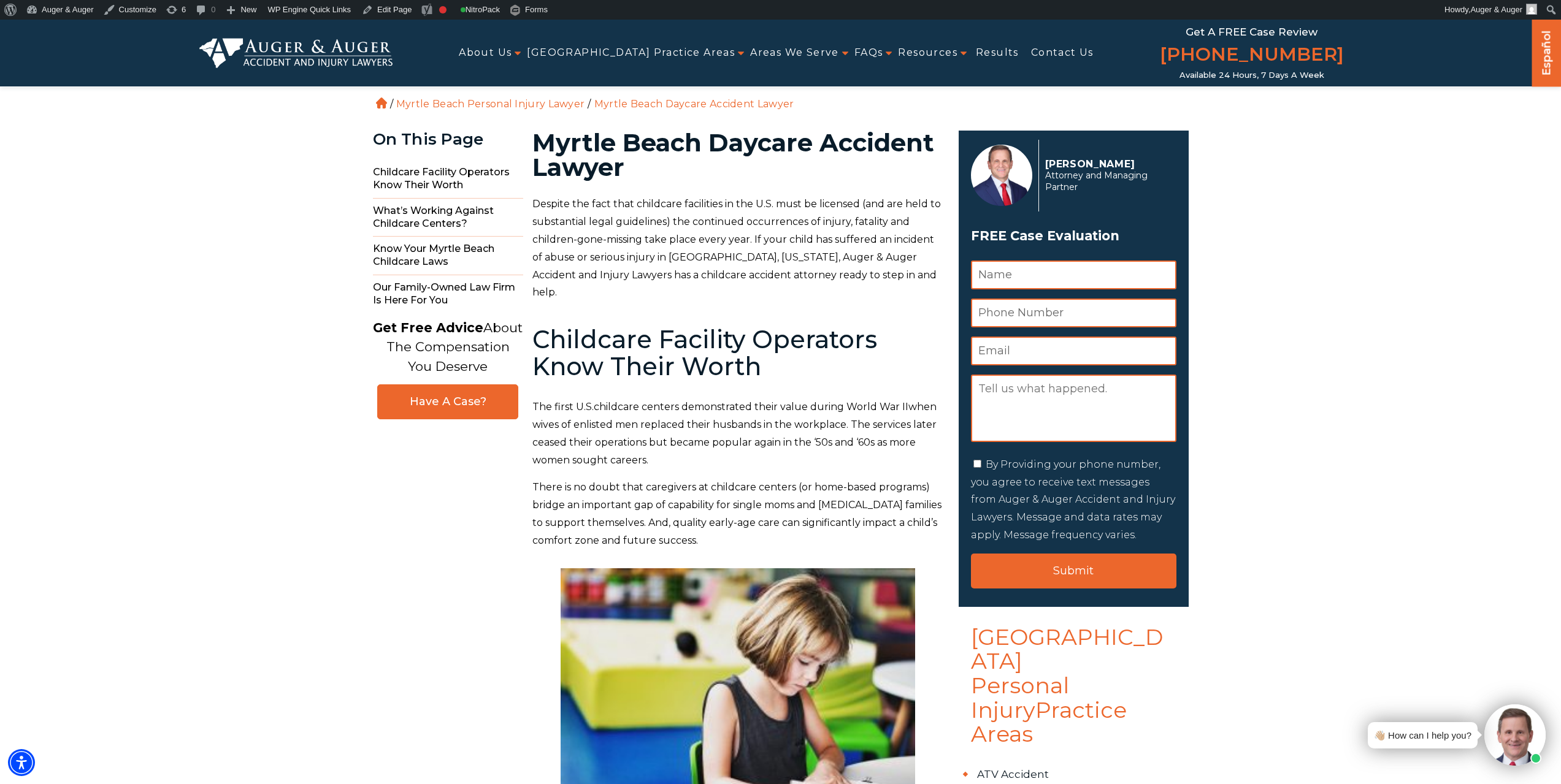
click at [751, 134] on h1 "Myrtle Beach Daycare Accident Lawyer" at bounding box center [738, 155] width 412 height 49
copy h1 "Daycare"
click at [871, 143] on h1 "Myrtle Beach Daycare Accident Lawyer" at bounding box center [738, 155] width 412 height 49
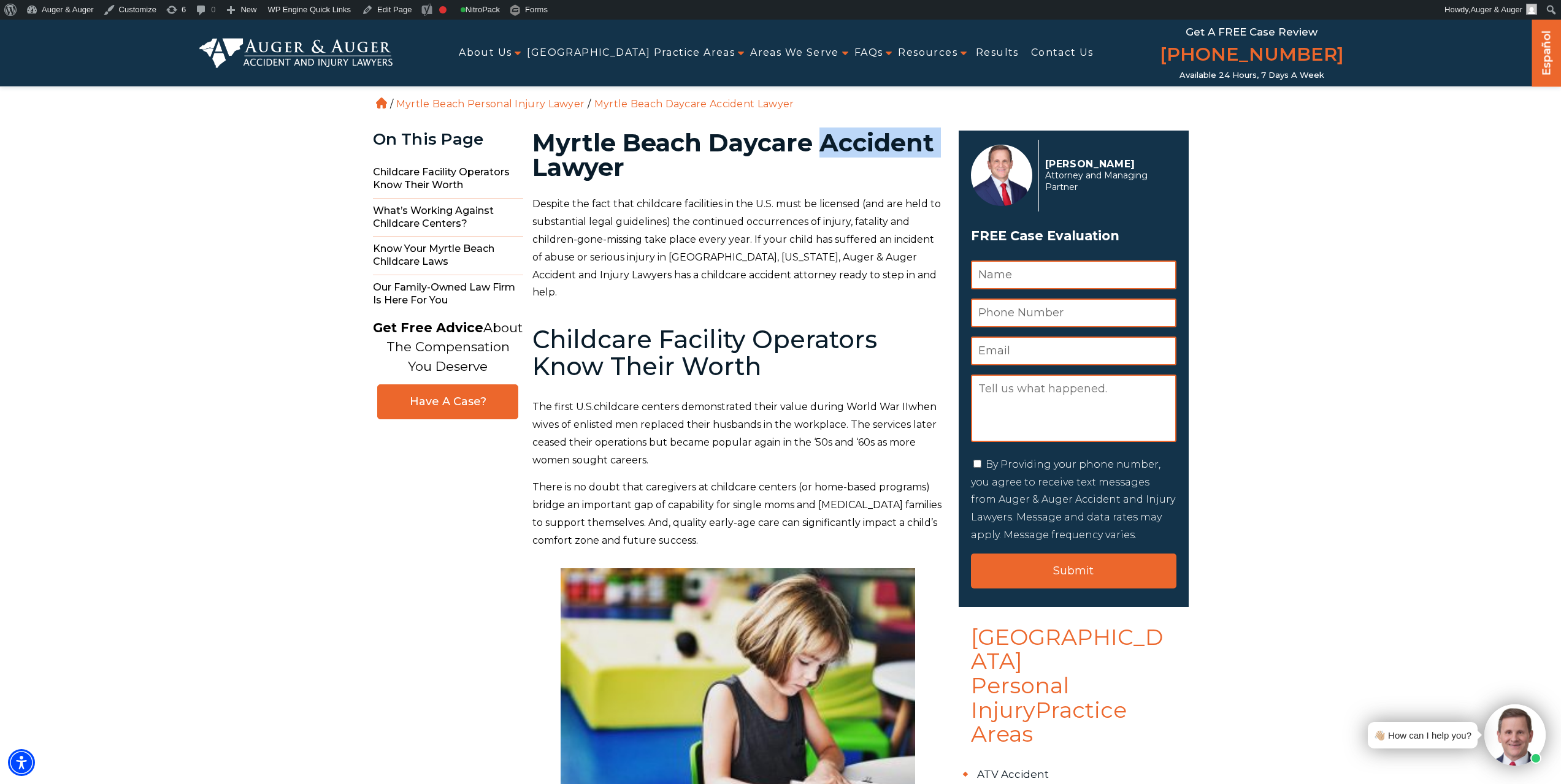
copy h1 "Accident"
click at [376, 4] on link "Edit Page" at bounding box center [387, 10] width 60 height 20
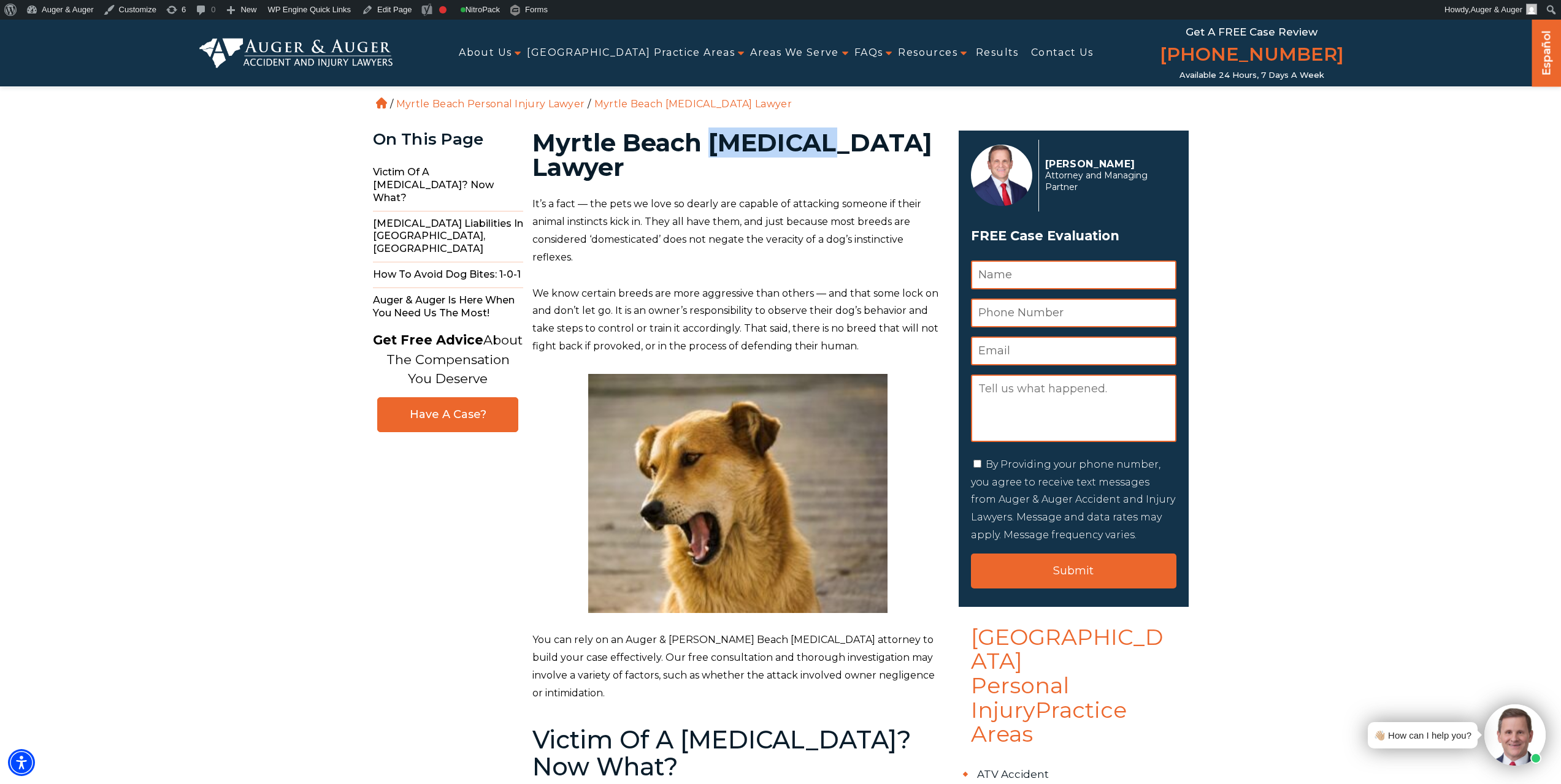
drag, startPoint x: 711, startPoint y: 137, endPoint x: 824, endPoint y: 142, distance: 113.1
click at [824, 142] on h1 "Myrtle Beach [MEDICAL_DATA] Lawyer" at bounding box center [738, 155] width 412 height 49
copy h1 "[MEDICAL_DATA]"
click at [383, 10] on link "Edit Page" at bounding box center [387, 10] width 60 height 20
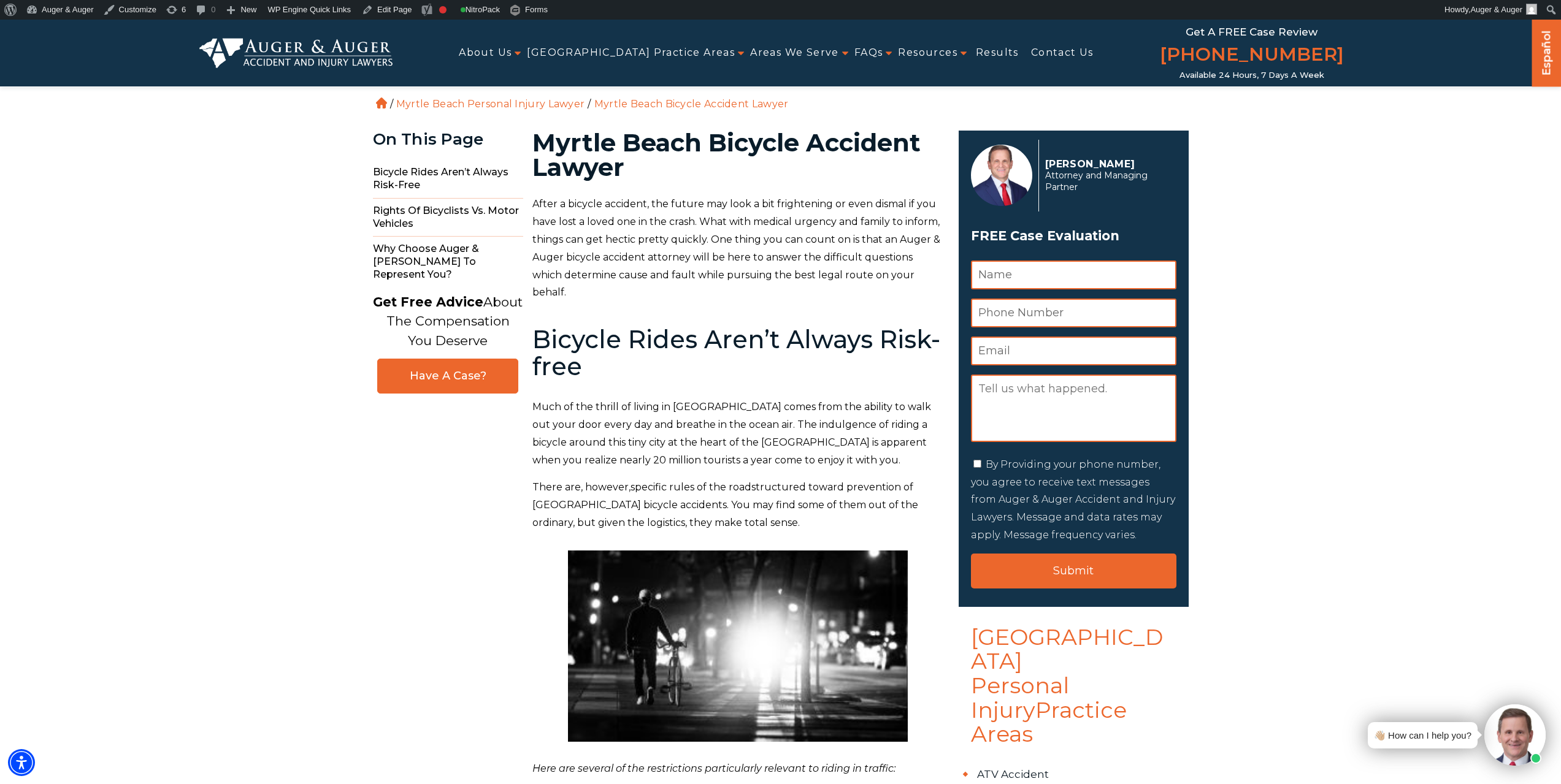
click at [743, 136] on h1 "Myrtle Beach Bicycle Accident Lawyer" at bounding box center [738, 155] width 412 height 49
copy h1 "Bicycle"
click at [394, 13] on link "Edit Page" at bounding box center [387, 10] width 60 height 20
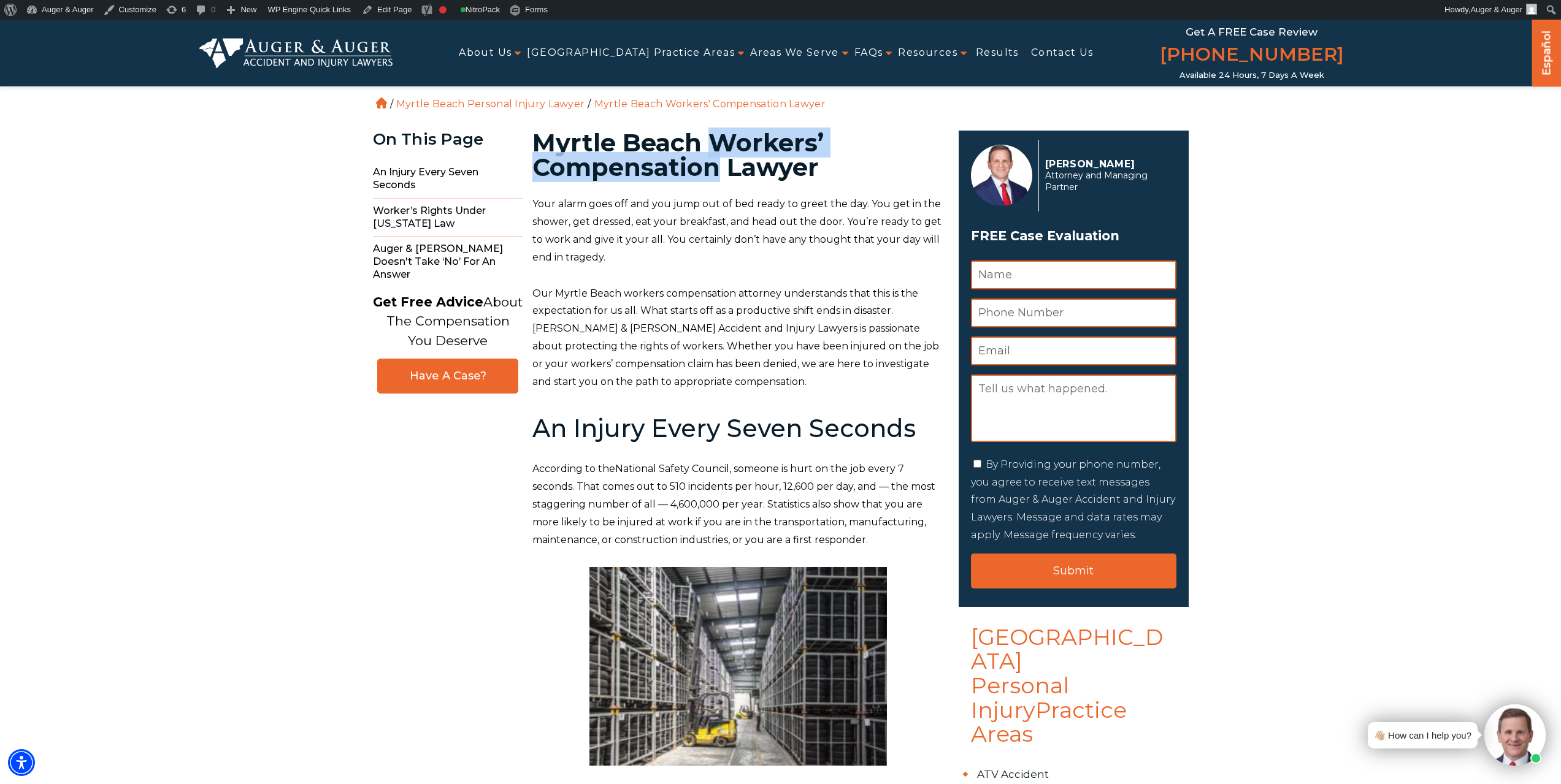
drag, startPoint x: 712, startPoint y: 137, endPoint x: 719, endPoint y: 165, distance: 28.9
click at [719, 165] on h1 "Myrtle Beach Workers’ Compensation Lawyer" at bounding box center [738, 155] width 412 height 49
copy h1 "Workers’ Compensation"
click at [384, 12] on link "Edit Page" at bounding box center [387, 10] width 60 height 20
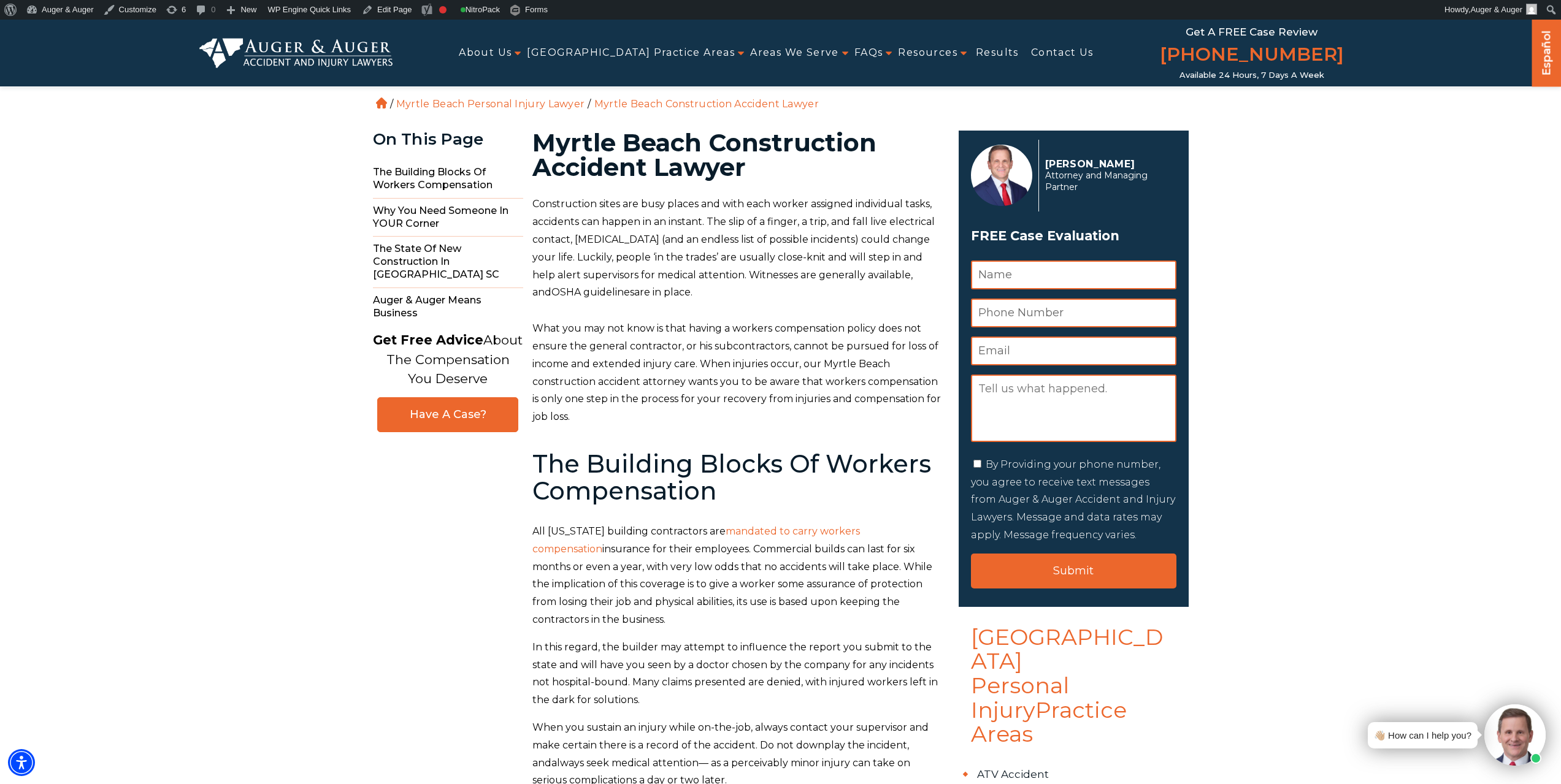
click at [796, 137] on h1 "Myrtle Beach Construction Accident Lawyer" at bounding box center [738, 155] width 412 height 49
copy h1 "Construction"
click at [390, 13] on link "Edit Page" at bounding box center [387, 10] width 60 height 20
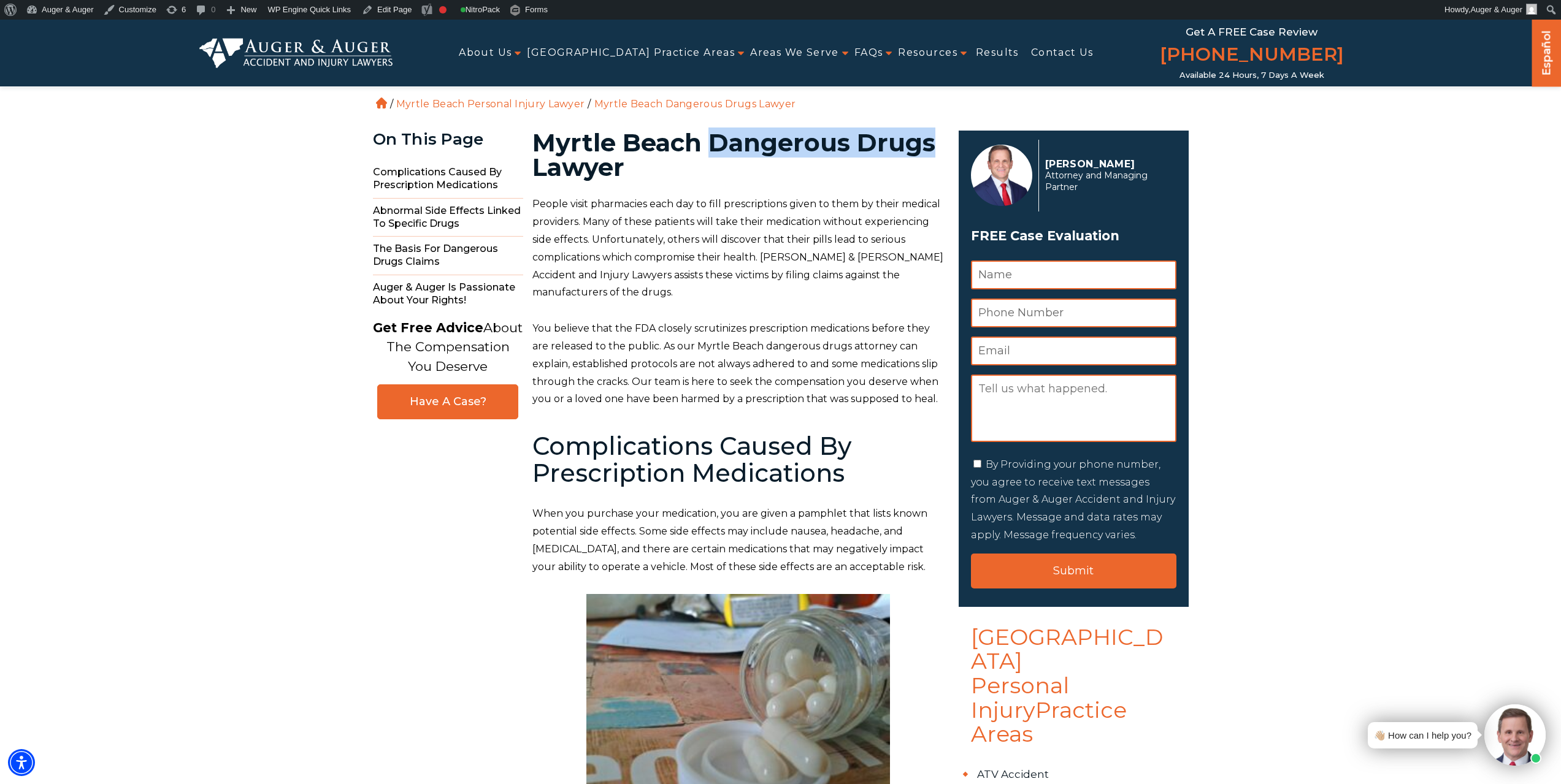
drag, startPoint x: 764, startPoint y: 136, endPoint x: 934, endPoint y: 129, distance: 170.1
click at [934, 131] on h1 "Myrtle Beach Dangerous Drugs Lawyer" at bounding box center [738, 155] width 412 height 49
copy h1 "Dangerous Drugs"
click at [389, 9] on link "Edit Page" at bounding box center [387, 10] width 60 height 20
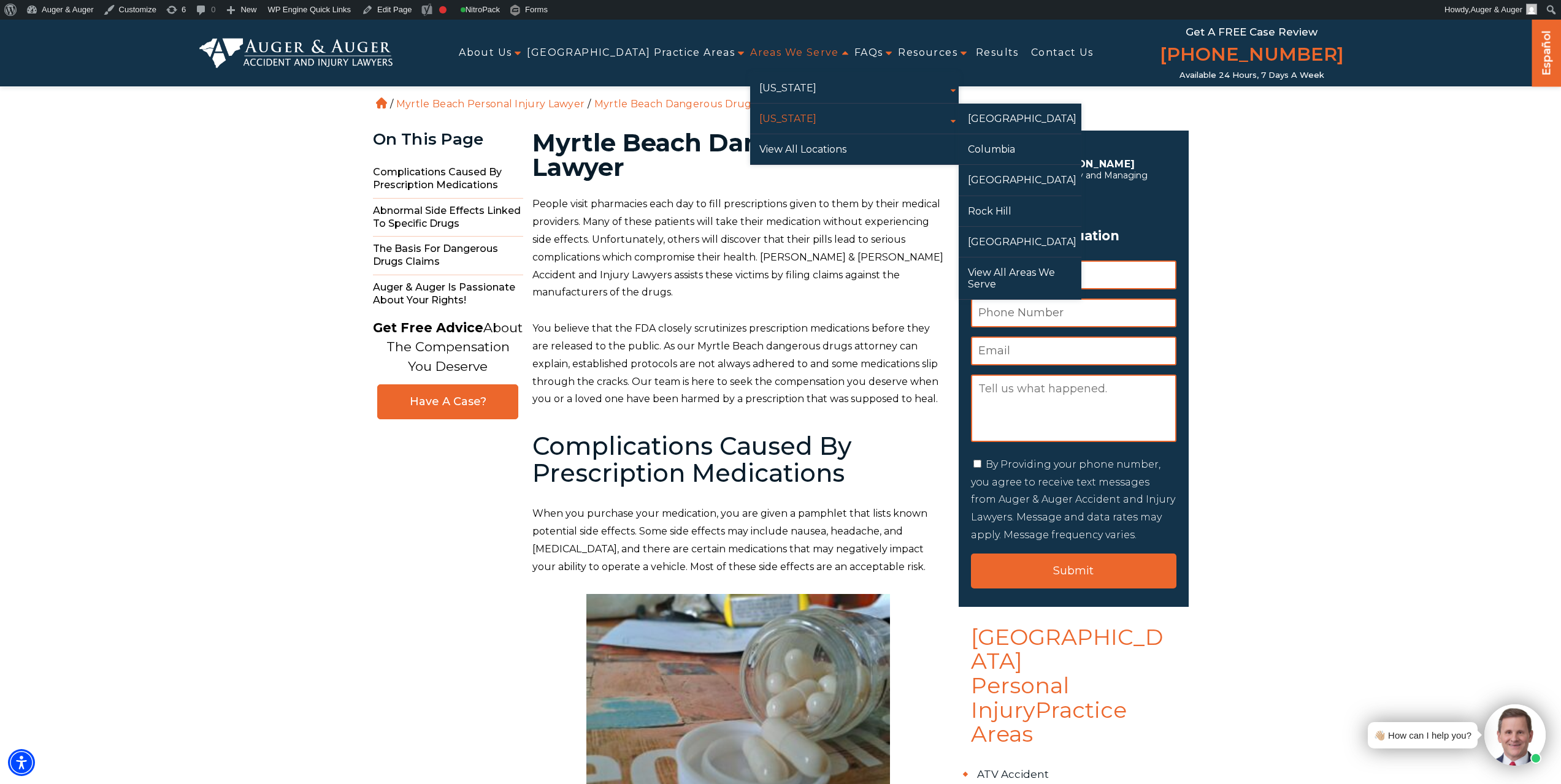
click at [783, 124] on link "[US_STATE]" at bounding box center [854, 118] width 209 height 30
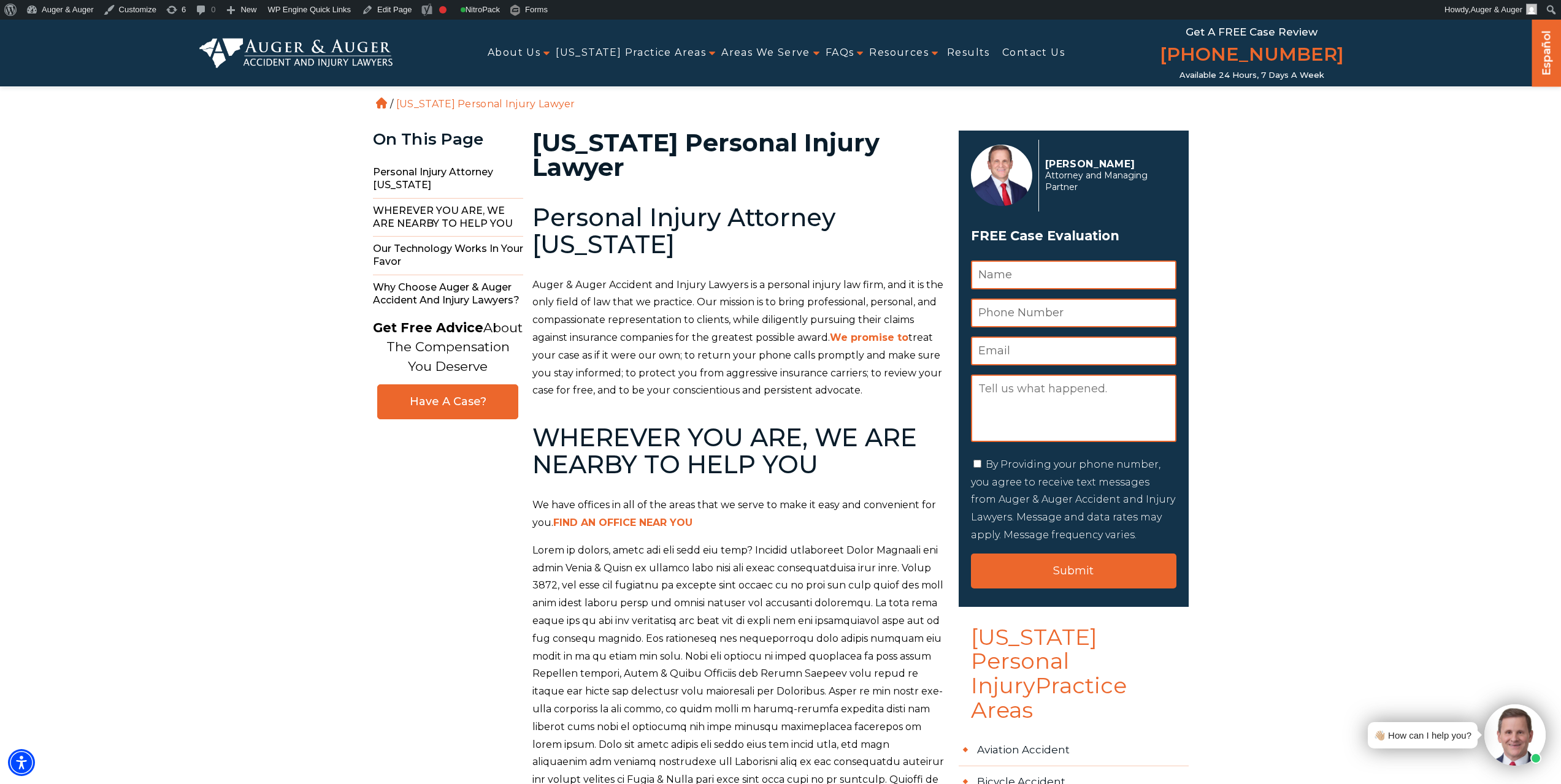
drag, startPoint x: 1360, startPoint y: 55, endPoint x: 1172, endPoint y: 62, distance: 188.1
click at [1172, 62] on div "About Us Attorneys Herbert Auger Arlene Auger Hunter Gillespie Madison McLawhor…" at bounding box center [877, 53] width 969 height 67
copy link "(888) 756-4940"
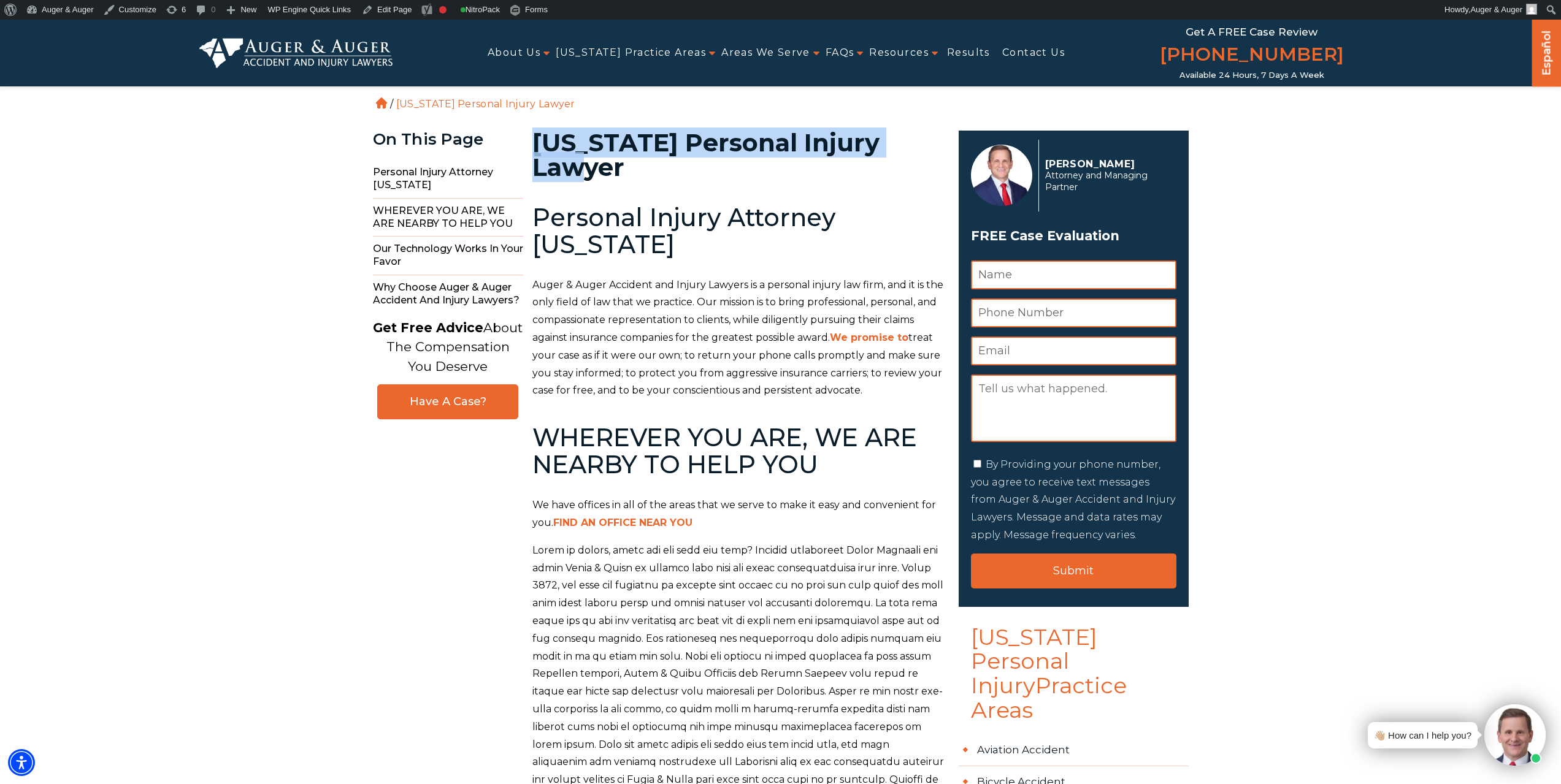
drag, startPoint x: 529, startPoint y: 145, endPoint x: 920, endPoint y: 139, distance: 391.0
copy h1 "South Carolina Personal Injury"
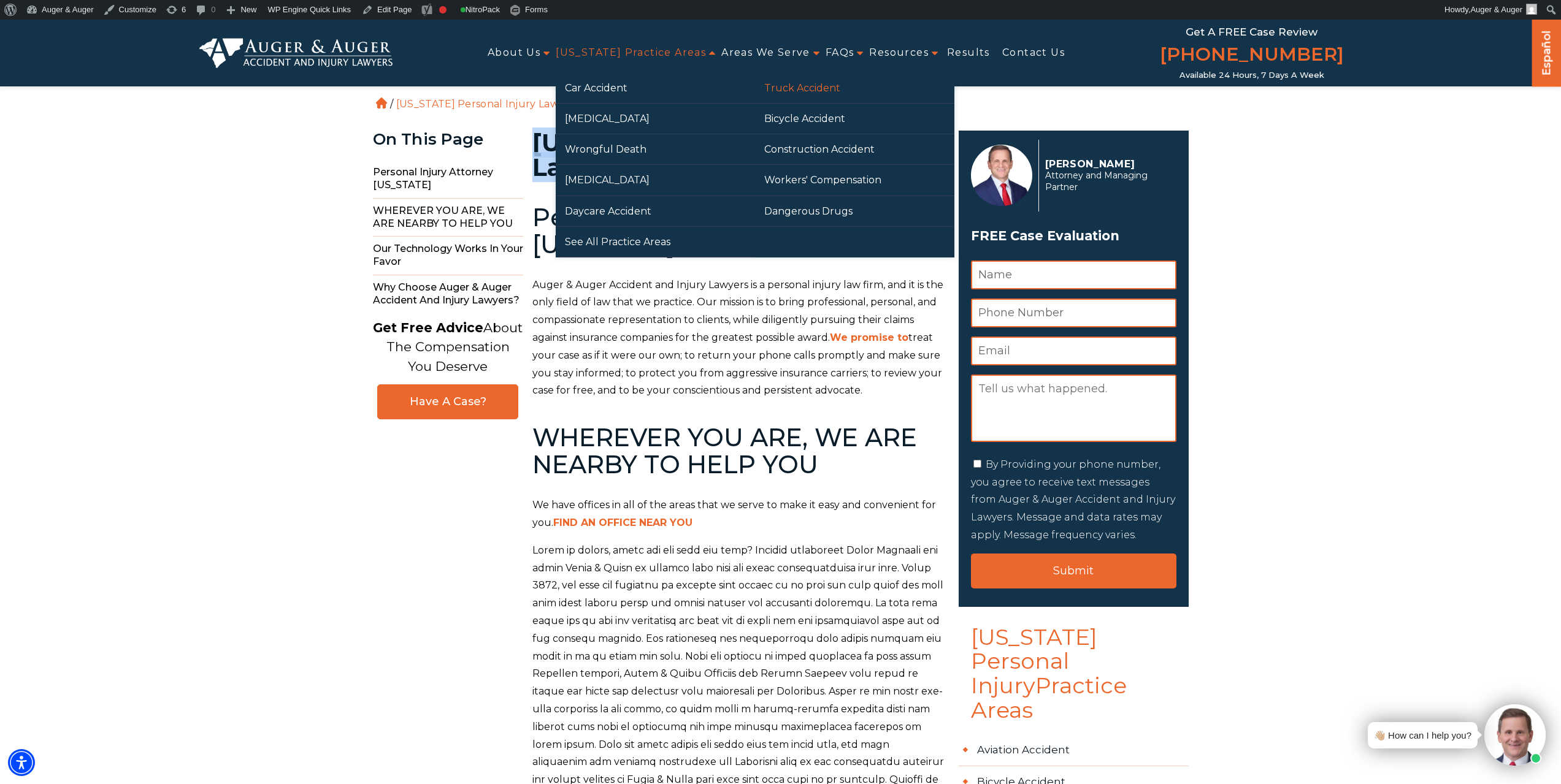
drag, startPoint x: 802, startPoint y: 85, endPoint x: 799, endPoint y: 102, distance: 17.3
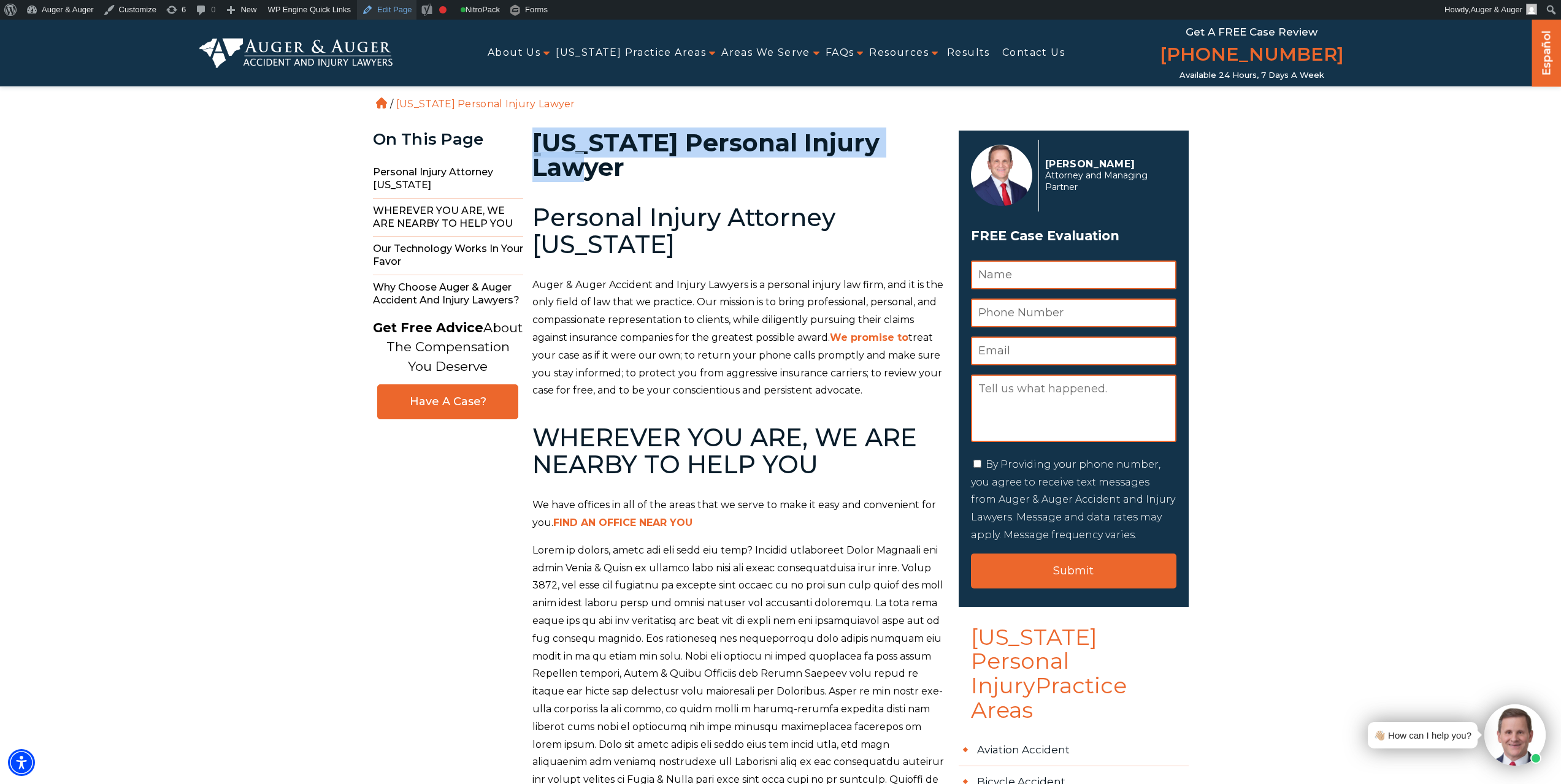
click at [389, 7] on link "Edit Page" at bounding box center [387, 10] width 60 height 20
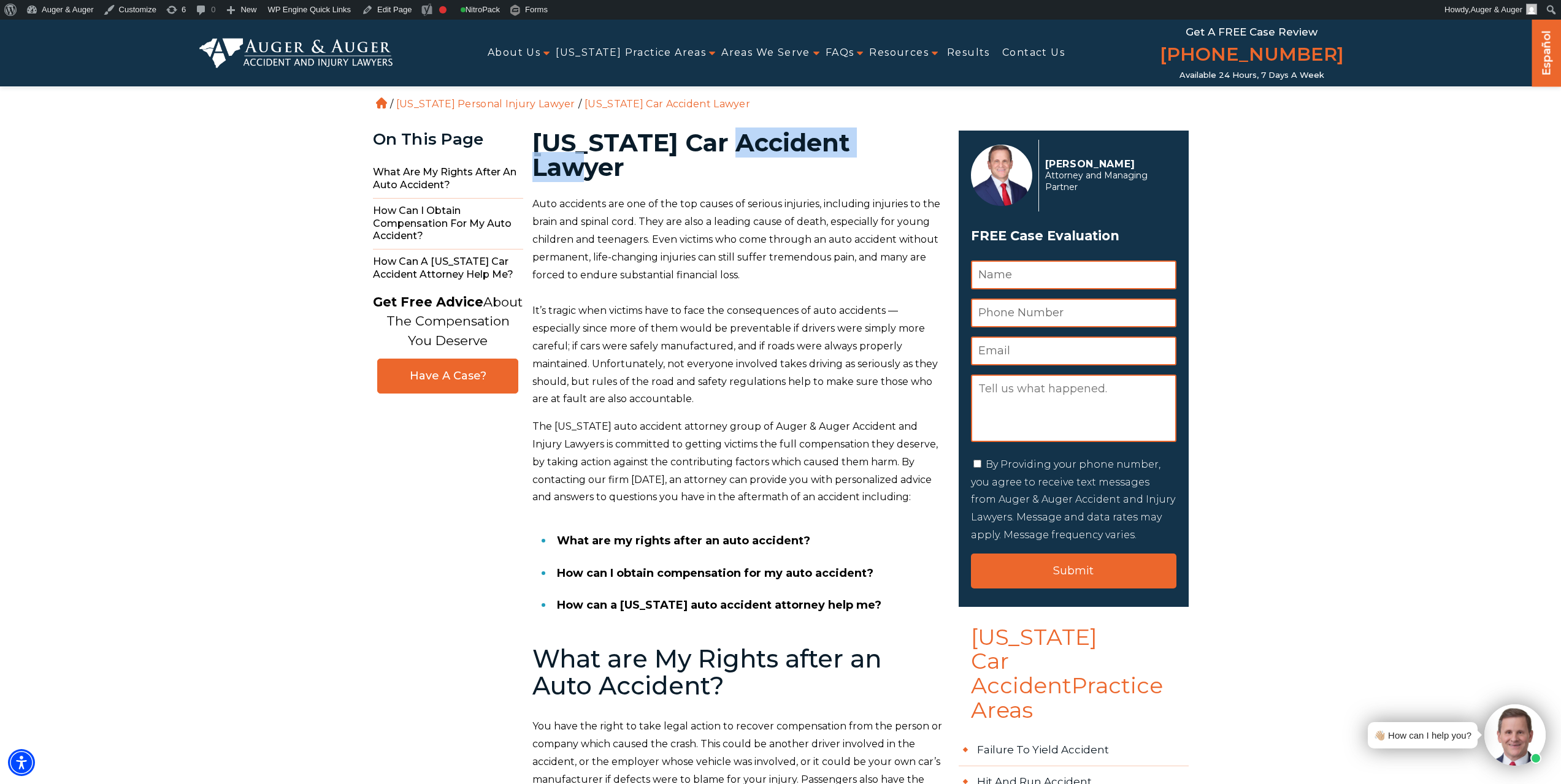
drag, startPoint x: 732, startPoint y: 140, endPoint x: 897, endPoint y: 136, distance: 165.0
click at [897, 136] on h1 "South Carolina Car Accident Lawyer" at bounding box center [738, 155] width 412 height 49
copy h1 "Car Accident"
click at [384, 9] on link "Edit Page" at bounding box center [387, 10] width 60 height 20
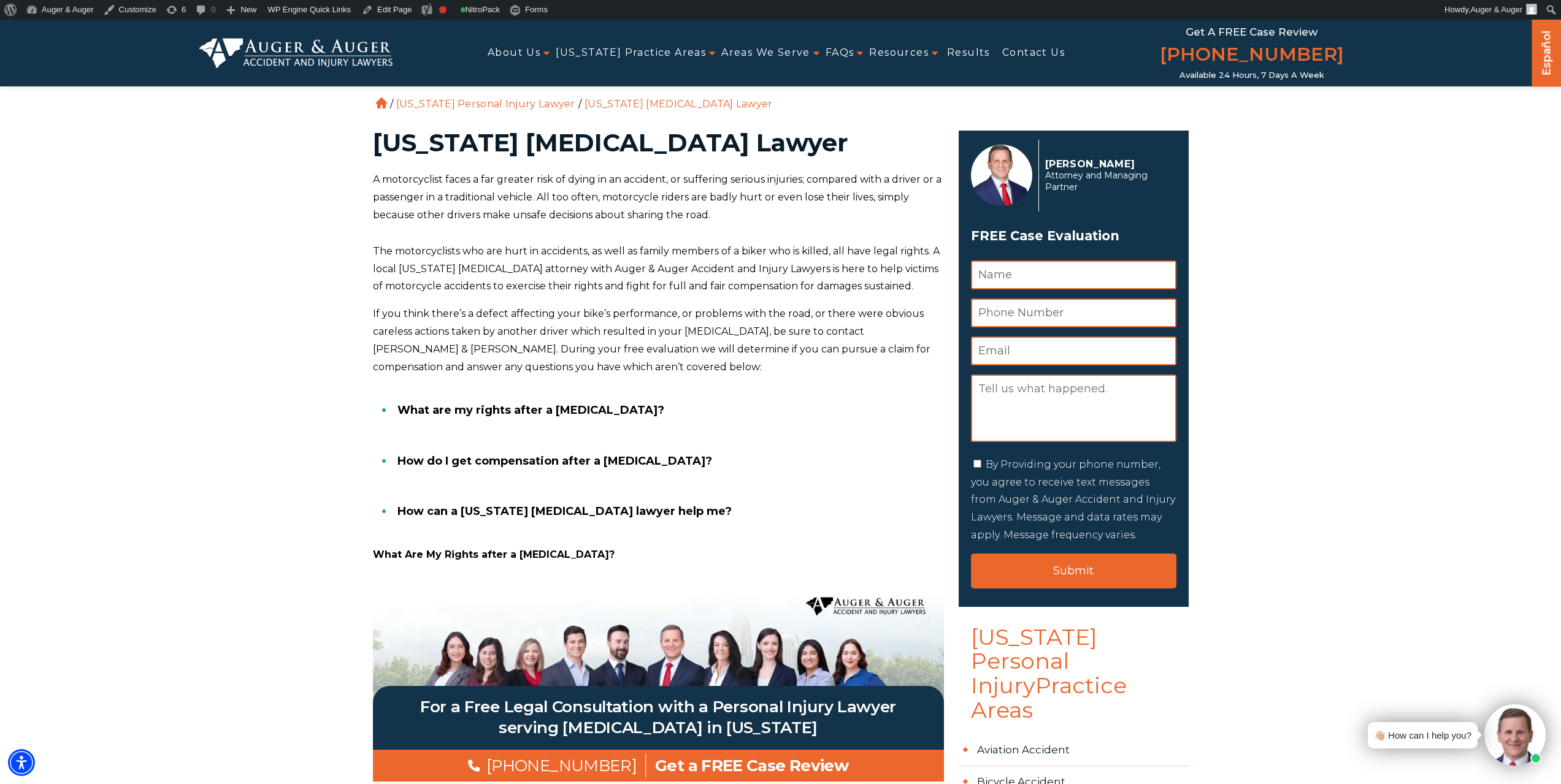
click at [614, 141] on h1 "South Carolina Motorcycle Accident Lawyer" at bounding box center [659, 143] width 571 height 25
copy h1 "Motorcycle"
click at [381, 16] on link "Edit Page" at bounding box center [387, 10] width 60 height 20
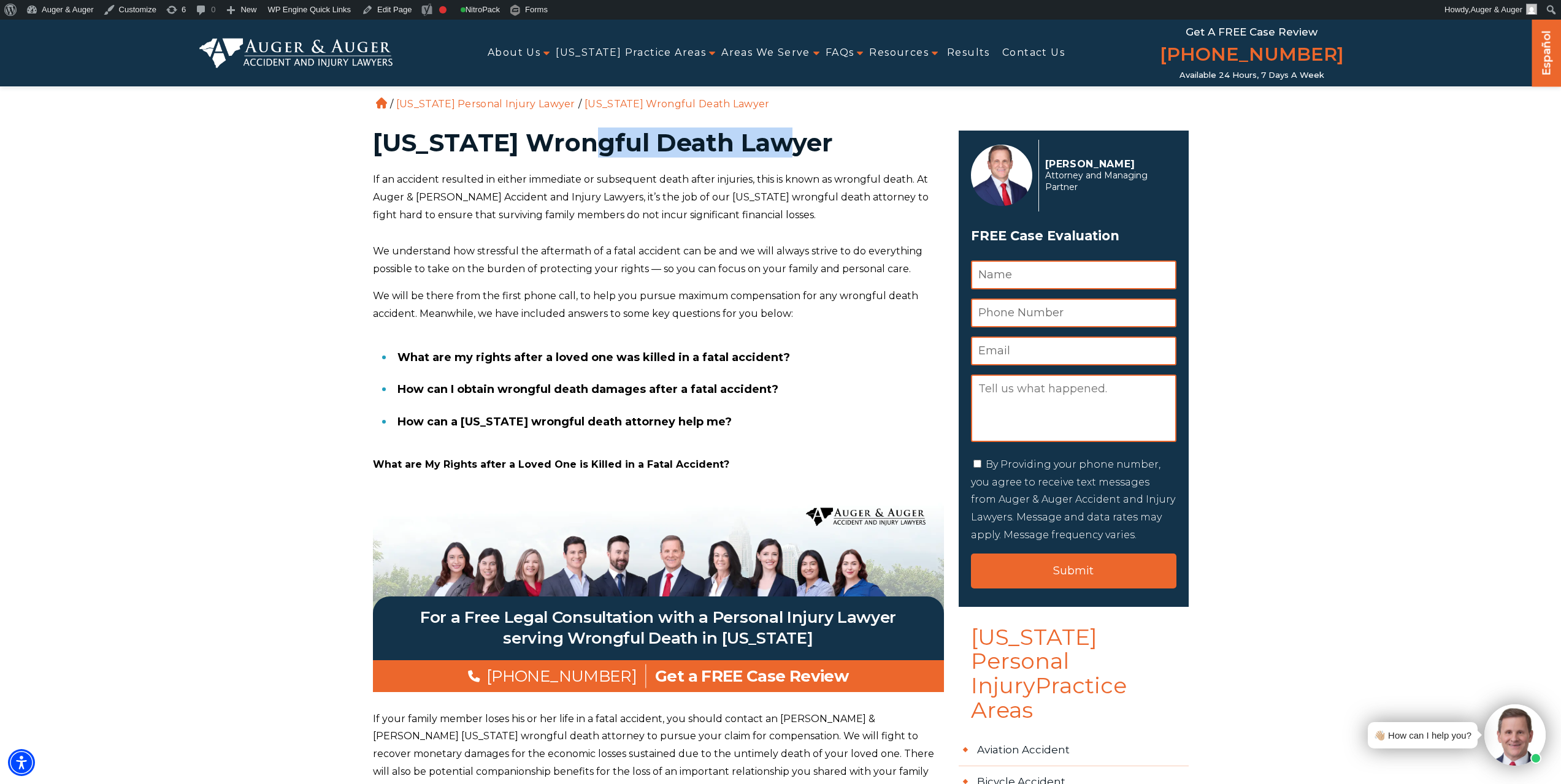
drag, startPoint x: 575, startPoint y: 145, endPoint x: 777, endPoint y: 150, distance: 202.1
click at [777, 150] on h1 "[US_STATE] Wrongful Death Lawyer" at bounding box center [659, 143] width 571 height 25
copy h1 "Wrongful Death"
click at [382, 15] on link "Edit Page" at bounding box center [387, 10] width 60 height 20
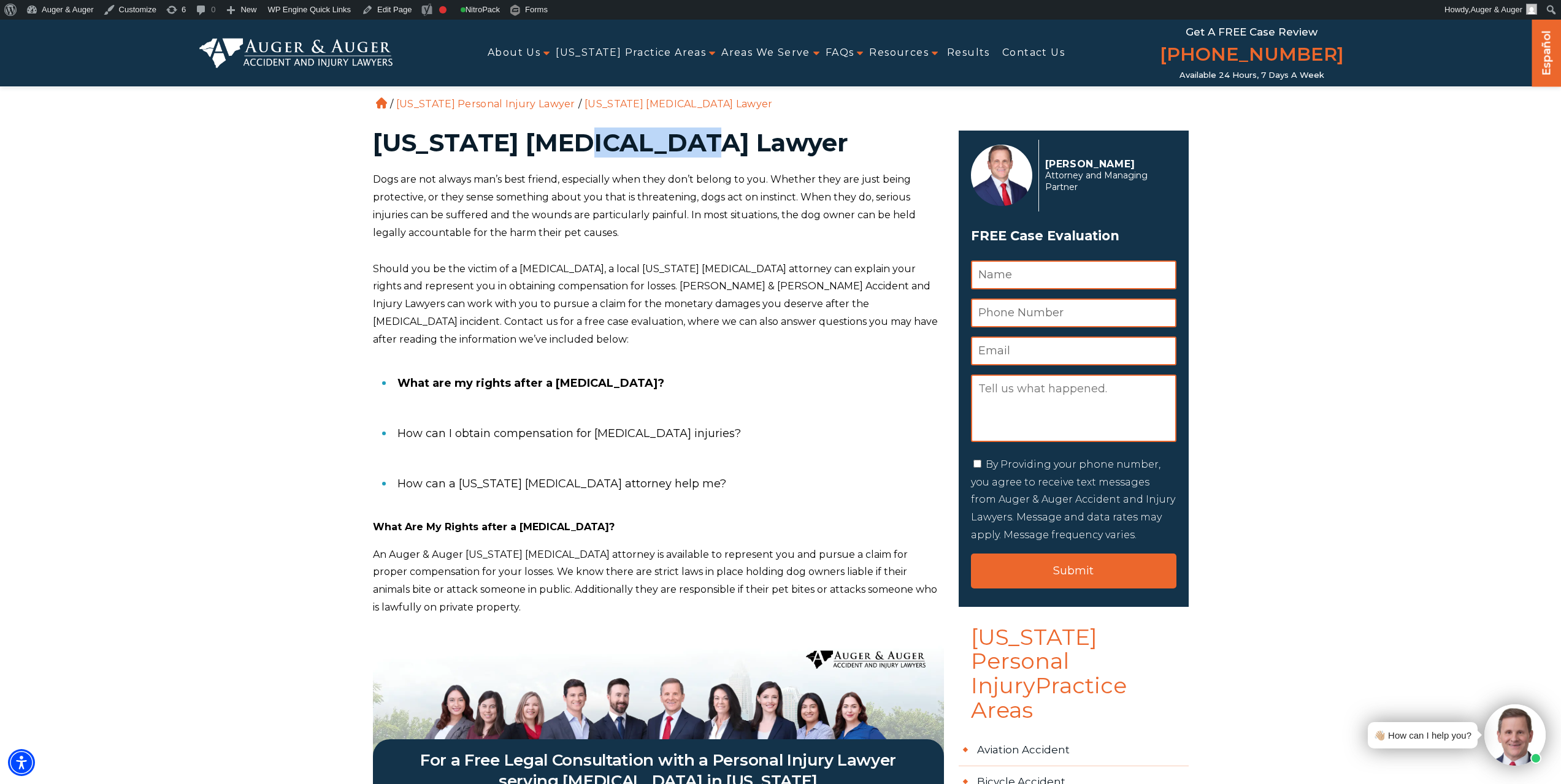
drag, startPoint x: 572, startPoint y: 147, endPoint x: 681, endPoint y: 143, distance: 109.1
click at [681, 143] on h1 "South Carolina Dog Bite Lawyer" at bounding box center [659, 143] width 571 height 25
copy h1 "[MEDICAL_DATA]"
click at [391, 17] on link "Edit Page" at bounding box center [387, 10] width 60 height 20
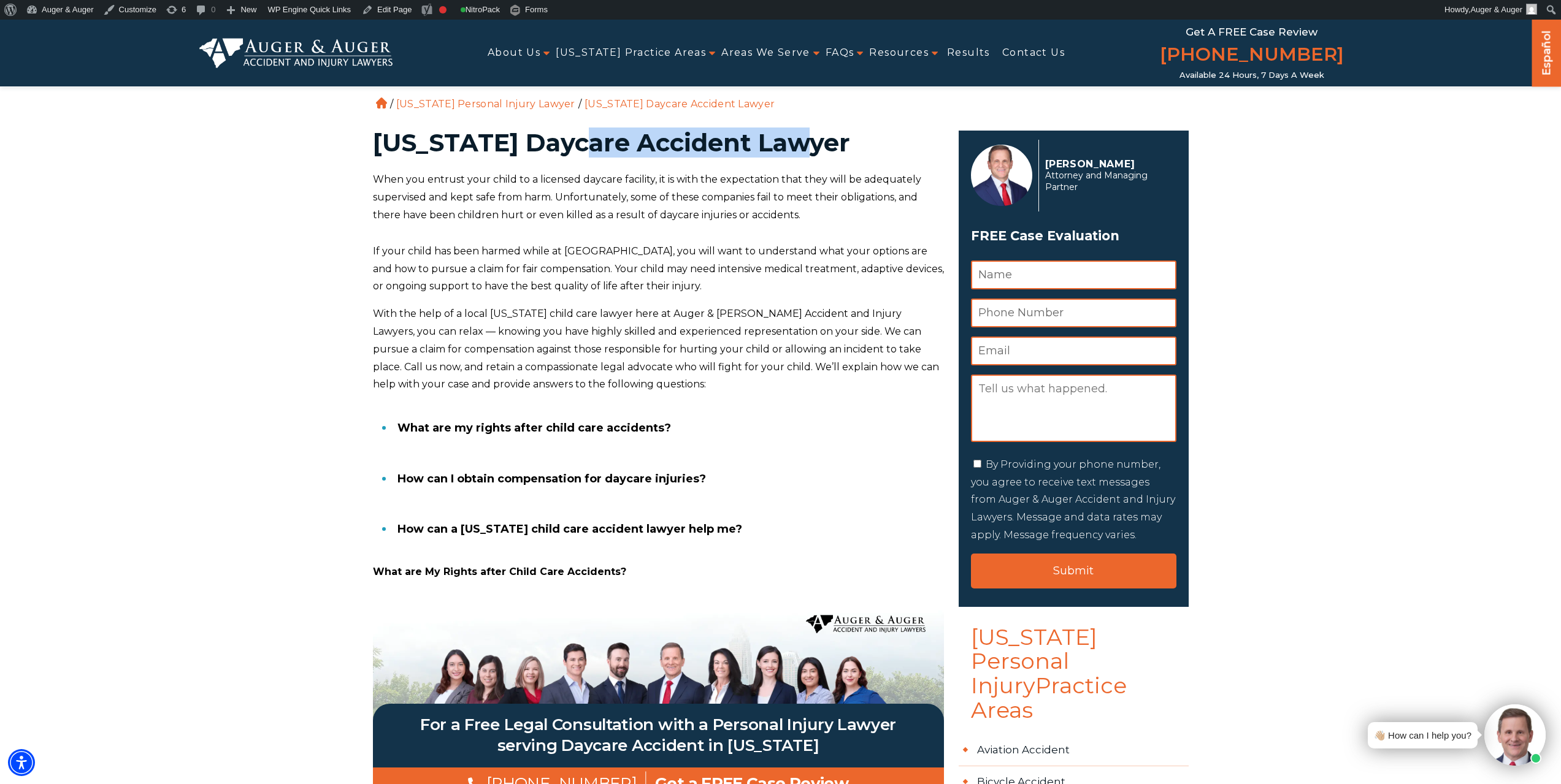
drag, startPoint x: 578, startPoint y: 142, endPoint x: 792, endPoint y: 148, distance: 214.1
click at [792, 148] on h1 "[US_STATE] Daycare Accident Lawyer" at bounding box center [659, 143] width 571 height 25
copy h1 "Daycare Accident"
click at [387, 13] on link "Edit Page" at bounding box center [387, 10] width 60 height 20
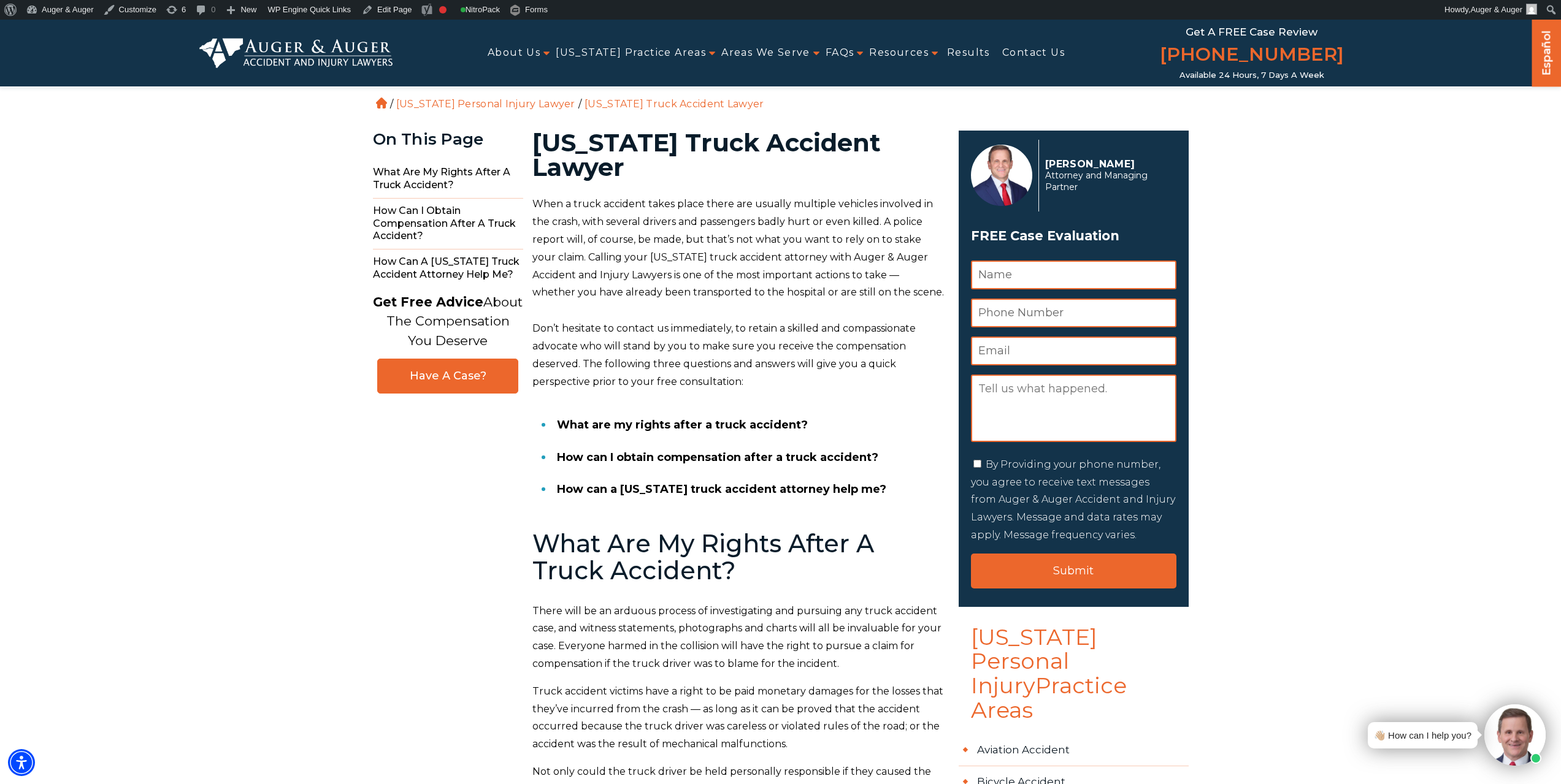
click at [756, 134] on h1 "South Carolina Truck Accident Lawyer" at bounding box center [738, 155] width 412 height 49
copy h1 "Truck"
click at [403, 8] on link "Edit Page" at bounding box center [387, 10] width 60 height 20
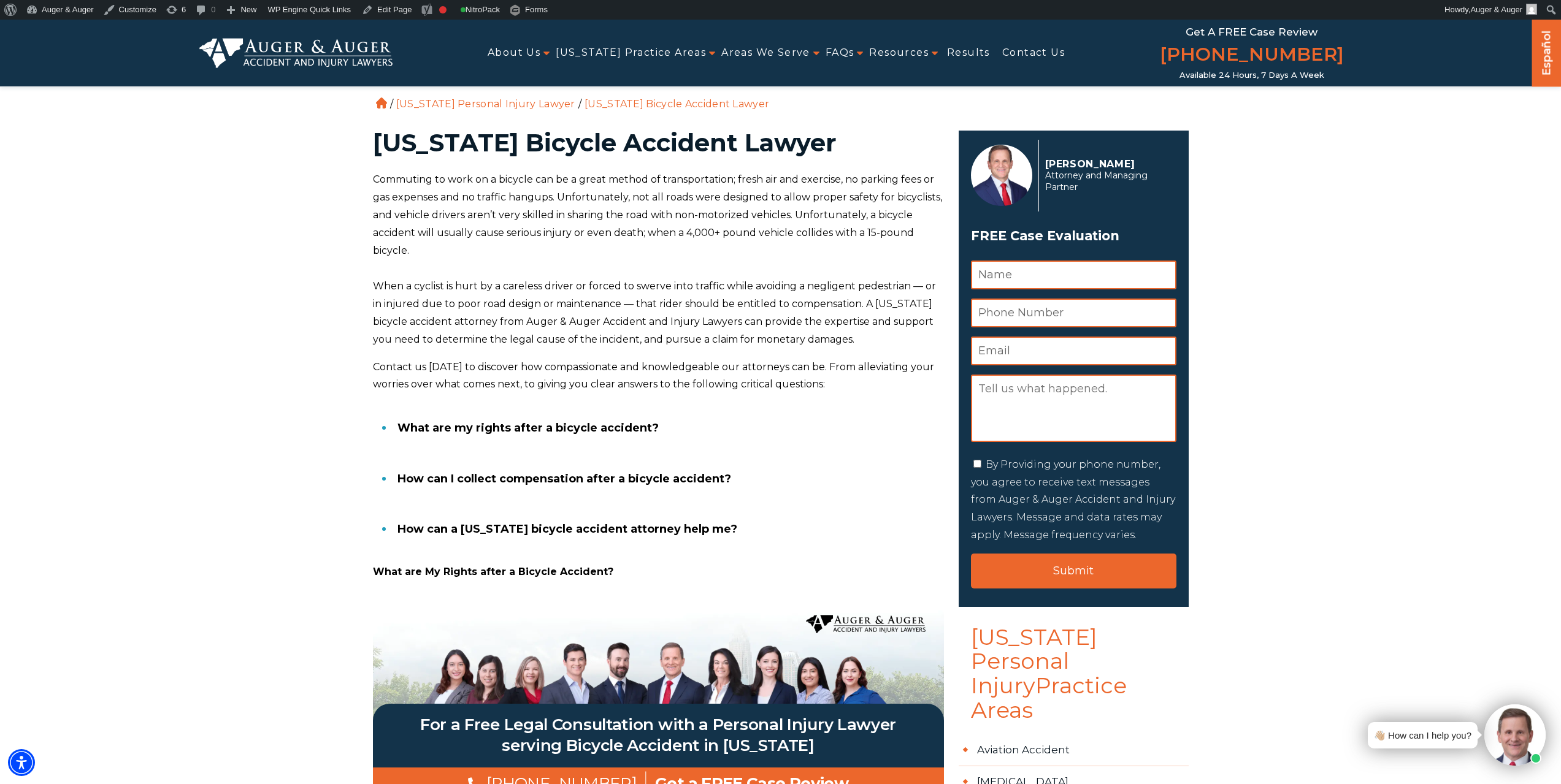
click at [604, 140] on h1 "[US_STATE] Bicycle Accident Lawyer" at bounding box center [659, 143] width 571 height 25
click at [604, 140] on h1 "South Carolina Bicycle Accident Lawyer" at bounding box center [659, 143] width 571 height 25
copy h1 "Bicycle"
click at [389, 7] on link "Edit Page" at bounding box center [387, 10] width 60 height 20
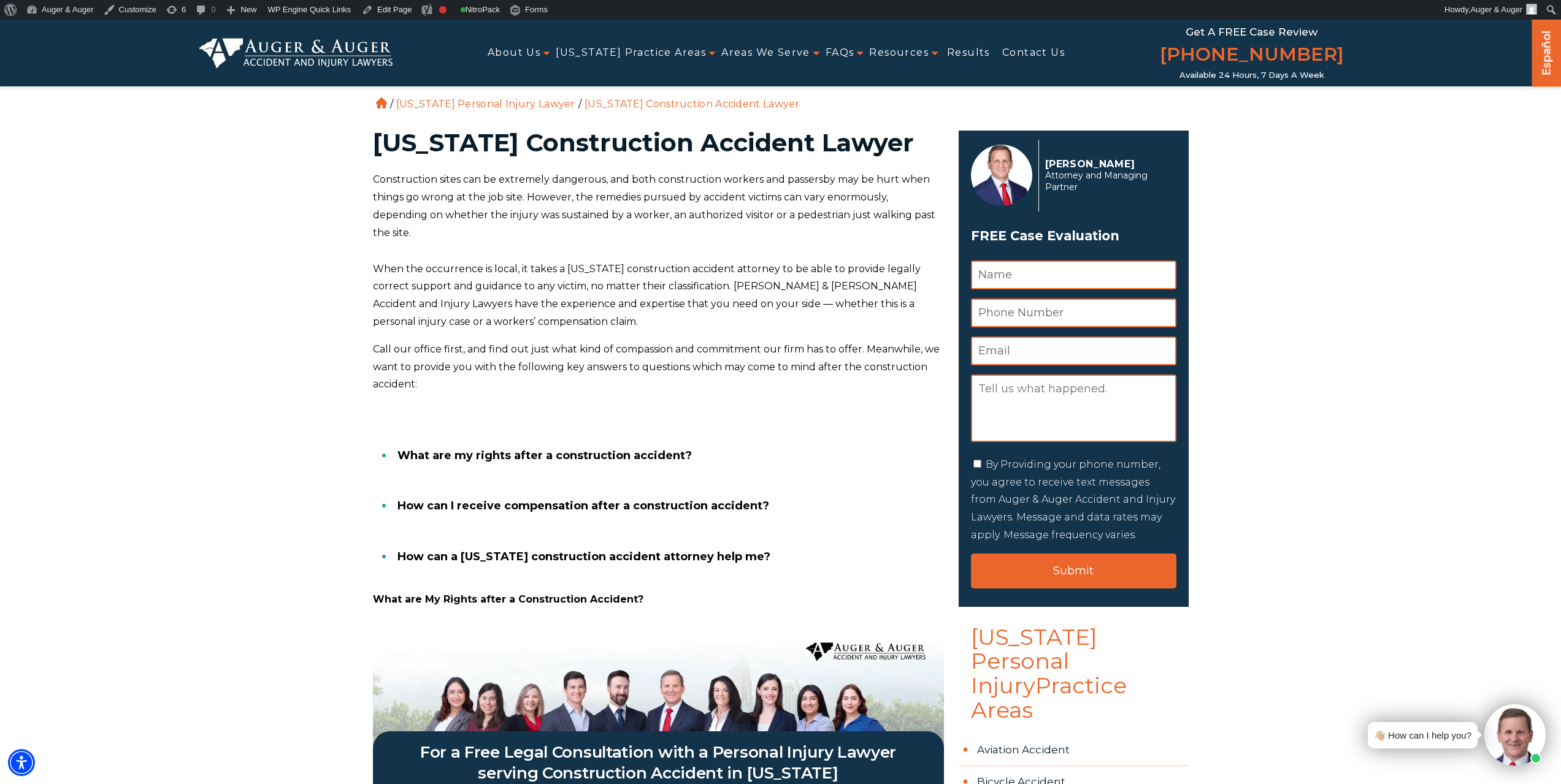
click at [665, 143] on h1 "South Carolina Construction Accident Lawyer" at bounding box center [659, 143] width 571 height 25
copy h1 "Construction"
click at [395, 6] on link "Edit Page" at bounding box center [387, 10] width 60 height 20
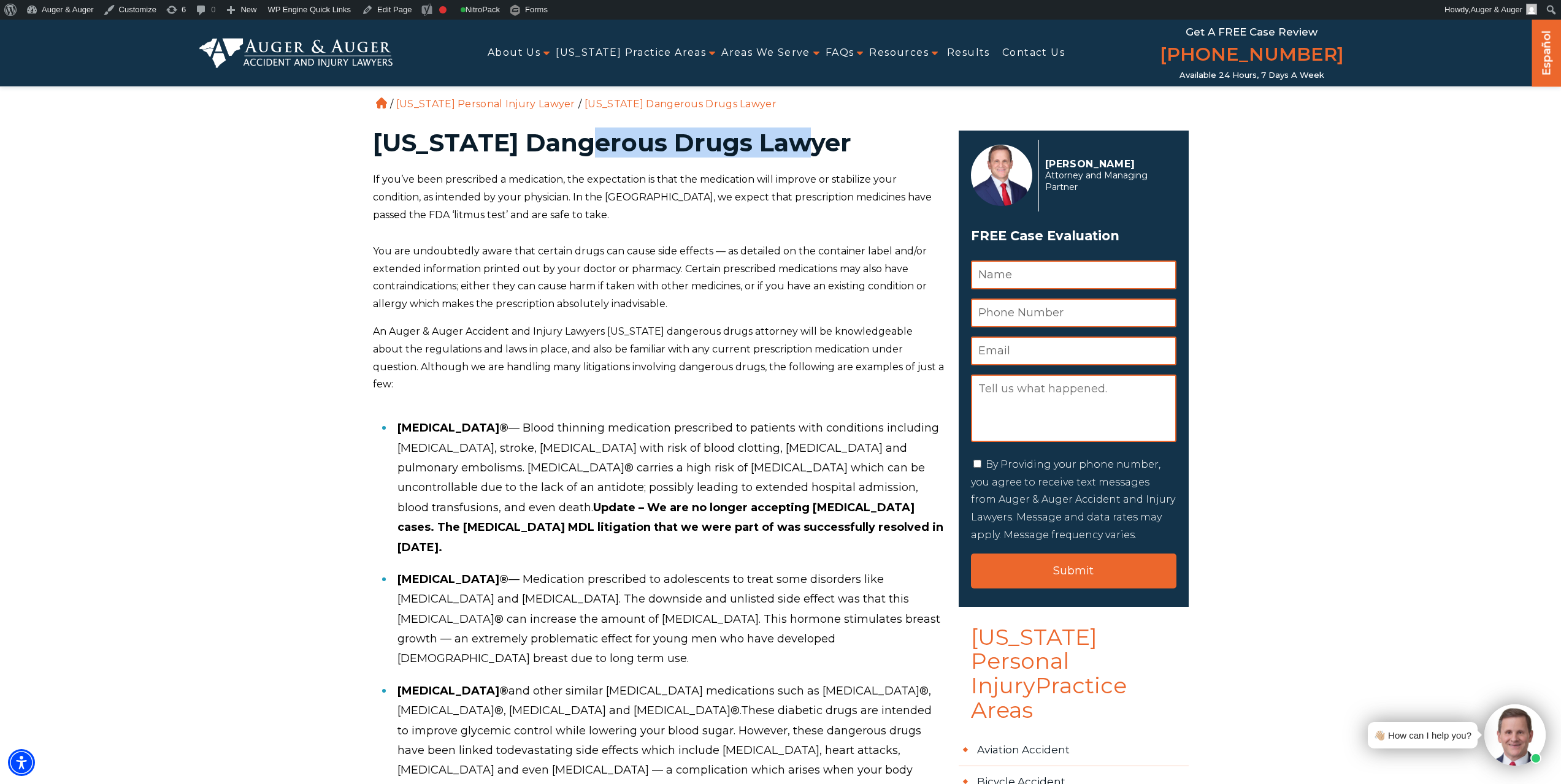
drag, startPoint x: 570, startPoint y: 137, endPoint x: 793, endPoint y: 142, distance: 223.1
click at [793, 142] on h1 "[US_STATE] Dangerous Drugs Lawyer" at bounding box center [659, 143] width 571 height 25
copy h1 "Dangerous Drugs"
click at [392, 11] on link "Edit Page" at bounding box center [387, 10] width 60 height 20
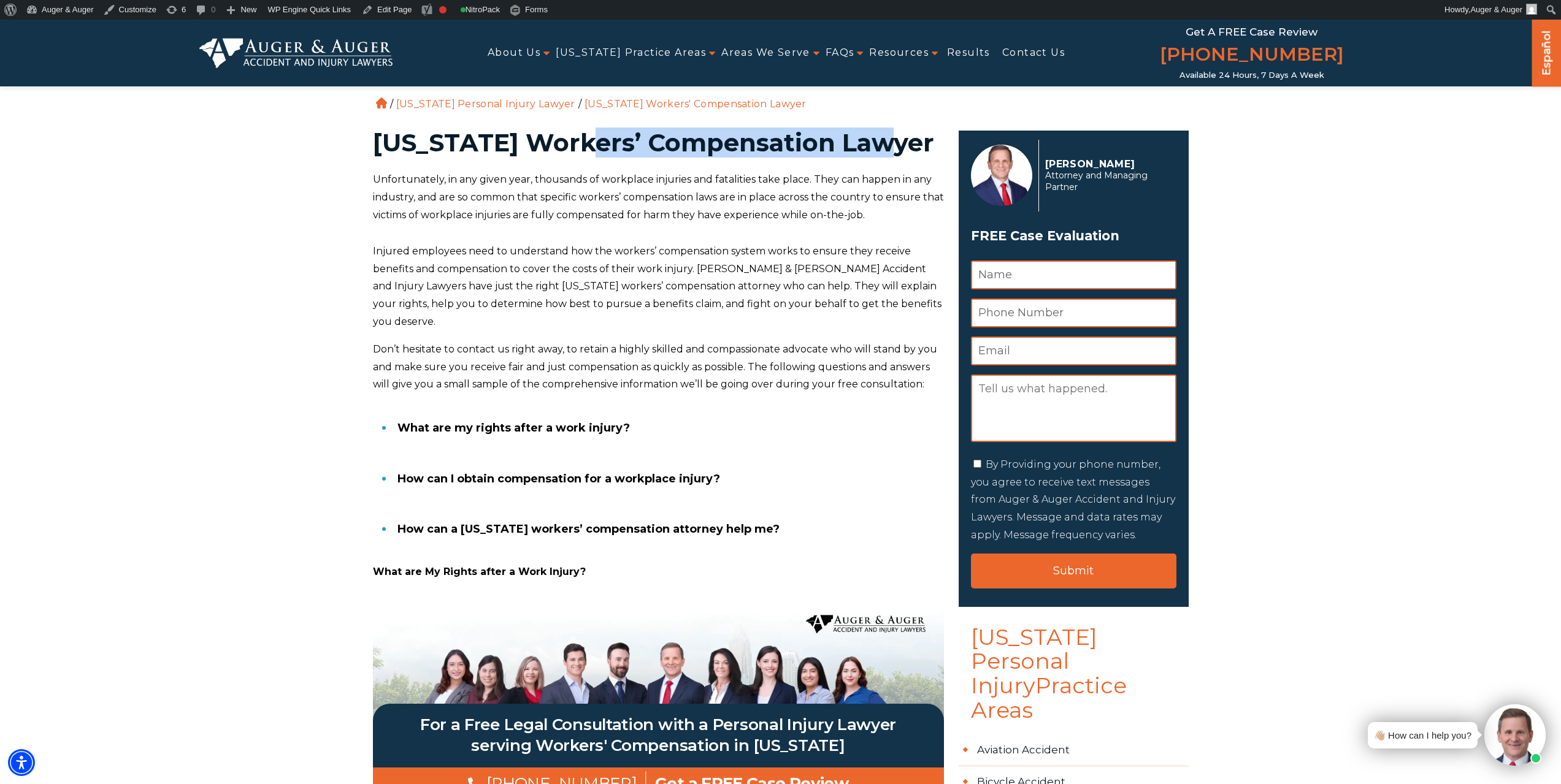
drag, startPoint x: 571, startPoint y: 148, endPoint x: 875, endPoint y: 138, distance: 304.2
click at [875, 138] on h1 "South Carolina Workers’ Compensation Lawyer" at bounding box center [659, 143] width 571 height 25
copy h1 "Workers’ Compensation"
click at [375, 10] on link "Edit Page" at bounding box center [387, 10] width 60 height 20
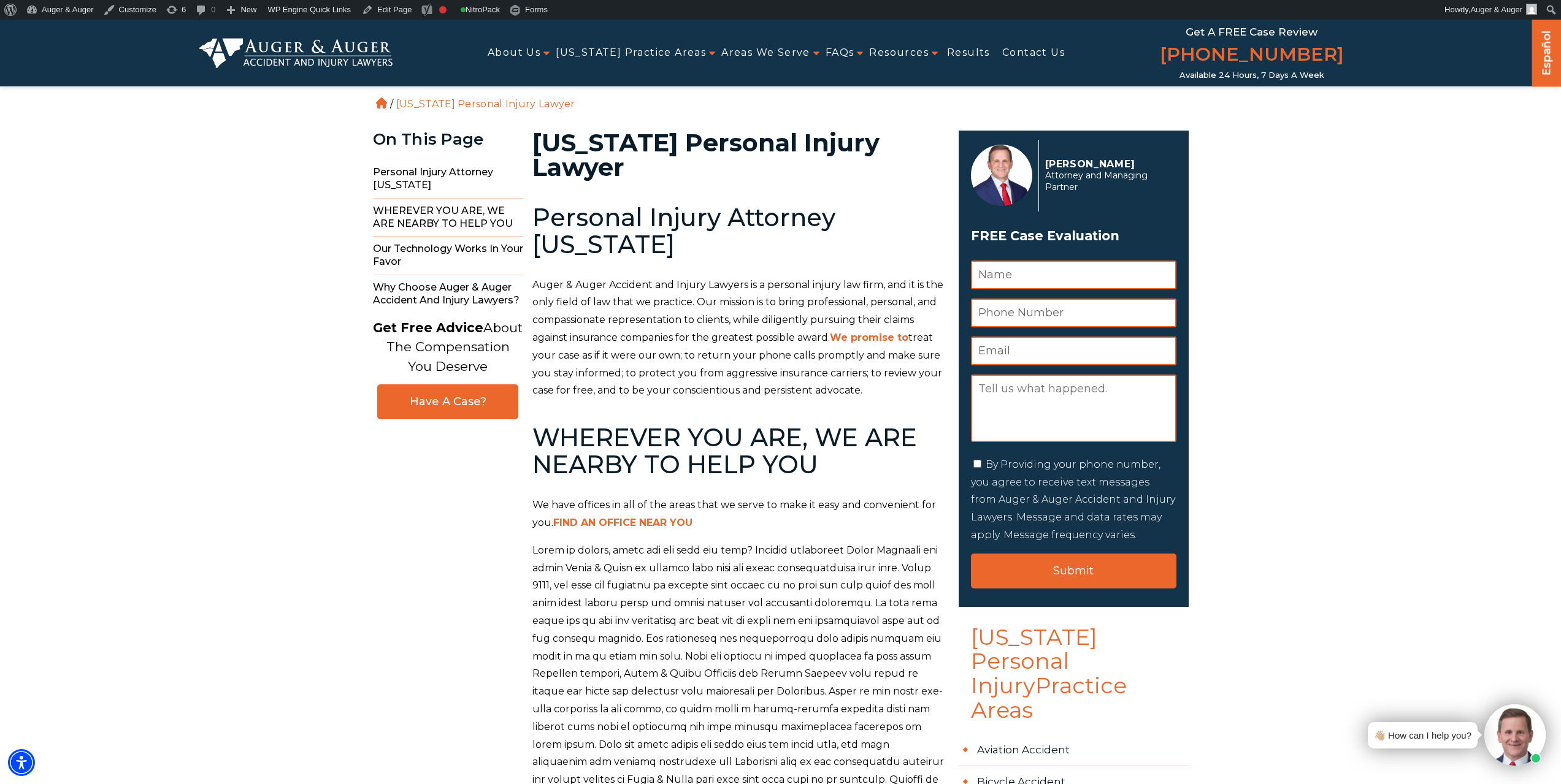
click at [316, 59] on img at bounding box center [296, 53] width 194 height 29
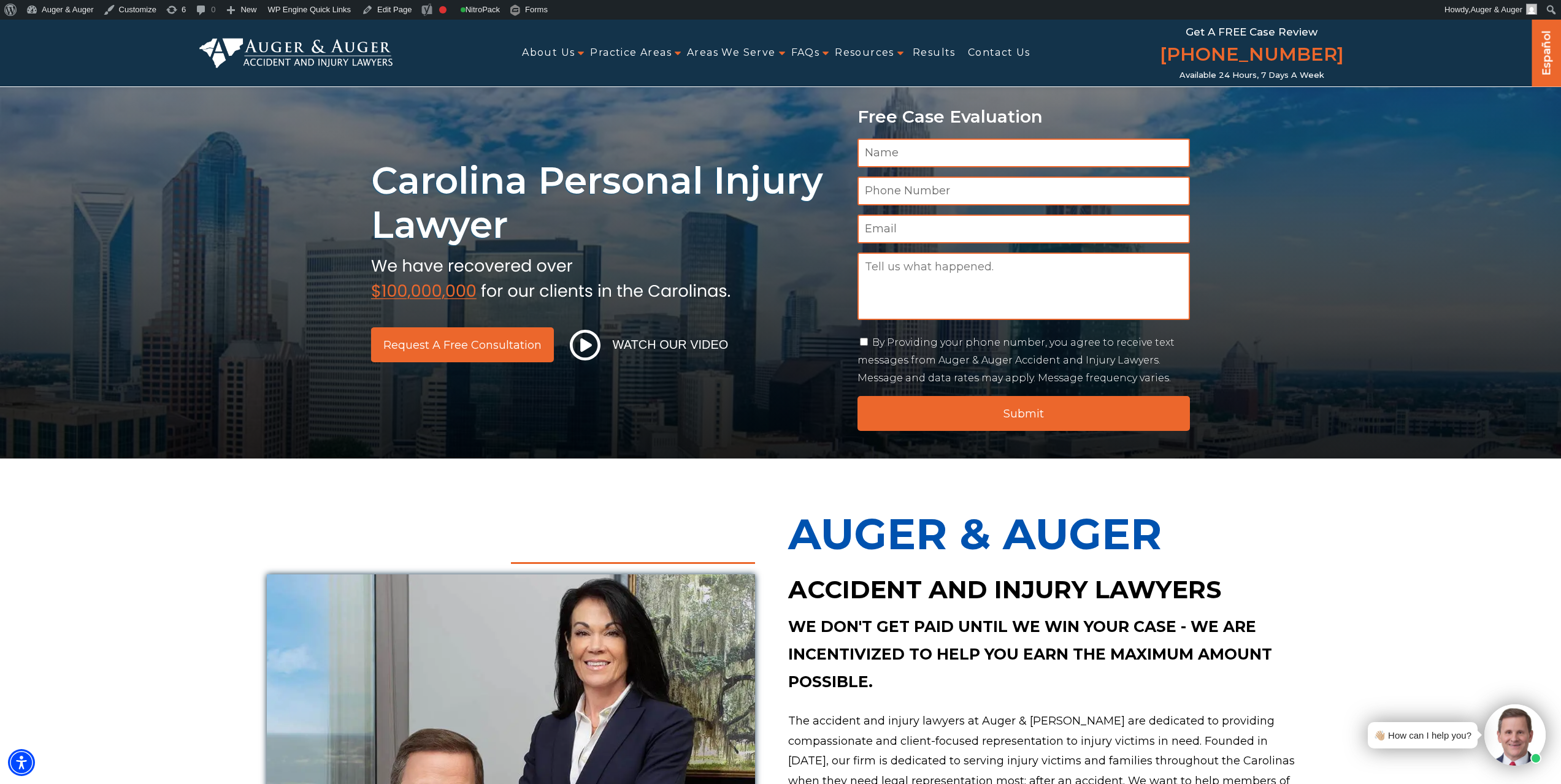
click at [321, 55] on img at bounding box center [296, 53] width 194 height 29
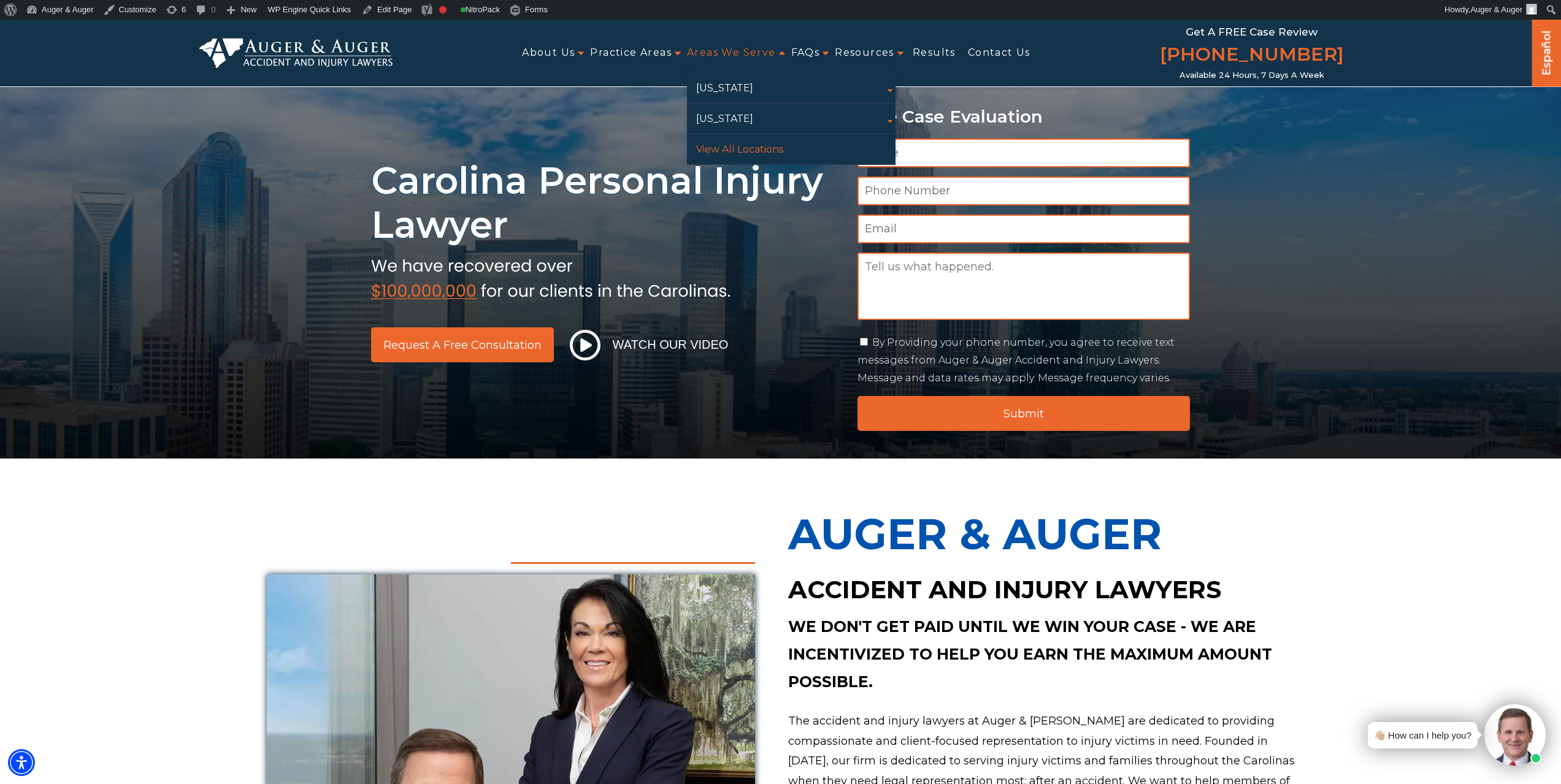
click at [729, 153] on link "View All Locations" at bounding box center [791, 149] width 209 height 30
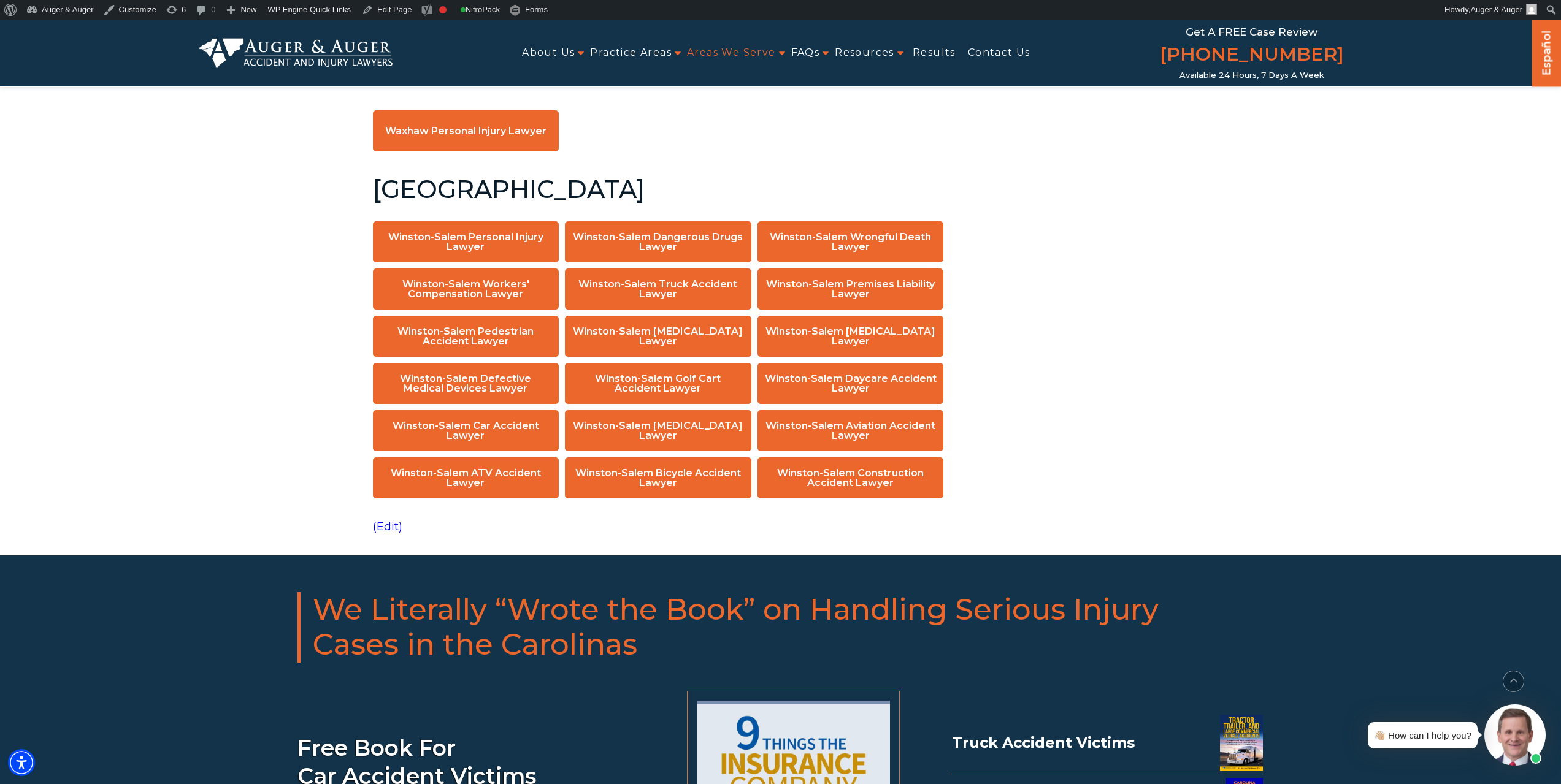
scroll to position [9213, 0]
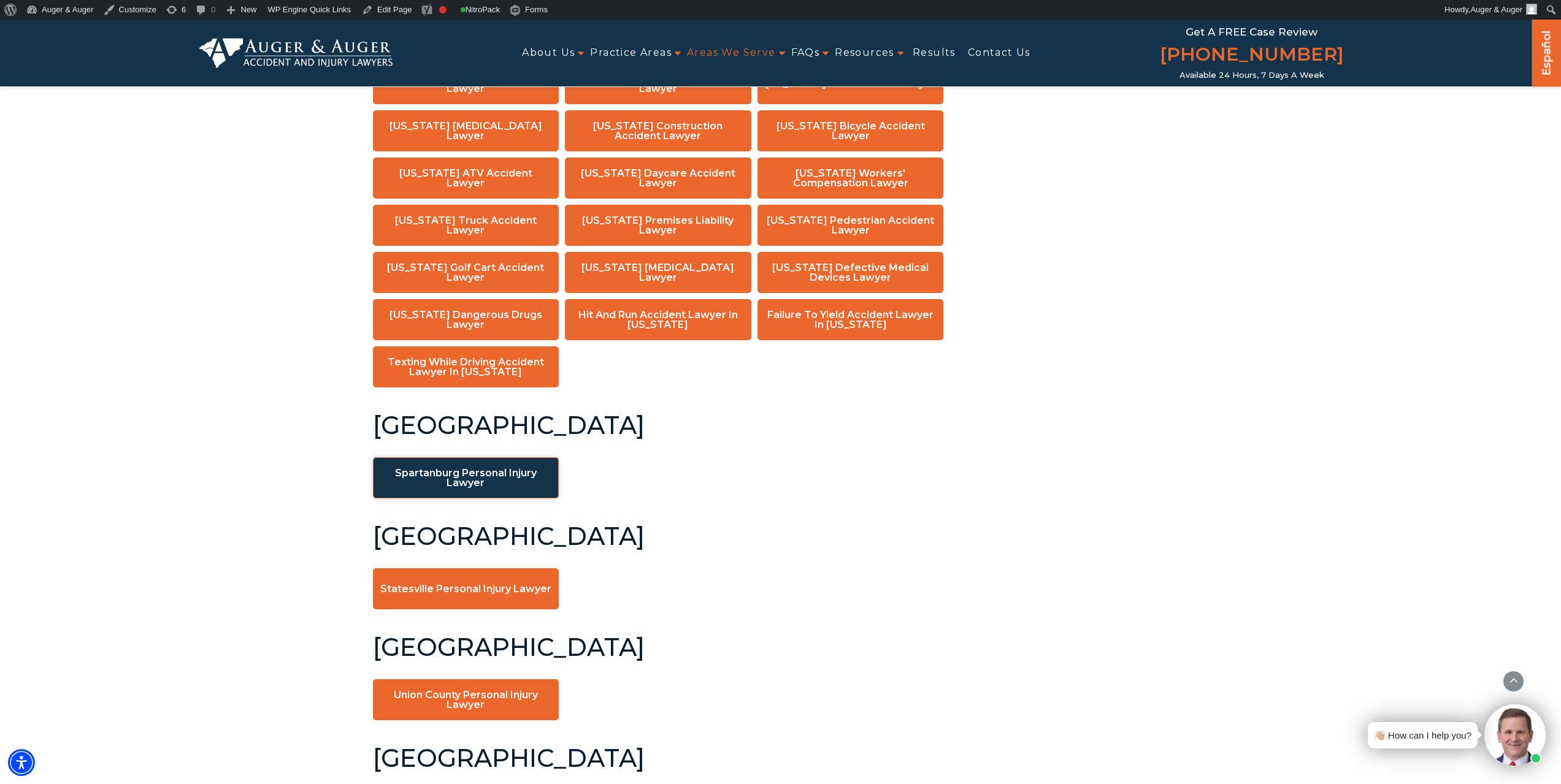
click at [497, 459] on link "Spartanburg Personal Injury Lawyer" at bounding box center [467, 477] width 187 height 41
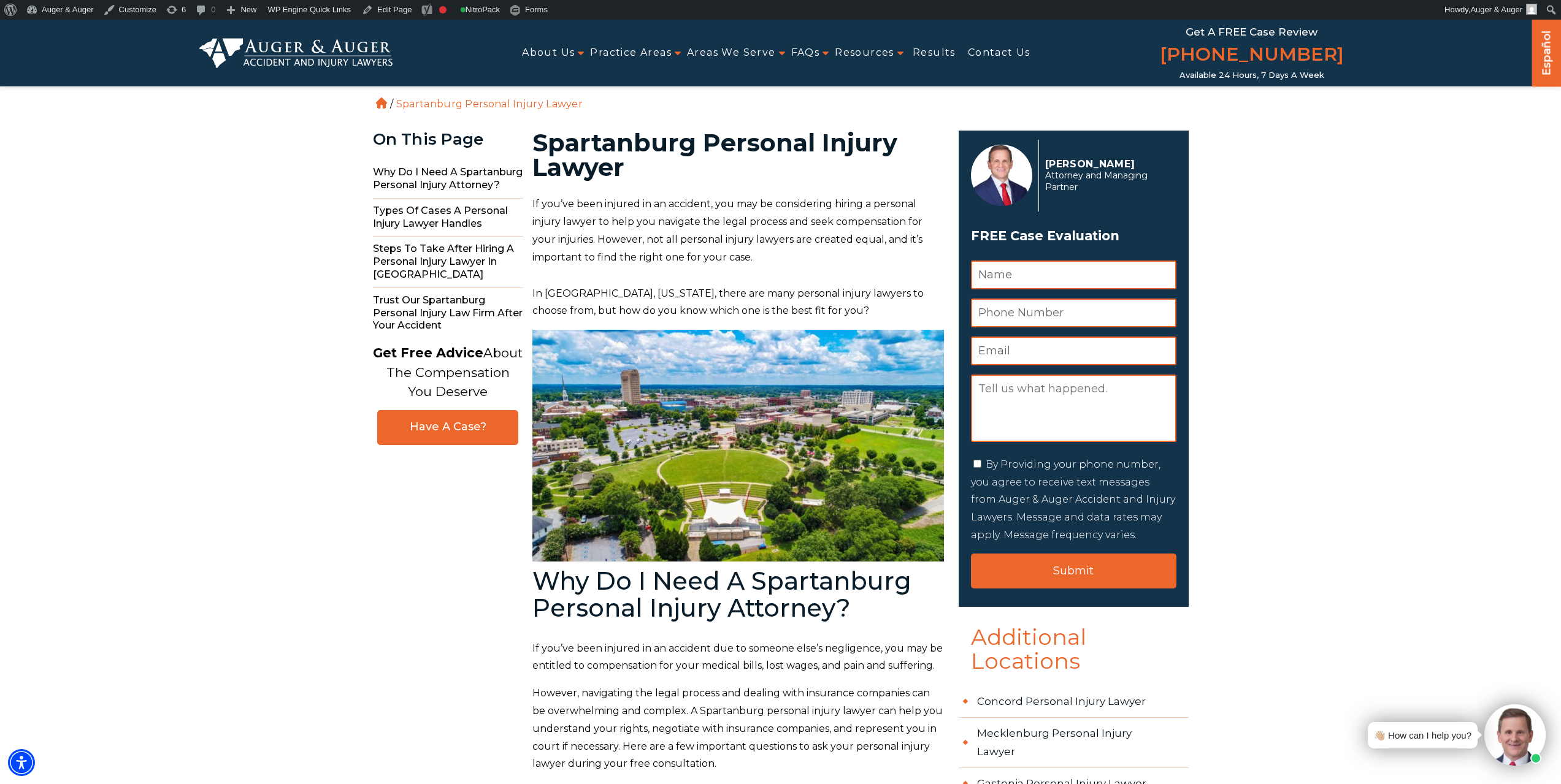
click at [294, 60] on img at bounding box center [296, 53] width 194 height 29
